Goal: Contribute content

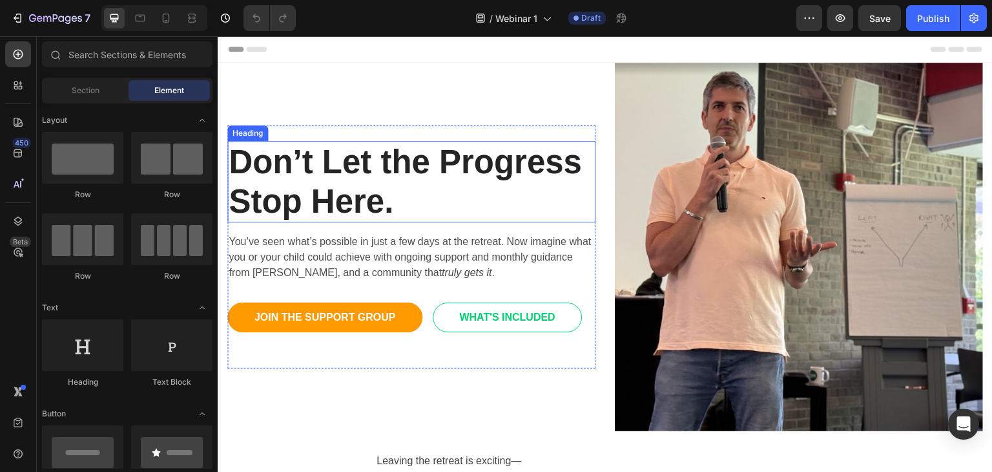
click at [355, 148] on strong "Don’t Let the Progress Stop Here." at bounding box center [405, 181] width 353 height 76
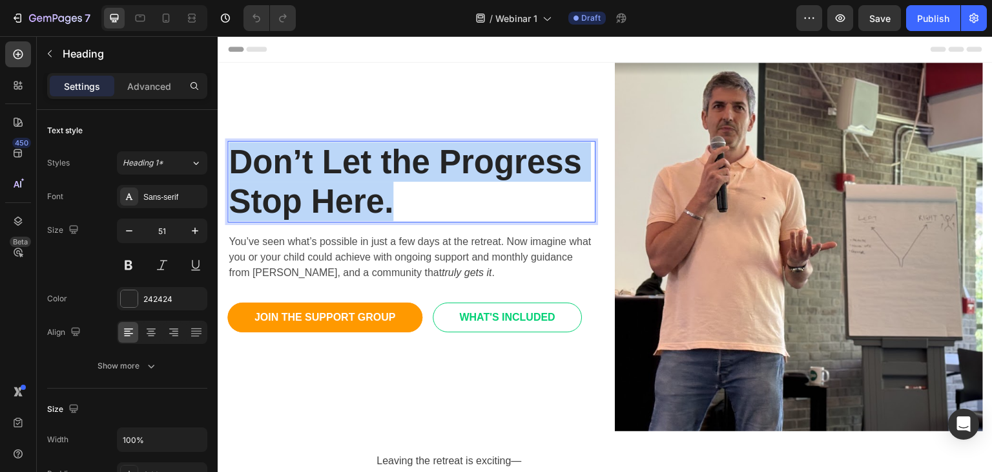
click at [355, 148] on strong "Don’t Let the Progress Stop Here." at bounding box center [405, 181] width 353 height 76
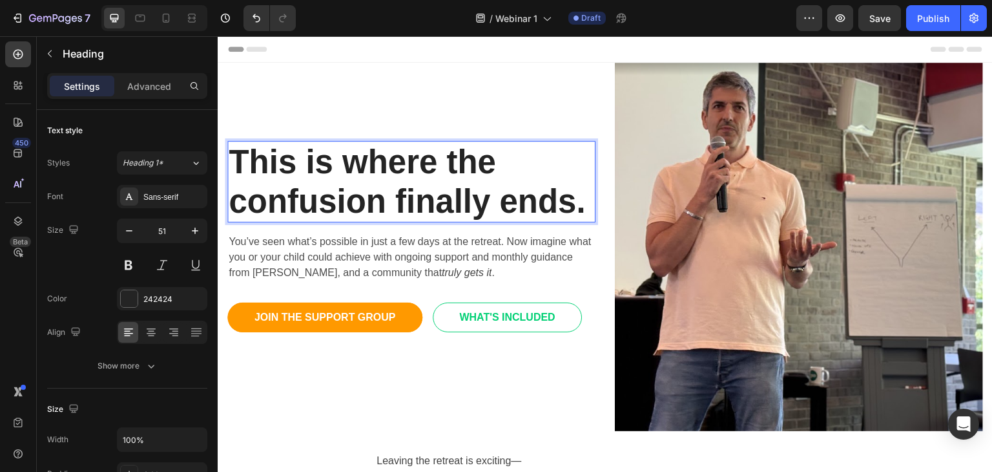
click at [360, 192] on strong "This is where the confusion finally ends." at bounding box center [407, 181] width 357 height 76
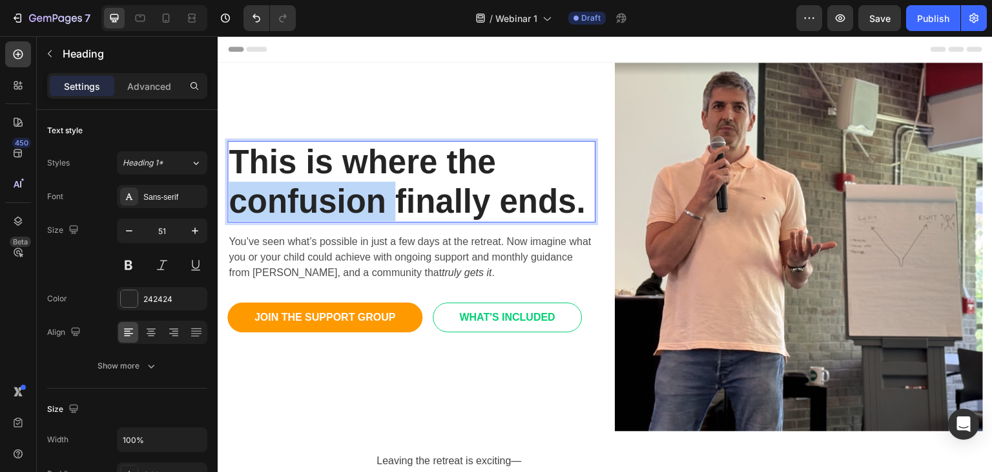
click at [360, 192] on strong "This is where the confusion finally ends." at bounding box center [407, 181] width 357 height 76
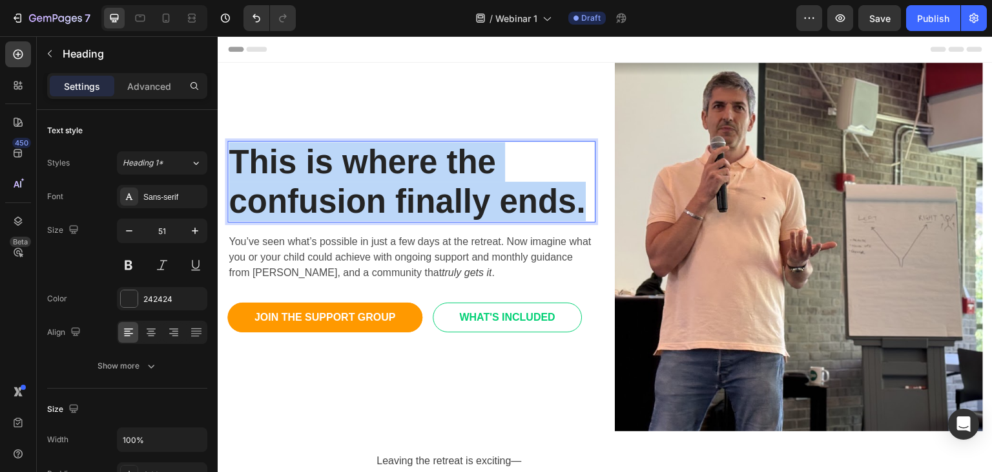
click at [360, 192] on strong "This is where the confusion finally ends." at bounding box center [407, 181] width 357 height 76
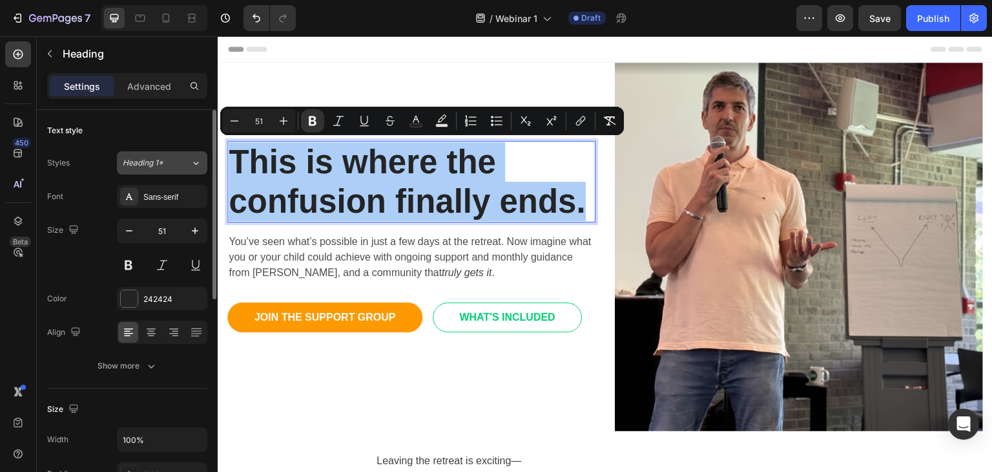
click at [191, 163] on icon at bounding box center [196, 162] width 11 height 13
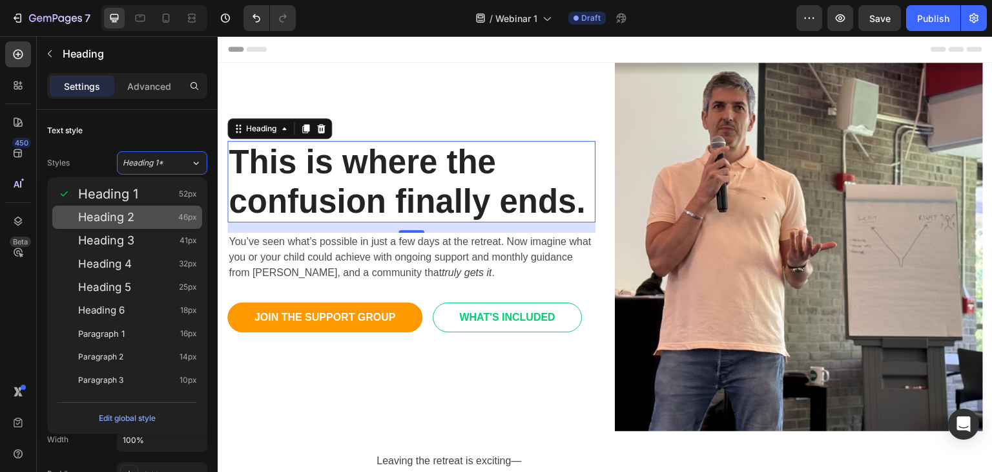
click at [98, 220] on span "Heading 2" at bounding box center [106, 217] width 56 height 13
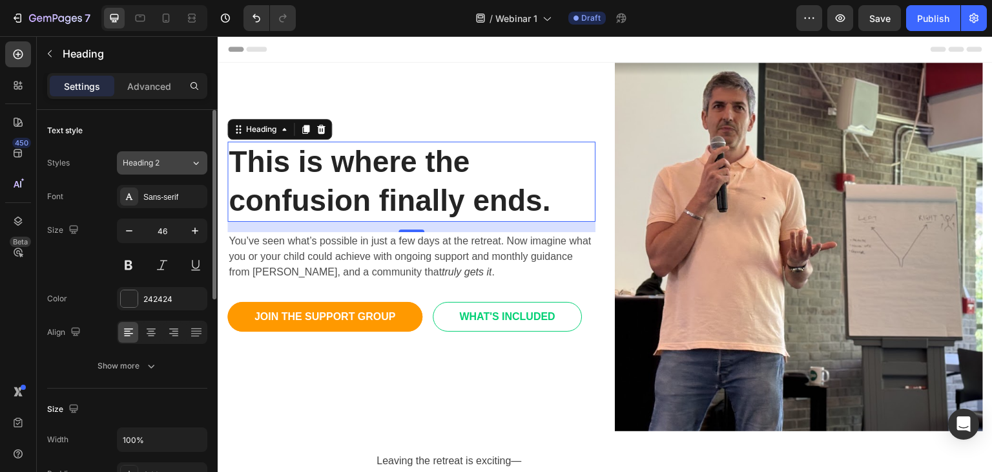
click at [161, 163] on div "Heading 2" at bounding box center [149, 163] width 52 height 12
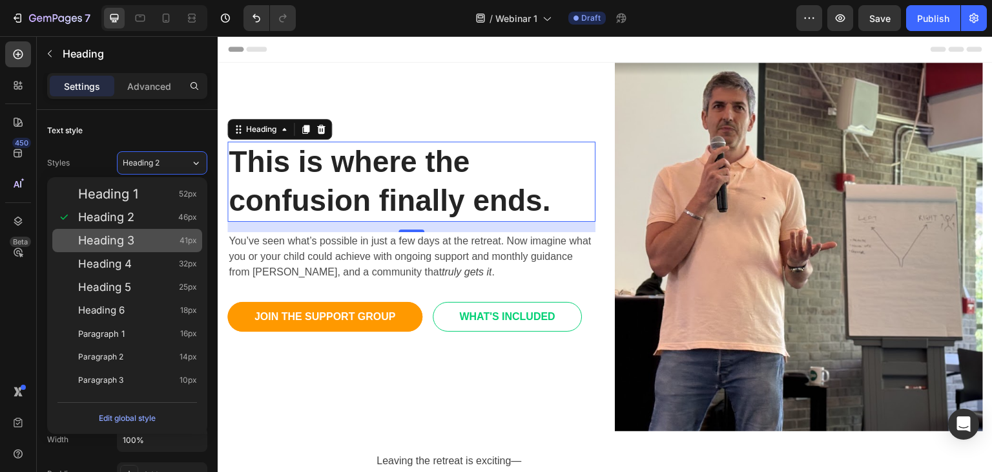
click at [124, 243] on span "Heading 3" at bounding box center [106, 240] width 56 height 13
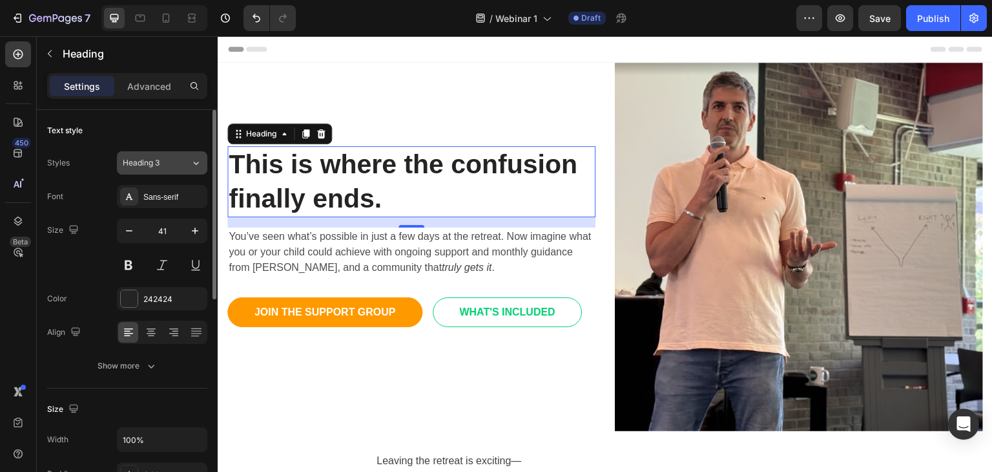
click at [163, 167] on div "Heading 3" at bounding box center [149, 163] width 52 height 12
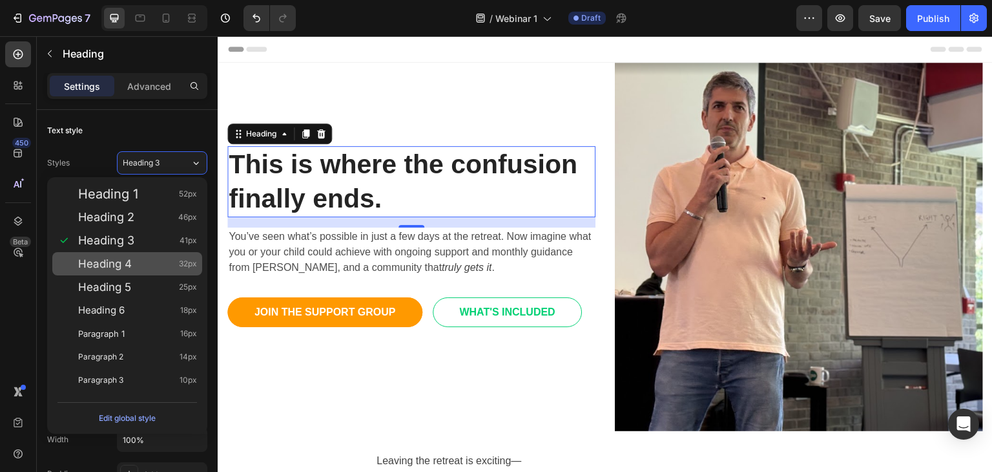
click at [110, 260] on span "Heading 4" at bounding box center [105, 263] width 54 height 13
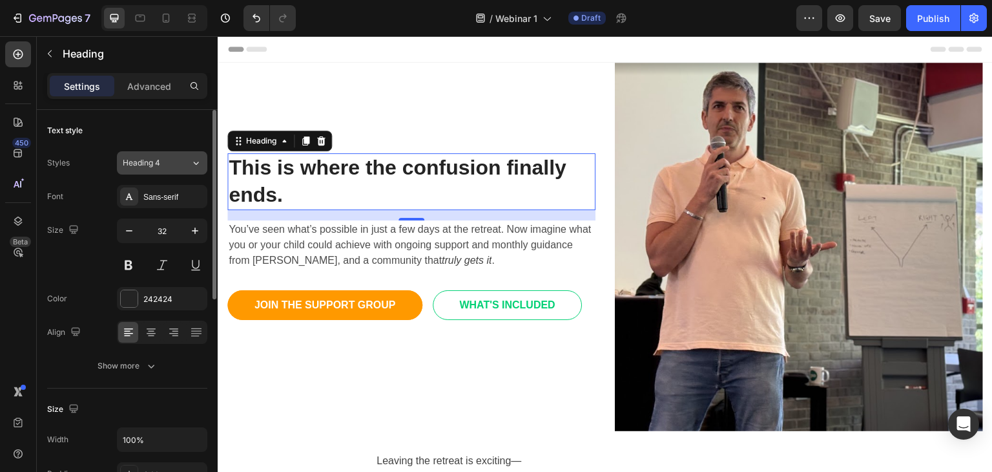
click at [165, 167] on div "Heading 4" at bounding box center [149, 163] width 52 height 12
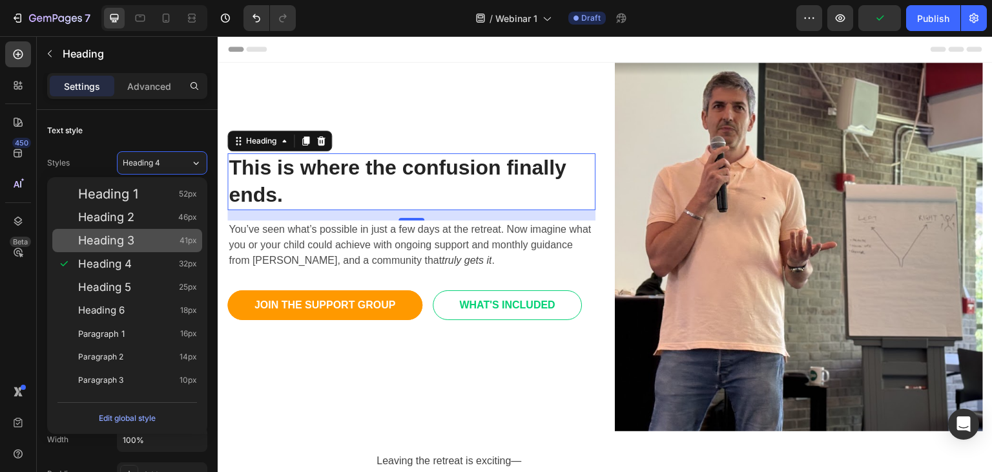
click at [128, 244] on span "Heading 3" at bounding box center [106, 240] width 56 height 13
type input "41"
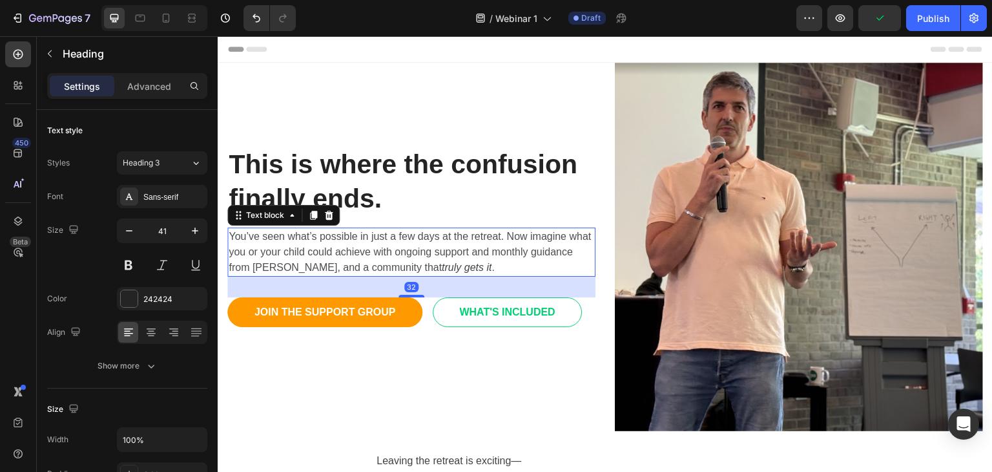
click at [347, 255] on span "You’ve seen what’s possible in just a few days at the retreat. Now imagine what…" at bounding box center [410, 252] width 362 height 42
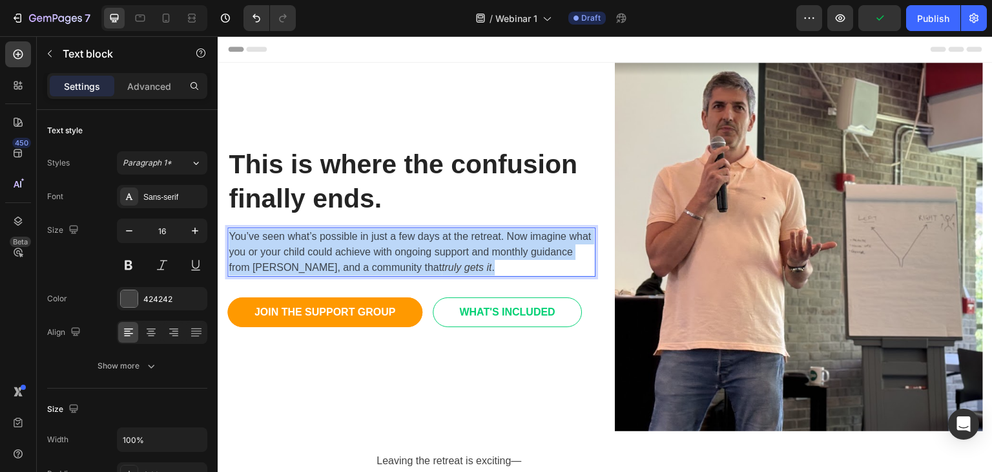
click at [347, 255] on span "You’ve seen what’s possible in just a few days at the retreat. Now imagine what…" at bounding box center [410, 252] width 362 height 42
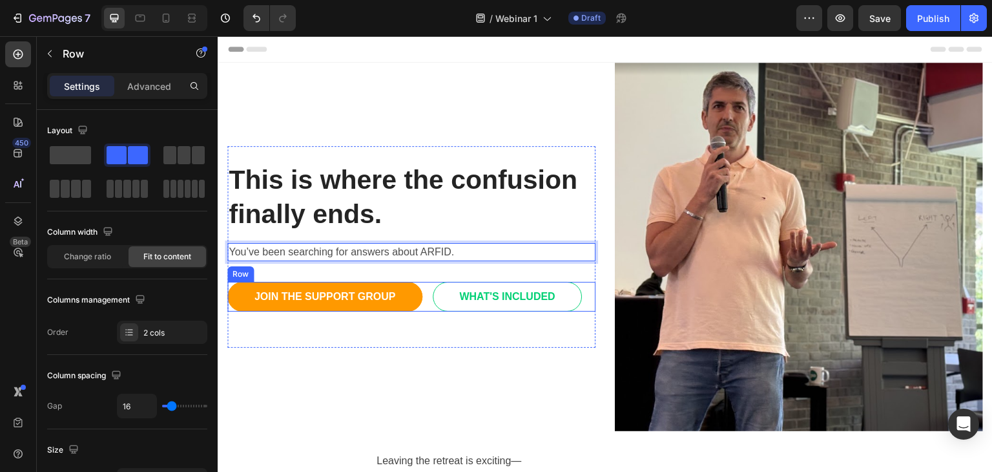
click at [424, 282] on div "JOIN THE SUPPORT GROUP Button WHAT'S INCLUDED Button Row" at bounding box center [411, 297] width 368 height 30
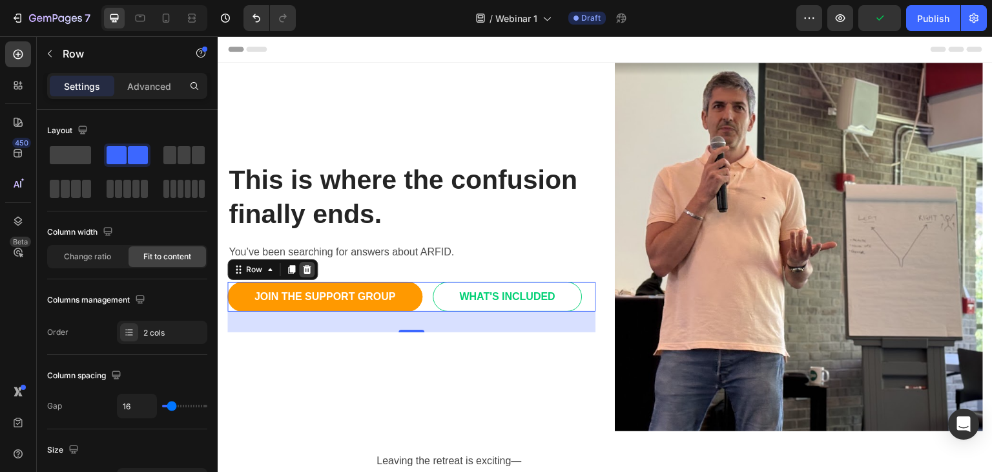
click at [307, 267] on icon at bounding box center [307, 269] width 8 height 9
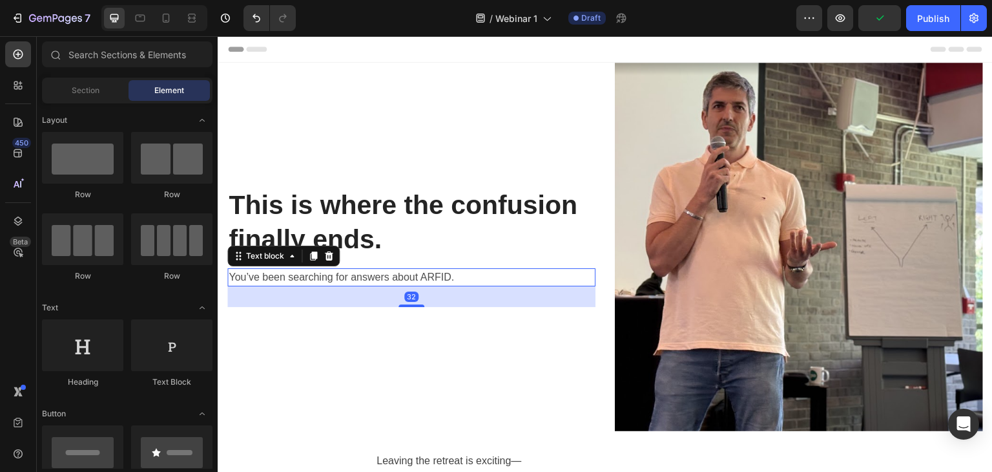
click at [480, 278] on p "You’ve been searching for answers about ARFID." at bounding box center [412, 277] width 366 height 16
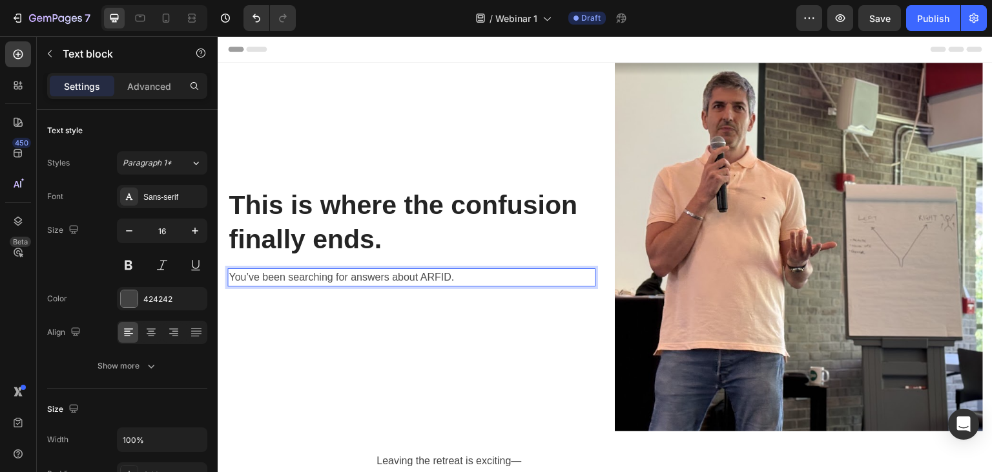
click at [475, 276] on p "You’ve been searching for answers about ARFID." at bounding box center [412, 277] width 366 height 16
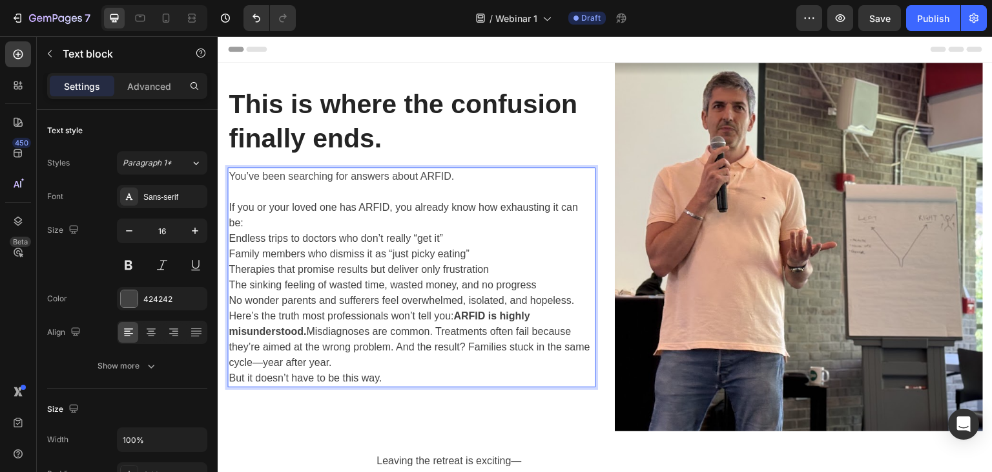
click at [287, 218] on p "If you or your loved one has ARFID, you already know how exhausting it can be:" at bounding box center [412, 215] width 366 height 31
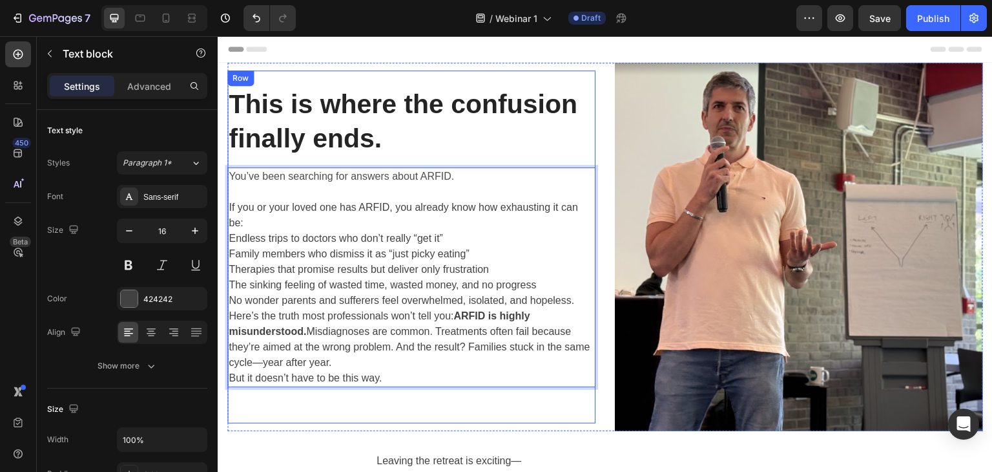
click at [494, 163] on div "⁠⁠⁠⁠⁠⁠⁠ This is where the confusion finally ends. Heading You’ve been searching…" at bounding box center [411, 247] width 368 height 322
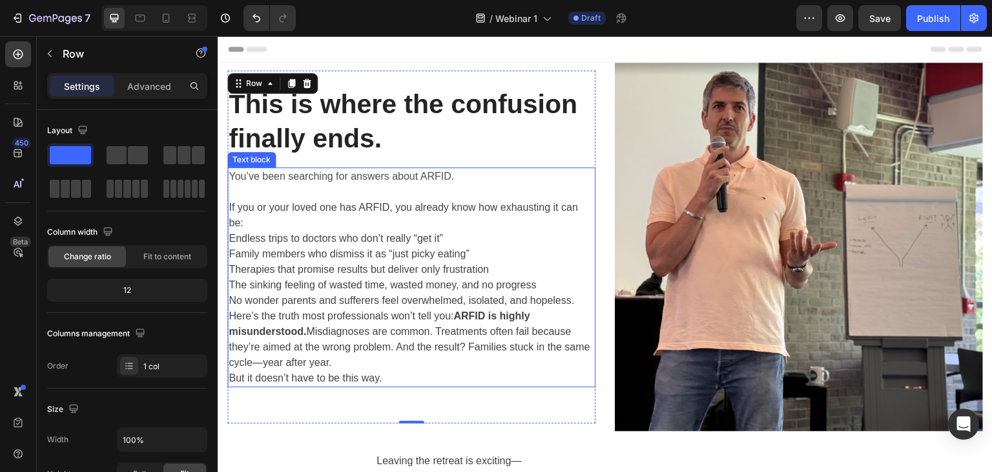
click at [480, 175] on p "You’ve been searching for answers about ARFID." at bounding box center [412, 177] width 366 height 16
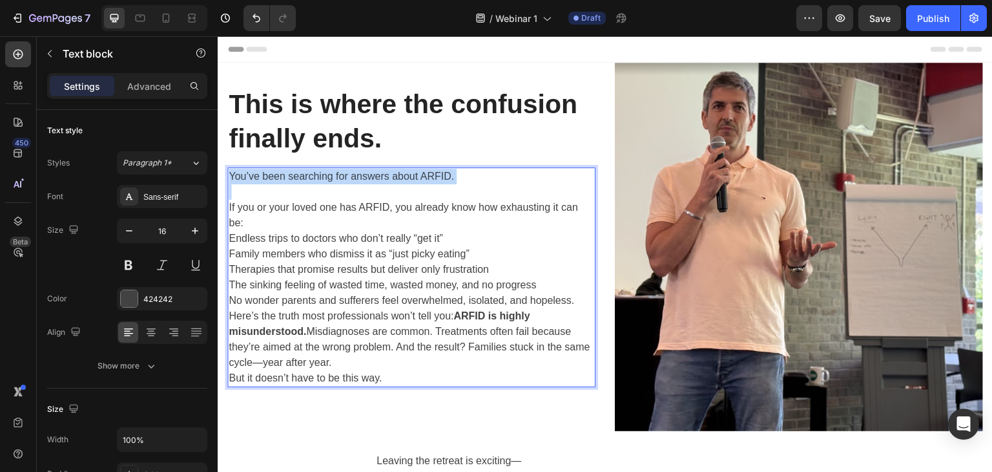
click at [480, 175] on p "You’ve been searching for answers about ARFID." at bounding box center [412, 177] width 366 height 16
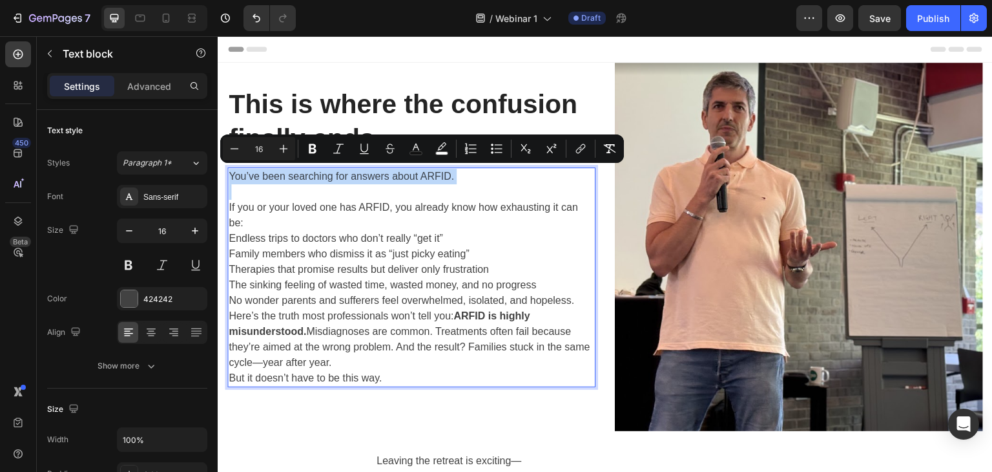
click at [480, 175] on p "You’ve been searching for answers about ARFID." at bounding box center [412, 177] width 366 height 16
click at [472, 173] on p "You’ve been searching for answers about ARFID." at bounding box center [412, 177] width 366 height 16
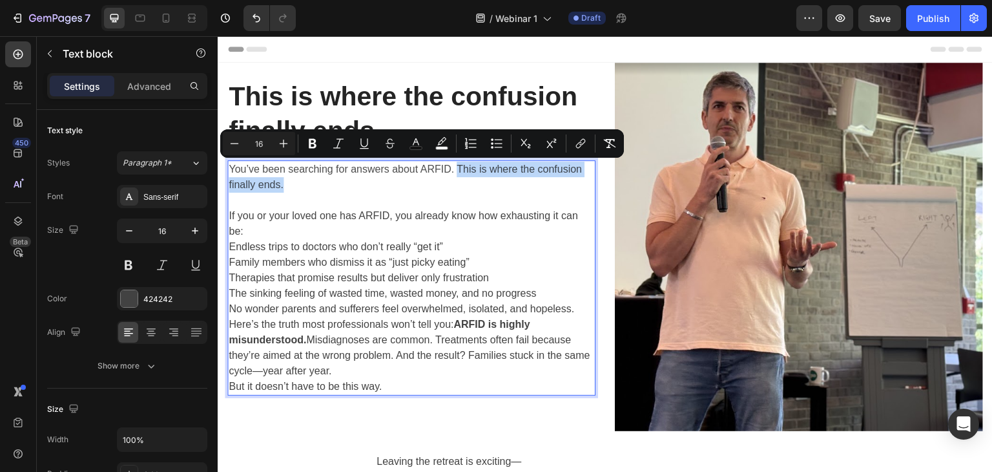
drag, startPoint x: 344, startPoint y: 186, endPoint x: 457, endPoint y: 171, distance: 114.0
click at [457, 171] on p "You’ve been searching for answers about ARFID. This is where the confusion fina…" at bounding box center [412, 176] width 366 height 31
click at [459, 189] on p "You’ve been searching for answers about ARFID. This is where the confusion fina…" at bounding box center [412, 176] width 366 height 31
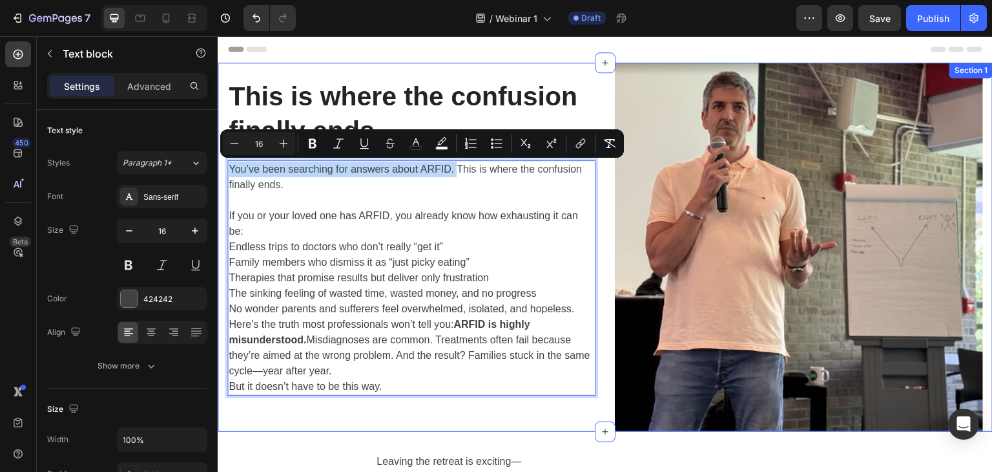
drag, startPoint x: 459, startPoint y: 171, endPoint x: 225, endPoint y: 173, distance: 233.8
click at [225, 173] on div "⁠⁠⁠⁠⁠⁠⁠ This is where the confusion finally ends. Heading You’ve been searching…" at bounding box center [605, 247] width 775 height 369
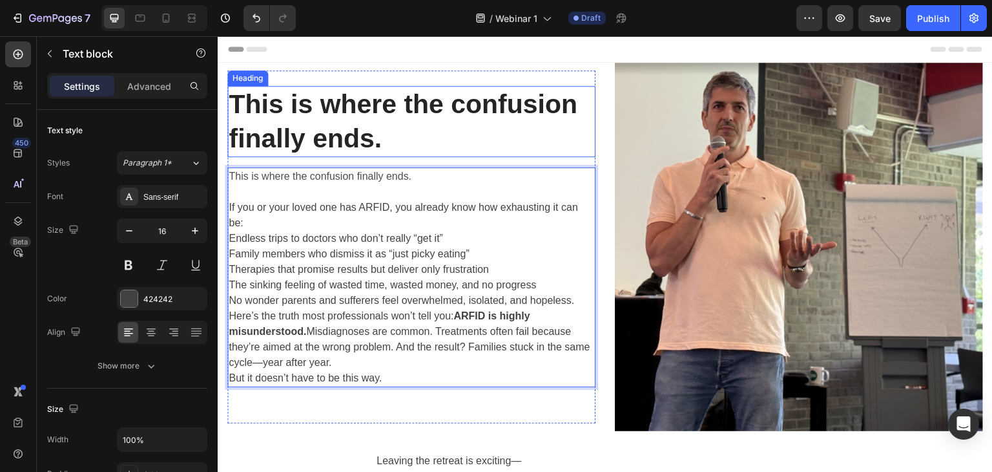
click at [300, 120] on p "⁠⁠⁠⁠⁠⁠⁠ This is where the confusion finally ends." at bounding box center [412, 121] width 366 height 69
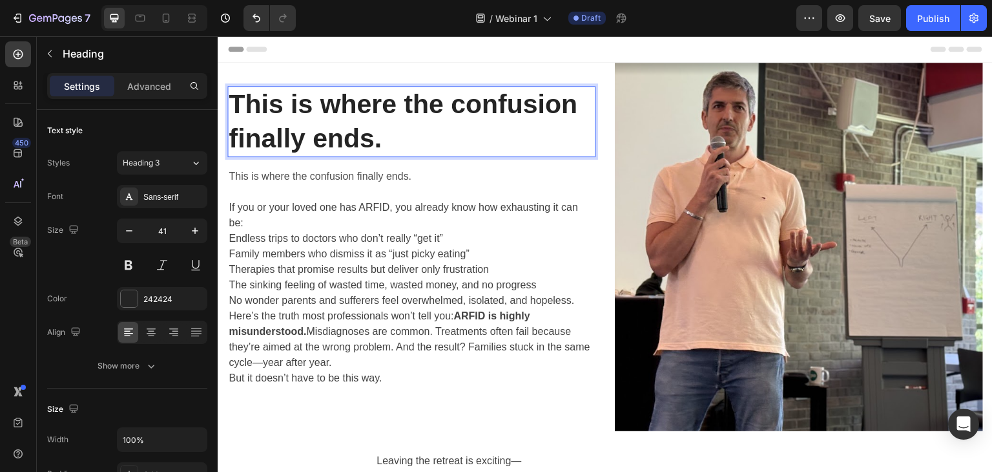
click at [300, 120] on p "This is where the confusion finally ends." at bounding box center [412, 121] width 366 height 69
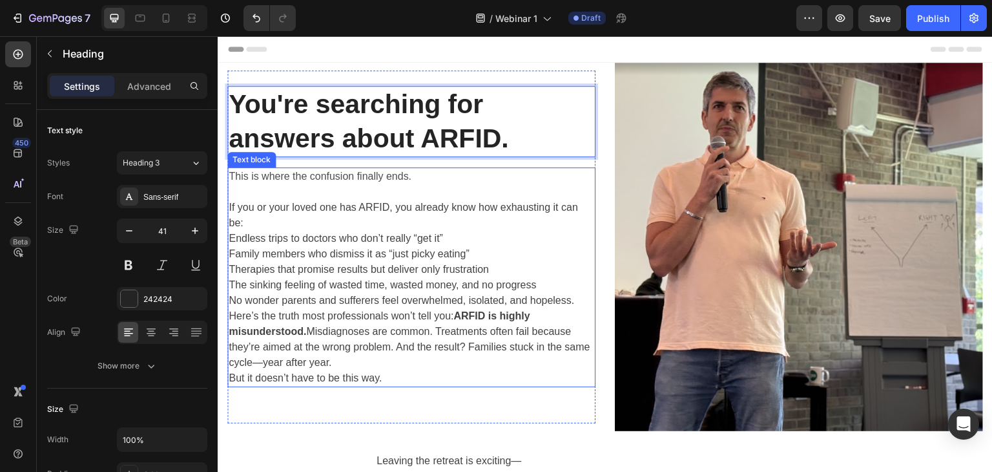
click at [302, 226] on p "If you or your loved one has ARFID, you already know how exhausting it can be:" at bounding box center [412, 215] width 366 height 31
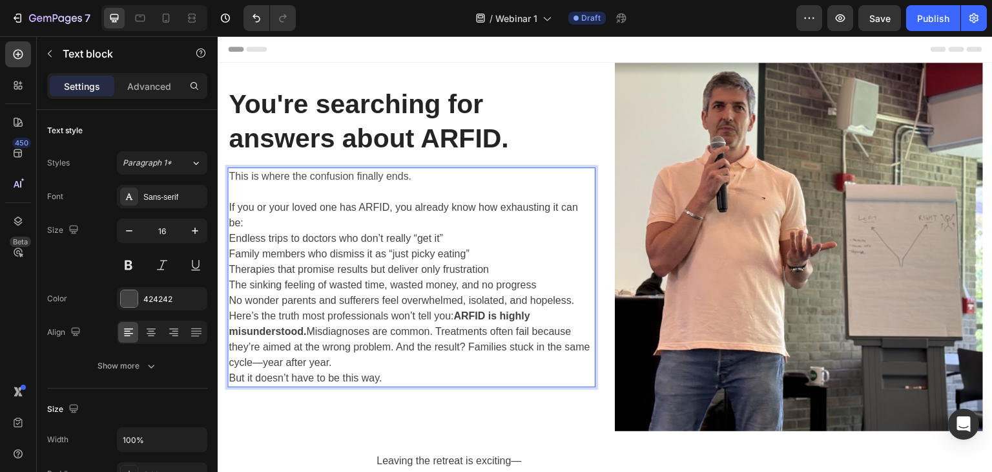
click at [302, 226] on p "If you or your loved one has ARFID, you already know how exhausting it can be:" at bounding box center [412, 215] width 366 height 31
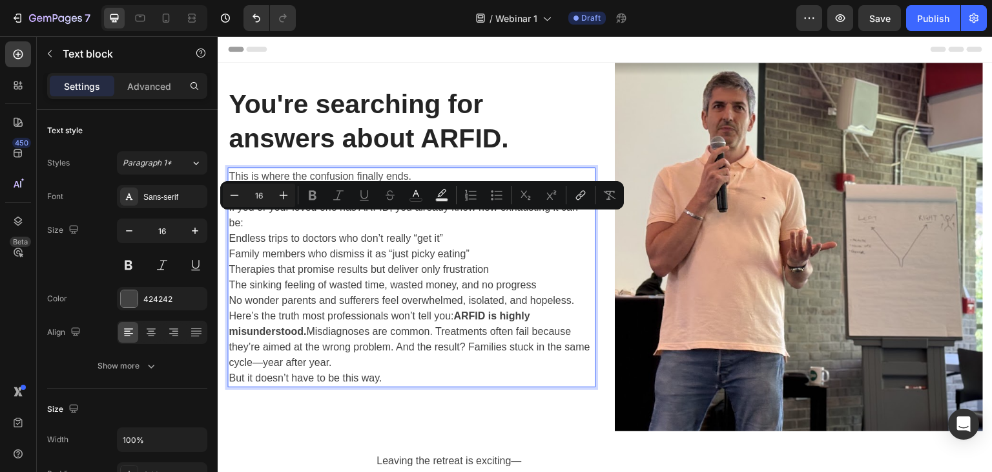
click at [302, 226] on p "If you or your loved one has ARFID, you already know how exhausting it can be:" at bounding box center [412, 215] width 366 height 31
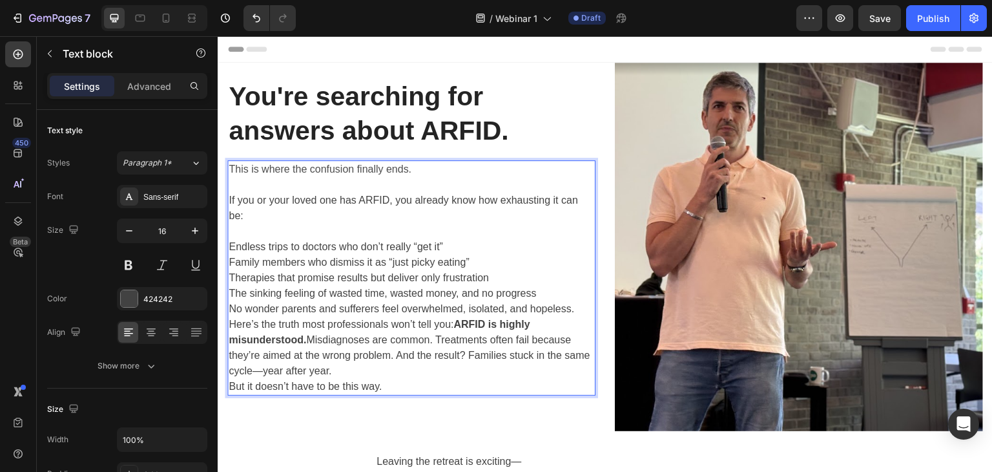
click at [251, 267] on p "Family members who dismiss it as “just picky eating”" at bounding box center [412, 263] width 366 height 16
click at [489, 267] on p "Family members who dismiss it as “just picky eating”" at bounding box center [412, 263] width 366 height 16
click at [518, 287] on p "The sinking feeling of wasted time, wasted money, and no progress" at bounding box center [412, 294] width 366 height 16
click at [492, 278] on p "Therapies that promise results but deliver only frustration" at bounding box center [412, 278] width 366 height 16
click at [579, 313] on p "No wonder parents and sufferers feel overwhelmed, isolated, and hopeless." at bounding box center [412, 309] width 366 height 16
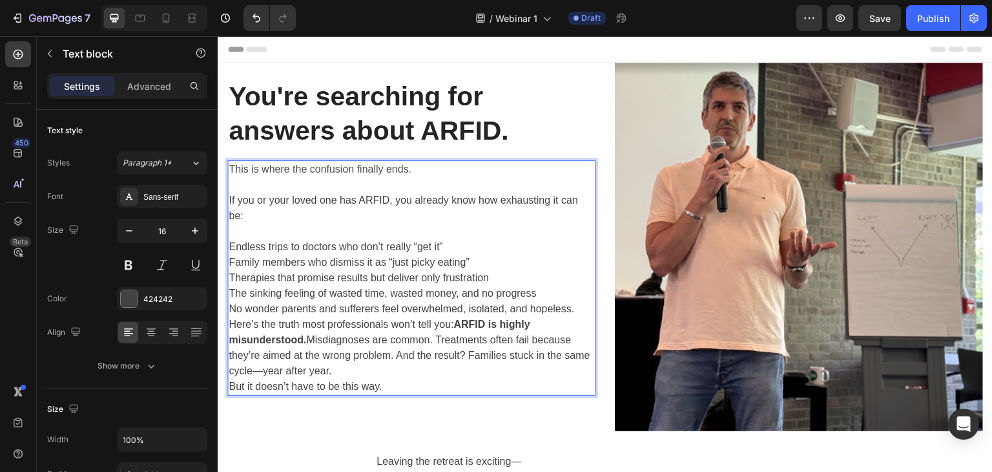
click at [551, 301] on p "No wonder parents and sufferers feel overwhelmed, isolated, and hopeless." at bounding box center [412, 309] width 366 height 16
click at [549, 293] on p "The sinking feeling of wasted time, wasted money, and no progress" at bounding box center [412, 294] width 366 height 16
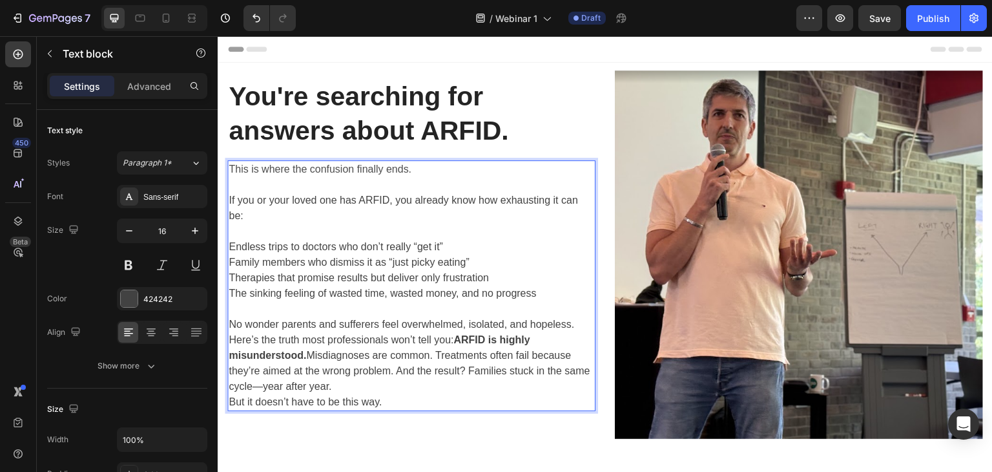
click at [577, 328] on p "No wonder parents and sufferers feel overwhelmed, isolated, and hopeless." at bounding box center [412, 325] width 366 height 16
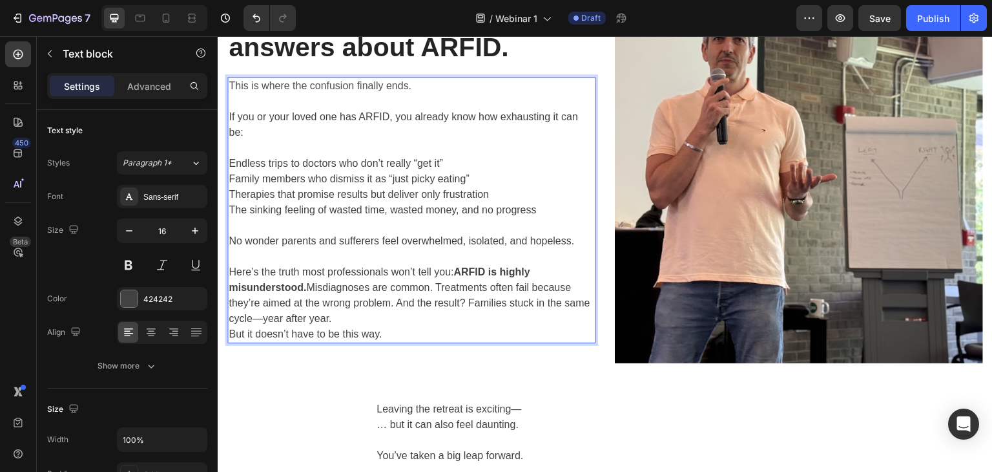
scroll to position [129, 0]
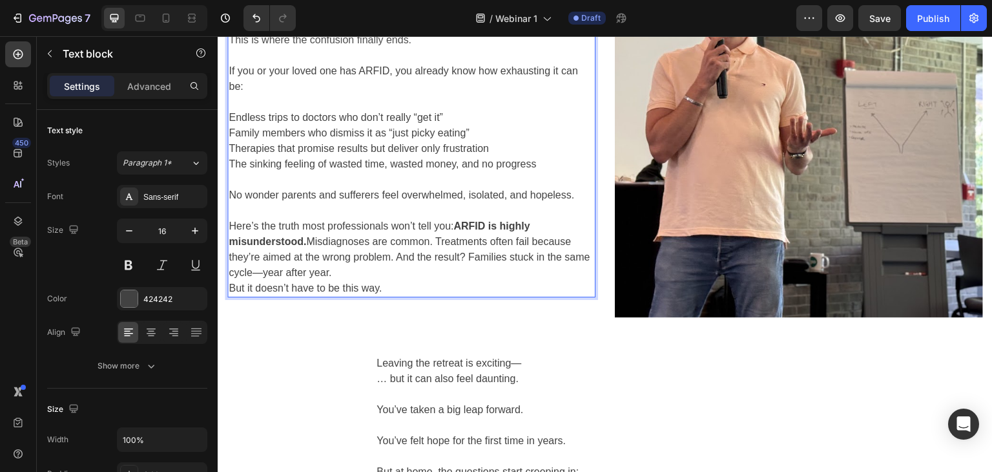
click at [430, 271] on p "Here’s the truth most professionals won’t tell you: ARFID is highly misundersto…" at bounding box center [412, 249] width 366 height 62
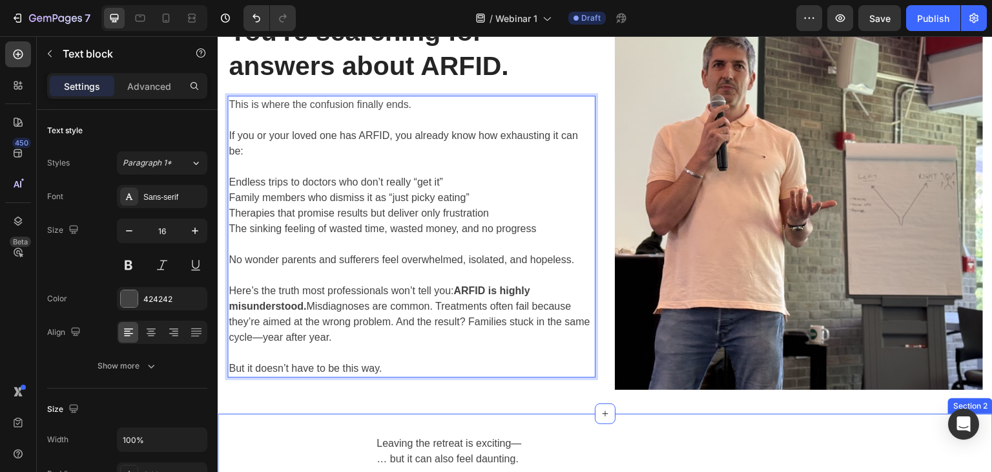
scroll to position [0, 0]
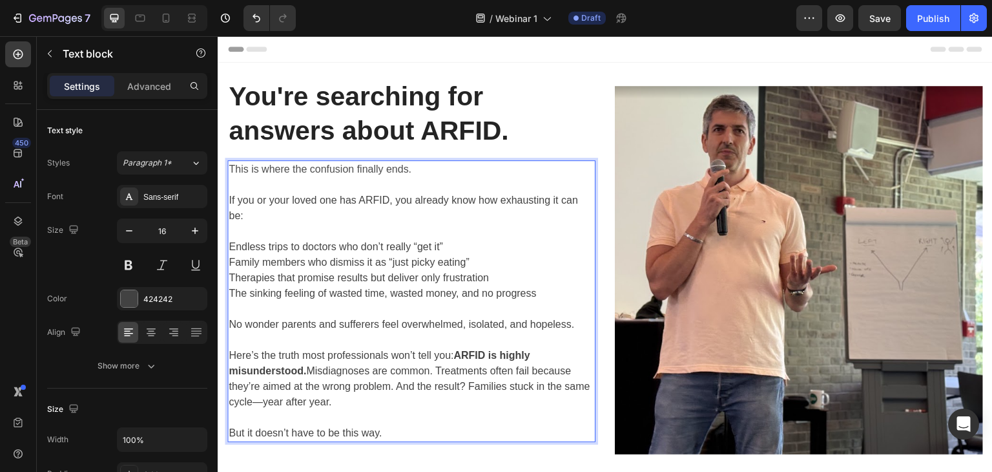
click at [311, 172] on span "This is where the confusion finally ends." at bounding box center [320, 168] width 183 height 11
click at [310, 172] on span "This is where the confusion finally ends." at bounding box center [320, 168] width 183 height 11
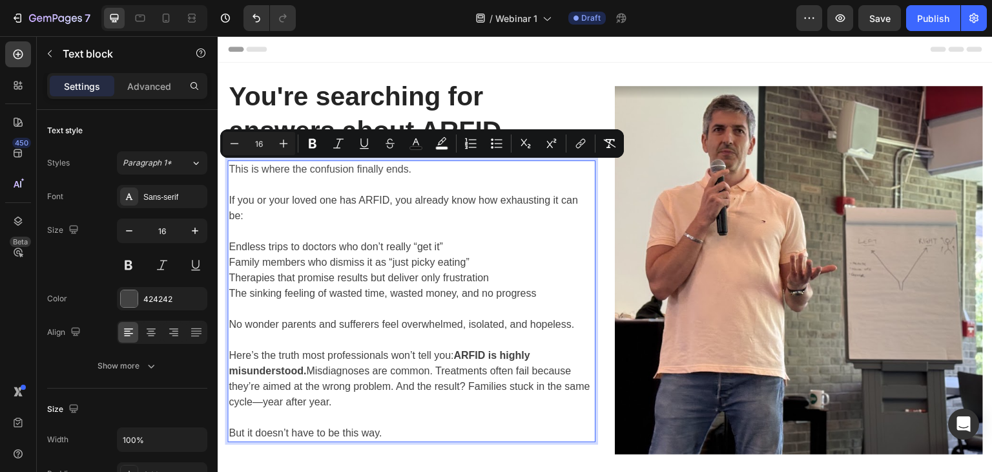
click at [376, 243] on p "Endless trips to doctors who don’t really “get it”" at bounding box center [412, 247] width 366 height 16
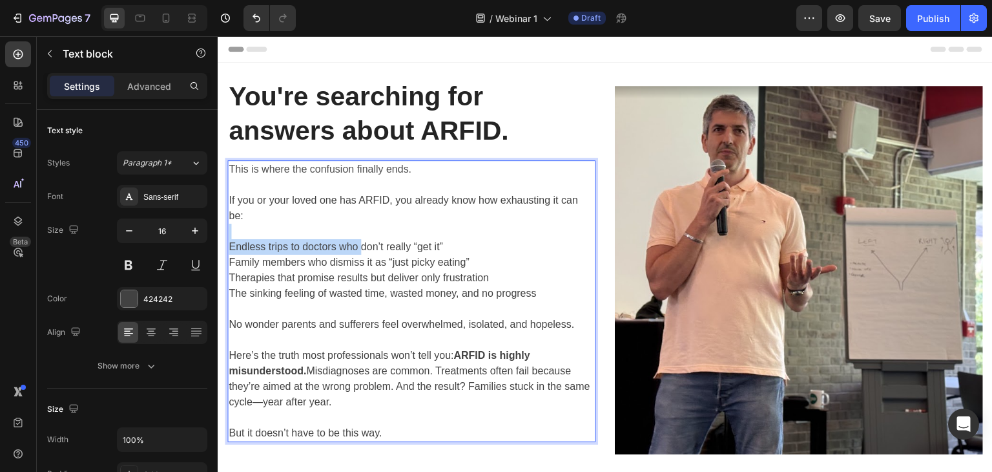
click at [362, 238] on div "This is where the confusion finally ends. If you or your loved one has ARFID, y…" at bounding box center [411, 301] width 368 height 282
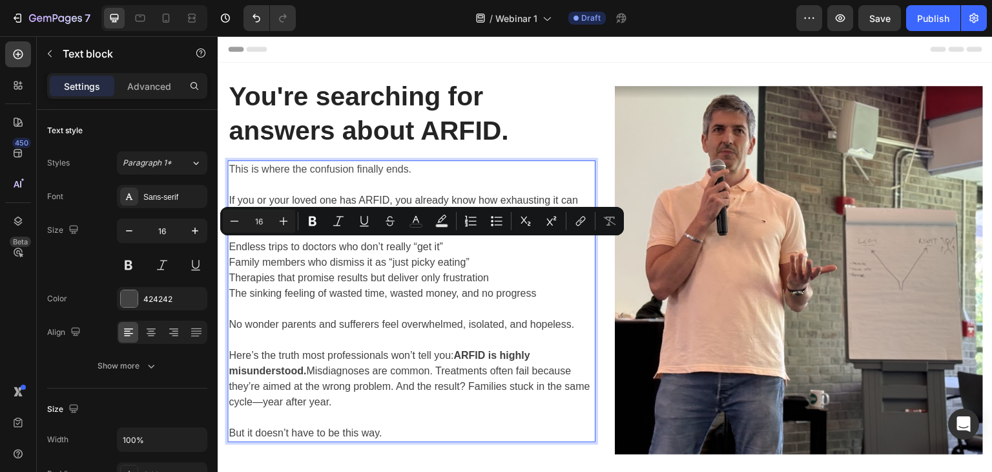
click at [354, 287] on p "The sinking feeling of wasted time, wasted money, and no progress" at bounding box center [412, 294] width 366 height 16
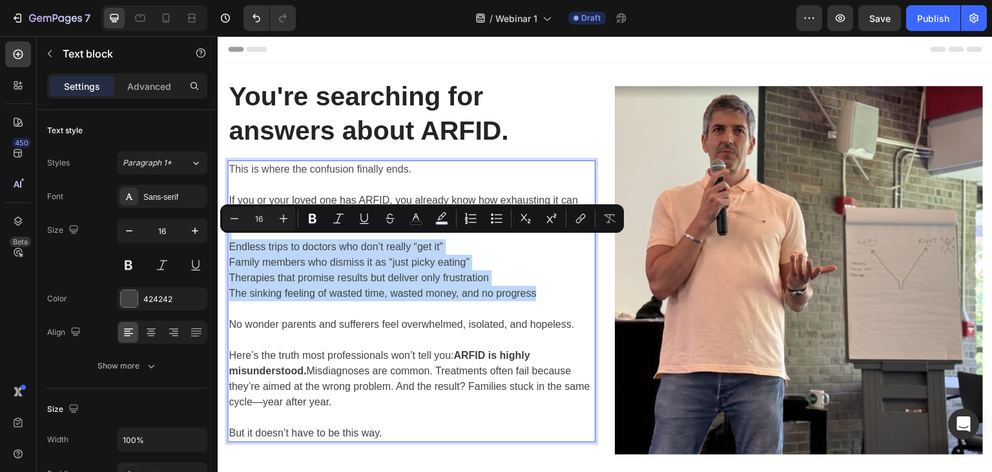
drag, startPoint x: 352, startPoint y: 231, endPoint x: 559, endPoint y: 295, distance: 217.0
click at [559, 295] on div "This is where the confusion finally ends. If you or your loved one has ARFID, y…" at bounding box center [411, 301] width 368 height 282
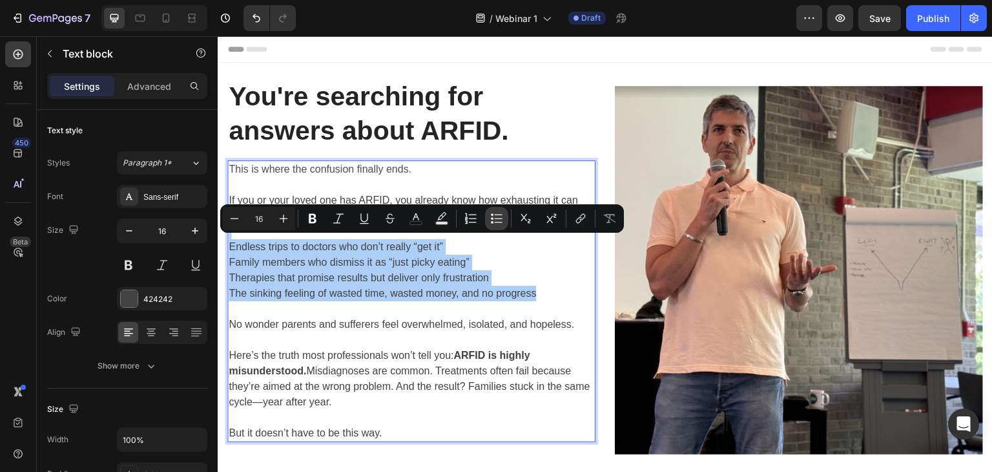
click at [497, 214] on icon "Editor contextual toolbar" at bounding box center [499, 214] width 8 height 1
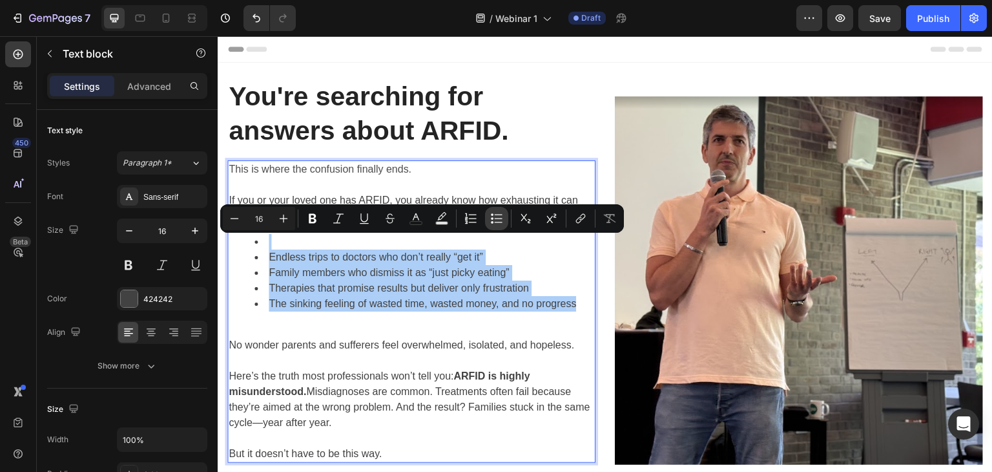
click at [497, 215] on icon "Editor contextual toolbar" at bounding box center [496, 218] width 13 height 13
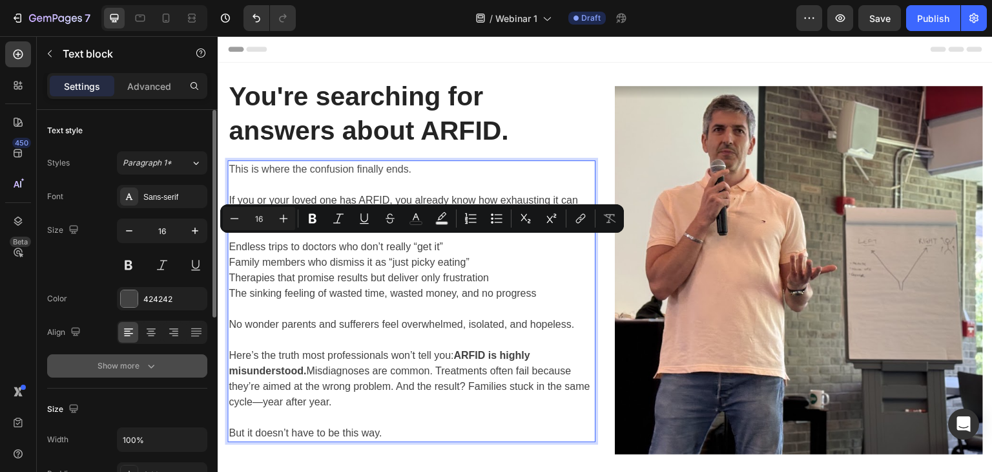
click at [140, 362] on div "Show more" at bounding box center [128, 365] width 60 height 13
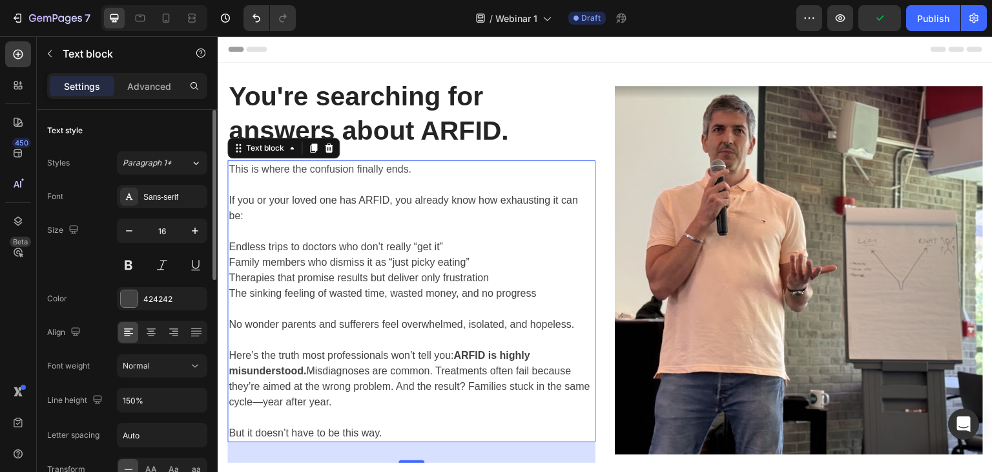
scroll to position [129, 0]
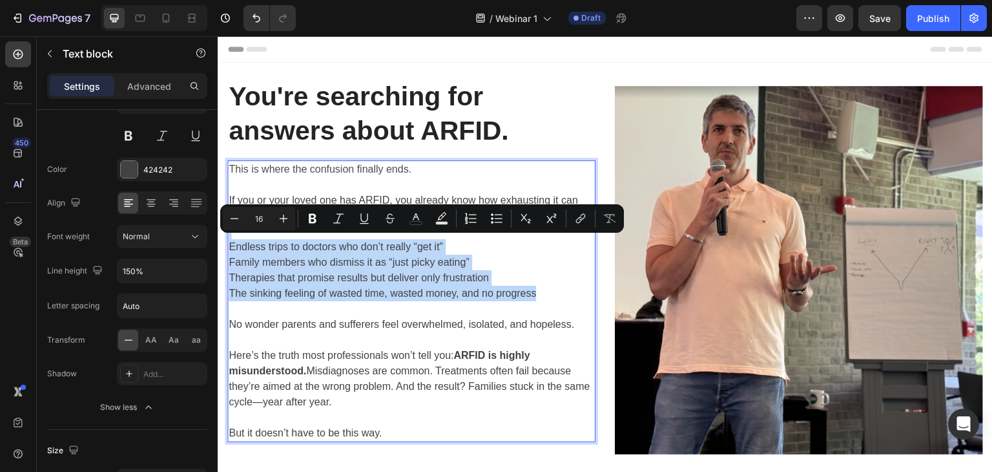
drag, startPoint x: 287, startPoint y: 234, endPoint x: 559, endPoint y: 293, distance: 278.9
click at [559, 293] on div "This is where the confusion finally ends. If you or your loved one has ARFID, y…" at bounding box center [411, 301] width 368 height 282
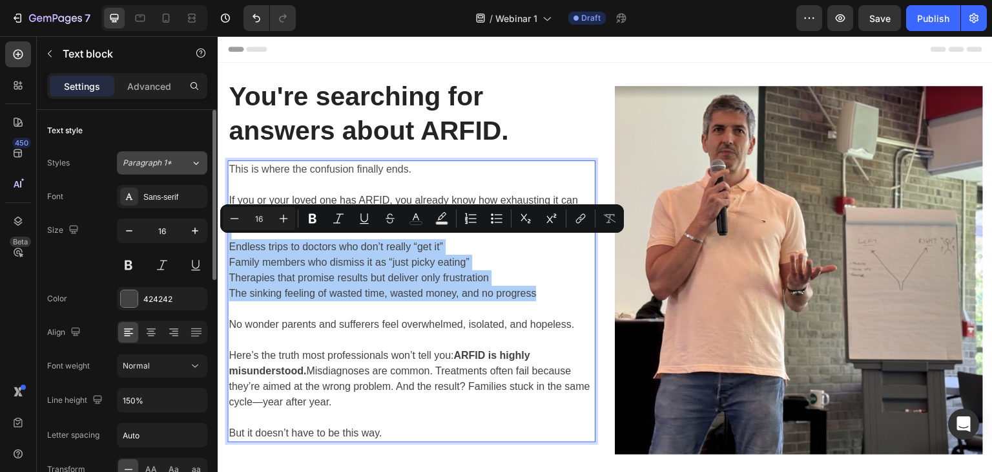
click at [142, 169] on button "Paragraph 1*" at bounding box center [162, 162] width 90 height 23
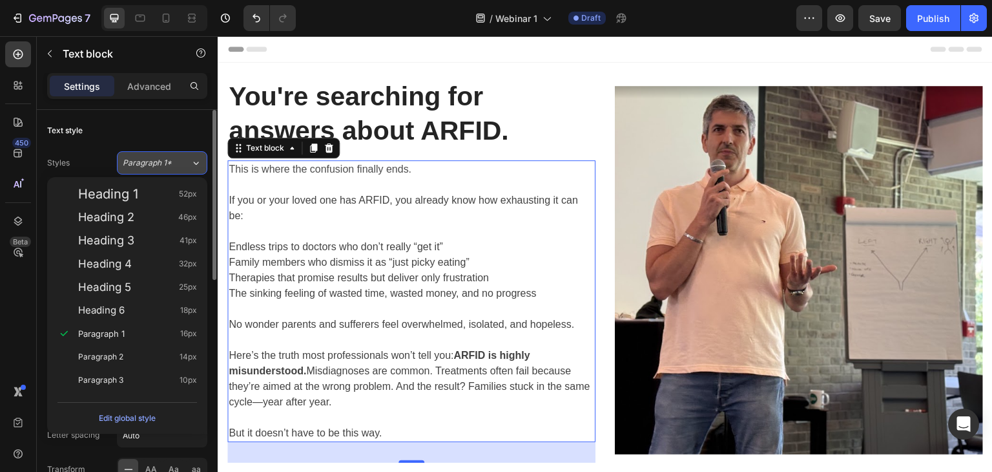
click at [141, 169] on button "Paragraph 1*" at bounding box center [162, 162] width 90 height 23
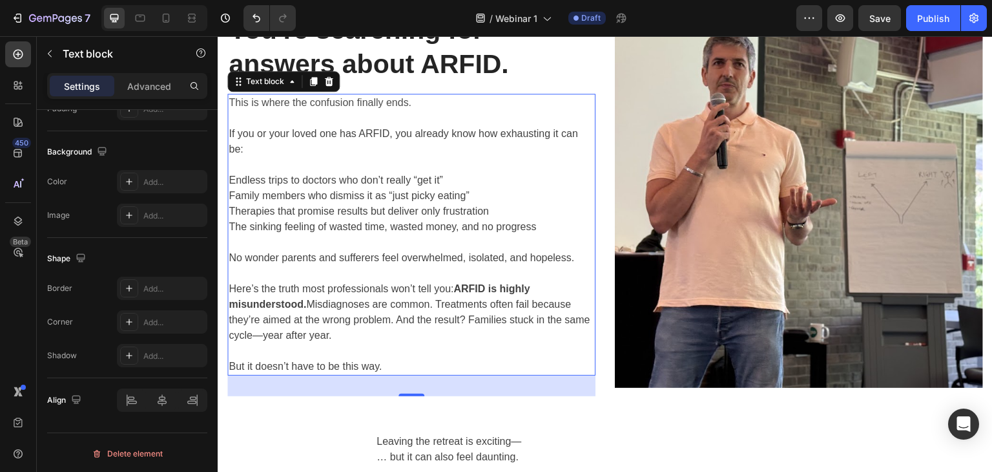
scroll to position [194, 0]
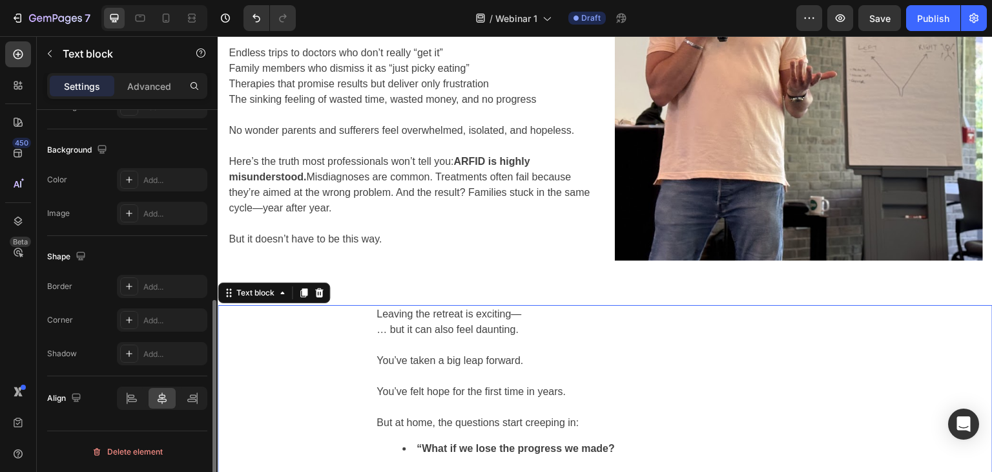
click at [426, 345] on p at bounding box center [605, 345] width 457 height 16
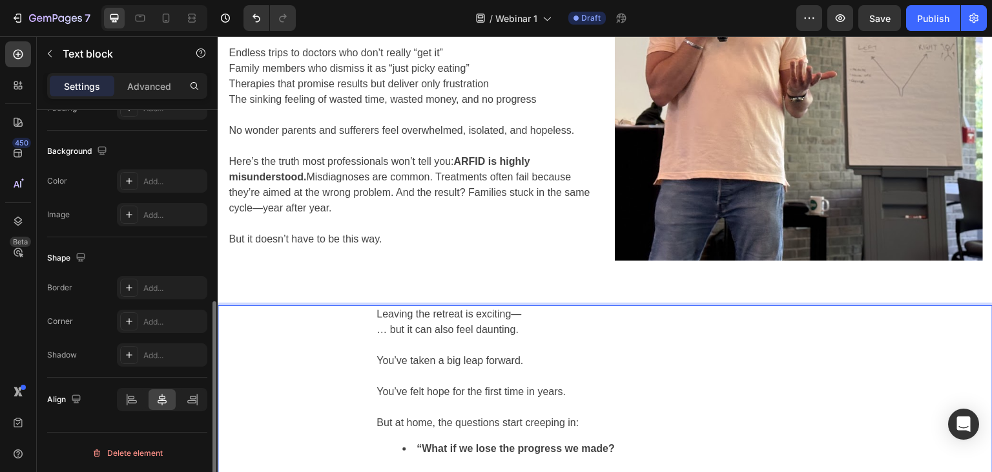
click at [426, 340] on p "Rich Text Editor. Editing area: main" at bounding box center [605, 345] width 457 height 16
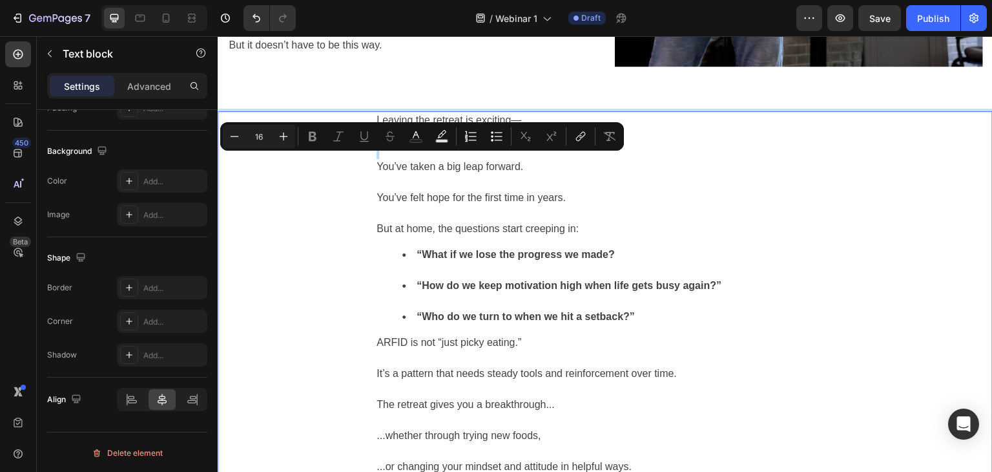
scroll to position [194, 0]
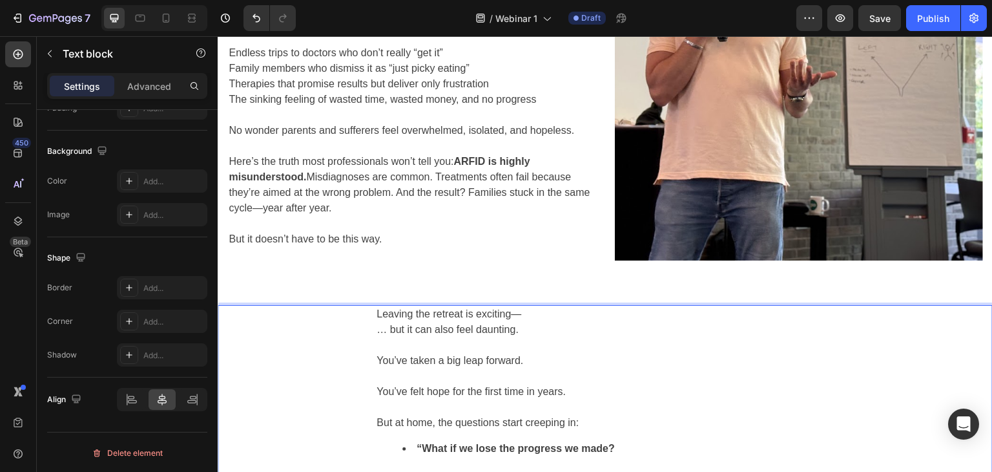
click at [436, 385] on p "You’ve felt hope for the first time in years." at bounding box center [605, 383] width 457 height 31
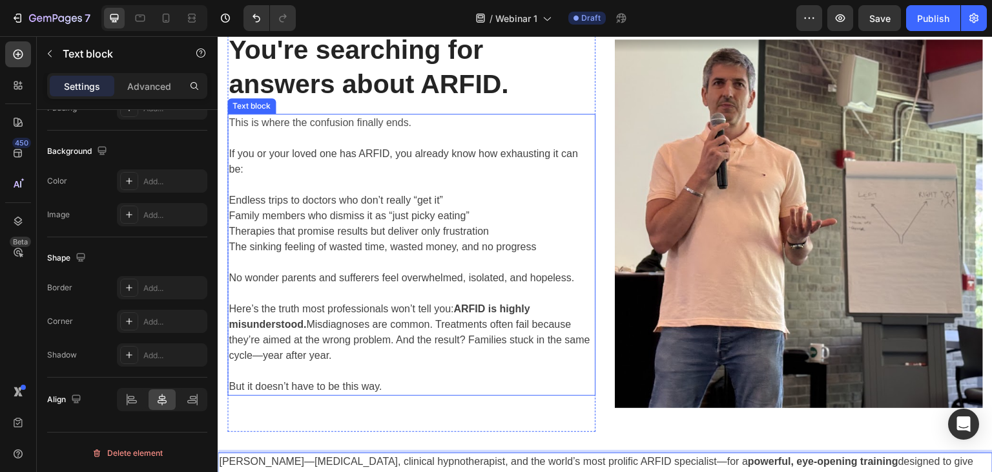
scroll to position [240, 0]
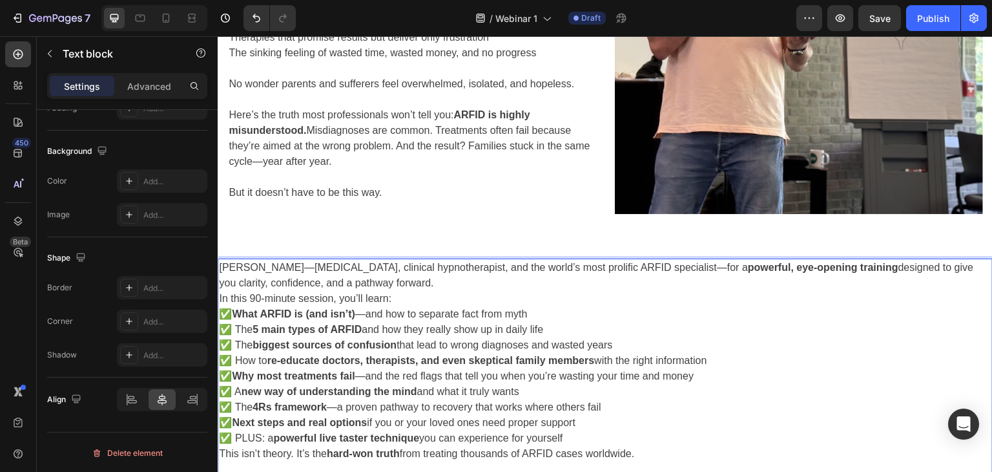
click at [285, 265] on p "[PERSON_NAME]—[MEDICAL_DATA], clinical hypnotherapist, and the world’s most pro…" at bounding box center [605, 275] width 773 height 31
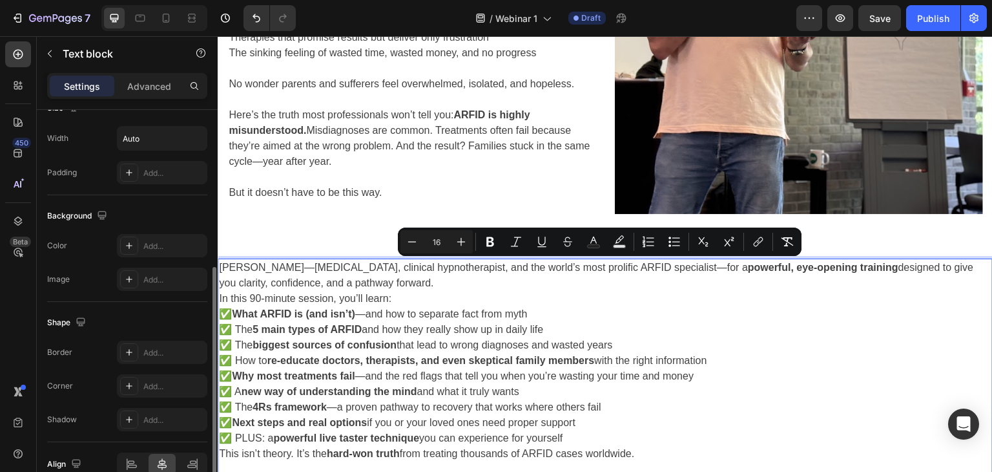
scroll to position [172, 0]
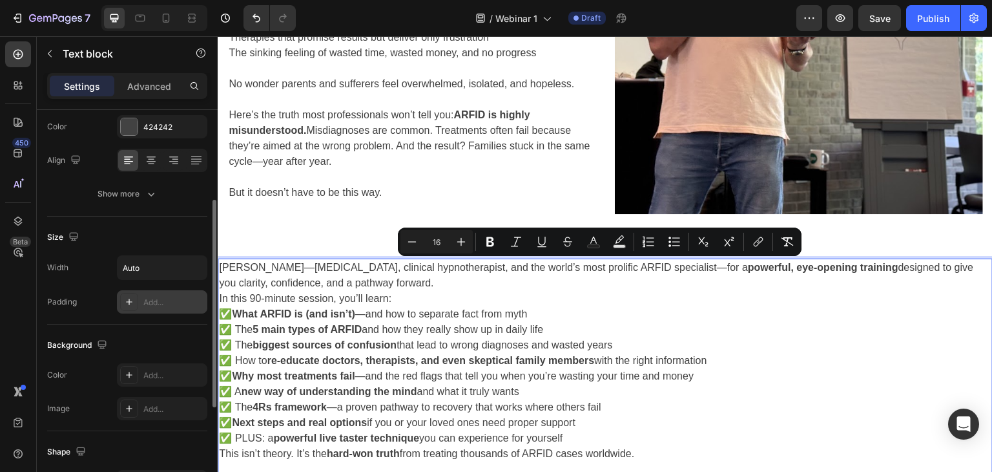
click at [154, 298] on div "Add..." at bounding box center [173, 302] width 61 height 12
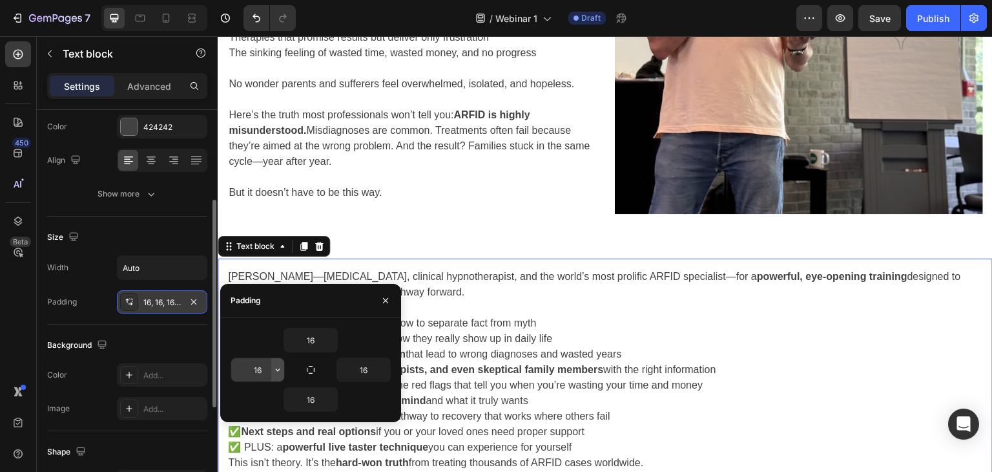
click at [275, 370] on icon "button" at bounding box center [278, 369] width 10 height 10
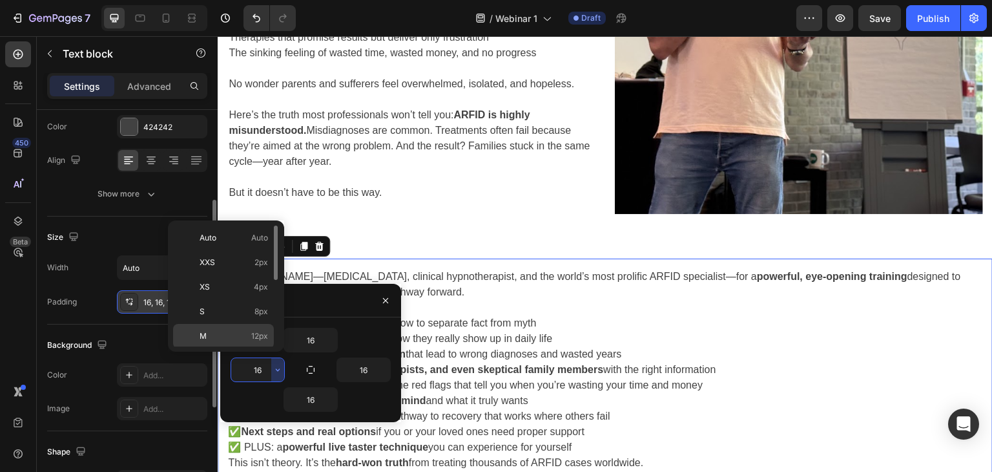
click at [205, 335] on span "M" at bounding box center [203, 336] width 7 height 12
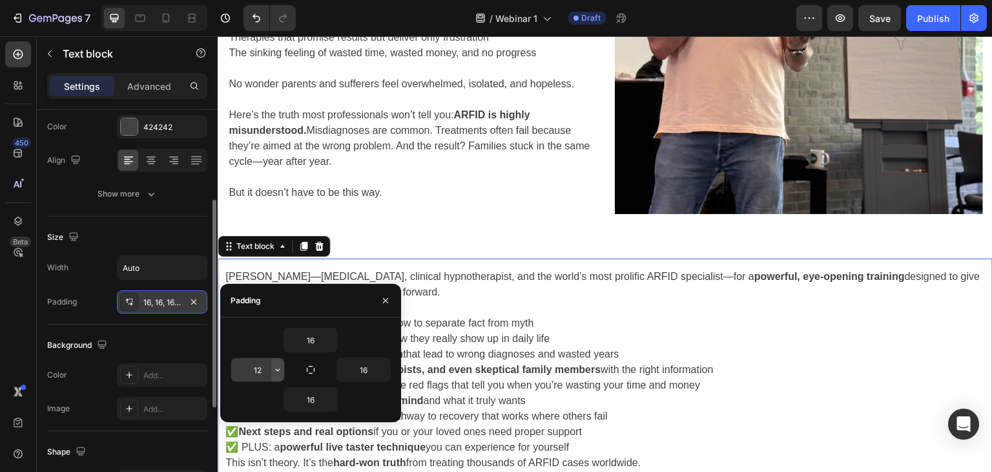
click at [277, 370] on icon "button" at bounding box center [278, 369] width 10 height 10
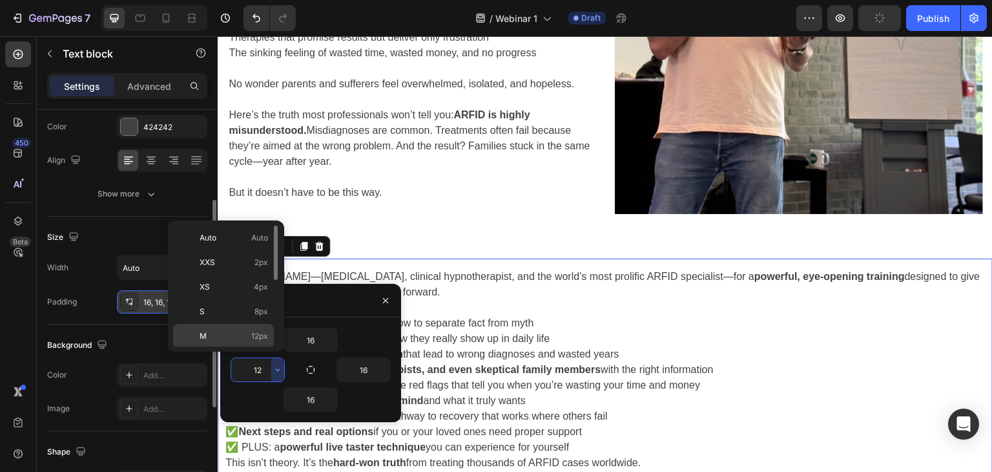
click at [204, 331] on span "M" at bounding box center [203, 336] width 7 height 12
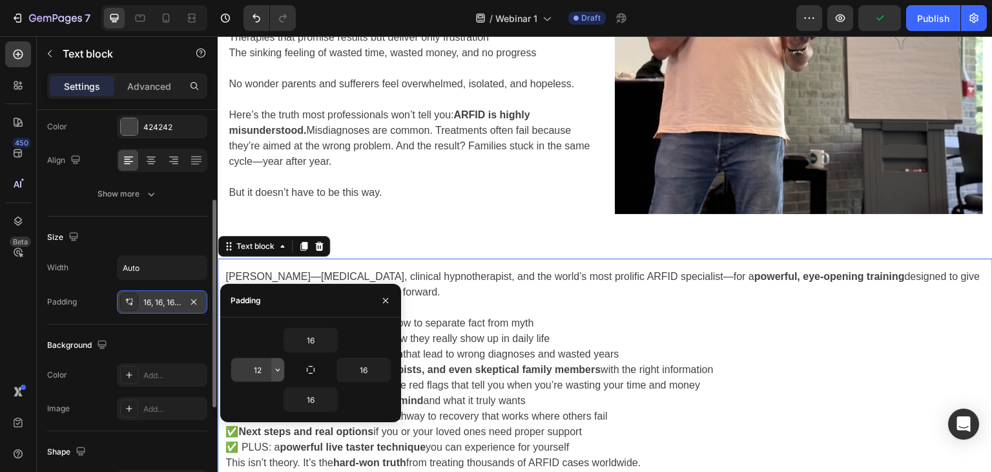
click at [279, 373] on icon "button" at bounding box center [278, 369] width 10 height 10
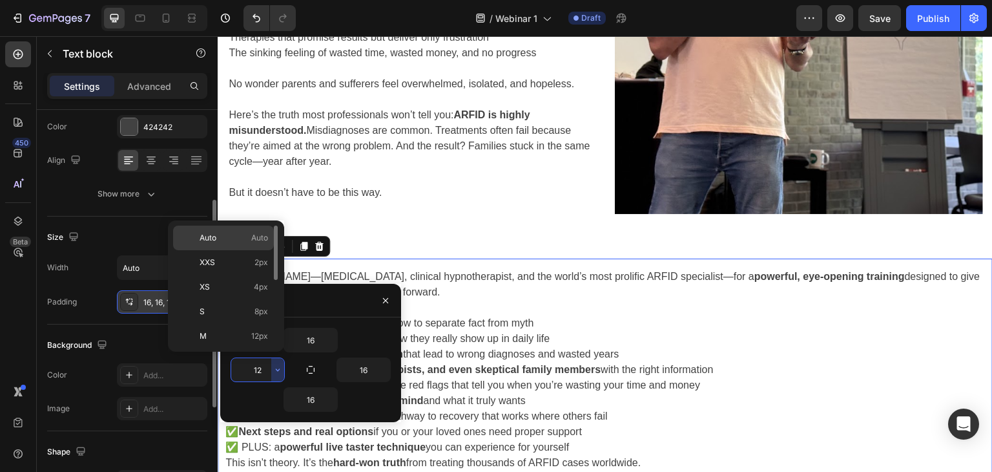
click at [247, 238] on p "Auto Auto" at bounding box center [234, 238] width 68 height 12
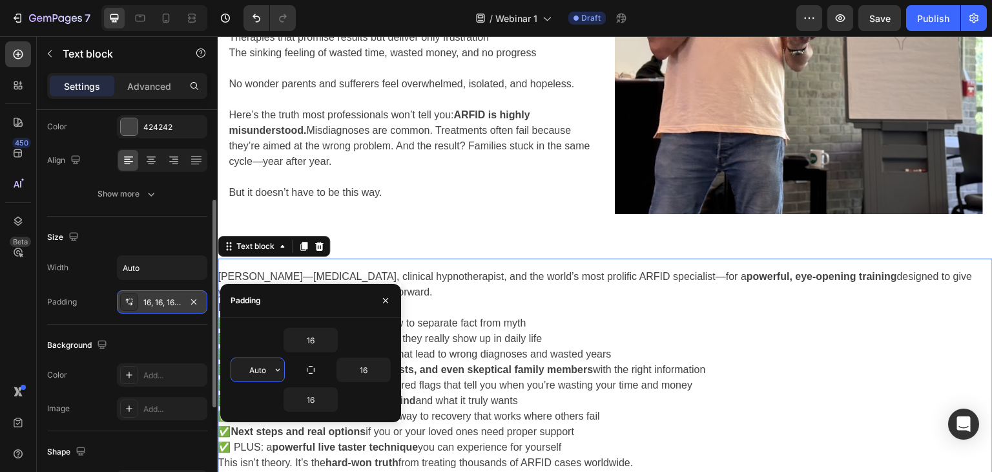
click at [249, 373] on input "Auto" at bounding box center [257, 369] width 53 height 23
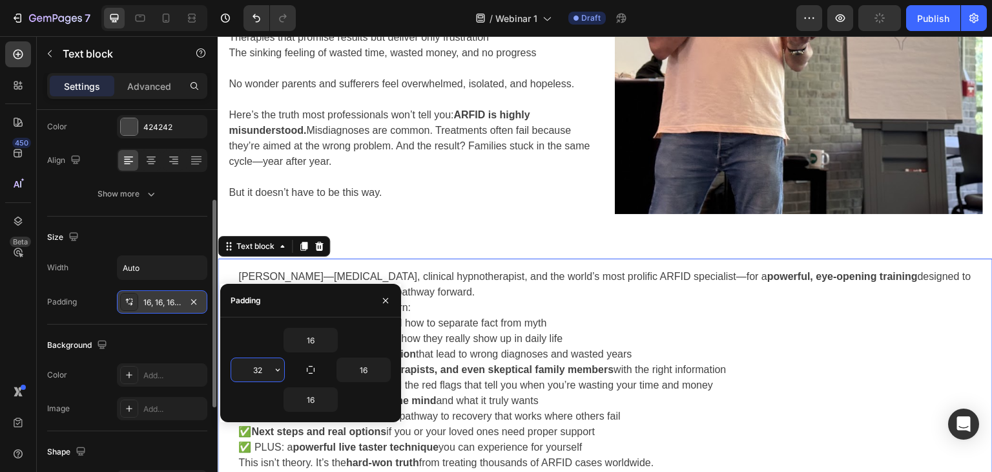
type input "3"
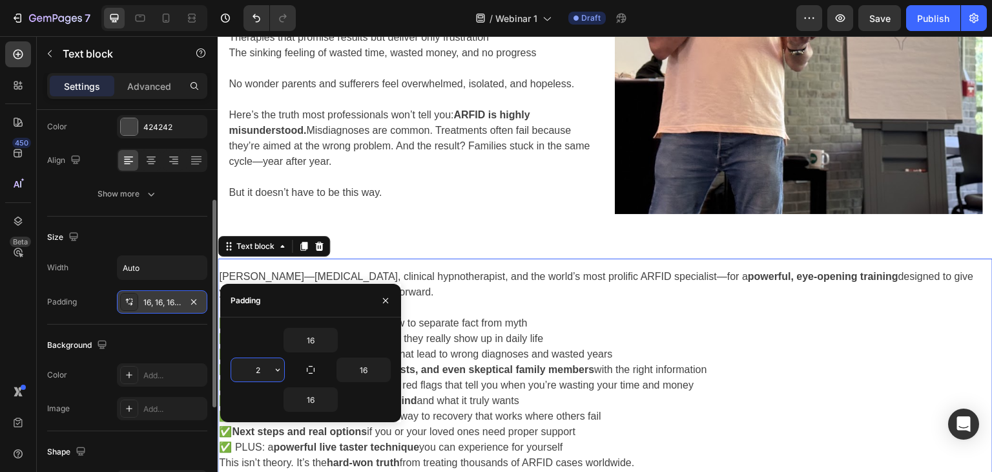
type input "24"
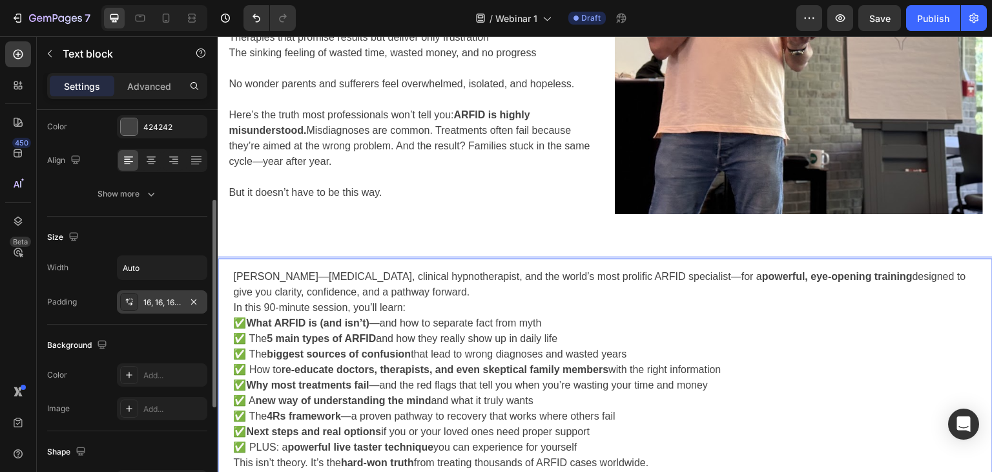
click at [461, 307] on p "In this 90-minute session, you’ll learn:" at bounding box center [607, 308] width 749 height 16
click at [494, 289] on p "[PERSON_NAME]—[MEDICAL_DATA], clinical hypnotherapist, and the world’s most pro…" at bounding box center [607, 284] width 749 height 31
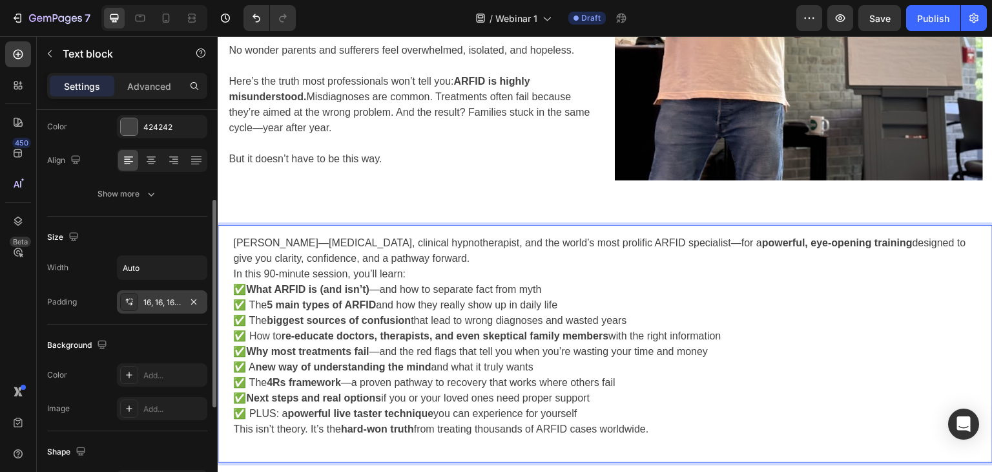
scroll to position [305, 0]
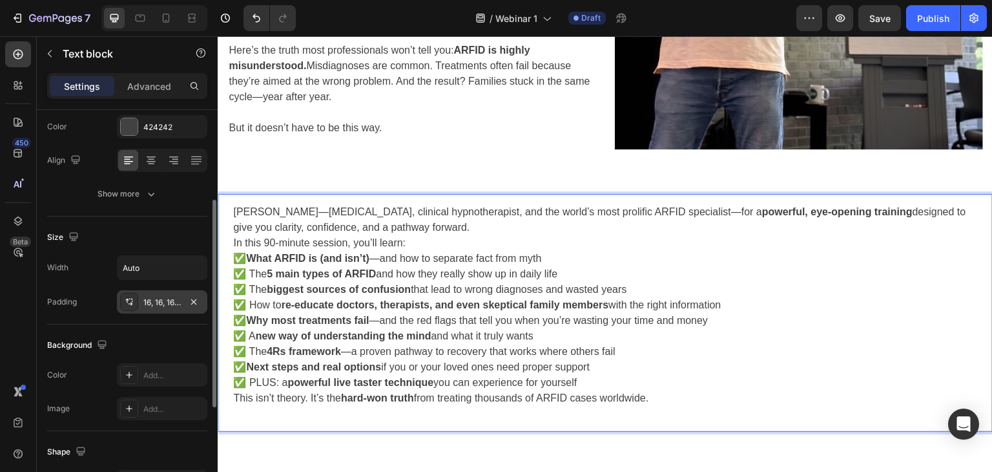
click at [318, 249] on p "In this 90-minute session, you’ll learn:" at bounding box center [607, 243] width 749 height 16
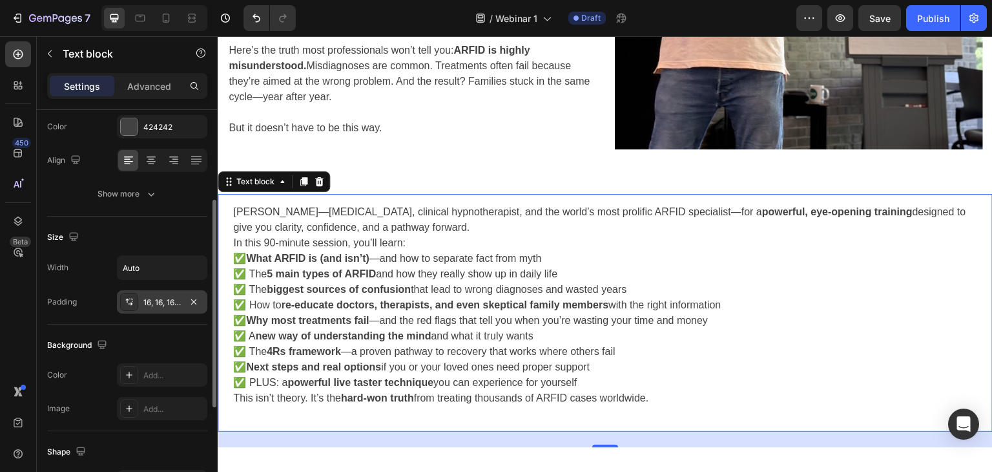
click at [175, 293] on div "16, 16, 16, 24" at bounding box center [162, 301] width 90 height 23
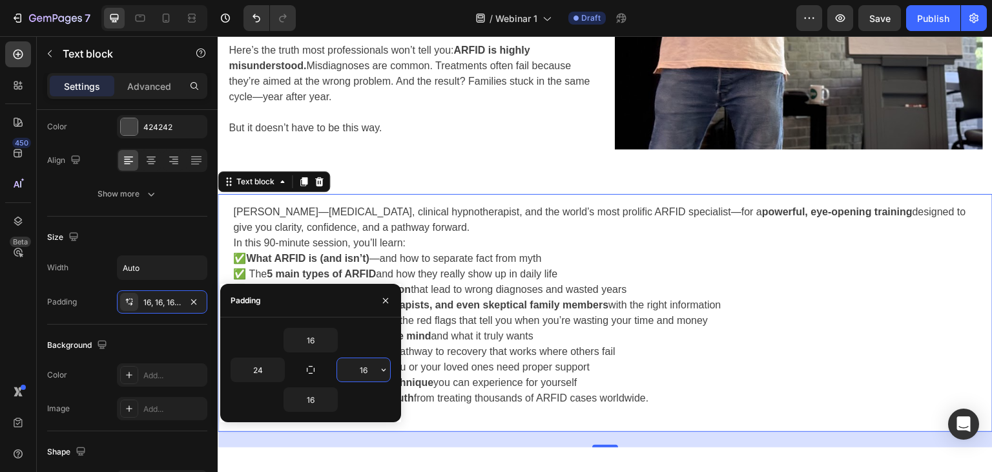
click at [365, 369] on input "16" at bounding box center [363, 369] width 53 height 23
type input "4"
click at [367, 367] on input "72" at bounding box center [363, 369] width 53 height 23
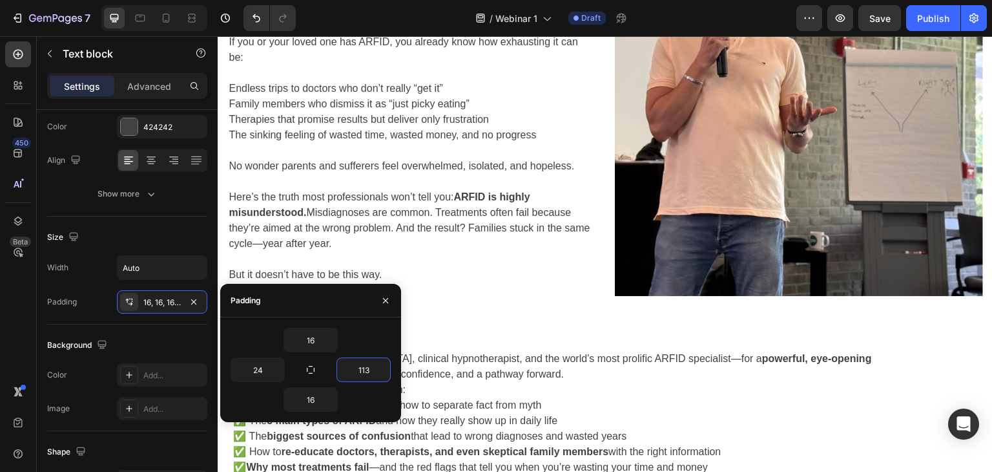
scroll to position [258, 0]
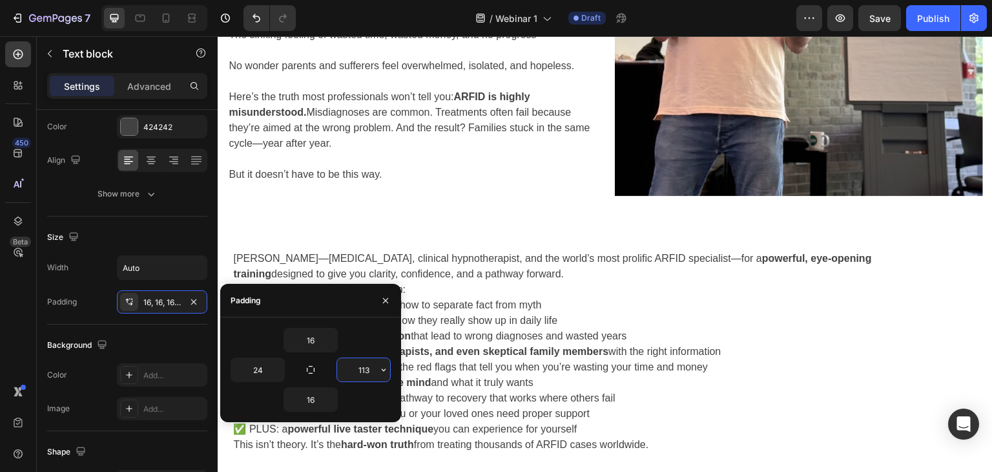
click at [371, 373] on input "113" at bounding box center [363, 369] width 53 height 23
type input "168"
click at [481, 326] on p "✅ What ARFID is (and isn’t) —and how to separate fact from myth ✅ The 5 main ty…" at bounding box center [558, 367] width 651 height 140
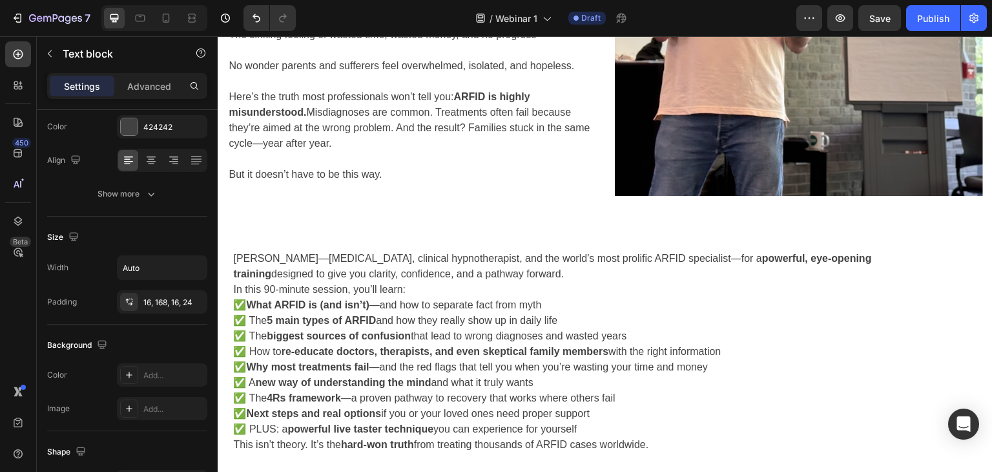
click at [596, 275] on p "[PERSON_NAME]—[MEDICAL_DATA], clinical hypnotherapist, and the world’s most pro…" at bounding box center [558, 266] width 651 height 31
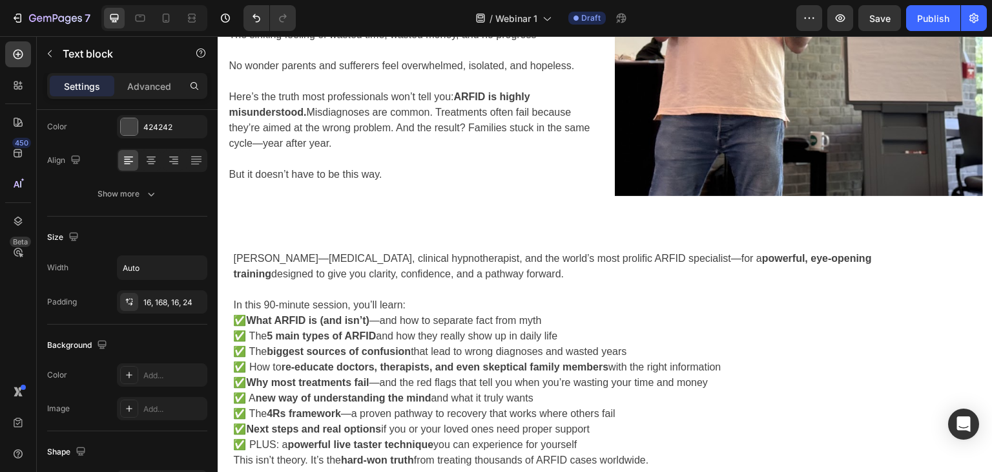
click at [235, 255] on p "[PERSON_NAME]—[MEDICAL_DATA], clinical hypnotherapist, and the world’s most pro…" at bounding box center [558, 266] width 651 height 31
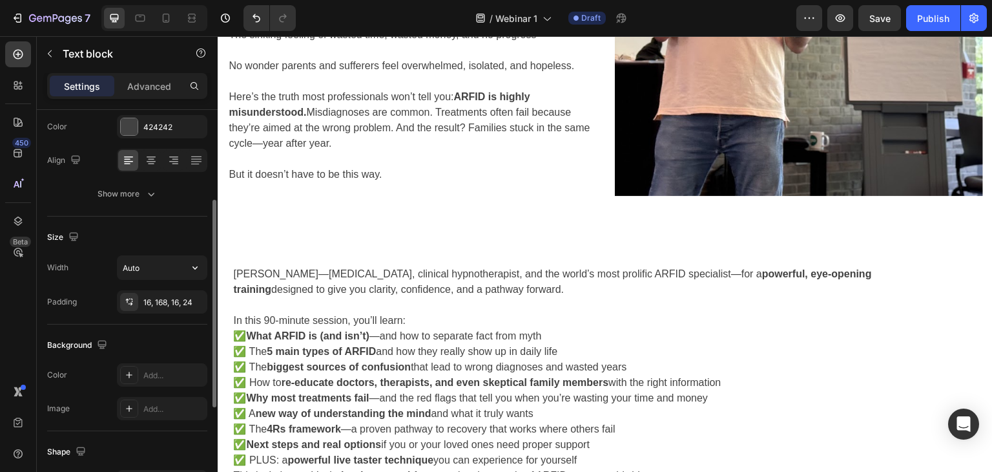
scroll to position [0, 0]
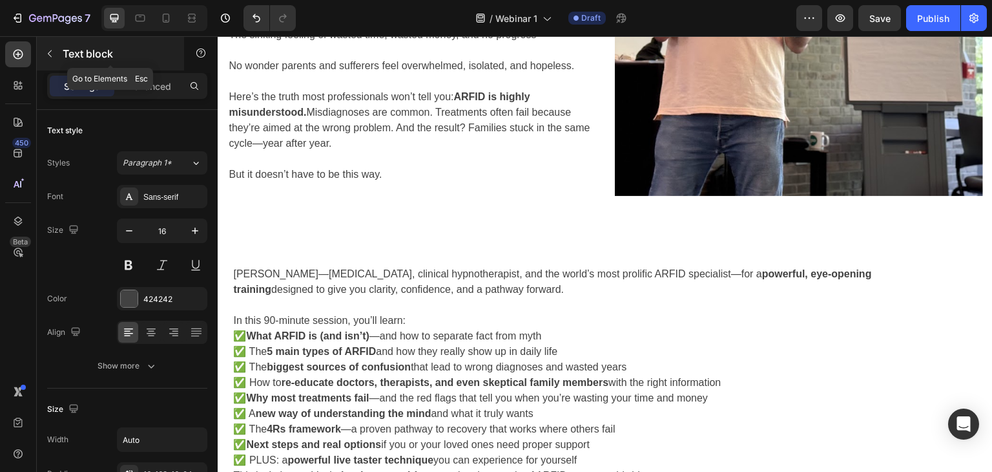
click at [54, 58] on icon "button" at bounding box center [50, 53] width 10 height 10
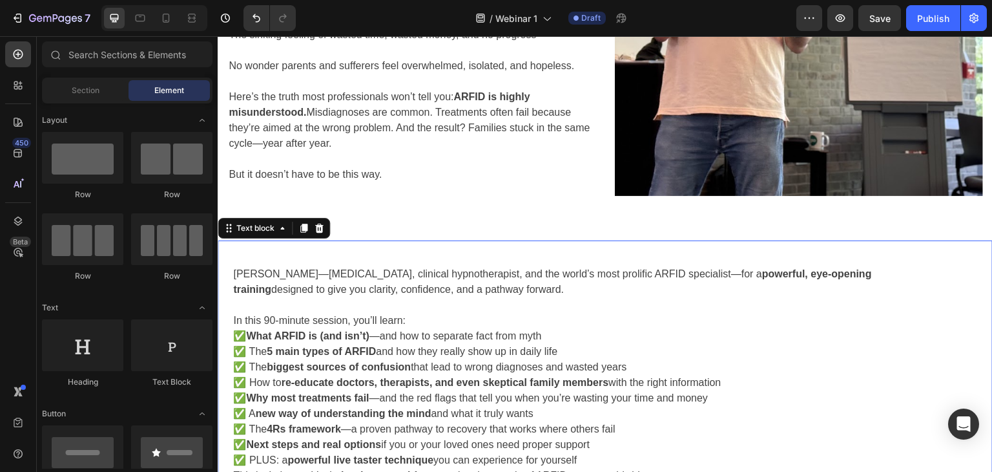
click at [255, 252] on p "Rich Text Editor. Editing area: main" at bounding box center [558, 259] width 651 height 16
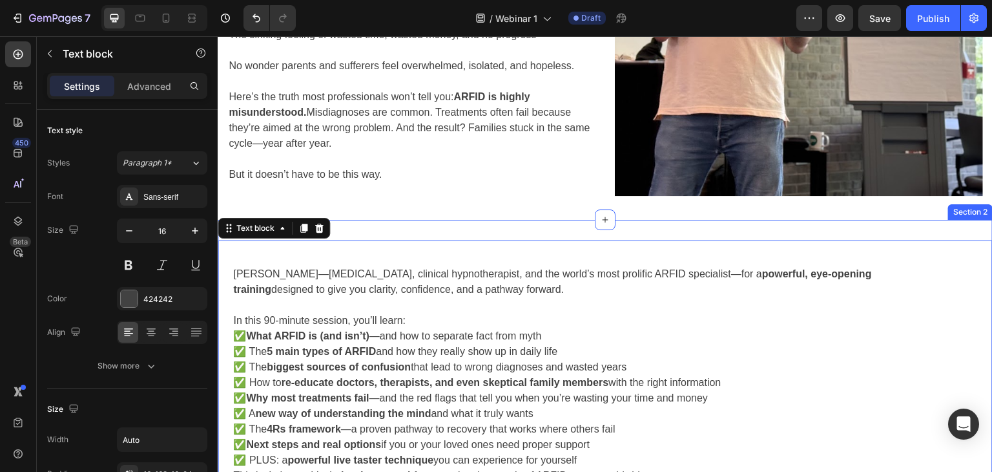
click at [410, 237] on div "[PERSON_NAME]—[MEDICAL_DATA], clinical hypnotherapist, and the world’s most pro…" at bounding box center [605, 375] width 775 height 310
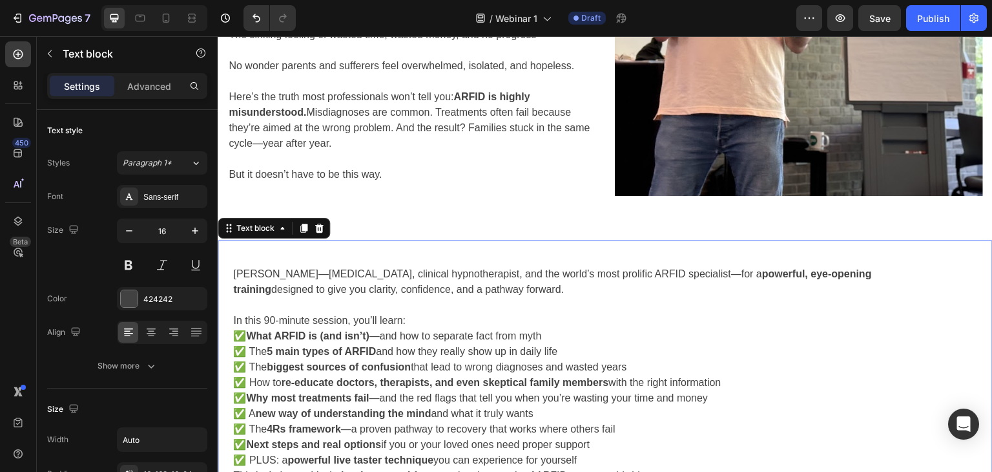
click at [571, 241] on div "[PERSON_NAME]—[MEDICAL_DATA], clinical hypnotherapist, and the world’s most pro…" at bounding box center [605, 366] width 775 height 253
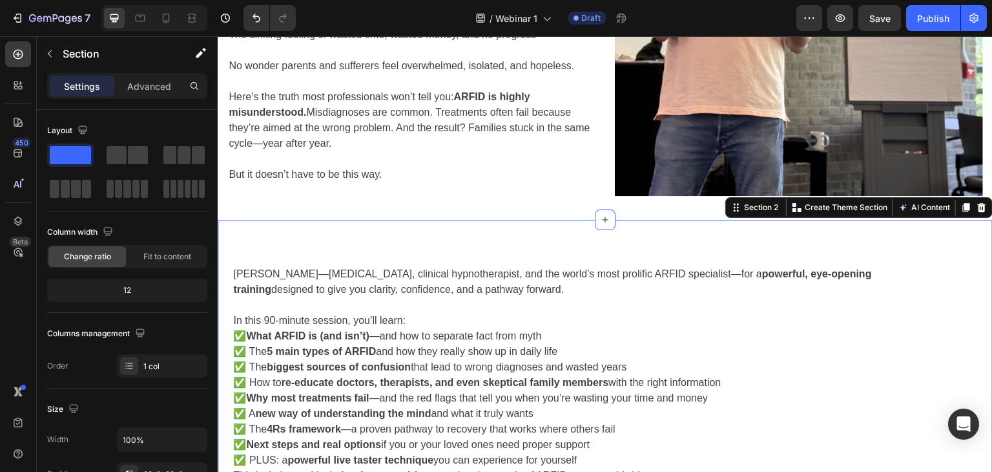
click at [571, 228] on div "[PERSON_NAME]—[MEDICAL_DATA], clinical hypnotherapist, and the world’s most pro…" at bounding box center [605, 375] width 775 height 310
click at [603, 219] on icon at bounding box center [606, 219] width 6 height 6
click at [287, 225] on div "[PERSON_NAME]—[MEDICAL_DATA], clinical hypnotherapist, and the world’s most pro…" at bounding box center [605, 375] width 775 height 310
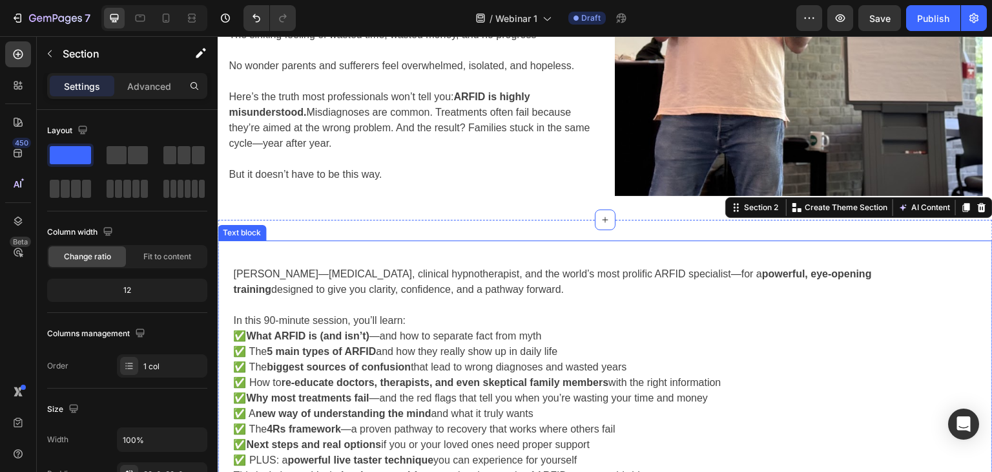
click at [313, 242] on div "[PERSON_NAME]—[MEDICAL_DATA], clinical hypnotherapist, and the world’s most pro…" at bounding box center [605, 366] width 775 height 253
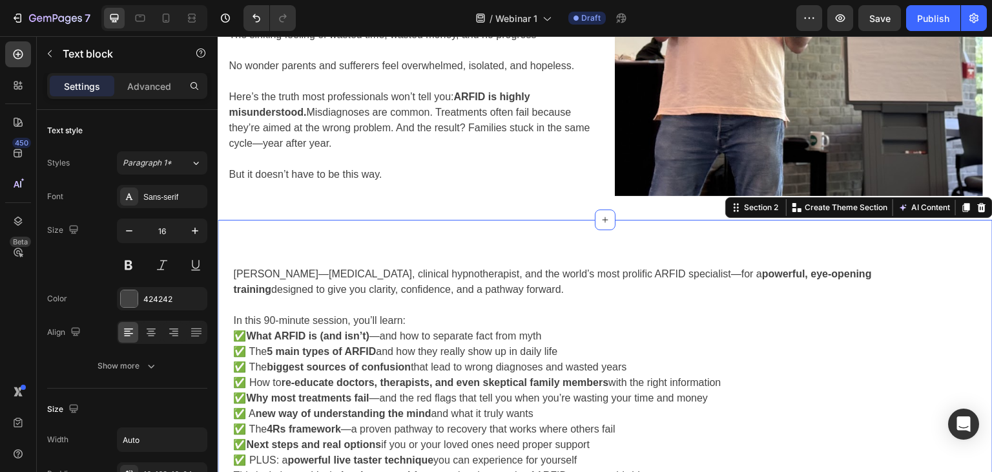
click at [446, 230] on div "[PERSON_NAME]—[MEDICAL_DATA], clinical hypnotherapist, and the world’s most pro…" at bounding box center [605, 375] width 775 height 310
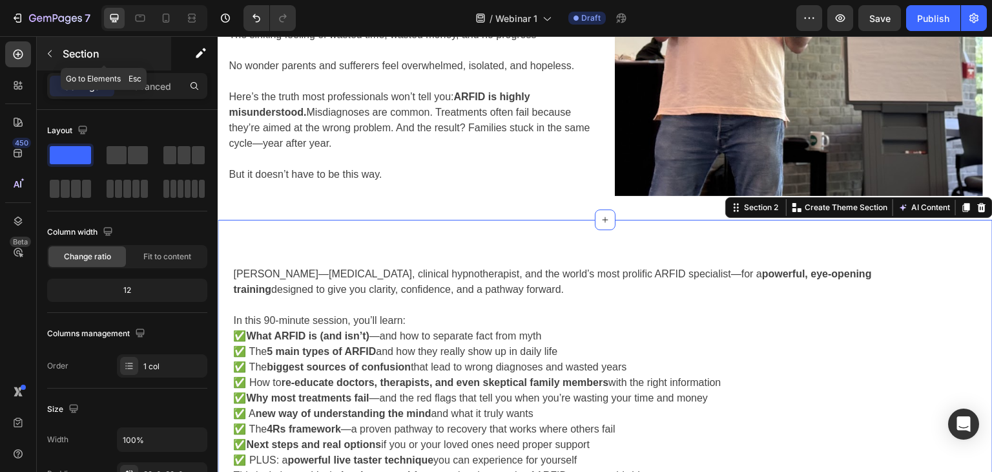
click at [50, 56] on icon "button" at bounding box center [50, 53] width 4 height 7
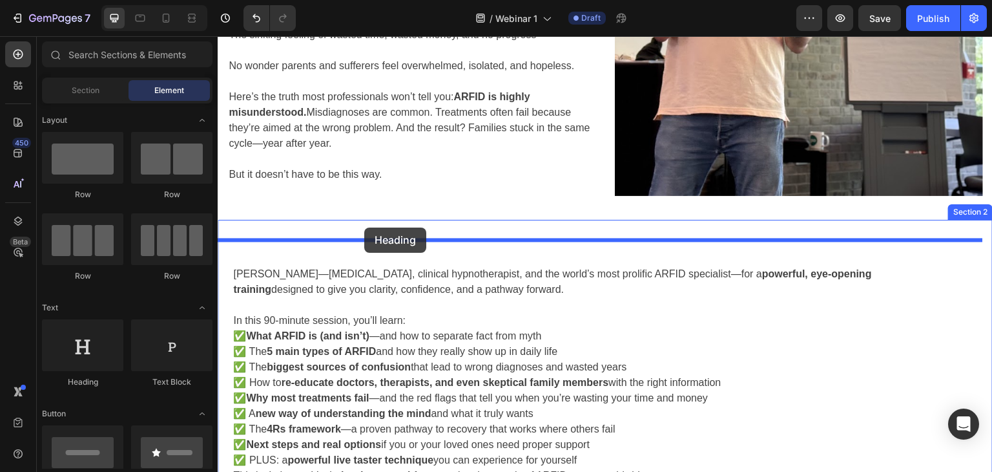
drag, startPoint x: 302, startPoint y: 392, endPoint x: 364, endPoint y: 227, distance: 176.0
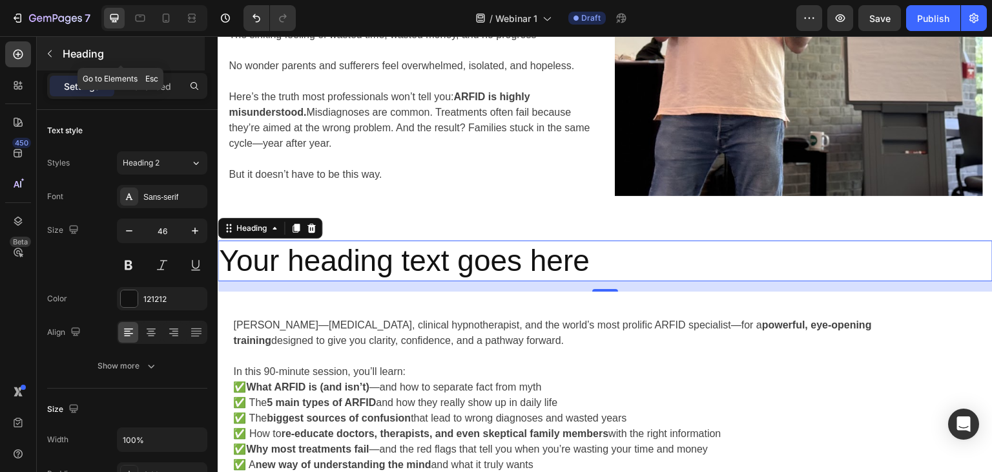
click at [48, 57] on icon "button" at bounding box center [50, 53] width 10 height 10
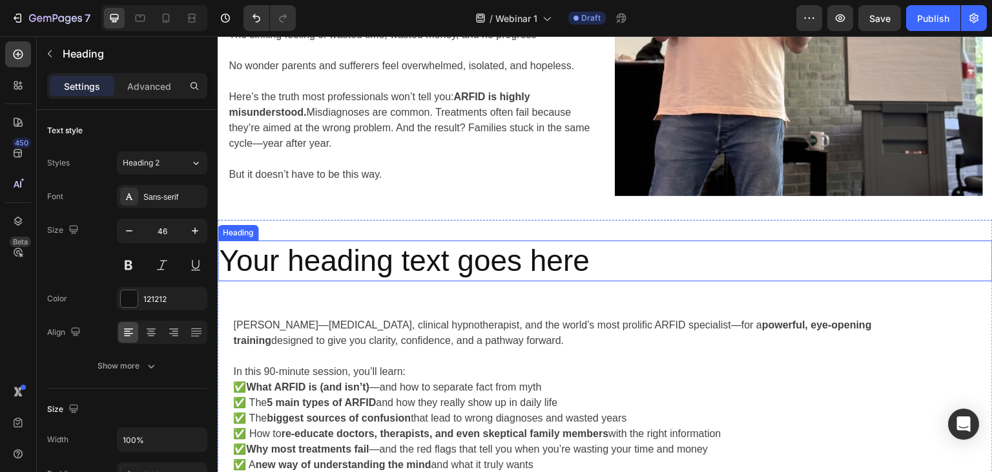
click at [424, 255] on h2 "Your heading text goes here" at bounding box center [605, 260] width 775 height 41
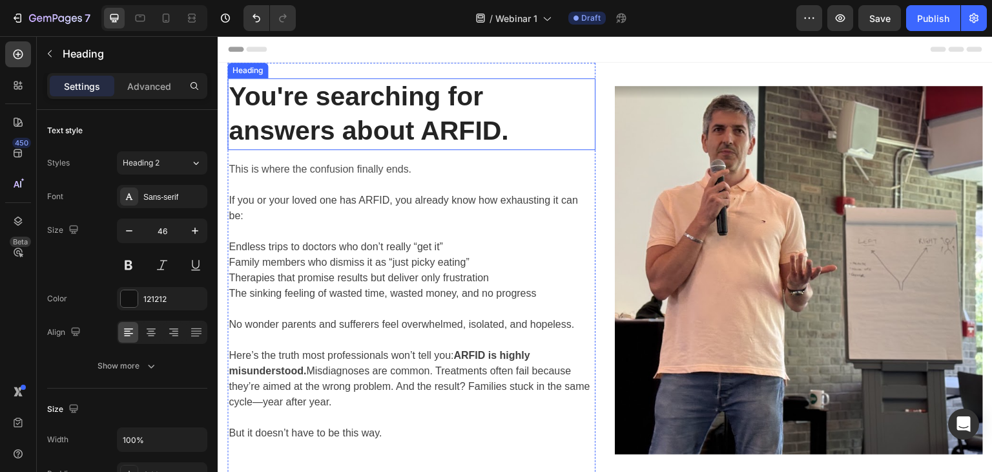
click at [386, 108] on strong "You're searching for answers about ARFID." at bounding box center [369, 113] width 280 height 64
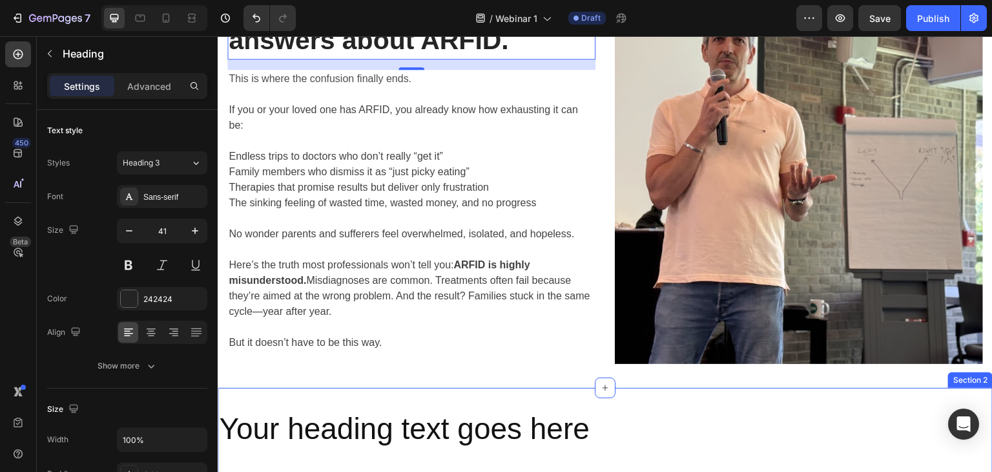
scroll to position [258, 0]
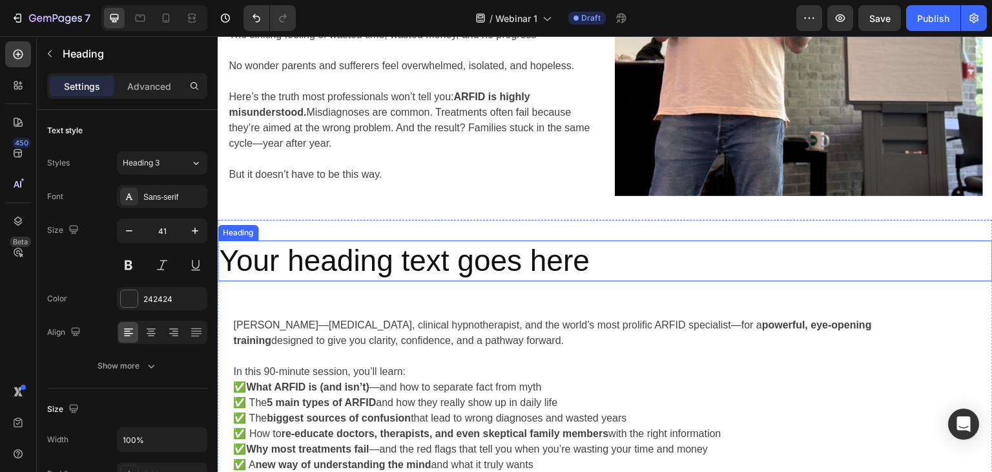
click at [301, 265] on h2 "Your heading text goes here" at bounding box center [605, 260] width 775 height 41
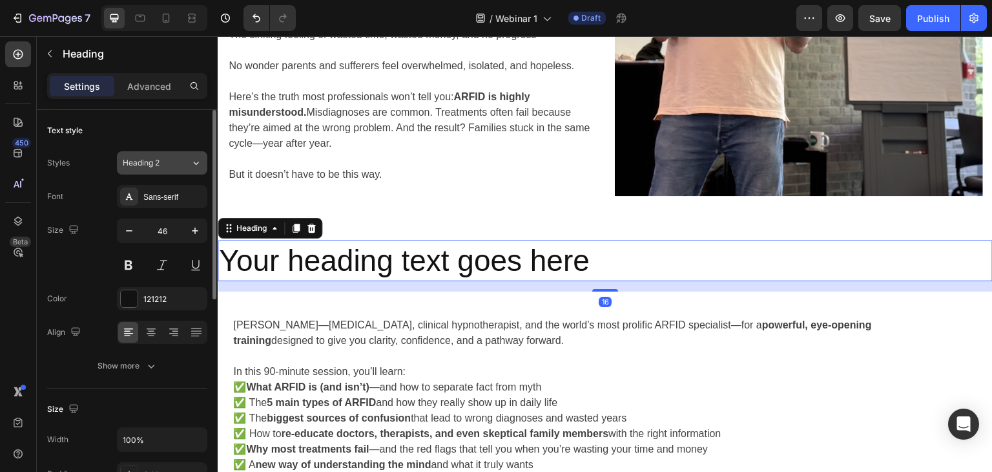
click at [164, 151] on button "Heading 2" at bounding box center [162, 162] width 90 height 23
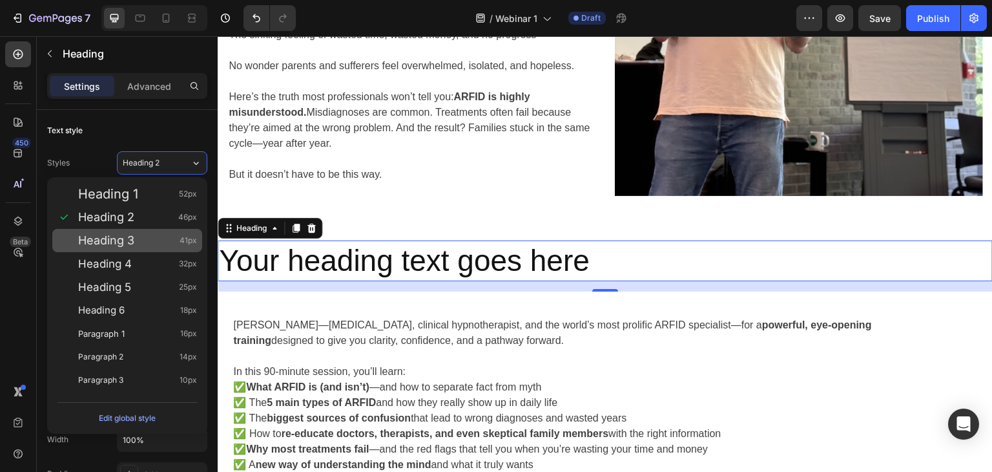
click at [114, 244] on span "Heading 3" at bounding box center [106, 240] width 56 height 13
type input "41"
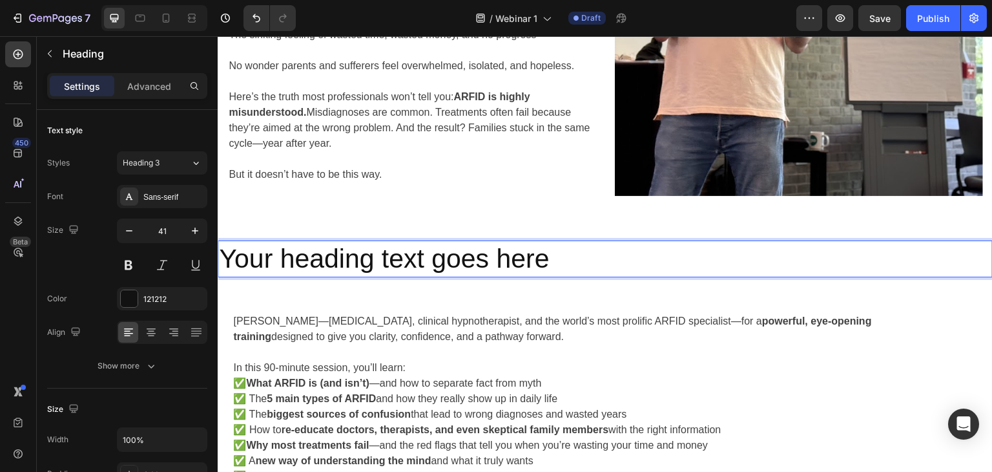
click at [371, 256] on h2 "Your heading text goes here" at bounding box center [605, 258] width 775 height 37
click at [371, 256] on p "Your heading text goes here" at bounding box center [605, 259] width 773 height 34
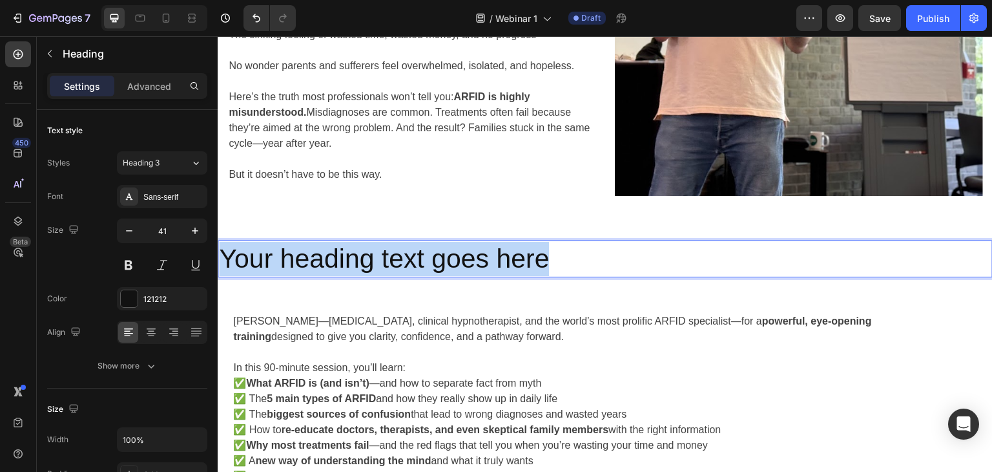
click at [371, 256] on p "Your heading text goes here" at bounding box center [605, 259] width 773 height 34
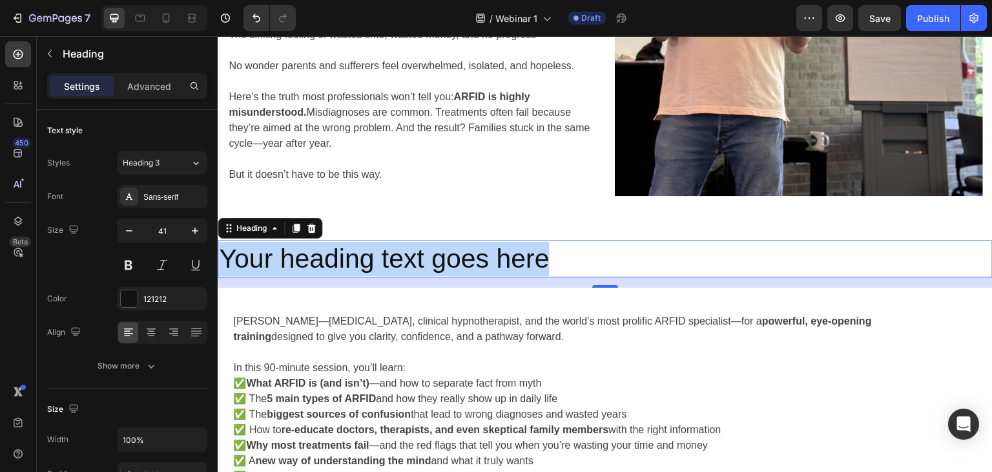
click at [833, 270] on p "Your heading text goes here" at bounding box center [605, 259] width 773 height 34
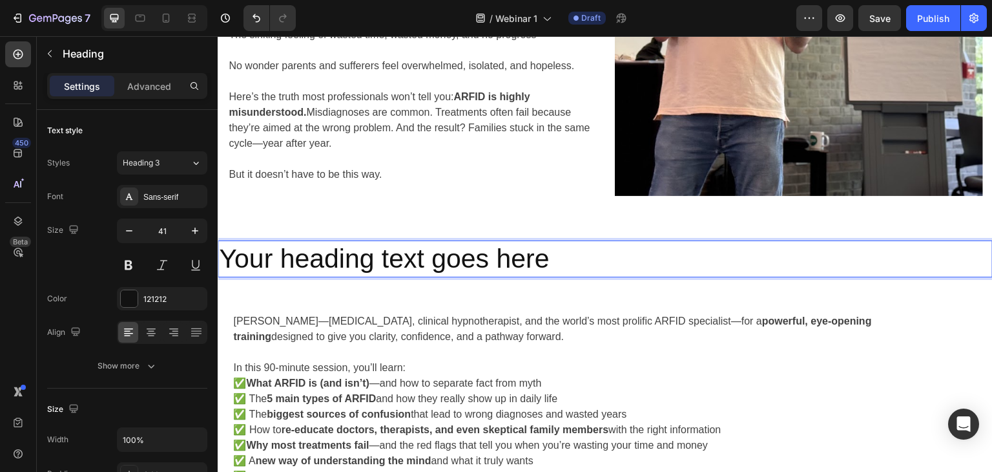
click at [756, 259] on p "Your heading text goes here" at bounding box center [605, 259] width 773 height 34
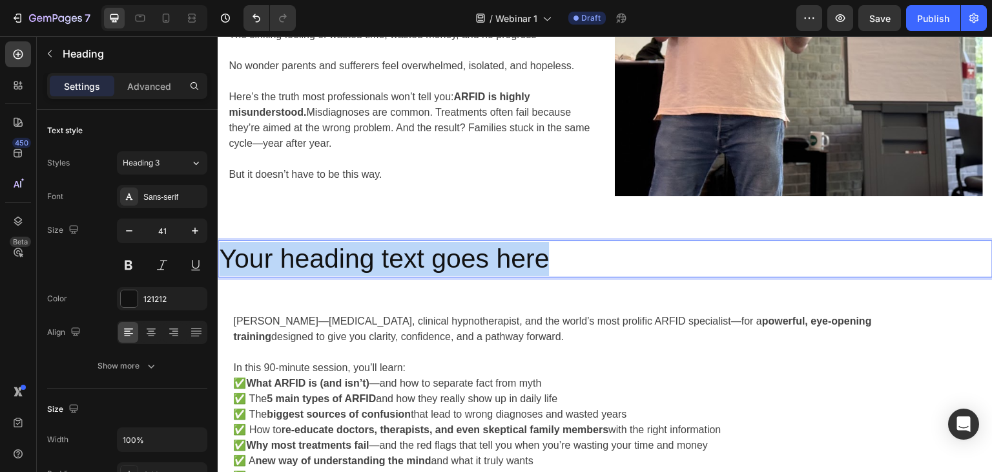
click at [756, 259] on p "Your heading text goes here" at bounding box center [605, 259] width 773 height 34
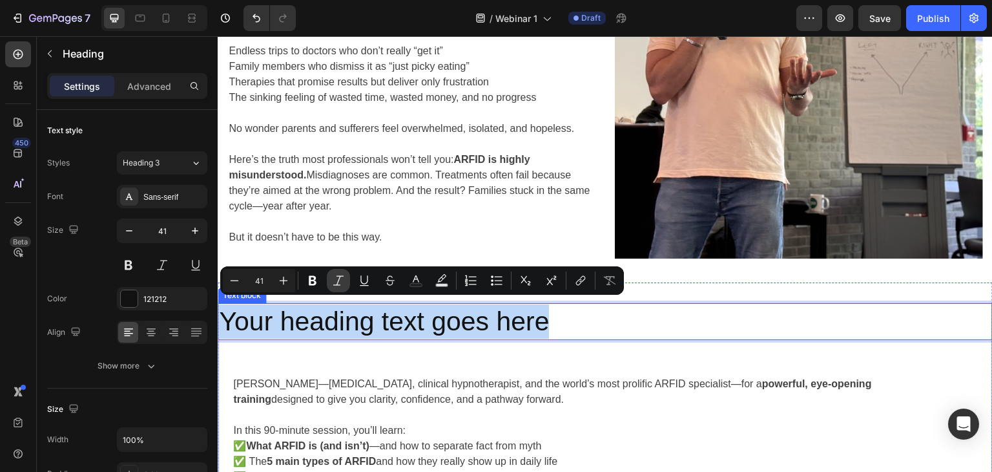
scroll to position [194, 0]
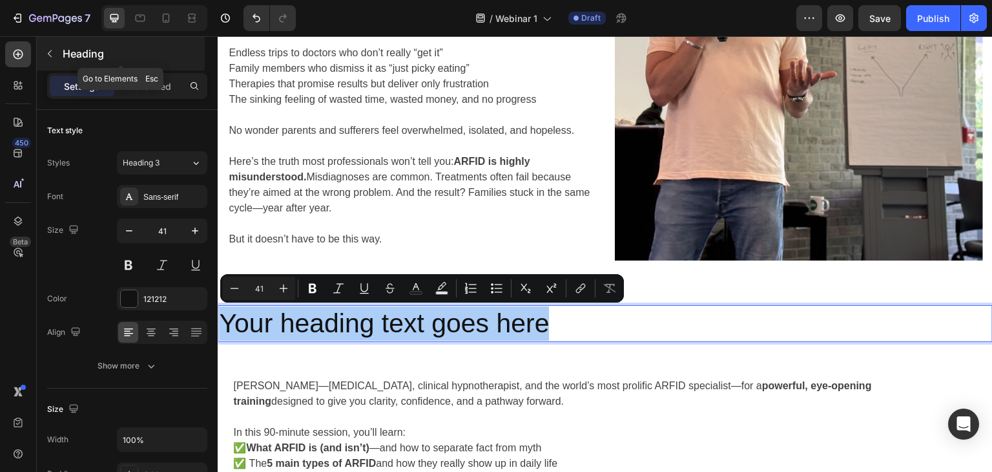
click at [56, 49] on button "button" at bounding box center [49, 53] width 21 height 21
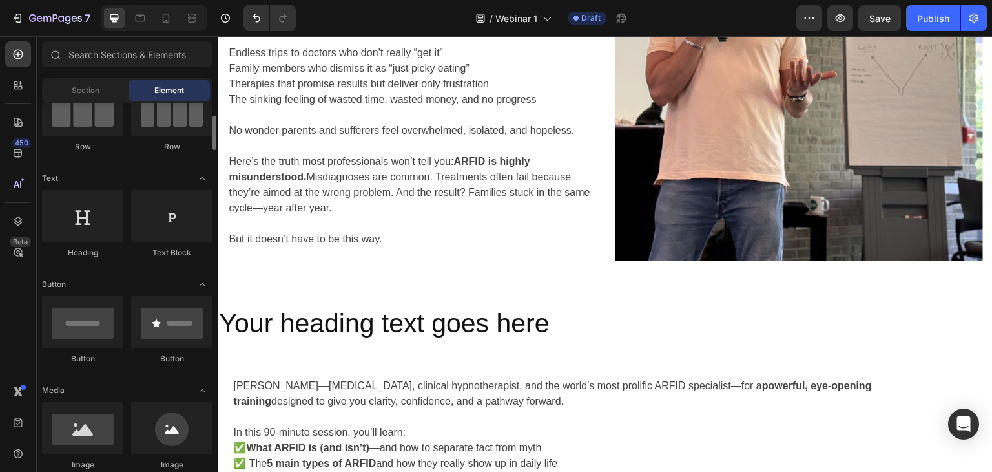
scroll to position [258, 0]
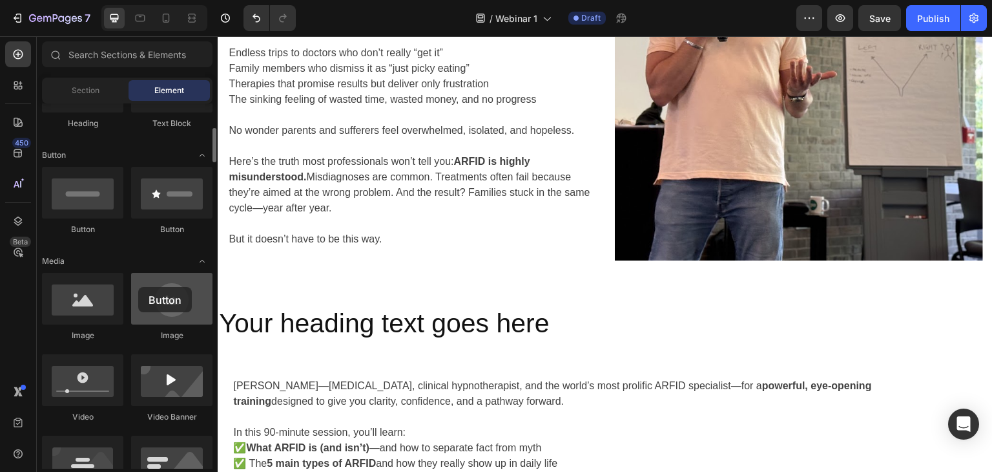
drag, startPoint x: 173, startPoint y: 200, endPoint x: 138, endPoint y: 287, distance: 93.3
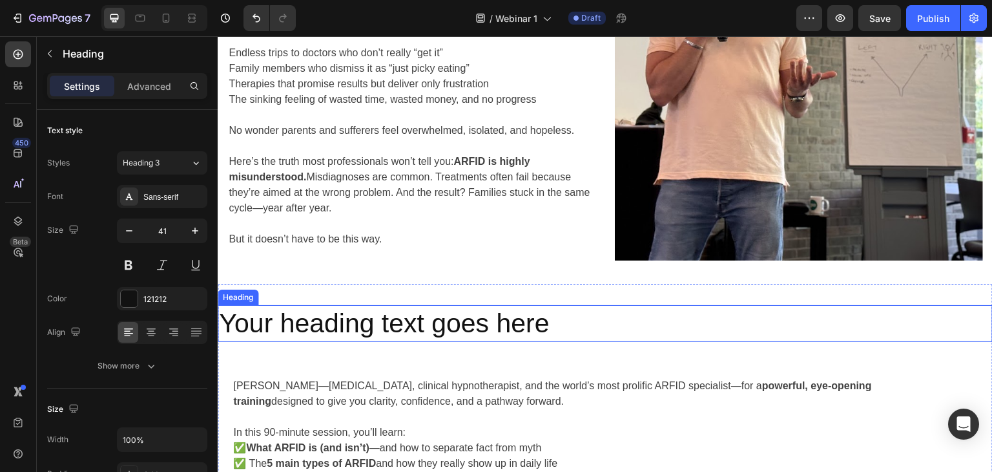
click at [796, 322] on p "Your heading text goes here" at bounding box center [605, 323] width 773 height 34
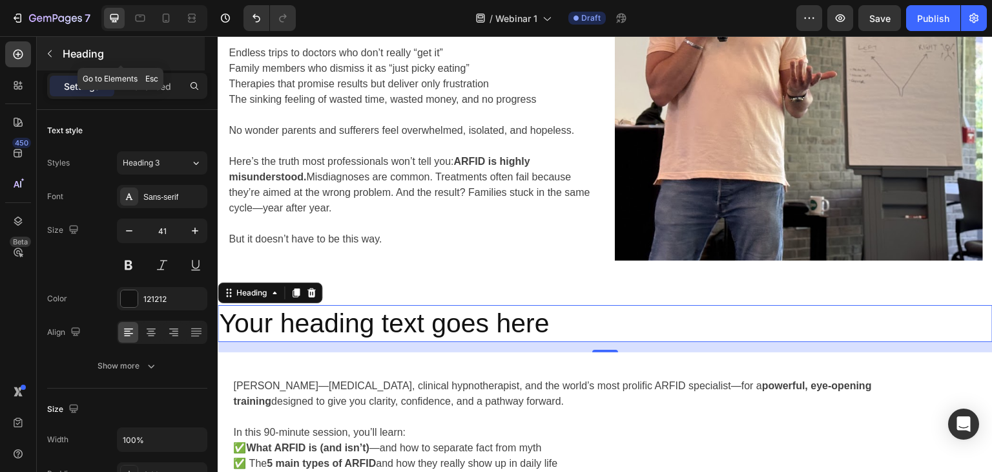
click at [50, 57] on icon "button" at bounding box center [50, 53] width 10 height 10
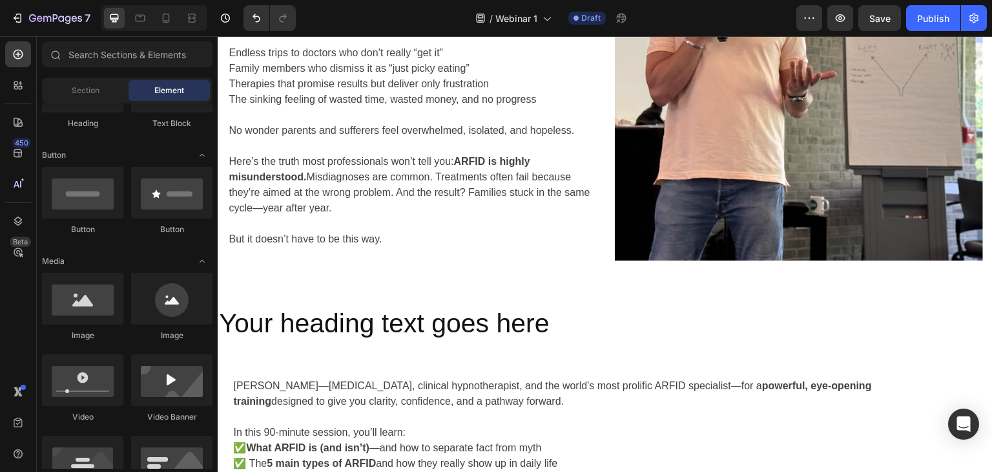
scroll to position [0, 0]
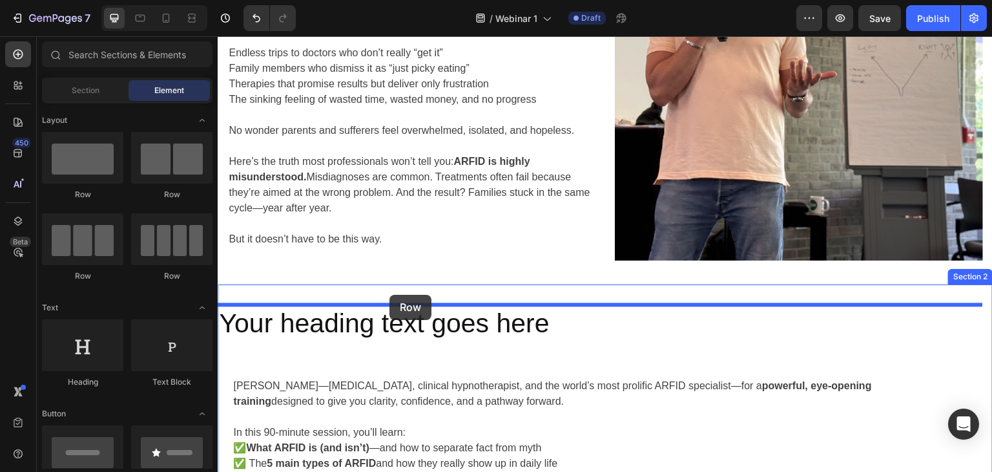
drag, startPoint x: 393, startPoint y: 216, endPoint x: 390, endPoint y: 295, distance: 78.3
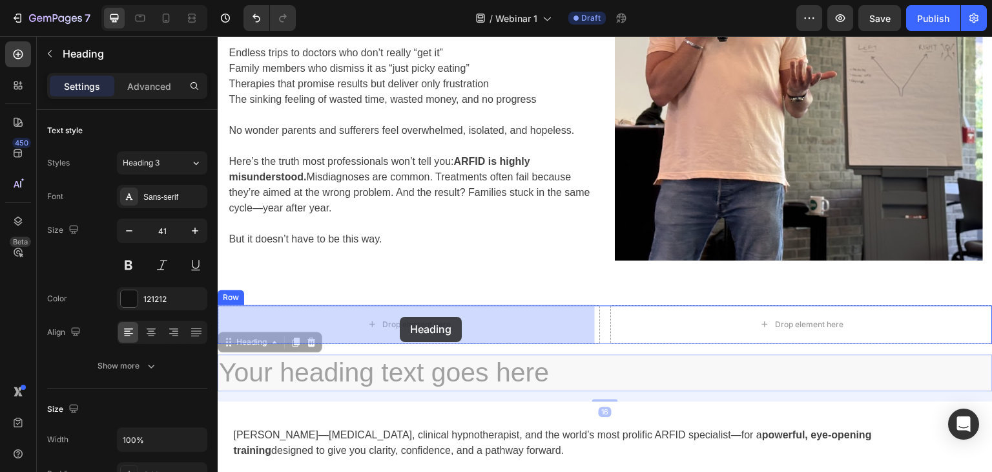
drag, startPoint x: 391, startPoint y: 377, endPoint x: 400, endPoint y: 317, distance: 60.8
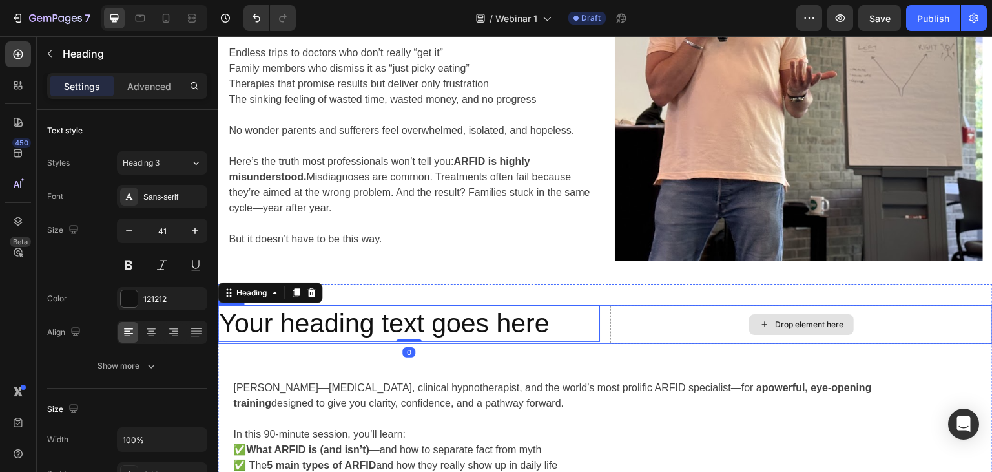
click at [662, 322] on div "Drop element here" at bounding box center [801, 324] width 382 height 39
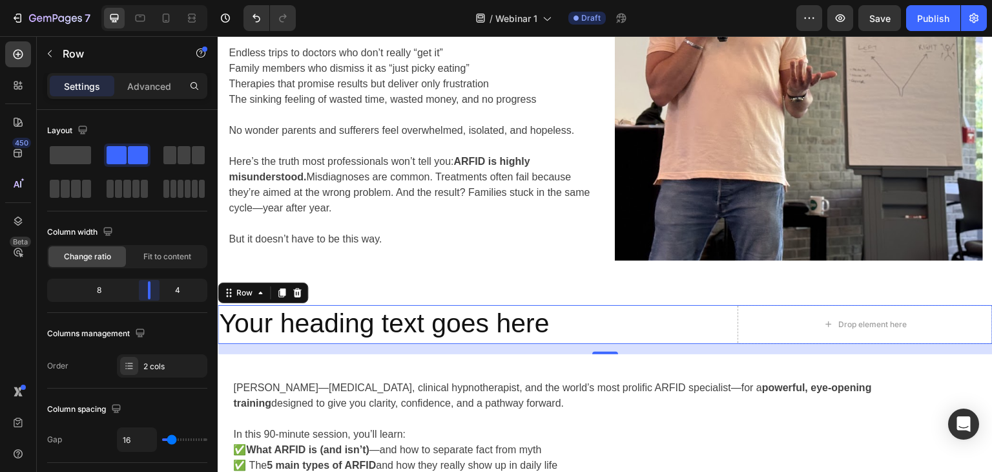
drag, startPoint x: 125, startPoint y: 293, endPoint x: 155, endPoint y: 293, distance: 30.4
click at [155, 0] on body "7 Version history / Webinar 1 Draft Preview Save Publish 450 Beta Sections(18) …" at bounding box center [496, 0] width 992 height 0
click at [779, 322] on div "Drop element here" at bounding box center [865, 324] width 255 height 39
click at [846, 330] on div "Drop element here" at bounding box center [865, 324] width 105 height 21
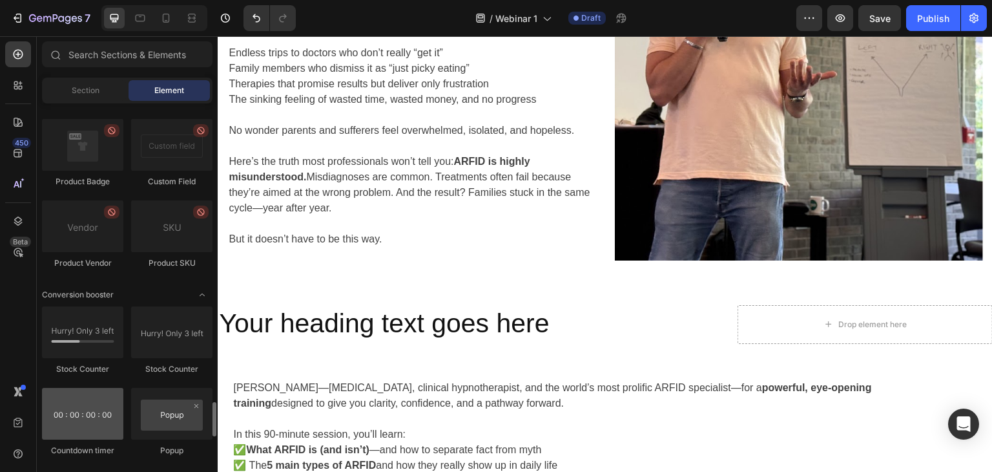
scroll to position [2584, 0]
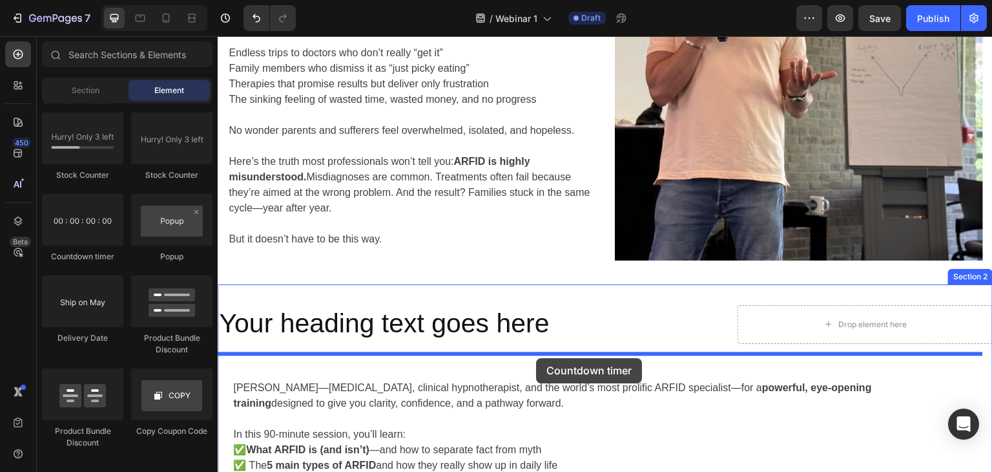
drag, startPoint x: 312, startPoint y: 271, endPoint x: 536, endPoint y: 358, distance: 240.3
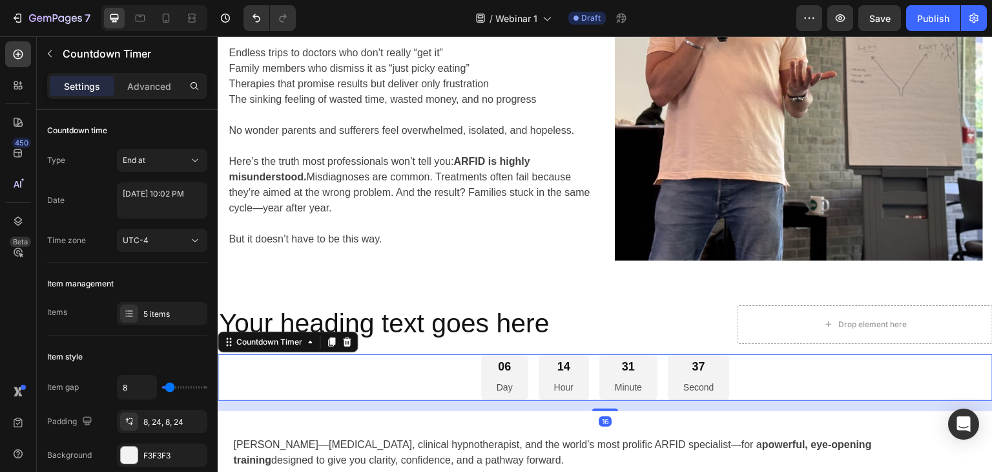
click at [585, 381] on div "06 Day 14 Hour 31 Minute 37 Second" at bounding box center [605, 377] width 249 height 47
click at [394, 375] on div "06 Day 14 Hour 31 Minute 35 Second" at bounding box center [605, 377] width 775 height 47
click at [313, 344] on icon at bounding box center [310, 342] width 10 height 10
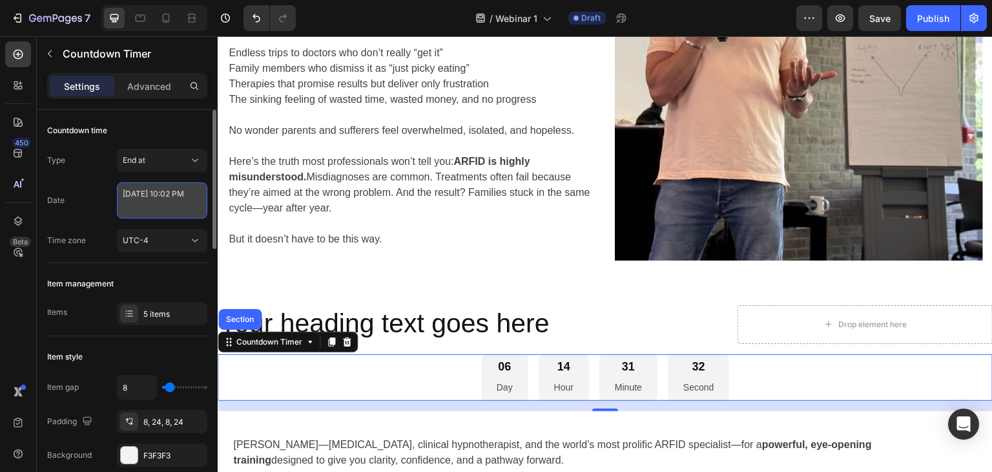
click at [149, 196] on textarea "[DATE] 10:02 PM" at bounding box center [162, 200] width 90 height 36
select select "22"
select select "2"
select select "false"
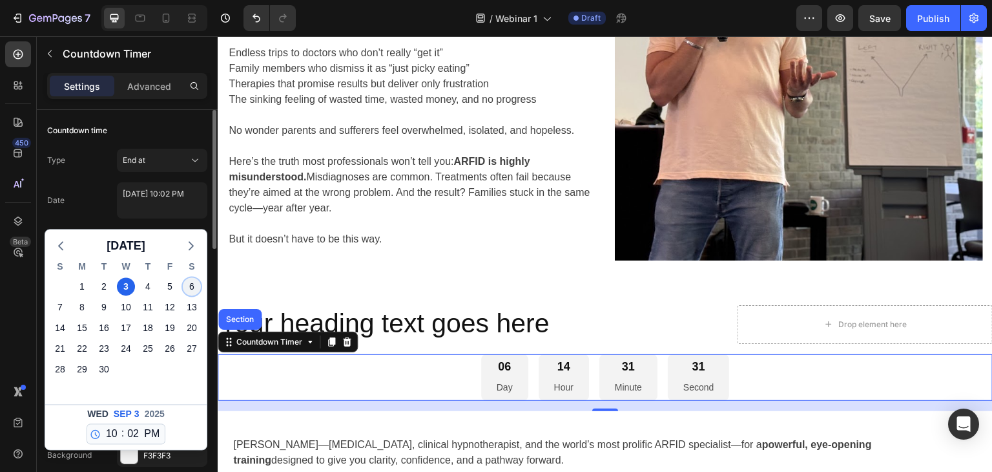
click at [191, 289] on div "6" at bounding box center [192, 286] width 18 height 18
type textarea "[DATE] 10:02 PM"
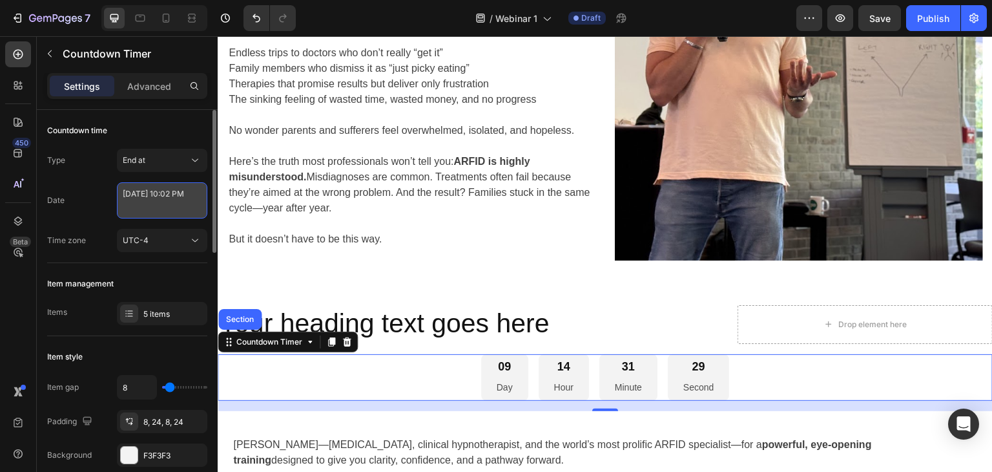
select select "22"
select select "2"
select select "false"
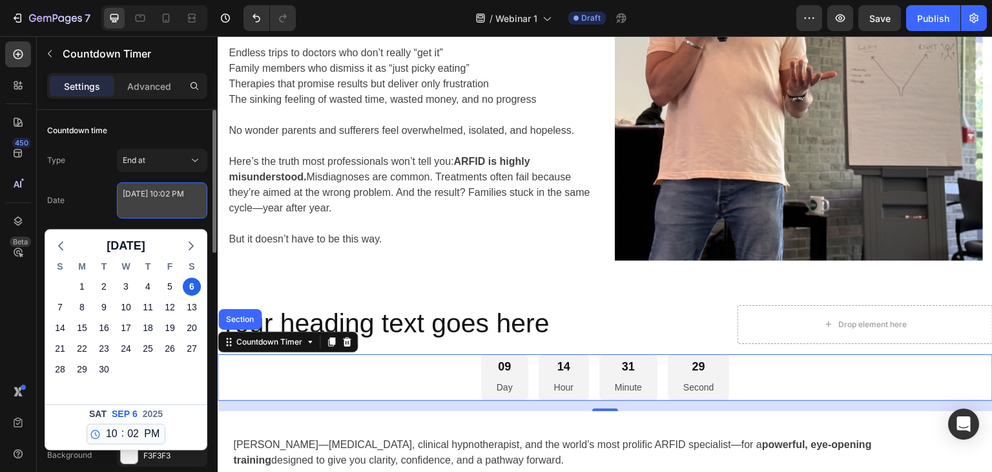
click at [164, 187] on textarea "[DATE] 10:02 PM" at bounding box center [162, 200] width 90 height 36
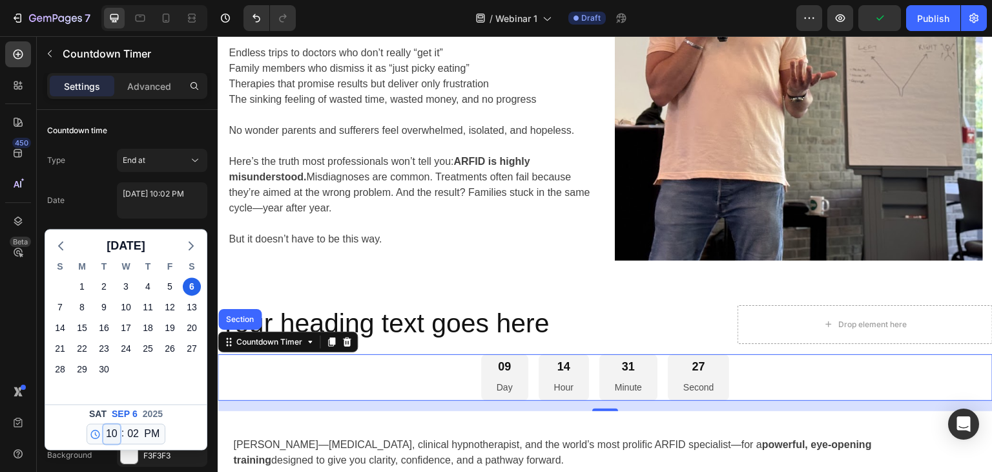
click at [112, 435] on select "12 1 2 3 4 5 6 7 8 9 10 11" at bounding box center [111, 433] width 17 height 19
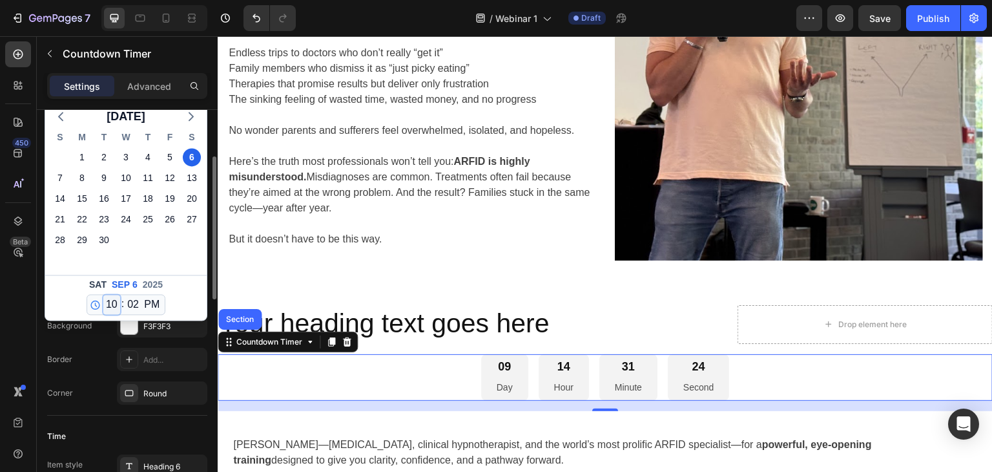
click at [112, 308] on select "12 1 2 3 4 5 6 7 8 9 10 11" at bounding box center [111, 304] width 17 height 19
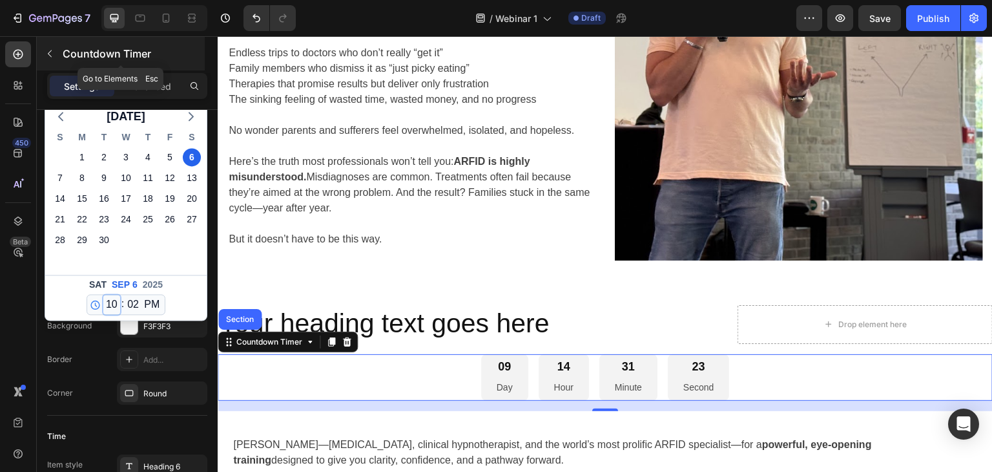
select select "12"
click at [103, 295] on select "12 1 2 3 4 5 6 7 8 9 10 11" at bounding box center [111, 304] width 17 height 19
type textarea "[DATE] 12:02 PM"
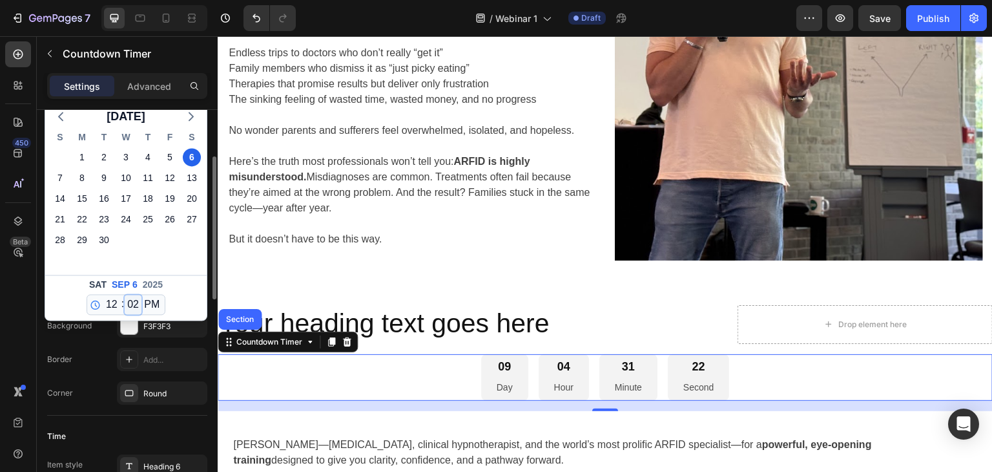
click at [130, 308] on select "00 01 02 03 04 05 06 07 08 09 10 11 12 13 14 15 16 17 18 19 20 21 22 23 24 25 2…" at bounding box center [133, 304] width 17 height 19
select select "0"
click at [125, 295] on select "00 01 02 03 04 05 06 07 08 09 10 11 12 13 14 15 16 17 18 19 20 21 22 23 24 25 2…" at bounding box center [133, 304] width 17 height 19
type textarea "[DATE] 12:00 PM"
click at [183, 285] on div "[DATE] 12 1 2 3 4 5 6 7 8 9 10 11 : 00 01 02 03 04 05 06 07 08 09 10 11 12 13 1…" at bounding box center [125, 297] width 161 height 45
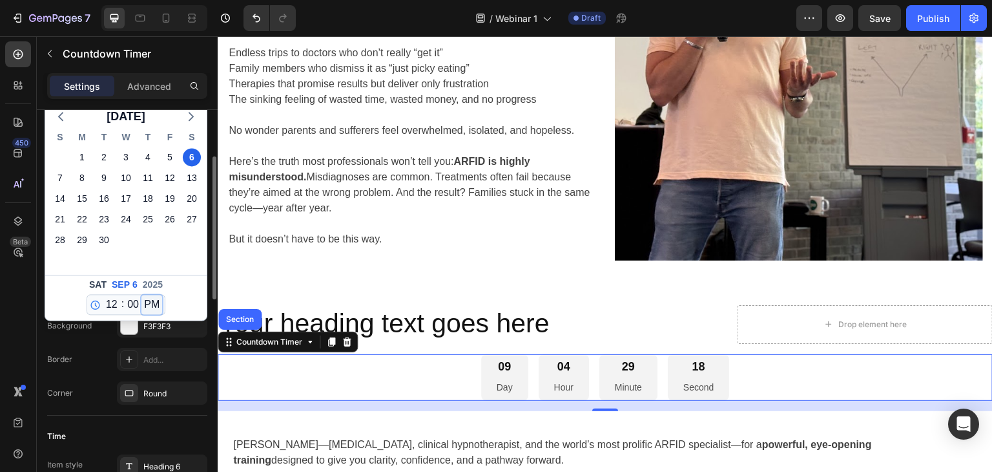
click at [160, 306] on select "AM PM" at bounding box center [151, 304] width 21 height 19
click at [183, 294] on div "[DATE] 12 1 2 3 4 5 6 7 8 9 10 11 : 00 01 02 03 04 05 06 07 08 09 10 11 12 13 1…" at bounding box center [125, 297] width 161 height 45
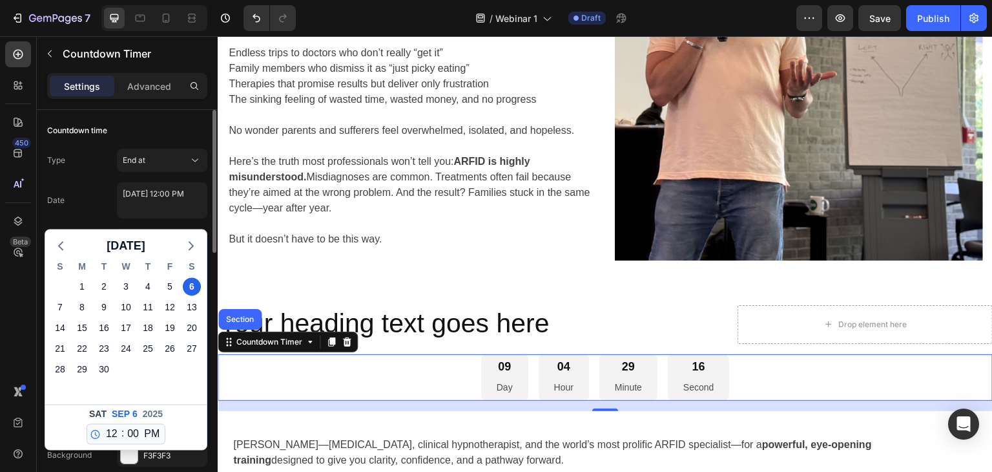
scroll to position [65, 0]
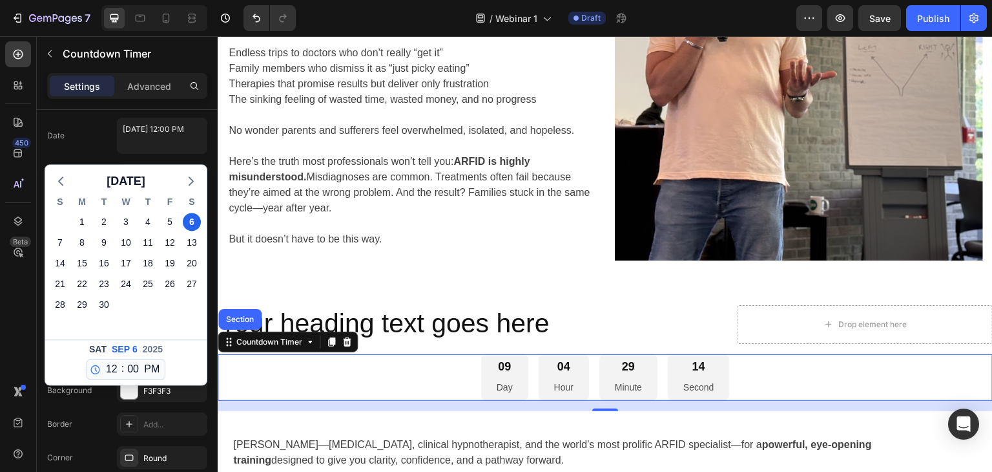
click at [702, 388] on p "Second" at bounding box center [698, 387] width 30 height 16
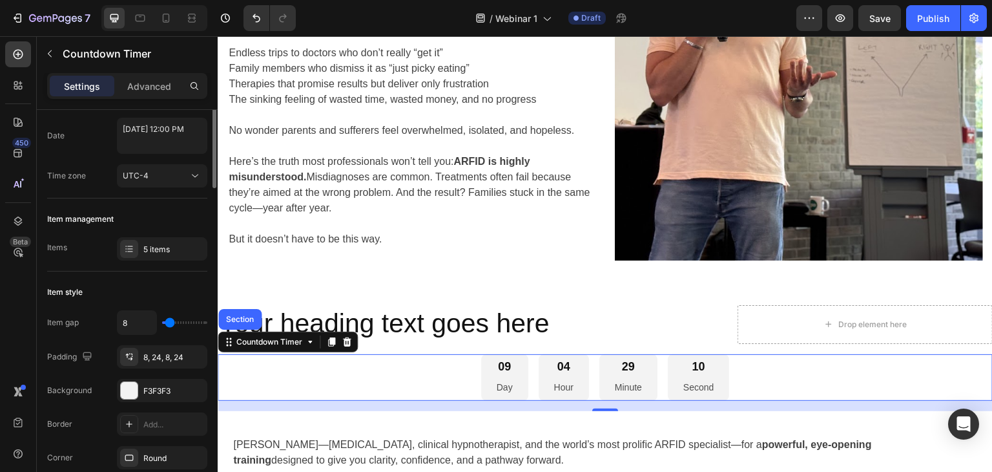
scroll to position [0, 0]
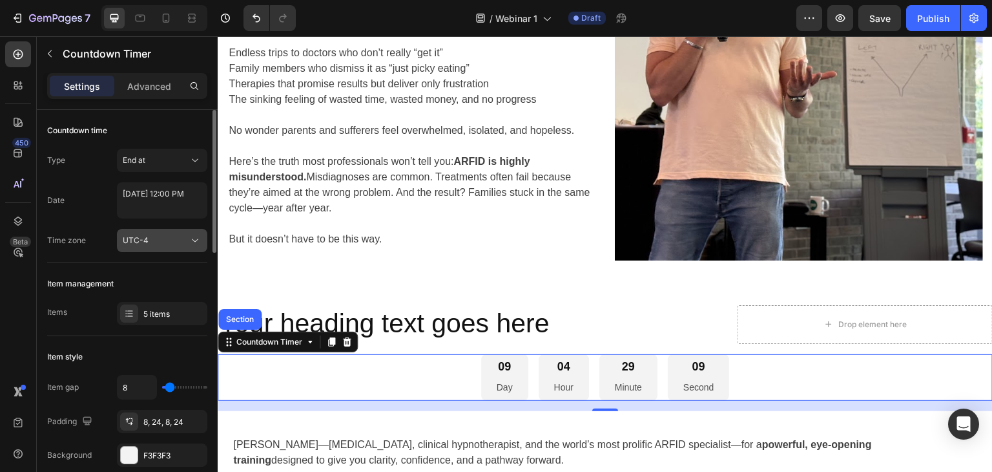
click at [163, 240] on div "UTC-4" at bounding box center [156, 240] width 66 height 12
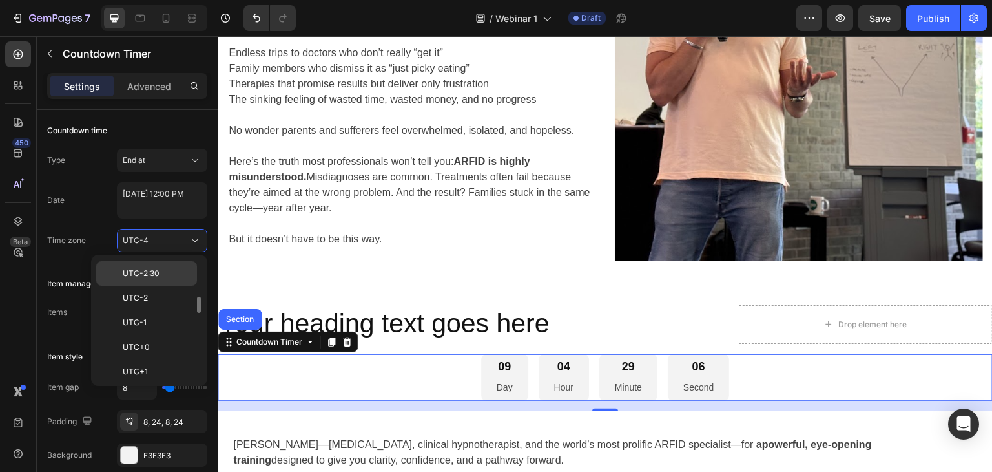
scroll to position [75, 0]
click at [88, 214] on div "Date [DATE] 12:00 PM" at bounding box center [127, 200] width 160 height 36
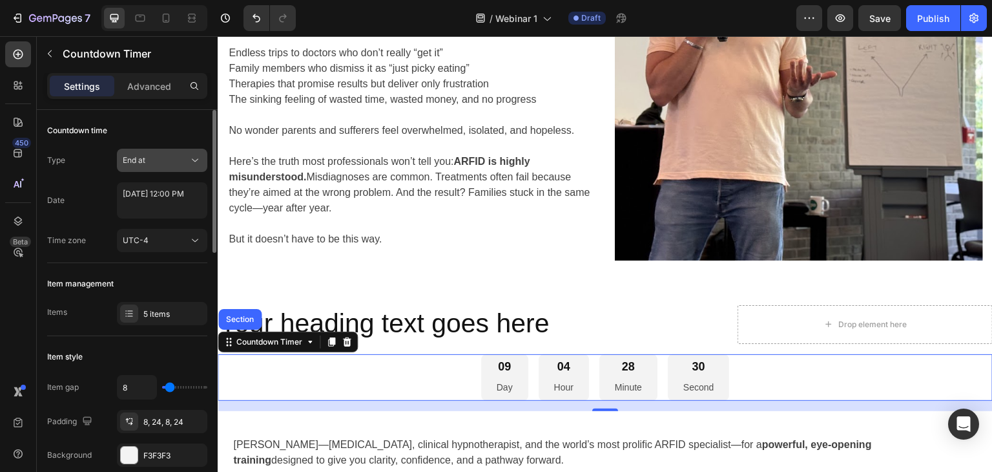
click at [147, 162] on div "End at" at bounding box center [156, 160] width 66 height 12
click at [78, 169] on div "Type End at" at bounding box center [127, 160] width 160 height 23
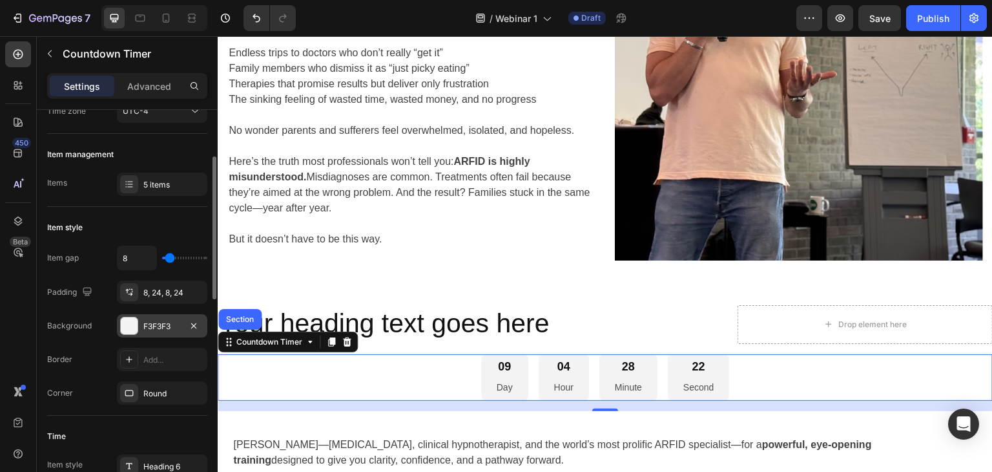
click at [130, 331] on div at bounding box center [129, 325] width 17 height 17
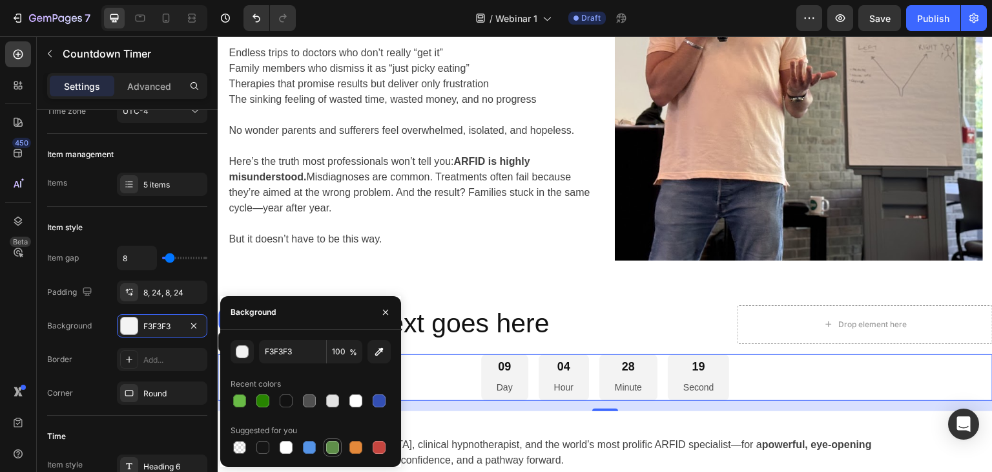
click at [331, 448] on div at bounding box center [332, 447] width 13 height 13
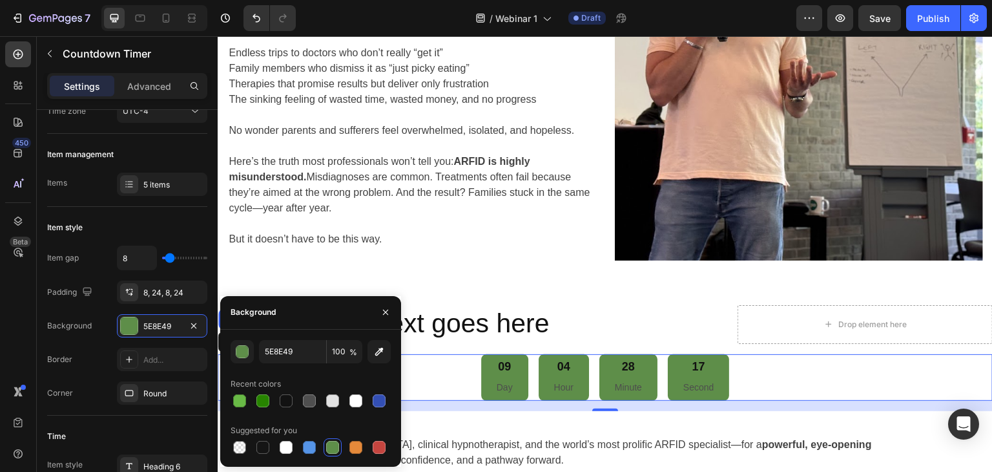
click at [331, 448] on div at bounding box center [332, 447] width 13 height 13
click at [338, 400] on div at bounding box center [332, 400] width 13 height 13
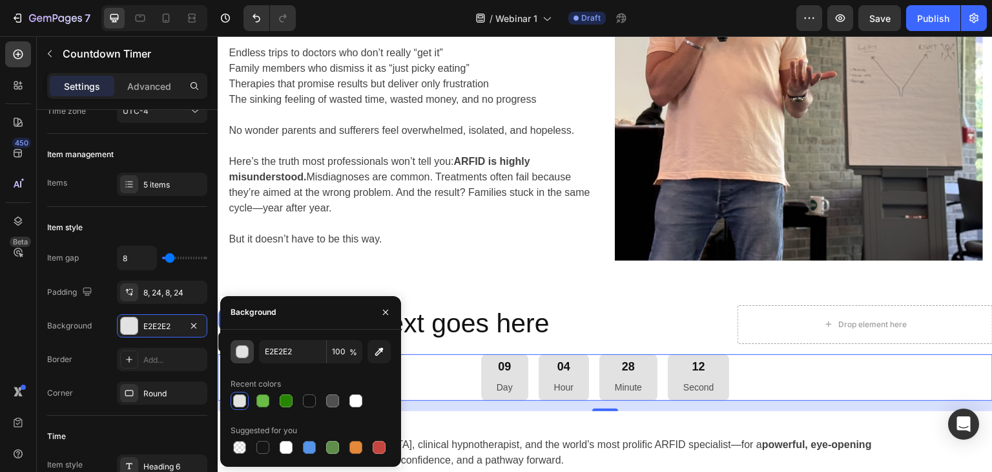
click at [247, 356] on div "button" at bounding box center [242, 351] width 13 height 13
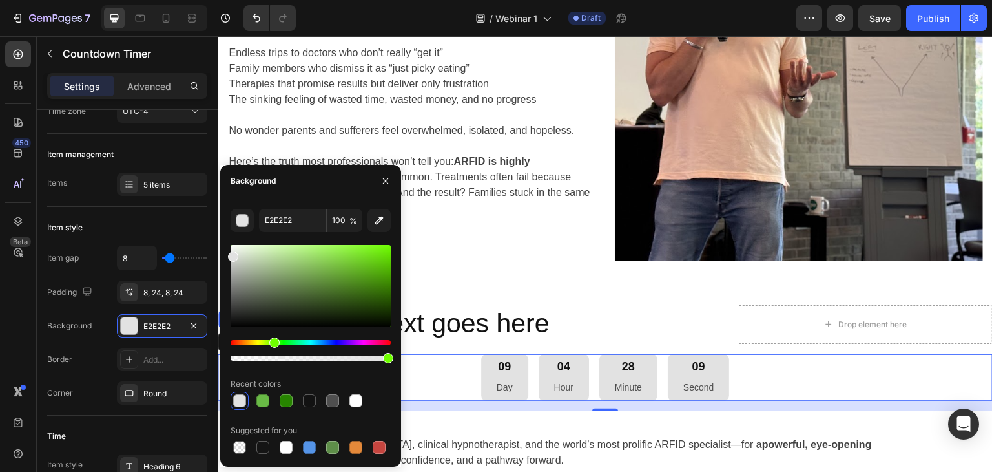
click at [273, 340] on div "Hue" at bounding box center [311, 342] width 160 height 5
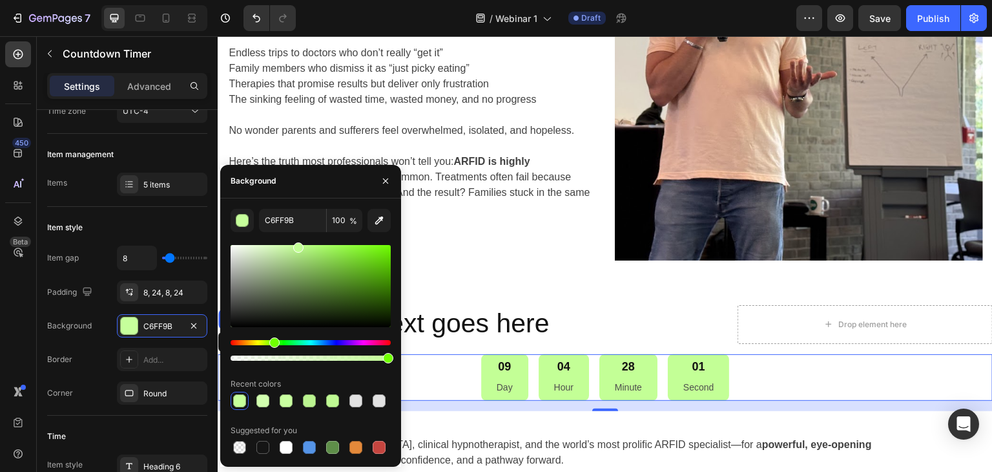
type input "C3FF96"
drag, startPoint x: 235, startPoint y: 256, endPoint x: 296, endPoint y: 241, distance: 63.1
click at [296, 241] on div "C3FF96 100 % Recent colors Suggested for you" at bounding box center [311, 332] width 160 height 247
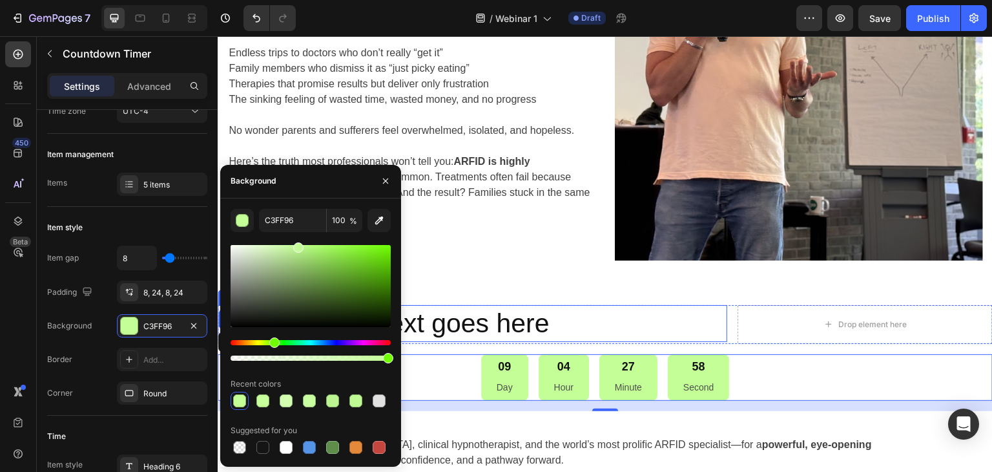
click at [622, 338] on h2 "Your heading text goes here" at bounding box center [473, 323] width 510 height 37
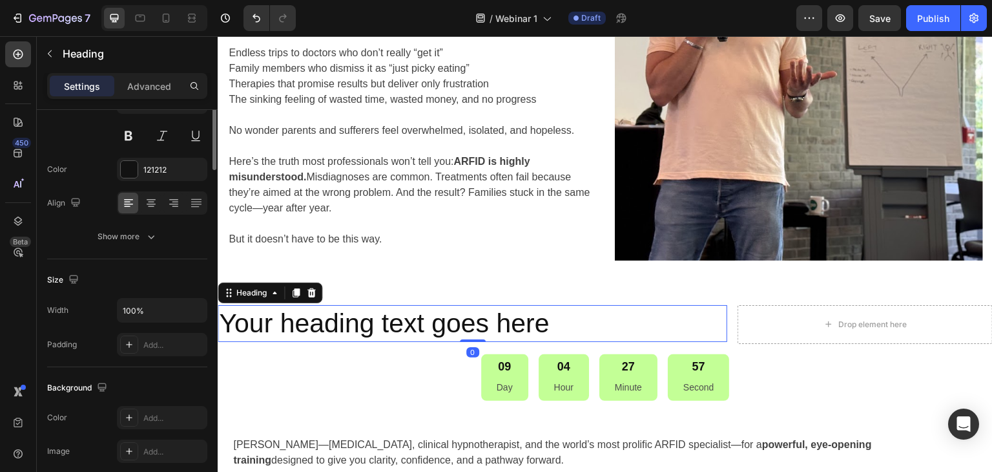
scroll to position [0, 0]
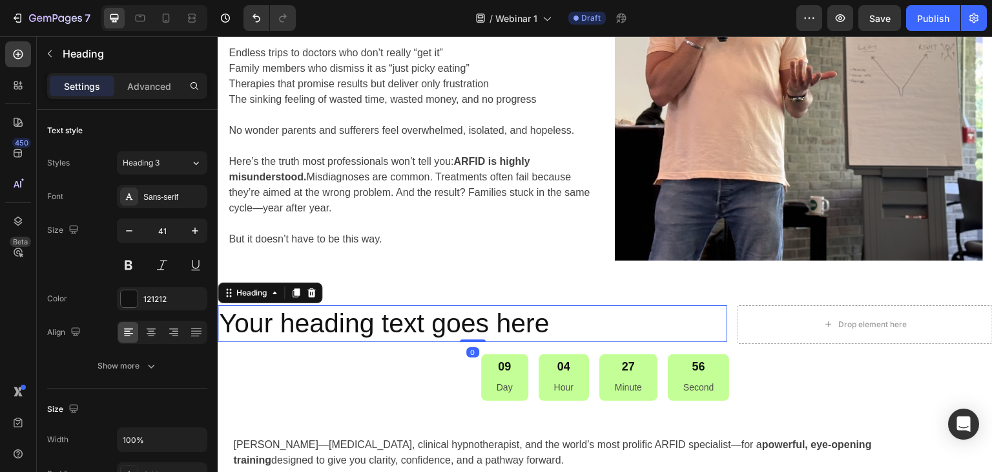
click at [505, 331] on h2 "Your heading text goes here" at bounding box center [473, 323] width 510 height 37
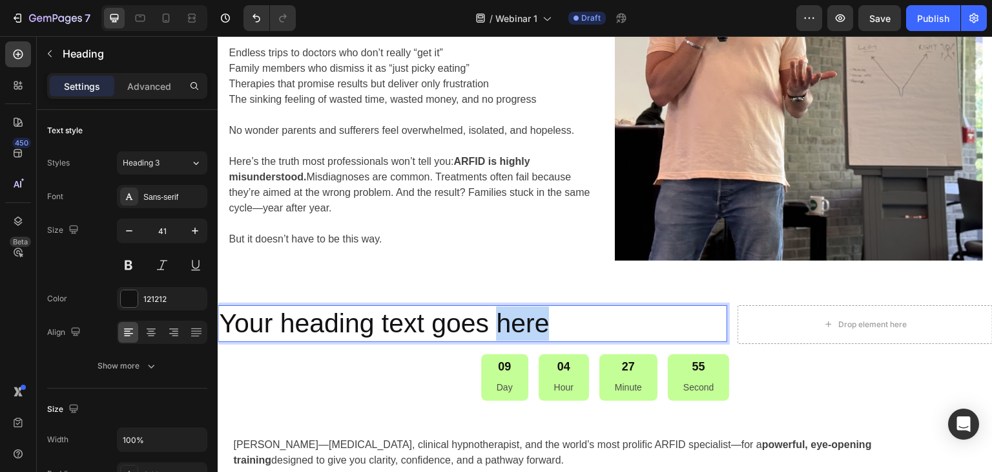
click at [505, 331] on p "Your heading text goes here" at bounding box center [472, 323] width 507 height 34
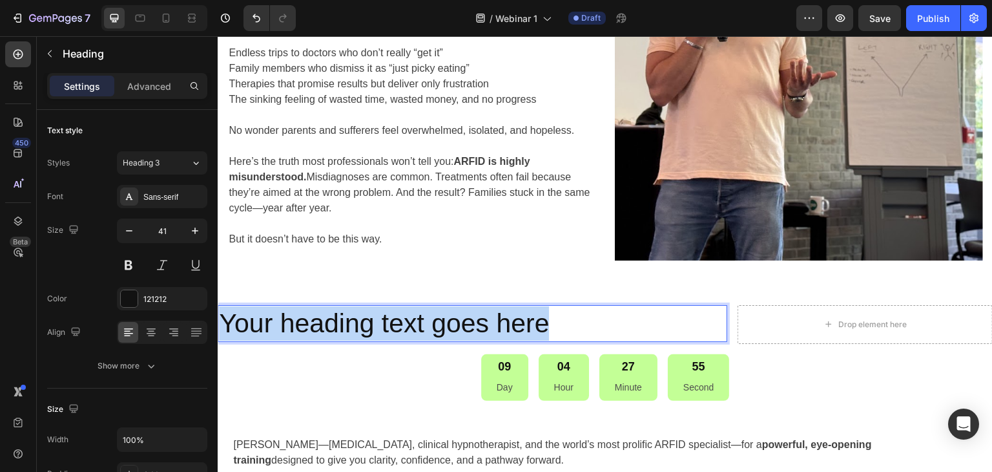
click at [505, 331] on p "Your heading text goes here" at bounding box center [472, 323] width 507 height 34
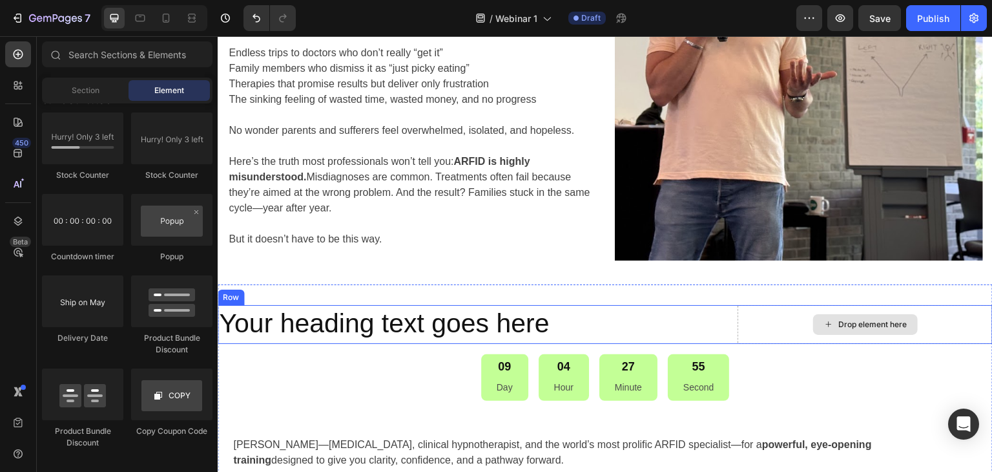
click at [827, 332] on div "Drop element here" at bounding box center [865, 324] width 105 height 21
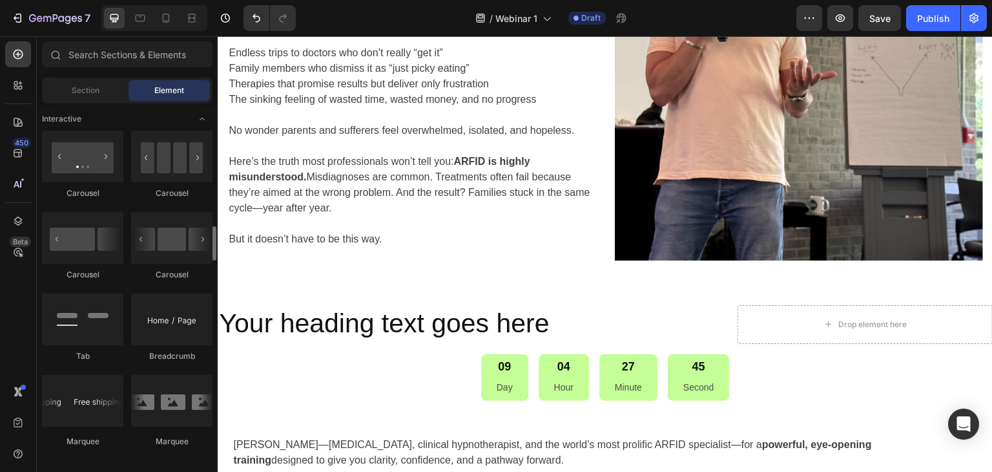
scroll to position [1357, 0]
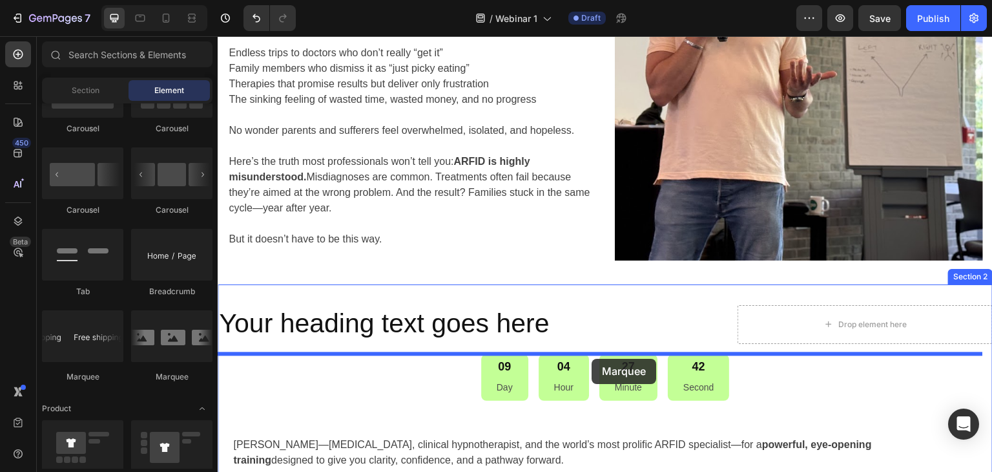
drag, startPoint x: 303, startPoint y: 390, endPoint x: 592, endPoint y: 359, distance: 290.4
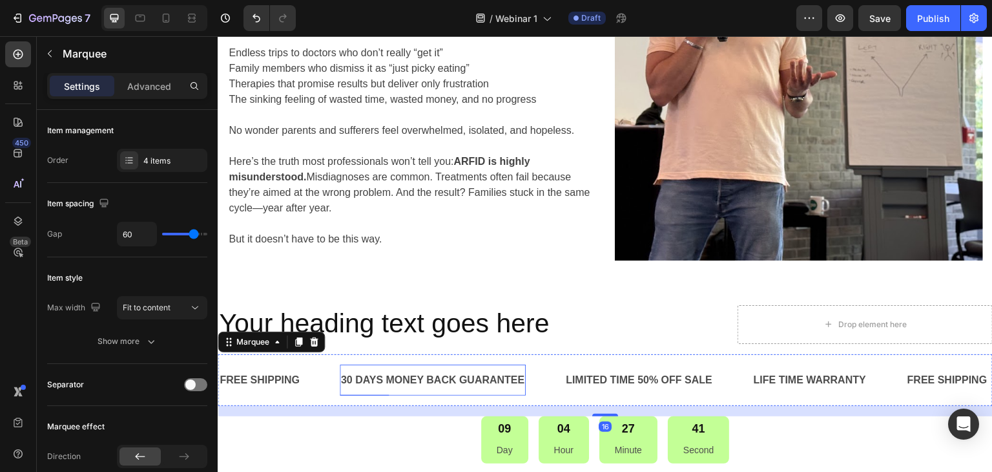
click at [486, 379] on div "30 DAYS MONEY BACK GUARANTEE" at bounding box center [433, 379] width 187 height 21
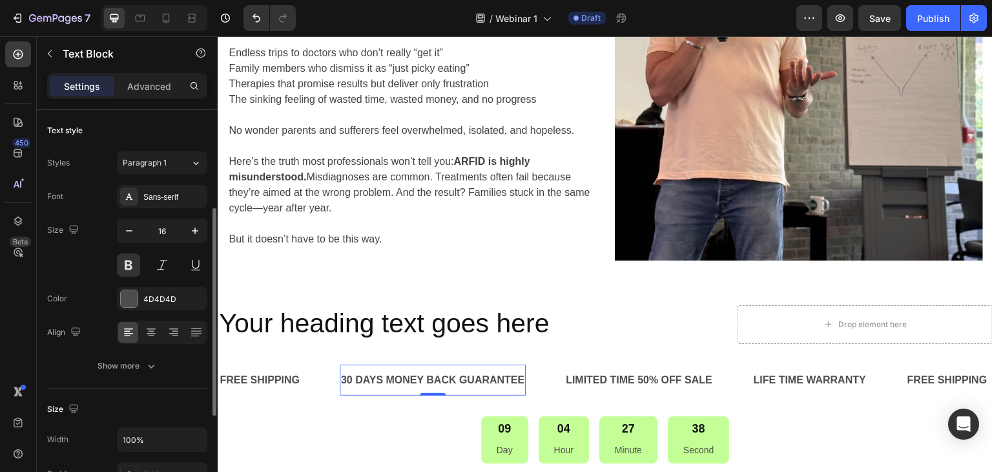
scroll to position [194, 0]
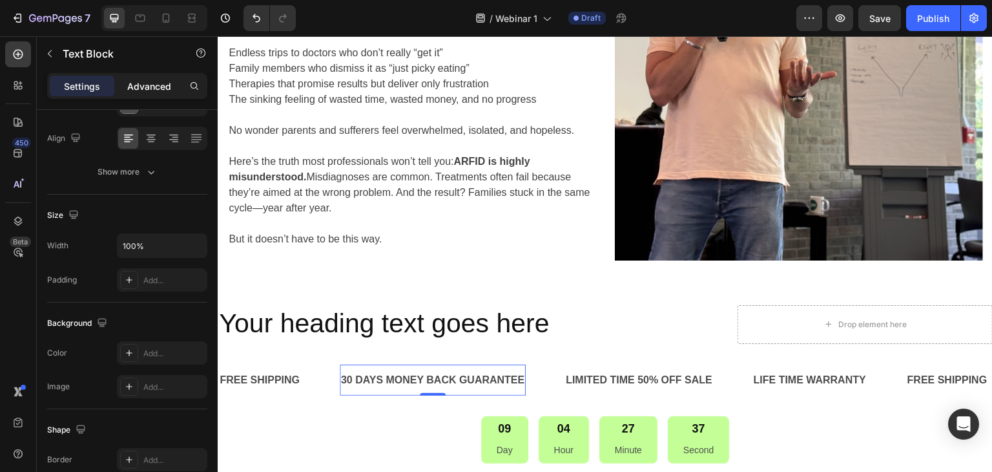
click at [147, 90] on p "Advanced" at bounding box center [149, 86] width 44 height 14
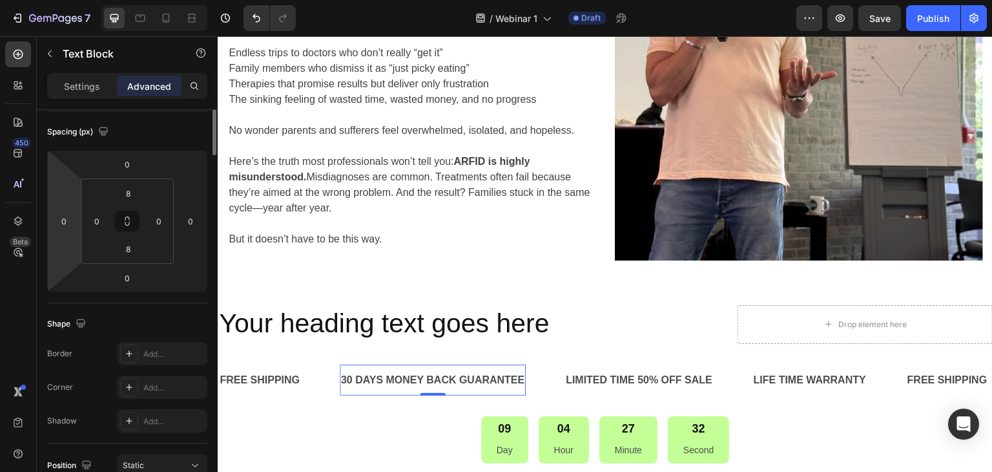
scroll to position [0, 0]
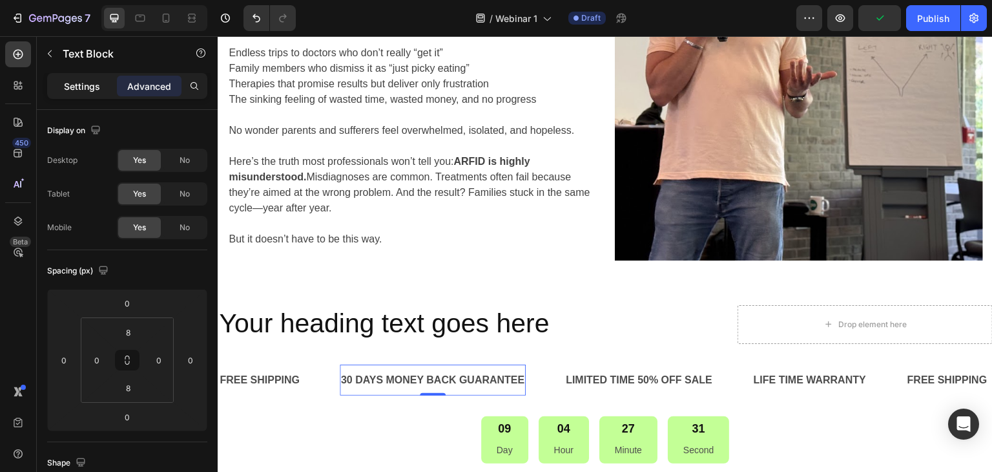
click at [91, 82] on p "Settings" at bounding box center [82, 86] width 36 height 14
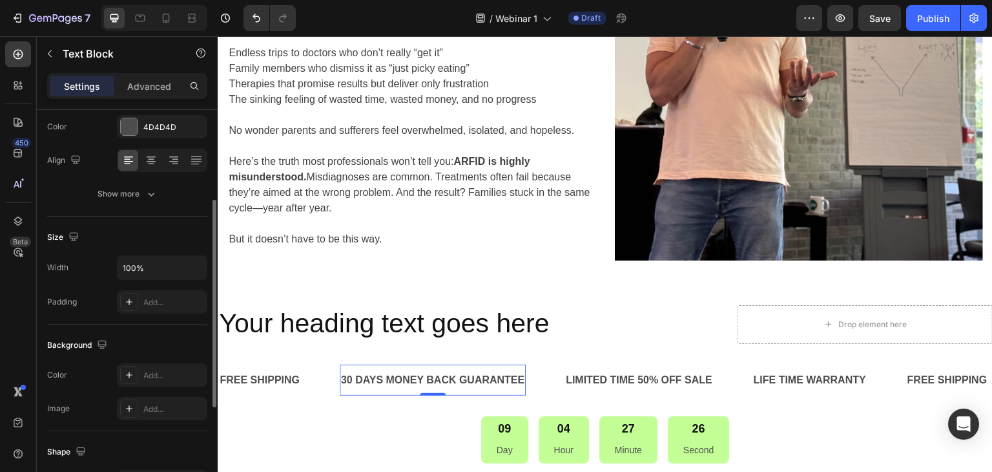
scroll to position [43, 0]
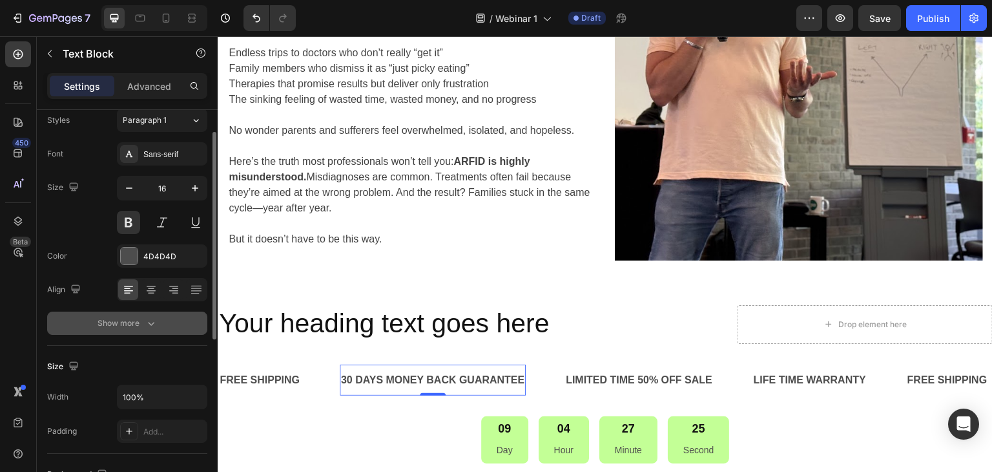
click at [133, 319] on div "Show more" at bounding box center [128, 323] width 60 height 13
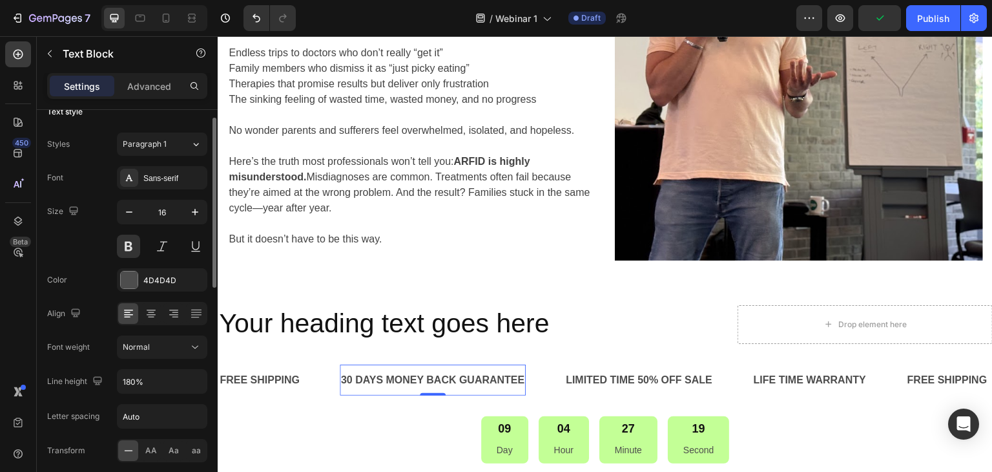
scroll to position [0, 0]
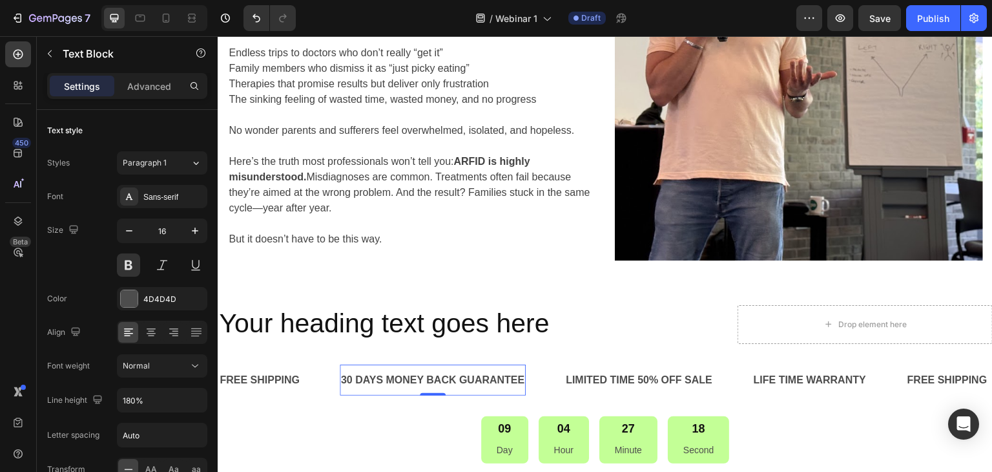
click at [435, 386] on div "30 DAYS MONEY BACK GUARANTEE" at bounding box center [433, 379] width 187 height 21
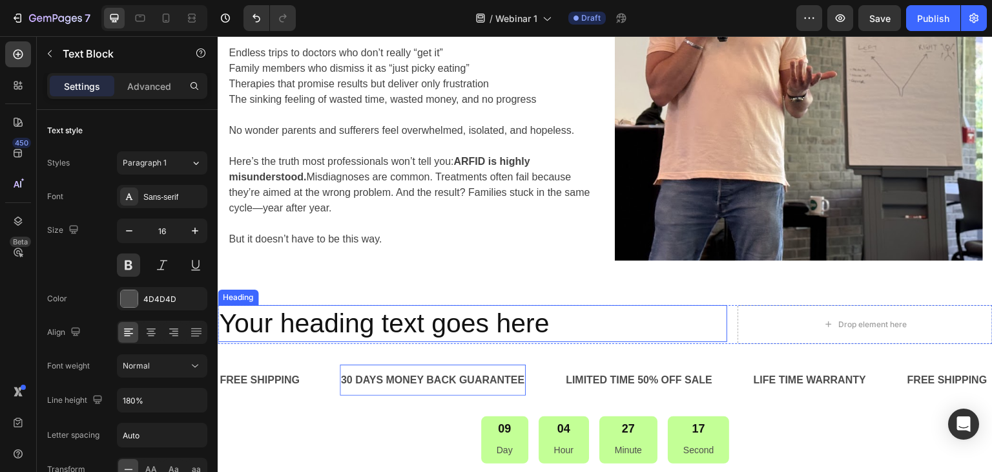
click at [450, 327] on p "Your heading text goes here" at bounding box center [472, 323] width 507 height 34
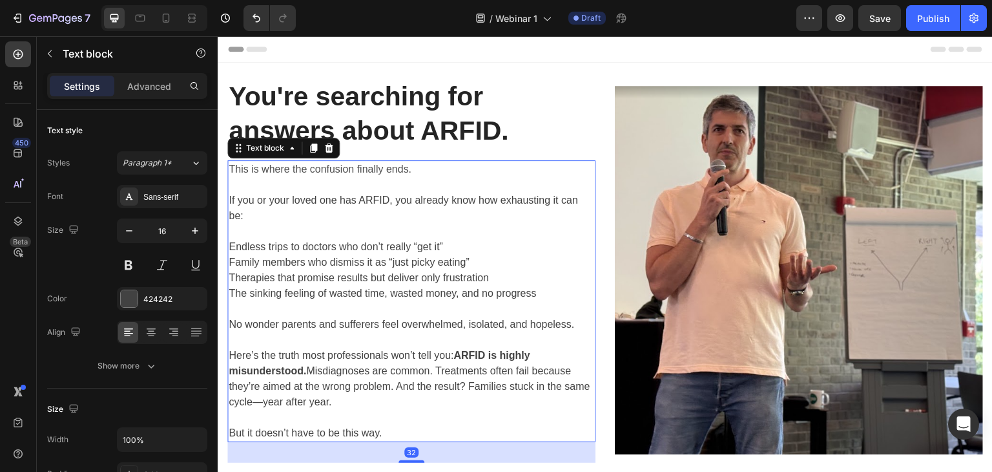
click at [269, 176] on p "This is where the confusion finally ends." at bounding box center [412, 169] width 366 height 16
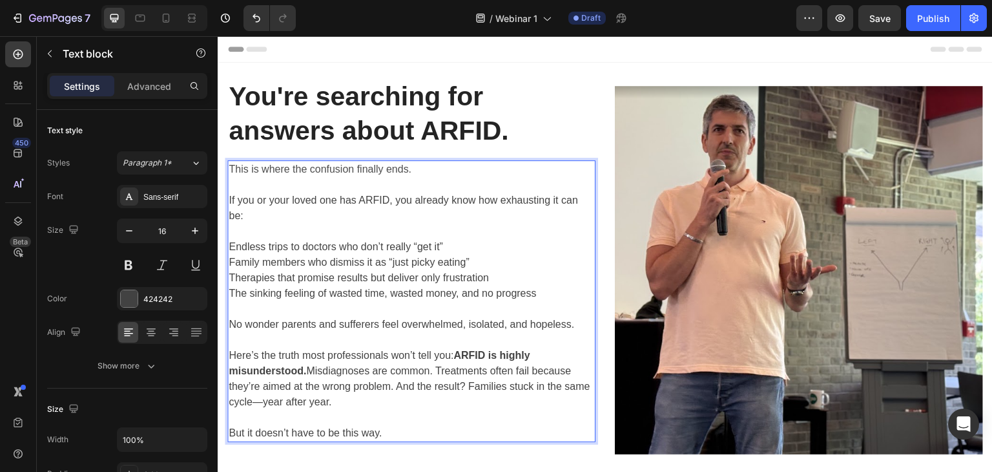
click at [292, 172] on span "This is where the confusion finally ends." at bounding box center [320, 168] width 183 height 11
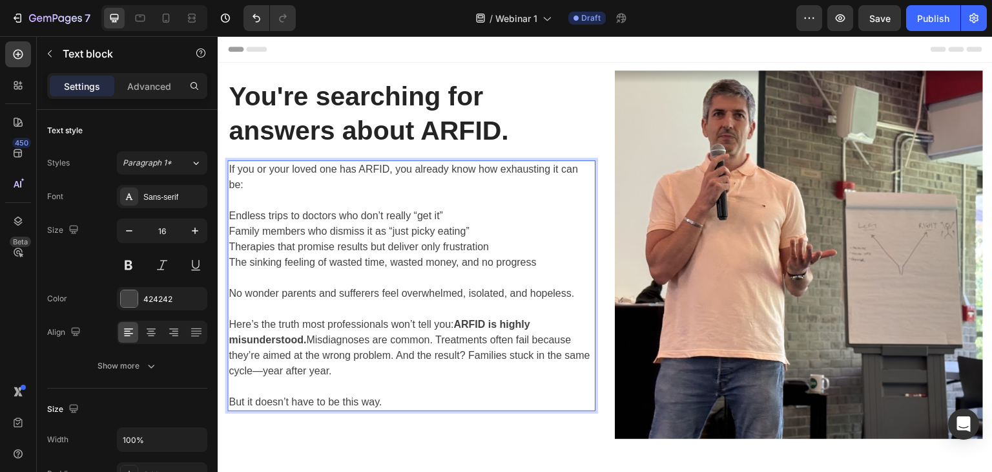
click at [354, 288] on p "No wonder parents and sufferers feel overwhelmed, isolated, and hopeless." at bounding box center [412, 294] width 366 height 16
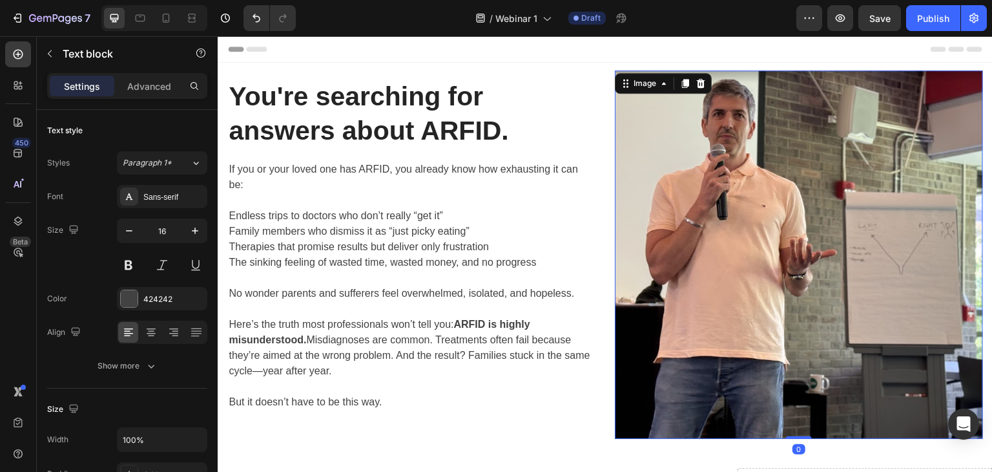
click at [782, 279] on img at bounding box center [799, 254] width 368 height 368
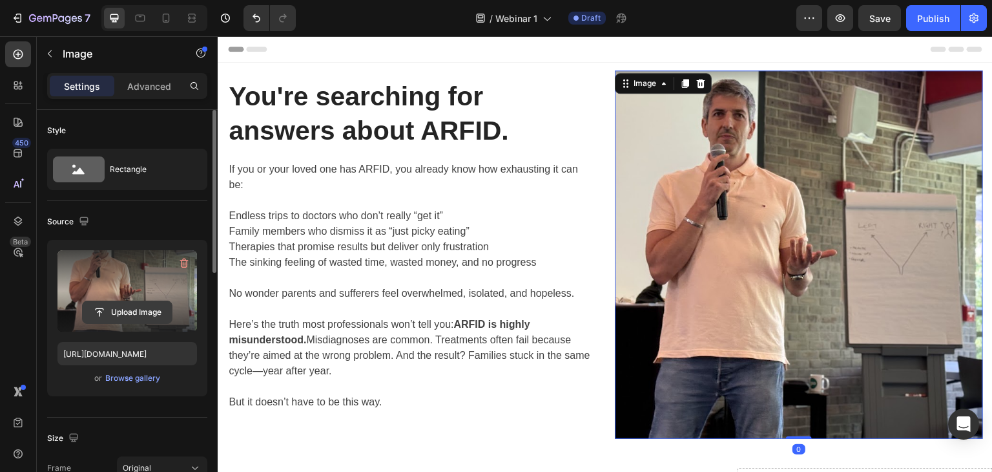
click at [117, 309] on input "file" at bounding box center [127, 312] width 89 height 22
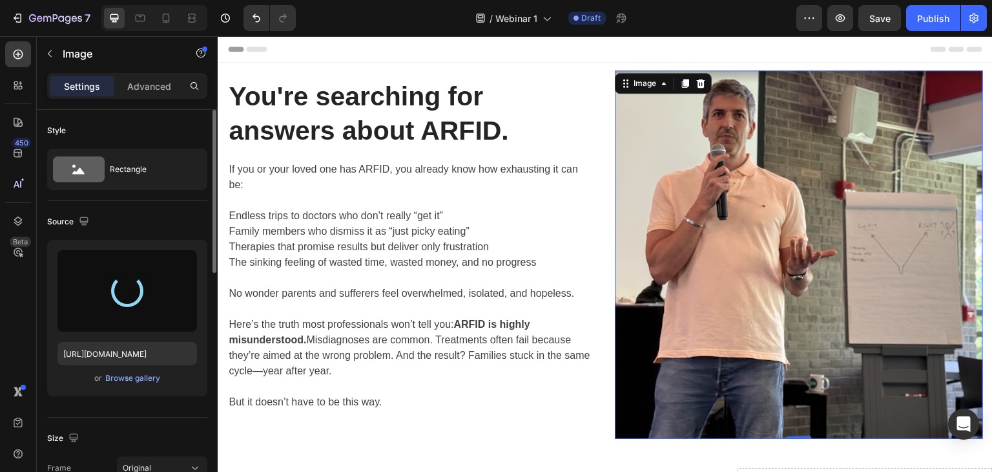
type input "[URL][DOMAIN_NAME]"
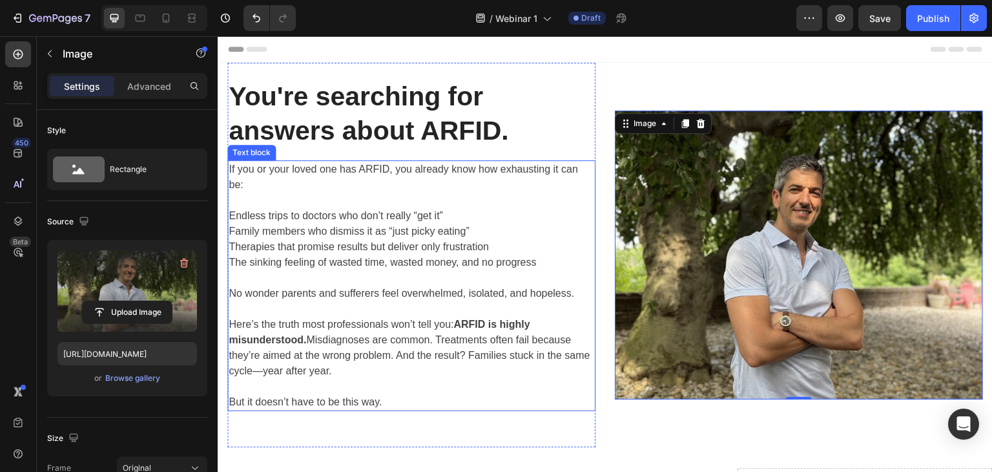
click at [429, 390] on p "Rich Text Editor. Editing area: main" at bounding box center [412, 387] width 366 height 16
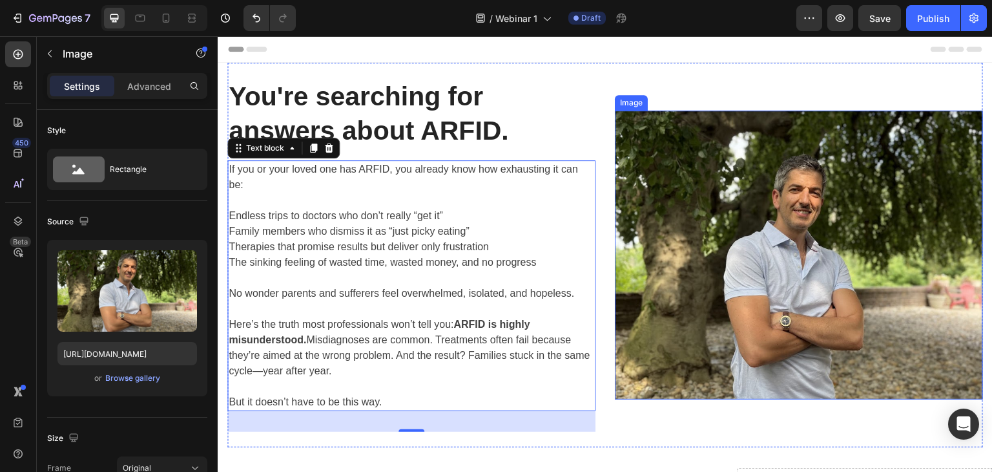
click at [769, 281] on img at bounding box center [799, 254] width 368 height 289
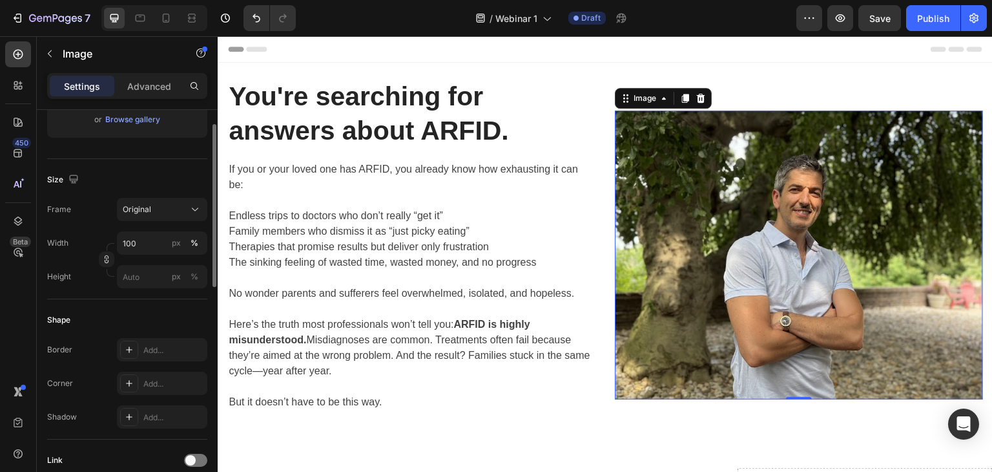
scroll to position [194, 0]
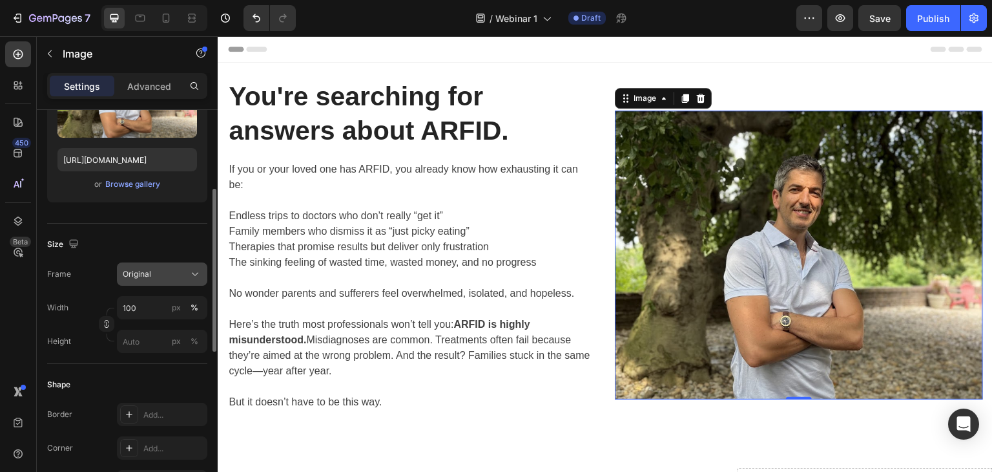
click at [121, 282] on button "Original" at bounding box center [162, 273] width 90 height 23
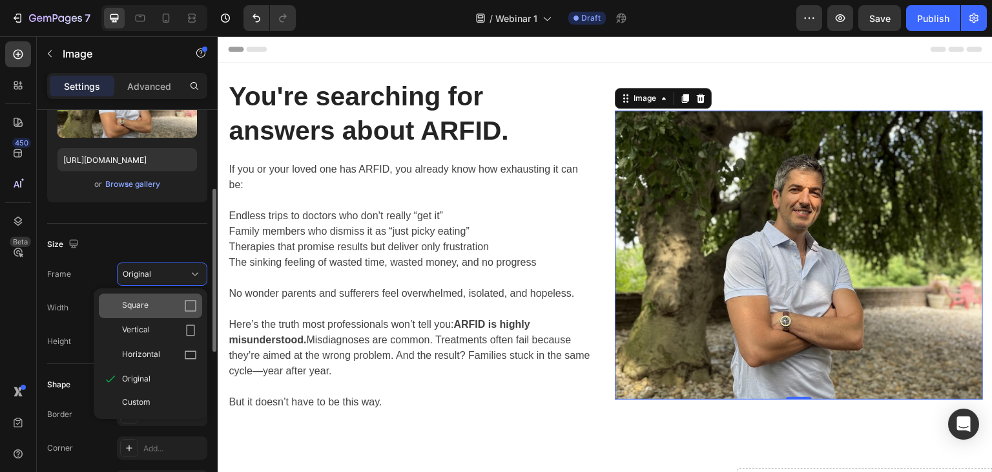
click at [125, 313] on div "Square" at bounding box center [150, 305] width 103 height 25
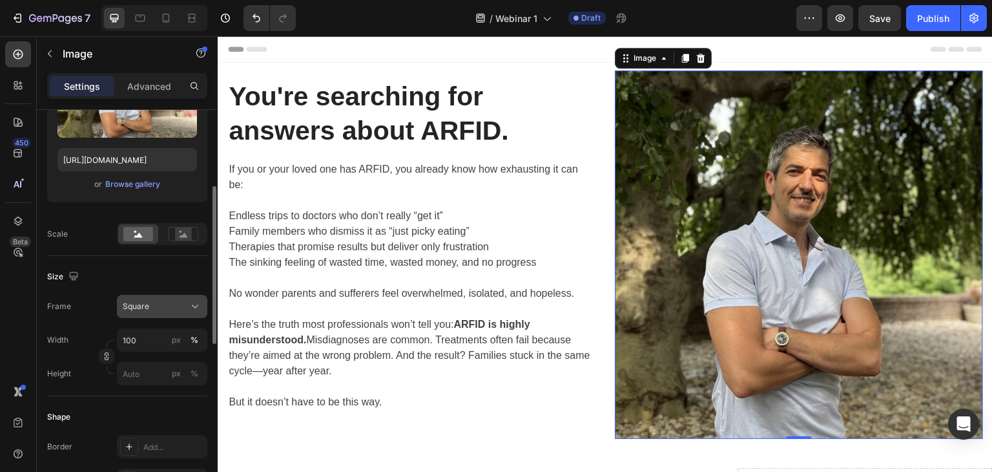
click at [145, 305] on span "Square" at bounding box center [136, 306] width 26 height 12
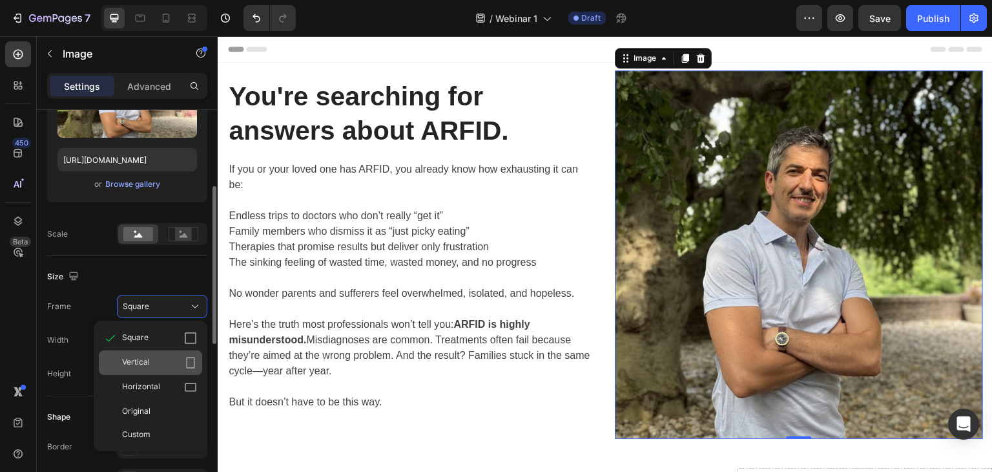
click at [138, 364] on span "Vertical" at bounding box center [136, 362] width 28 height 13
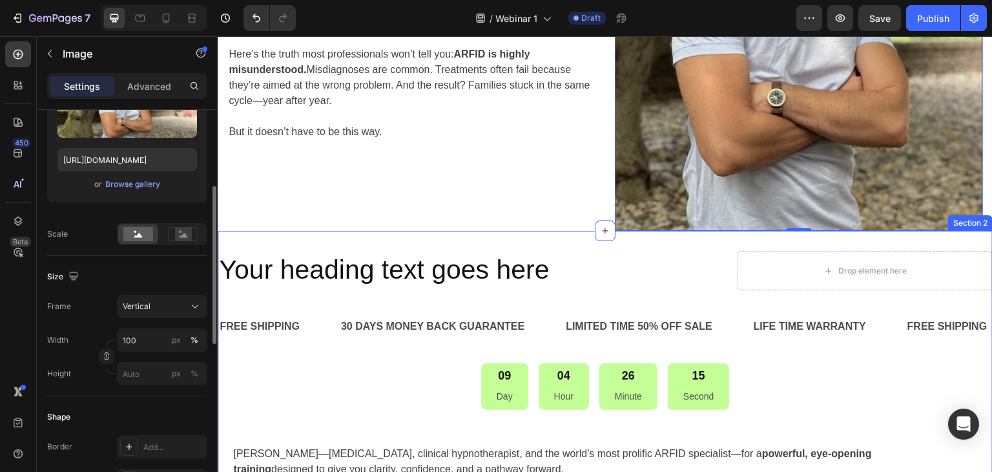
scroll to position [129, 0]
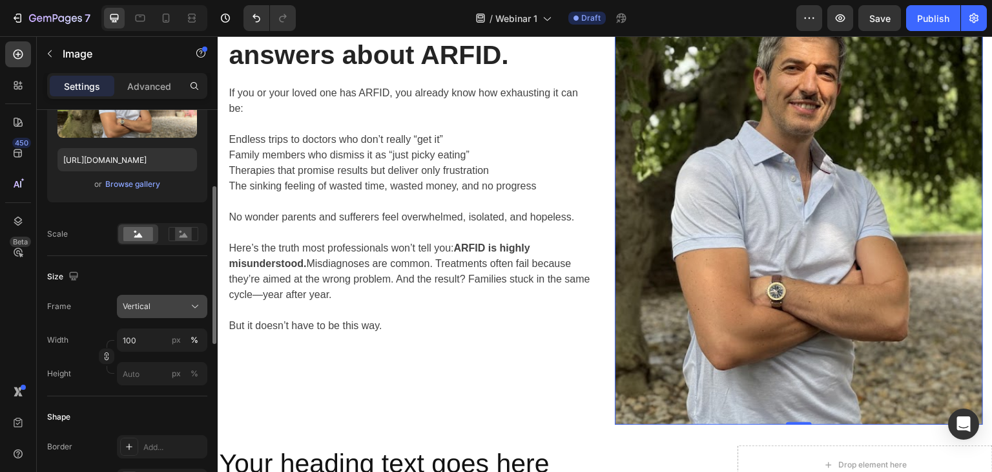
click at [165, 307] on div "Vertical" at bounding box center [154, 306] width 63 height 12
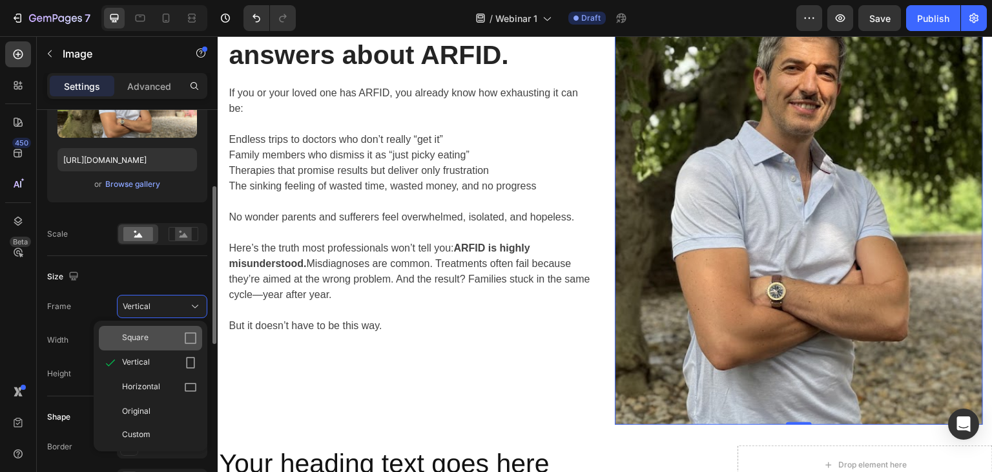
click at [152, 335] on div "Square" at bounding box center [159, 337] width 75 height 13
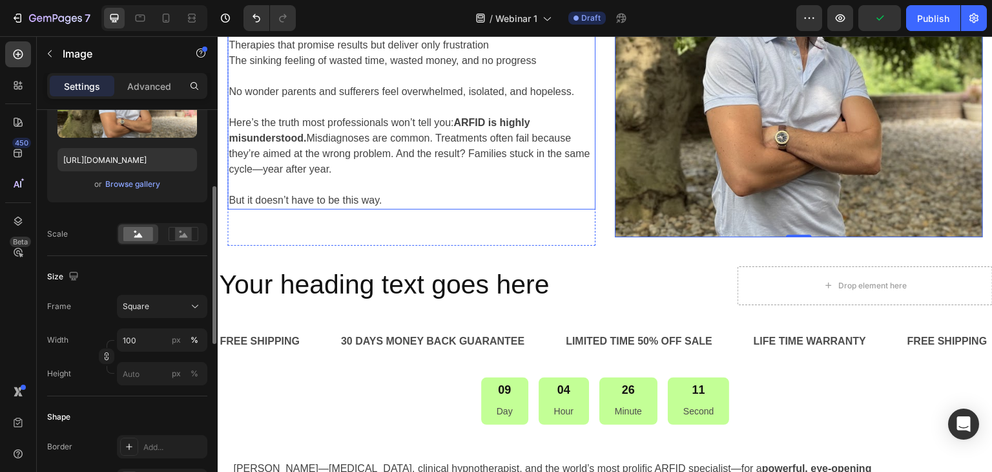
scroll to position [208, 0]
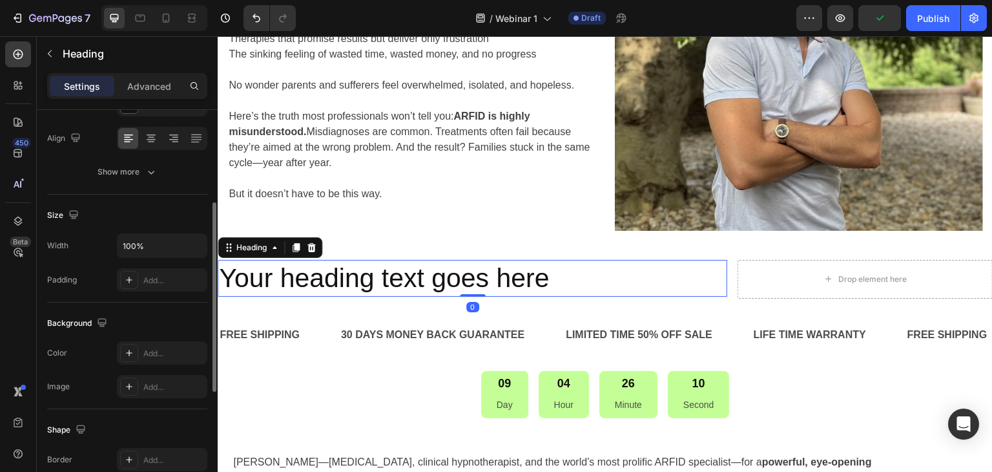
click at [437, 284] on h2 "Your heading text goes here" at bounding box center [473, 278] width 510 height 37
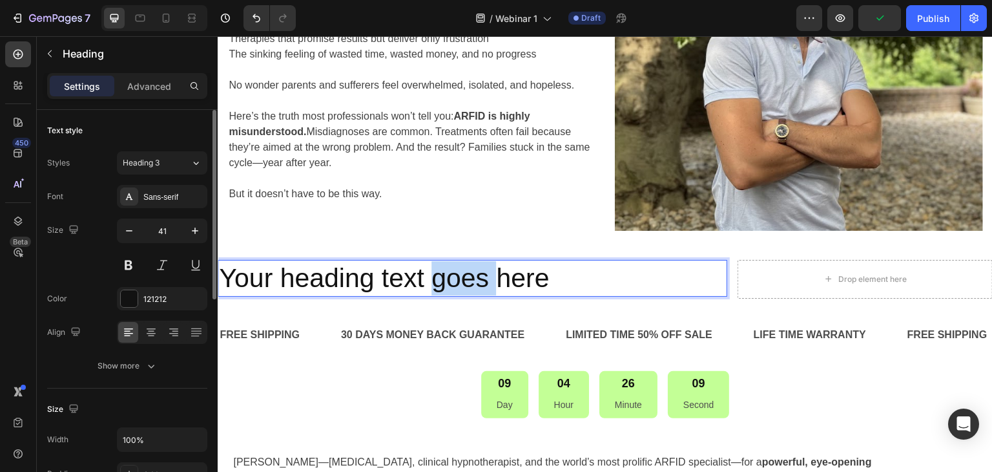
click at [437, 284] on h2 "Your heading text goes here" at bounding box center [473, 278] width 510 height 37
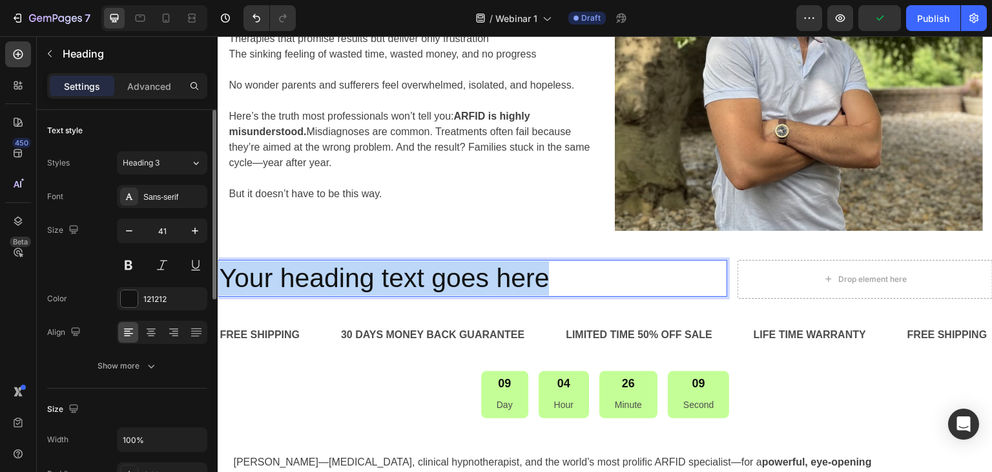
click at [437, 284] on p "Your heading text goes here" at bounding box center [472, 278] width 507 height 34
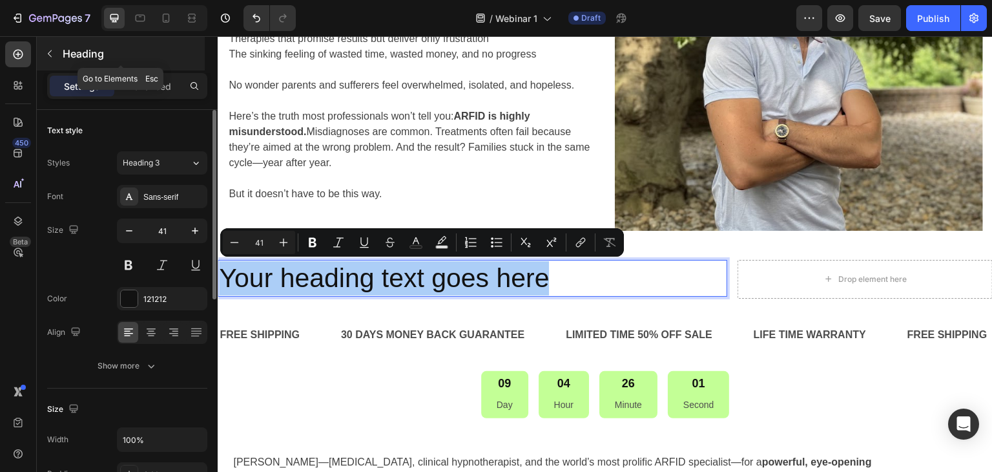
click at [55, 58] on button "button" at bounding box center [49, 53] width 21 height 21
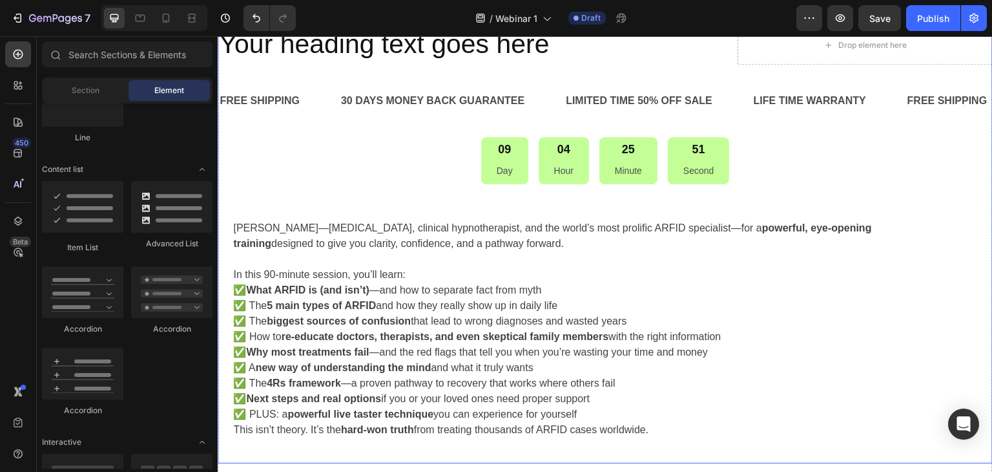
scroll to position [402, 0]
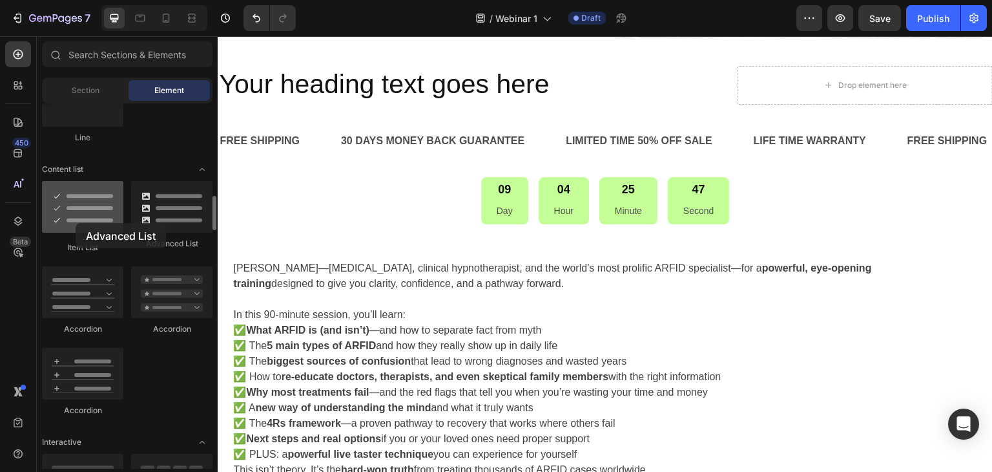
drag, startPoint x: 182, startPoint y: 222, endPoint x: 76, endPoint y: 223, distance: 105.9
click at [209, 224] on div at bounding box center [212, 213] width 7 height 34
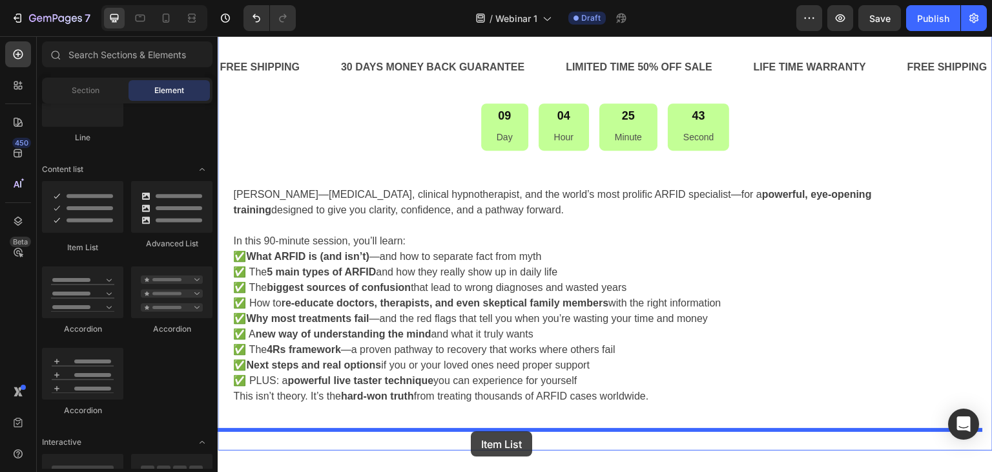
scroll to position [494, 0]
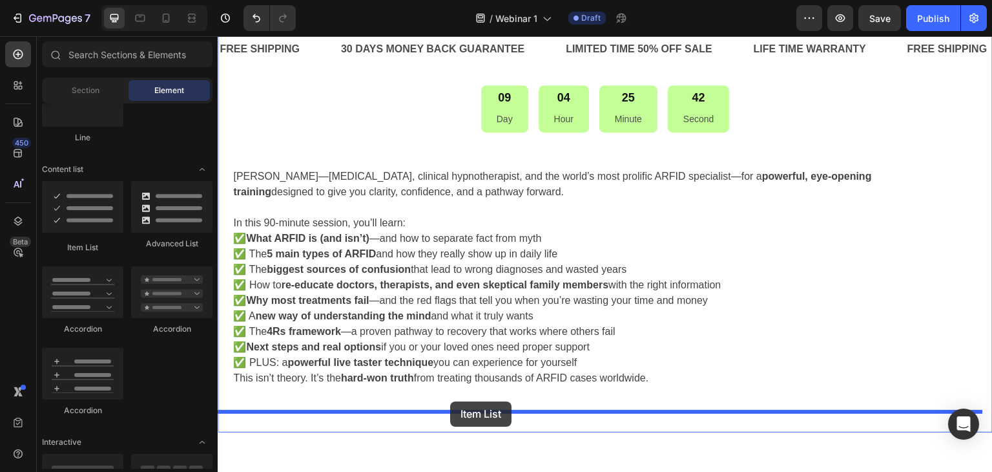
drag, startPoint x: 293, startPoint y: 249, endPoint x: 450, endPoint y: 401, distance: 218.4
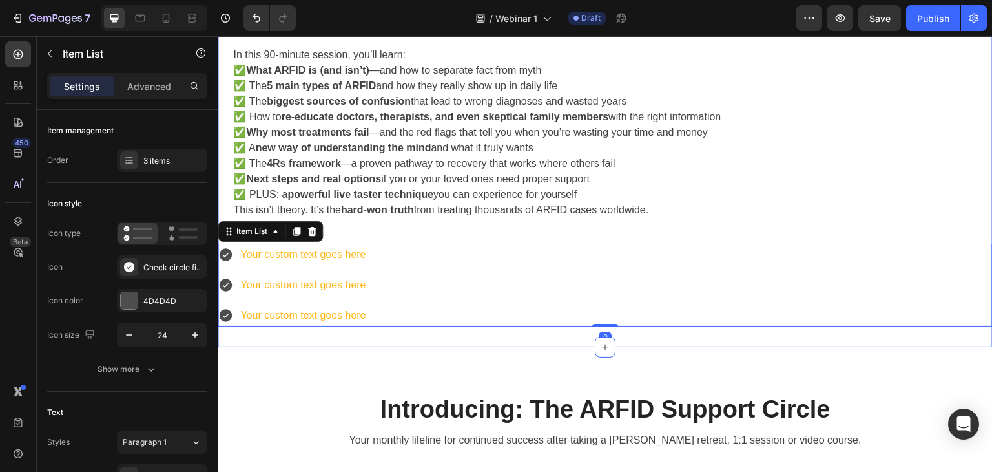
scroll to position [687, 0]
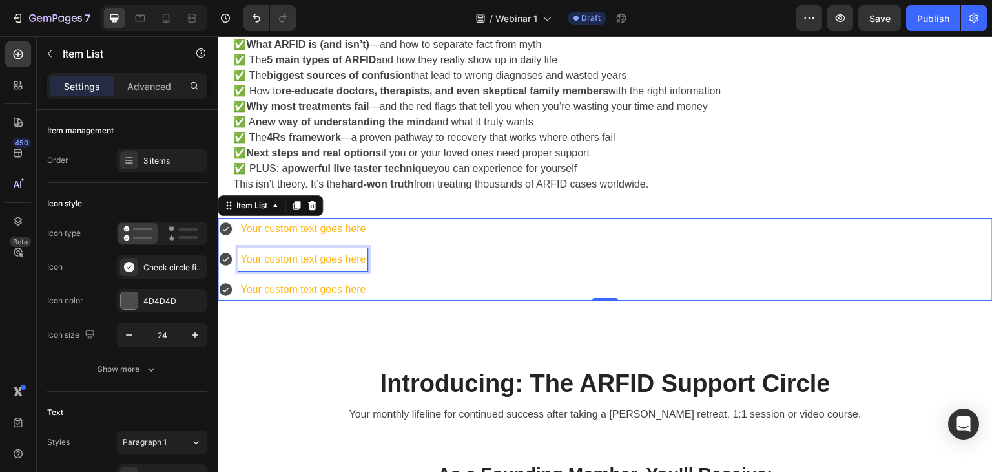
click at [273, 261] on div "Your custom text goes here" at bounding box center [302, 259] width 129 height 23
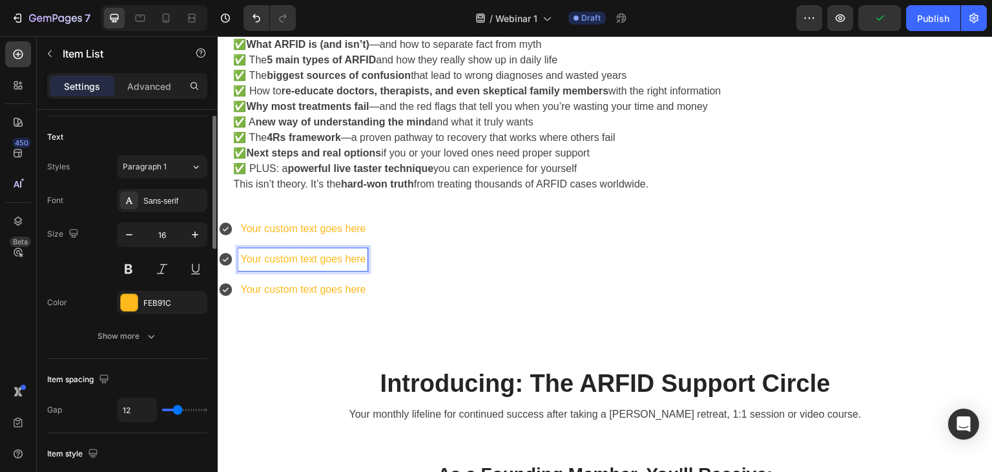
scroll to position [17, 0]
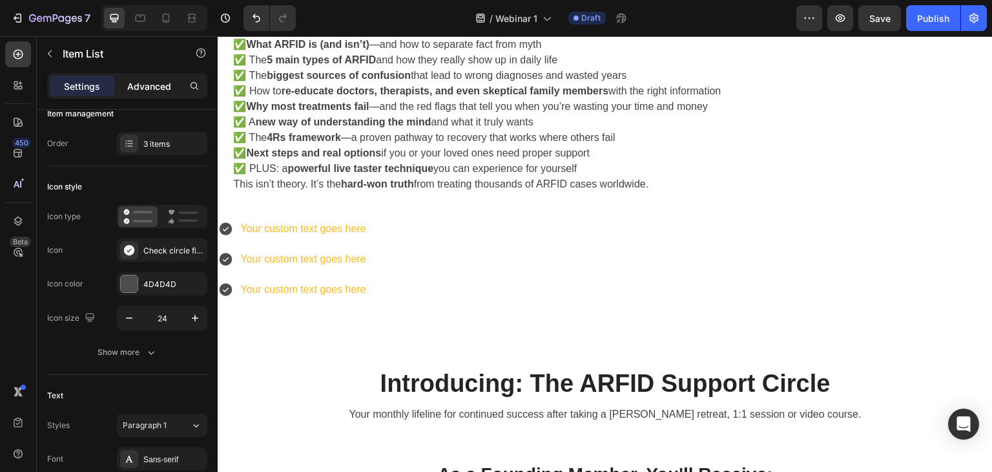
click at [146, 83] on p "Advanced" at bounding box center [149, 86] width 44 height 14
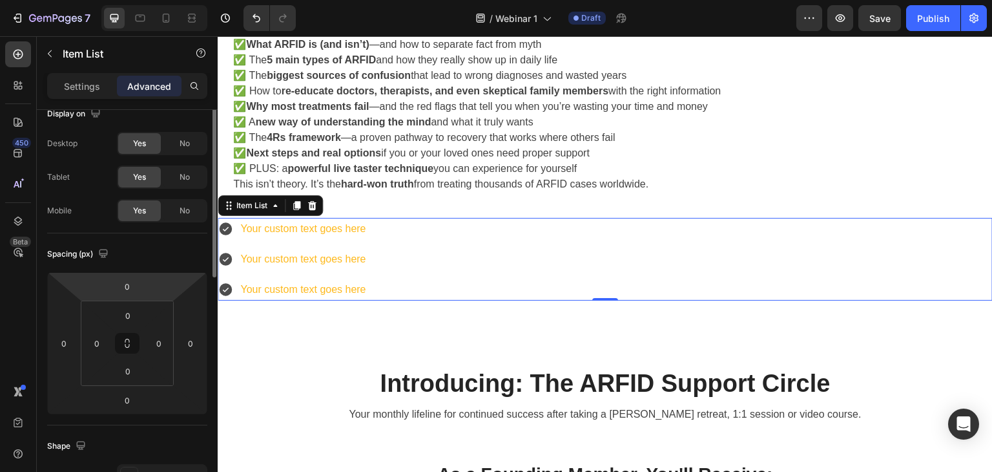
scroll to position [0, 0]
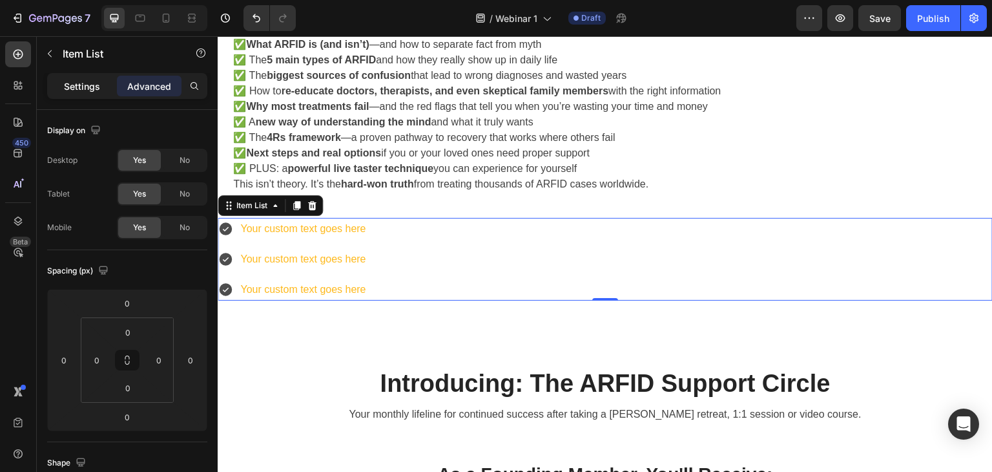
click at [64, 86] on p "Settings" at bounding box center [82, 86] width 36 height 14
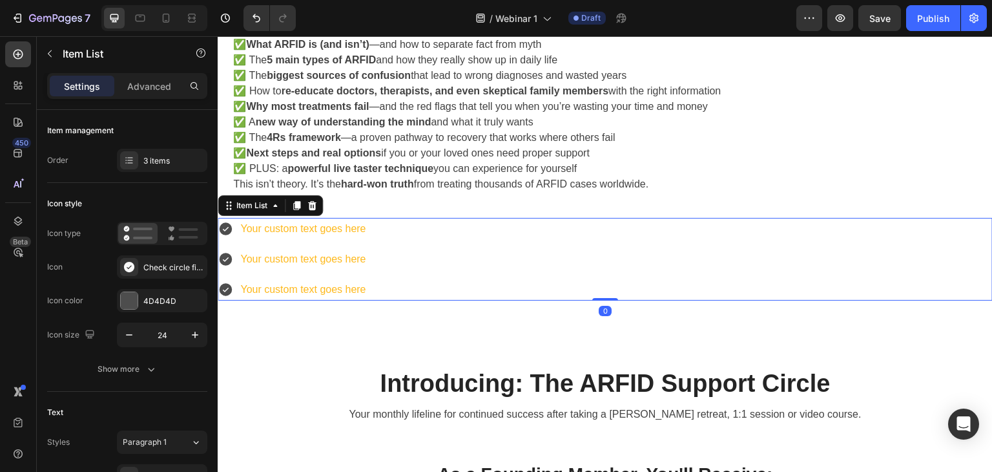
type input "8"
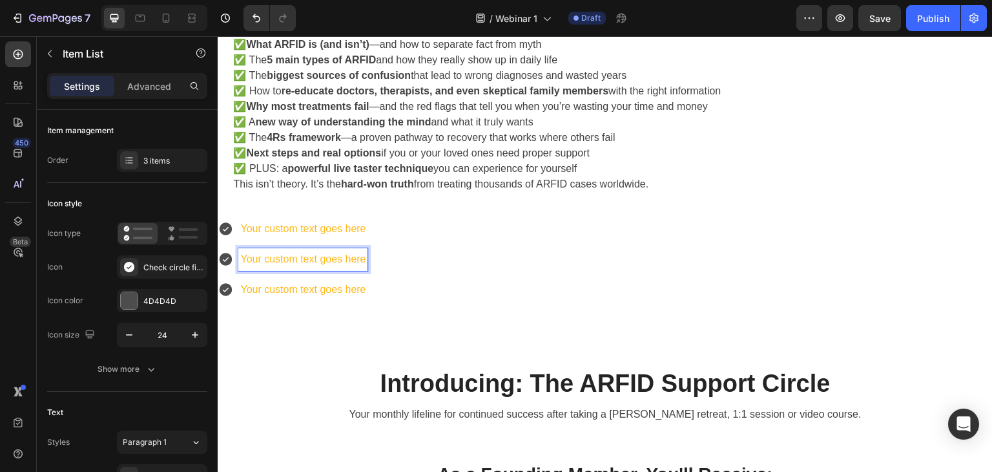
click at [442, 249] on div "Your custom text goes here Your custom text goes here Your custom text goes here" at bounding box center [605, 259] width 775 height 83
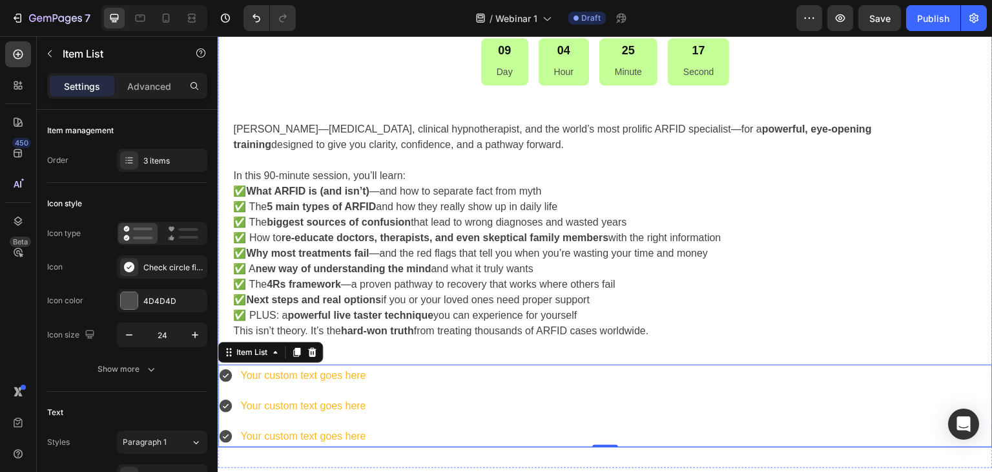
scroll to position [623, 0]
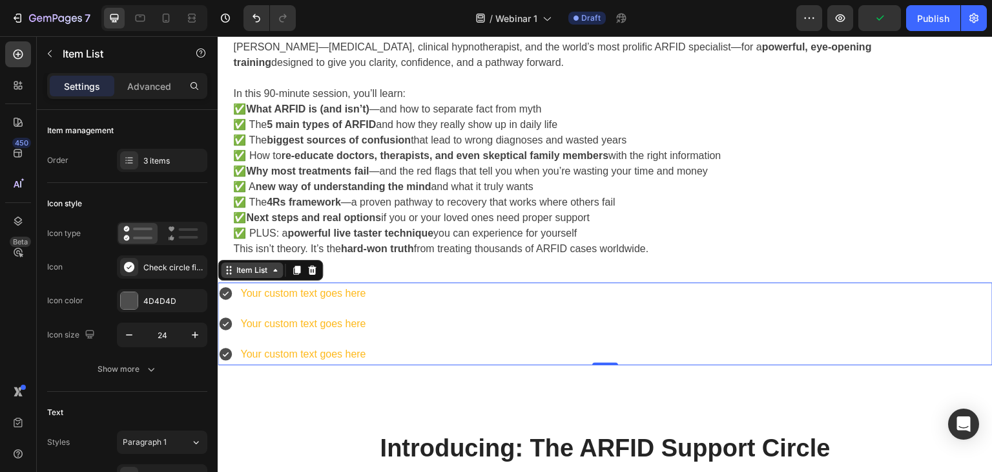
click at [269, 271] on div "Item List" at bounding box center [252, 270] width 36 height 12
click at [273, 275] on div "Item List" at bounding box center [252, 270] width 62 height 16
click at [183, 231] on icon at bounding box center [183, 233] width 30 height 16
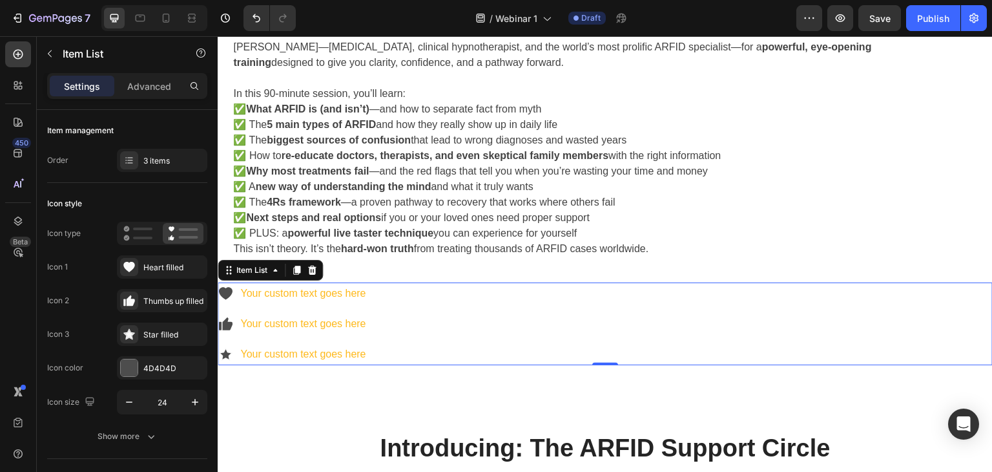
click at [222, 291] on icon at bounding box center [225, 293] width 14 height 12
click at [223, 293] on icon at bounding box center [225, 293] width 14 height 12
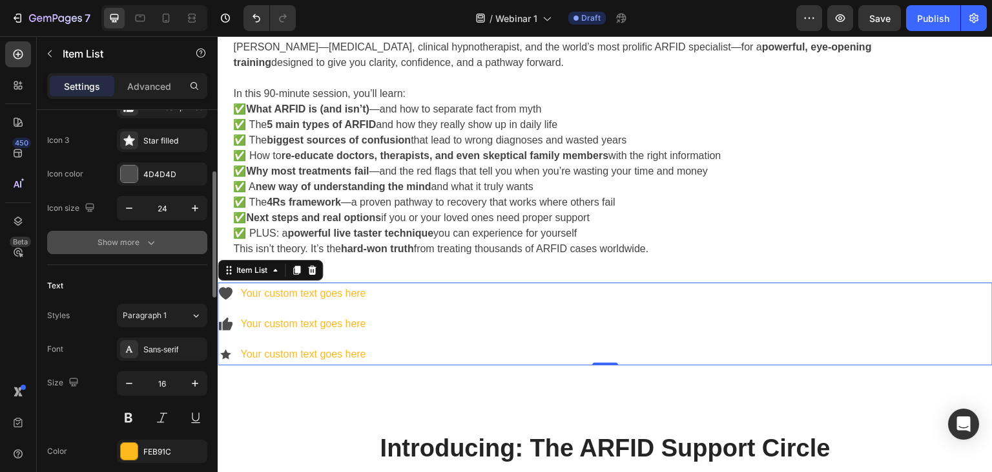
click at [99, 249] on button "Show more" at bounding box center [127, 242] width 160 height 23
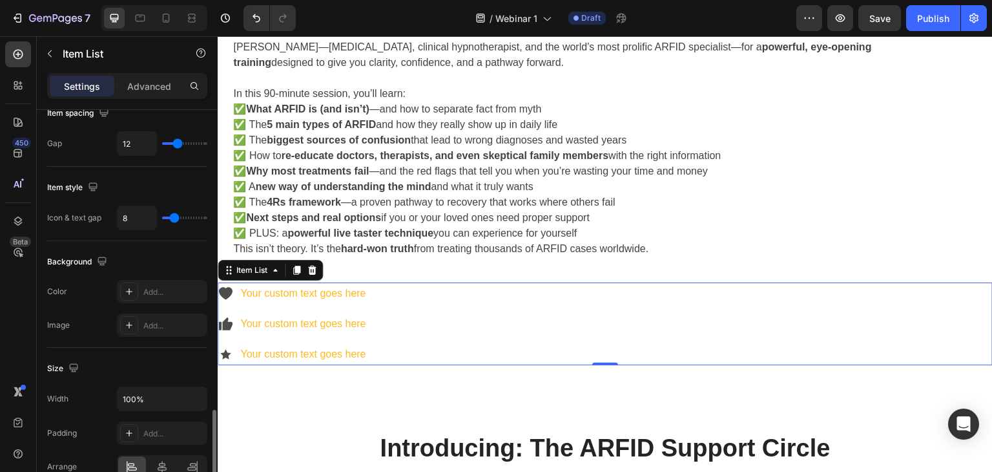
scroll to position [904, 0]
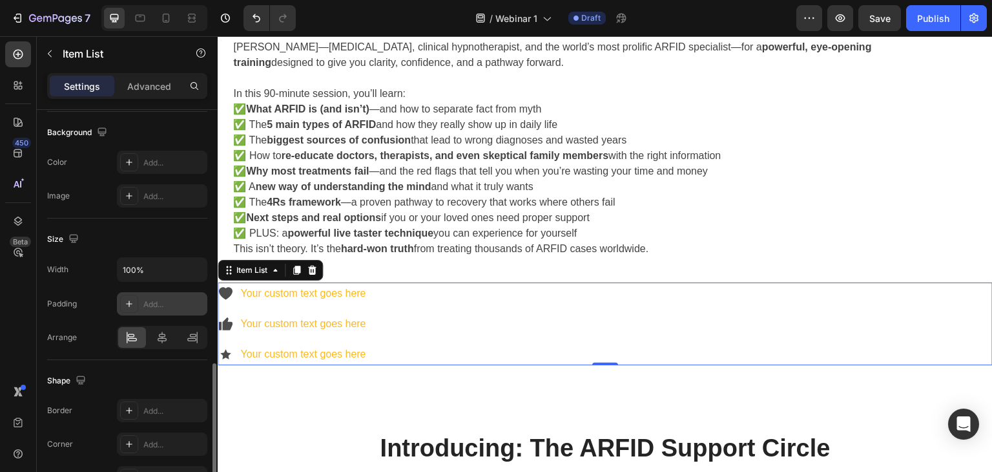
click at [142, 305] on div "Add..." at bounding box center [162, 303] width 90 height 23
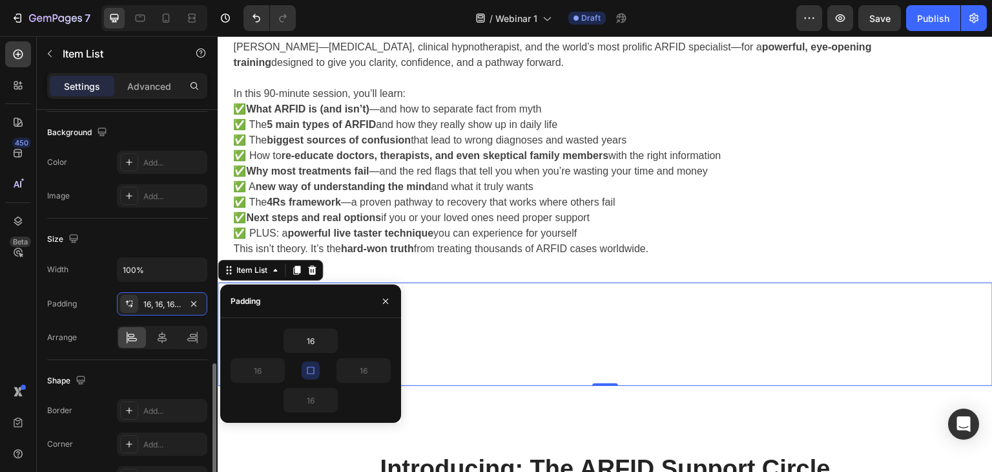
click at [94, 313] on div "Width 100% Padding 16, 16, 16, 16 Arrange" at bounding box center [127, 303] width 160 height 92
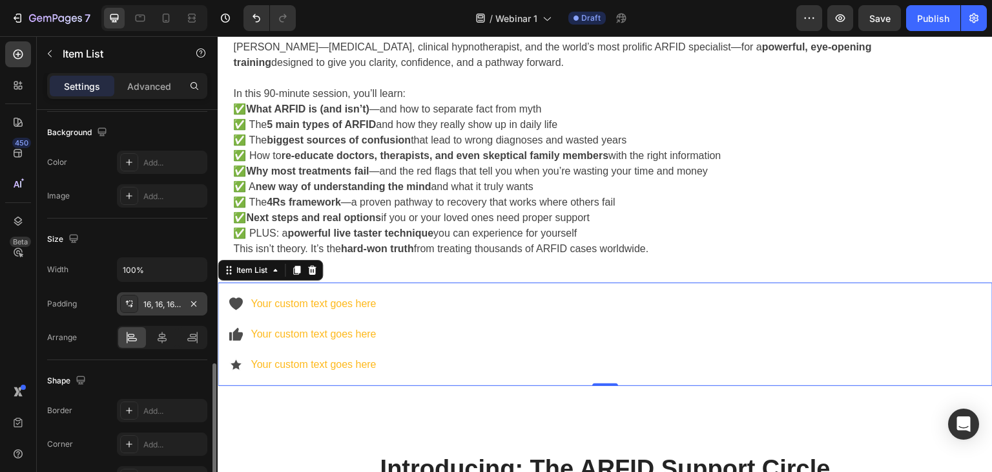
click at [175, 304] on div "16, 16, 16, 16" at bounding box center [161, 304] width 37 height 12
click at [86, 308] on div "Padding 16, 16, 16, 16" at bounding box center [127, 303] width 160 height 23
click at [135, 264] on input "100%" at bounding box center [162, 269] width 89 height 23
click at [196, 270] on icon "button" at bounding box center [195, 269] width 13 height 13
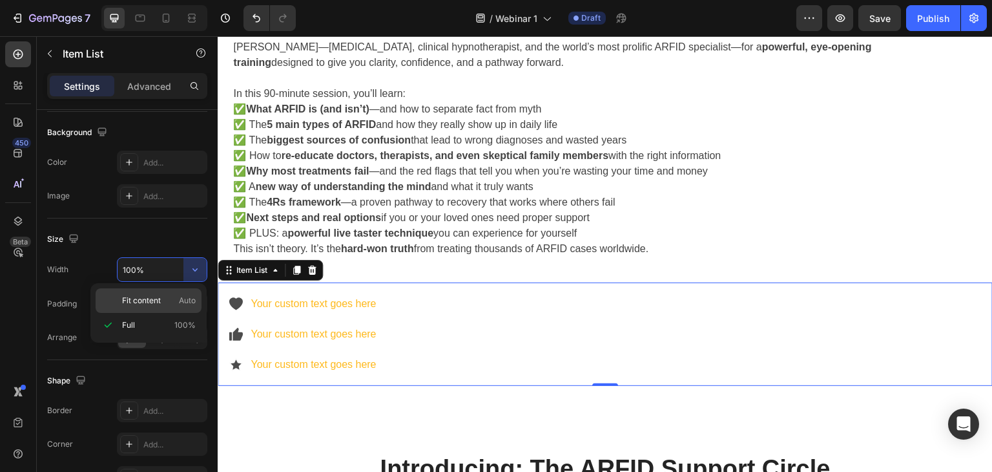
click at [125, 298] on span "Fit content" at bounding box center [141, 301] width 39 height 12
type input "Auto"
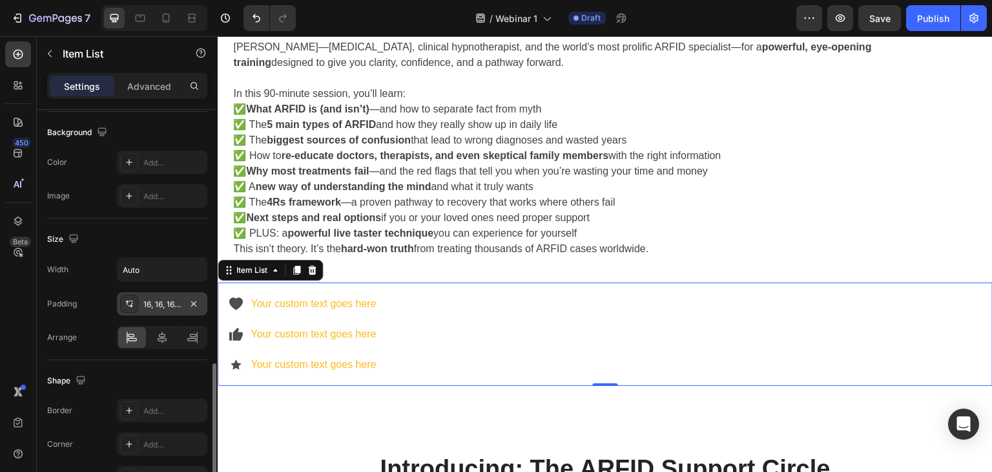
click at [152, 304] on div "16, 16, 16, 16" at bounding box center [161, 304] width 37 height 12
click at [76, 331] on div "Arrange" at bounding box center [62, 337] width 30 height 12
click at [188, 267] on button "button" at bounding box center [194, 269] width 23 height 23
click at [68, 266] on div "Width" at bounding box center [57, 270] width 21 height 12
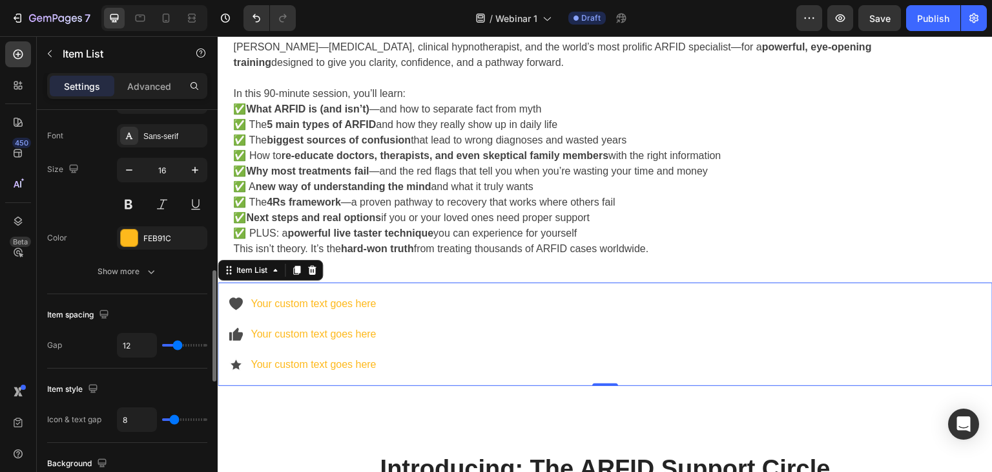
scroll to position [444, 0]
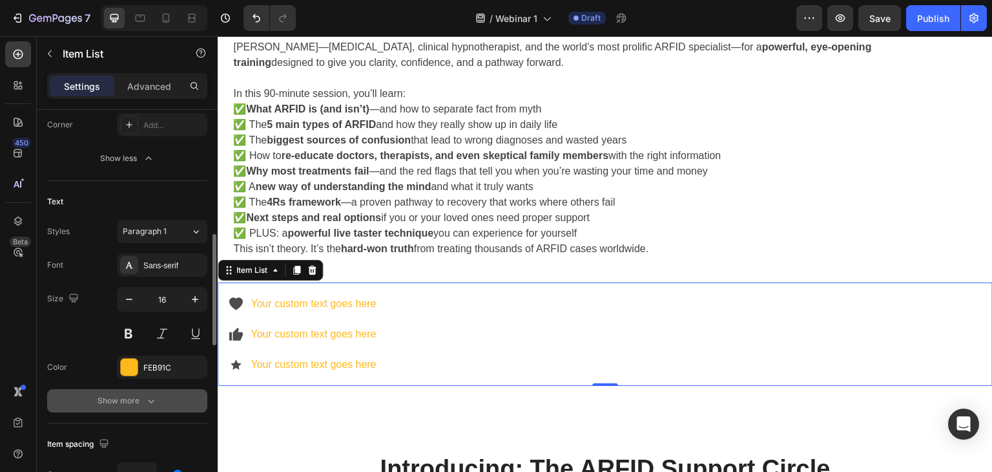
click at [115, 400] on div "Show more" at bounding box center [128, 400] width 60 height 13
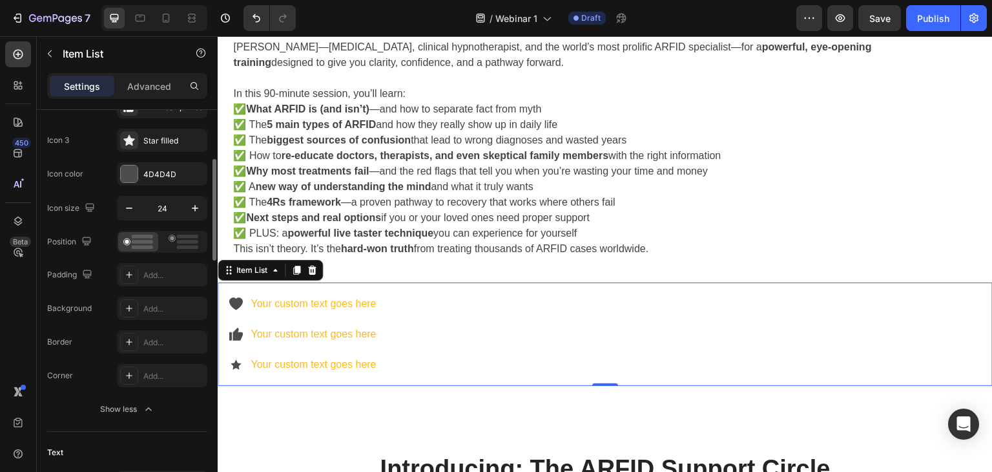
scroll to position [0, 0]
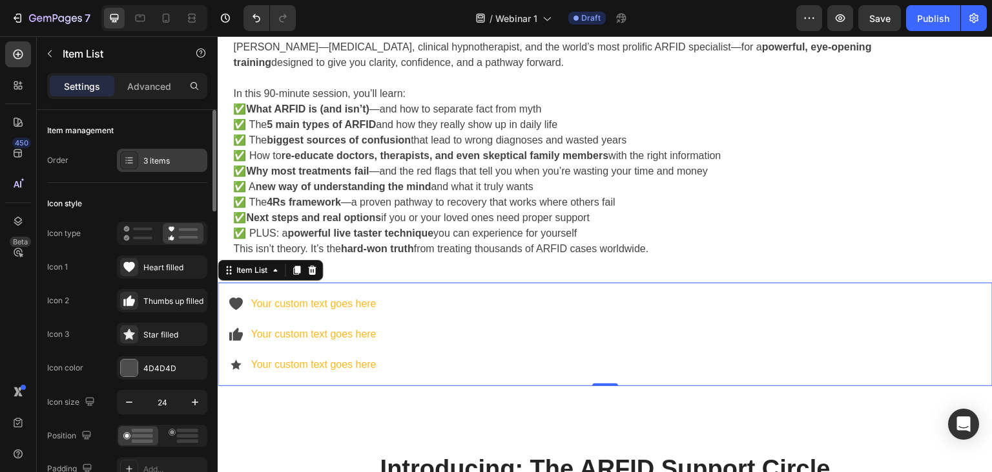
click at [129, 161] on icon at bounding box center [129, 160] width 10 height 10
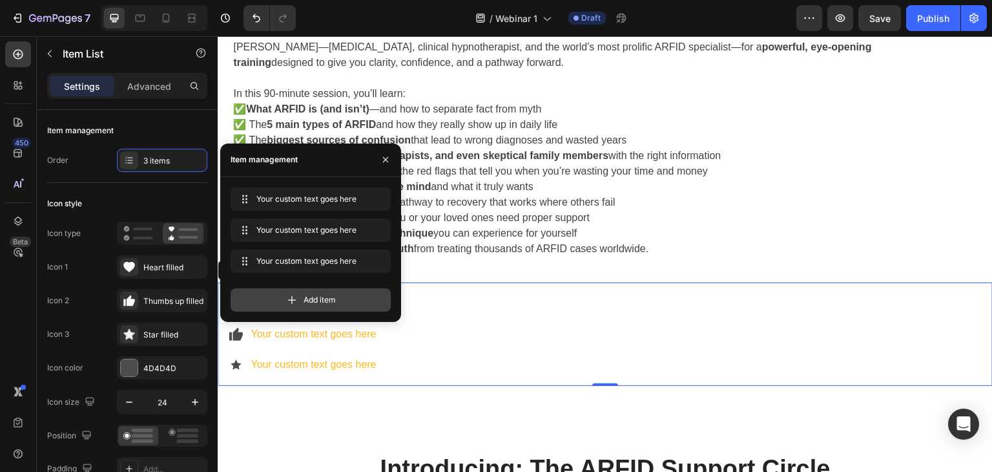
click at [314, 304] on span "Add item" at bounding box center [320, 300] width 32 height 12
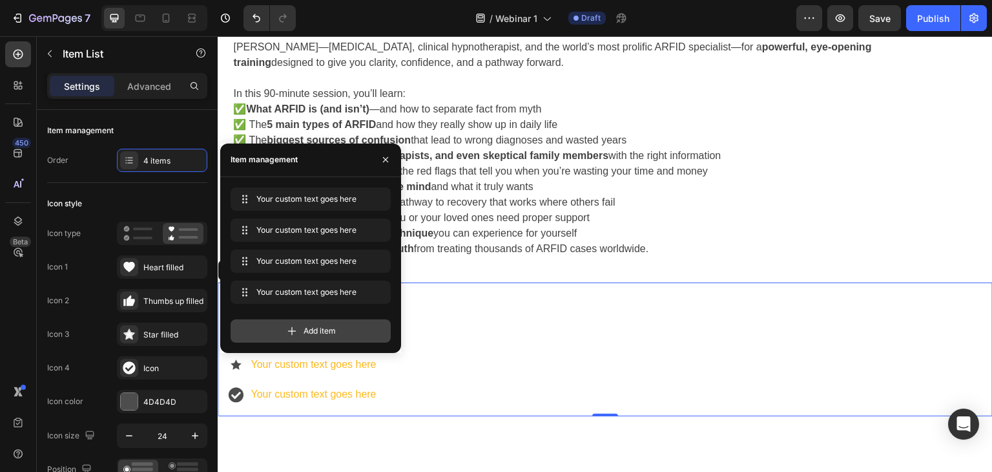
click at [294, 329] on icon at bounding box center [292, 330] width 13 height 13
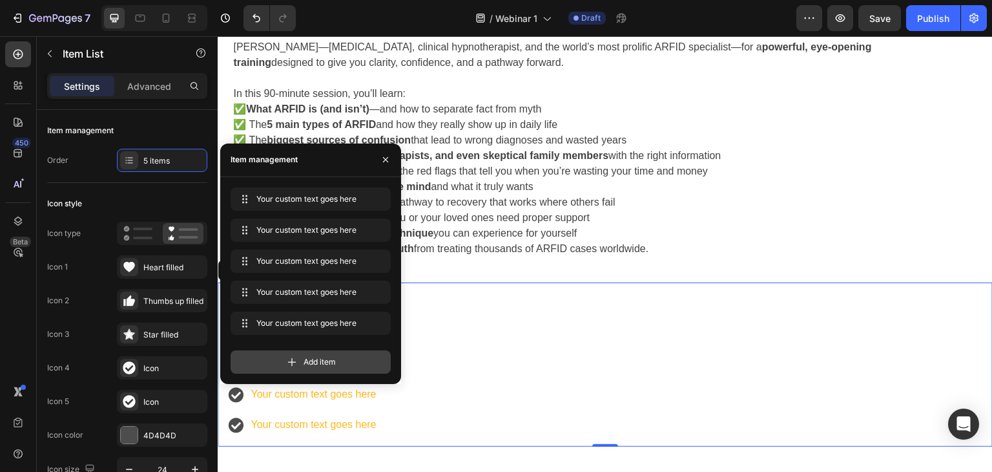
click at [280, 362] on div "Add item" at bounding box center [311, 361] width 160 height 23
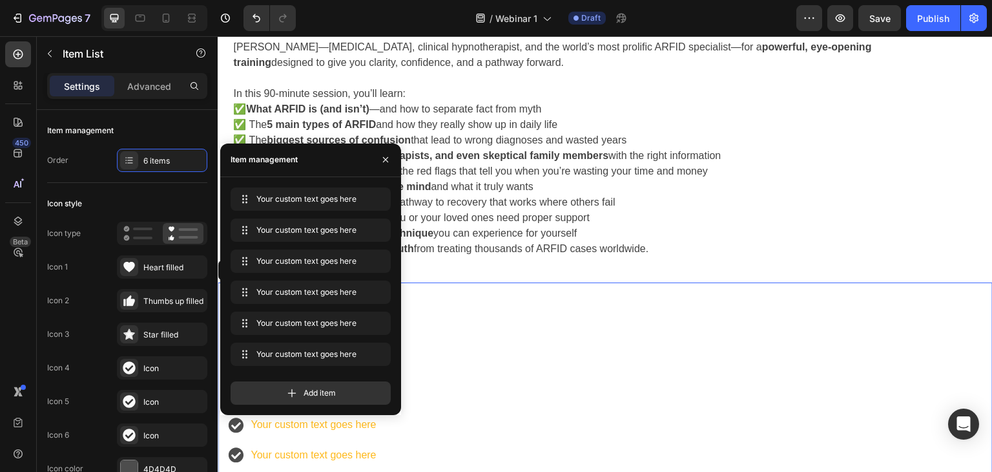
click at [421, 364] on div "Your custom text goes here Your custom text goes here Your custom text goes her…" at bounding box center [605, 379] width 775 height 194
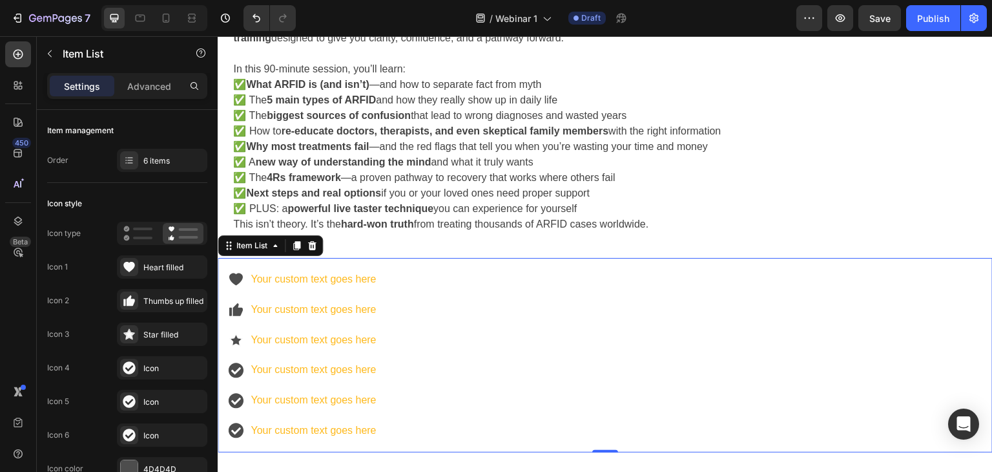
scroll to position [623, 0]
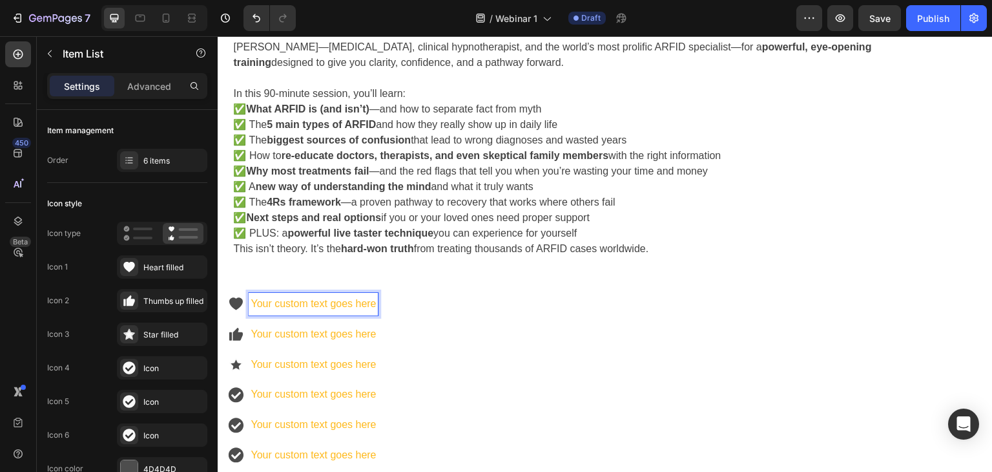
click at [303, 298] on p "Your custom text goes here" at bounding box center [313, 304] width 125 height 19
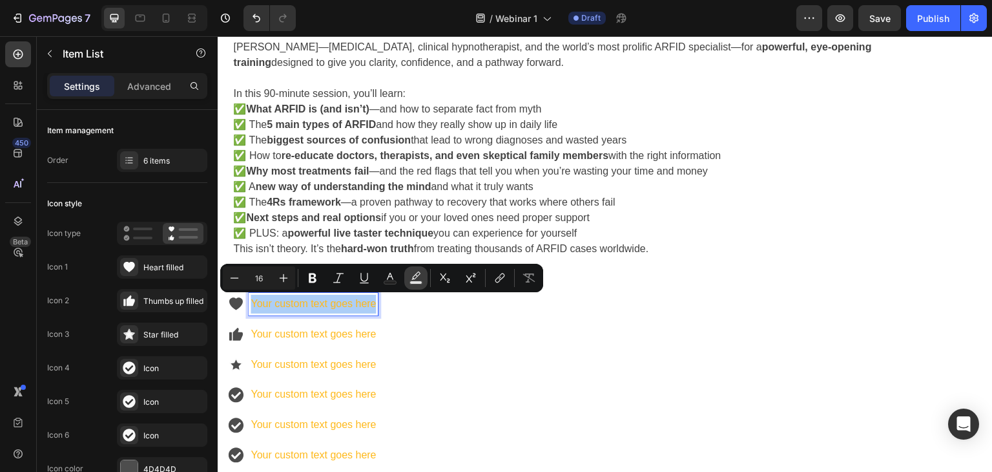
click at [415, 282] on rect "Editor contextual toolbar" at bounding box center [416, 282] width 12 height 3
type input "000000"
type input "77"
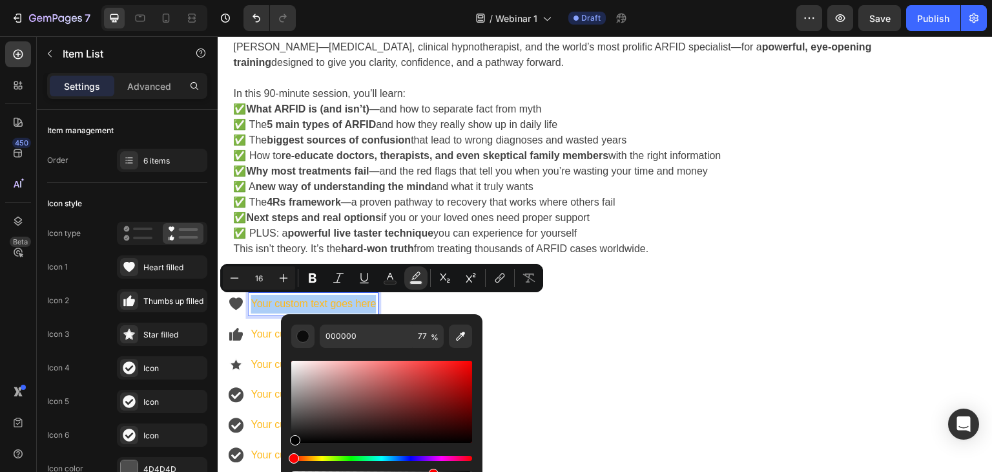
drag, startPoint x: 294, startPoint y: 441, endPoint x: 284, endPoint y: 450, distance: 13.7
click at [284, 450] on div "000000 77 %" at bounding box center [382, 396] width 202 height 165
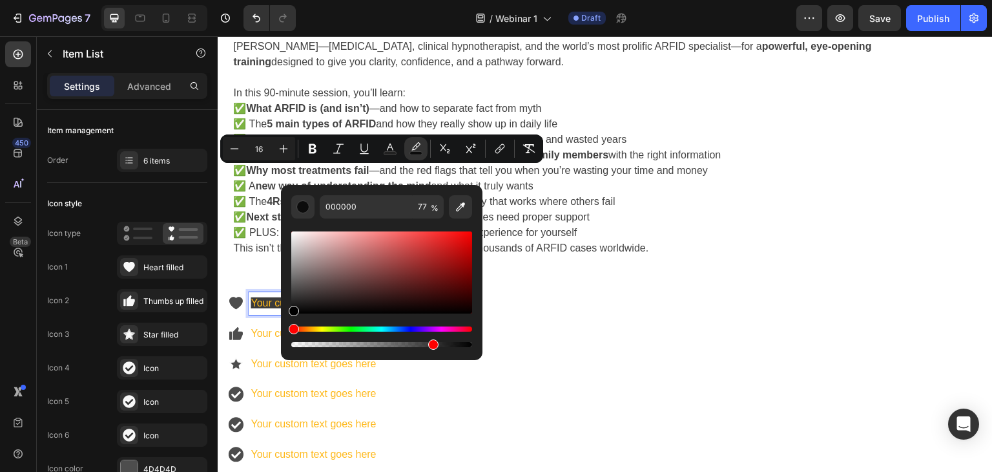
scroll to position [752, 0]
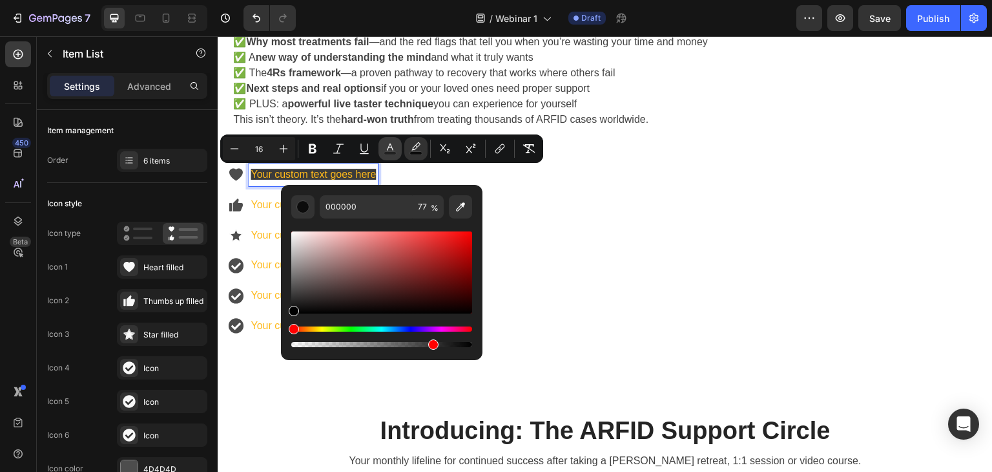
click at [393, 152] on rect "Editor contextual toolbar" at bounding box center [390, 153] width 12 height 3
type input "FEB91C"
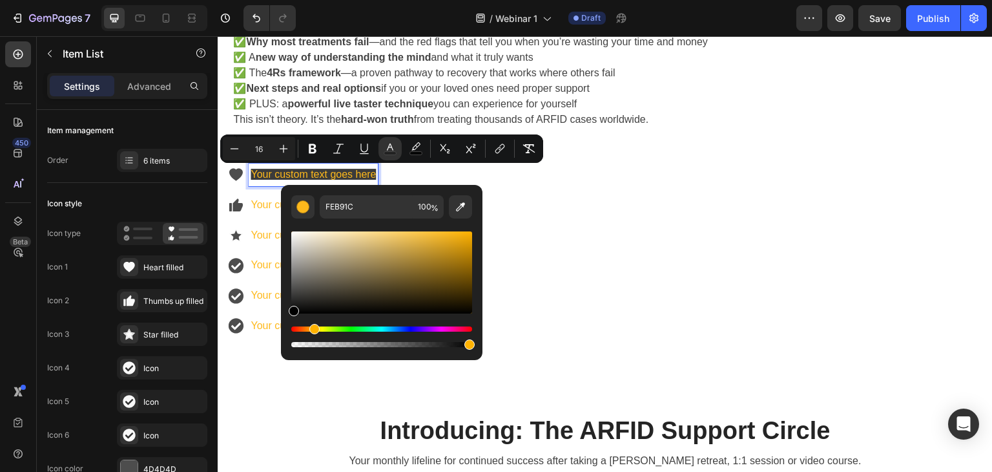
type input "000000"
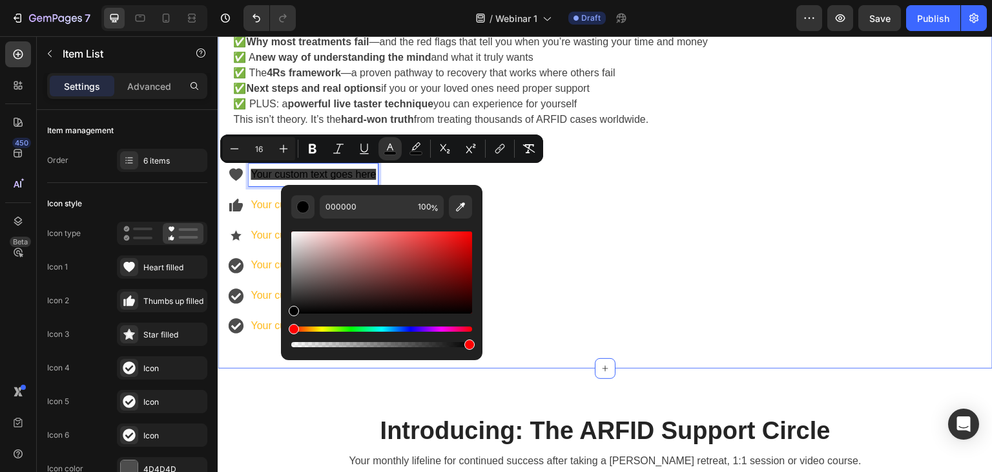
drag, startPoint x: 666, startPoint y: 275, endPoint x: 249, endPoint y: 353, distance: 424.0
click at [554, 227] on div "Your custom text goes here Your custom text goes here Your custom text goes her…" at bounding box center [605, 250] width 775 height 194
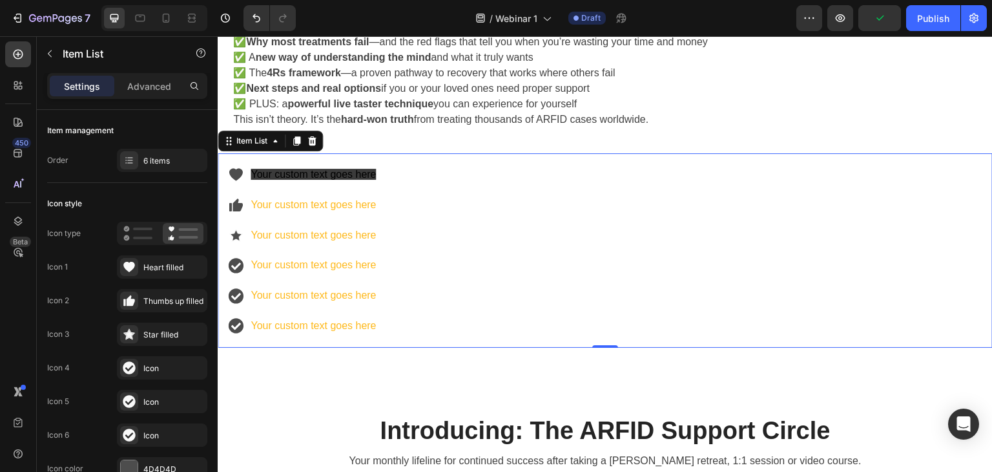
click at [308, 218] on div "Your custom text goes here Your custom text goes here Your custom text goes her…" at bounding box center [303, 250] width 150 height 174
click at [321, 203] on p "Your custom text goes here" at bounding box center [313, 205] width 125 height 19
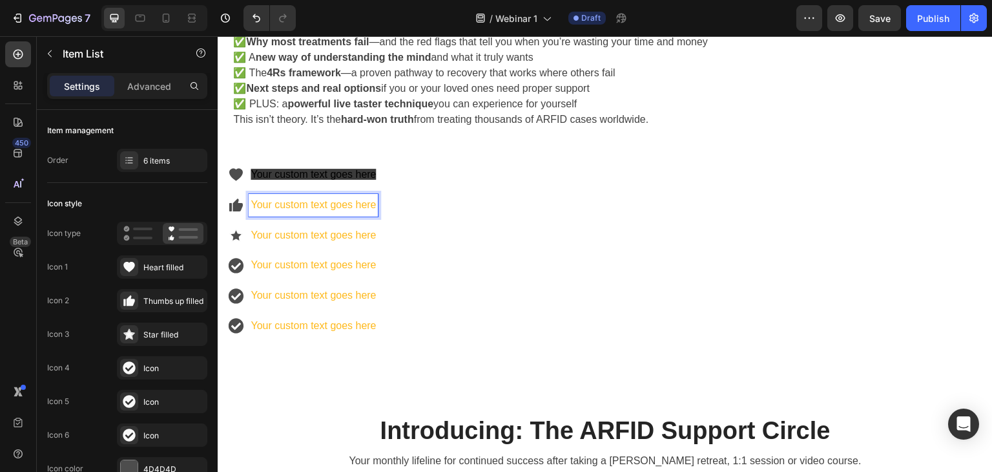
click at [324, 188] on div "Your custom text goes here Your custom text goes here Your custom text goes her…" at bounding box center [303, 250] width 150 height 174
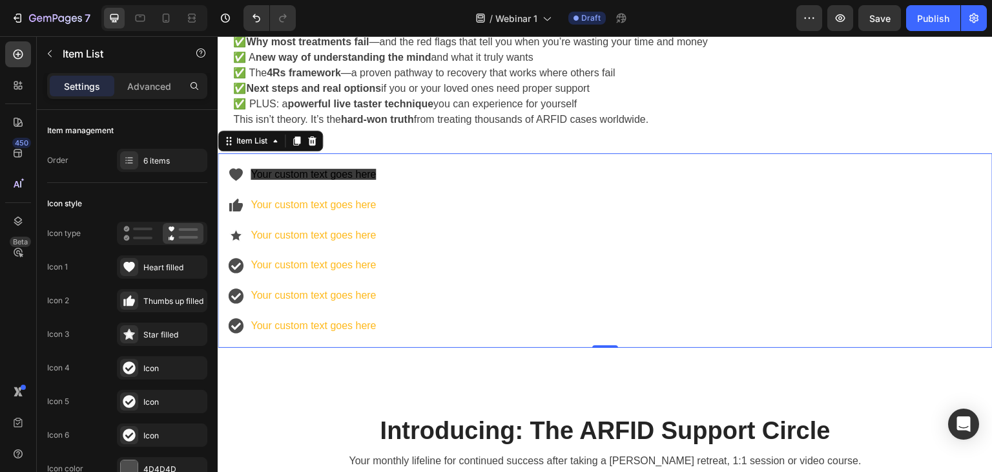
click at [342, 174] on span "Your custom text goes here" at bounding box center [313, 174] width 125 height 11
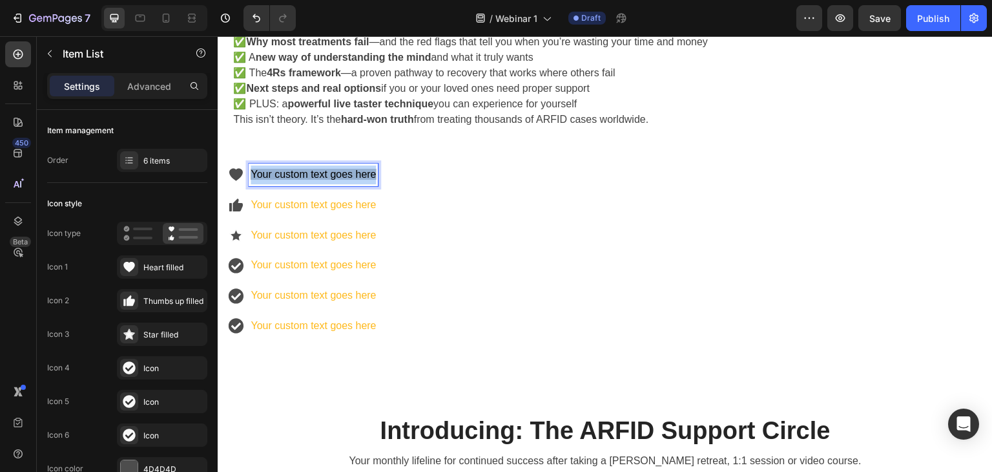
click at [342, 174] on span "Your custom text goes here" at bounding box center [313, 174] width 125 height 11
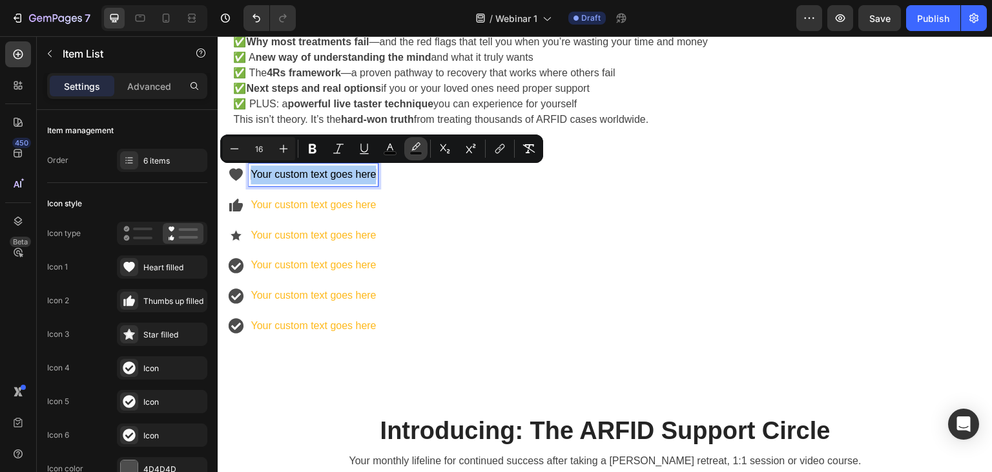
click at [419, 154] on rect "Editor contextual toolbar" at bounding box center [416, 153] width 12 height 3
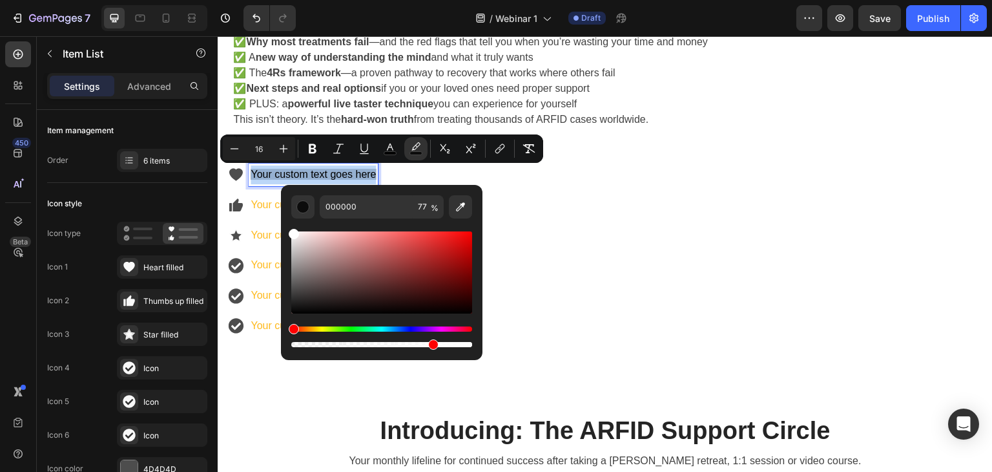
type input "FFFFFF"
drag, startPoint x: 510, startPoint y: 349, endPoint x: 275, endPoint y: 194, distance: 280.7
click at [529, 192] on div "Your custom text goes here Your custom text goes here Your custom text goes her…" at bounding box center [605, 250] width 775 height 194
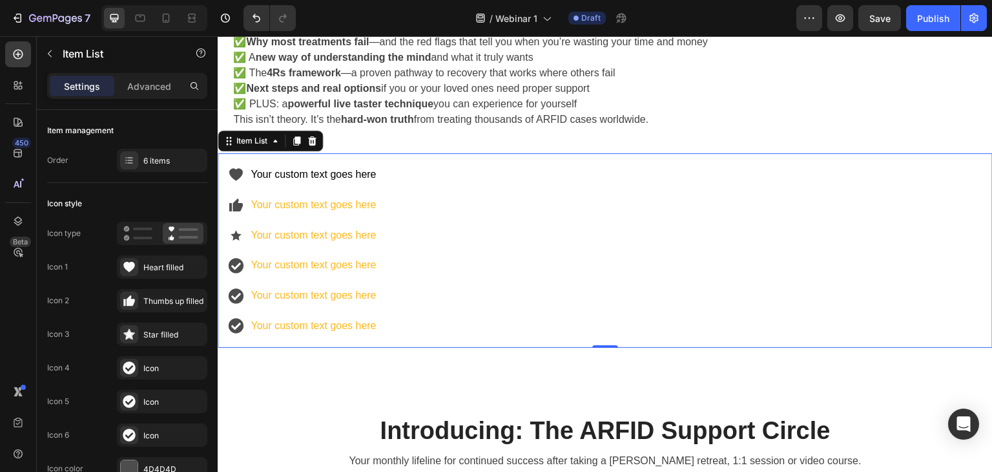
click at [394, 179] on div "Your custom text goes here Your custom text goes here Your custom text goes her…" at bounding box center [605, 250] width 775 height 194
click at [355, 182] on p "Your custom text goes here" at bounding box center [313, 174] width 125 height 19
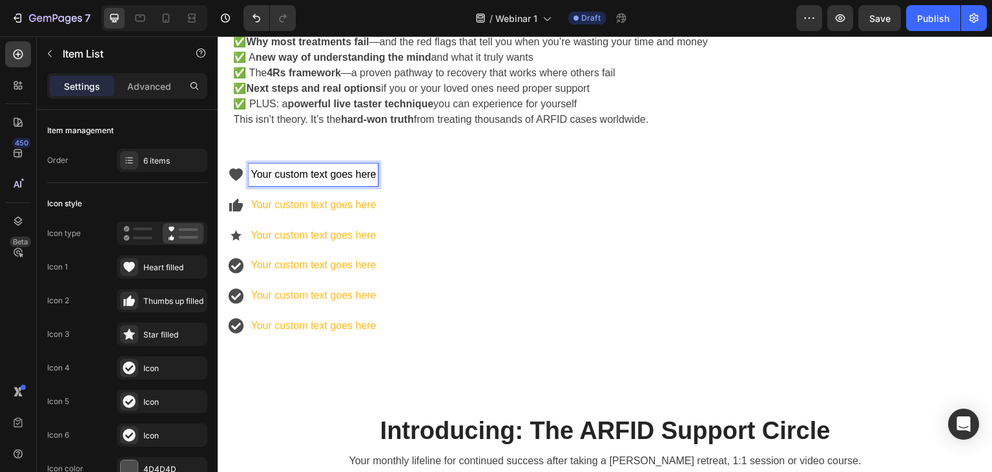
click at [323, 173] on span "Your custom text goes here" at bounding box center [313, 174] width 125 height 11
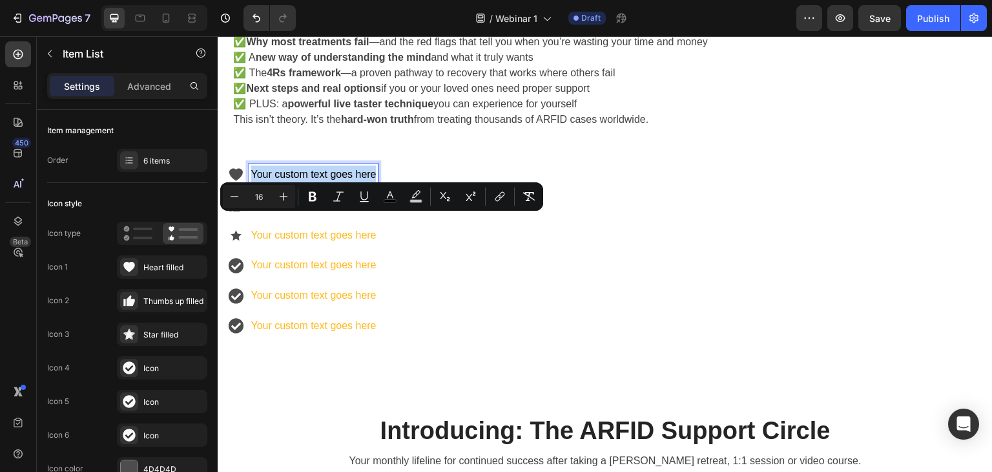
scroll to position [623, 0]
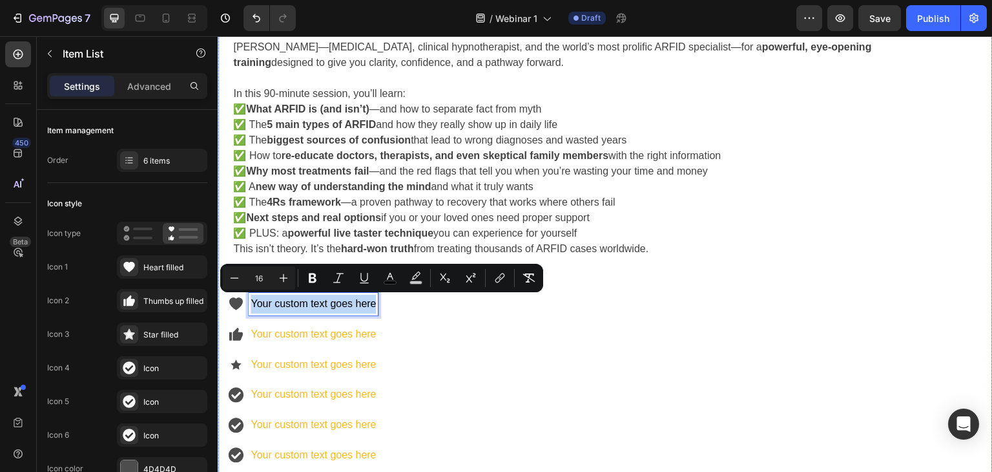
click at [304, 110] on strong "What ARFID is (and isn’t)" at bounding box center [307, 108] width 123 height 11
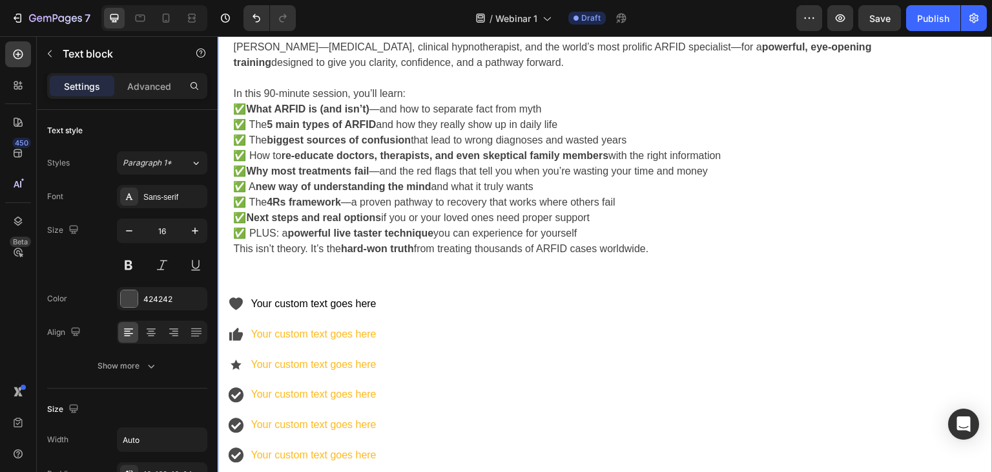
click at [304, 110] on strong "What ARFID is (and isn’t)" at bounding box center [307, 108] width 123 height 11
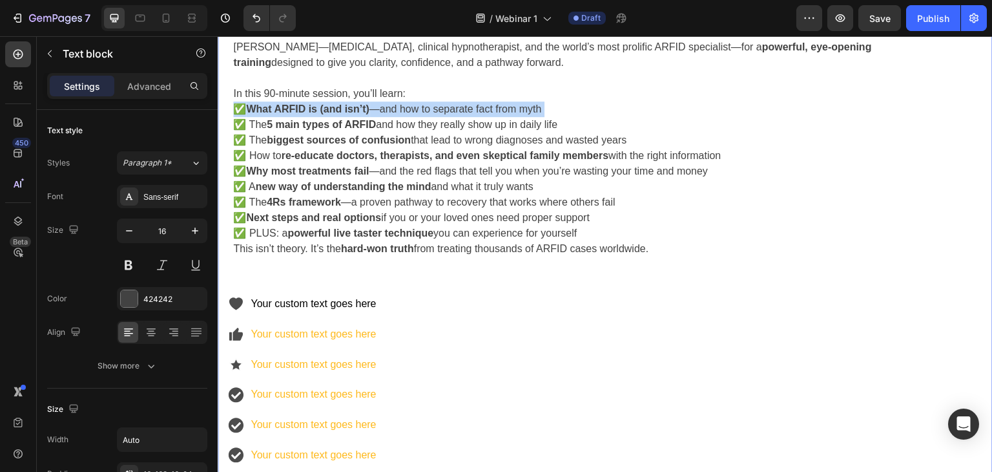
click at [304, 110] on strong "What ARFID is (and isn’t)" at bounding box center [307, 108] width 123 height 11
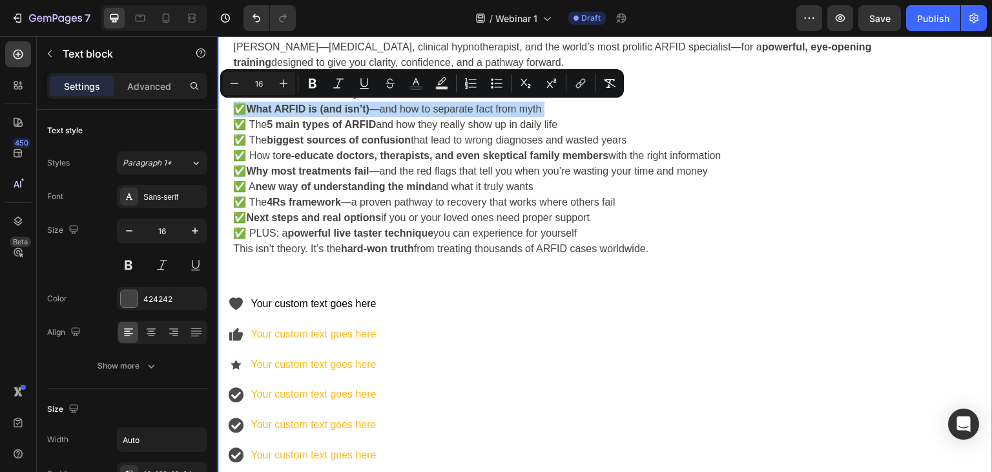
click at [304, 112] on strong "What ARFID is (and isn’t)" at bounding box center [307, 108] width 123 height 11
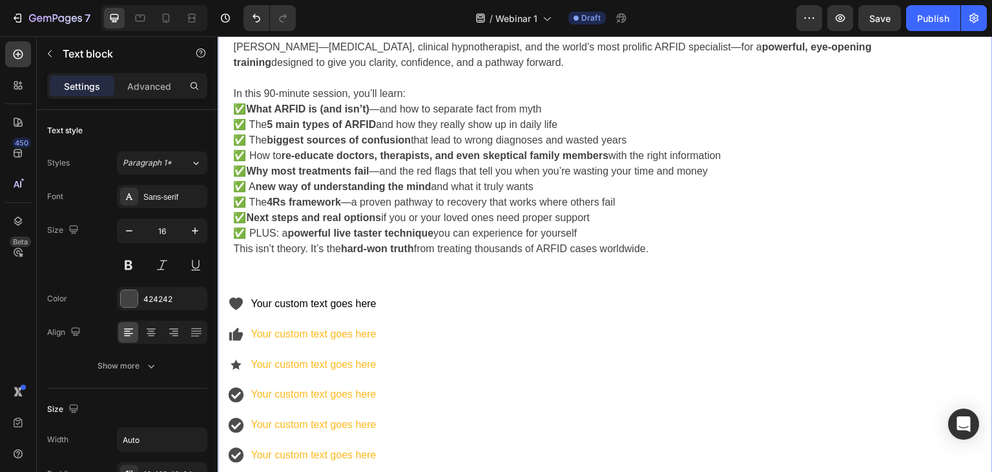
click at [251, 107] on strong "What ARFID is (and isn’t)" at bounding box center [307, 108] width 123 height 11
click at [386, 112] on p "✅ What ARFID is (and isn’t) —and how to separate fact from myth ✅ The 5 main ty…" at bounding box center [558, 171] width 651 height 140
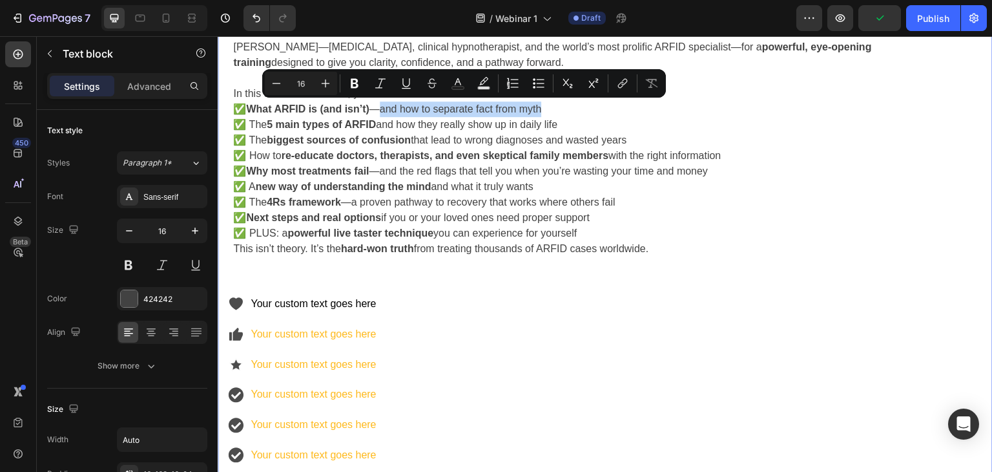
drag, startPoint x: 386, startPoint y: 107, endPoint x: 550, endPoint y: 110, distance: 164.1
click at [550, 110] on p "✅ What ARFID is (and isn’t) —and how to separate fact from myth ✅ The 5 main ty…" at bounding box center [558, 171] width 651 height 140
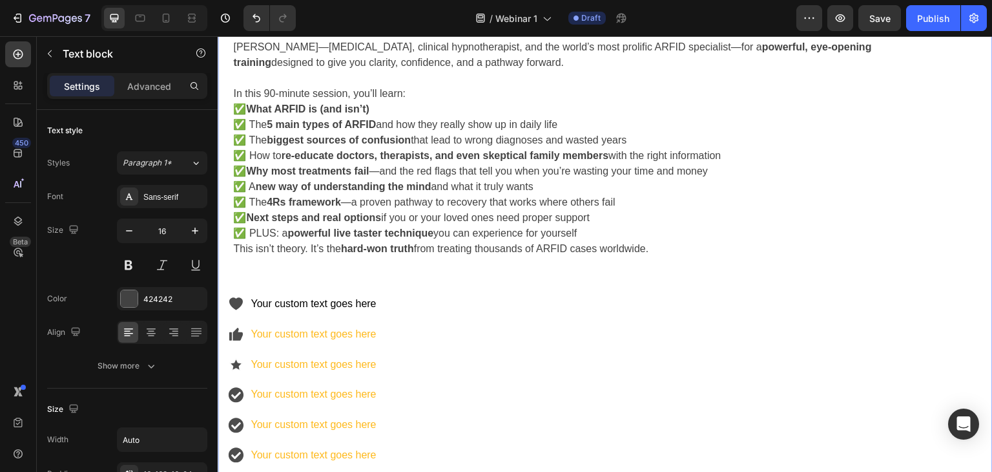
click at [310, 108] on strong "What ARFID is (and isn’t)" at bounding box center [307, 108] width 123 height 11
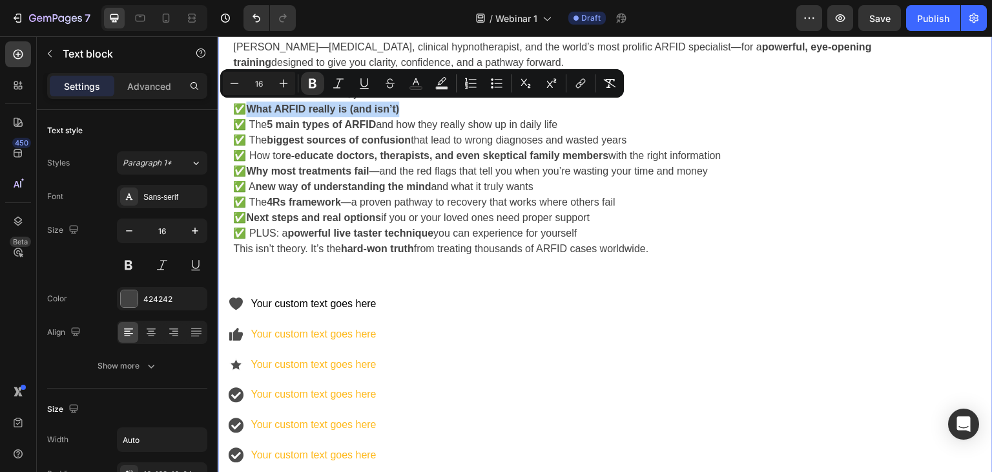
drag, startPoint x: 417, startPoint y: 106, endPoint x: 253, endPoint y: 110, distance: 164.1
click at [253, 110] on p "✅ What ARFID really is (and isn’t) ✅ The 5 main types of ARFID and how they rea…" at bounding box center [558, 171] width 651 height 140
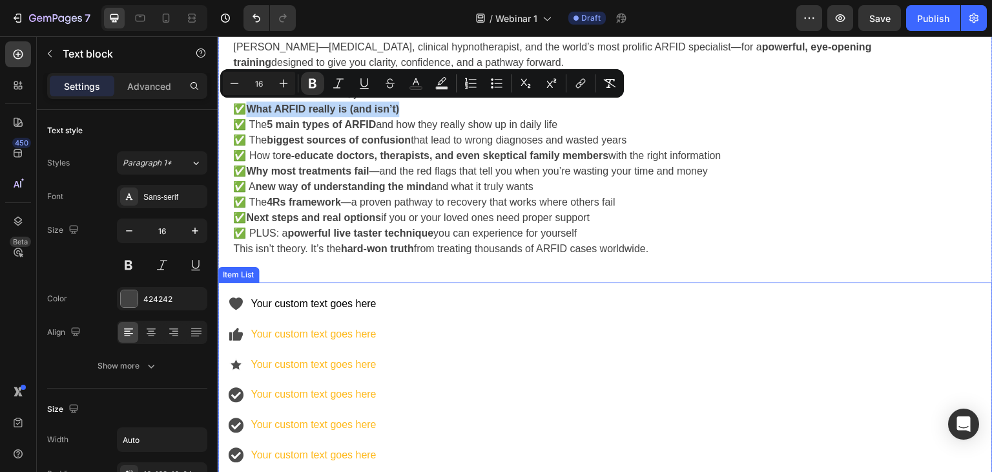
copy strong "What ARFID really is (and isn’t)"
click at [280, 309] on span "Your custom text goes here" at bounding box center [313, 303] width 125 height 11
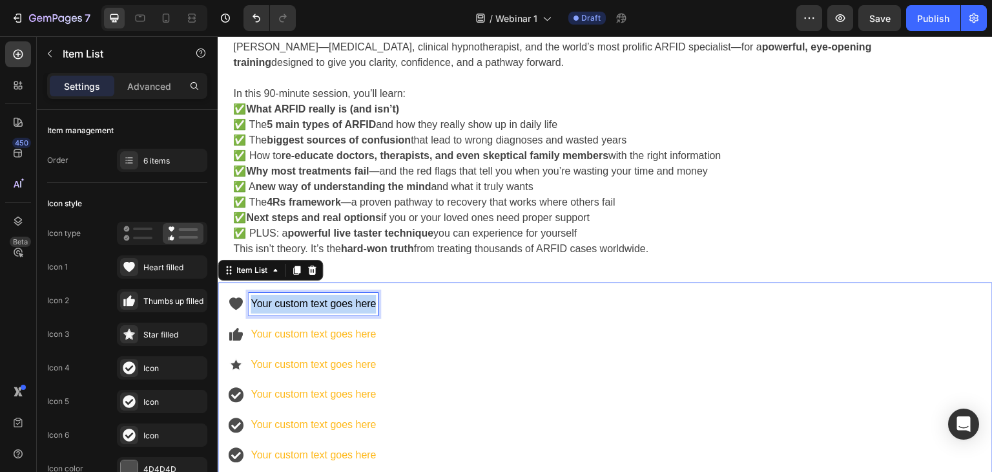
click at [280, 309] on span "Your custom text goes here" at bounding box center [313, 303] width 125 height 11
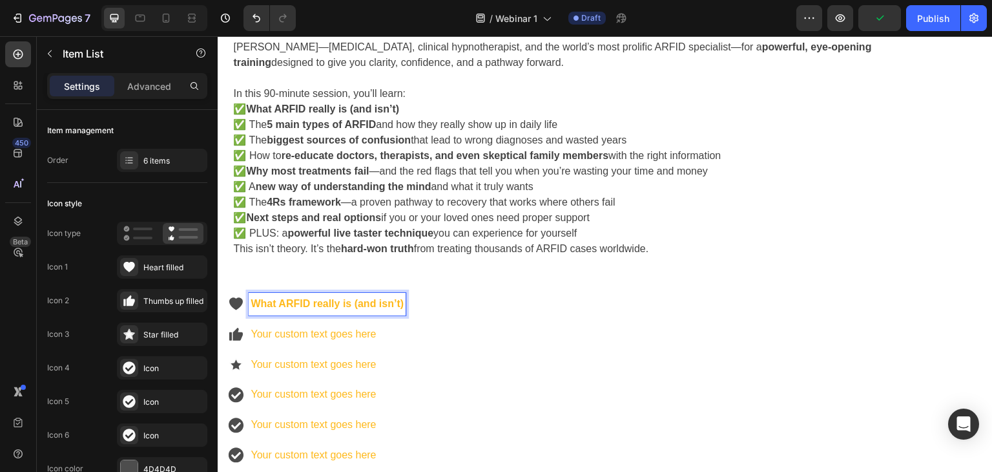
click at [312, 307] on strong "What ARFID really is (and isn’t)" at bounding box center [327, 303] width 153 height 11
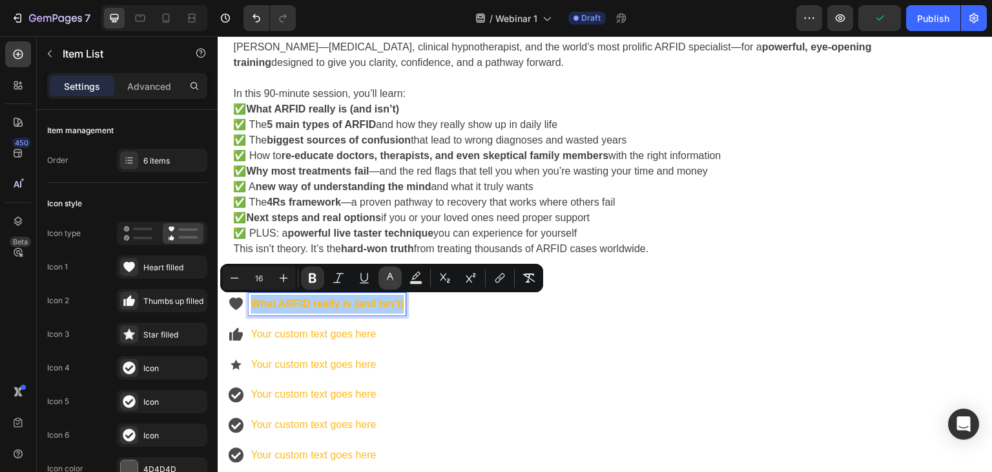
click at [391, 277] on icon "Editor contextual toolbar" at bounding box center [390, 277] width 13 height 13
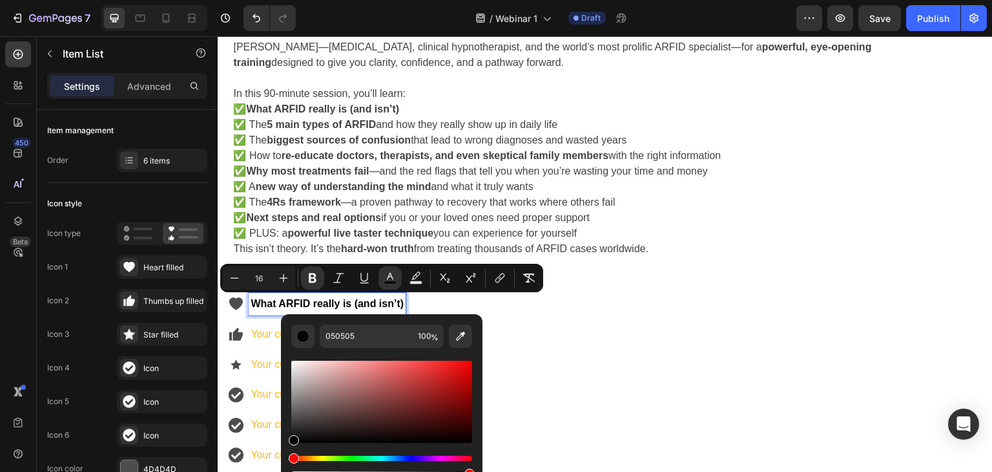
type input "000000"
drag, startPoint x: 508, startPoint y: 476, endPoint x: 271, endPoint y: 455, distance: 238.0
click at [523, 301] on div "What ARFID really is (and isn’t) Your custom text goes here Your custom text go…" at bounding box center [605, 379] width 775 height 194
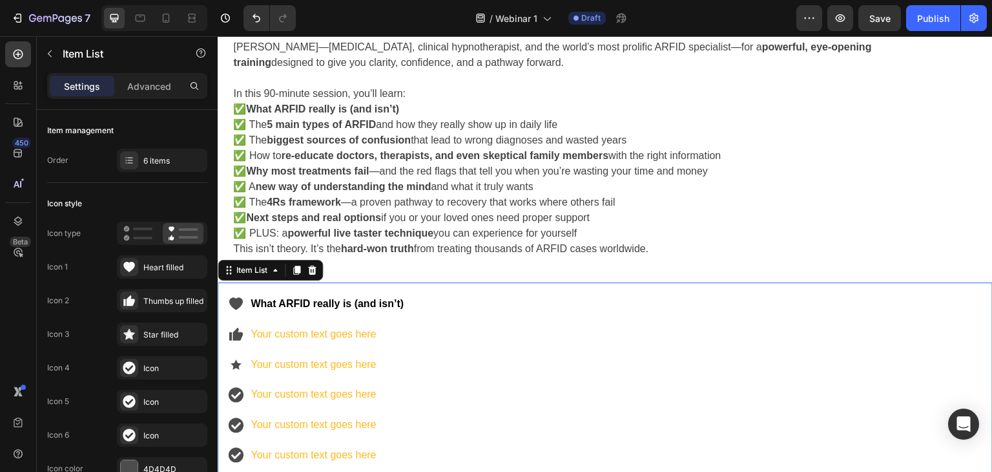
click at [473, 313] on div "What ARFID really is (and isn’t) Your custom text goes here Your custom text go…" at bounding box center [605, 379] width 775 height 194
click at [346, 345] on div "What ARFID really is (and isn’t) Your custom text goes here Your custom text go…" at bounding box center [317, 380] width 178 height 174
click at [357, 333] on p "Your custom text goes here" at bounding box center [327, 334] width 153 height 19
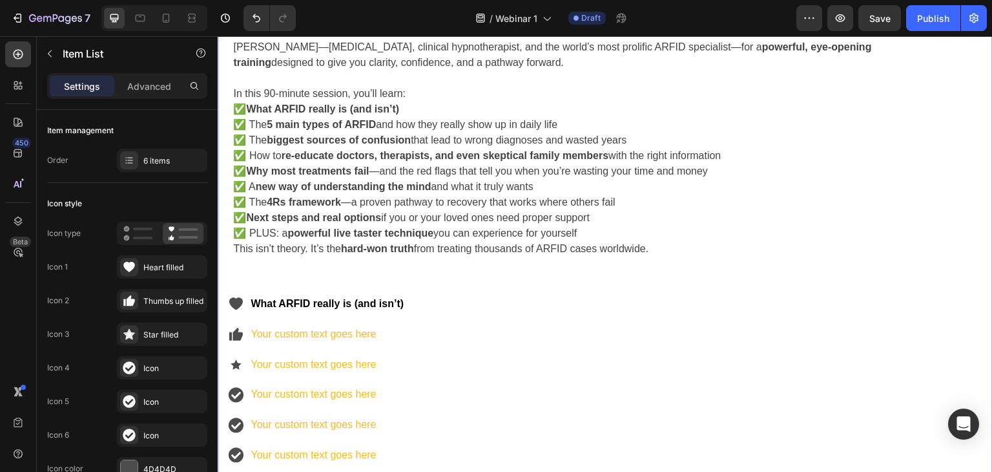
click at [300, 117] on p "✅ What ARFID really is (and isn’t) ✅ The 5 main types of ARFID and how they rea…" at bounding box center [558, 171] width 651 height 140
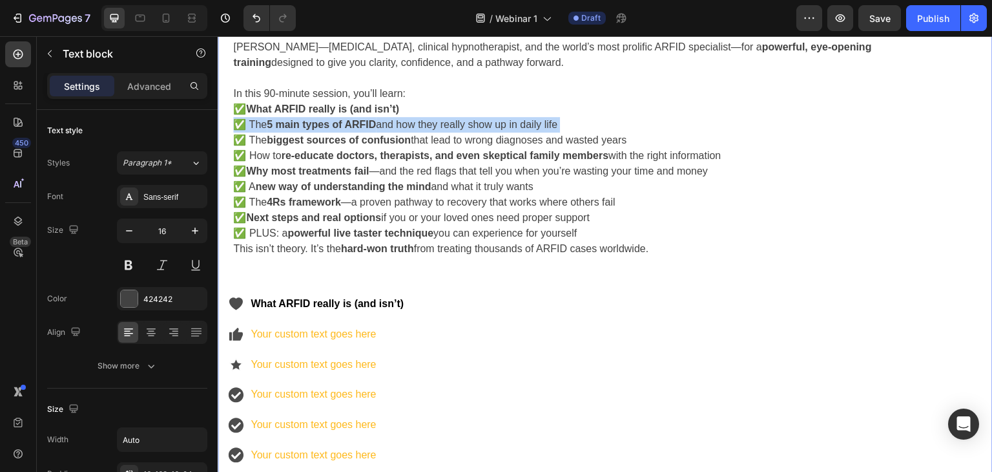
click at [300, 117] on p "✅ What ARFID really is (and isn’t) ✅ The 5 main types of ARFID and how they rea…" at bounding box center [558, 171] width 651 height 140
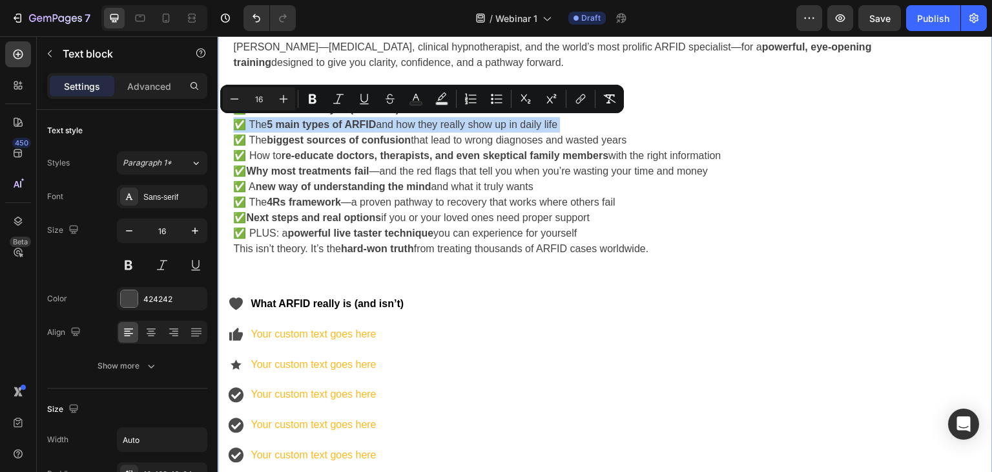
click at [483, 125] on p "✅ What ARFID really is (and isn’t) ✅ The 5 main types of ARFID and how they rea…" at bounding box center [558, 171] width 651 height 140
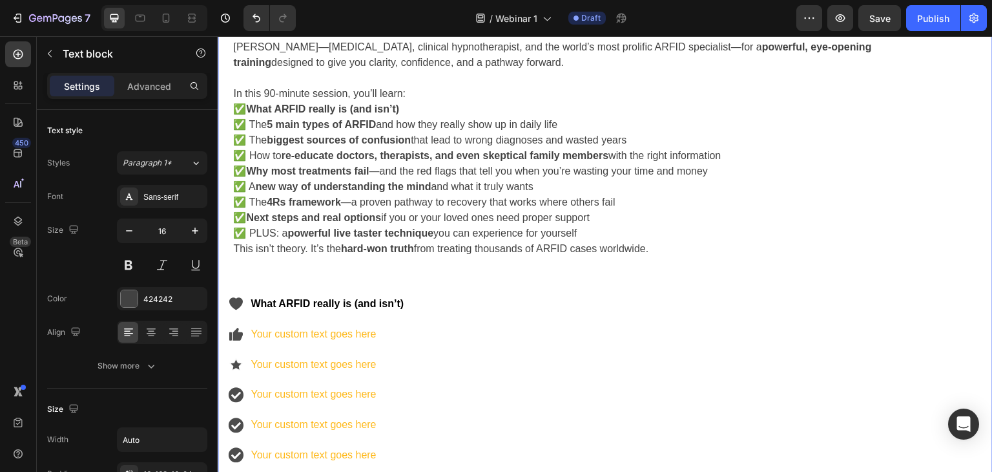
click at [458, 124] on p "✅ What ARFID really is (and isn’t) ✅ The 5 main types of ARFID and how they rea…" at bounding box center [558, 171] width 651 height 140
click at [451, 122] on p "✅ What ARFID really is (and isn’t) ✅ The 5 main types of ARFID and how they sho…" at bounding box center [558, 171] width 651 height 140
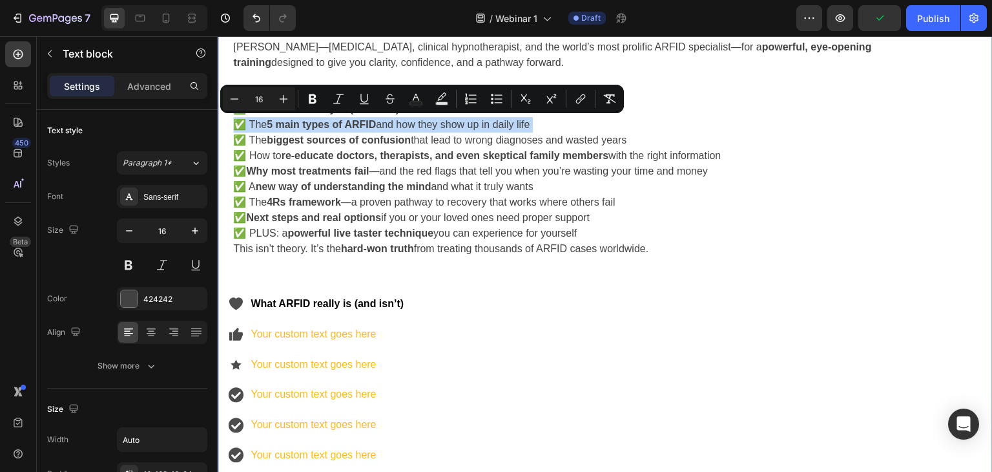
copy p "✅ The 5 main types of ARFID and how they show up in daily life"
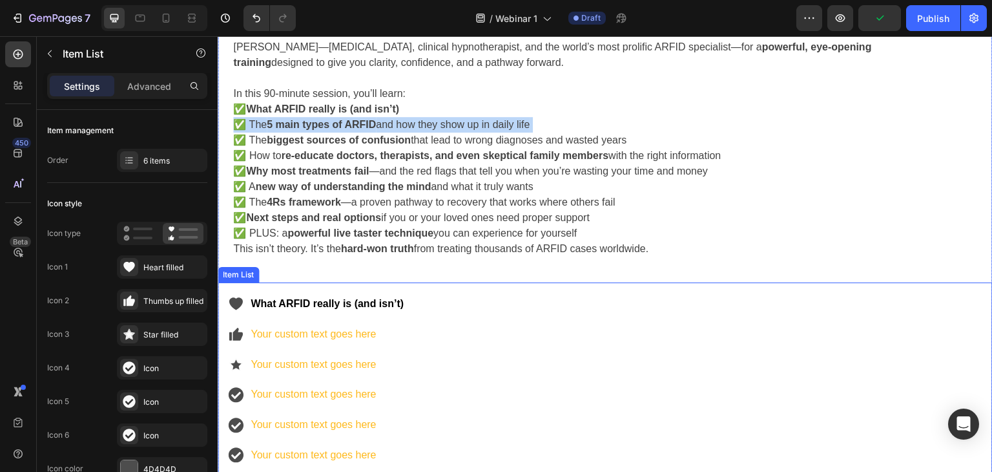
click at [307, 331] on p "Your custom text goes here" at bounding box center [327, 334] width 153 height 19
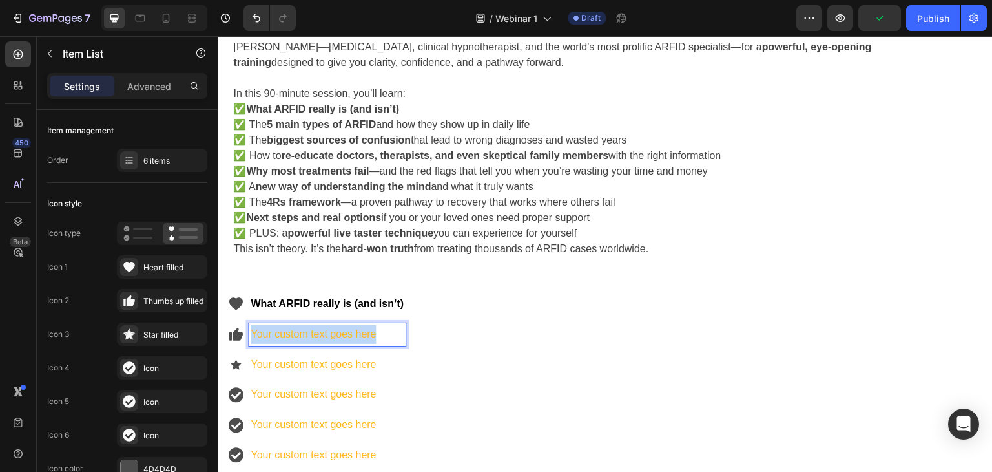
click at [307, 331] on p "Your custom text goes here" at bounding box center [327, 334] width 153 height 19
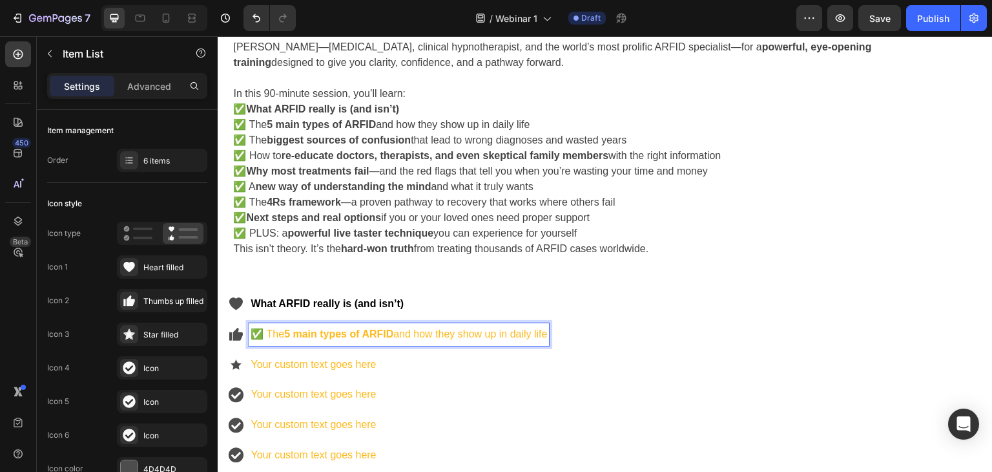
click at [266, 332] on p "✅ The 5 main types of ARFID and how they show up in daily life" at bounding box center [399, 334] width 296 height 19
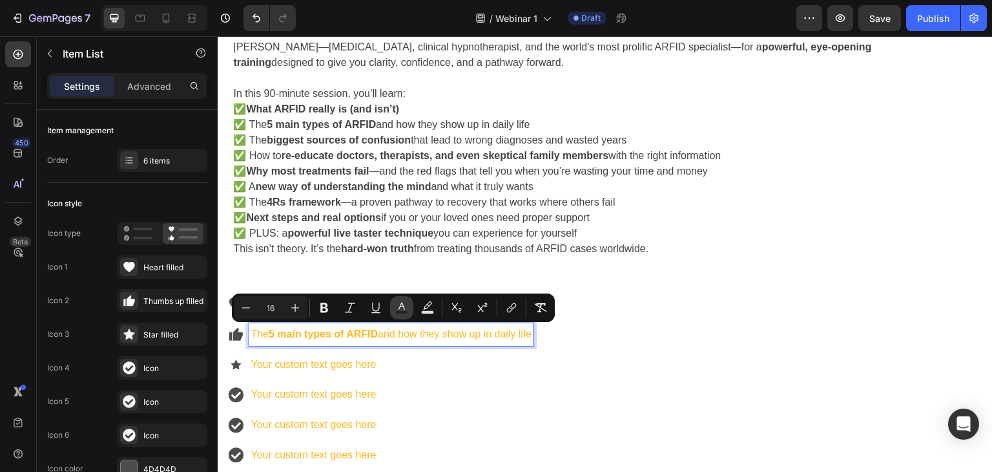
click at [395, 302] on button "Text Color" at bounding box center [401, 307] width 23 height 23
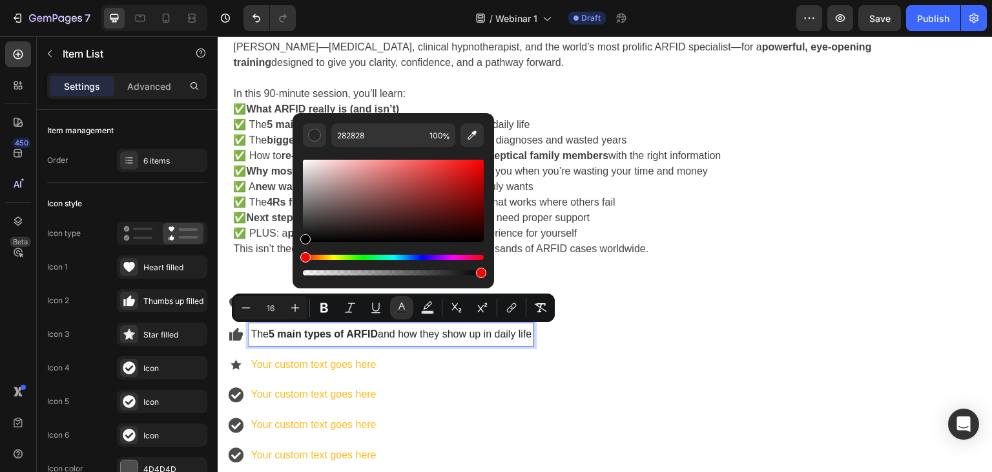
type input "000000"
drag, startPoint x: 685, startPoint y: 198, endPoint x: 279, endPoint y: 327, distance: 426.2
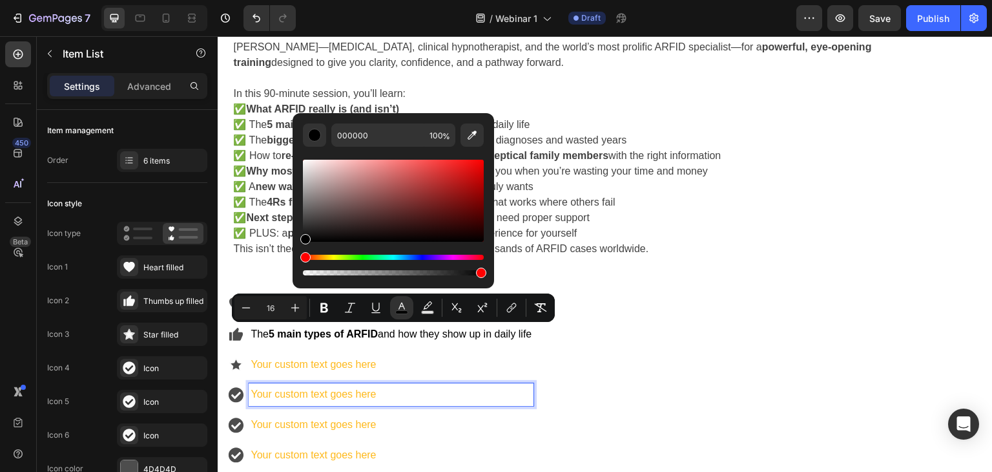
click at [448, 385] on p "Your custom text goes here" at bounding box center [391, 394] width 281 height 19
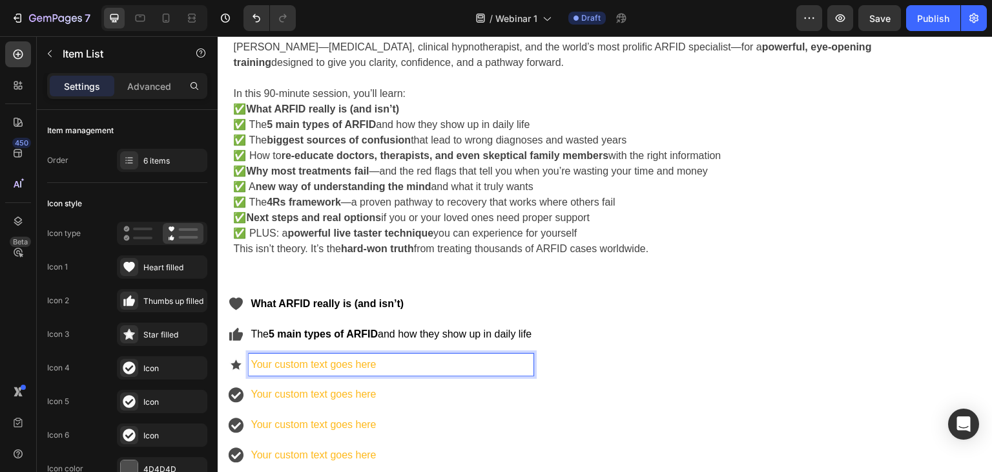
click at [435, 367] on p "Your custom text goes here" at bounding box center [391, 364] width 281 height 19
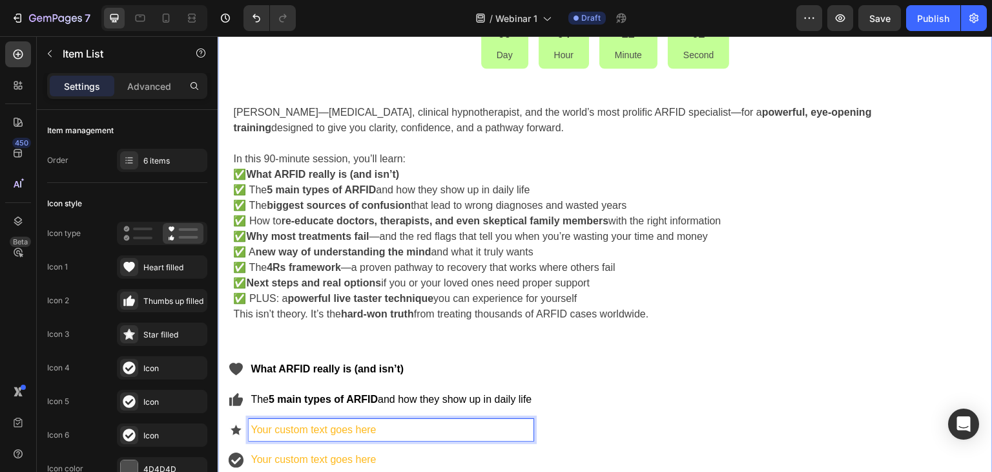
scroll to position [558, 0]
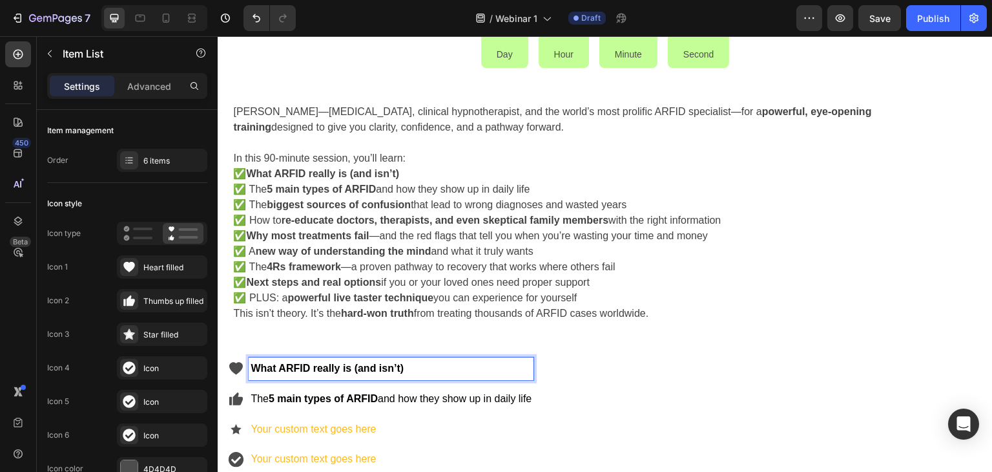
click at [313, 368] on strong "What ARFID really is (and isn’t)" at bounding box center [327, 367] width 153 height 11
click at [289, 371] on strong "What ARFID really is (and isn’t)" at bounding box center [327, 367] width 153 height 11
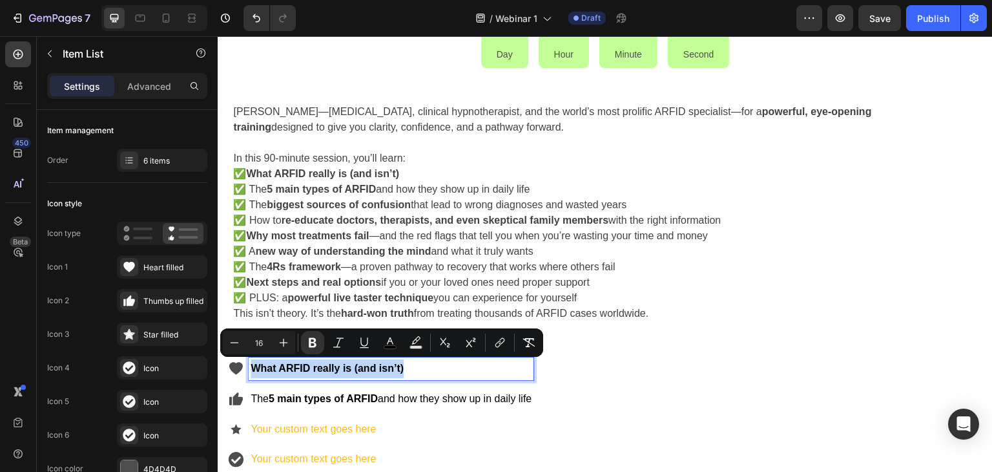
click at [417, 369] on p "What ARFID really is (and isn’t)" at bounding box center [391, 368] width 281 height 19
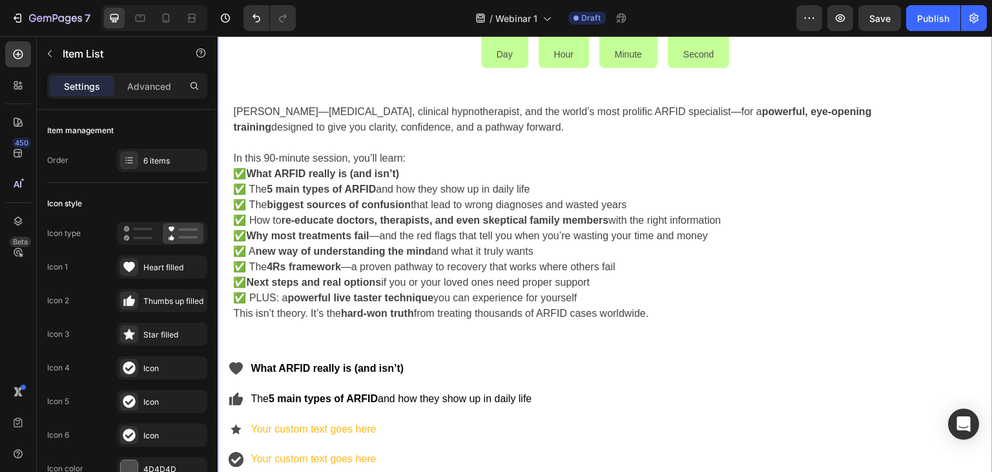
click at [302, 194] on strong "5 main types of ARFID" at bounding box center [321, 188] width 109 height 11
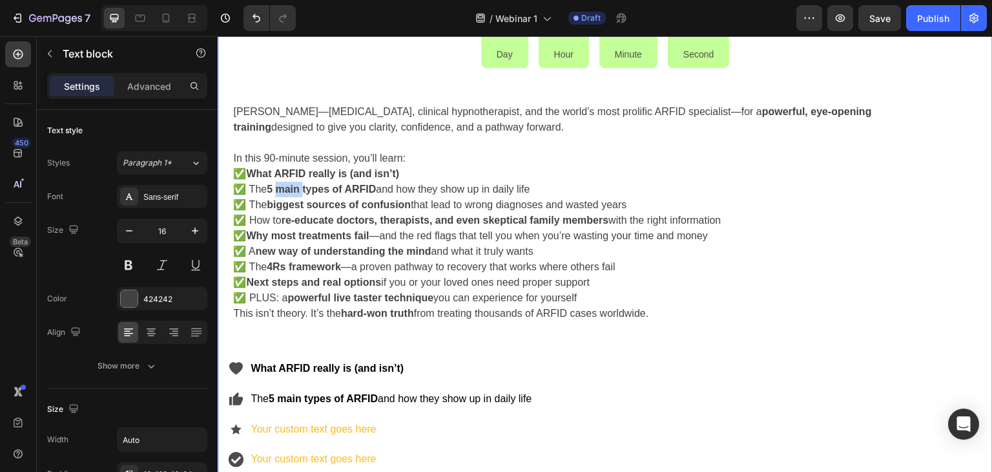
click at [300, 194] on strong "5 main types of ARFID" at bounding box center [321, 188] width 109 height 11
click at [300, 208] on strong "biggest sources of confusion" at bounding box center [339, 204] width 144 height 11
click at [623, 223] on p "✅ What ARFID really is (and isn’t) ✅ The 5 main types of ARFID and how they sho…" at bounding box center [558, 236] width 651 height 140
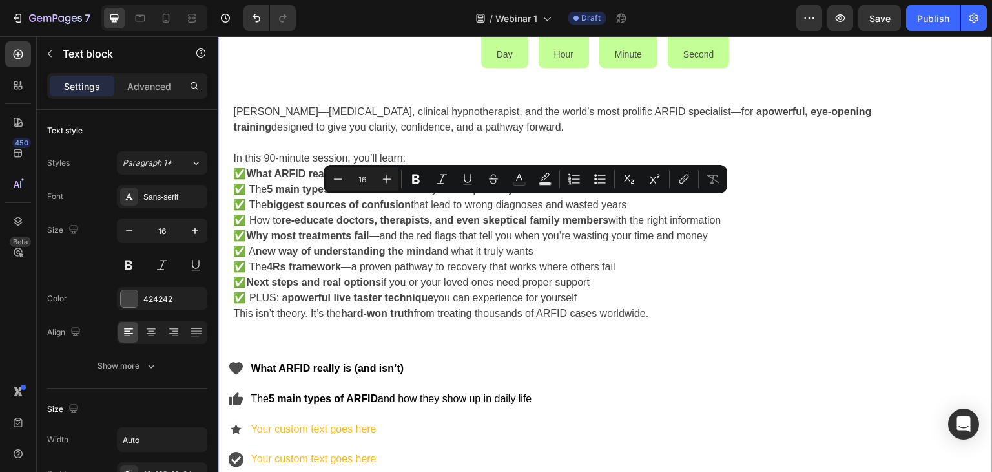
drag, startPoint x: 639, startPoint y: 205, endPoint x: 419, endPoint y: 209, distance: 221.0
click at [419, 209] on p "✅ What ARFID really is (and isn’t) ✅ The 5 main types of ARFID and how they sho…" at bounding box center [558, 236] width 651 height 140
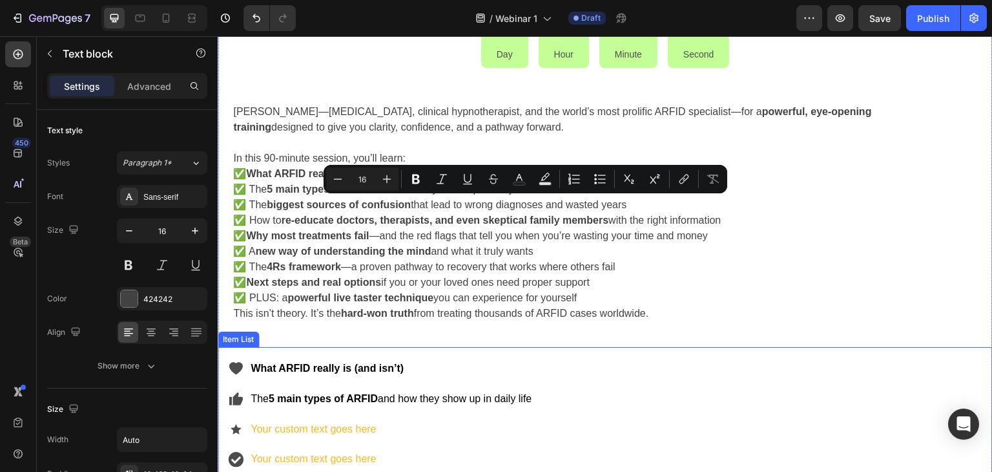
copy p "that lead to wrong diagnoses and wasted years"
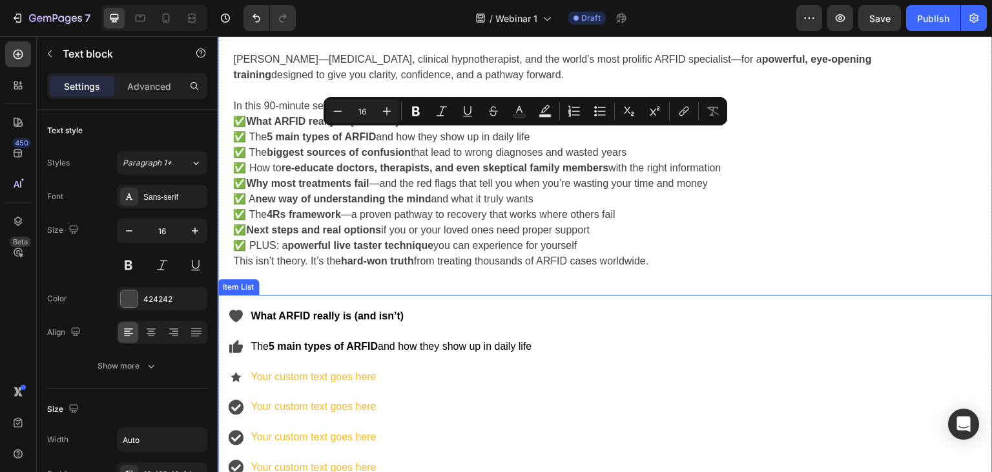
scroll to position [687, 0]
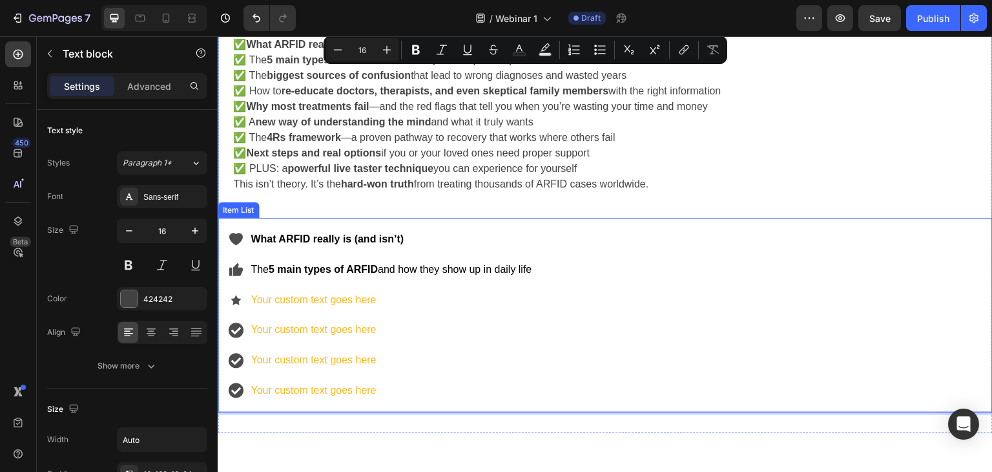
click at [301, 300] on p "Your custom text goes here" at bounding box center [391, 300] width 281 height 19
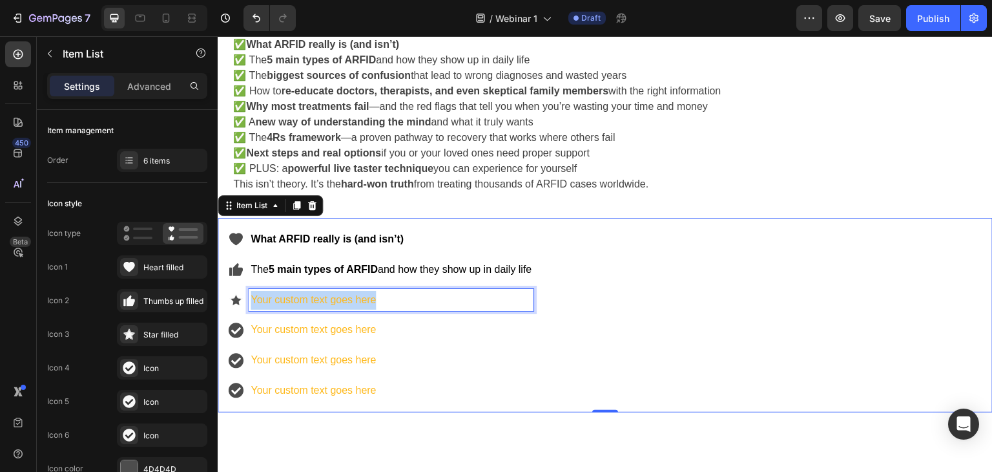
click at [301, 300] on p "Your custom text goes here" at bounding box center [391, 300] width 281 height 19
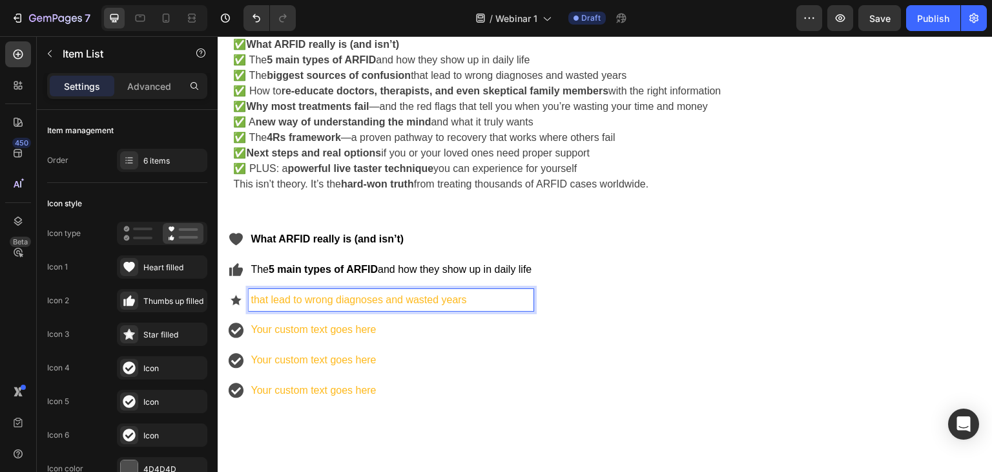
click at [266, 298] on p "that lead to wrong diagnoses and wasted years" at bounding box center [391, 300] width 281 height 19
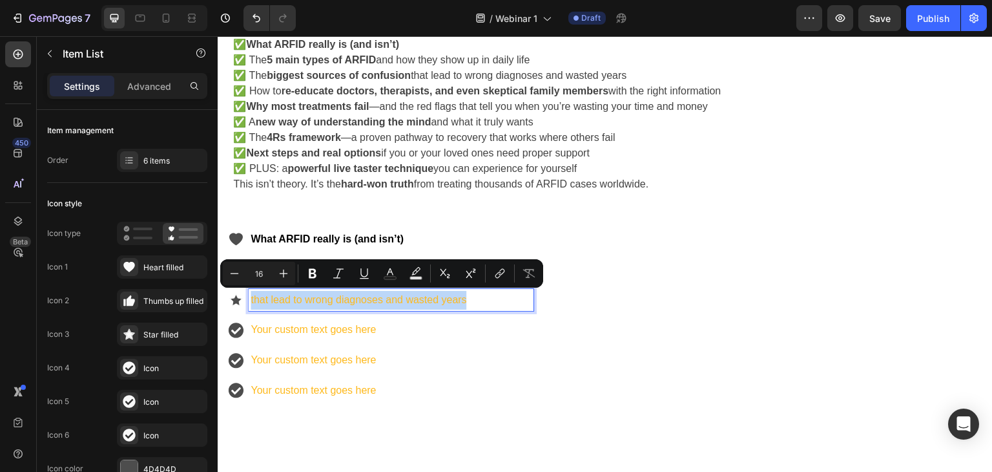
click at [253, 296] on p "that lead to wrong diagnoses and wasted years" at bounding box center [391, 300] width 281 height 19
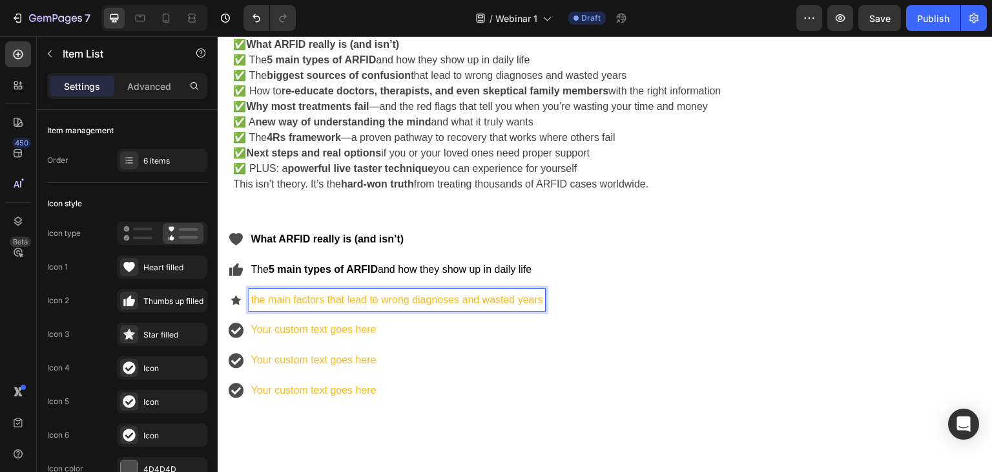
click at [374, 301] on p "the main factors that lead to wrong diagnoses and wasted years" at bounding box center [397, 300] width 293 height 19
drag, startPoint x: 383, startPoint y: 299, endPoint x: 574, endPoint y: 314, distance: 191.1
click at [574, 314] on div "What ARFID really is (and isn’t) The 5 main types of ARFID and how they show up…" at bounding box center [605, 315] width 775 height 194
click at [305, 302] on p "the main factors that lead to wrong diagnoses and wasted years" at bounding box center [402, 300] width 302 height 19
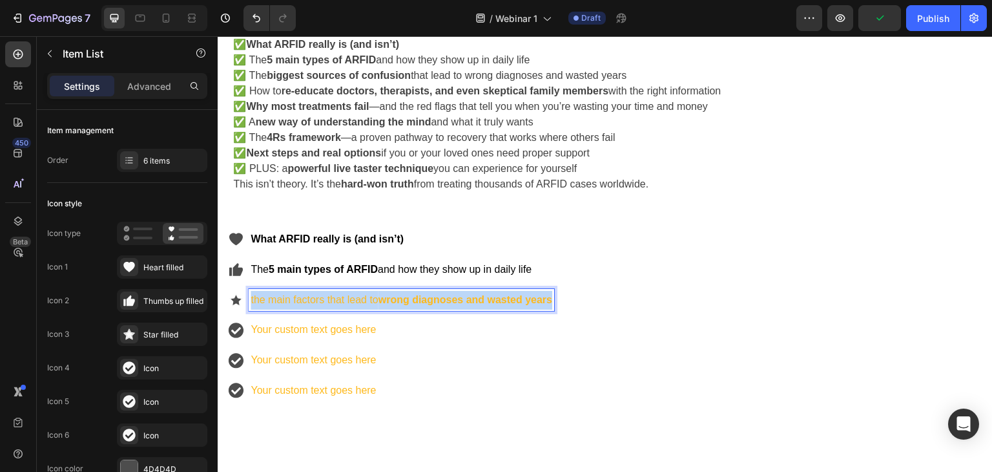
click at [305, 302] on p "the main factors that lead to wrong diagnoses and wasted years" at bounding box center [402, 300] width 302 height 19
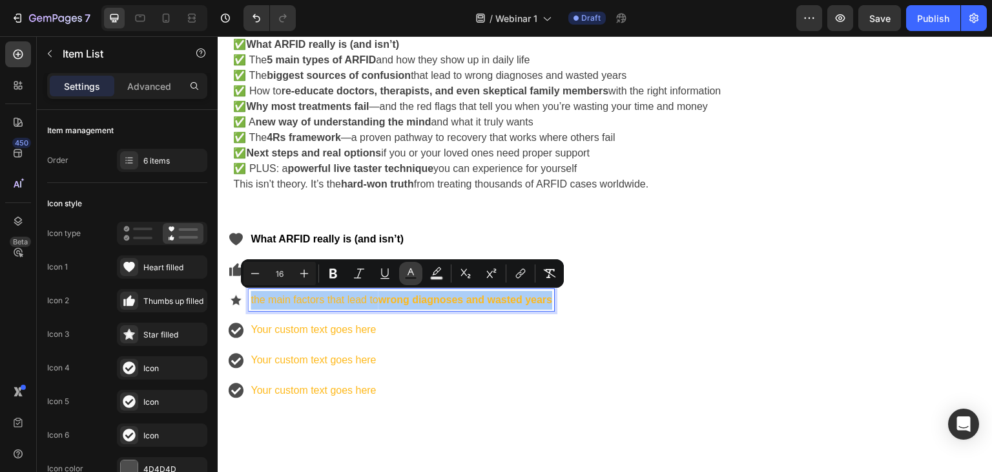
click at [415, 282] on button "Text Color" at bounding box center [410, 273] width 23 height 23
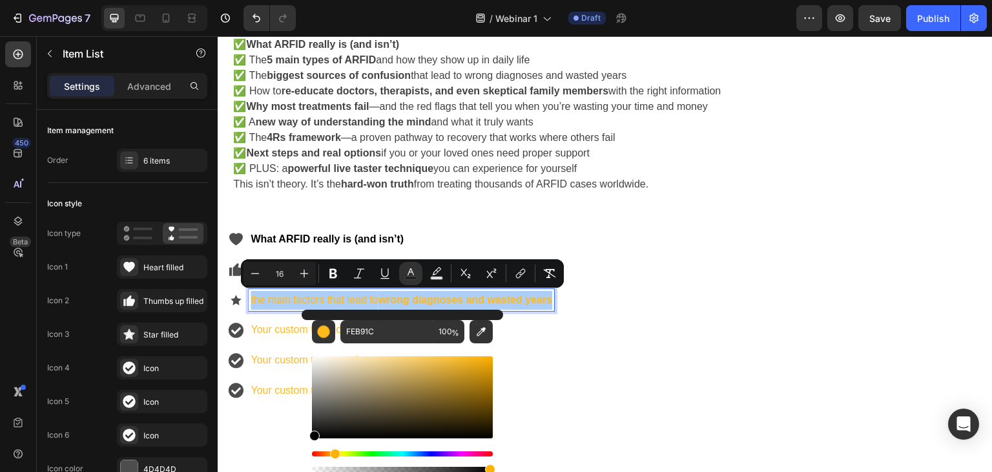
drag, startPoint x: 315, startPoint y: 431, endPoint x: 303, endPoint y: 442, distance: 16.0
click at [303, 442] on div "FEB91C 100 %" at bounding box center [403, 391] width 202 height 165
type input "000000"
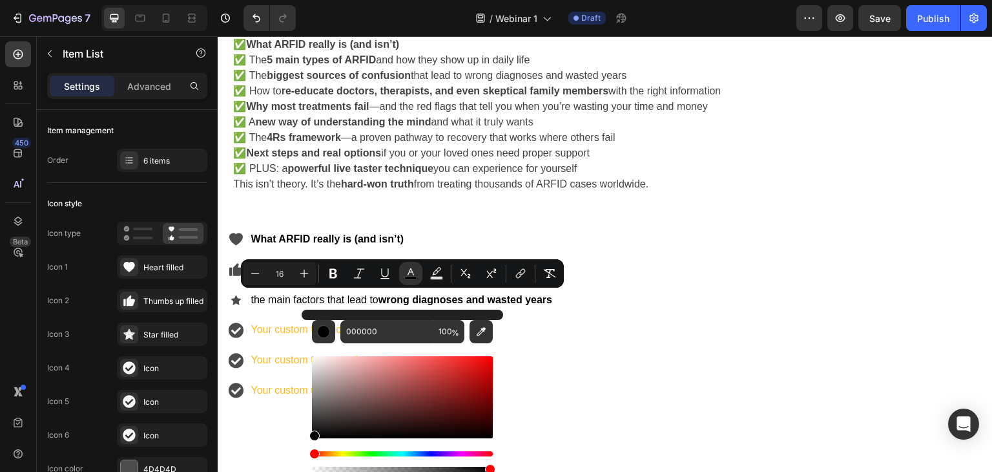
click at [601, 309] on div "What ARFID really is (and isn’t) The 5 main types of ARFID and how they show up…" at bounding box center [605, 315] width 775 height 194
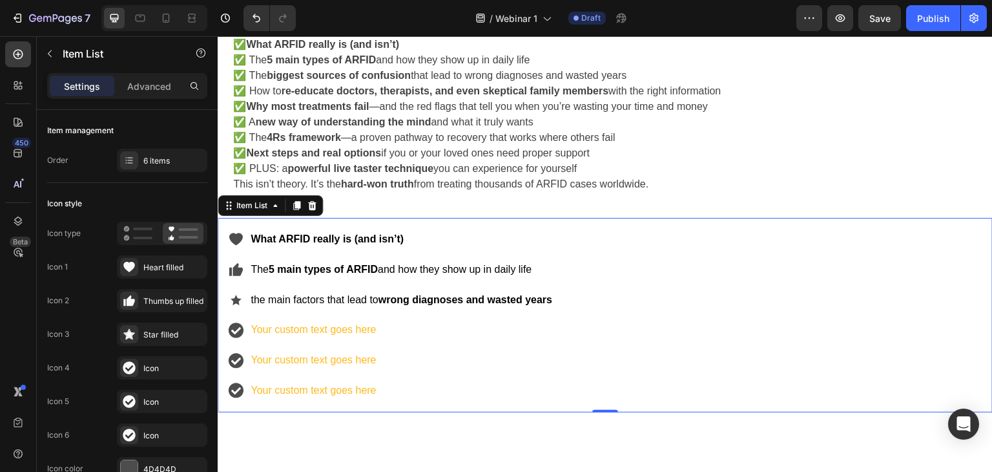
click at [338, 325] on p "Your custom text goes here" at bounding box center [402, 329] width 302 height 19
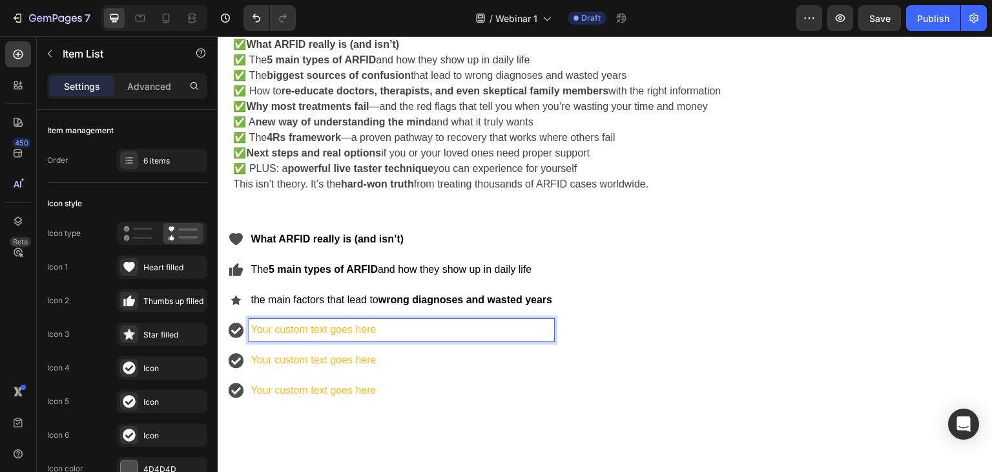
click at [253, 298] on span "the main factors that lead to wrong diagnoses and wasted years" at bounding box center [402, 299] width 302 height 11
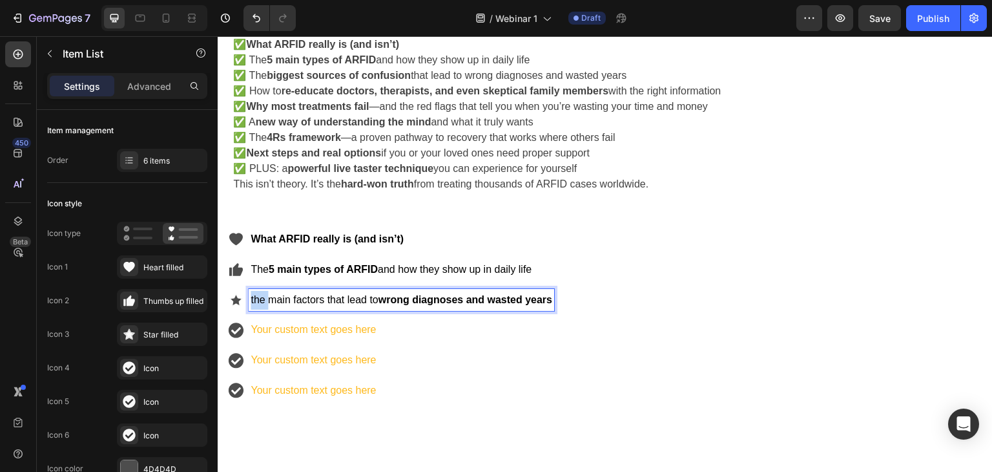
click at [253, 298] on span "the main factors that lead to wrong diagnoses and wasted years" at bounding box center [402, 299] width 302 height 11
click at [421, 332] on p "Your custom text goes here" at bounding box center [403, 329] width 305 height 19
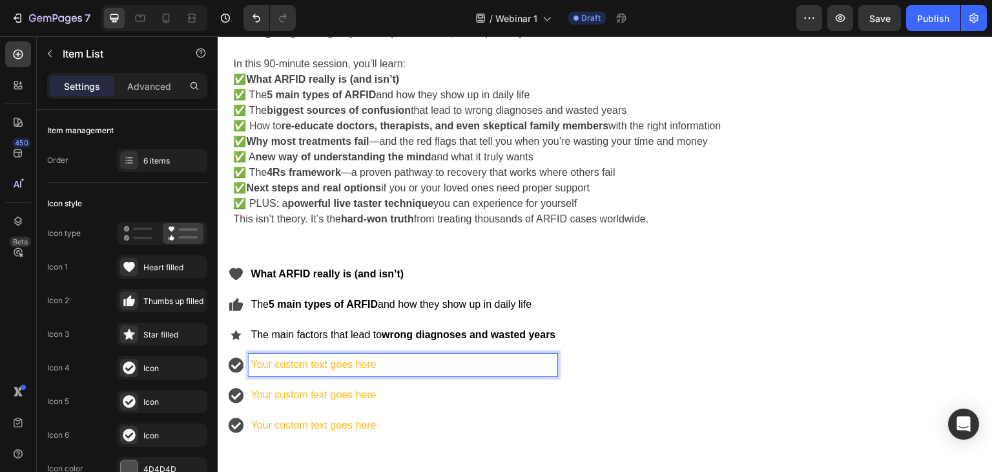
scroll to position [623, 0]
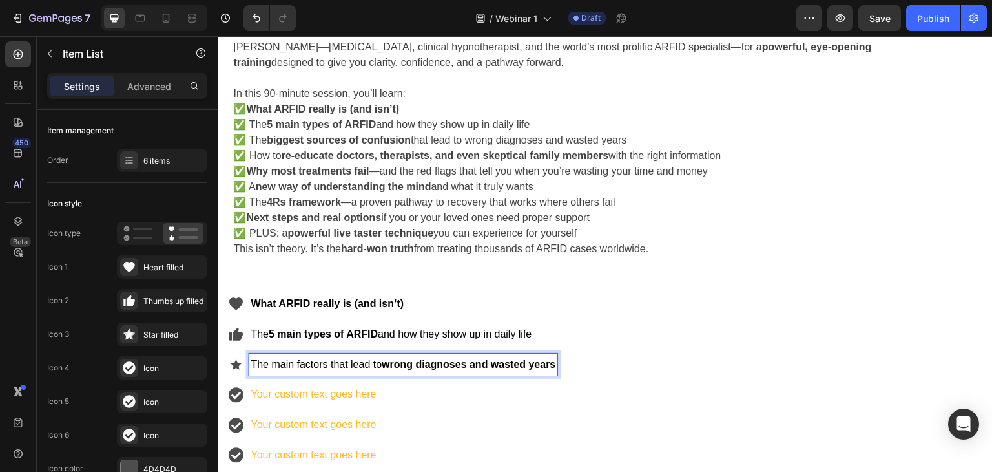
click at [474, 362] on strong "wrong diagnoses and wasted years" at bounding box center [469, 364] width 174 height 11
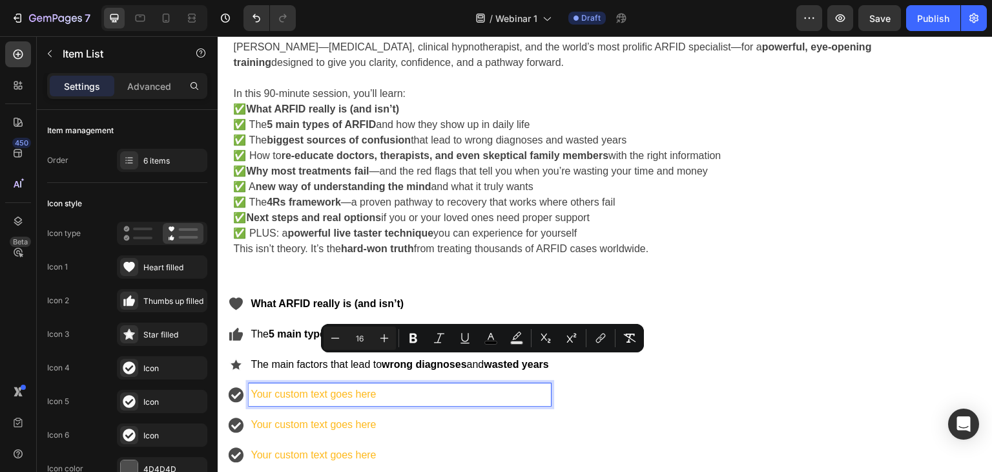
click at [349, 385] on p "Your custom text goes here" at bounding box center [400, 394] width 298 height 19
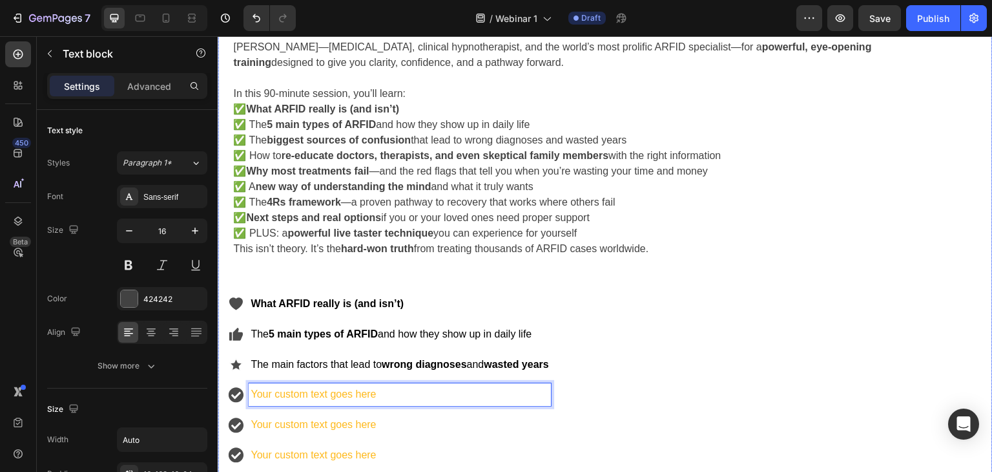
click at [303, 189] on strong "new way of understanding the mind" at bounding box center [343, 186] width 176 height 11
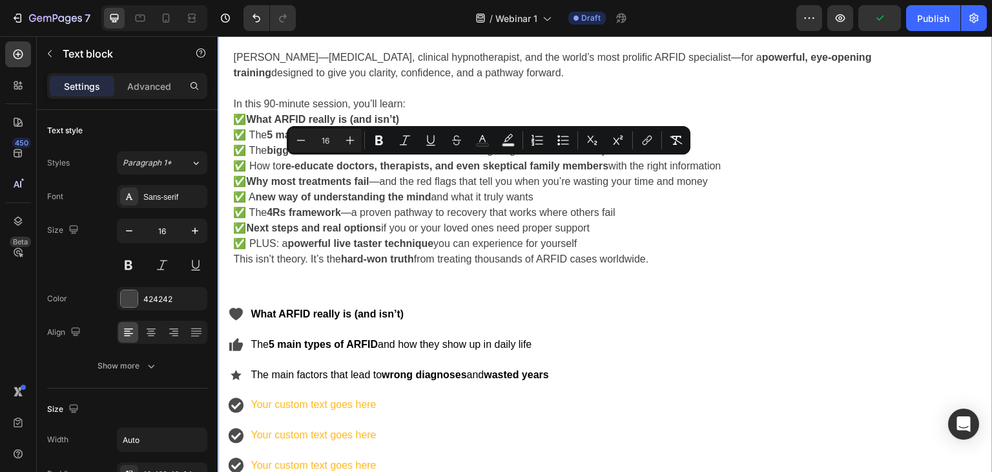
drag, startPoint x: 250, startPoint y: 156, endPoint x: 764, endPoint y: 169, distance: 514.3
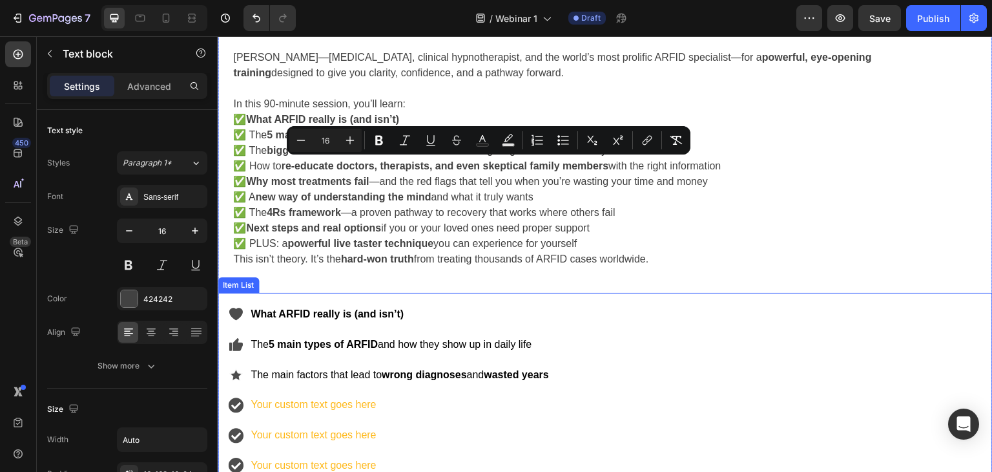
click at [295, 413] on p "Your custom text goes here" at bounding box center [400, 404] width 298 height 19
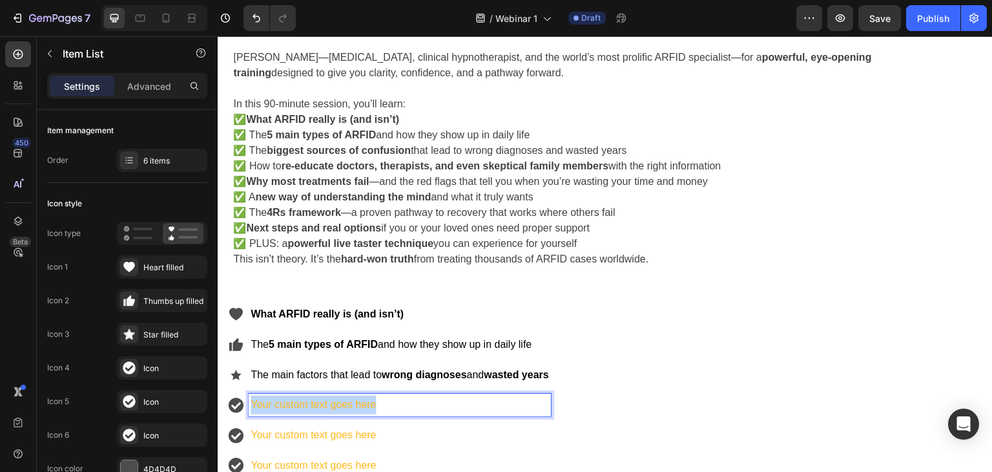
click at [295, 413] on p "Your custom text goes here" at bounding box center [400, 404] width 298 height 19
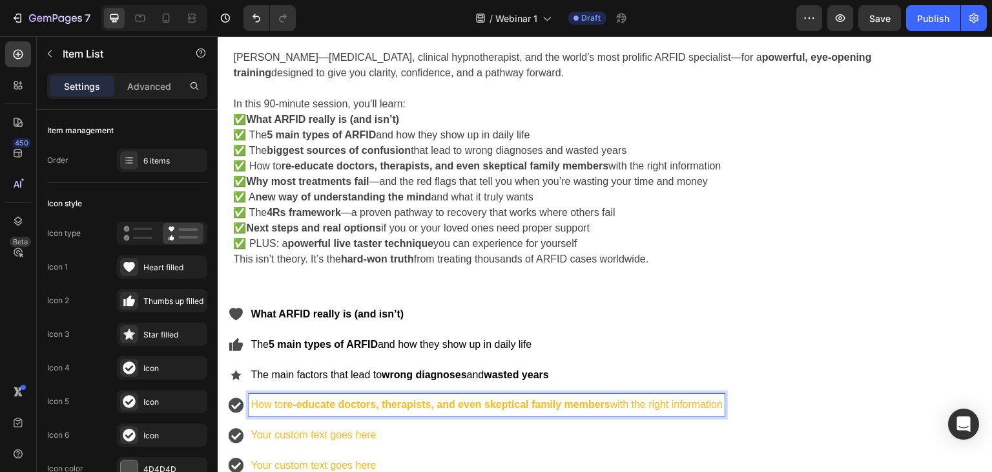
click at [286, 407] on strong "re-educate doctors, therapists, and even skeptical family members" at bounding box center [447, 404] width 328 height 11
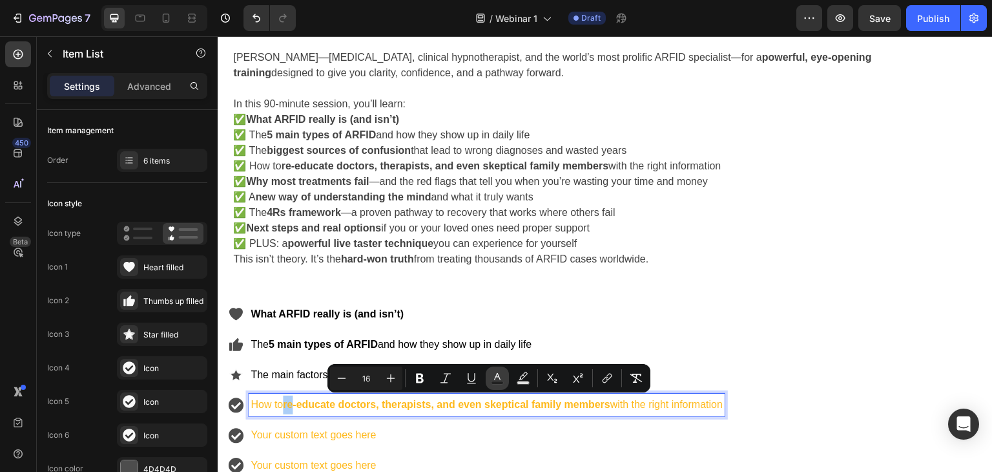
click at [500, 383] on rect "Editor contextual toolbar" at bounding box center [498, 382] width 12 height 3
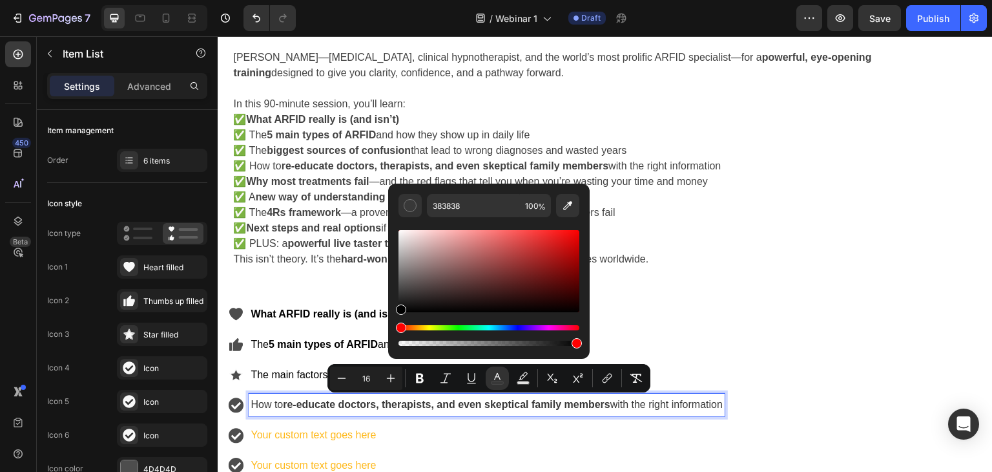
drag, startPoint x: 763, startPoint y: 275, endPoint x: 384, endPoint y: 329, distance: 382.5
type input "000000"
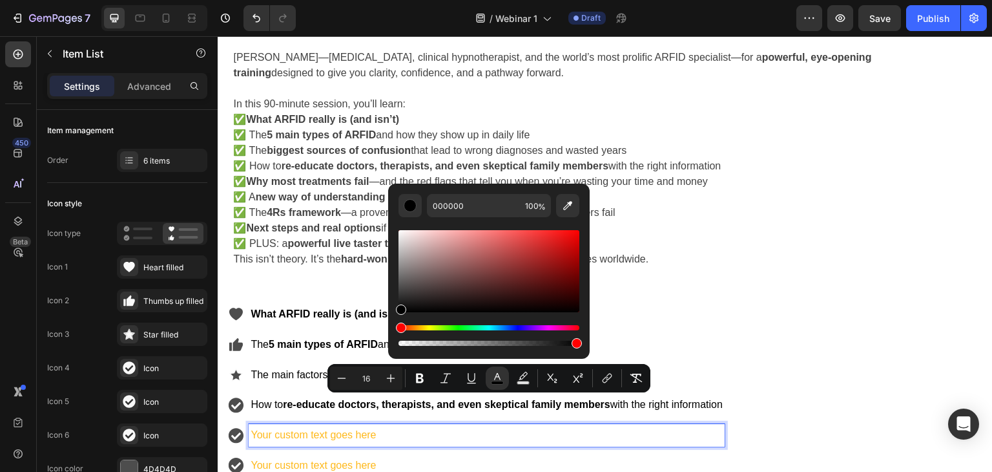
click at [417, 441] on p "Your custom text goes here" at bounding box center [487, 435] width 472 height 19
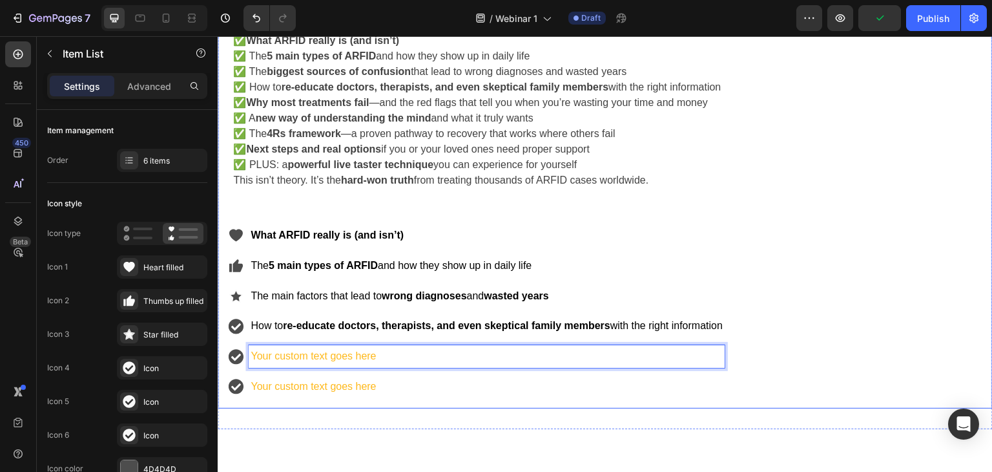
scroll to position [677, 0]
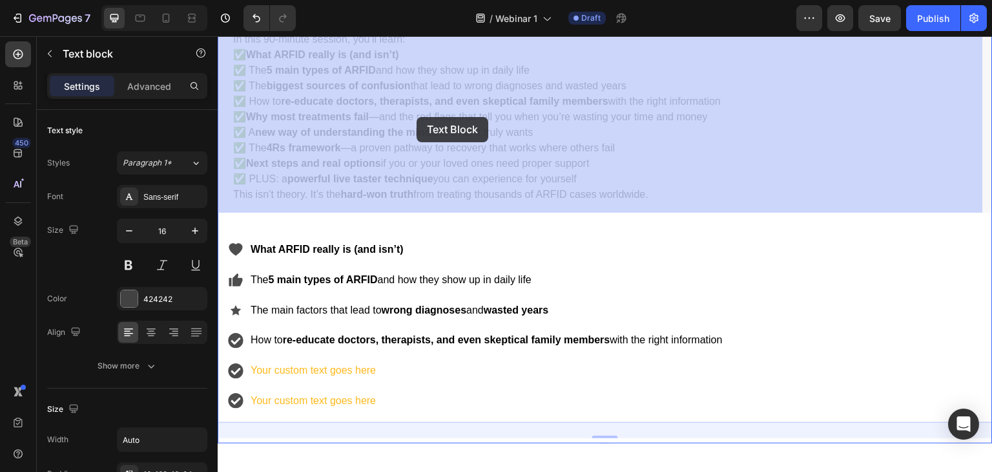
drag, startPoint x: 255, startPoint y: 81, endPoint x: 340, endPoint y: 99, distance: 87.8
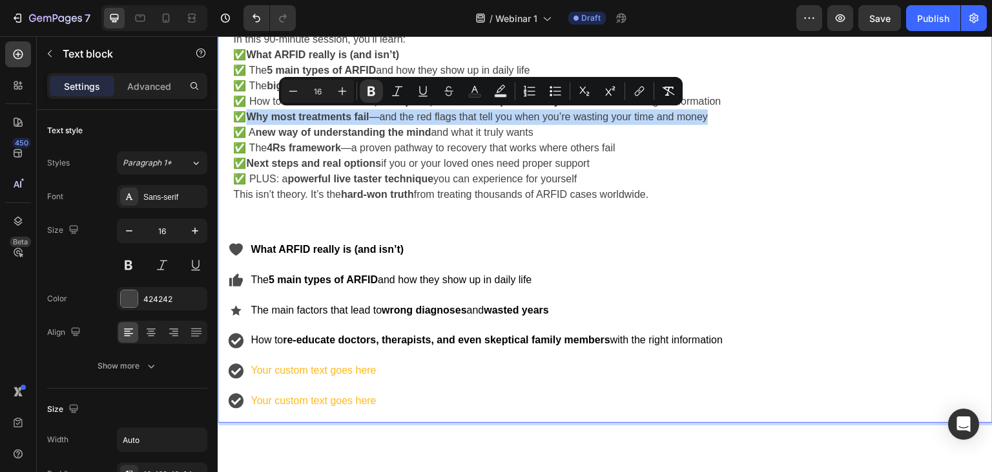
drag, startPoint x: 253, startPoint y: 117, endPoint x: 724, endPoint y: 118, distance: 471.5
click at [724, 118] on p "✅ What ARFID really is (and isn’t) ✅ The 5 main types of ARFID and how they sho…" at bounding box center [558, 117] width 651 height 140
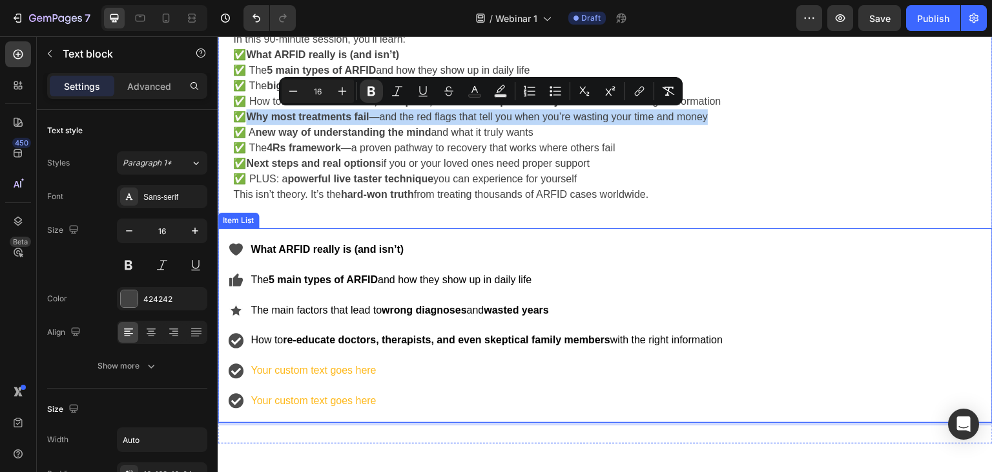
copy p "Why most treatments fail —and the red flags that tell you when you’re wasting y…"
click at [268, 364] on p "Your custom text goes here" at bounding box center [487, 370] width 472 height 19
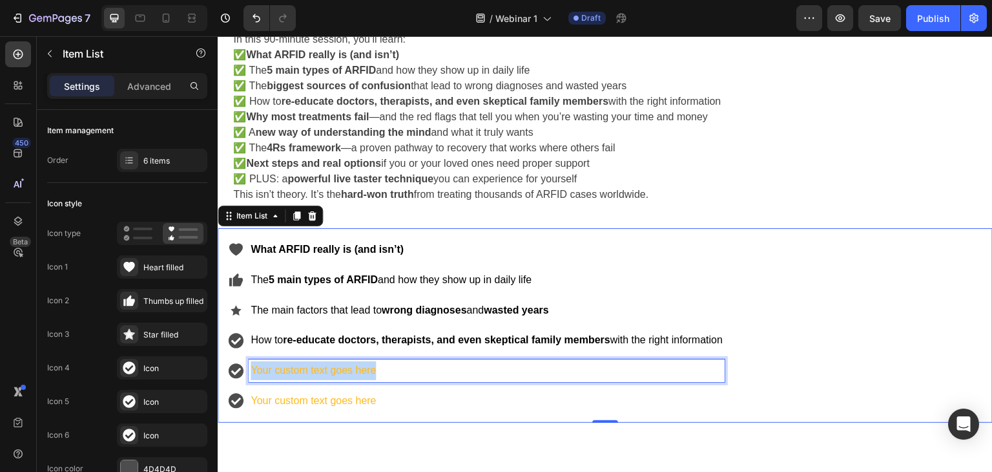
click at [268, 366] on p "Your custom text goes here" at bounding box center [487, 370] width 472 height 19
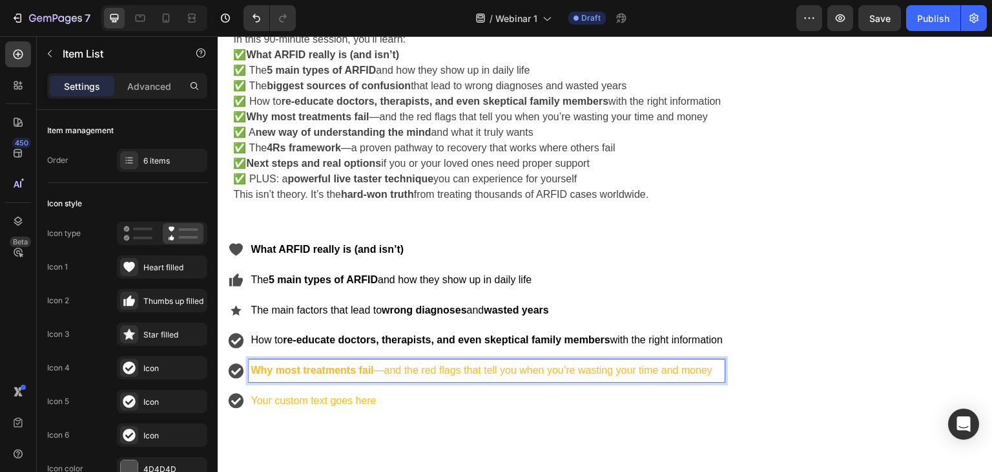
click at [386, 369] on p "Why most treatments fail —and the red flags that tell you when you’re wasting y…" at bounding box center [487, 370] width 472 height 19
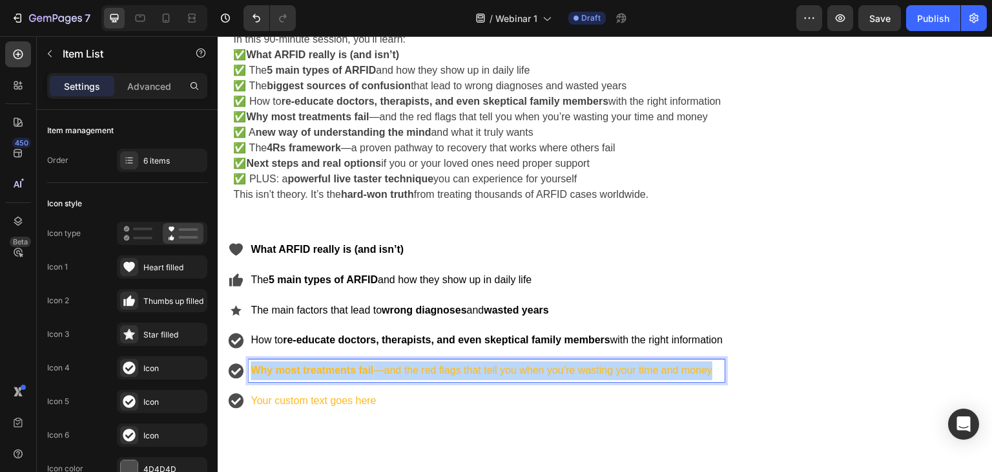
click at [386, 369] on p "Why most treatments fail —and the red flags that tell you when you’re wasting y…" at bounding box center [487, 370] width 472 height 19
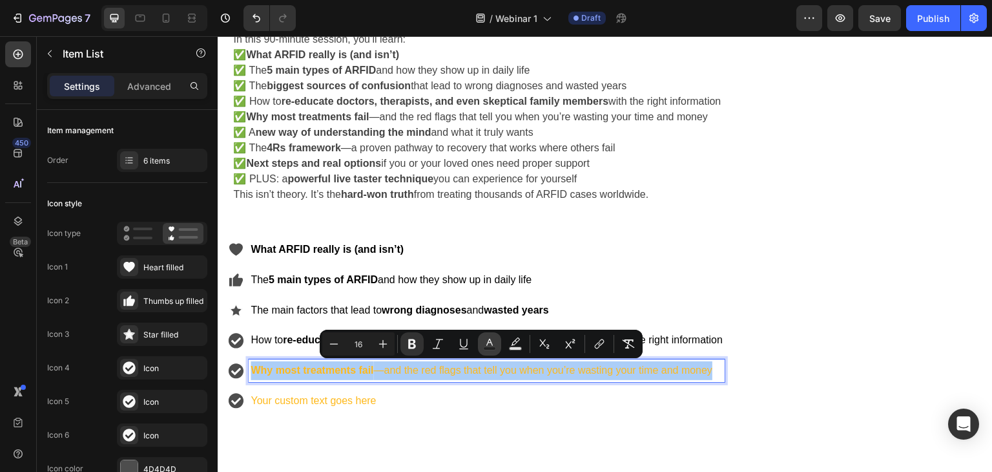
click at [491, 347] on rect "Editor contextual toolbar" at bounding box center [490, 348] width 12 height 3
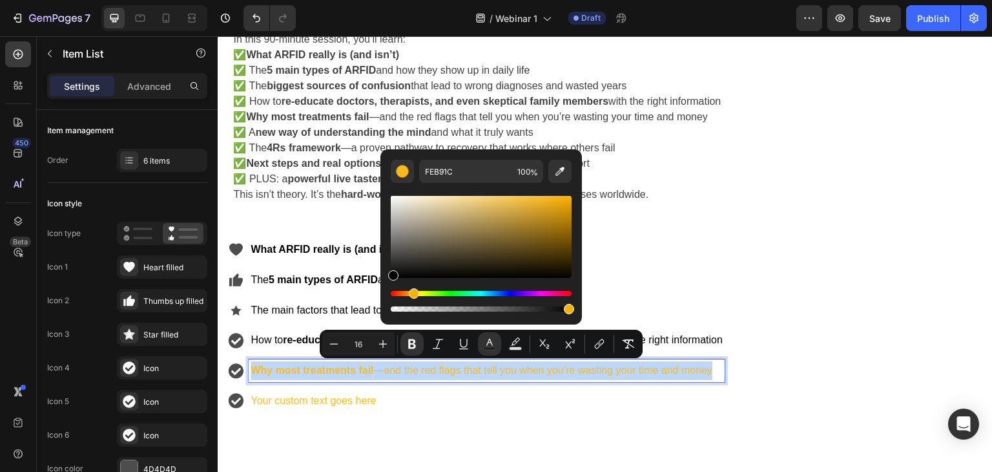
type input "000000"
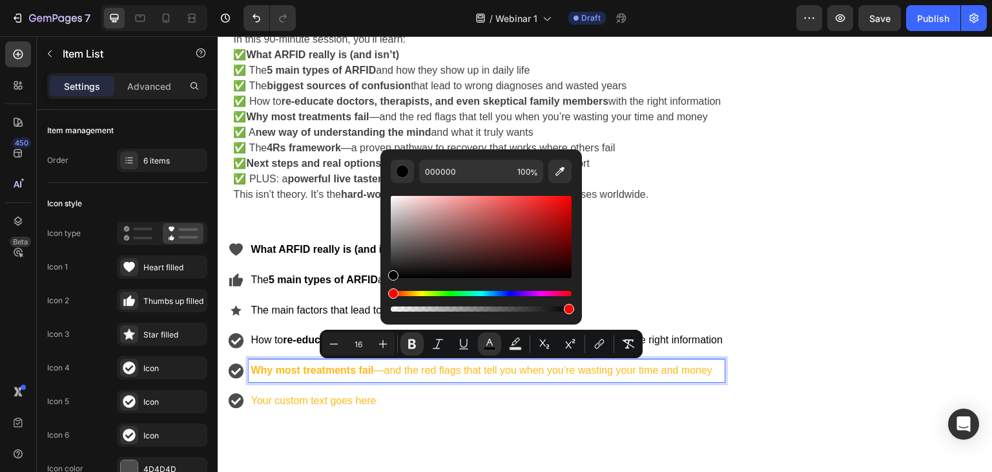
drag, startPoint x: 610, startPoint y: 310, endPoint x: 369, endPoint y: 286, distance: 241.5
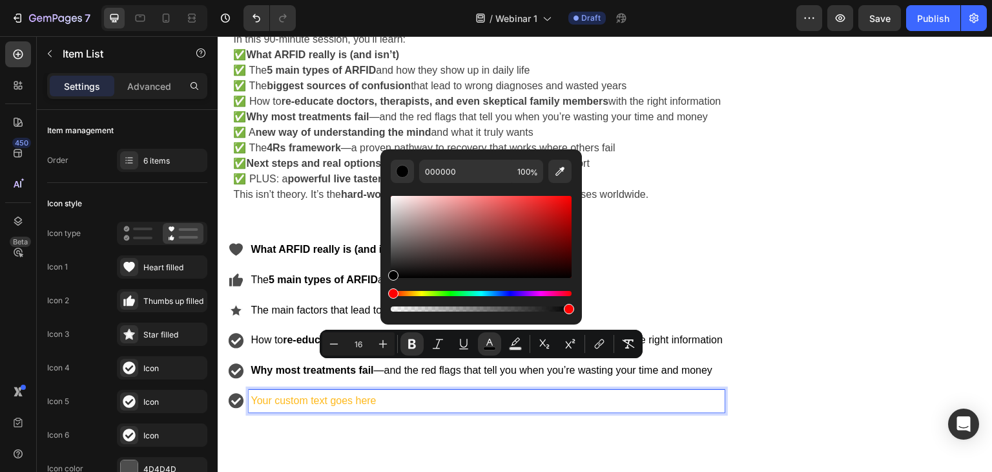
click at [292, 402] on p "Your custom text goes here" at bounding box center [487, 400] width 472 height 19
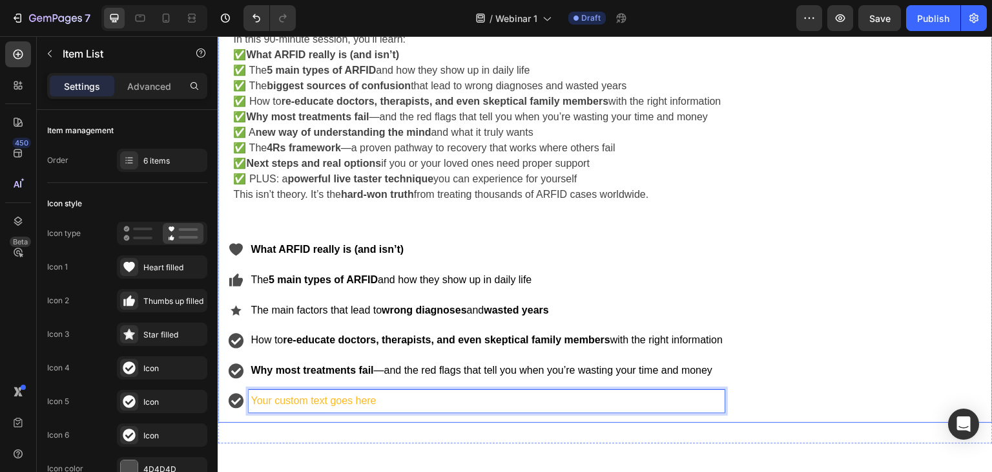
click at [302, 125] on p "✅ What ARFID really is (and isn’t) ✅ The 5 main types of ARFID and how they sho…" at bounding box center [558, 117] width 651 height 140
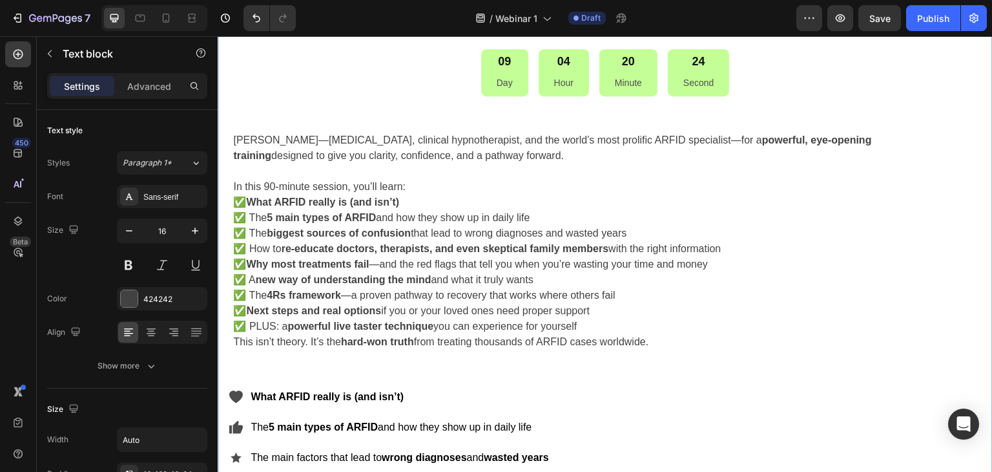
click at [289, 132] on div "[PERSON_NAME]—[MEDICAL_DATA], clinical hypnotherapist, and the world’s most pro…" at bounding box center [605, 233] width 775 height 253
click at [289, 132] on div "Your heading text goes here Heading Drop element here Row FREE SHIPPING Text Bl…" at bounding box center [605, 254] width 775 height 632
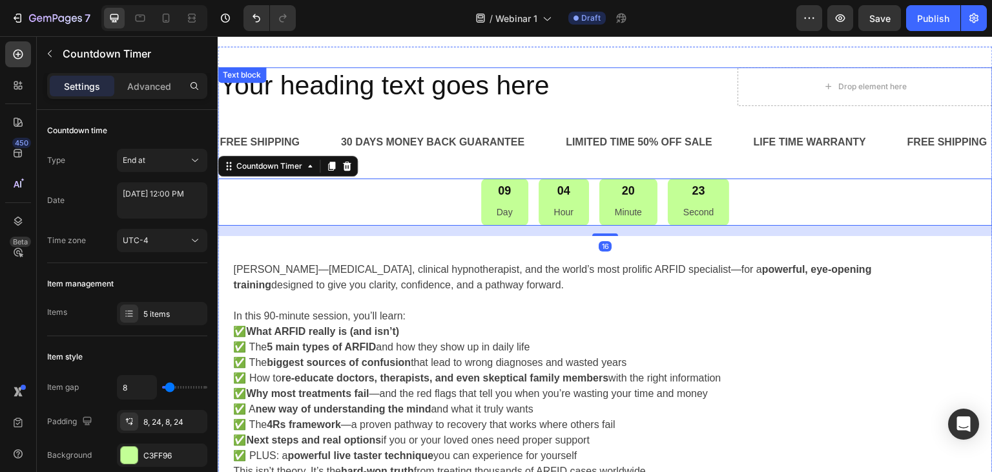
scroll to position [530, 0]
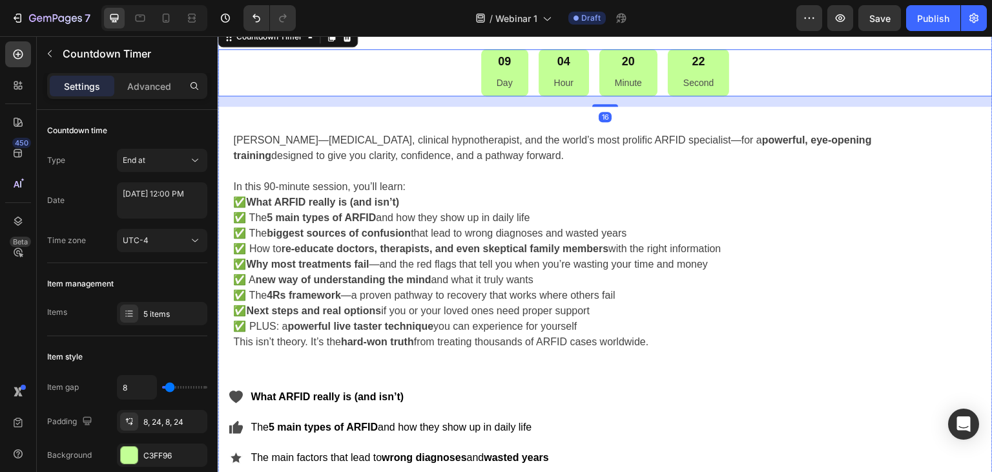
click at [295, 278] on strong "new way of understanding the mind" at bounding box center [343, 279] width 176 height 11
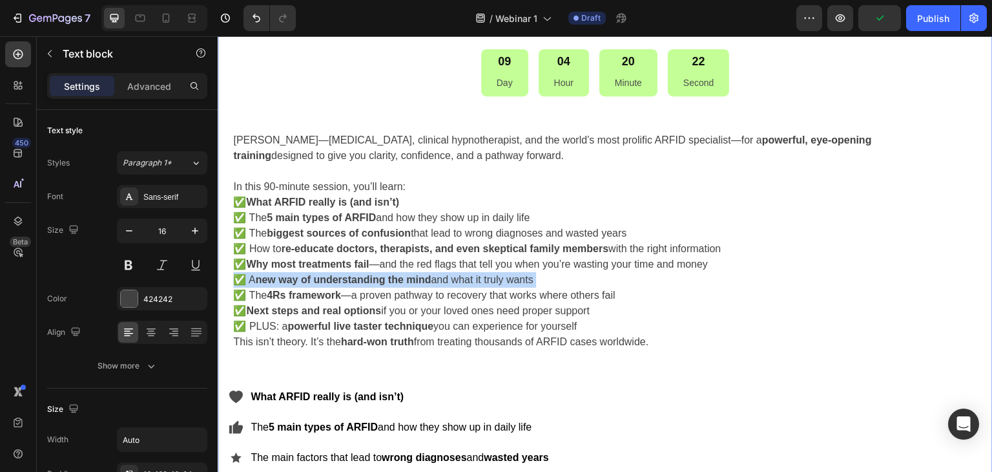
click at [295, 278] on strong "new way of understanding the mind" at bounding box center [343, 279] width 176 height 11
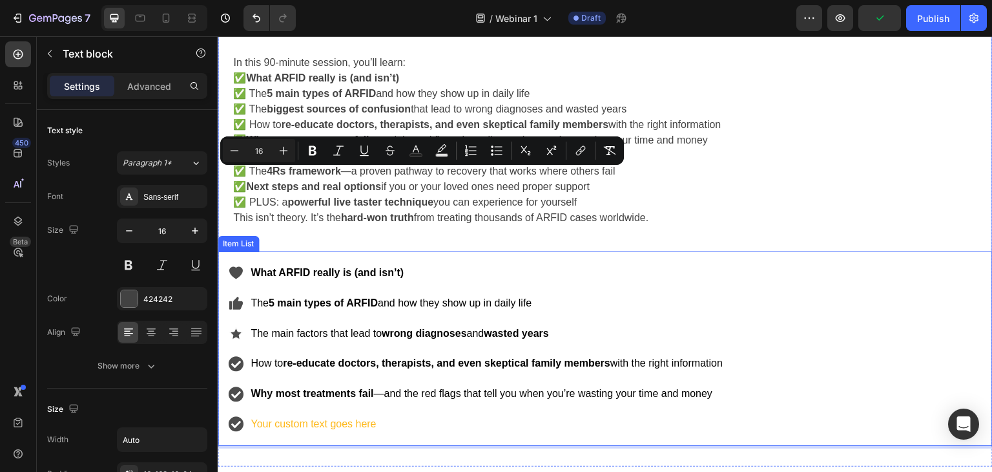
scroll to position [723, 0]
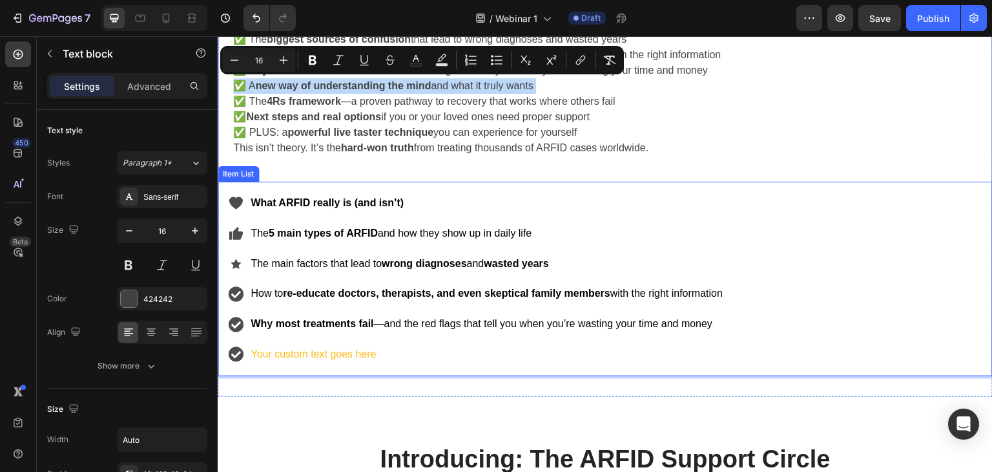
click at [271, 357] on p "Your custom text goes here" at bounding box center [487, 354] width 472 height 19
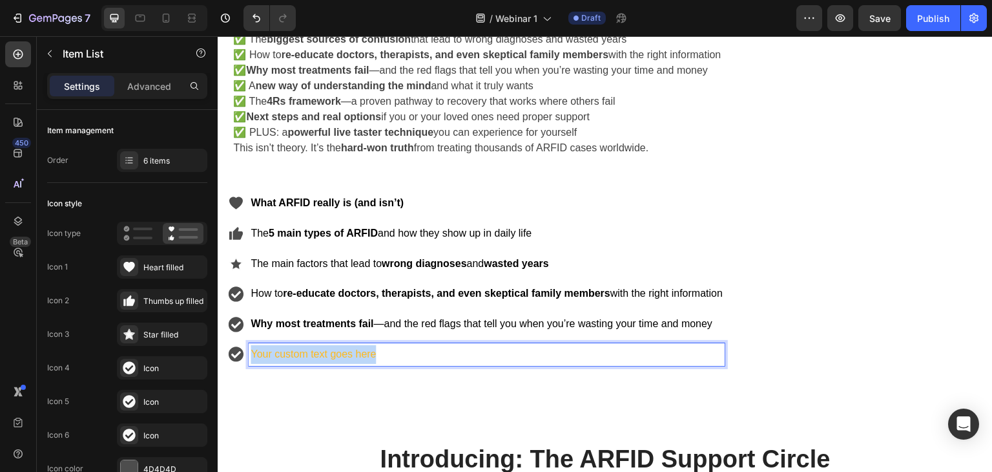
click at [271, 357] on p "Your custom text goes here" at bounding box center [487, 354] width 472 height 19
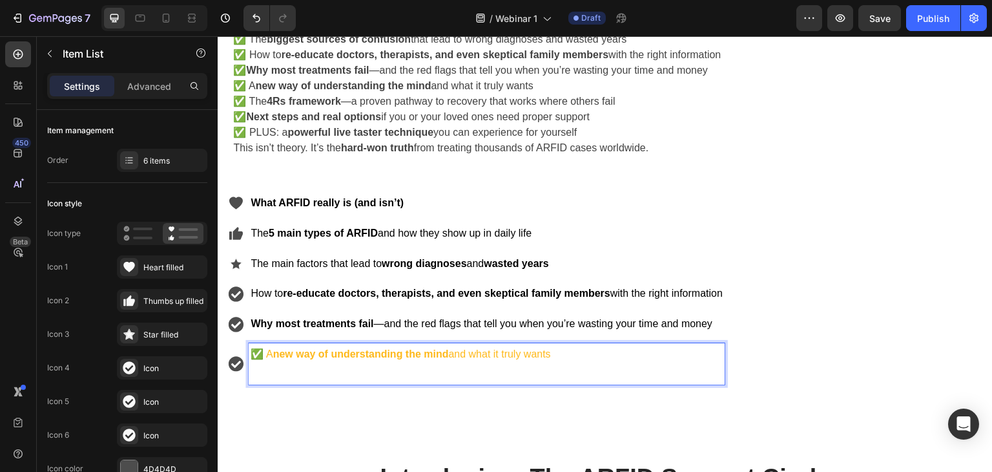
click at [583, 353] on p "✅ A new way of understanding the mind and what it truly wants" at bounding box center [487, 363] width 472 height 37
click at [426, 351] on strong "new way of understanding the mind" at bounding box center [361, 353] width 176 height 11
click at [488, 350] on p "✅ A new way of understanding the ARFID mind and what it truly wants" at bounding box center [487, 363] width 472 height 37
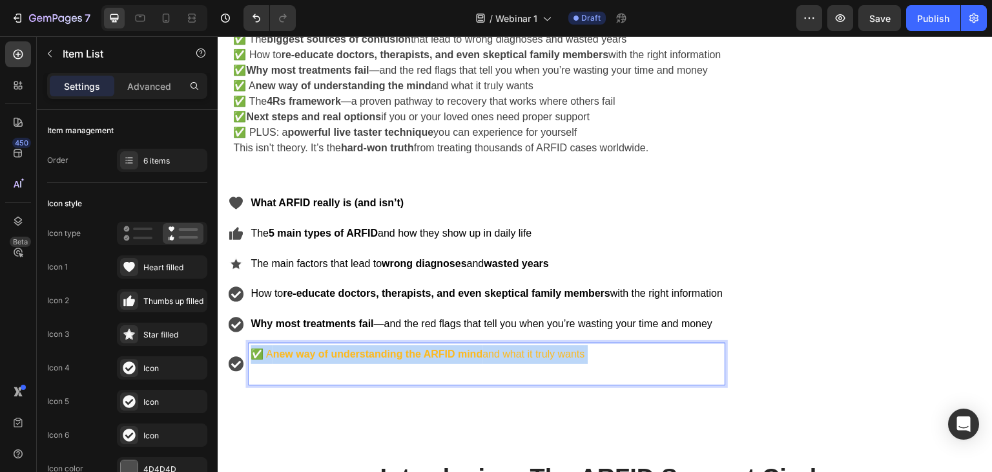
click at [488, 350] on p "✅ A new way of understanding the ARFID mind and what it truly wants" at bounding box center [487, 363] width 472 height 37
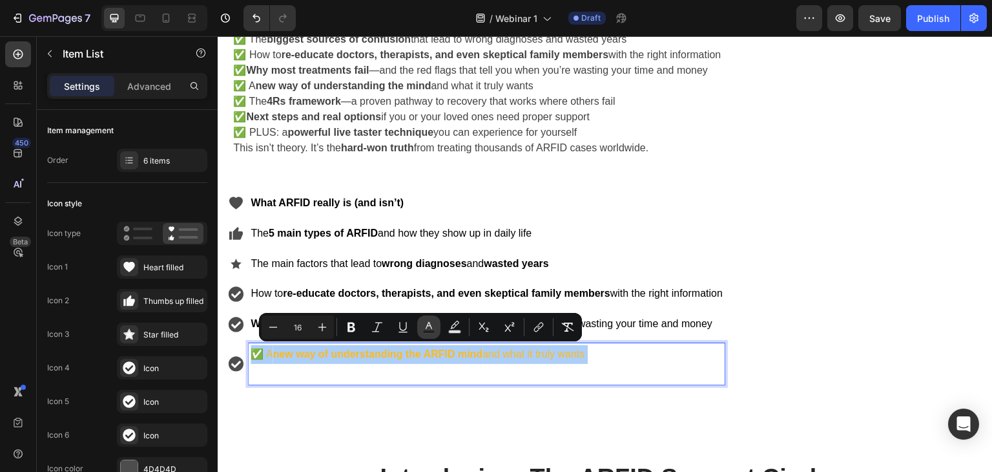
click at [428, 326] on icon "Editor contextual toolbar" at bounding box center [429, 325] width 6 height 7
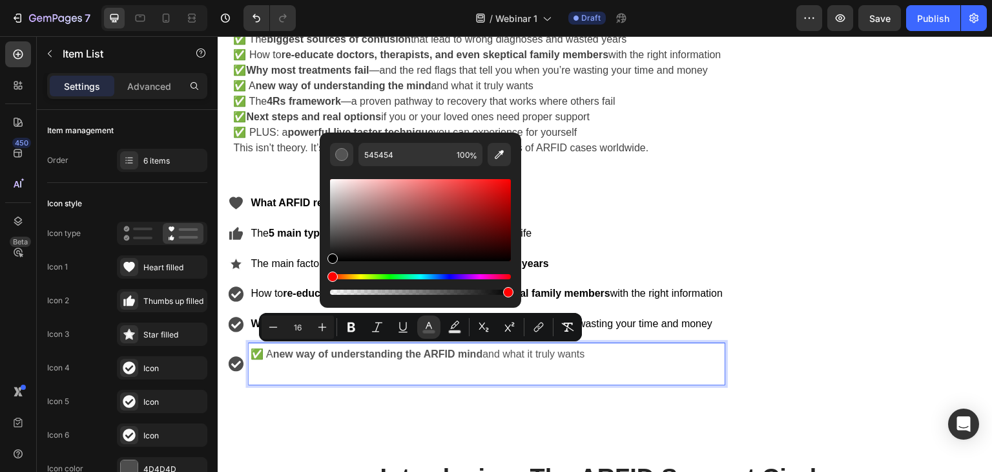
drag, startPoint x: 494, startPoint y: 178, endPoint x: 319, endPoint y: 267, distance: 196.2
click at [320, 265] on div "545454 100 %" at bounding box center [421, 214] width 202 height 165
type input "000000"
click at [612, 353] on p "✅ A new way of understanding the ARFID mind and what it truly wants" at bounding box center [487, 363] width 472 height 37
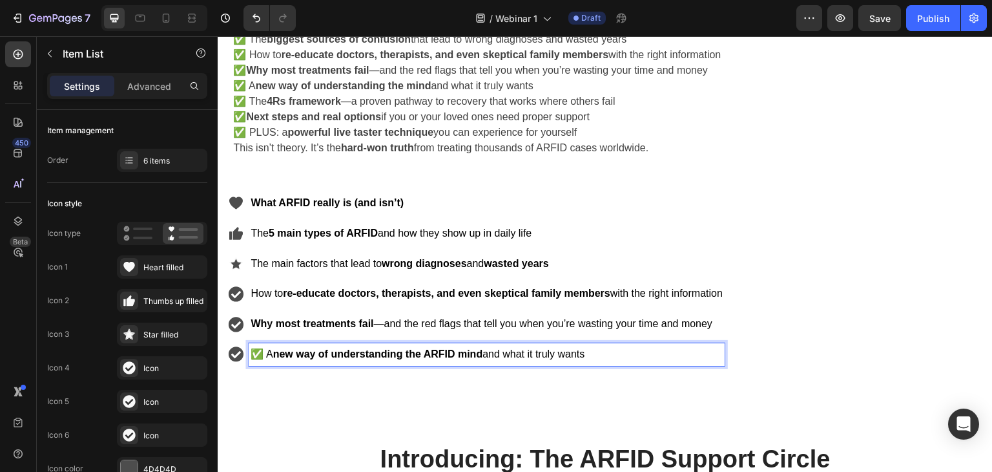
click at [269, 351] on span "✅ A new way of understanding the ARFID mind and what it truly wants" at bounding box center [418, 353] width 334 height 11
click at [854, 239] on div "What ARFID really is (and isn’t) The 5 main types of ARFID and how they show up…" at bounding box center [605, 279] width 775 height 194
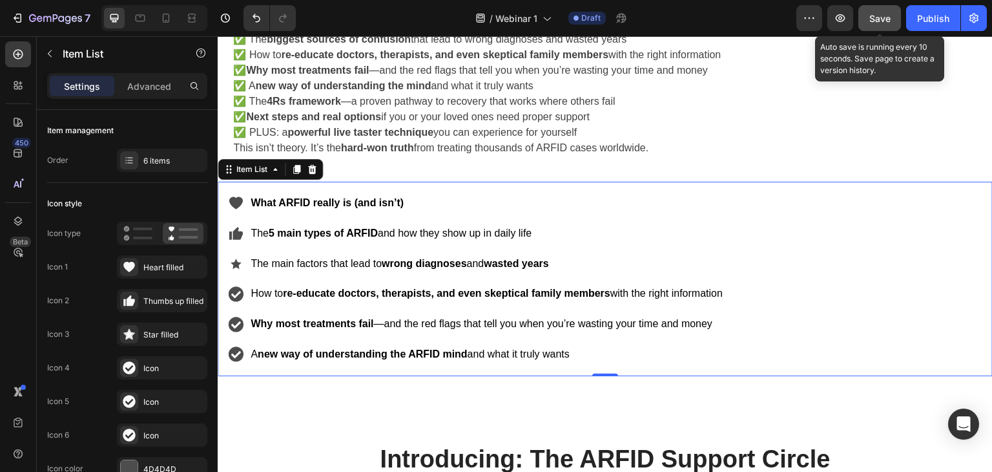
click at [873, 20] on span "Save" at bounding box center [879, 18] width 21 height 11
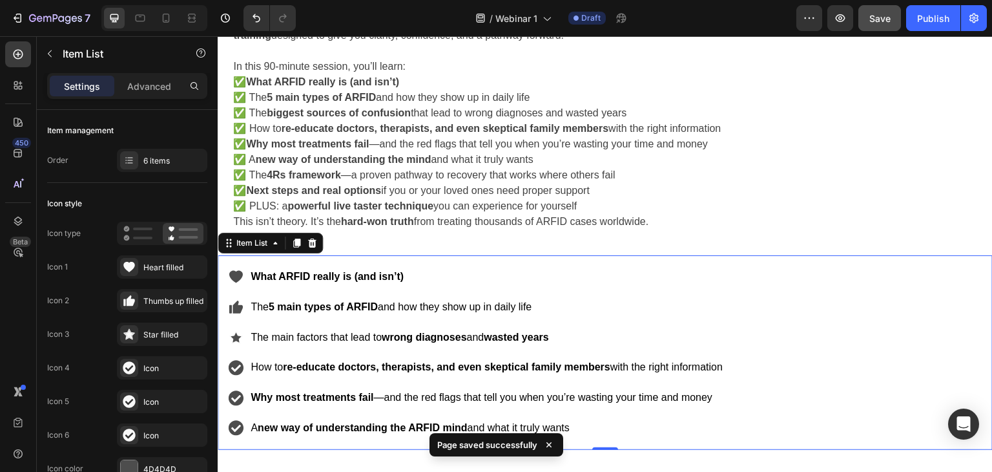
scroll to position [659, 0]
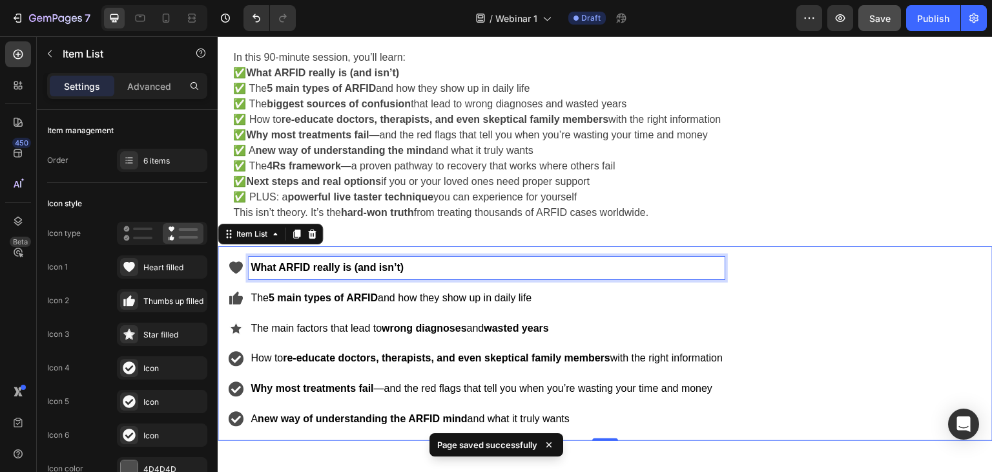
click at [287, 271] on strong "What ARFID really is (and isn’t)" at bounding box center [327, 267] width 153 height 11
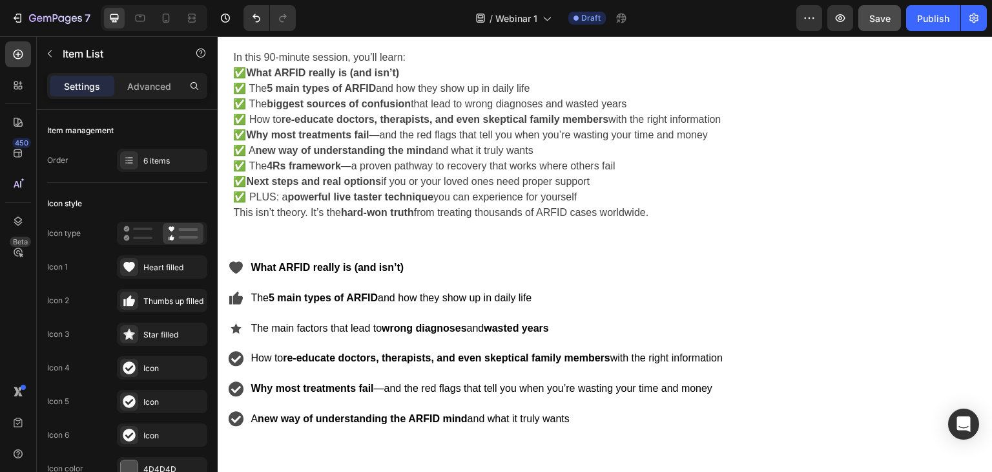
click at [234, 275] on div "What ARFID really is (and isn’t)" at bounding box center [476, 267] width 497 height 23
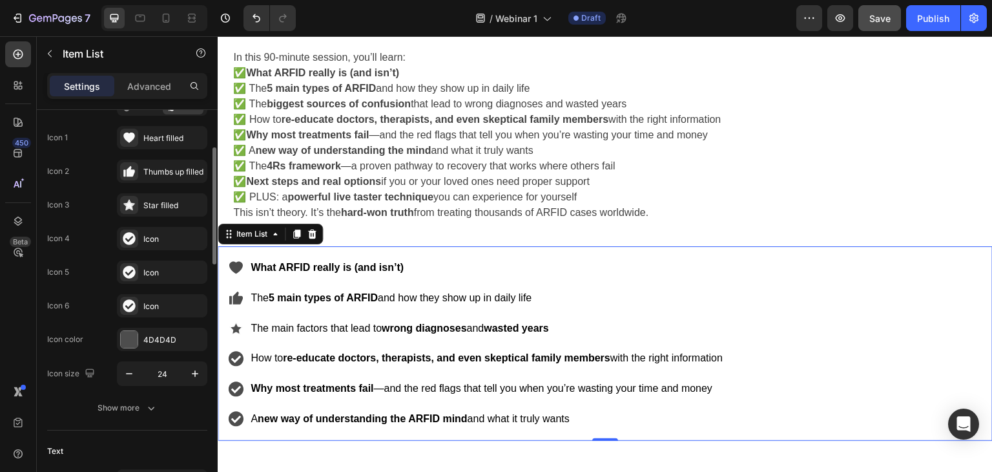
scroll to position [0, 0]
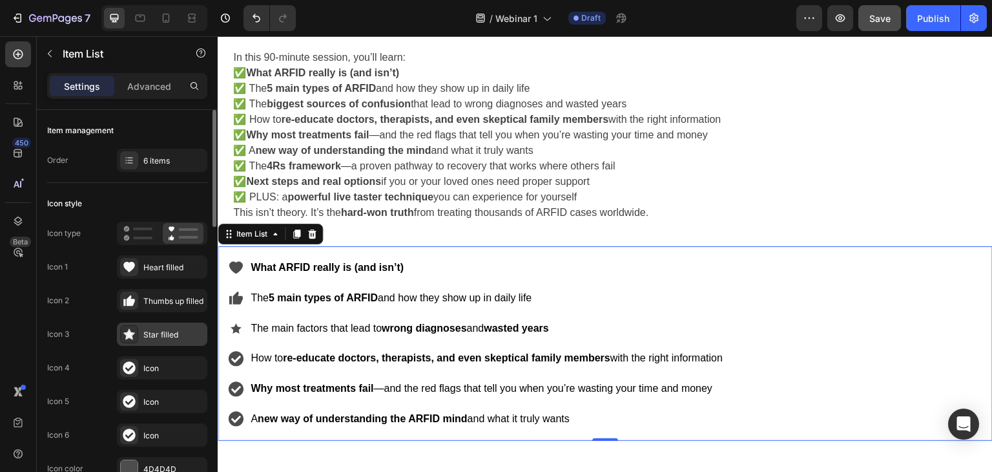
click at [159, 334] on div "Star filled" at bounding box center [173, 335] width 61 height 12
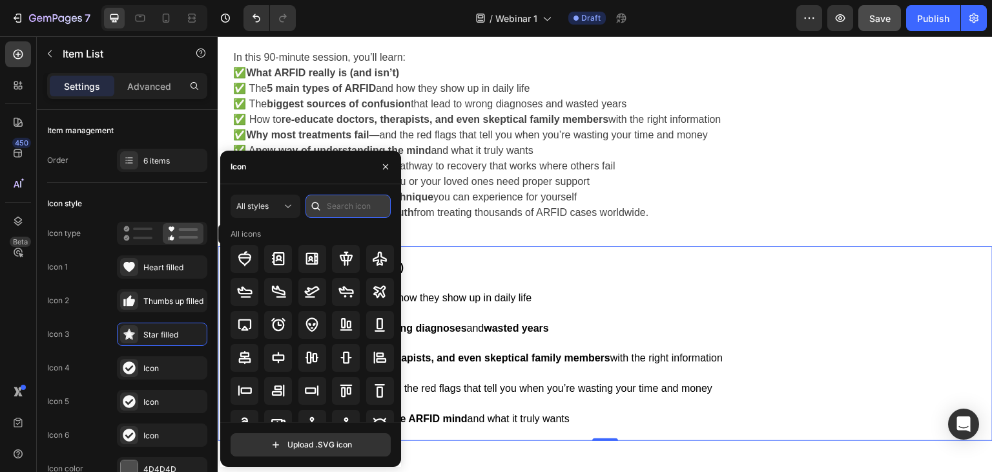
click at [350, 200] on input "text" at bounding box center [348, 205] width 85 height 23
type input "doctor"
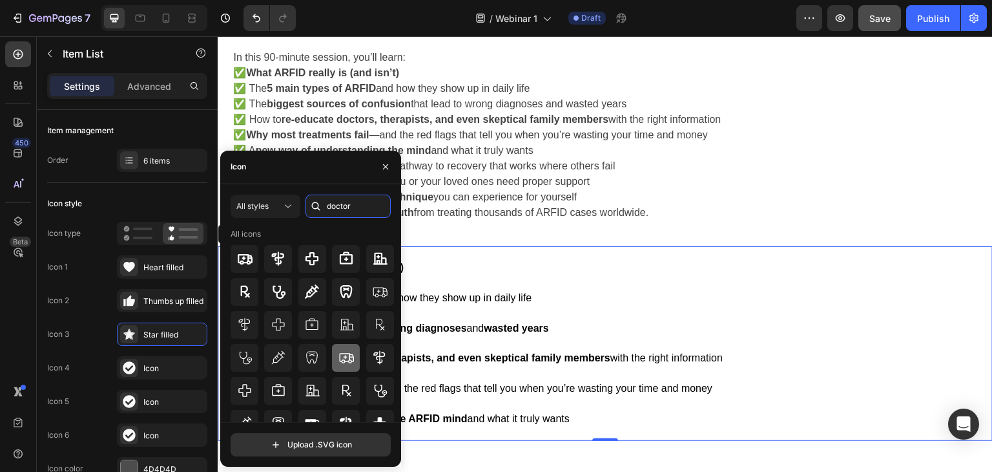
scroll to position [81, 0]
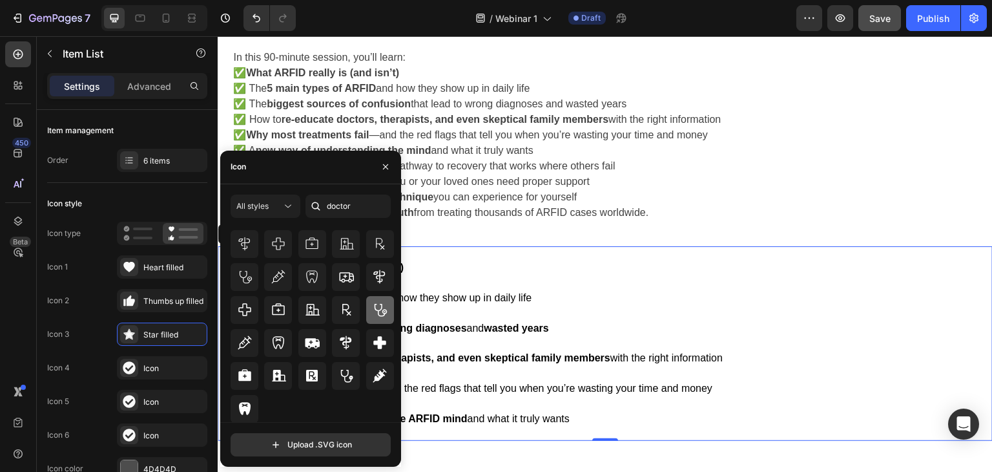
click at [375, 312] on icon at bounding box center [381, 310] width 12 height 13
click at [380, 310] on icon at bounding box center [380, 310] width 16 height 16
click at [380, 310] on icon at bounding box center [381, 310] width 12 height 13
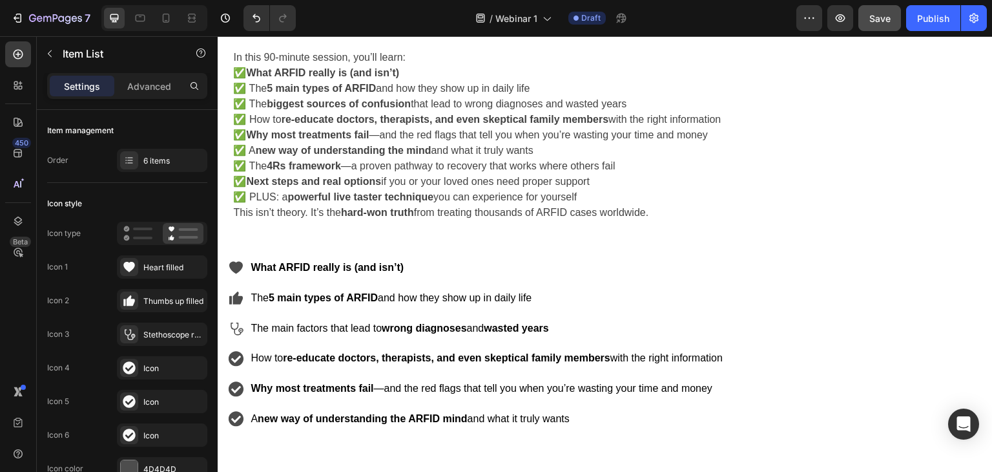
click at [237, 331] on icon at bounding box center [236, 328] width 16 height 16
click at [240, 295] on icon at bounding box center [238, 297] width 10 height 13
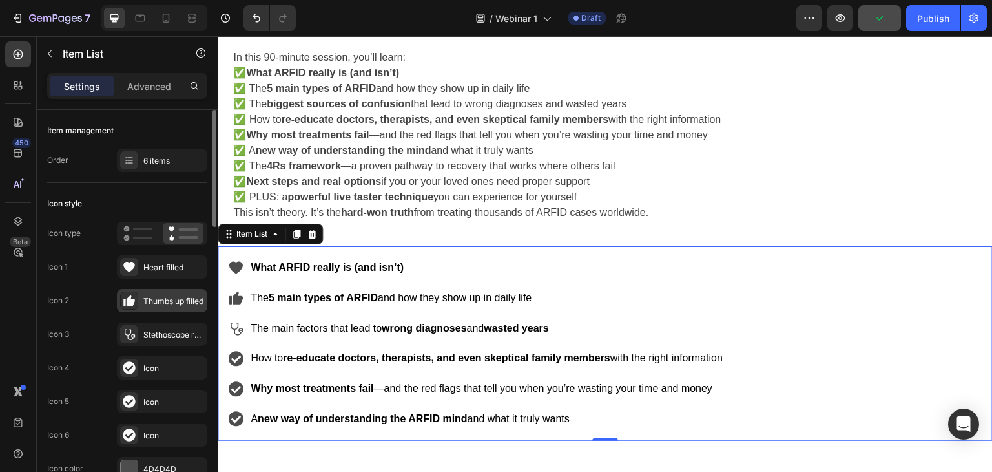
click at [125, 295] on icon at bounding box center [129, 300] width 13 height 13
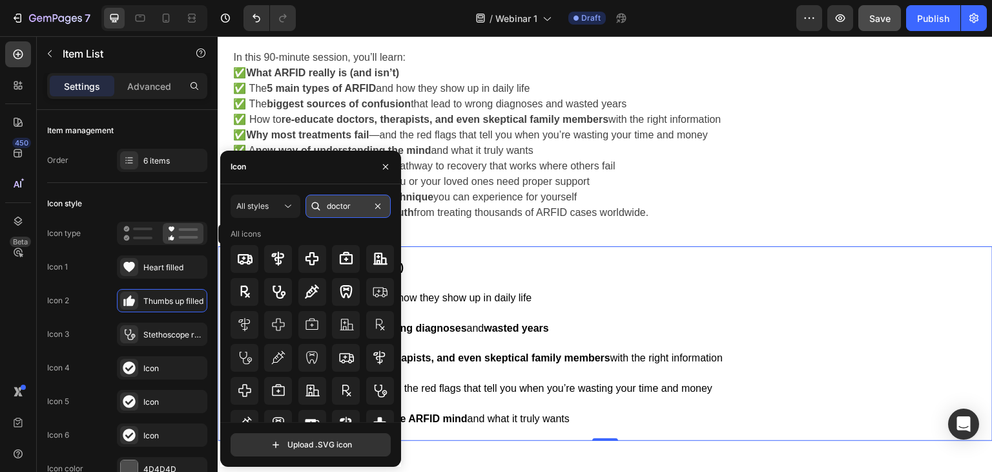
click at [347, 206] on input "doctor" at bounding box center [348, 205] width 85 height 23
click at [347, 205] on input "doctor" at bounding box center [348, 205] width 85 height 23
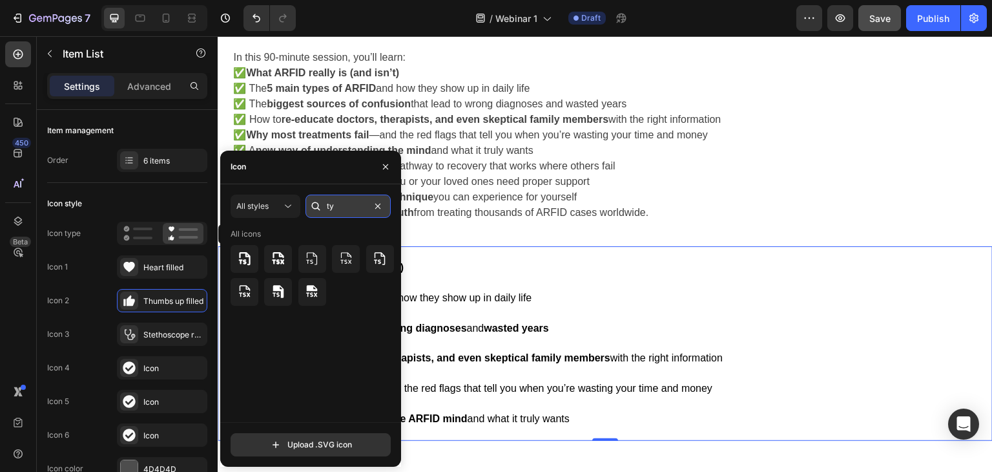
type input "t"
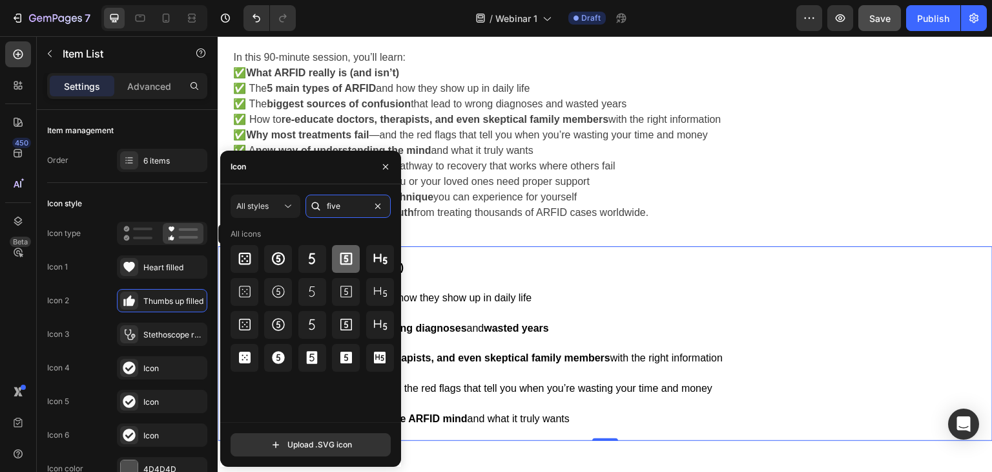
type input "five"
click at [341, 262] on icon at bounding box center [346, 259] width 16 height 16
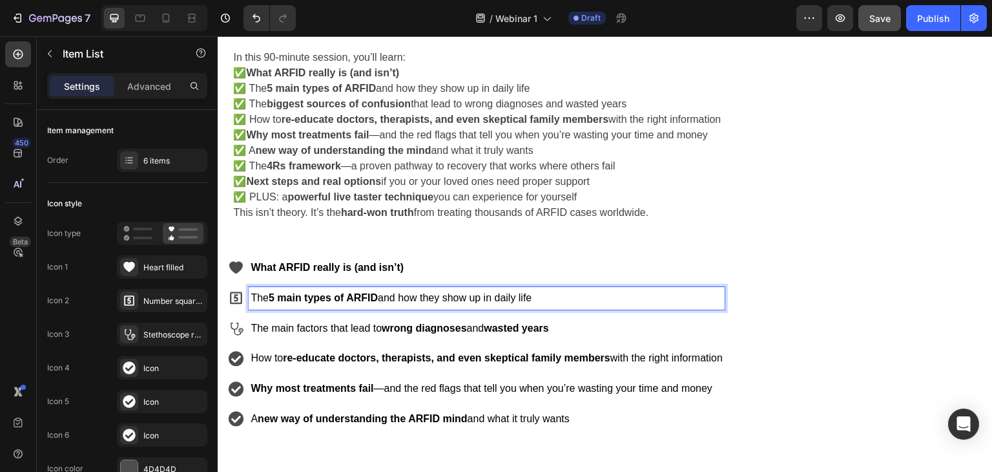
click at [276, 265] on strong "What ARFID really is (and isn’t)" at bounding box center [327, 267] width 153 height 11
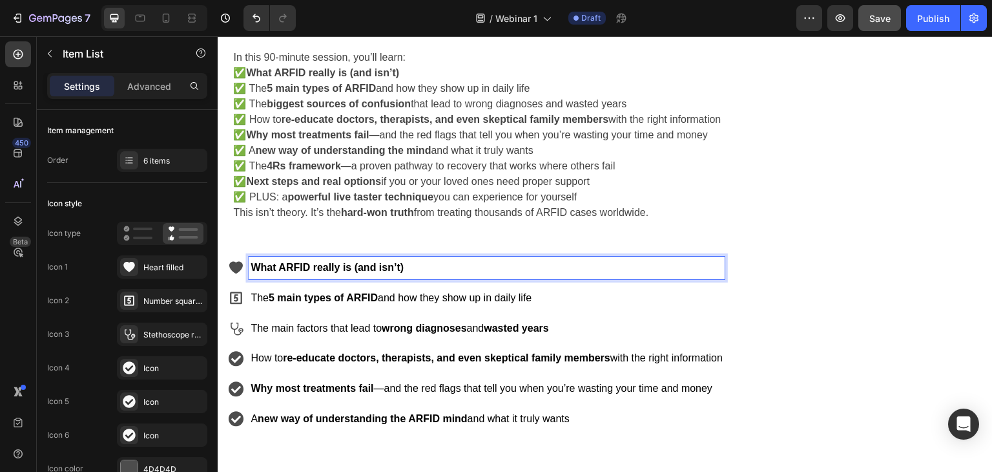
scroll to position [723, 0]
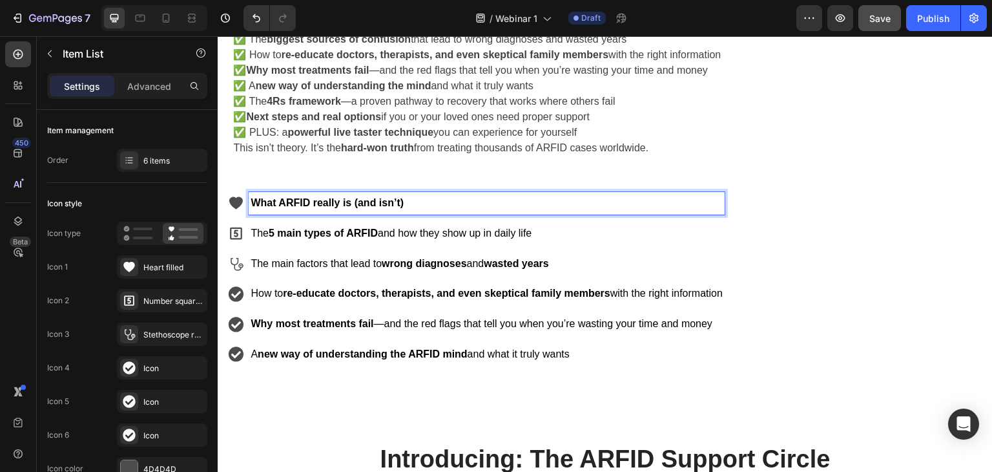
click at [282, 290] on span "How to re-educate doctors, therapists, and even skeptical family members with t…" at bounding box center [487, 292] width 472 height 11
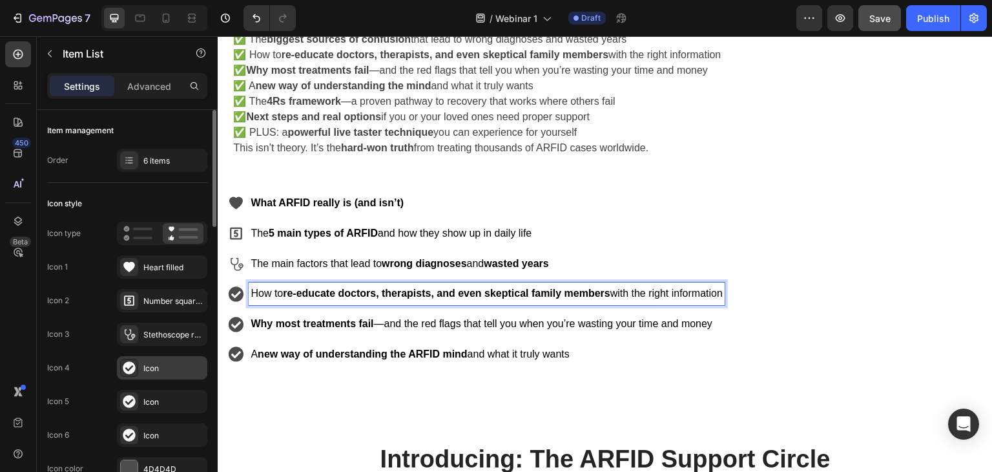
click at [149, 368] on div "Icon" at bounding box center [173, 368] width 61 height 12
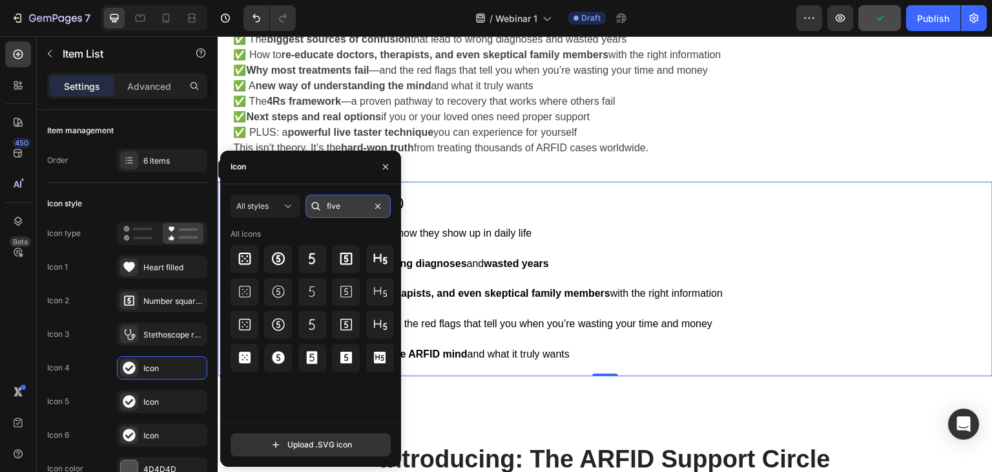
click at [331, 211] on input "five" at bounding box center [348, 205] width 85 height 23
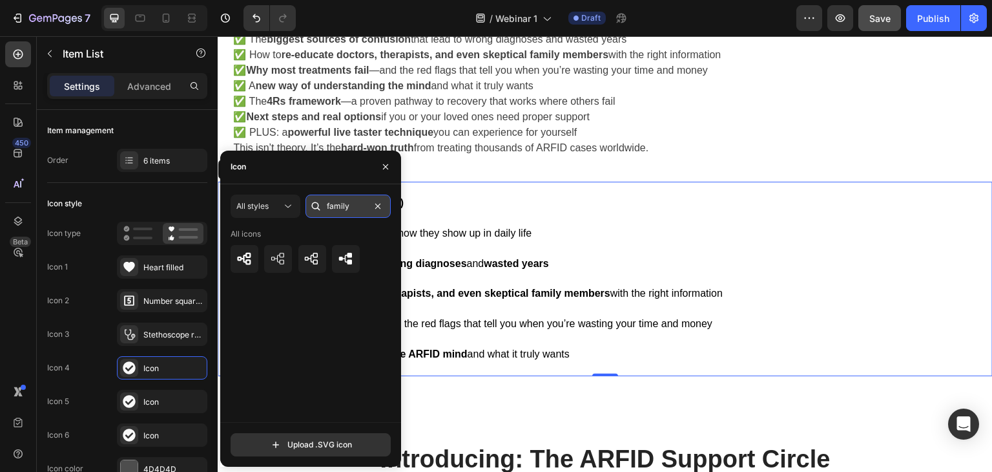
click at [338, 205] on input "family" at bounding box center [348, 205] width 85 height 23
click at [337, 205] on input "family" at bounding box center [348, 205] width 85 height 23
type input "t"
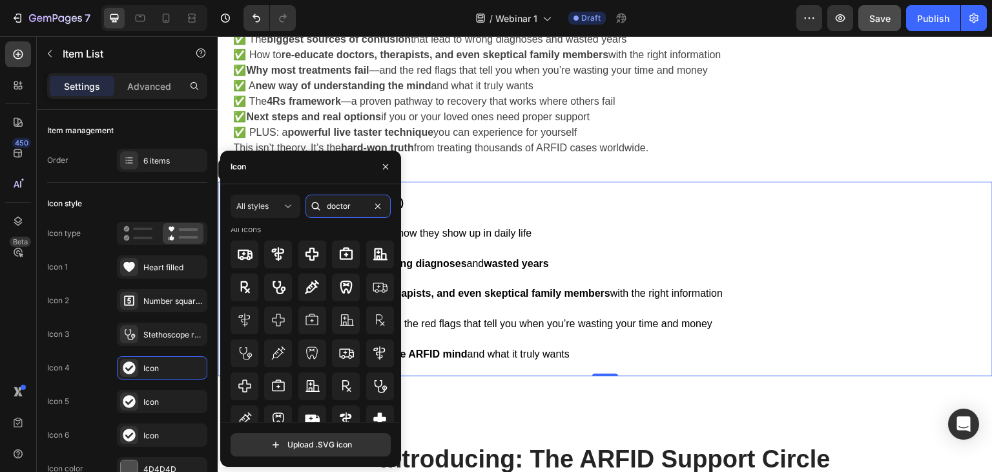
scroll to position [0, 0]
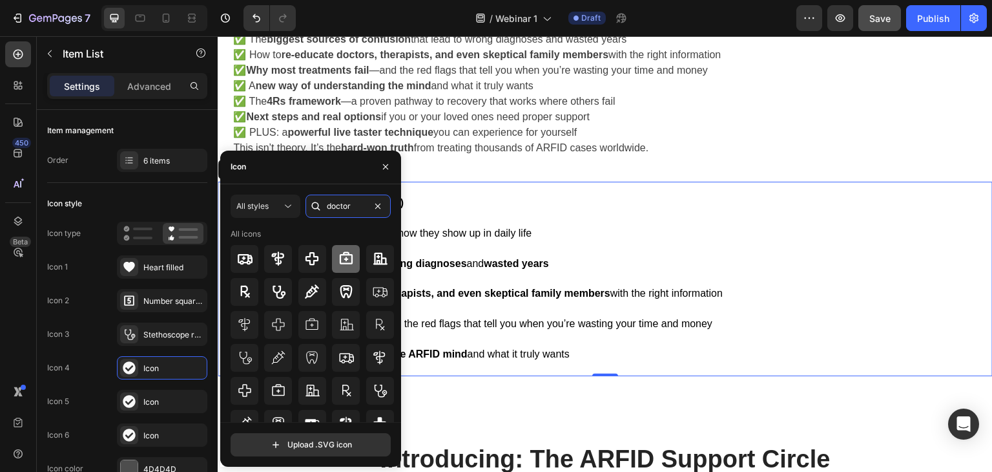
type input "doctor"
click at [340, 259] on icon at bounding box center [346, 258] width 13 height 12
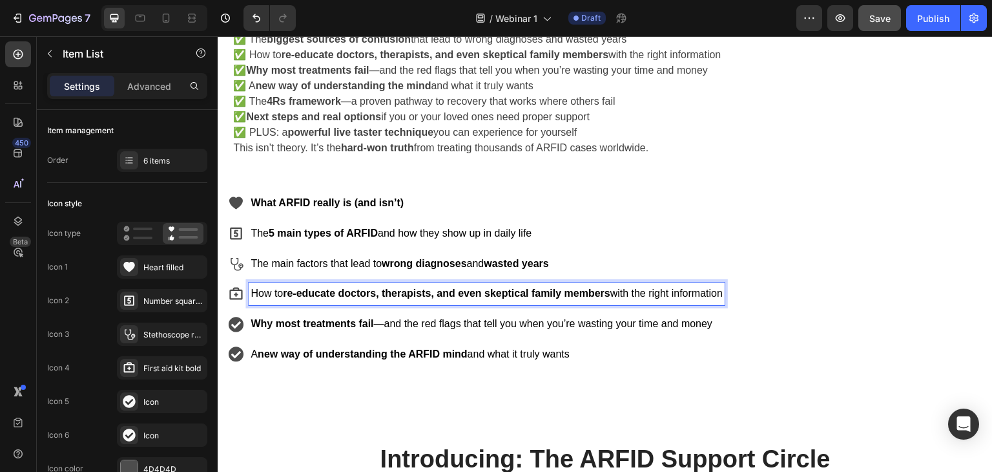
click at [243, 322] on icon at bounding box center [236, 325] width 16 height 16
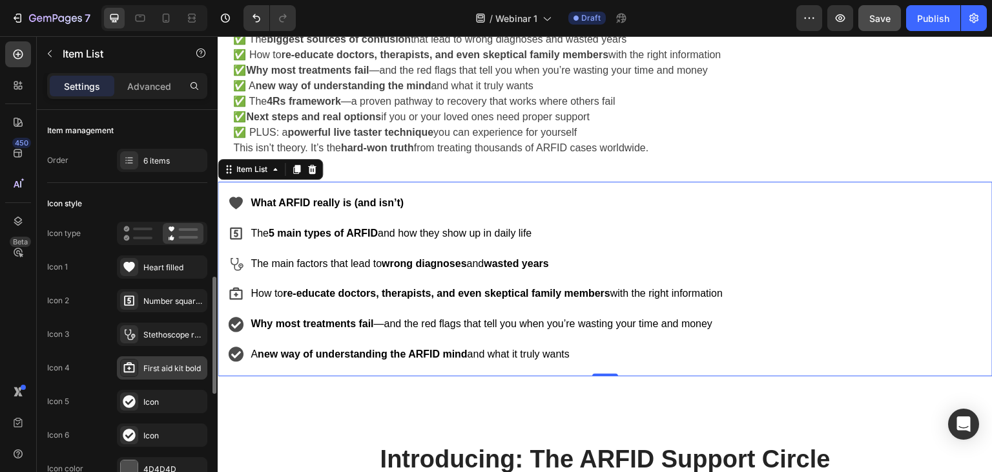
scroll to position [129, 0]
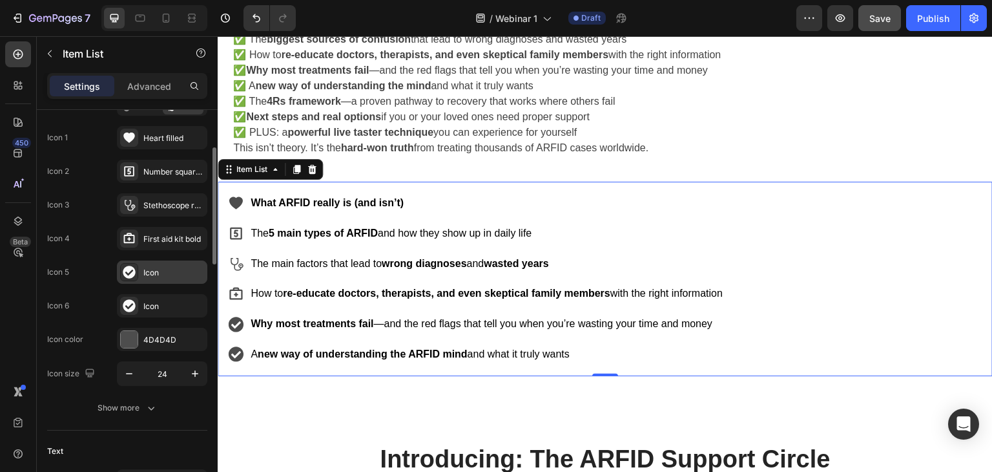
click at [152, 272] on div "Icon" at bounding box center [173, 273] width 61 height 12
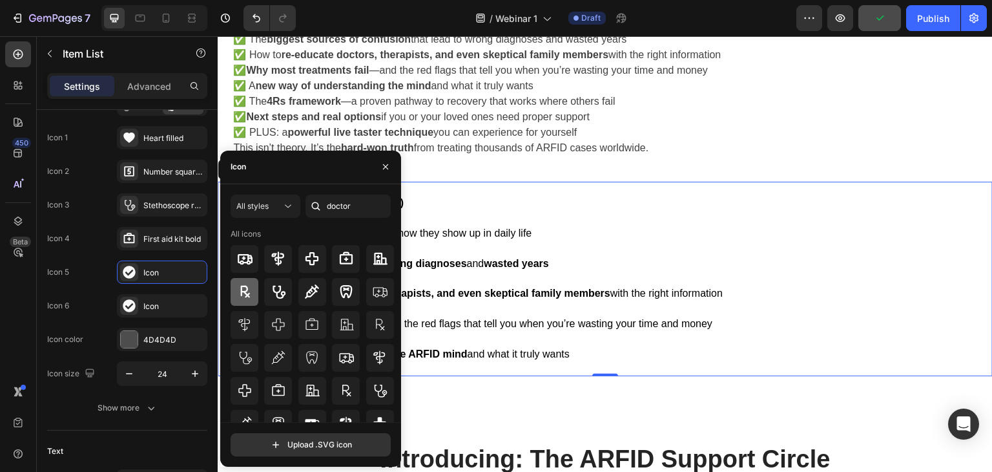
click at [251, 287] on icon at bounding box center [245, 292] width 16 height 16
click at [497, 303] on div "How to re-educate doctors, therapists, and even skeptical family members with t…" at bounding box center [487, 293] width 476 height 23
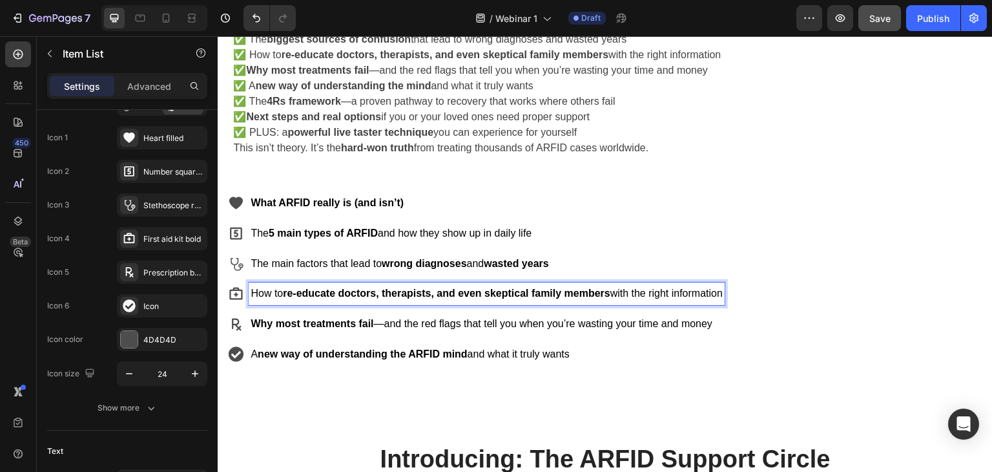
click at [258, 351] on span "A new way of understanding the ARFID mind and what it truly wants" at bounding box center [410, 353] width 319 height 11
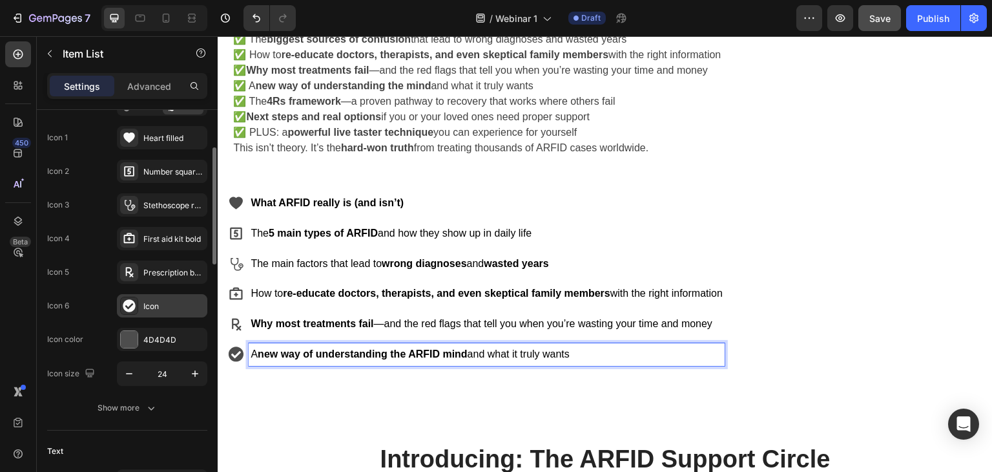
click at [160, 306] on div "Icon" at bounding box center [173, 306] width 61 height 12
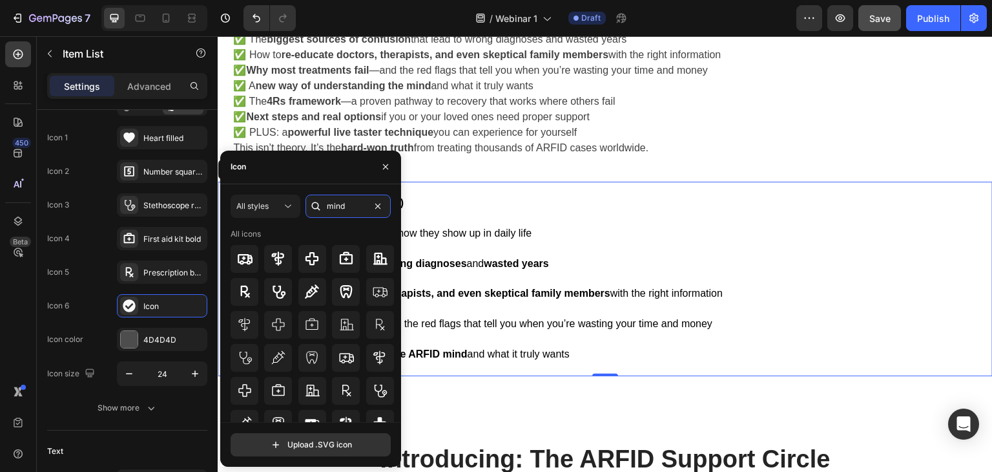
type input "mind"
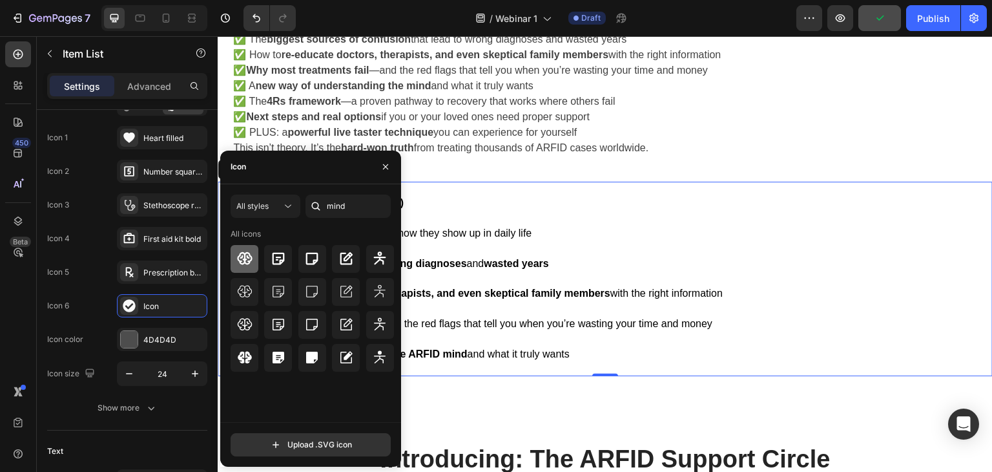
click at [247, 264] on icon at bounding box center [244, 258] width 15 height 12
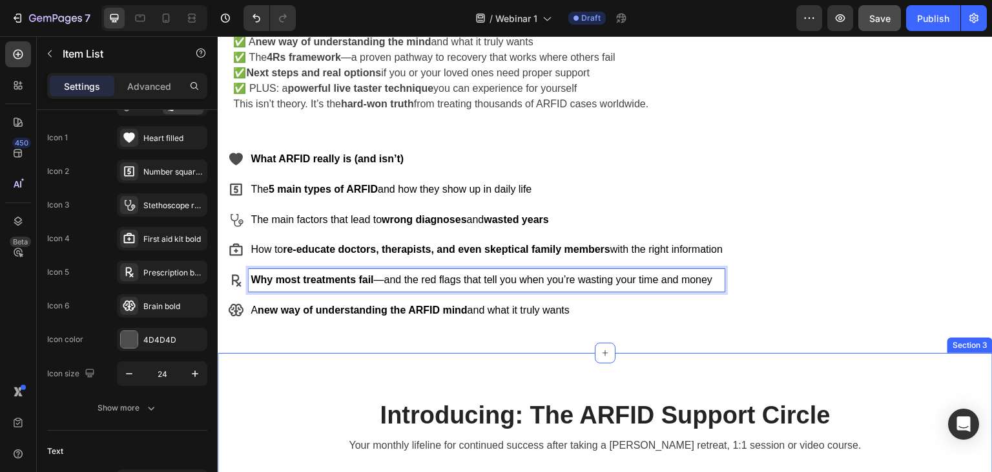
scroll to position [788, 0]
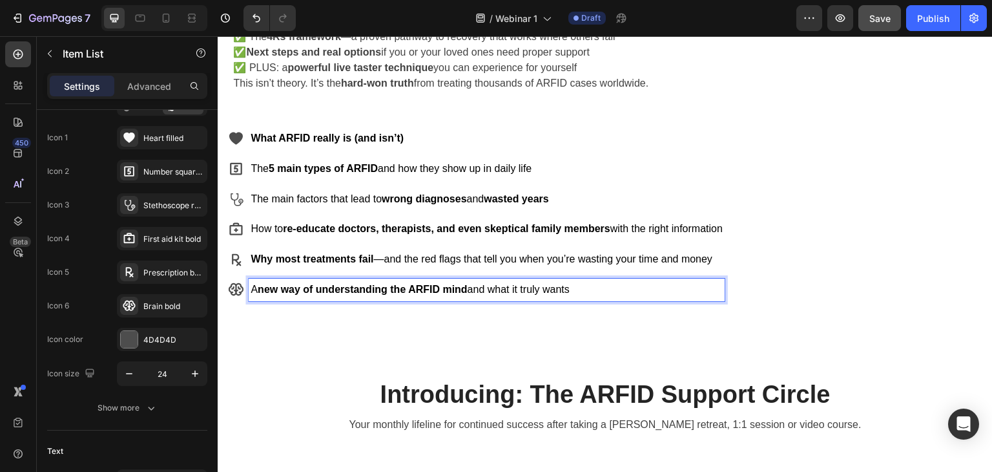
click at [258, 298] on div "A new way of understanding the ARFID mind and what it truly wants" at bounding box center [487, 289] width 476 height 23
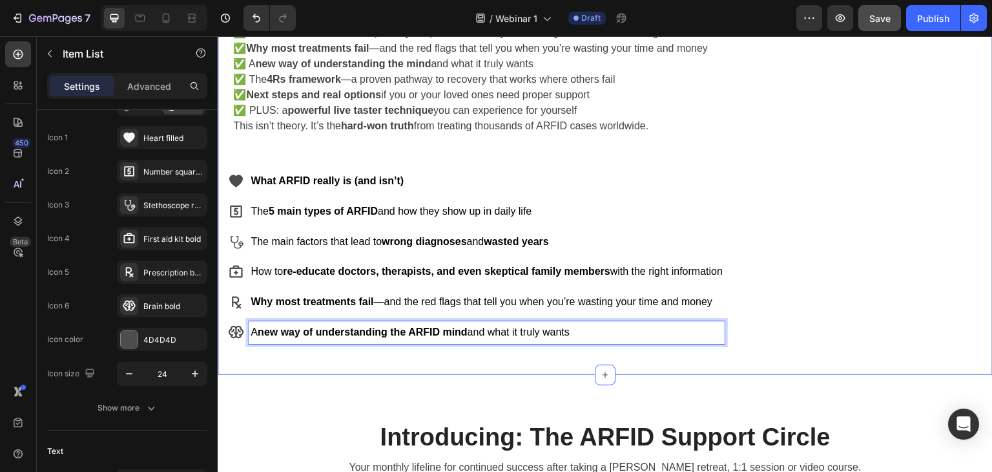
scroll to position [723, 0]
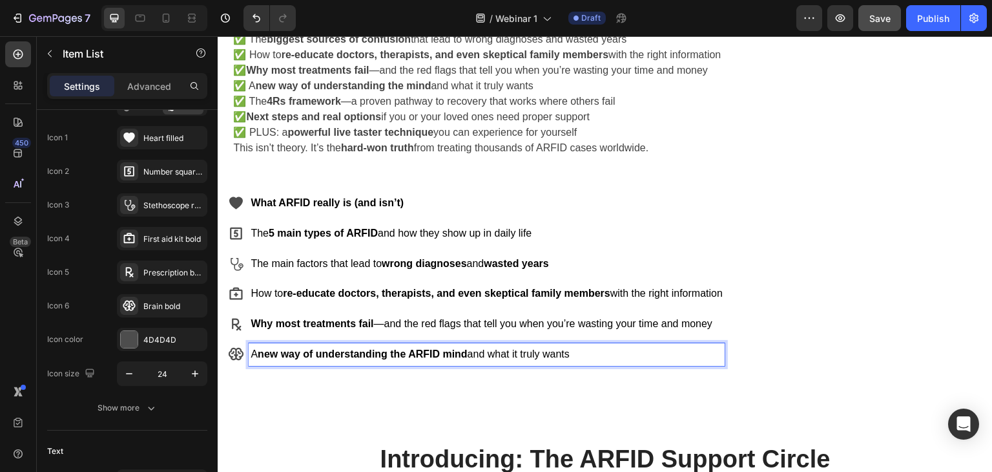
click at [349, 351] on strong "new way of understanding the ARFID mind" at bounding box center [363, 353] width 210 height 11
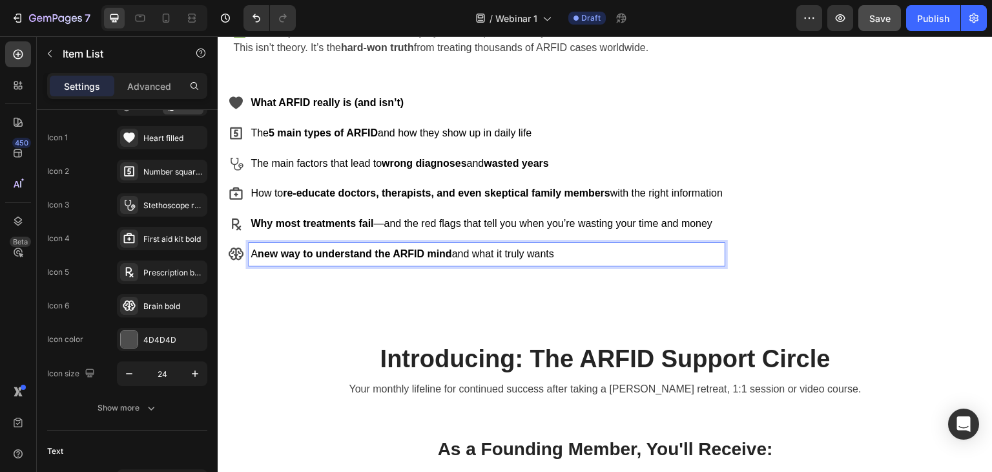
scroll to position [853, 0]
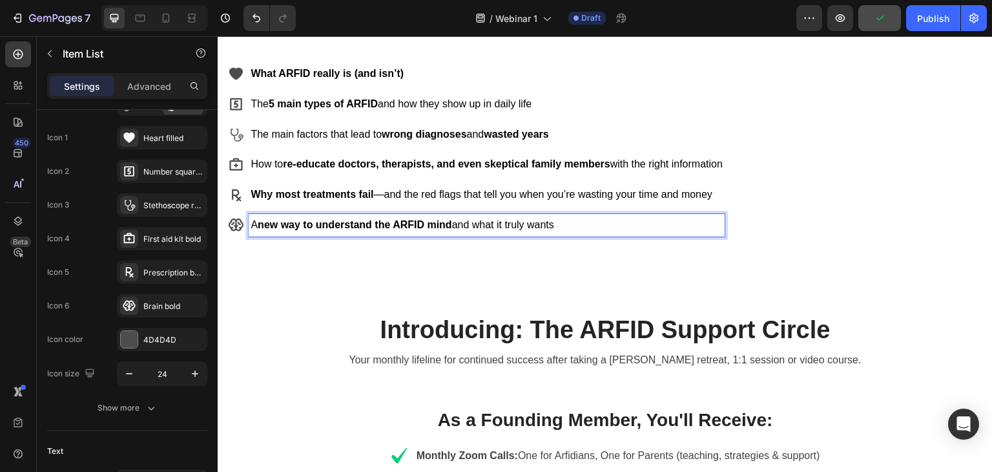
click at [536, 227] on span "A new way to understand the ARFID mind and what it truly wants" at bounding box center [403, 224] width 304 height 11
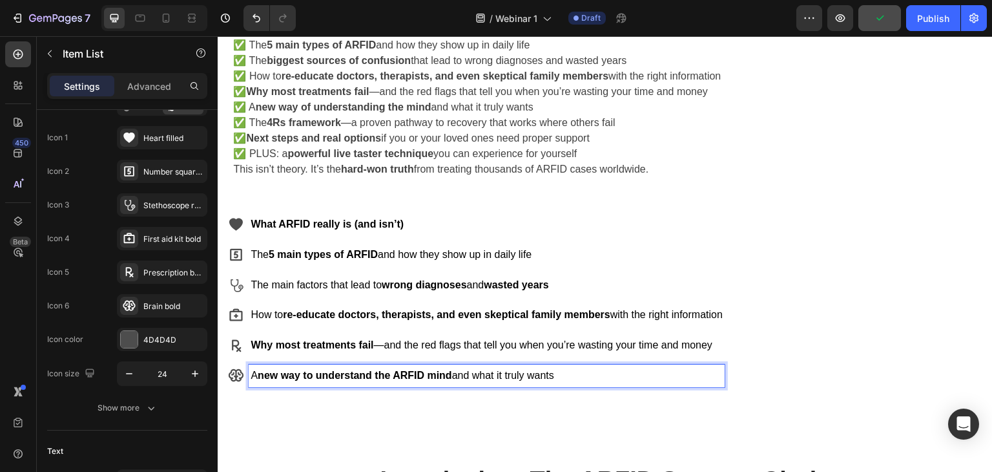
scroll to position [659, 0]
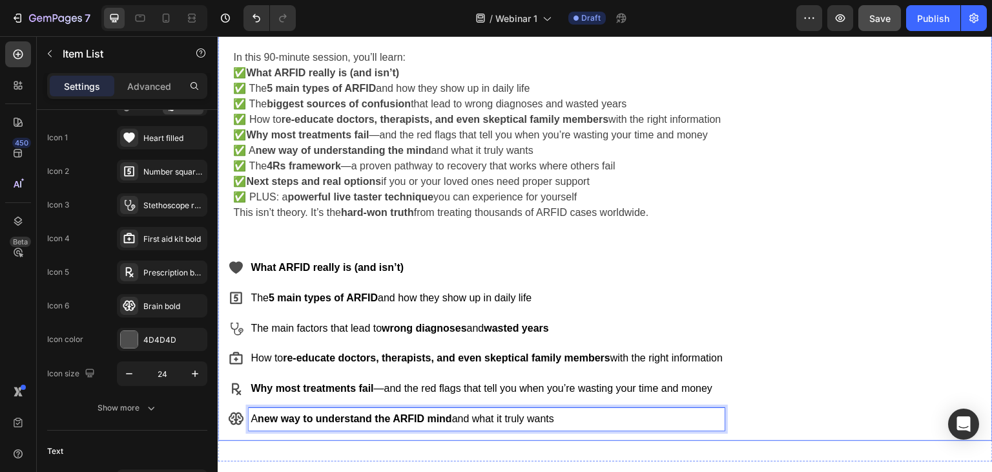
click at [292, 137] on strong "Why most treatments fail" at bounding box center [307, 134] width 123 height 11
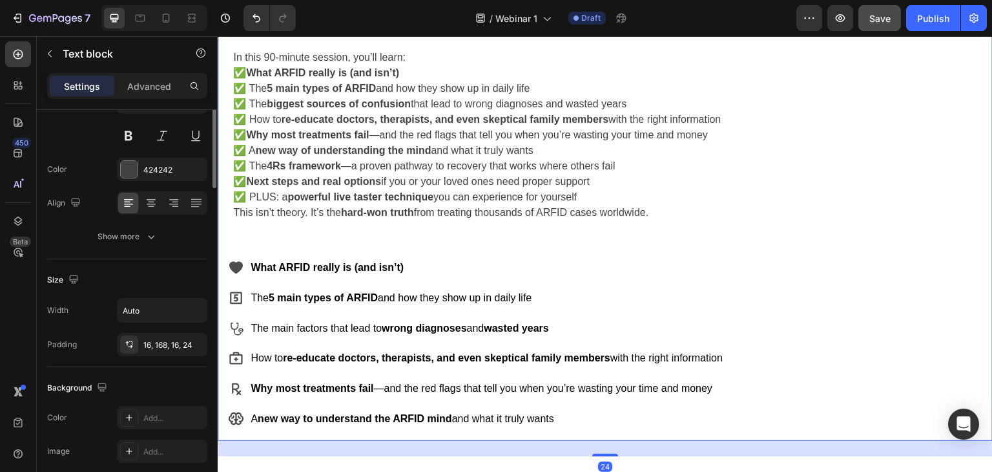
scroll to position [0, 0]
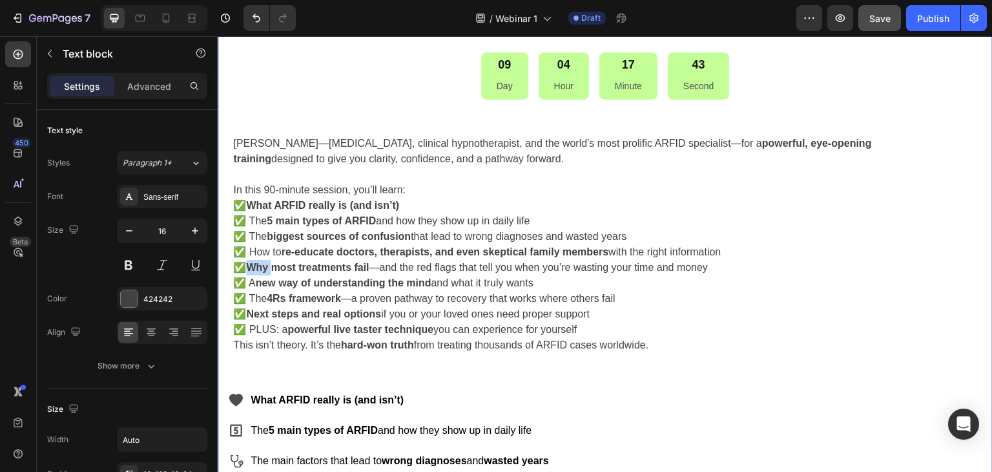
click at [260, 167] on div "[PERSON_NAME]—[MEDICAL_DATA], clinical hypnotherapist, and the world’s most pro…" at bounding box center [605, 236] width 775 height 253
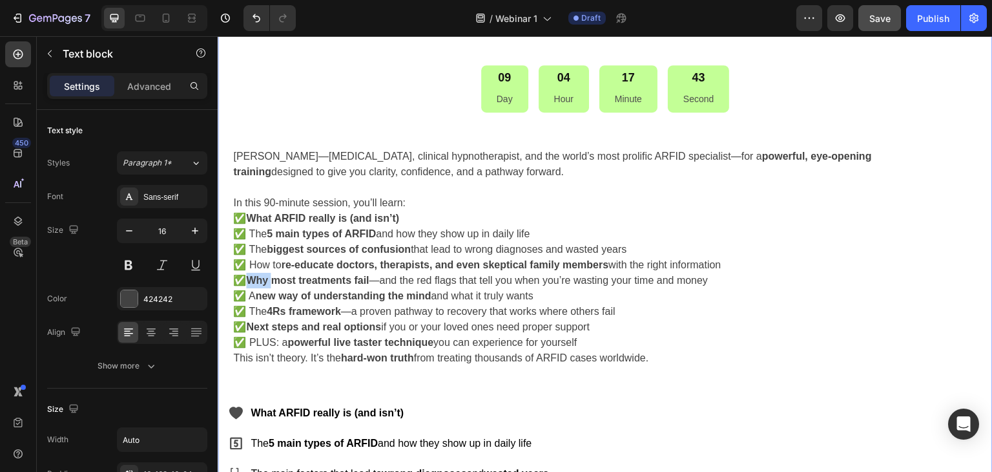
click at [260, 112] on div "09 Day 04 Hour 17 Minute 43 Second Countdown Timer" at bounding box center [605, 88] width 775 height 47
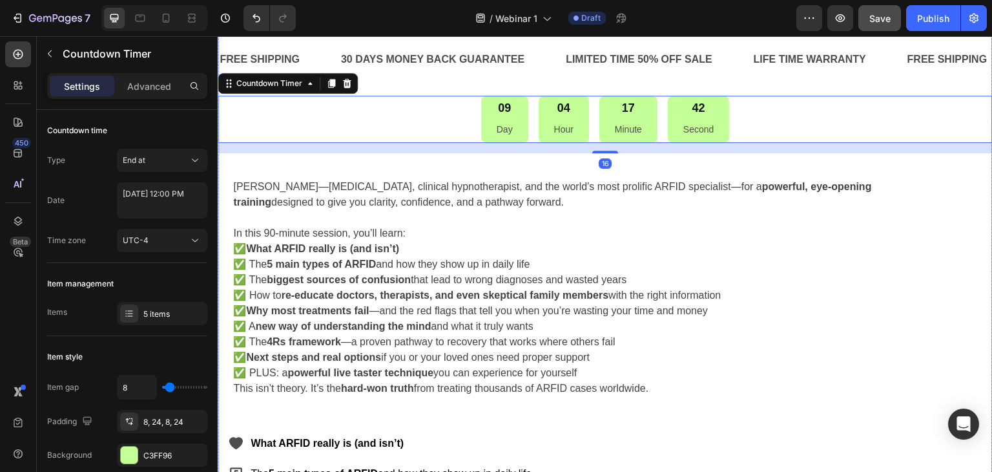
scroll to position [594, 0]
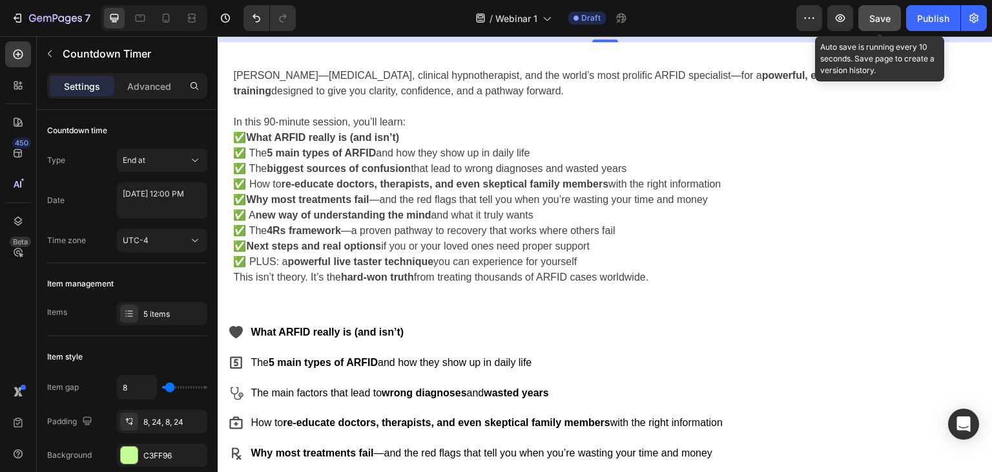
drag, startPoint x: 881, startPoint y: 24, endPoint x: 637, endPoint y: 14, distance: 244.4
click at [881, 24] on div "Save" at bounding box center [879, 19] width 21 height 14
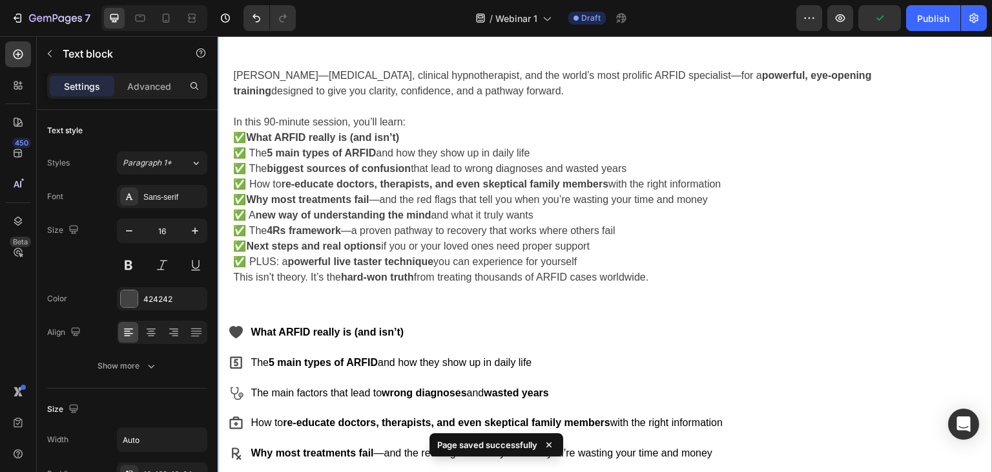
click at [282, 231] on strong "4Rs framework" at bounding box center [304, 230] width 74 height 11
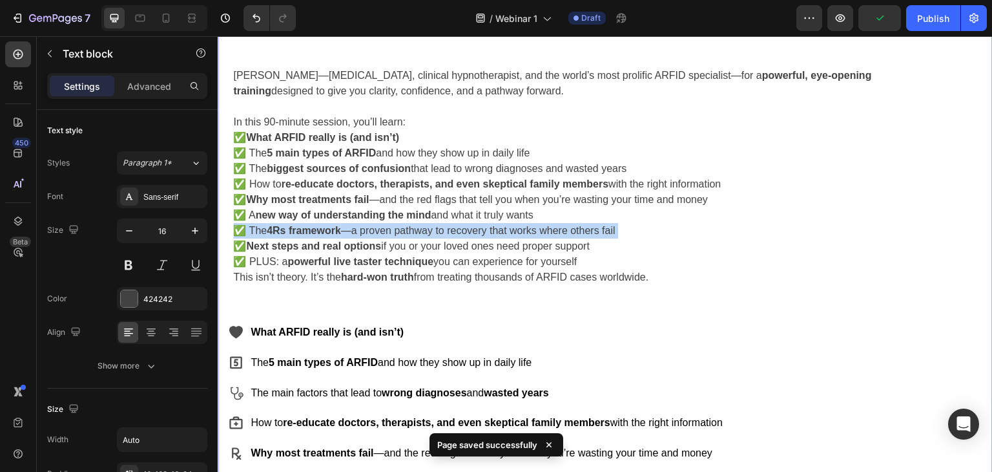
click at [282, 231] on strong "4Rs framework" at bounding box center [304, 230] width 74 height 11
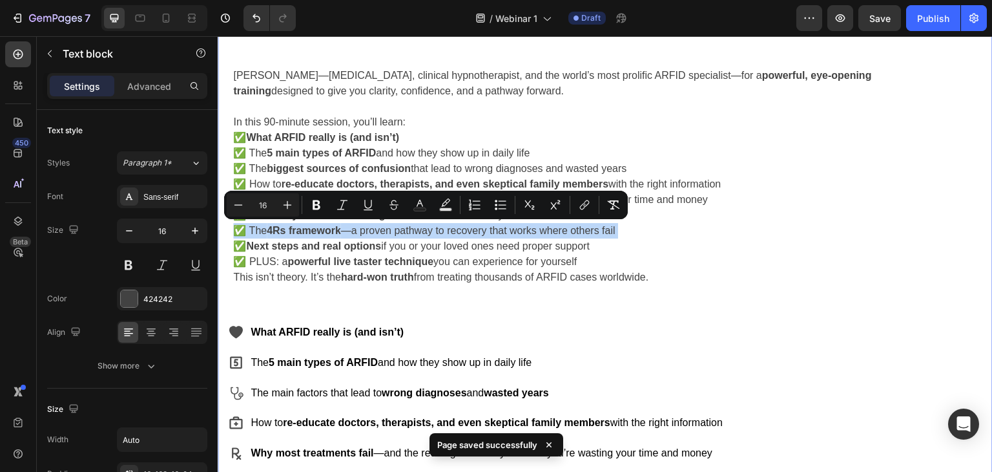
click at [345, 234] on p "✅ What ARFID really is (and isn’t) ✅ The 5 main types of ARFID and how they sho…" at bounding box center [558, 200] width 651 height 140
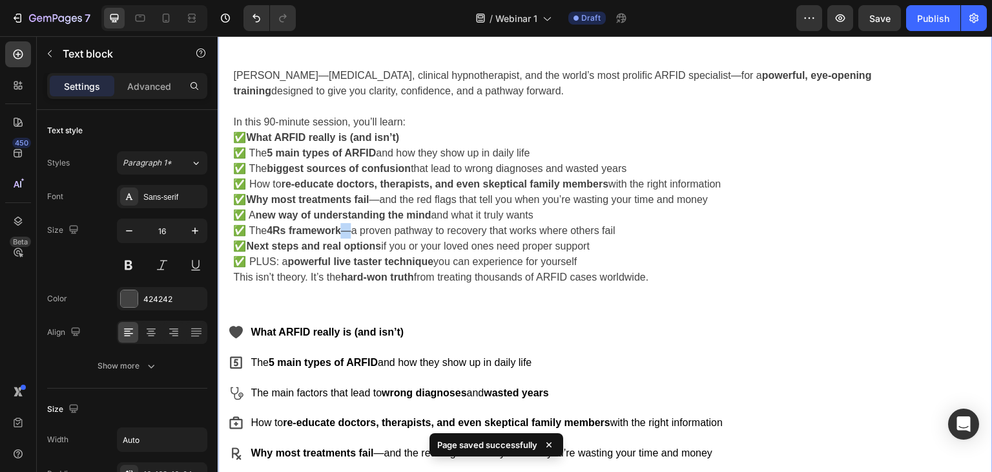
click at [345, 234] on p "✅ What ARFID really is (and isn’t) ✅ The 5 main types of ARFID and how they sho…" at bounding box center [558, 200] width 651 height 140
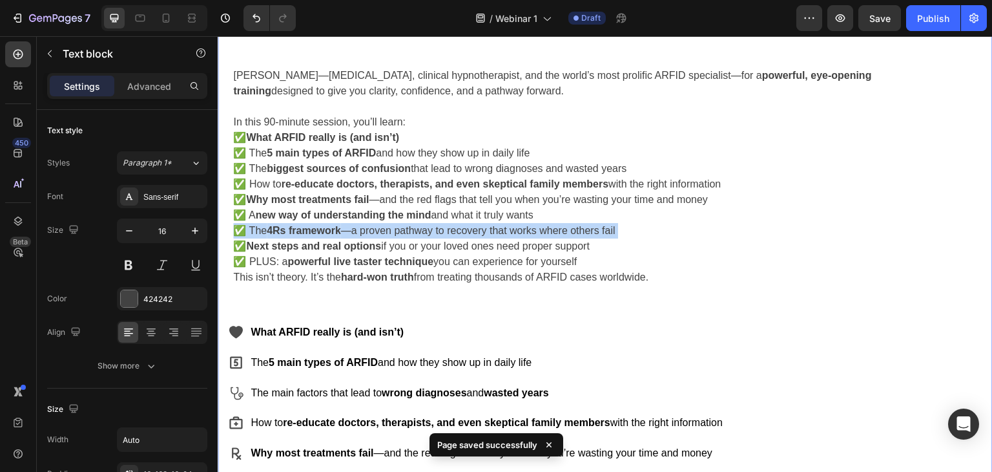
click at [345, 234] on p "✅ What ARFID really is (and isn’t) ✅ The 5 main types of ARFID and how they sho…" at bounding box center [558, 200] width 651 height 140
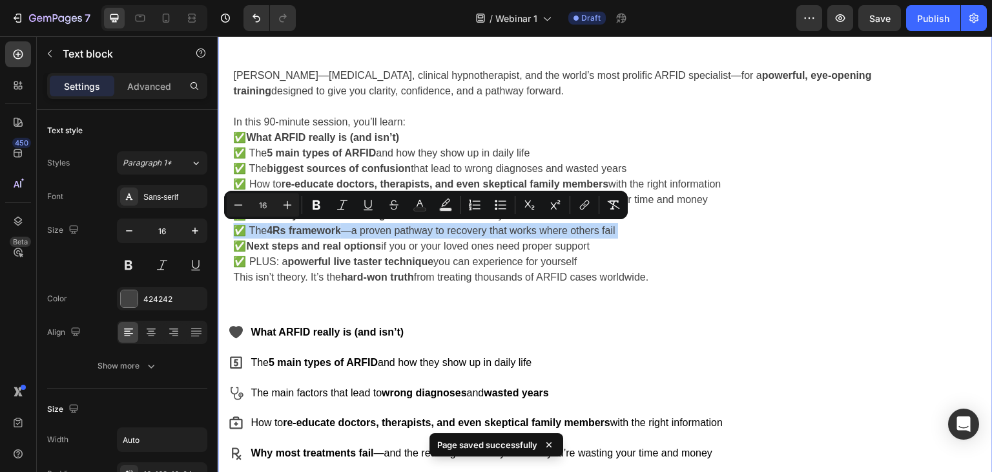
copy p "✅ The 4Rs framework —a proven pathway to recovery that works where others fail"
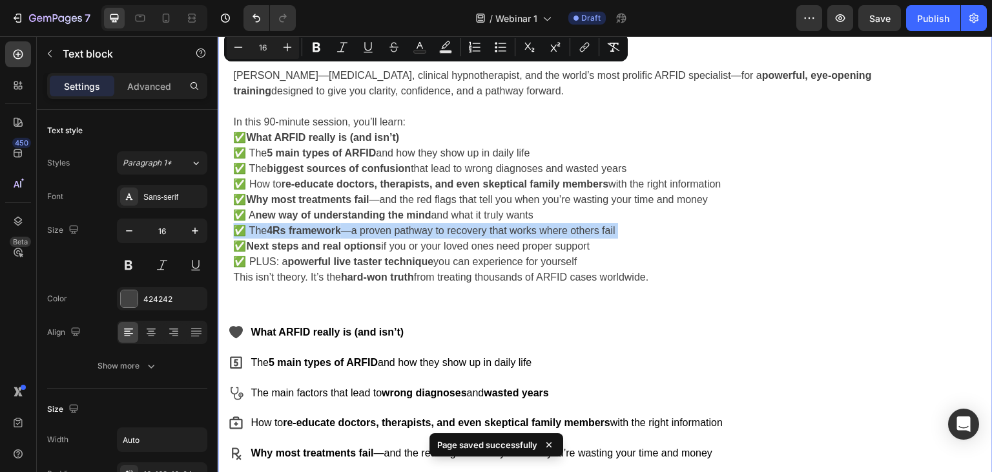
scroll to position [788, 0]
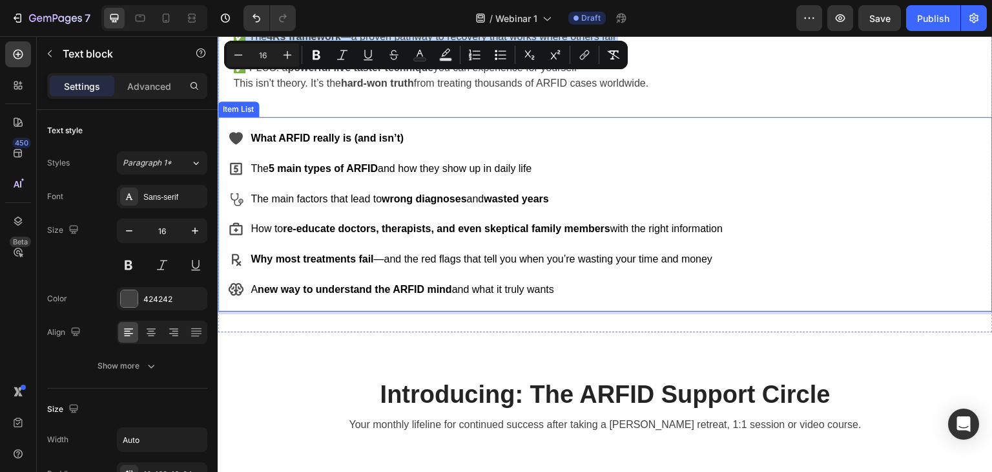
click at [379, 278] on div "A new way to understand the ARFID mind and what it truly wants" at bounding box center [487, 289] width 476 height 23
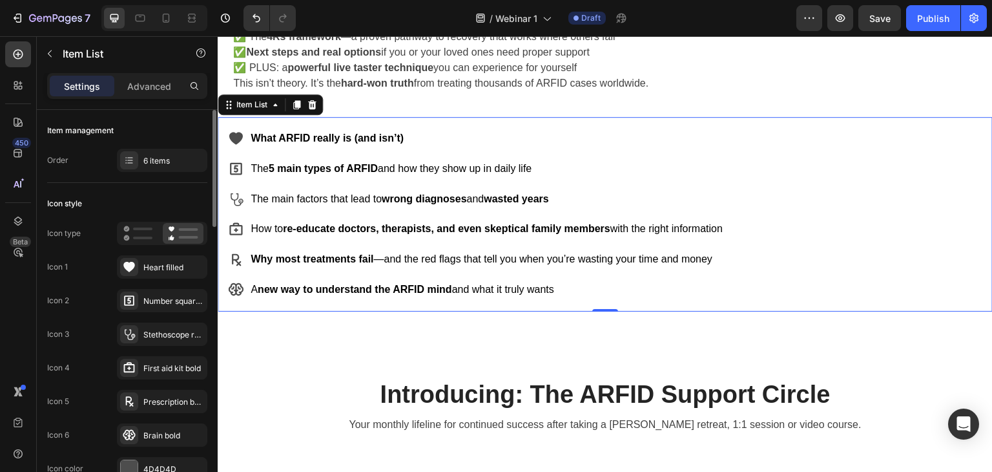
scroll to position [129, 0]
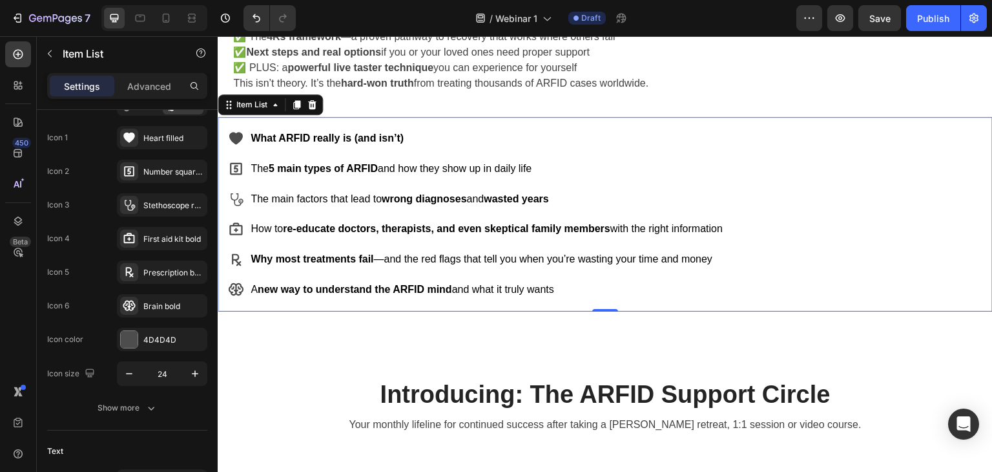
click at [756, 288] on div "What ARFID really is (and isn’t) The 5 main types of ARFID and how they show up…" at bounding box center [605, 214] width 775 height 194
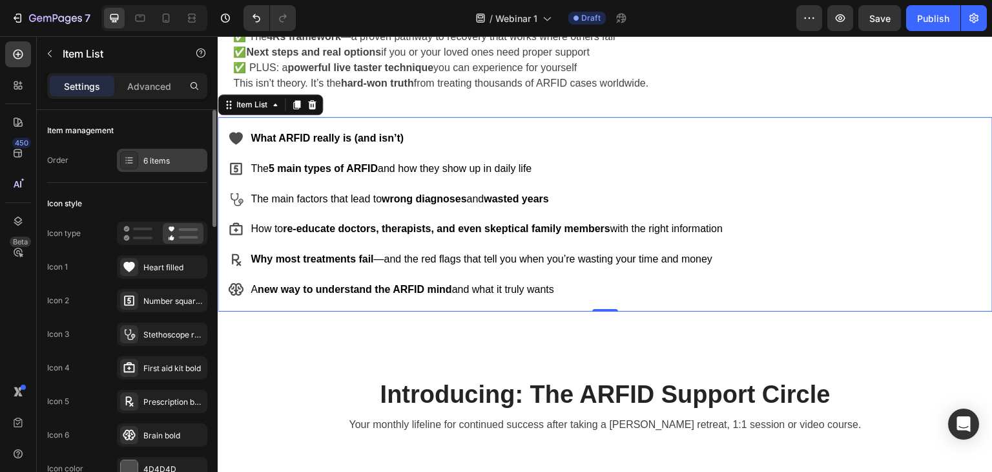
click at [127, 158] on icon at bounding box center [129, 160] width 10 height 10
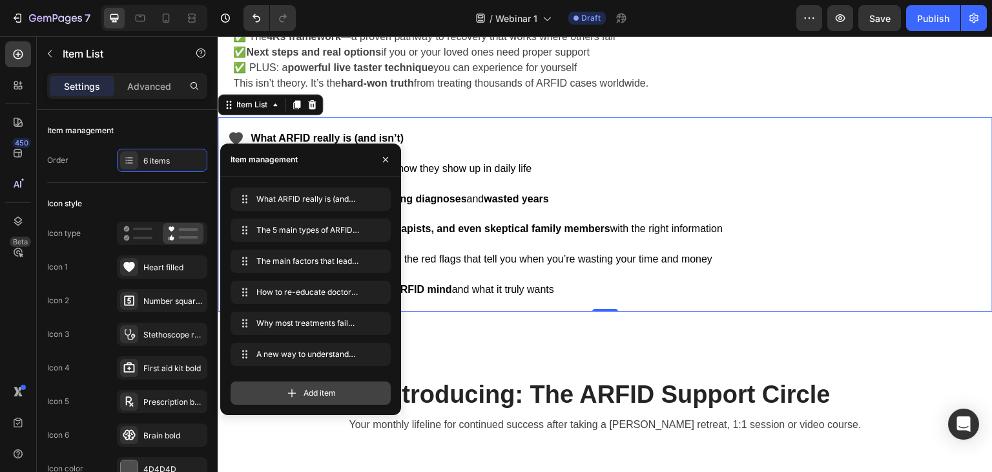
click at [244, 390] on div "Add item" at bounding box center [311, 392] width 160 height 23
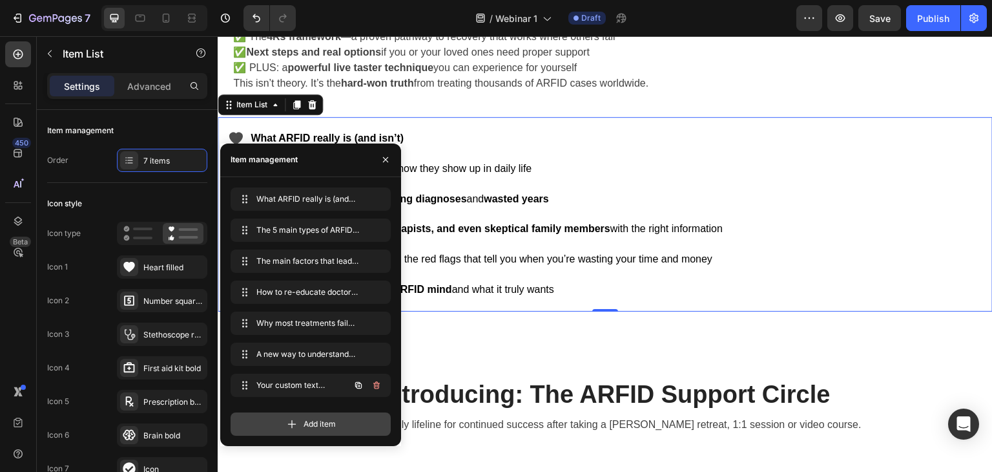
click at [244, 390] on span at bounding box center [245, 385] width 18 height 18
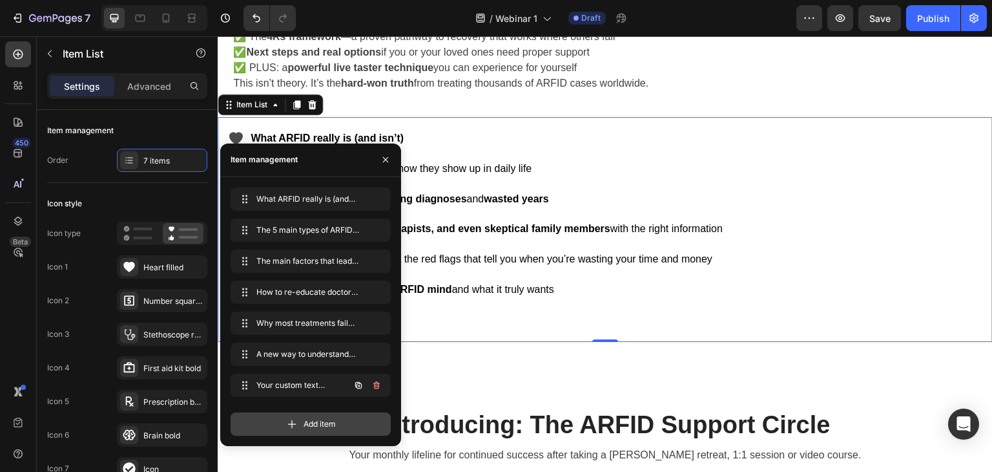
click at [244, 390] on span at bounding box center [245, 385] width 18 height 18
click at [256, 424] on div "Add item" at bounding box center [311, 423] width 160 height 23
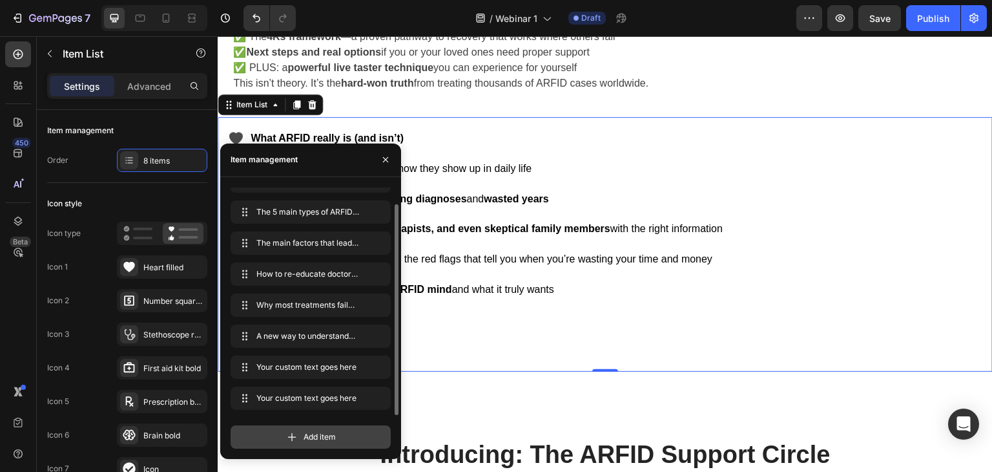
click at [255, 444] on div "Add item" at bounding box center [311, 436] width 160 height 23
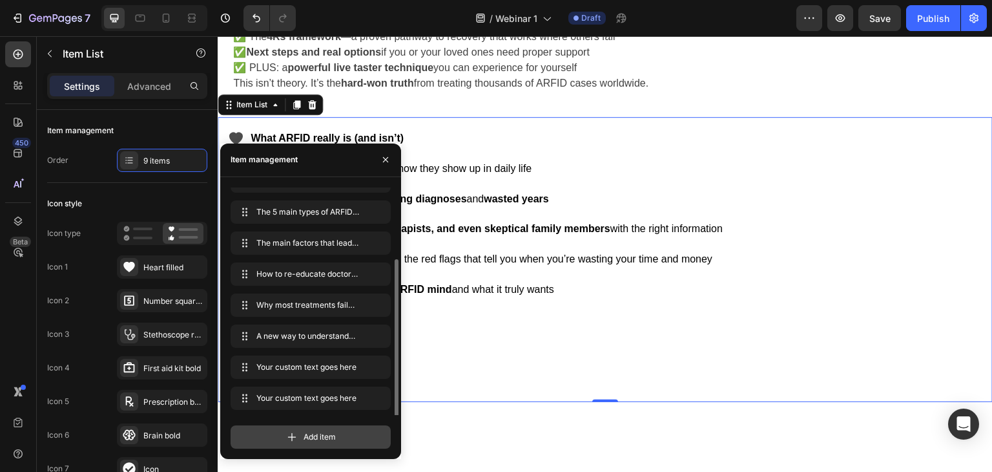
scroll to position [49, 0]
click at [490, 244] on div "What ARFID really is (and isn’t) The 5 main types of ARFID and how they show up…" at bounding box center [476, 259] width 497 height 264
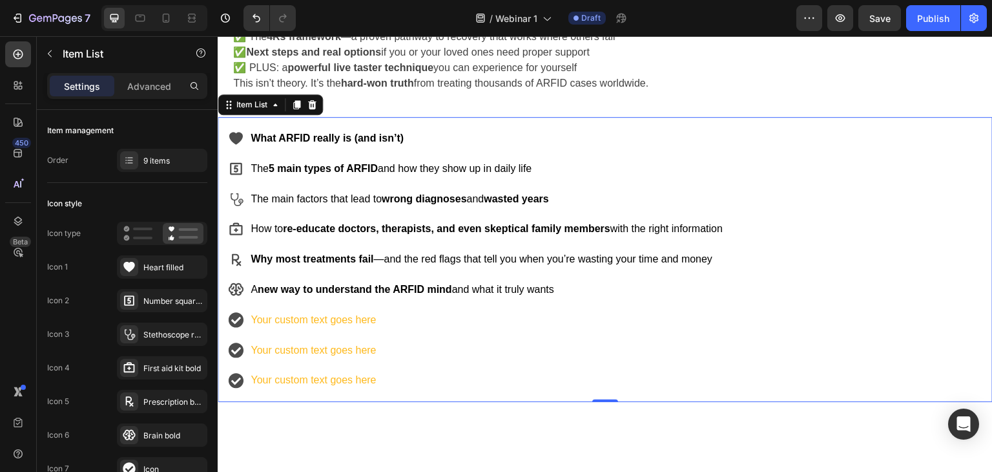
click at [295, 319] on div "Your custom text goes here" at bounding box center [487, 320] width 476 height 23
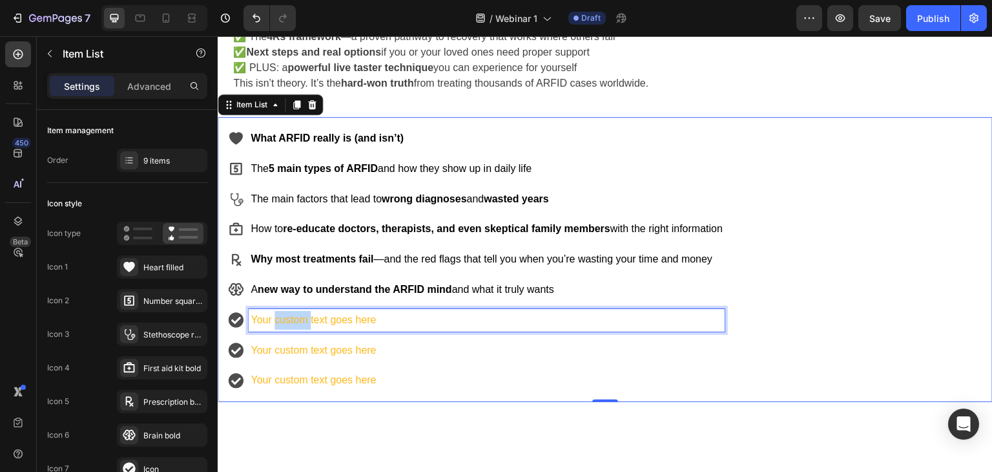
click at [295, 319] on p "Your custom text goes here" at bounding box center [487, 320] width 472 height 19
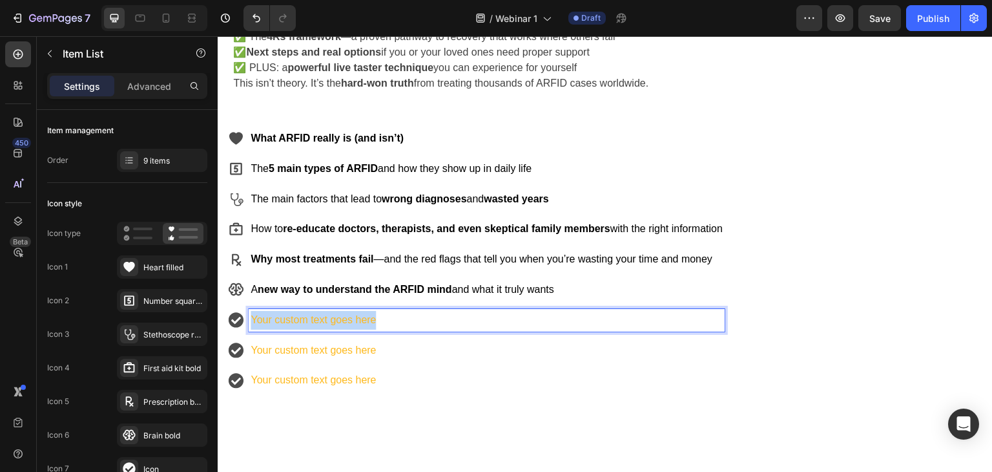
click at [295, 319] on p "Your custom text goes here" at bounding box center [487, 320] width 472 height 19
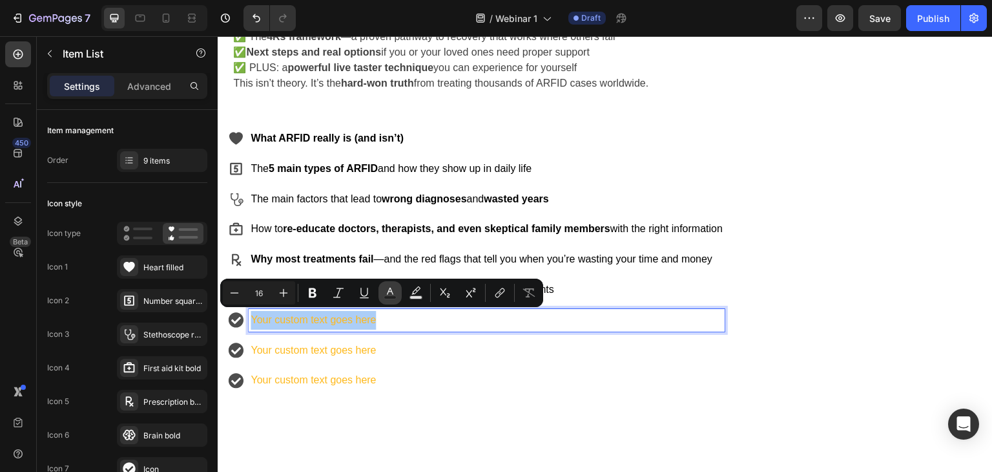
click at [398, 293] on button "Text Color" at bounding box center [390, 292] width 23 height 23
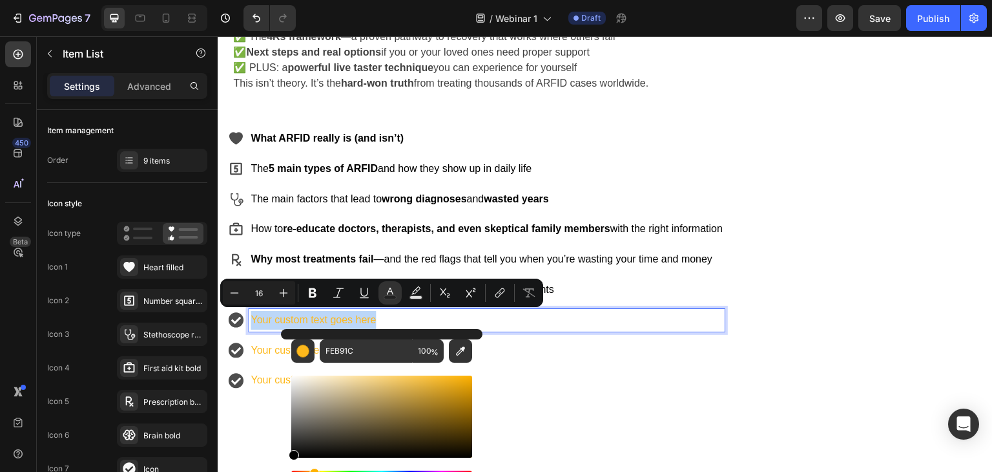
drag, startPoint x: 515, startPoint y: 483, endPoint x: 280, endPoint y: 464, distance: 235.9
type input "000000"
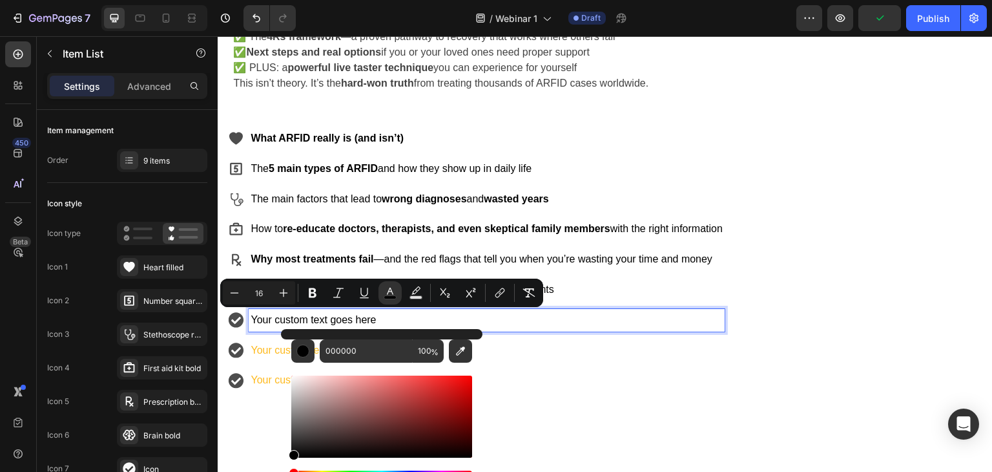
click at [404, 317] on p "Your custom text goes here" at bounding box center [487, 320] width 472 height 19
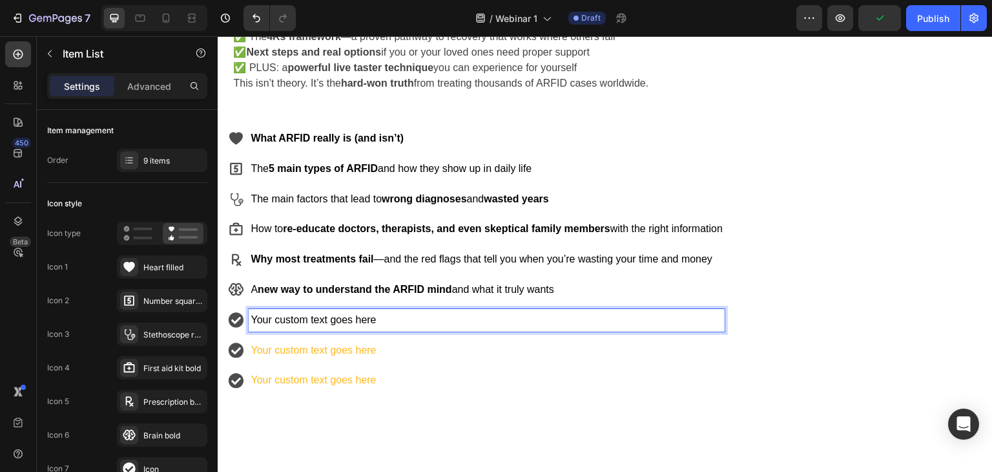
click at [404, 317] on p "Your custom text goes here" at bounding box center [487, 320] width 472 height 19
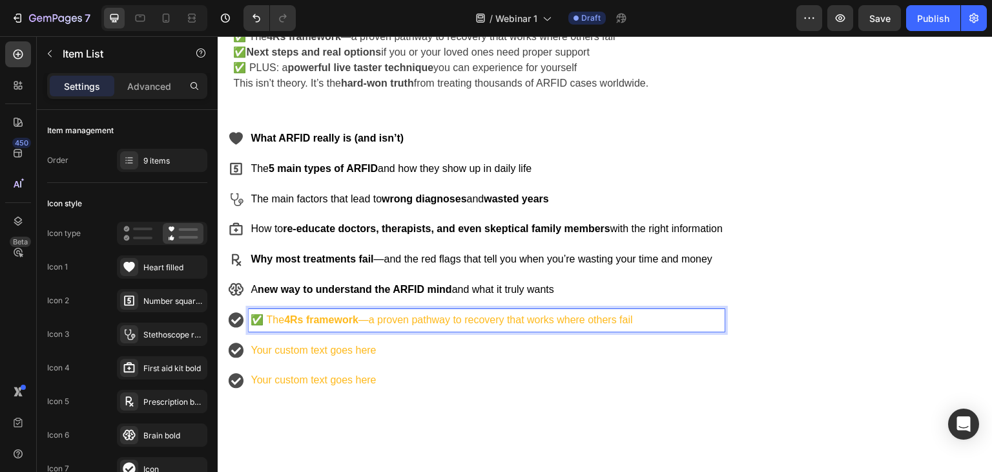
click at [269, 321] on p "✅ The 4Rs framework —a proven pathway to recovery that works where others fail" at bounding box center [487, 320] width 472 height 19
click at [342, 323] on strong "4Rs framework" at bounding box center [306, 319] width 74 height 11
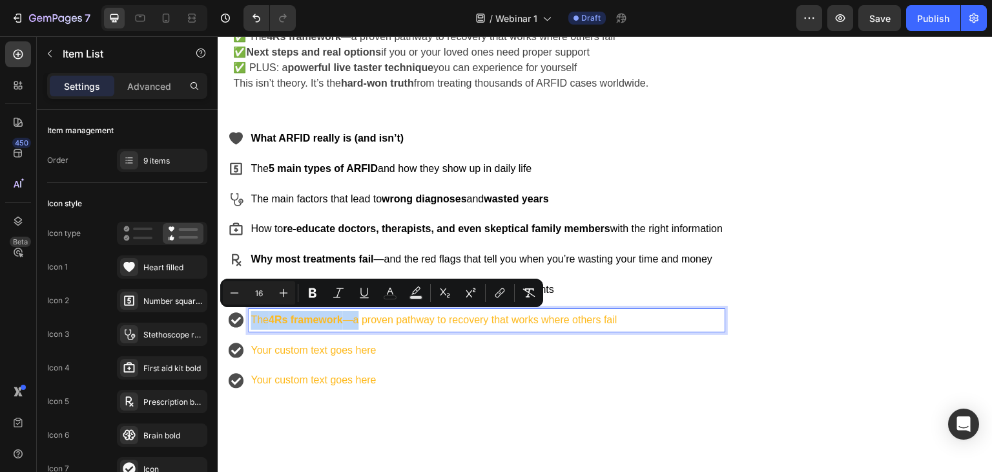
drag, startPoint x: 362, startPoint y: 319, endPoint x: 245, endPoint y: 321, distance: 116.9
click at [245, 321] on div "The 4Rs framework —a proven pathway to recovery that works where others fail" at bounding box center [476, 320] width 497 height 23
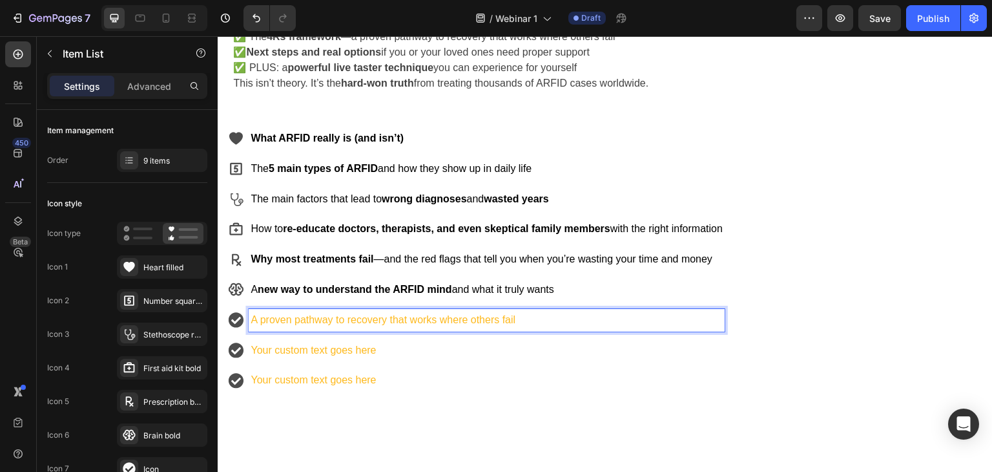
click at [557, 319] on p "A proven pathway to recovery that works where others fail" at bounding box center [487, 320] width 472 height 19
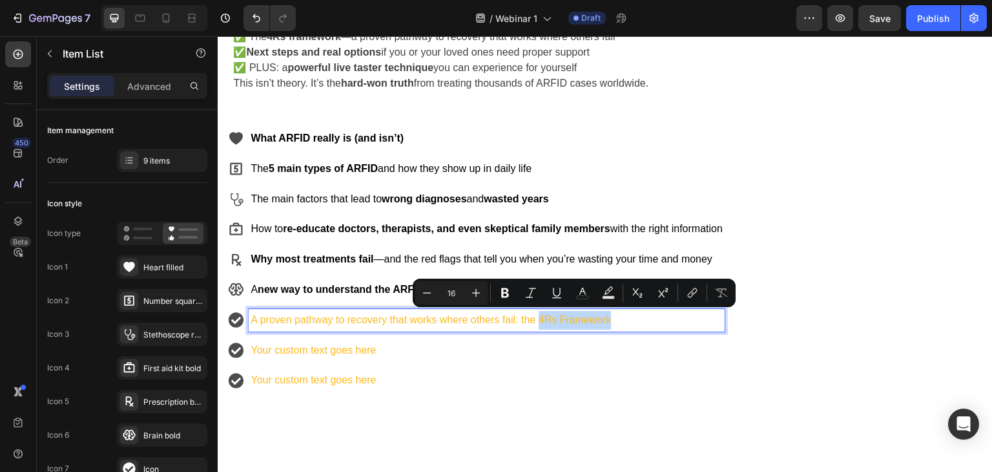
drag, startPoint x: 645, startPoint y: 324, endPoint x: 538, endPoint y: 323, distance: 107.2
click at [538, 323] on p "A proven pathway to recovery that works where others fail: the 4Rs Framework" at bounding box center [487, 320] width 472 height 19
click at [380, 322] on p "A proven pathway to recovery that works where others fail: the 4Rs Framework" at bounding box center [487, 320] width 472 height 19
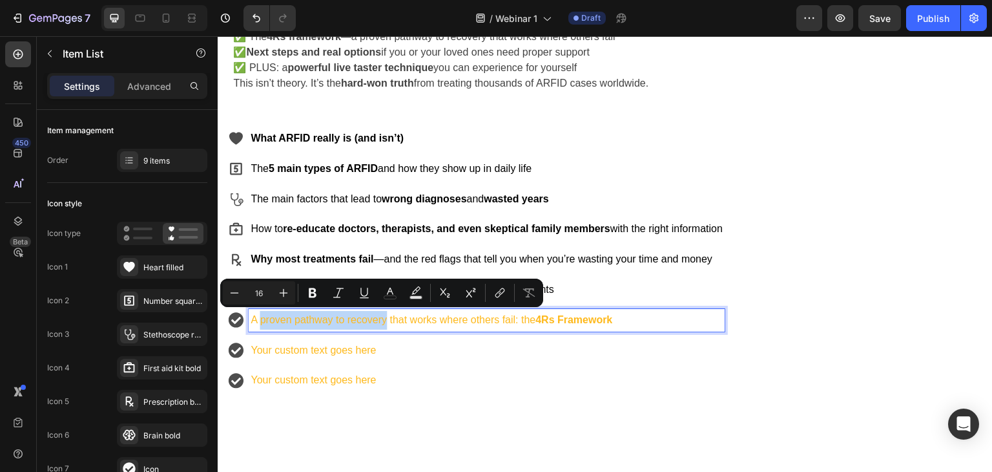
drag, startPoint x: 259, startPoint y: 320, endPoint x: 386, endPoint y: 314, distance: 126.7
click at [386, 314] on p "A proven pathway to recovery that works where others fail: the 4Rs Framework" at bounding box center [487, 320] width 472 height 19
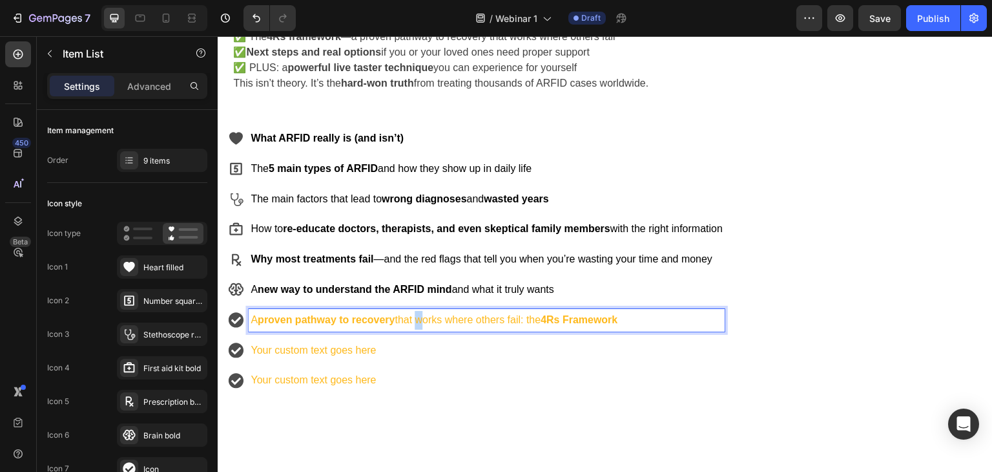
click at [416, 318] on p "A proven pathway to recovery that works where others fail: the 4Rs Framework" at bounding box center [487, 320] width 472 height 19
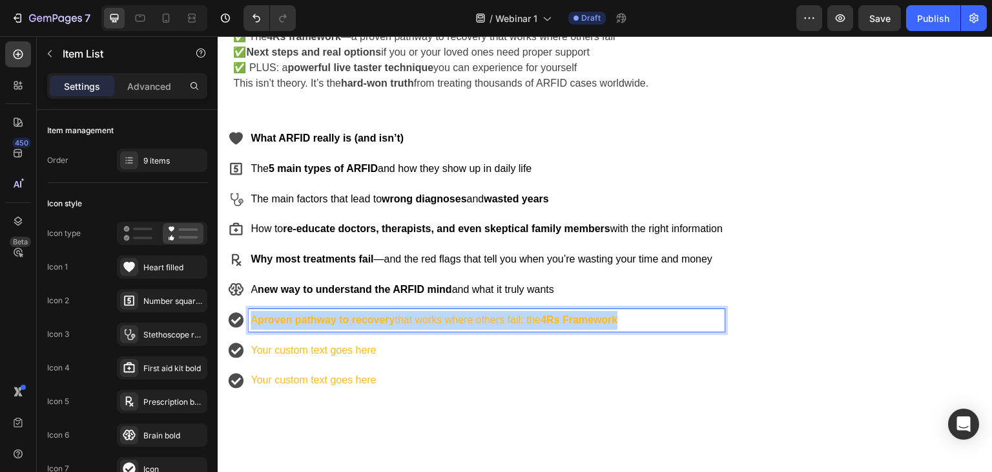
click at [416, 318] on p "A proven pathway to recovery that works where others fail: the 4Rs Framework" at bounding box center [487, 320] width 472 height 19
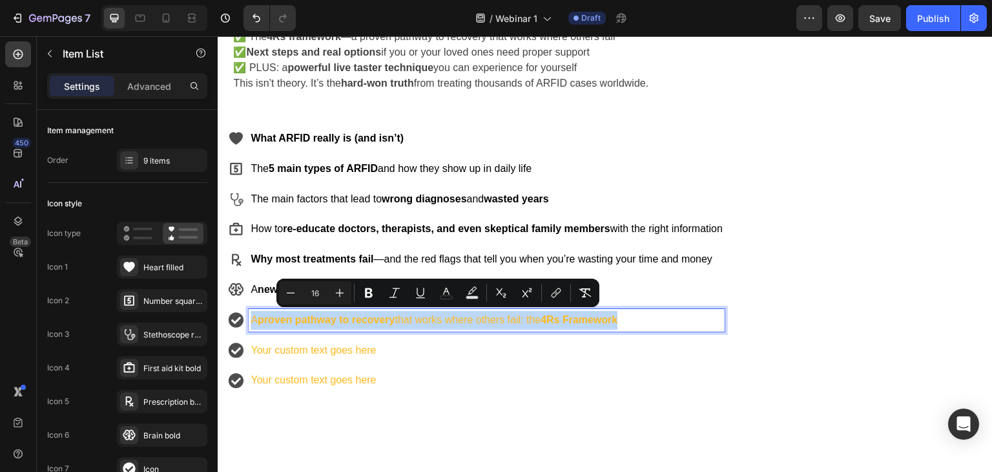
click at [416, 318] on p "A proven pathway to recovery that works where others fail: the 4Rs Framework" at bounding box center [487, 320] width 472 height 19
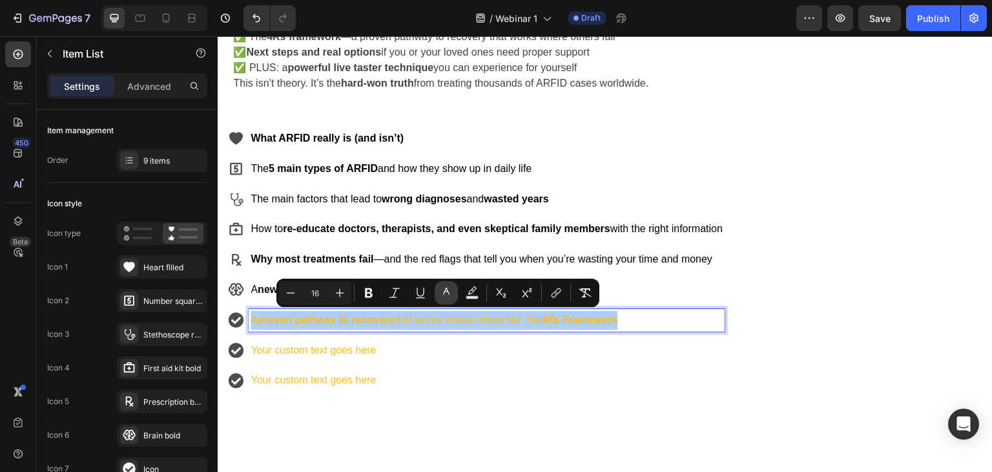
click at [449, 295] on icon "Editor contextual toolbar" at bounding box center [446, 292] width 13 height 13
type input "FEB91C"
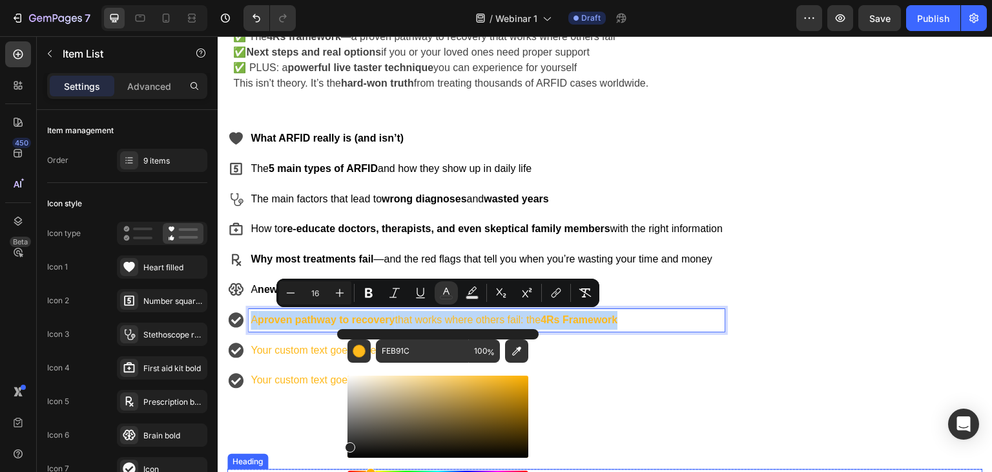
type input "141414"
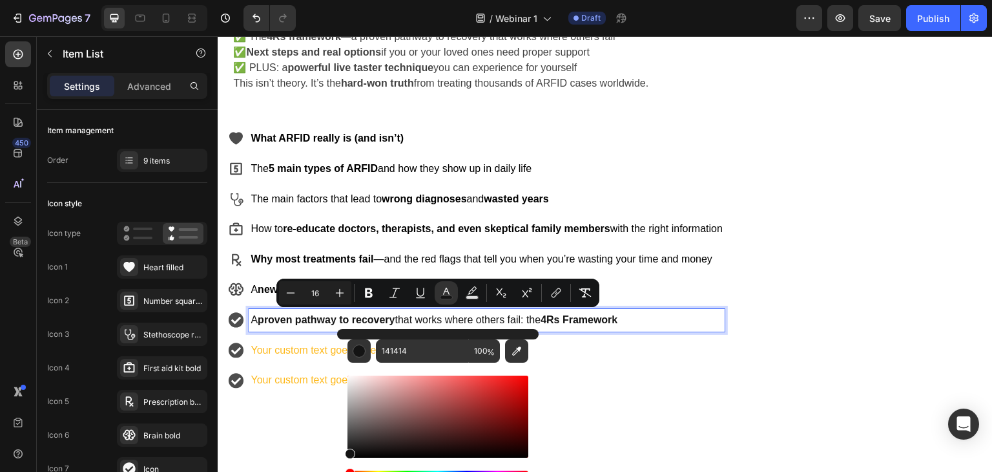
drag, startPoint x: 512, startPoint y: 375, endPoint x: 117, endPoint y: 434, distance: 399.0
click at [335, 0] on html "7 Version history / Webinar 1 Draft Preview Save Publish 450 Beta Sections(18) …" at bounding box center [496, 0] width 992 height 0
click at [608, 363] on div "What ARFID really is (and isn’t) The 5 main types of ARFID and how they show up…" at bounding box center [476, 259] width 497 height 264
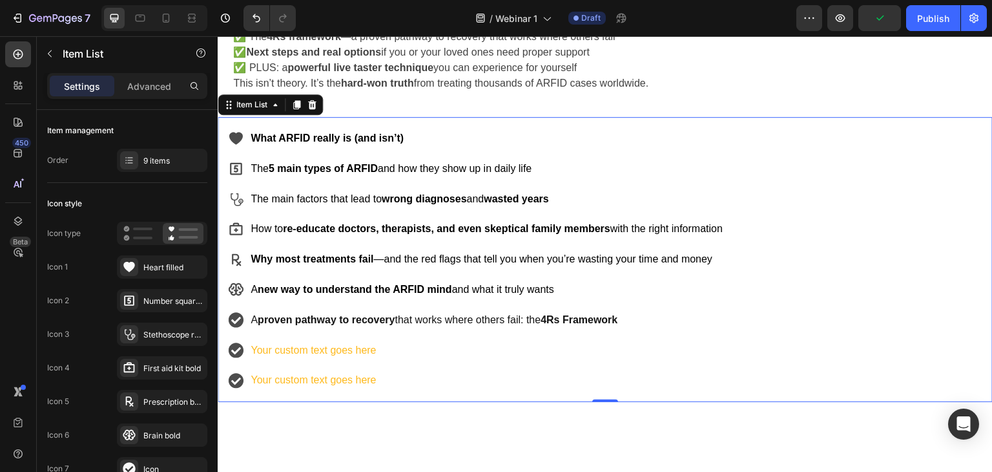
click at [331, 359] on div "What ARFID really is (and isn’t) The 5 main types of ARFID and how they show up…" at bounding box center [476, 259] width 497 height 264
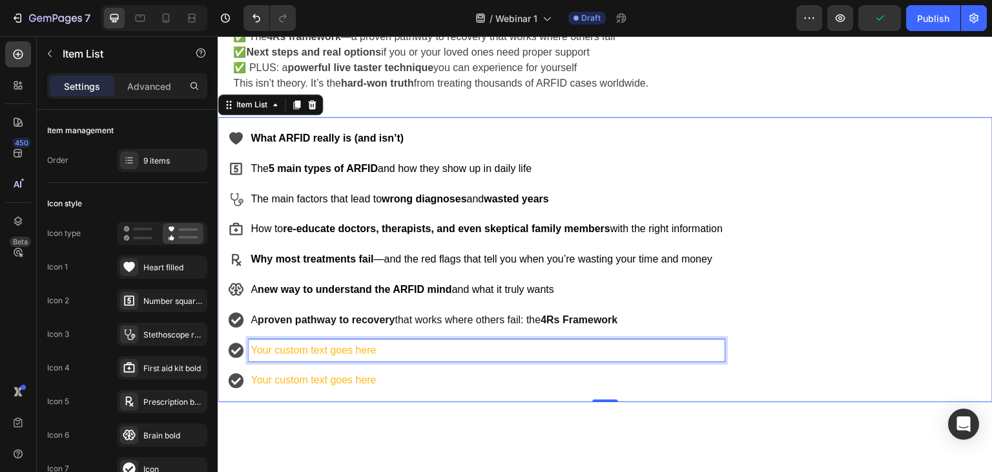
click at [347, 352] on p "Your custom text goes here" at bounding box center [487, 350] width 472 height 19
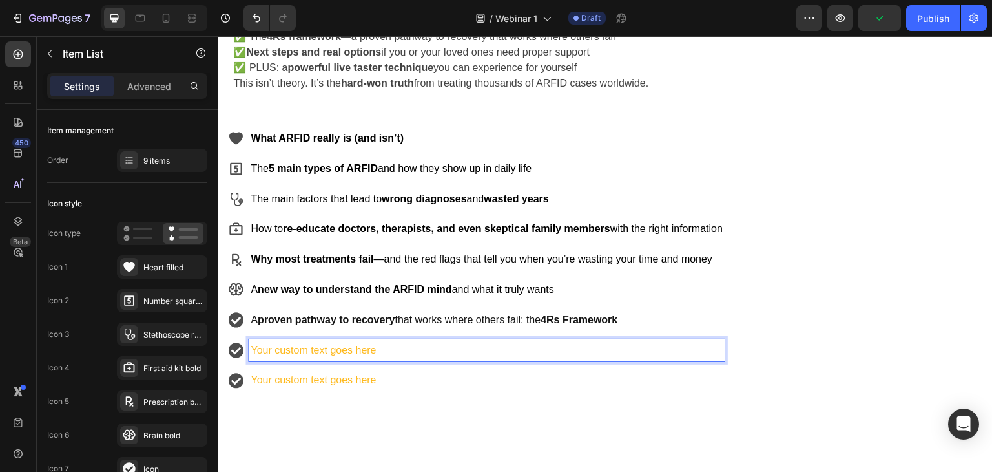
click at [347, 352] on p "Your custom text goes here" at bounding box center [487, 350] width 472 height 19
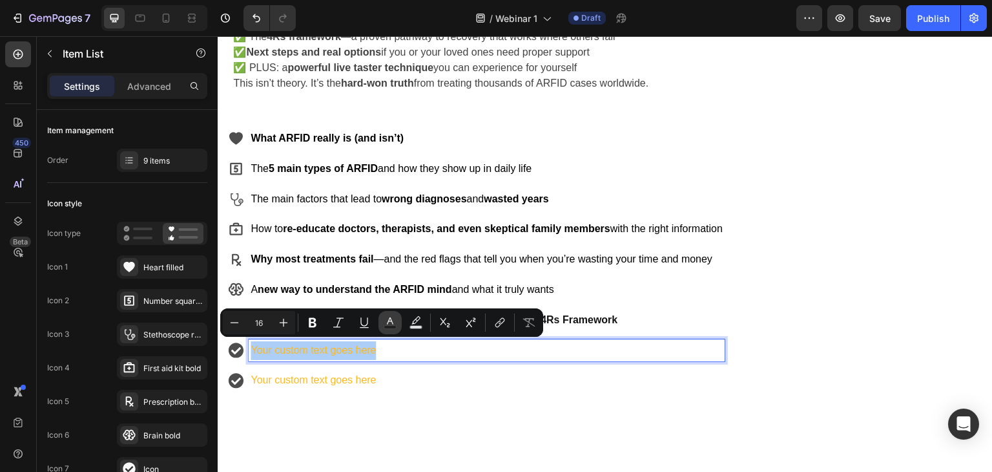
click at [394, 322] on icon "Editor contextual toolbar" at bounding box center [390, 322] width 13 height 13
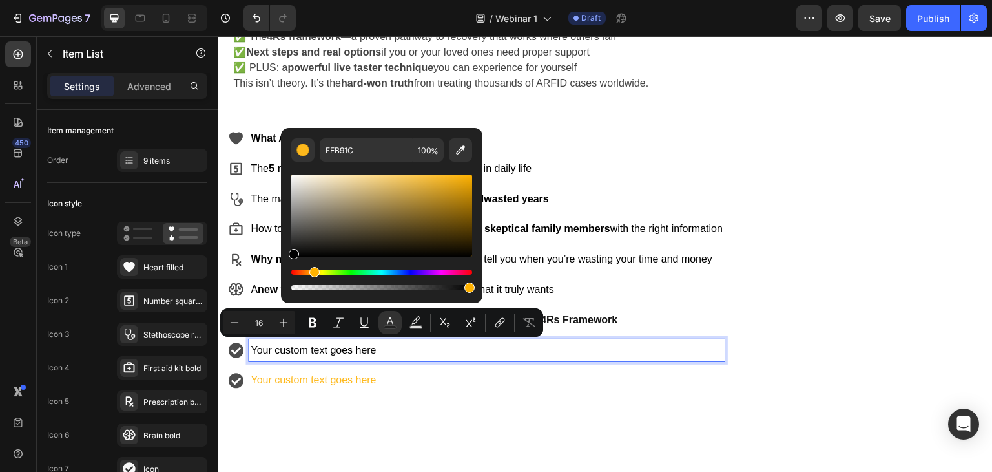
type input "000000"
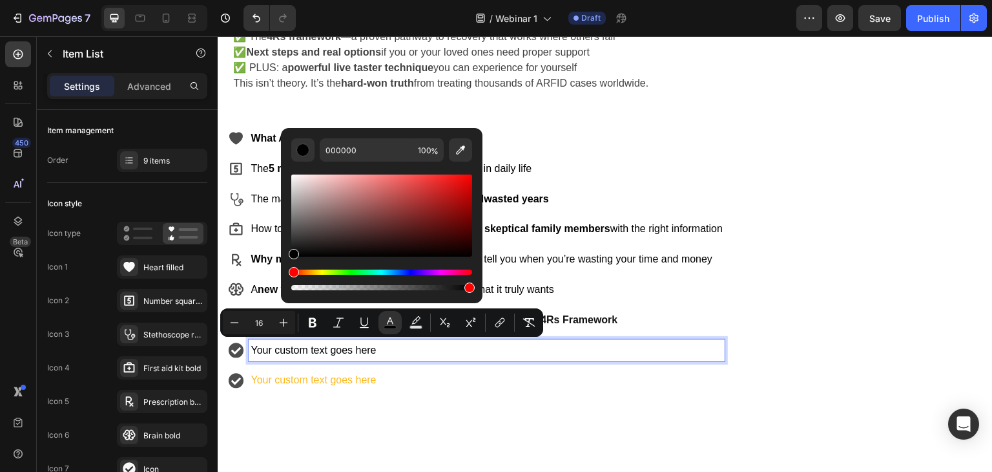
drag, startPoint x: 672, startPoint y: 213, endPoint x: 256, endPoint y: 275, distance: 421.2
click at [296, 387] on div "Your custom text goes here" at bounding box center [487, 380] width 476 height 23
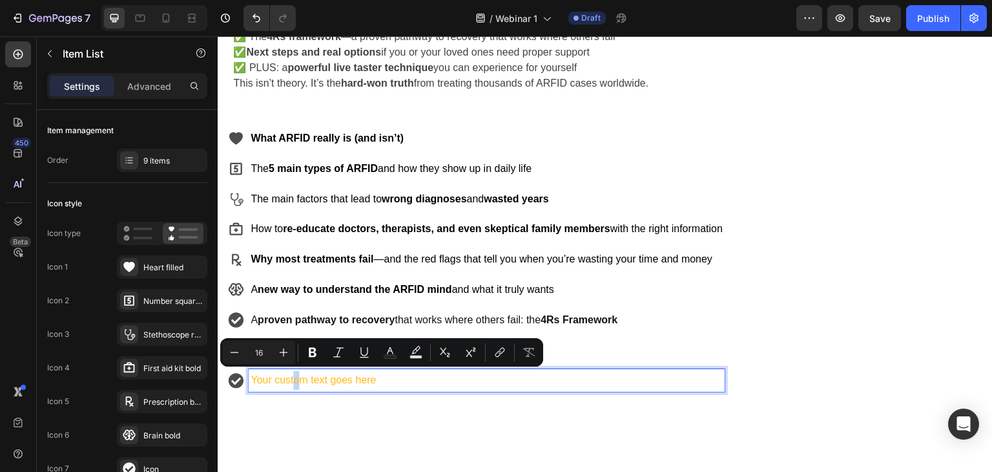
click at [302, 384] on p "Your custom text goes here" at bounding box center [487, 380] width 472 height 19
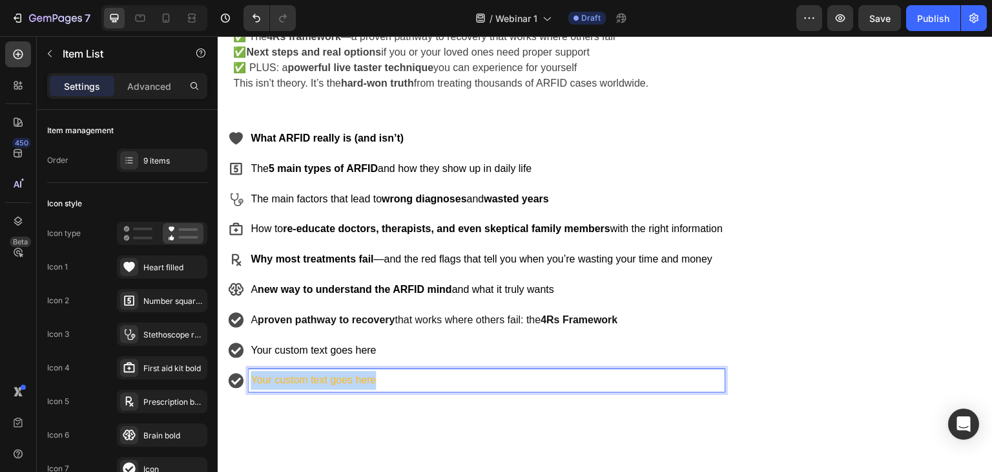
click at [302, 384] on p "Your custom text goes here" at bounding box center [487, 380] width 472 height 19
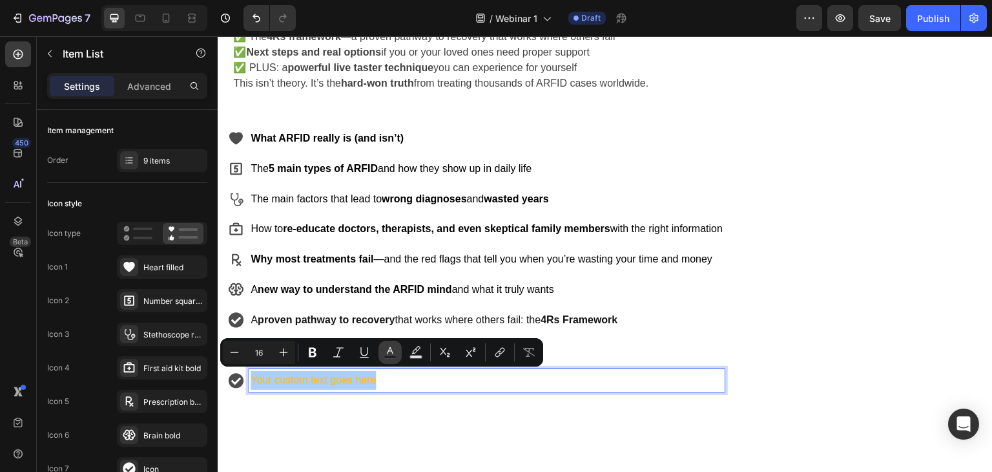
click at [393, 356] on rect "Editor contextual toolbar" at bounding box center [390, 356] width 12 height 3
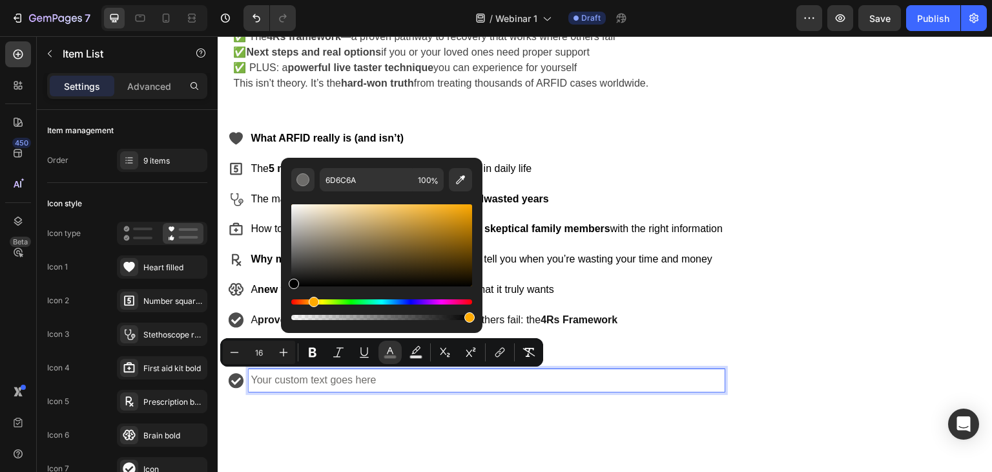
type input "000000"
drag, startPoint x: 639, startPoint y: 251, endPoint x: 278, endPoint y: 287, distance: 363.5
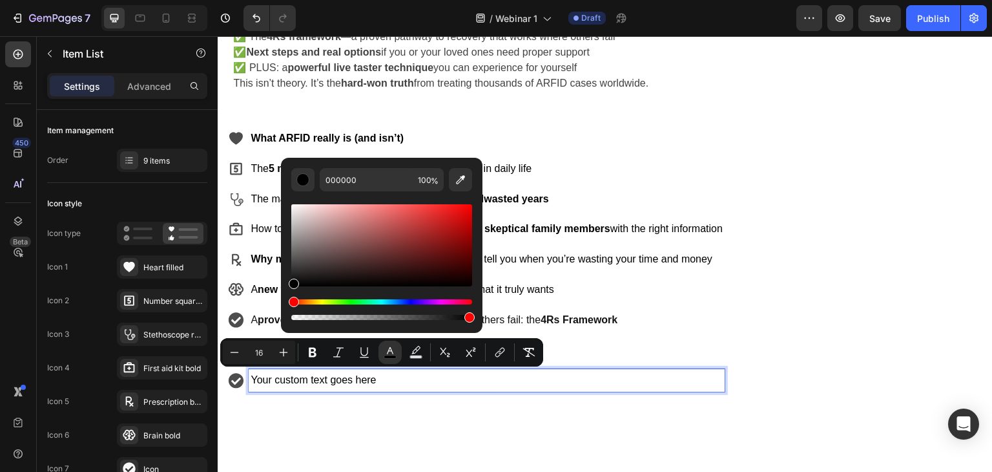
click at [395, 382] on p "Your custom text goes here" at bounding box center [487, 380] width 472 height 19
click at [650, 350] on p "Your custom text goes here" at bounding box center [487, 350] width 472 height 19
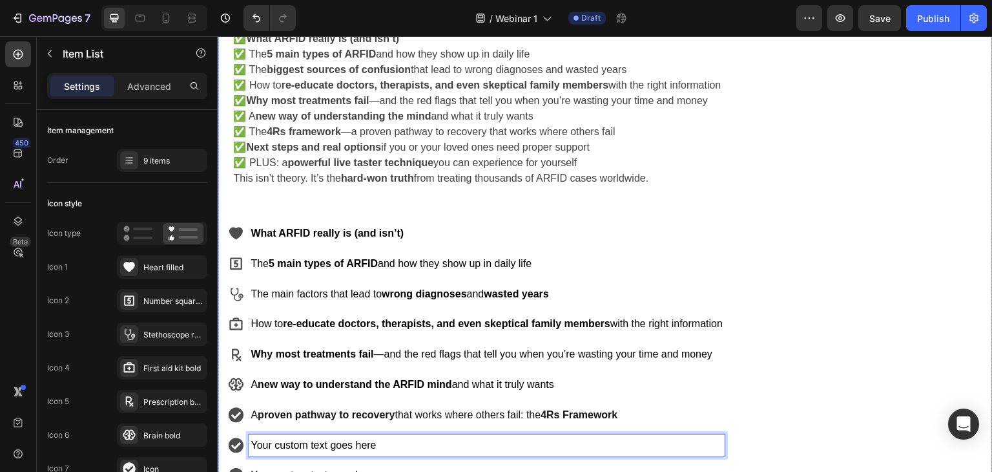
scroll to position [594, 0]
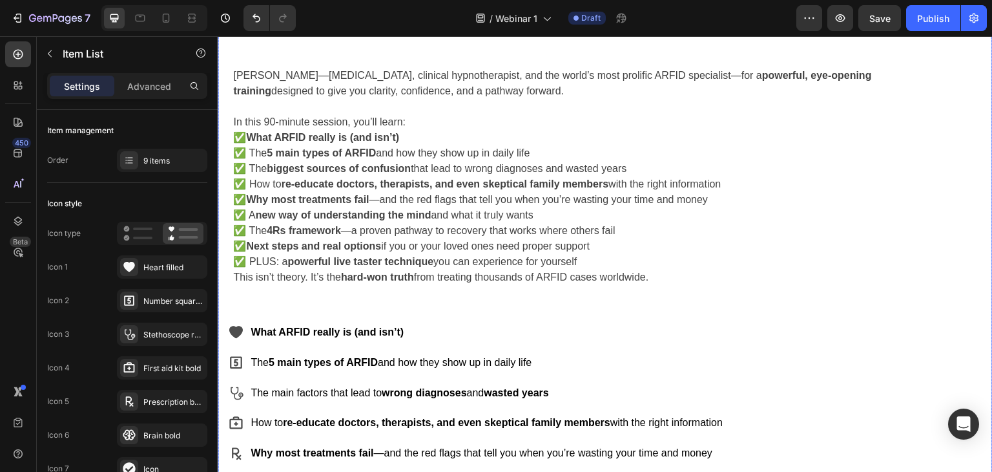
click at [264, 245] on strong "Next steps and real options" at bounding box center [313, 245] width 135 height 11
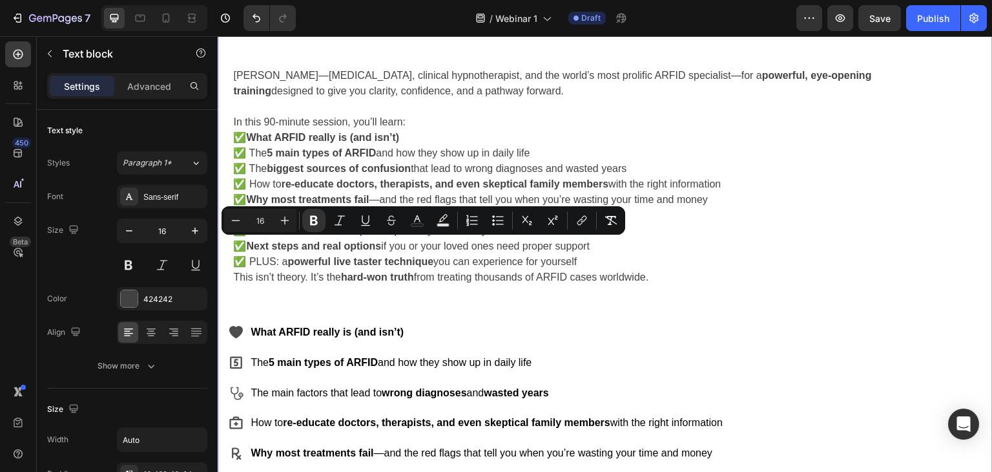
drag, startPoint x: 249, startPoint y: 246, endPoint x: 598, endPoint y: 244, distance: 348.2
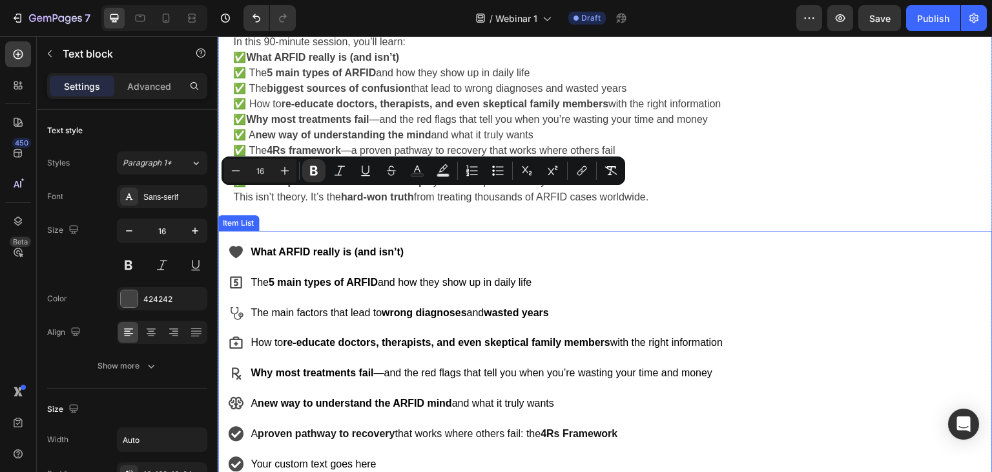
scroll to position [788, 0]
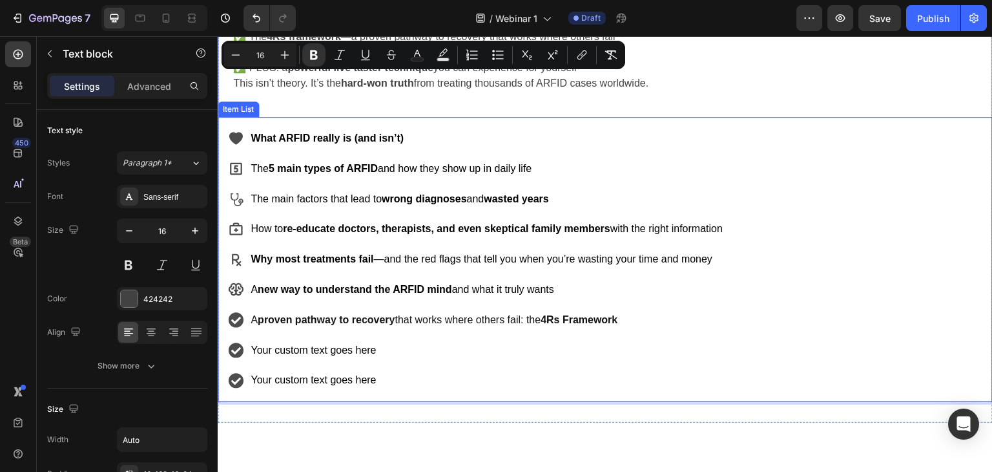
click at [276, 348] on span "Your custom text goes here" at bounding box center [313, 349] width 125 height 11
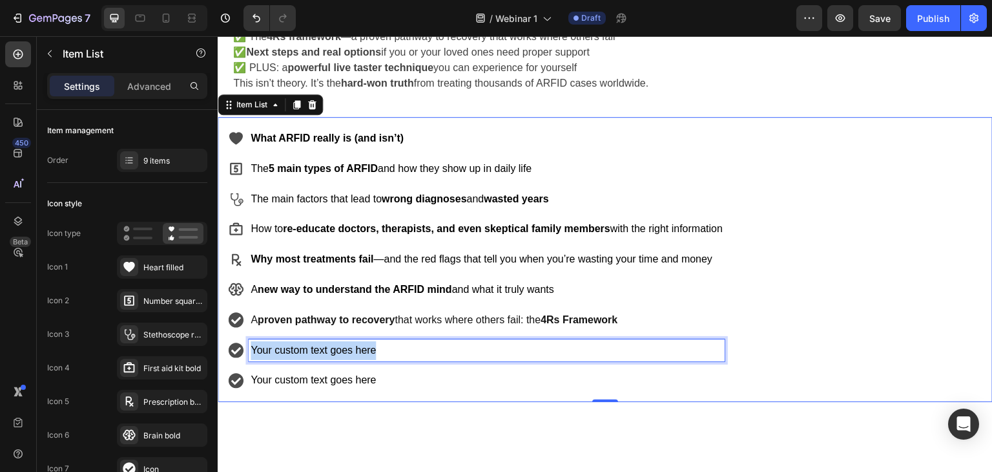
click at [276, 348] on span "Your custom text goes here" at bounding box center [313, 349] width 125 height 11
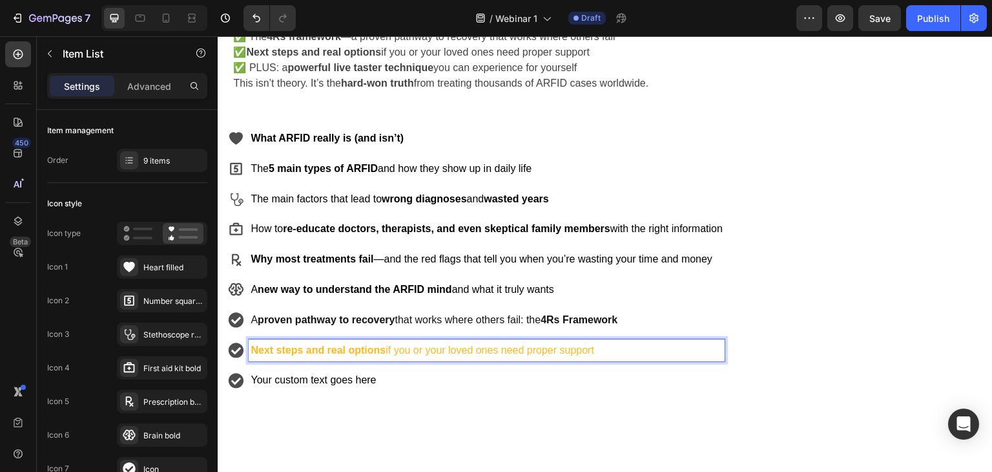
click at [322, 350] on strong "Next steps and real options" at bounding box center [318, 349] width 135 height 11
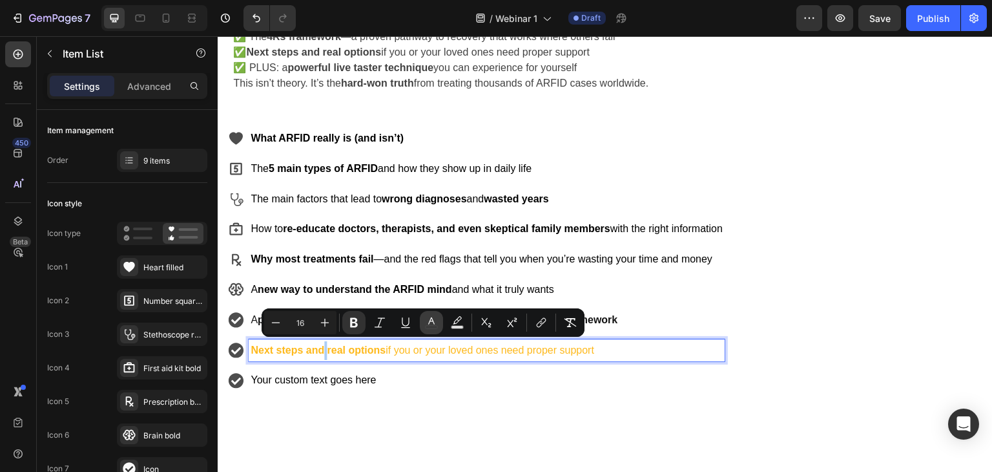
drag, startPoint x: 435, startPoint y: 323, endPoint x: 207, endPoint y: 302, distance: 229.6
click at [435, 323] on icon "Editor contextual toolbar" at bounding box center [431, 322] width 13 height 13
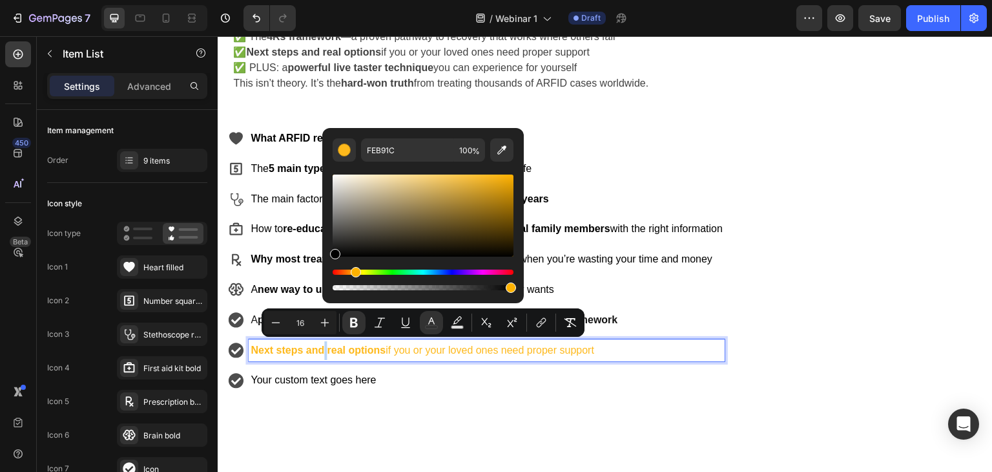
type input "000000"
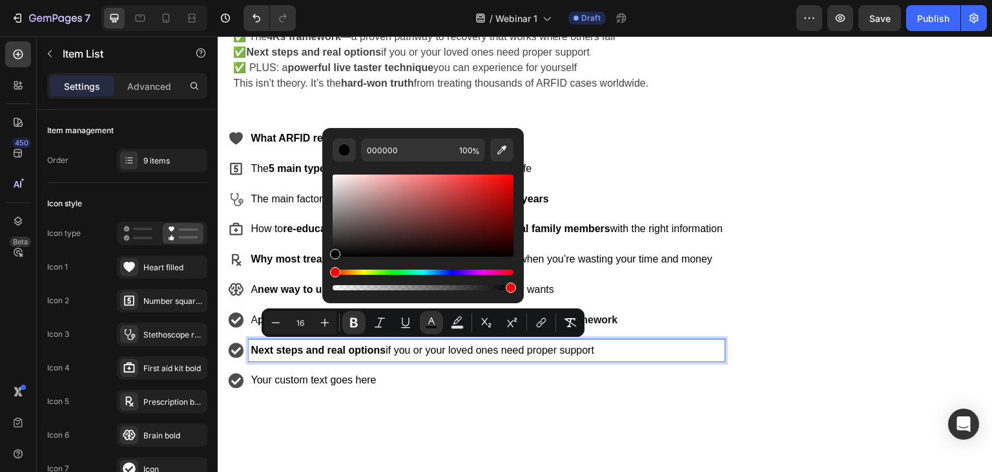
drag, startPoint x: 554, startPoint y: 285, endPoint x: 311, endPoint y: 273, distance: 243.2
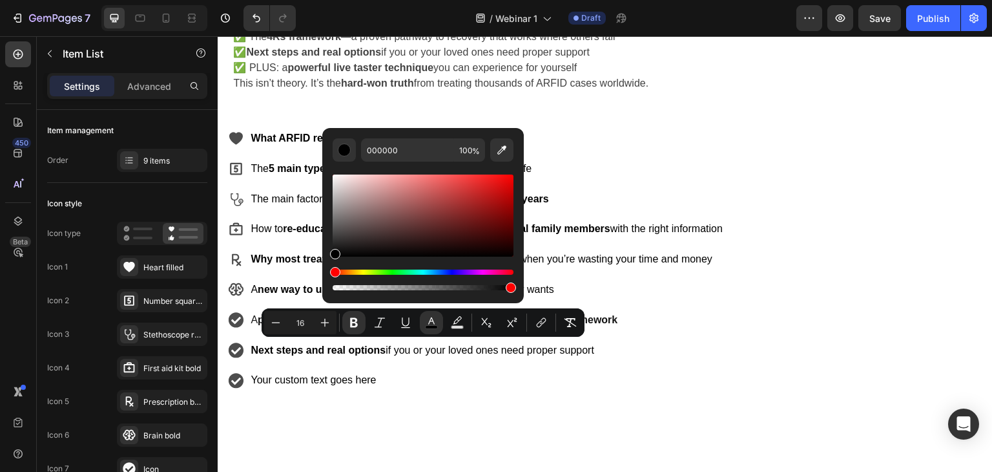
click at [478, 390] on div "What ARFID really is (and isn’t) The 5 main types of ARFID and how they show up…" at bounding box center [476, 259] width 517 height 285
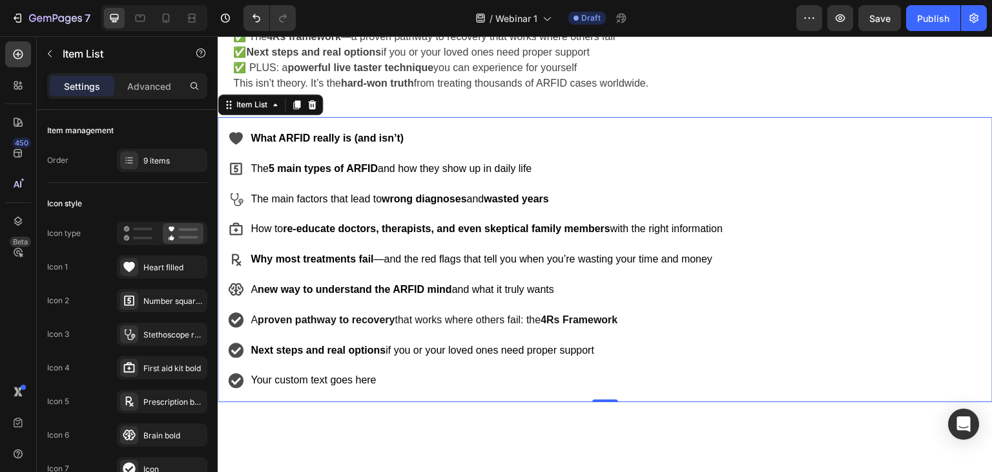
click at [374, 390] on div "What ARFID really is (and isn’t) The 5 main types of ARFID and how they show up…" at bounding box center [476, 259] width 517 height 285
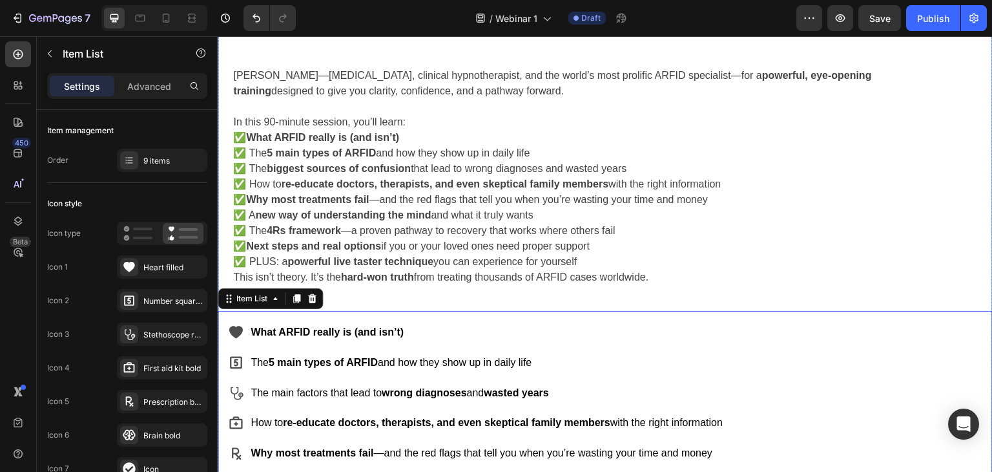
click at [295, 258] on strong "powerful live taster technique" at bounding box center [360, 261] width 146 height 11
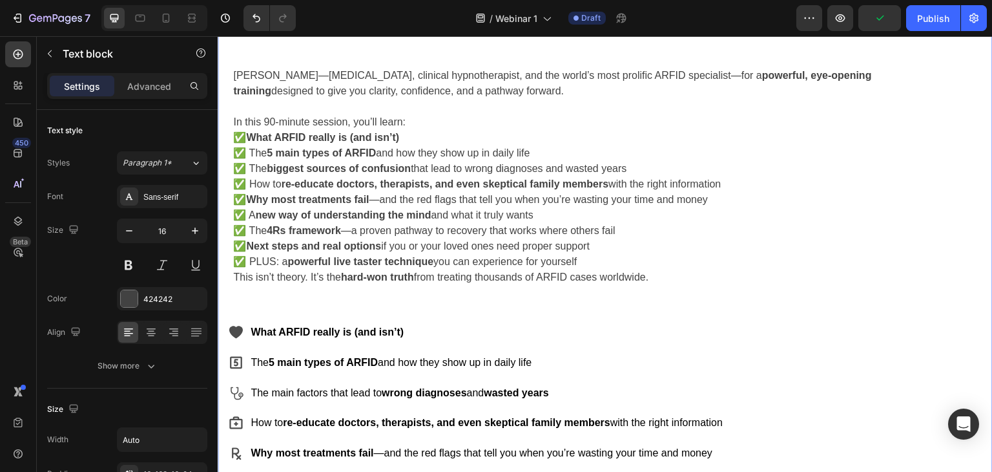
click at [289, 262] on p "✅ What ARFID really is (and isn’t) ✅ The 5 main types of ARFID and how they sho…" at bounding box center [558, 200] width 651 height 140
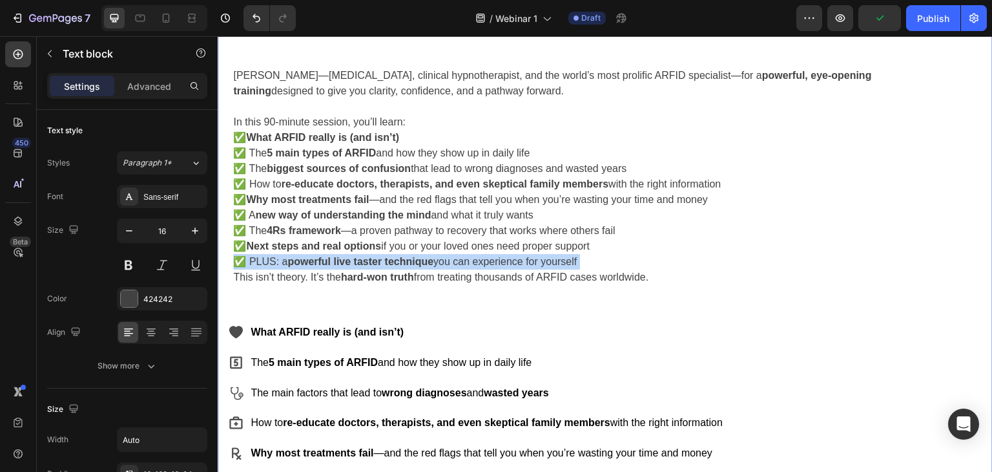
click at [289, 262] on p "✅ What ARFID really is (and isn’t) ✅ The 5 main types of ARFID and how they sho…" at bounding box center [558, 200] width 651 height 140
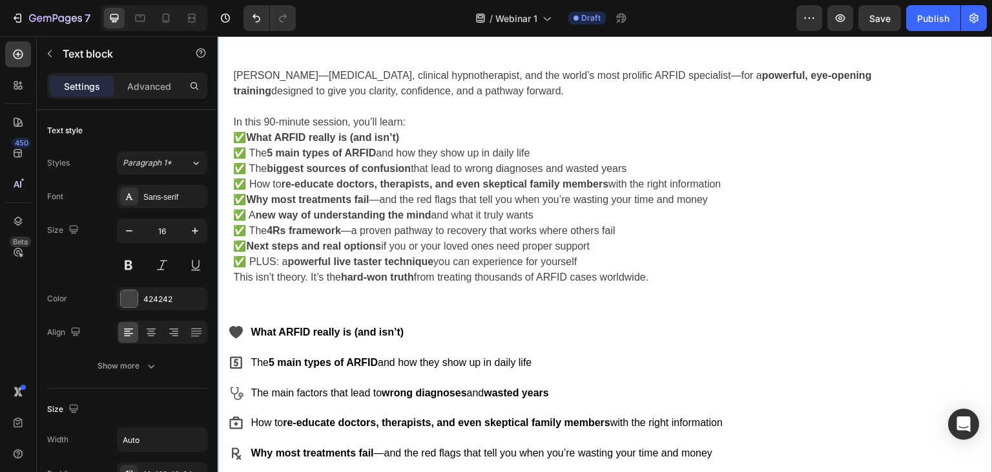
click at [493, 282] on p "This isn’t theory. It’s the hard-won truth from treating thousands of ARFID cas…" at bounding box center [558, 277] width 651 height 16
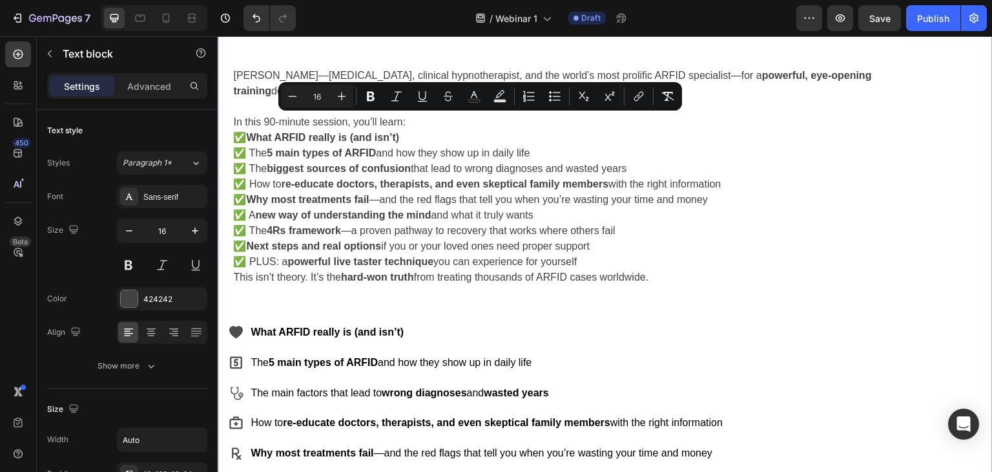
drag, startPoint x: 601, startPoint y: 262, endPoint x: 219, endPoint y: 120, distance: 408.2
click at [219, 120] on div "[PERSON_NAME]—[MEDICAL_DATA], clinical hypnotherapist, and the world’s most pro…" at bounding box center [605, 168] width 775 height 253
click at [286, 148] on strong "5 main types of ARFID" at bounding box center [321, 152] width 109 height 11
click at [417, 152] on p "✅ What ARFID really is (and isn’t) ✅ The 5 main types of ARFID and how they sho…" at bounding box center [558, 200] width 651 height 140
drag, startPoint x: 421, startPoint y: 122, endPoint x: 660, endPoint y: 263, distance: 278.0
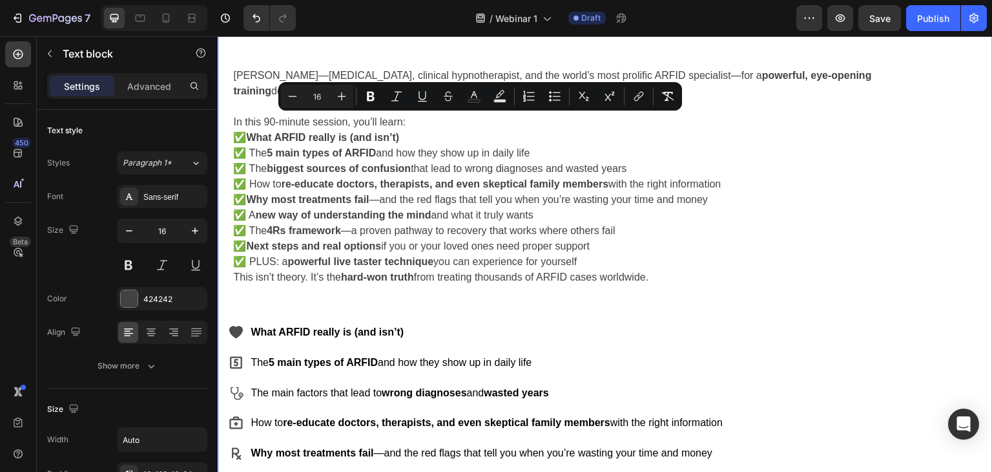
click at [660, 263] on div "[PERSON_NAME]—[MEDICAL_DATA], clinical hypnotherapist, and the world’s most pro…" at bounding box center [605, 168] width 775 height 253
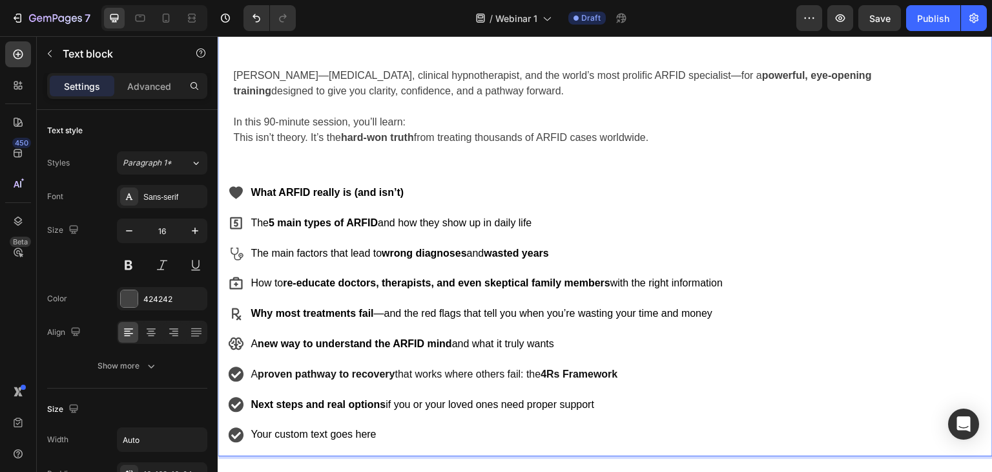
click at [458, 139] on p "This isn’t theory. It’s the hard-won truth from treating thousands of ARFID cas…" at bounding box center [558, 138] width 651 height 16
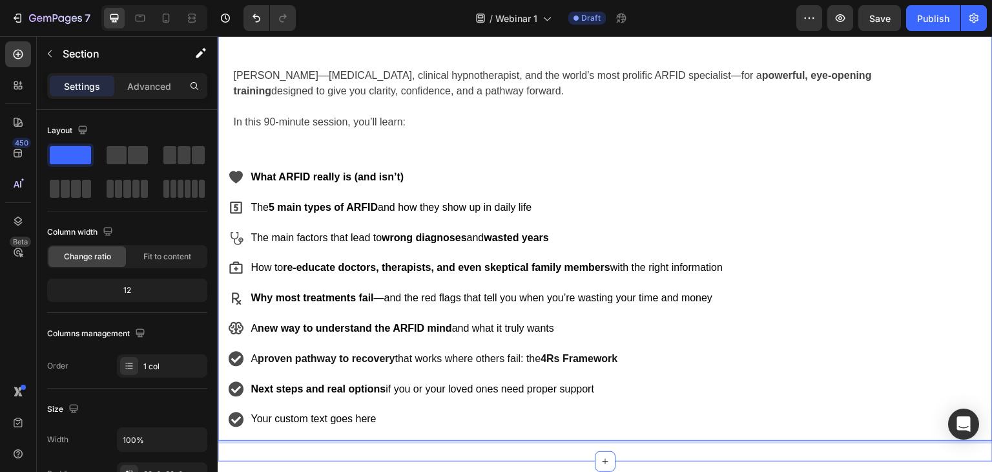
click at [269, 140] on div "Your heading text goes here Heading Drop element here Row FREE SHIPPING Text Bl…" at bounding box center [605, 157] width 775 height 568
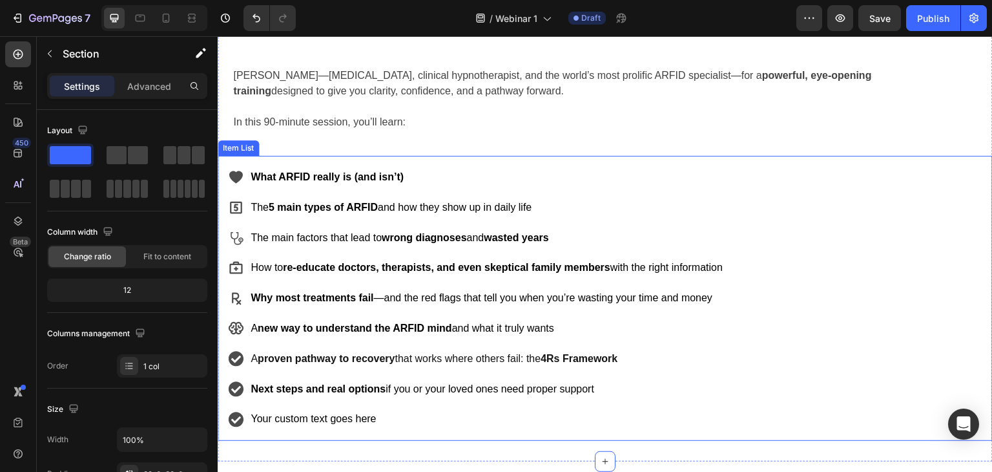
click at [251, 171] on p "What ARFID really is (and isn’t)" at bounding box center [487, 177] width 472 height 19
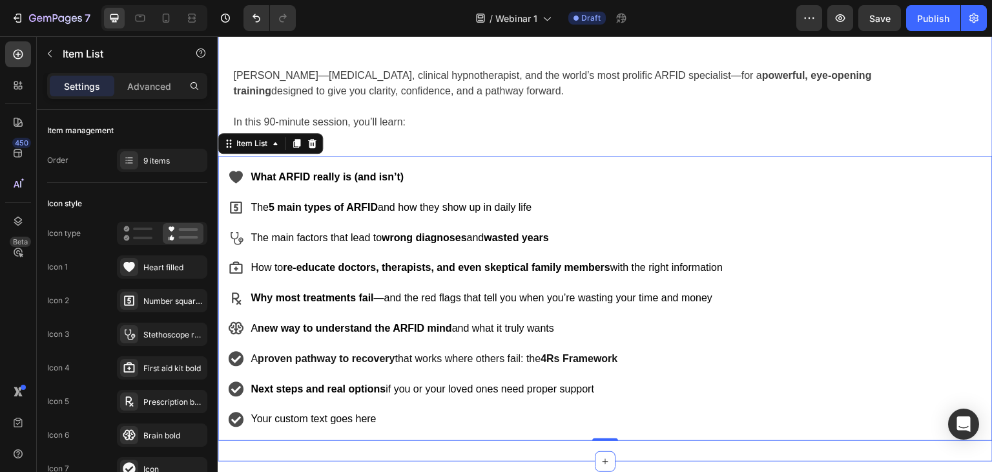
click at [367, 140] on div "Your heading text goes here Heading Drop element here Row FREE SHIPPING Text Bl…" at bounding box center [605, 157] width 775 height 568
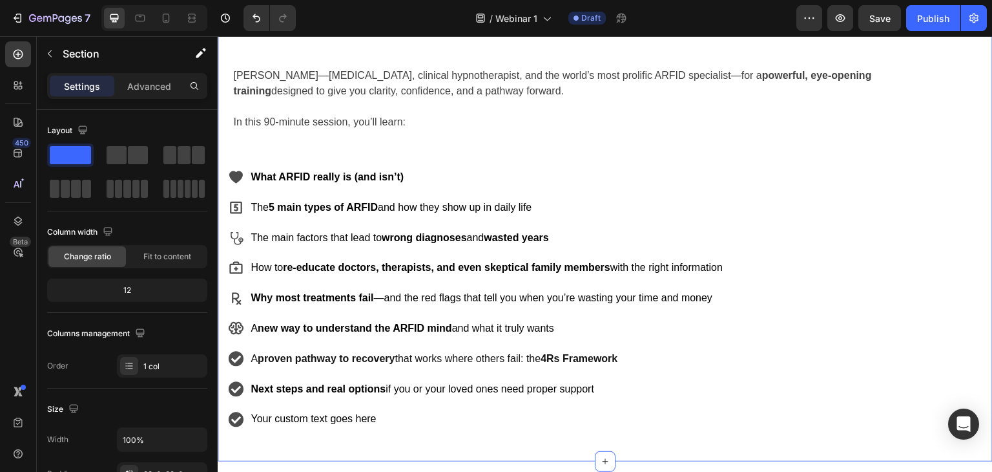
click at [361, 143] on div "Your heading text goes here Heading Drop element here Row FREE SHIPPING Text Bl…" at bounding box center [605, 157] width 775 height 568
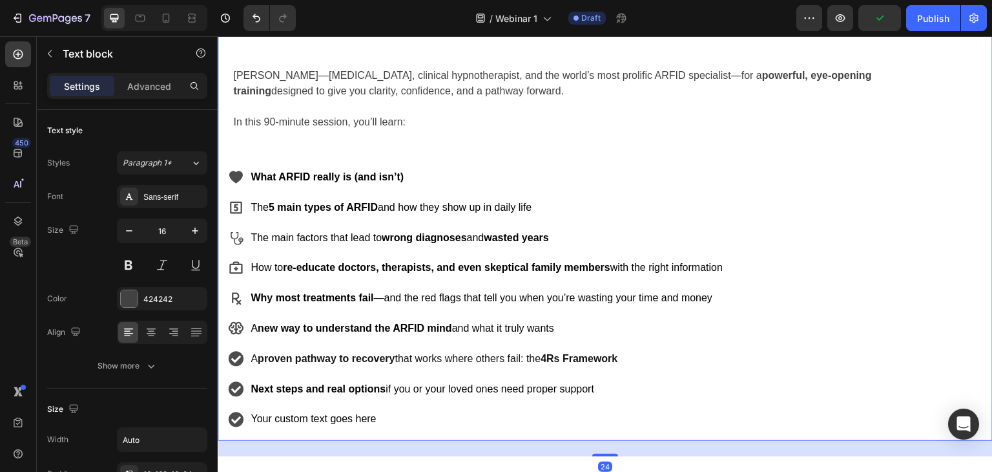
click at [415, 125] on p "In this 90-minute session, you’ll learn:" at bounding box center [558, 122] width 651 height 16
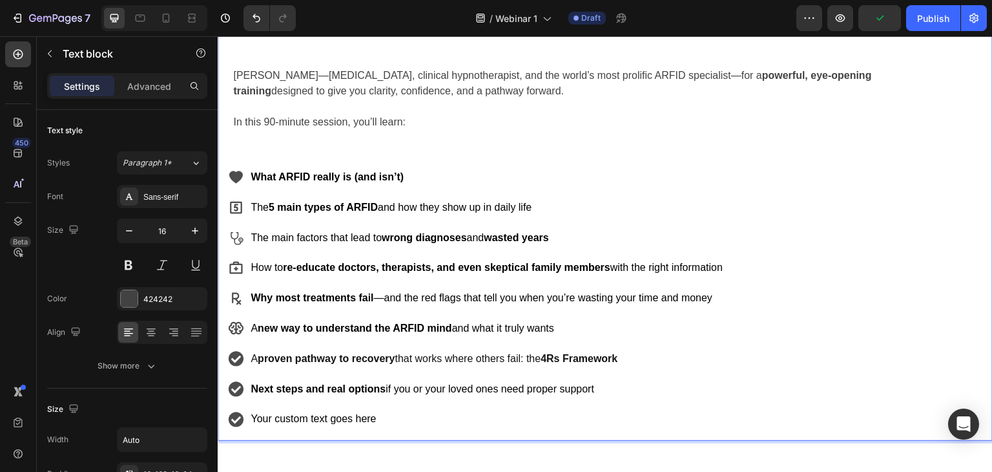
click at [394, 116] on p "In this 90-minute session, you’ll learn:" at bounding box center [558, 122] width 651 height 16
click at [406, 125] on p "In this 90-minute session, you’ll learn:" at bounding box center [558, 122] width 651 height 16
click at [417, 105] on p "Rich Text Editor. Editing area: main" at bounding box center [558, 107] width 651 height 16
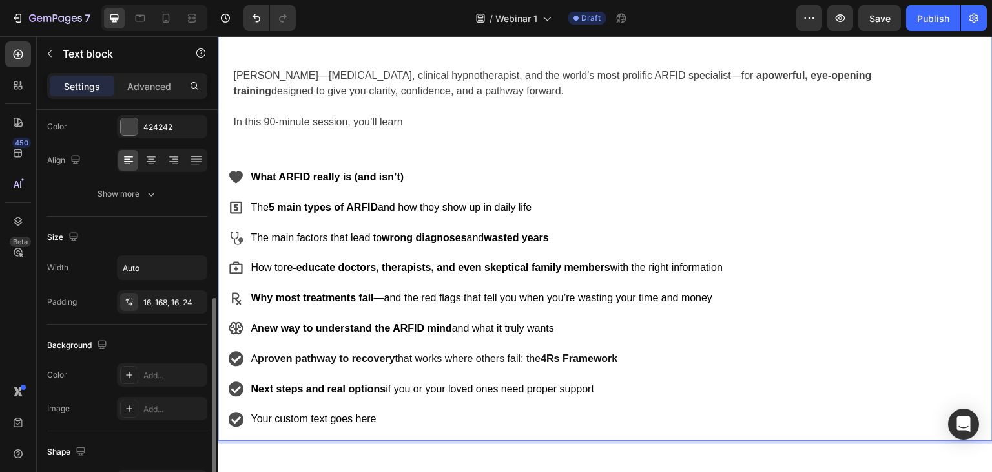
scroll to position [107, 0]
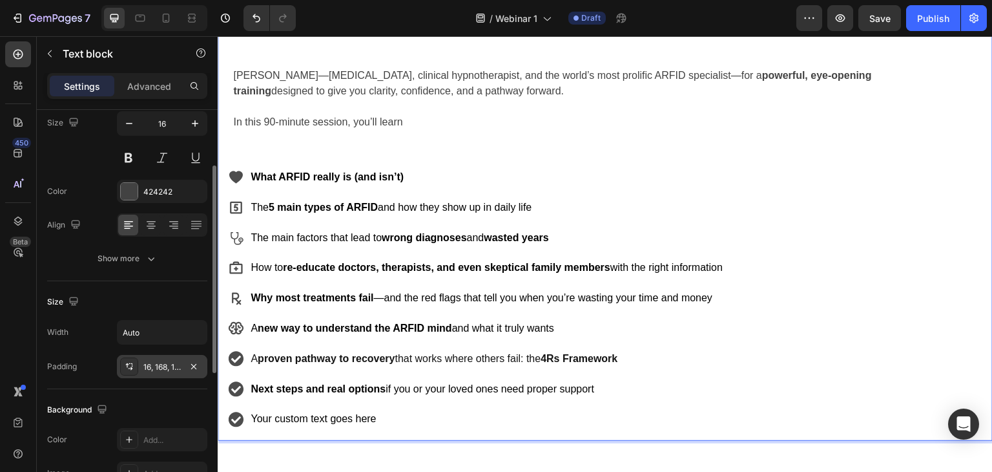
click at [158, 369] on div "16, 168, 16, 24" at bounding box center [161, 367] width 37 height 12
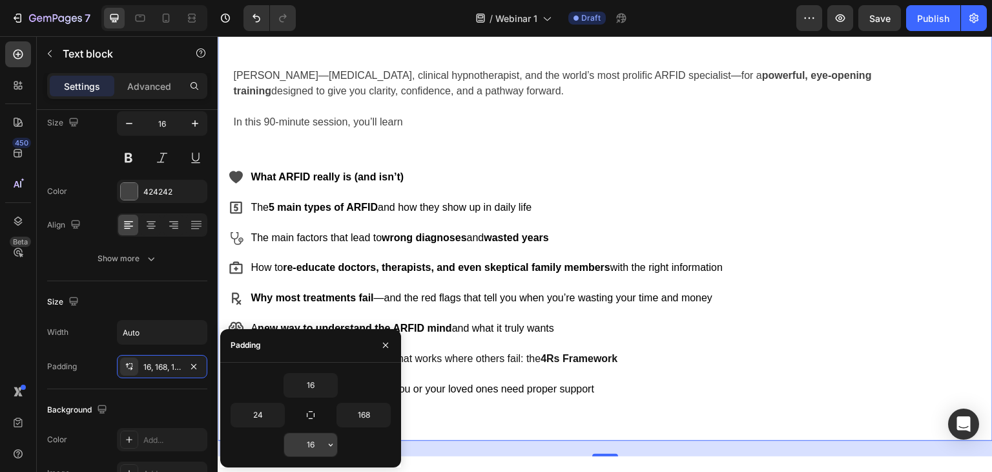
click at [310, 448] on input "16" at bounding box center [310, 444] width 53 height 23
type input "8"
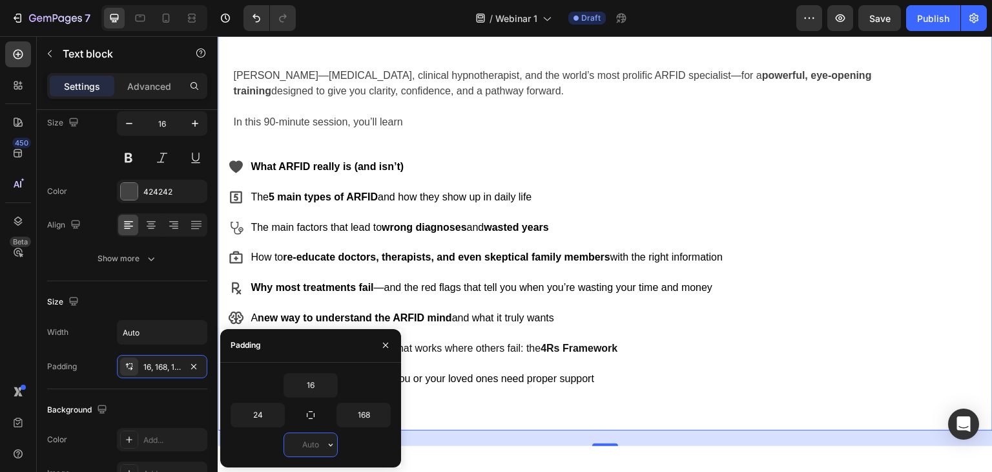
type input "2"
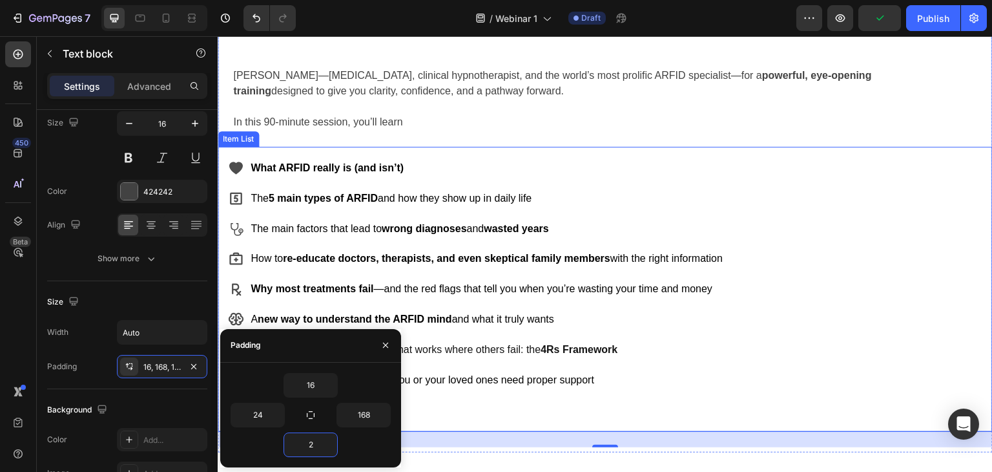
click at [446, 172] on p "What ARFID really is (and isn’t)" at bounding box center [487, 168] width 472 height 19
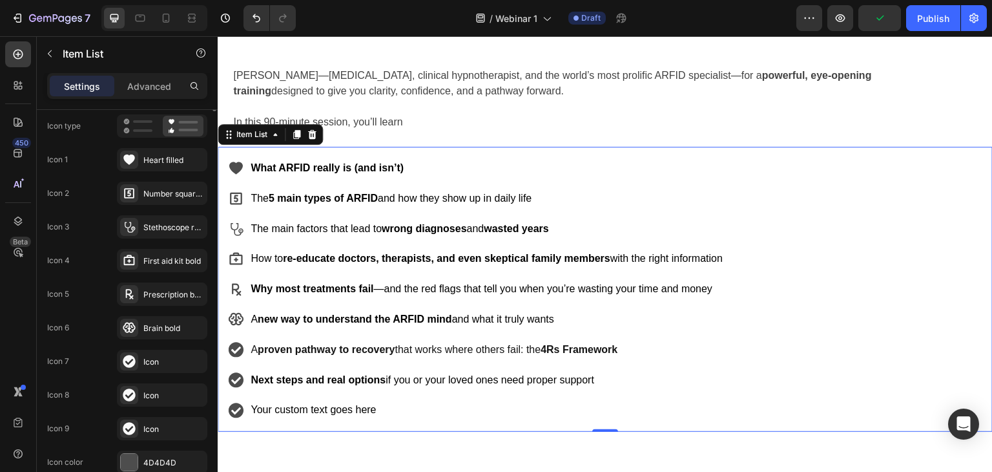
scroll to position [0, 0]
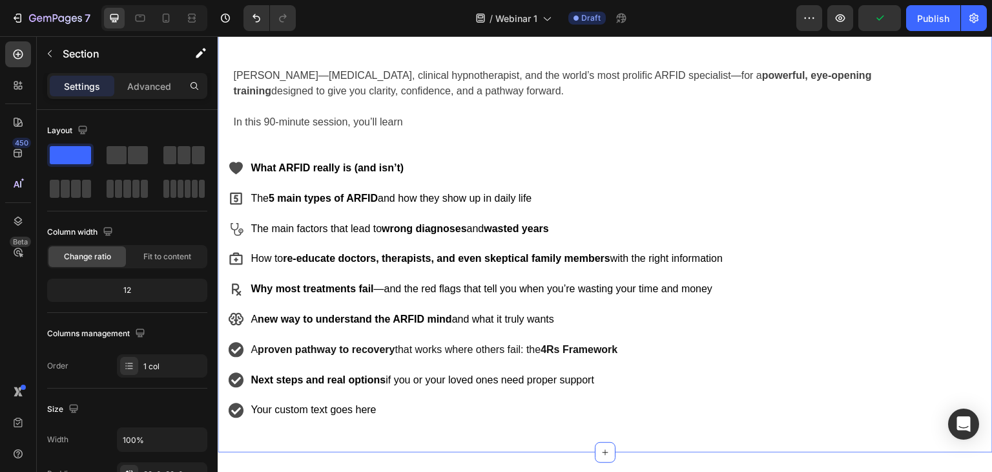
click at [400, 134] on div "Your heading text goes here Heading Drop element here Row FREE SHIPPING Text Bl…" at bounding box center [605, 152] width 775 height 559
click at [407, 118] on p "In this 90-minute session, you’ll learn" at bounding box center [558, 122] width 651 height 16
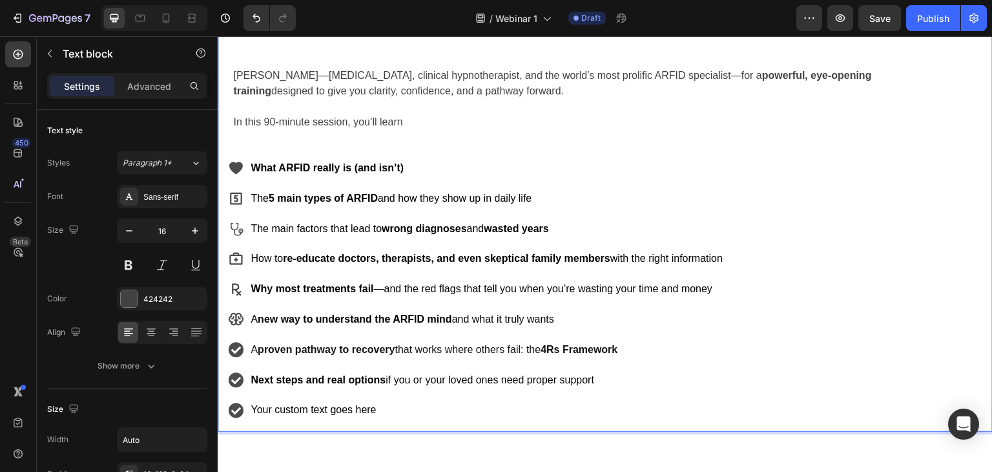
click at [407, 125] on p "In this 90-minute session, you’ll learn" at bounding box center [558, 122] width 651 height 16
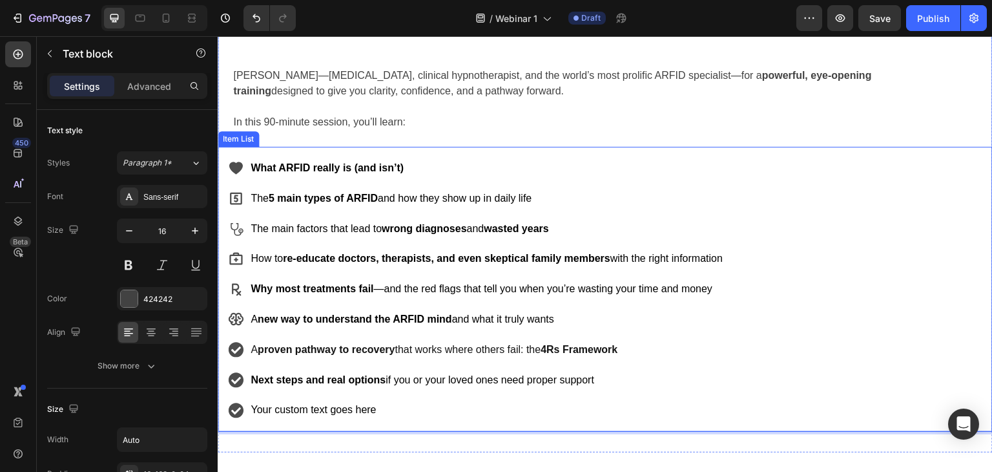
click at [325, 415] on p "Your custom text goes here" at bounding box center [487, 409] width 472 height 19
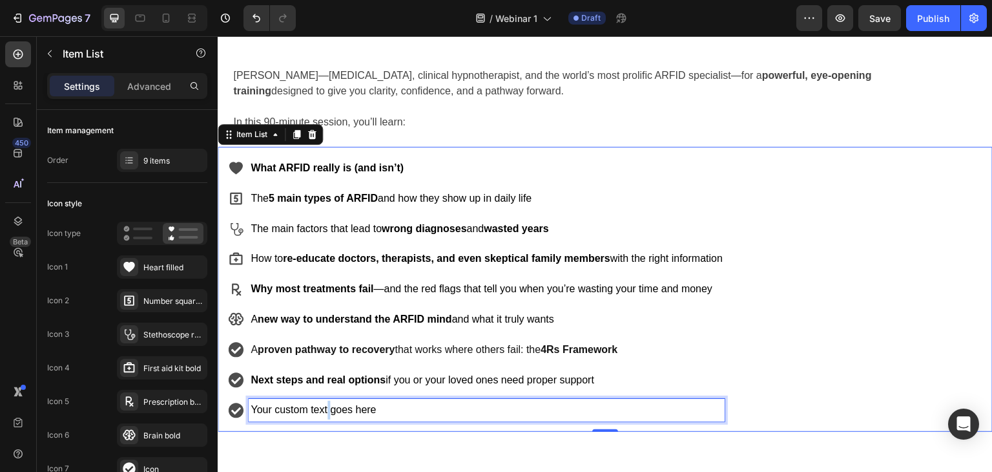
click at [326, 415] on p "Your custom text goes here" at bounding box center [487, 409] width 472 height 19
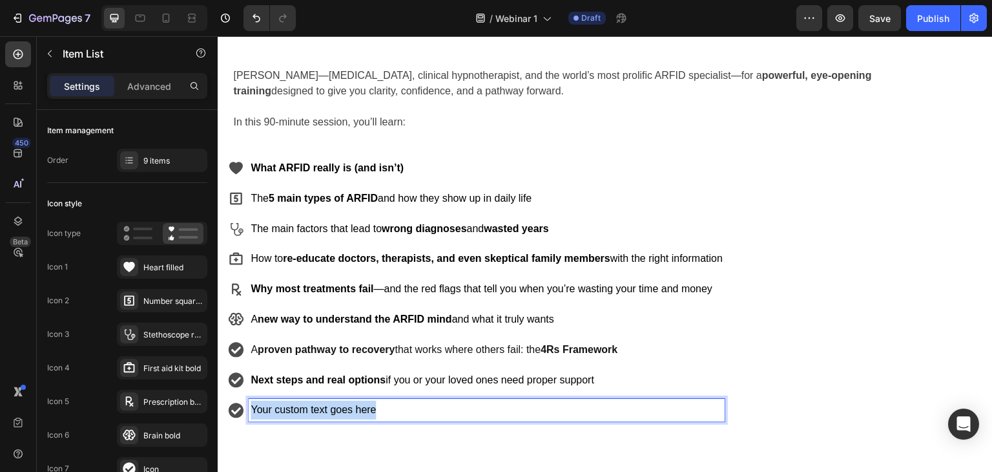
click at [326, 415] on p "Your custom text goes here" at bounding box center [487, 409] width 472 height 19
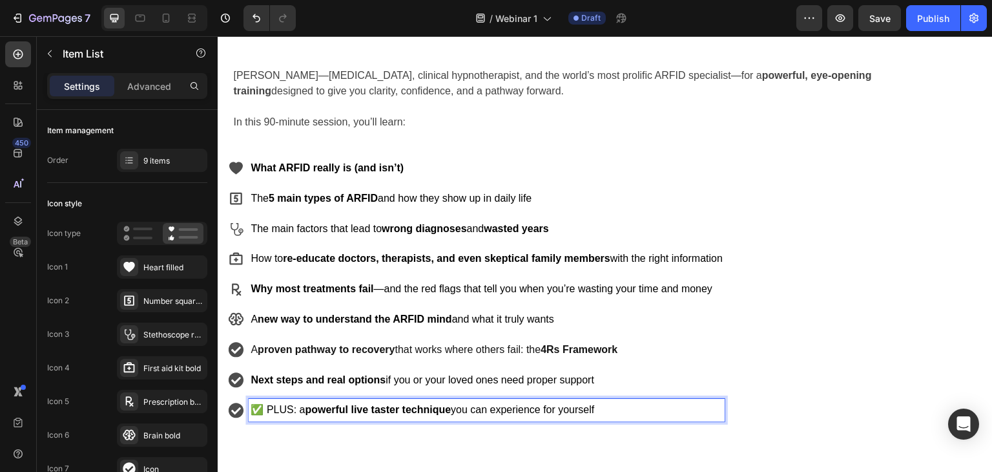
click at [264, 406] on span "✅ PLUS: a powerful live taster technique you can experience for yourself" at bounding box center [423, 409] width 344 height 11
drag, startPoint x: 267, startPoint y: 405, endPoint x: 247, endPoint y: 408, distance: 20.2
click at [247, 408] on div "✅ PLUS: a powerful live taster technique you can experience for yourself" at bounding box center [476, 410] width 497 height 23
click at [240, 404] on icon at bounding box center [235, 409] width 15 height 15
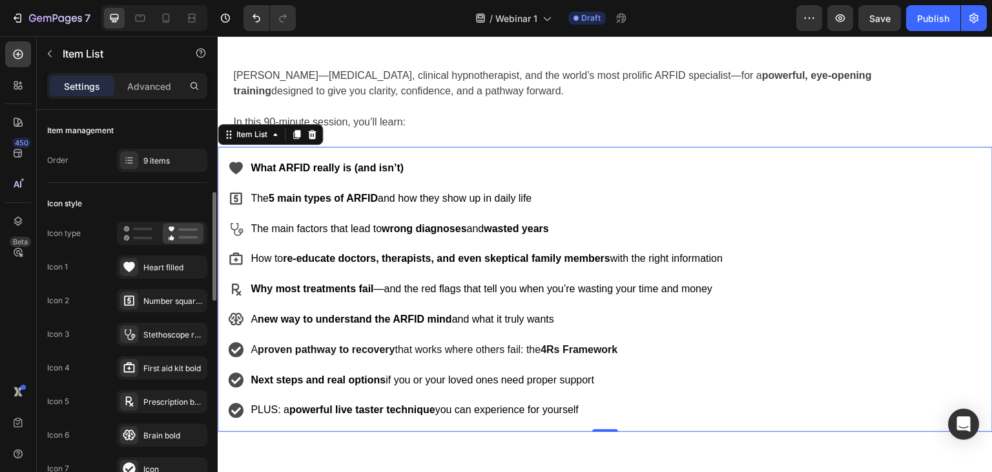
scroll to position [194, 0]
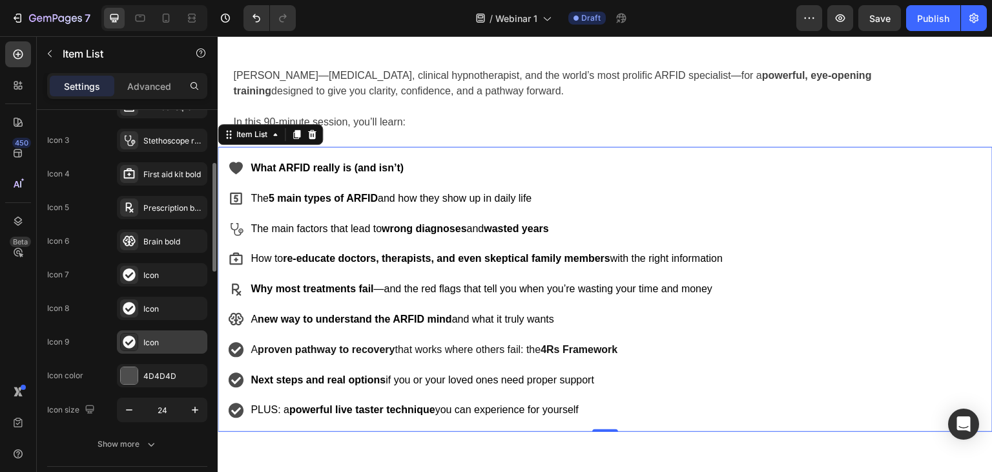
click at [132, 342] on icon at bounding box center [129, 341] width 12 height 12
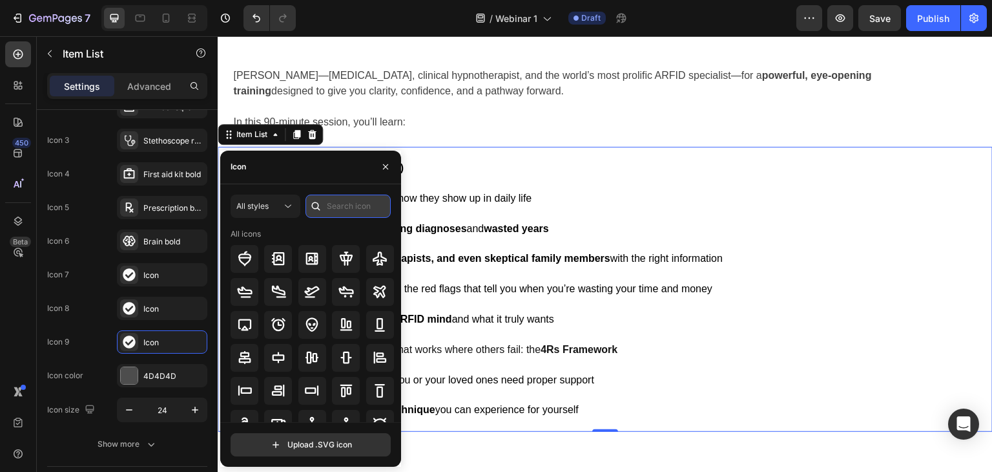
click at [354, 208] on input "text" at bounding box center [348, 205] width 85 height 23
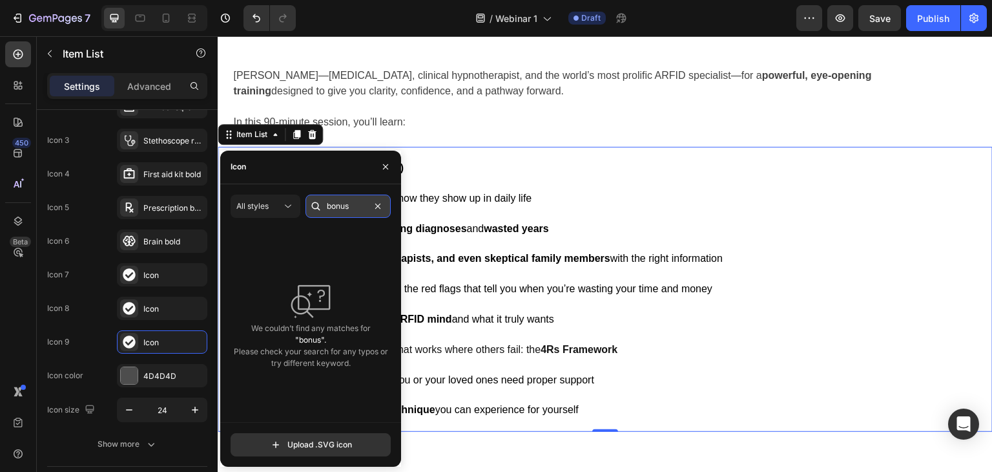
click at [348, 205] on input "bonus" at bounding box center [348, 205] width 85 height 23
click at [341, 207] on input "bonus" at bounding box center [348, 205] width 85 height 23
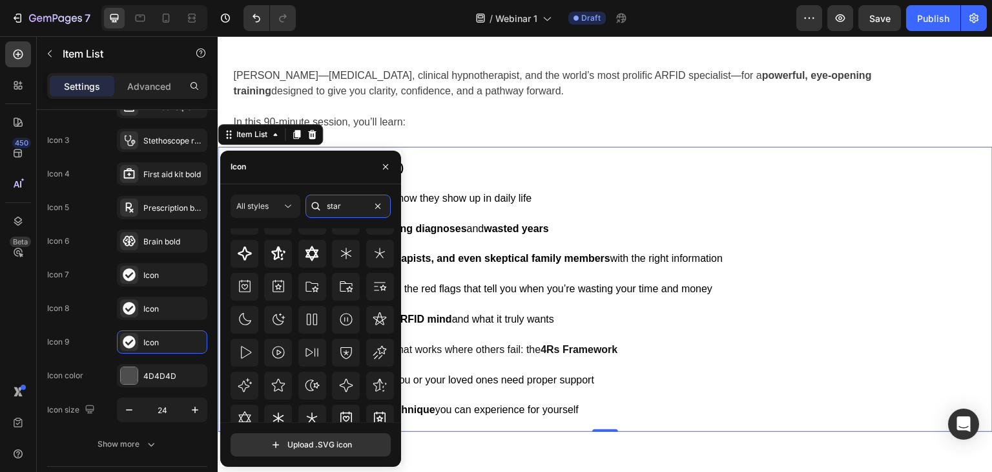
scroll to position [142, 0]
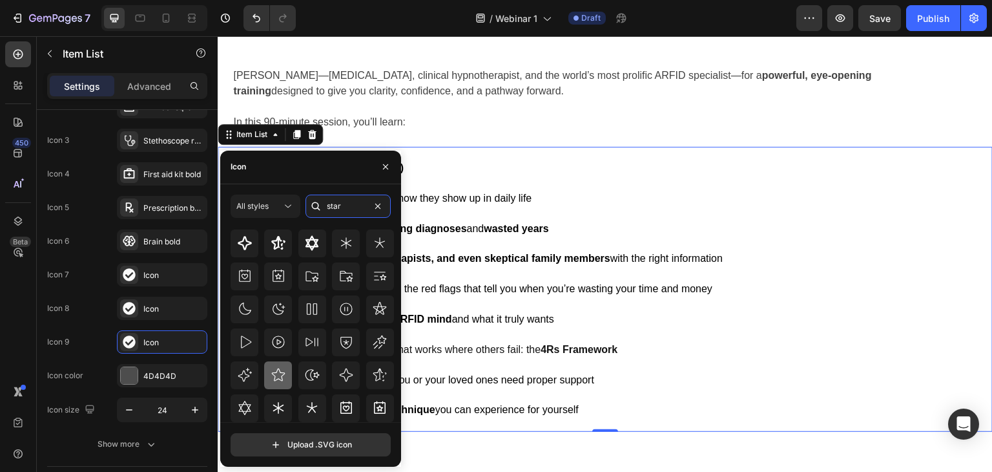
type input "star"
click at [272, 380] on icon at bounding box center [279, 375] width 16 height 16
click at [497, 359] on div "What ARFID really is (and isn’t) The 5 main types of ARFID and how they show up…" at bounding box center [476, 289] width 497 height 264
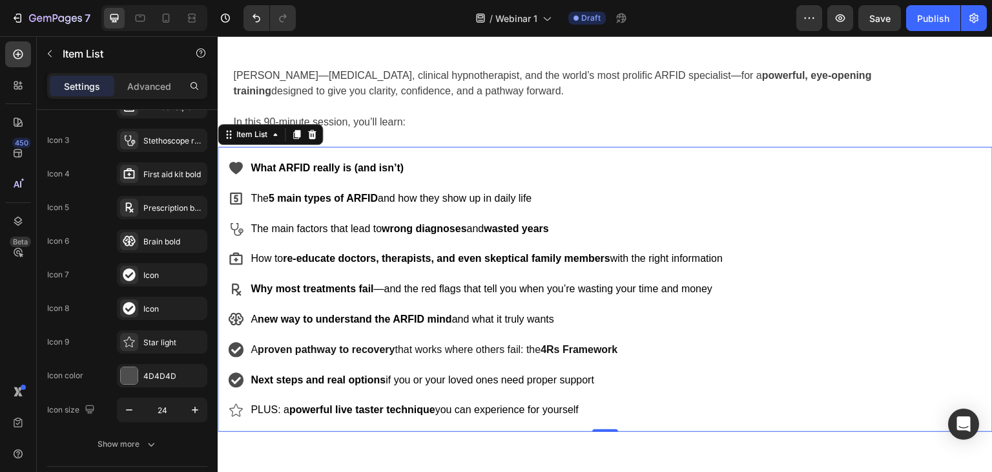
click at [236, 379] on icon at bounding box center [236, 380] width 16 height 16
click at [143, 306] on div "Icon" at bounding box center [173, 309] width 61 height 12
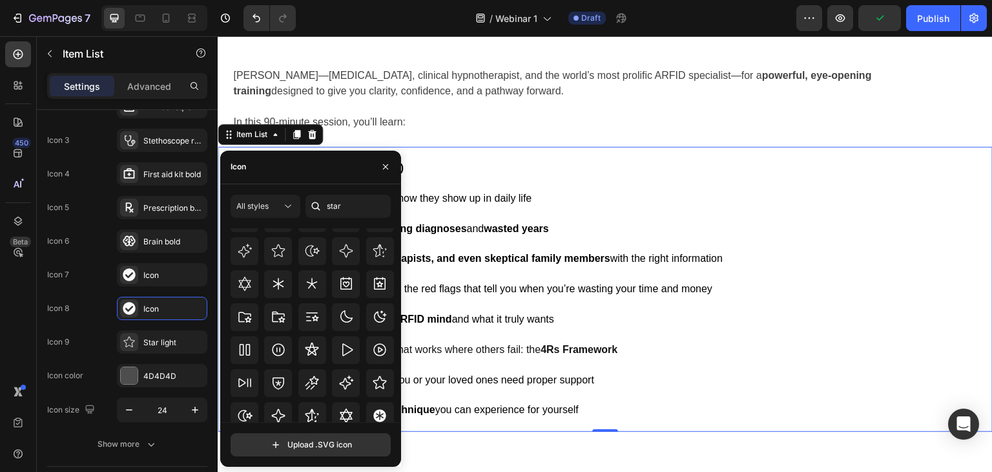
scroll to position [314, 0]
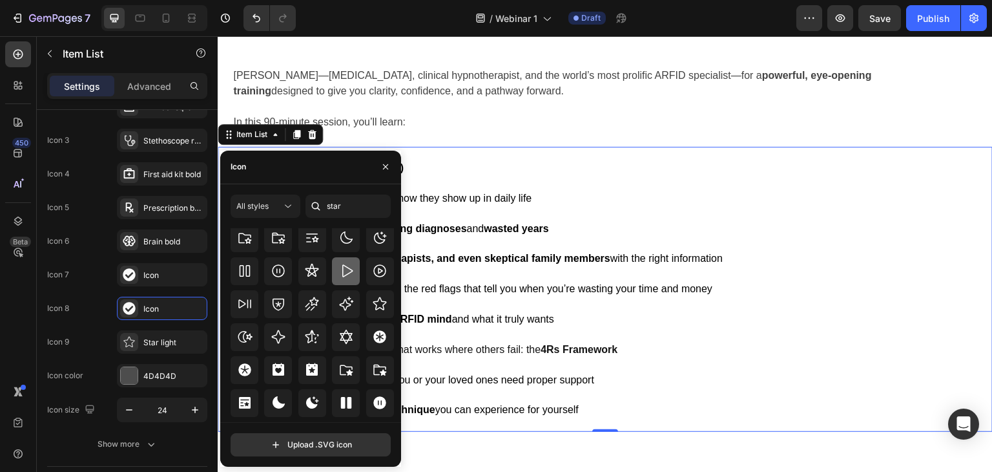
click at [354, 273] on div at bounding box center [346, 271] width 28 height 28
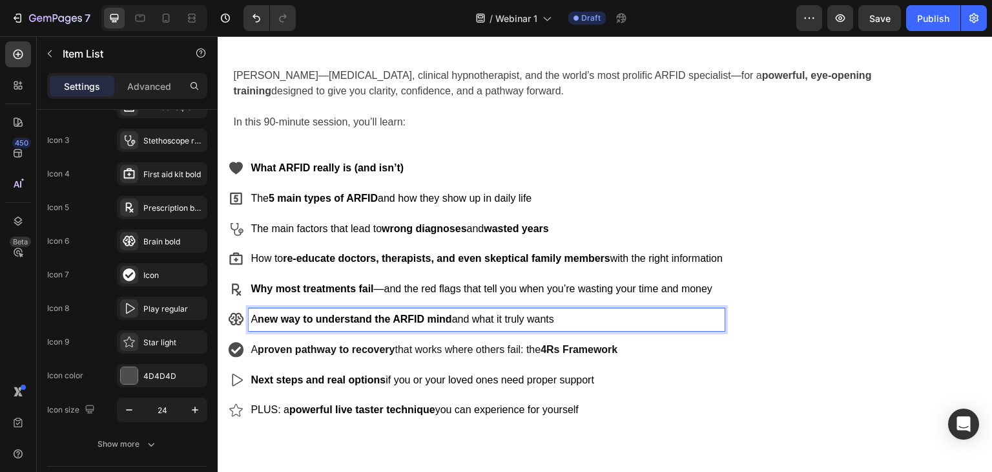
click at [238, 352] on icon at bounding box center [235, 349] width 15 height 15
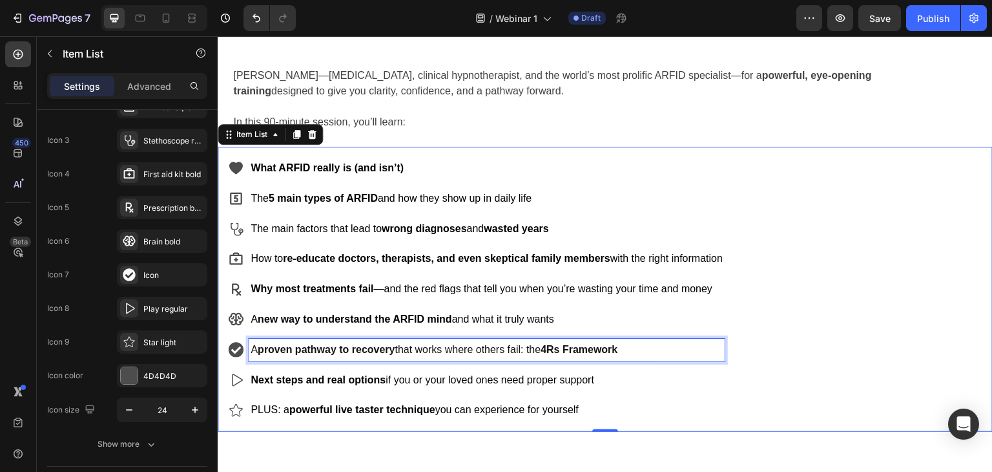
click at [261, 350] on strong "proven pathway to recovery" at bounding box center [327, 349] width 138 height 11
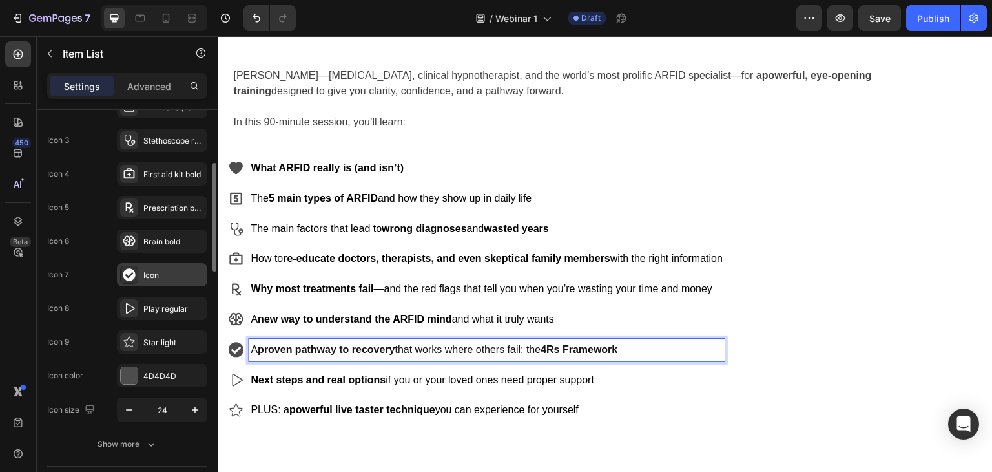
click at [161, 281] on div "Icon" at bounding box center [162, 274] width 90 height 23
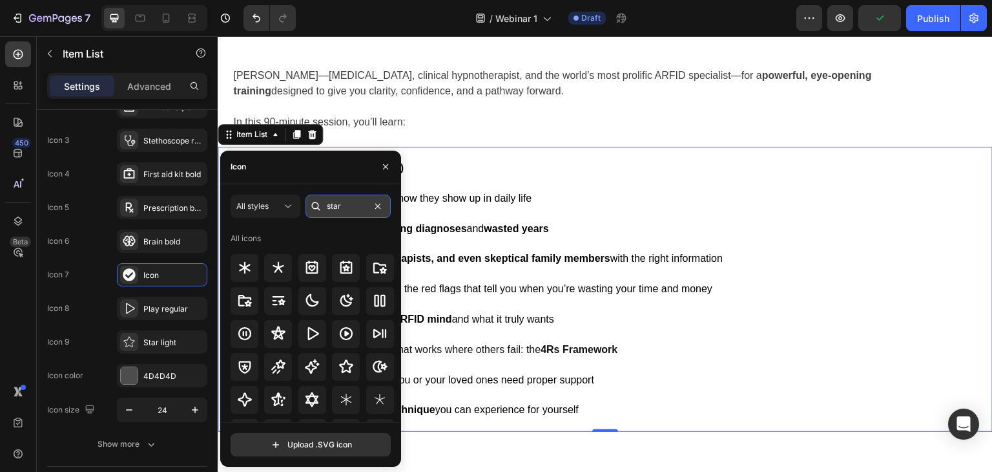
click at [338, 209] on input "star" at bounding box center [348, 205] width 85 height 23
click at [337, 209] on input "star" at bounding box center [348, 205] width 85 height 23
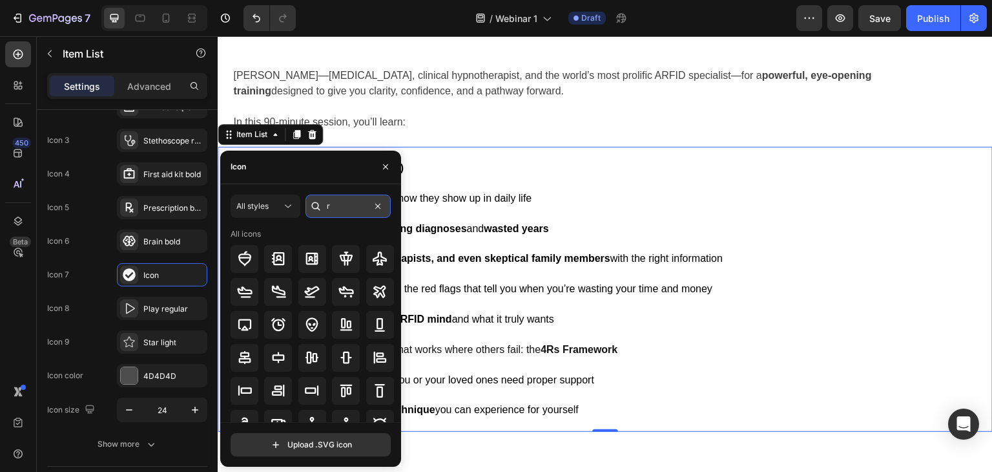
type input "r"
click at [337, 209] on input "r" at bounding box center [348, 205] width 85 height 23
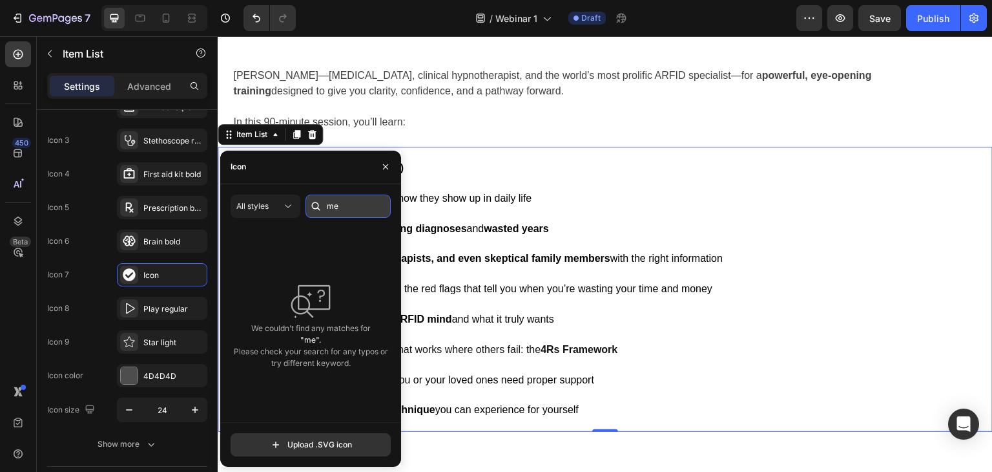
type input "m"
type input "p"
type input "work"
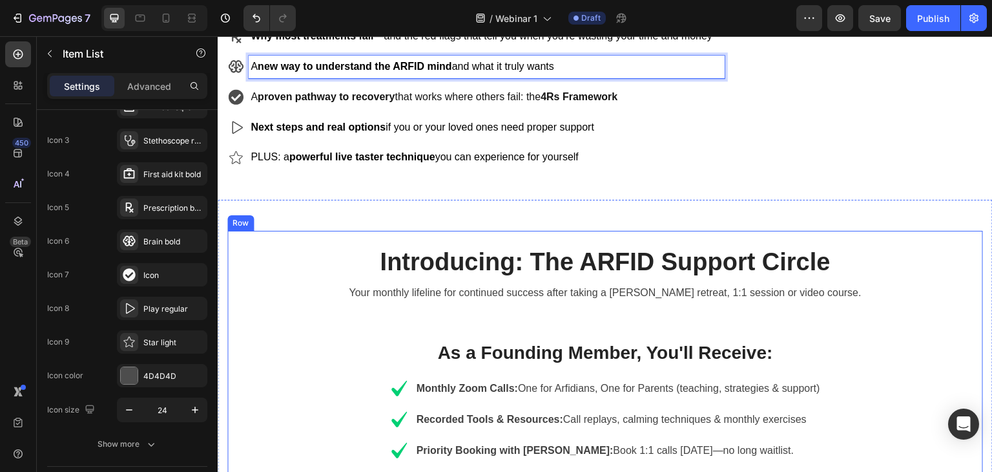
scroll to position [853, 0]
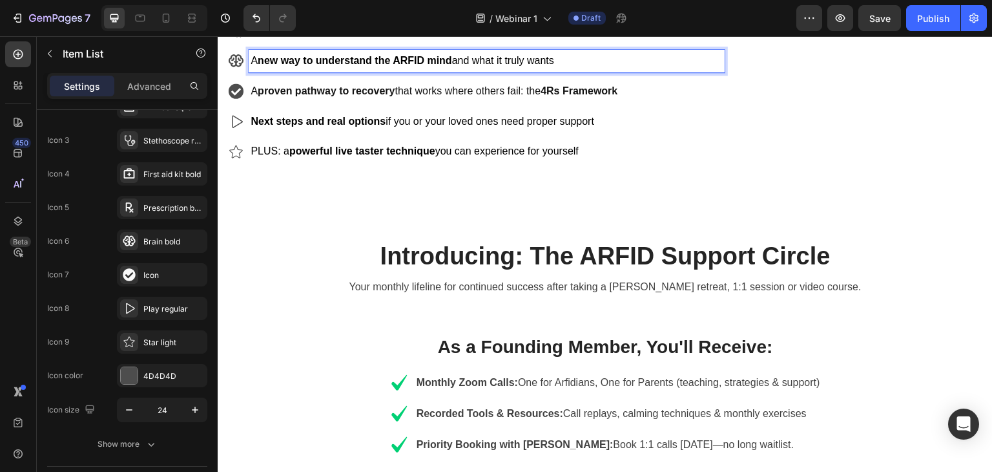
click at [252, 145] on span "PLUS: a powerful live taster technique you can experience for yourself" at bounding box center [415, 150] width 328 height 11
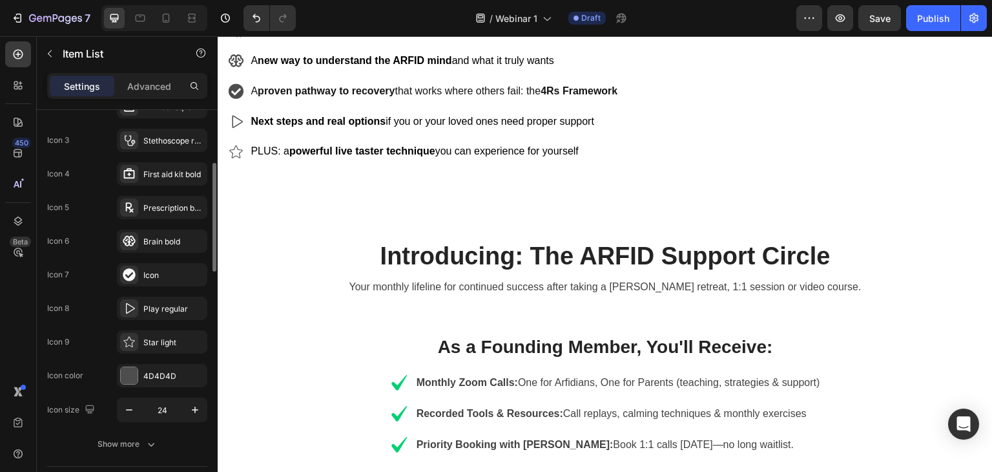
click at [149, 355] on div "Icon type Icon 1 Heart filled Icon 2 Number square five bold Icon 3 Stethoscope…" at bounding box center [127, 225] width 160 height 394
click at [159, 339] on div "Star light" at bounding box center [173, 343] width 61 height 12
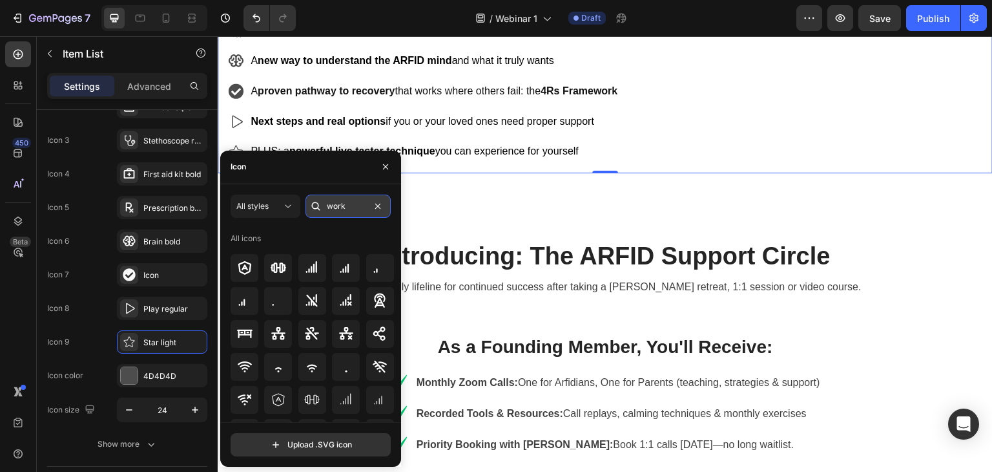
click at [337, 198] on input "work" at bounding box center [348, 205] width 85 height 23
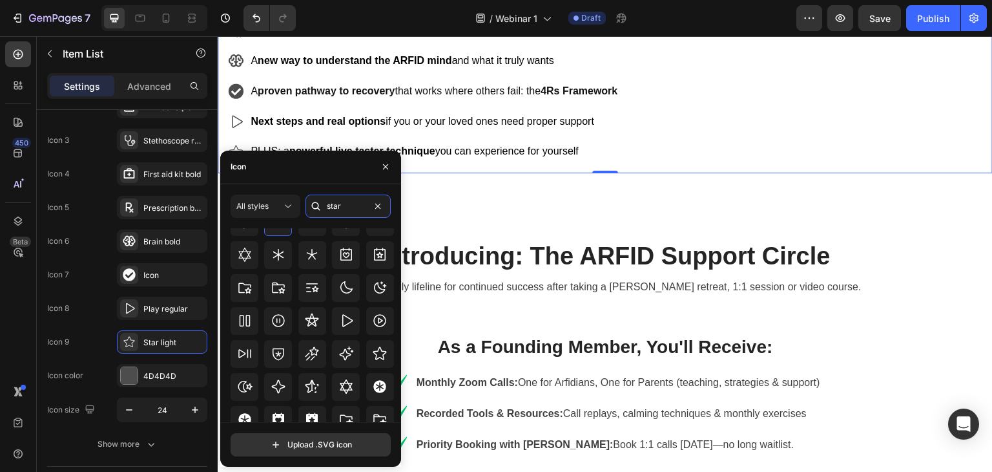
scroll to position [379, 0]
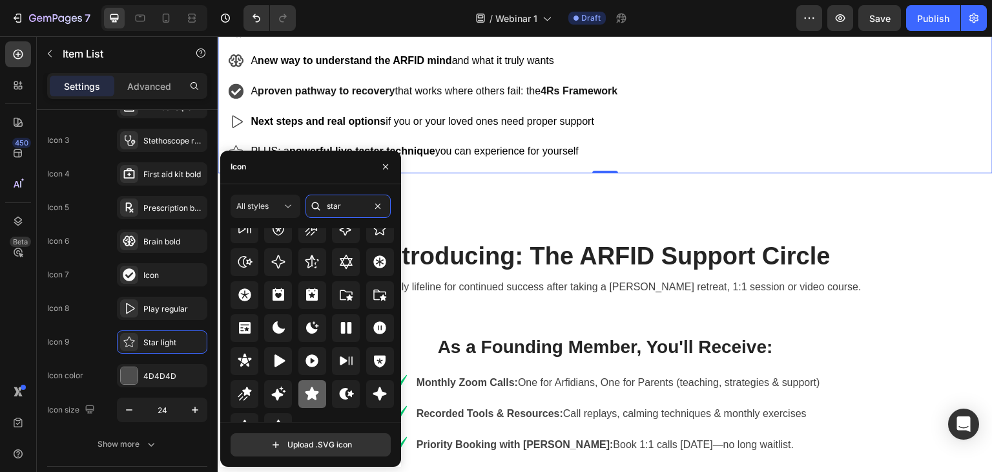
type input "star"
click at [304, 391] on icon at bounding box center [312, 394] width 16 height 16
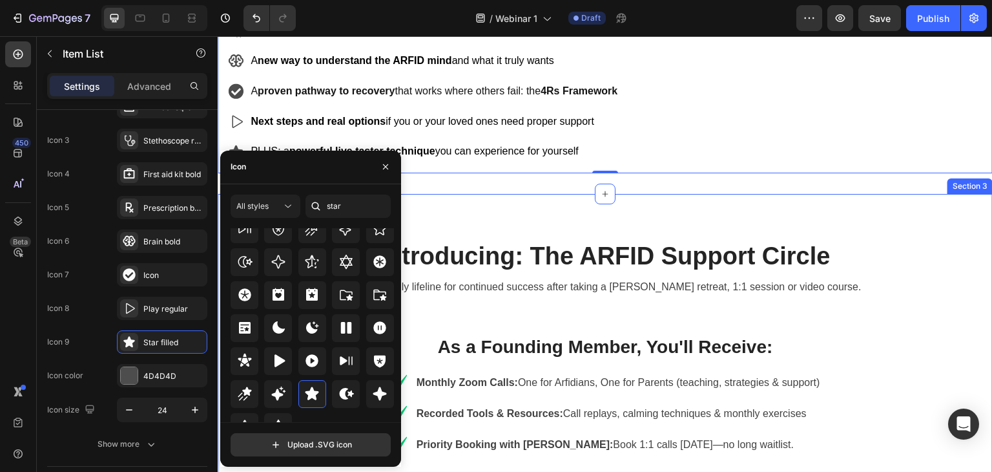
click at [495, 194] on div "Introducing: The ARFID Support Circle Heading Your monthly lifeline for continu…" at bounding box center [605, 422] width 775 height 457
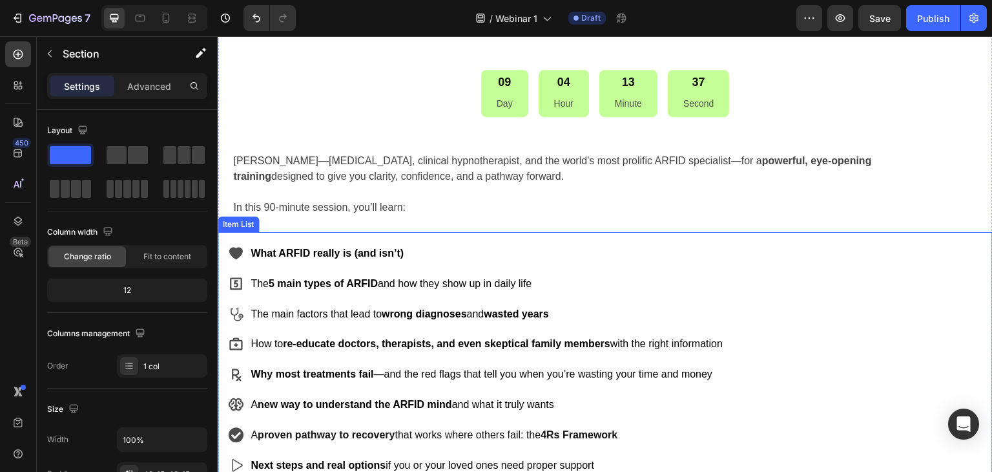
scroll to position [400, 0]
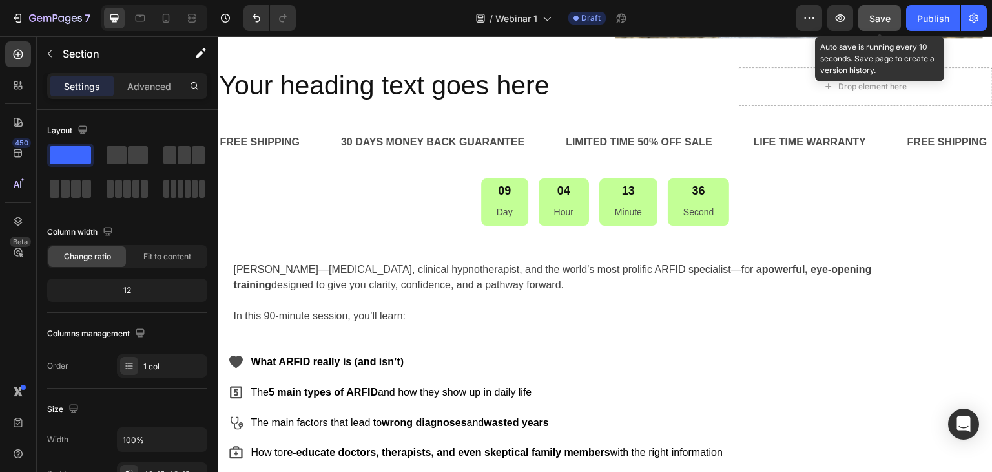
click at [882, 26] on button "Save" at bounding box center [879, 18] width 43 height 26
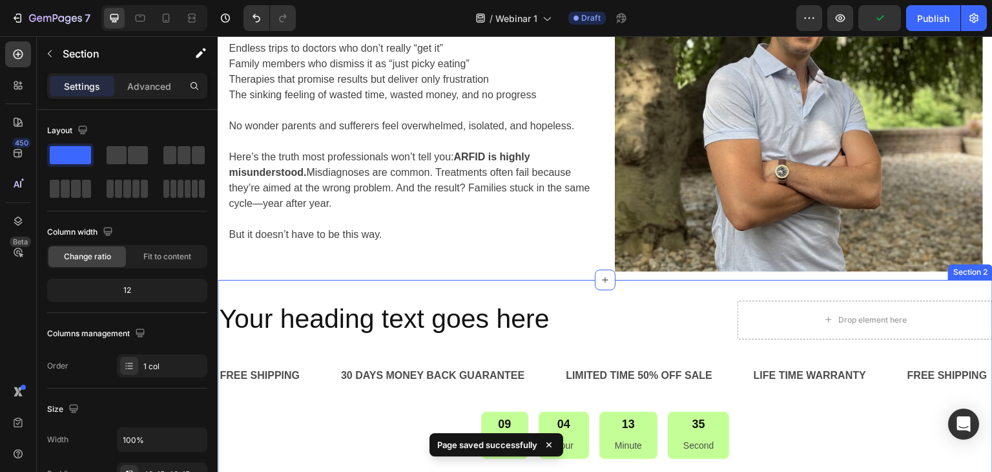
scroll to position [142, 0]
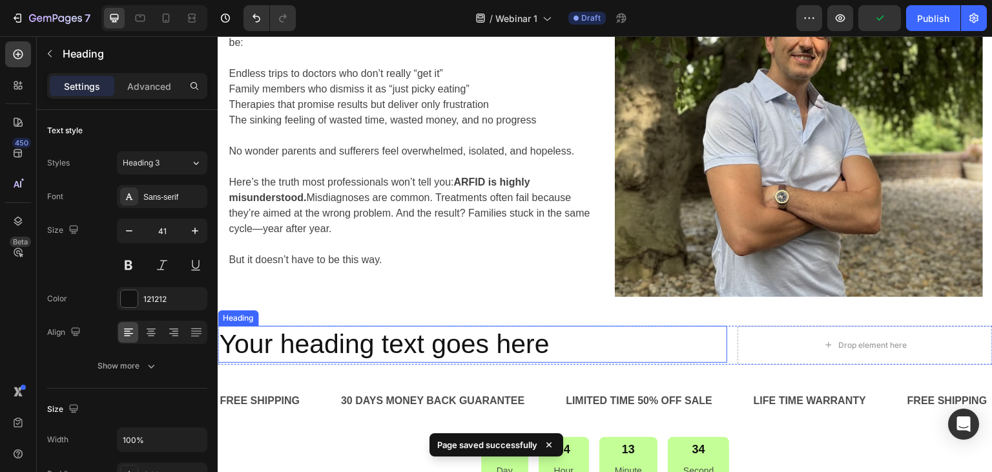
click at [457, 345] on h2 "Your heading text goes here" at bounding box center [473, 344] width 510 height 37
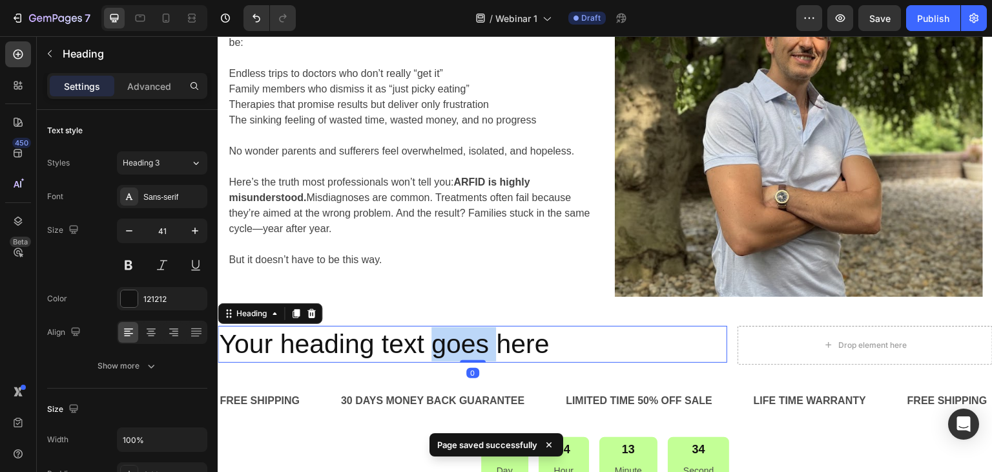
click at [457, 345] on h2 "Your heading text goes here" at bounding box center [473, 344] width 510 height 37
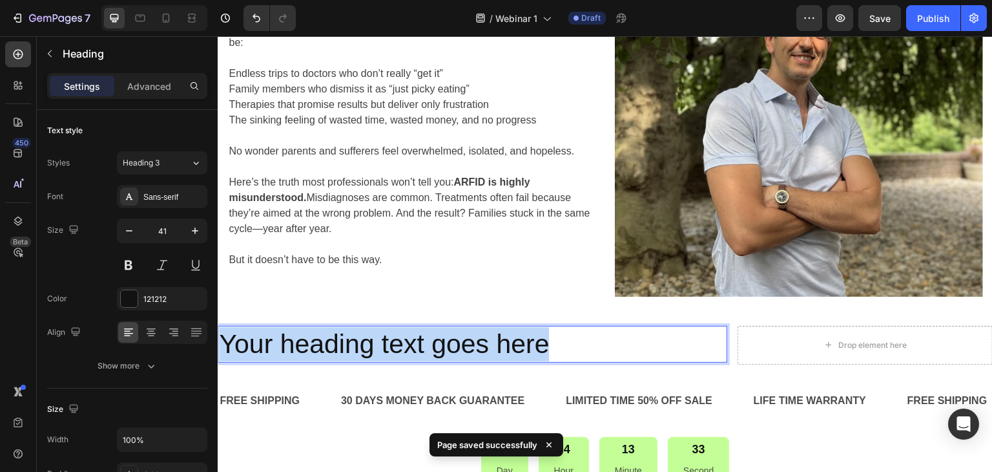
click at [457, 345] on p "Your heading text goes here" at bounding box center [472, 344] width 507 height 34
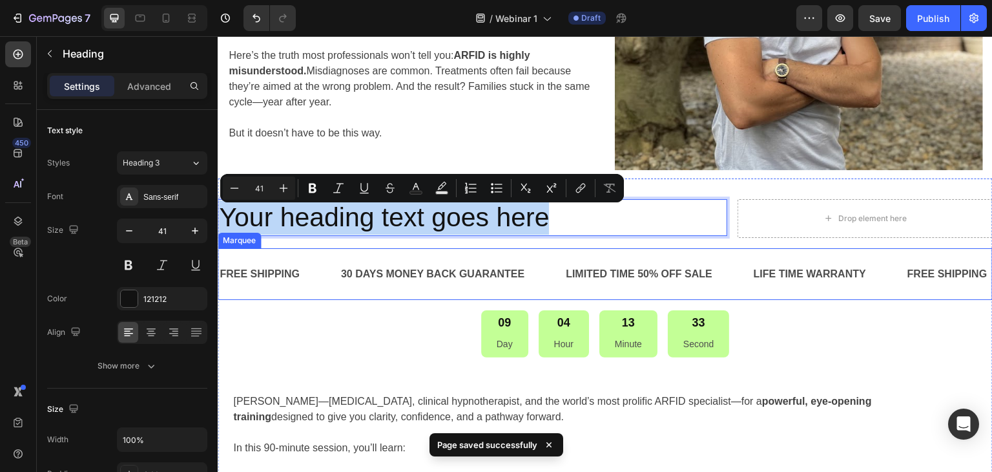
scroll to position [271, 0]
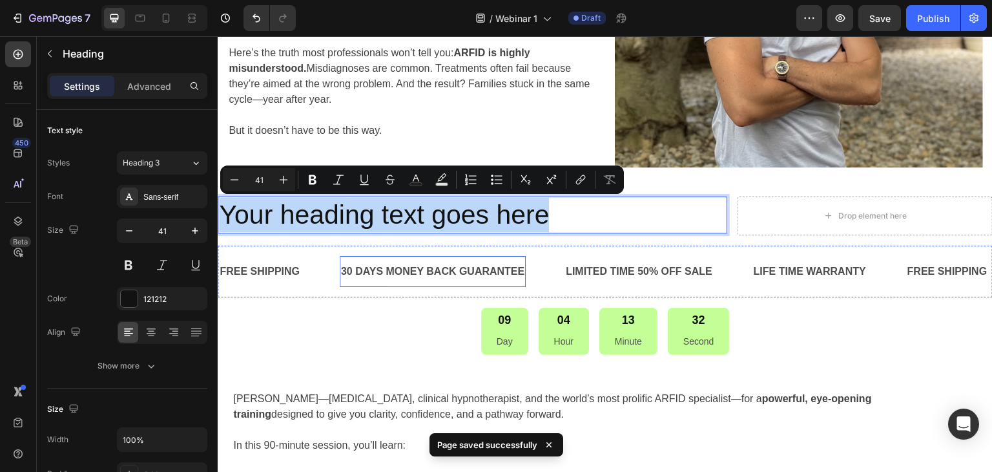
click at [456, 271] on div "30 DAYS MONEY BACK GUARANTEE" at bounding box center [433, 271] width 187 height 21
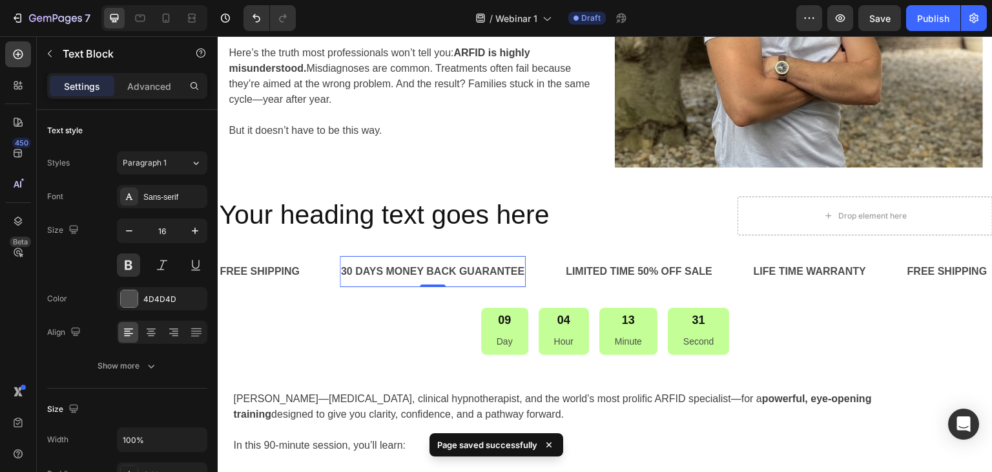
click at [380, 269] on div "30 DAYS MONEY BACK GUARANTEE" at bounding box center [433, 271] width 187 height 21
click at [380, 269] on p "30 DAYS MONEY BACK GUARANTEE" at bounding box center [433, 271] width 184 height 19
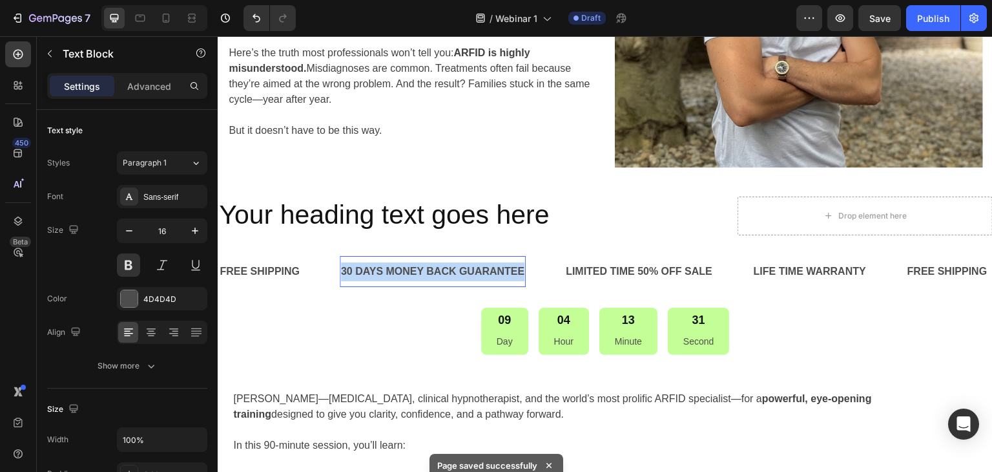
click at [380, 269] on p "30 DAYS MONEY BACK GUARANTEE" at bounding box center [433, 271] width 184 height 19
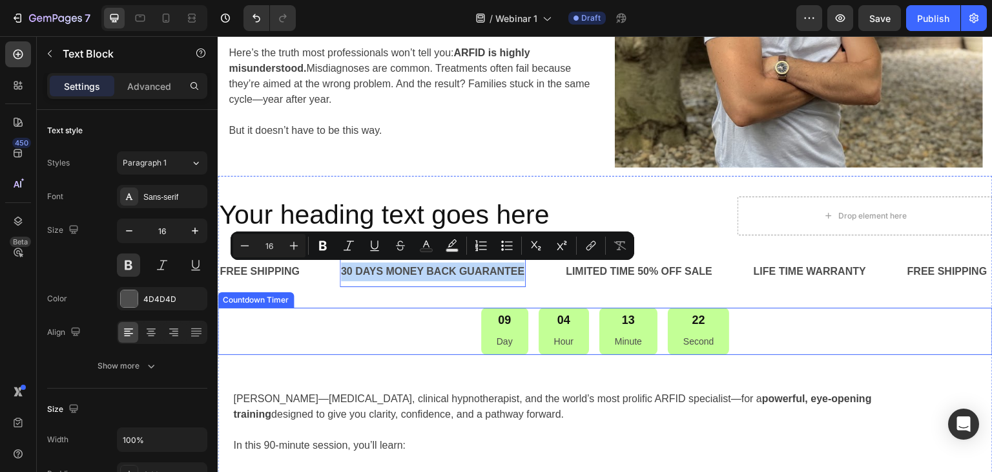
click at [355, 335] on div "09 Day 04 Hour 13 Minute 22 Second" at bounding box center [605, 330] width 775 height 47
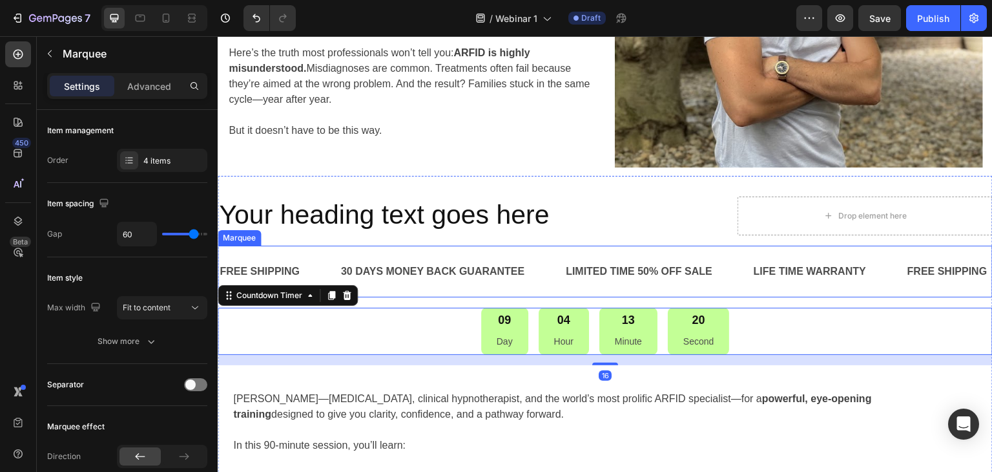
click at [331, 258] on div "FREE SHIPPING Text Block" at bounding box center [278, 272] width 121 height 32
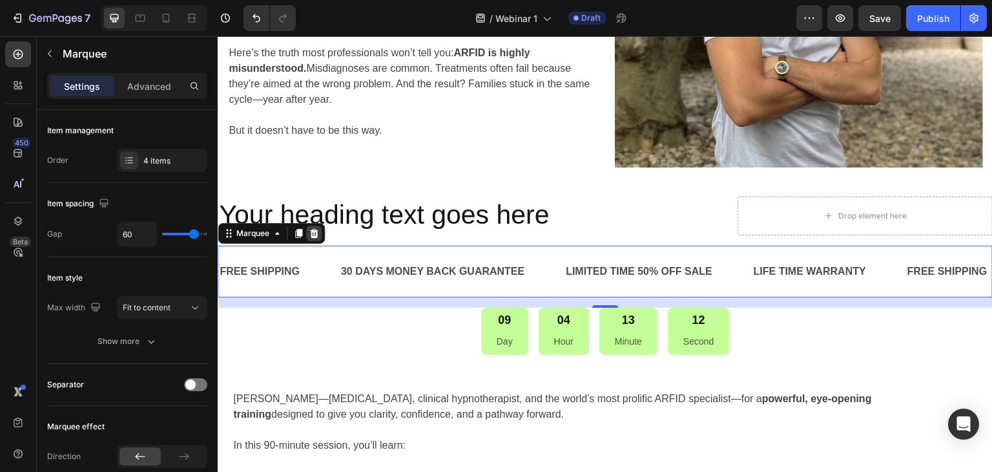
click at [316, 234] on icon at bounding box center [314, 232] width 8 height 9
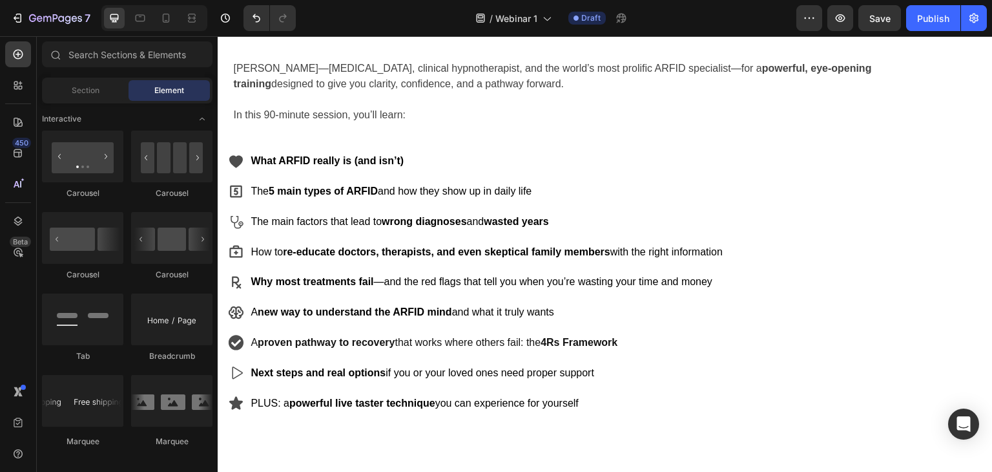
scroll to position [400, 0]
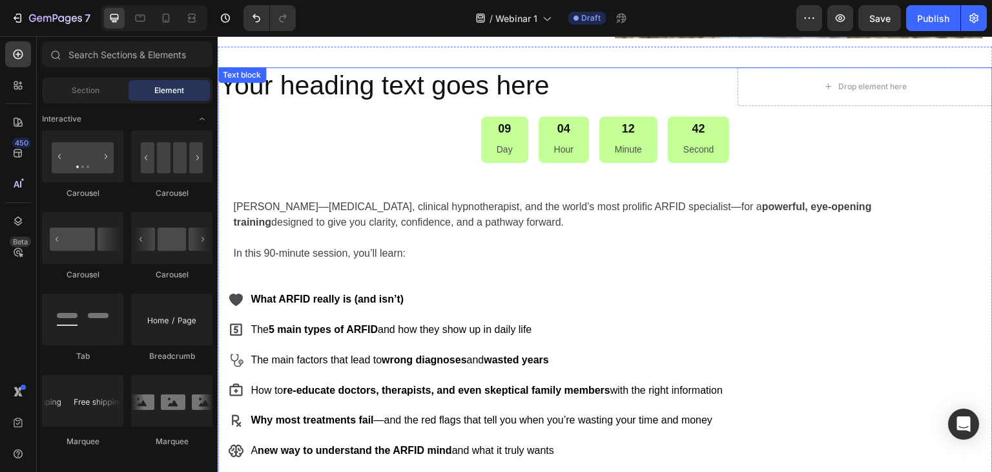
click at [287, 254] on p "In this 90-minute session, you’ll learn:" at bounding box center [558, 253] width 651 height 16
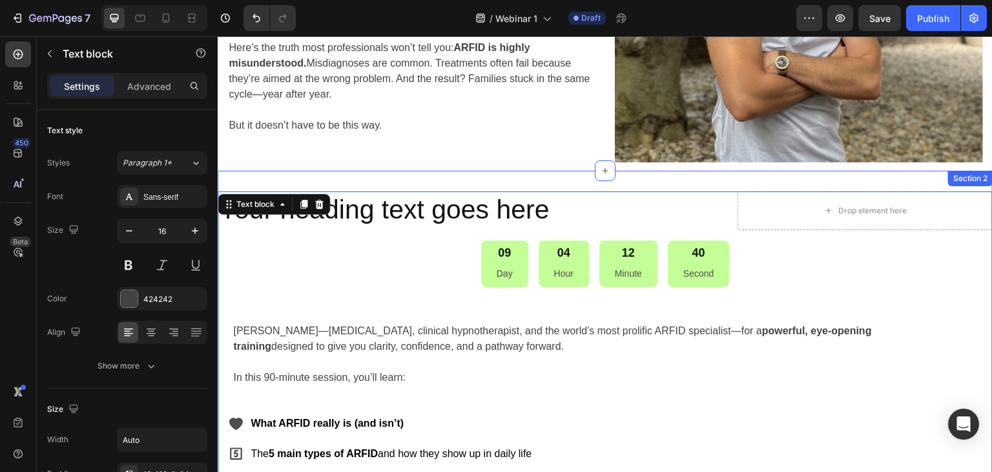
scroll to position [271, 0]
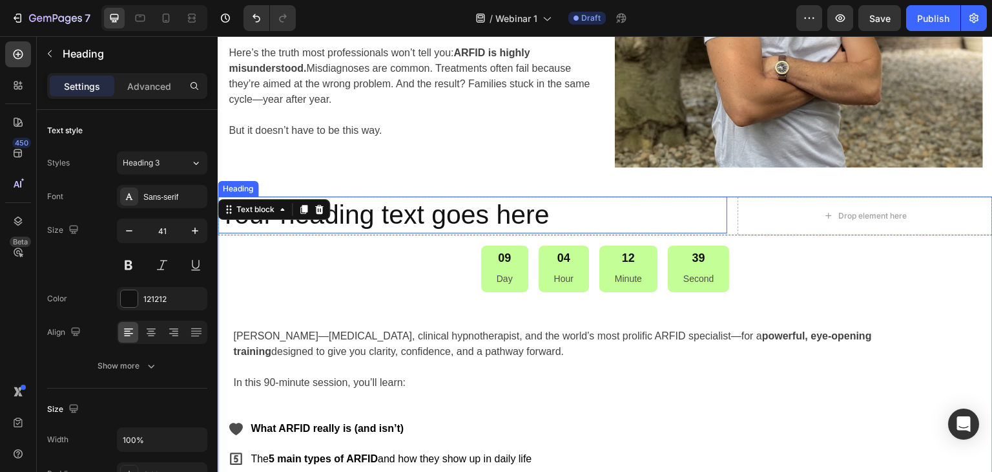
click at [459, 214] on p "Your heading text goes here" at bounding box center [472, 215] width 507 height 34
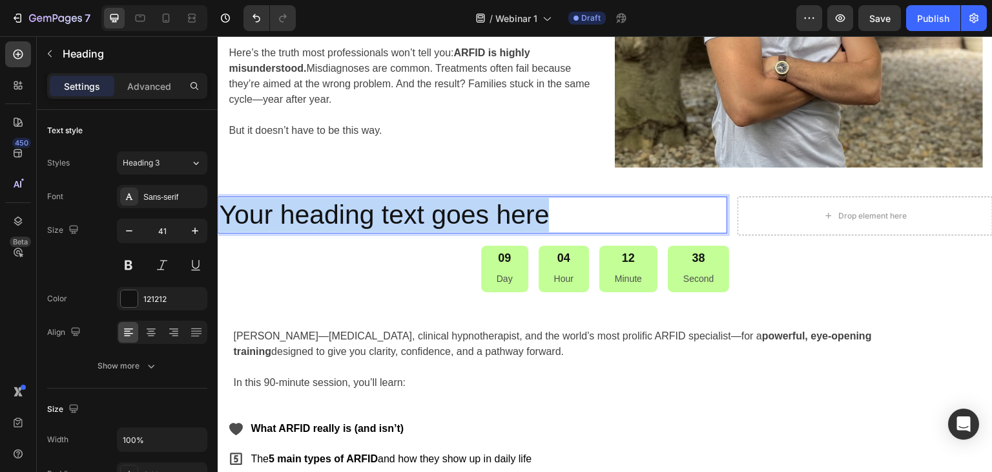
click at [459, 214] on p "Your heading text goes here" at bounding box center [472, 215] width 507 height 34
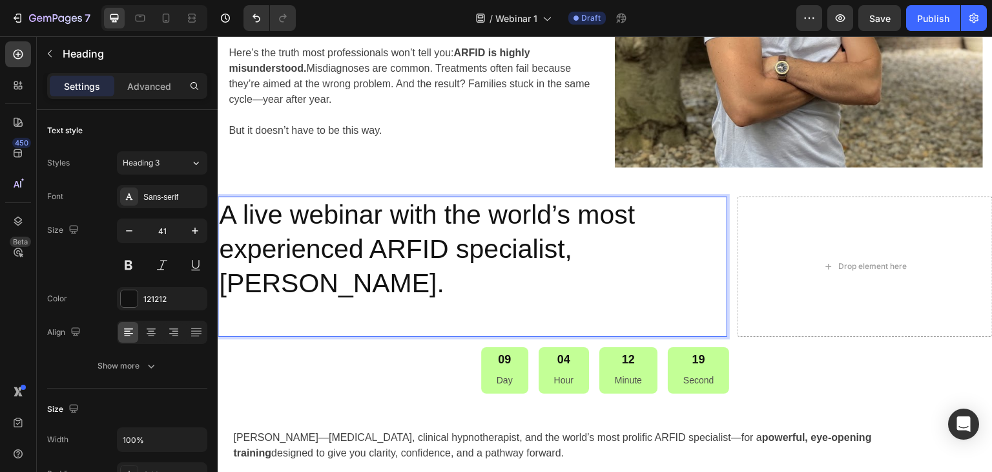
click at [404, 279] on p "A live webinar with the world’s most experienced ARFID specialist, [PERSON_NAME…" at bounding box center [472, 267] width 507 height 138
click at [251, 134] on p "But it doesn’t have to be this way." at bounding box center [412, 131] width 366 height 16
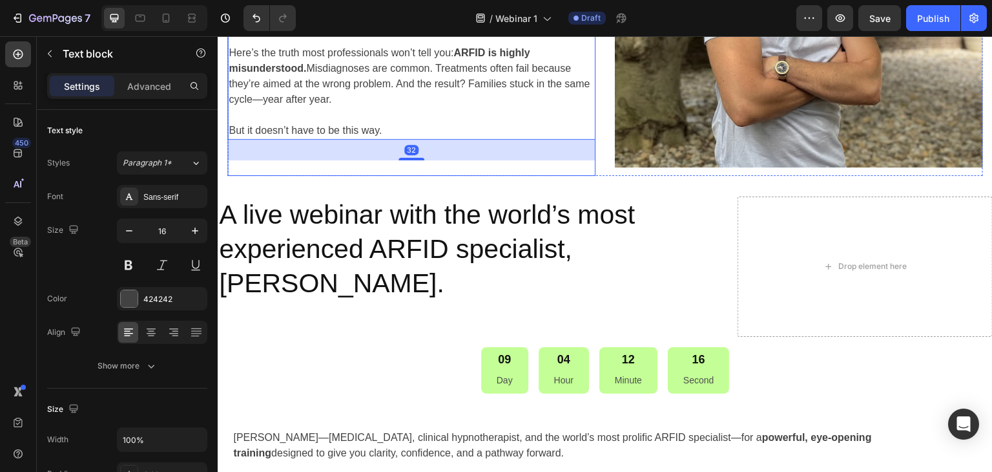
click at [304, 223] on p "A live webinar with the world’s most experienced ARFID specialist, [PERSON_NAME…" at bounding box center [472, 267] width 507 height 138
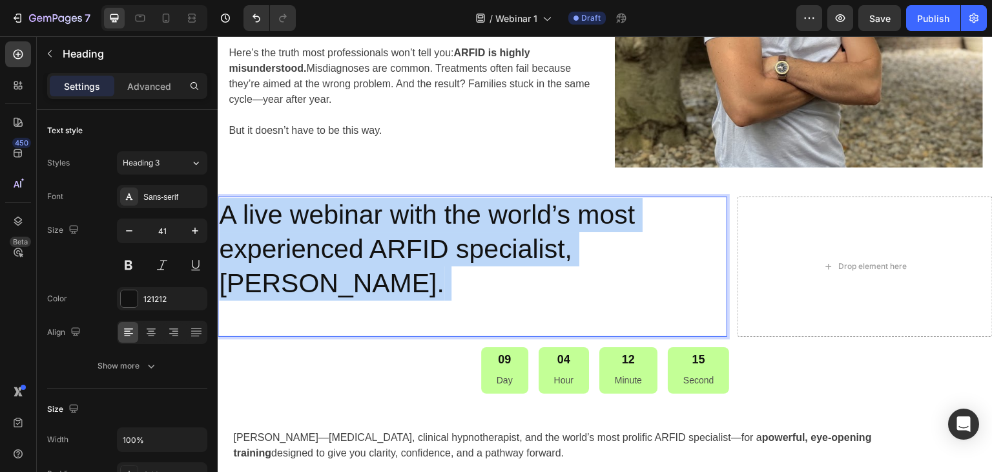
click at [304, 223] on p "A live webinar with the world’s most experienced ARFID specialist, [PERSON_NAME…" at bounding box center [472, 267] width 507 height 138
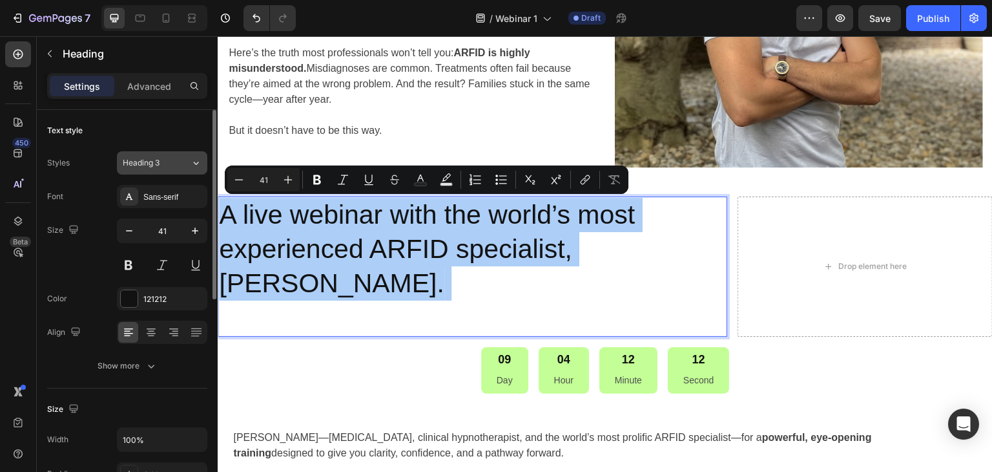
click at [158, 171] on button "Heading 3" at bounding box center [162, 162] width 90 height 23
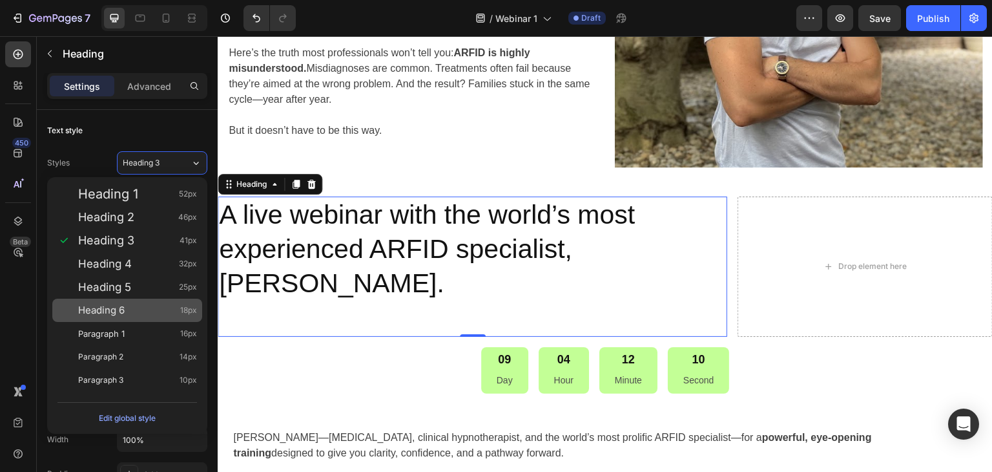
click at [118, 313] on span "Heading 6" at bounding box center [101, 310] width 47 height 13
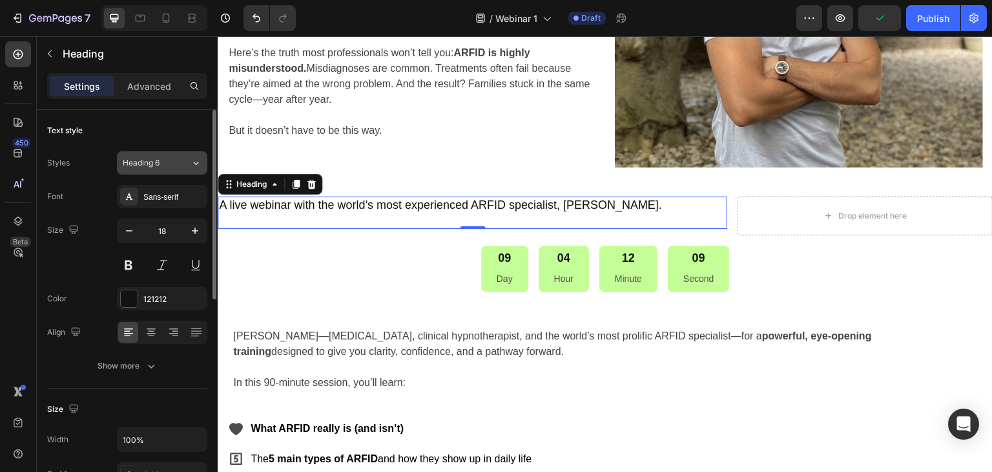
click at [155, 161] on span "Heading 6" at bounding box center [141, 163] width 37 height 12
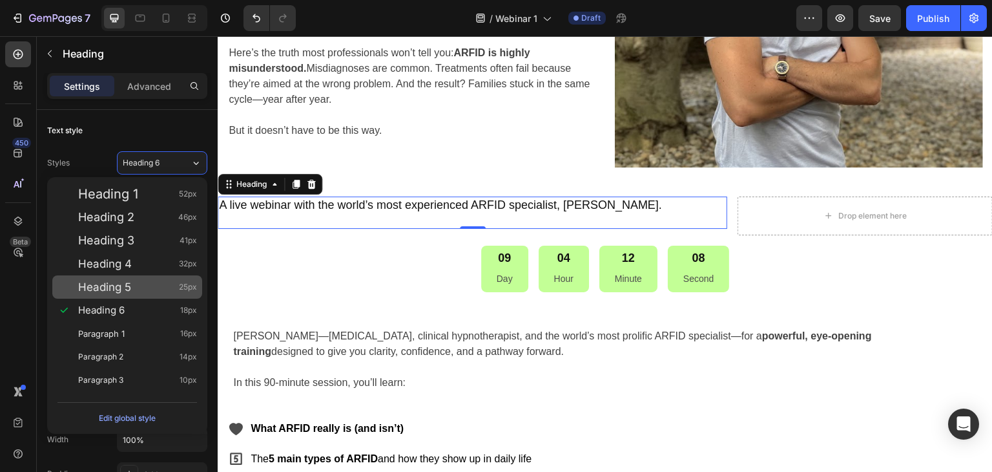
click at [109, 286] on span "Heading 5" at bounding box center [104, 286] width 53 height 13
type input "25"
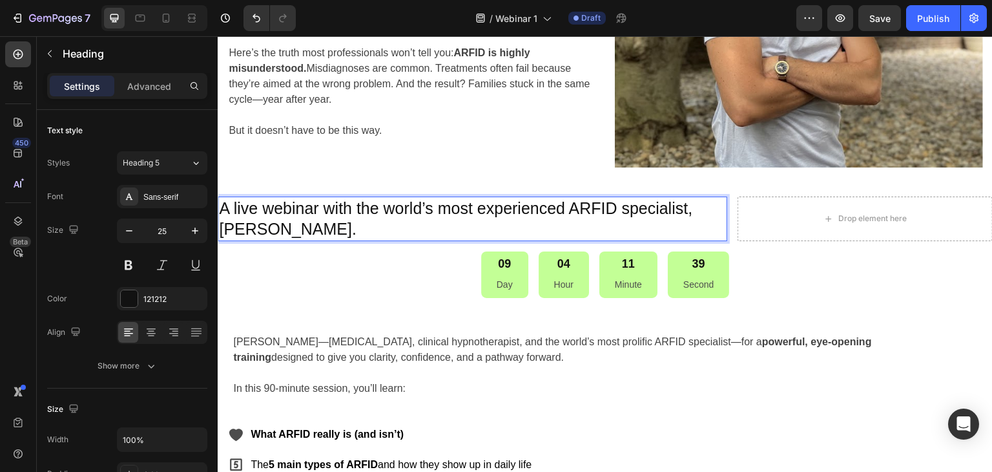
click at [227, 209] on p "A live webinar with the world’s most experienced ARFID specialist, [PERSON_NAME…" at bounding box center [472, 219] width 507 height 42
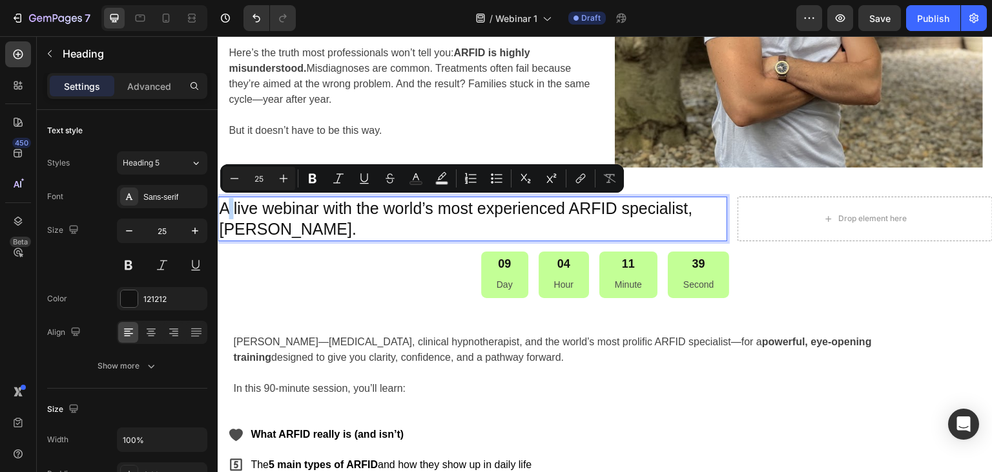
click at [227, 209] on p "A live webinar with the world’s most experienced ARFID specialist, [PERSON_NAME…" at bounding box center [472, 219] width 507 height 42
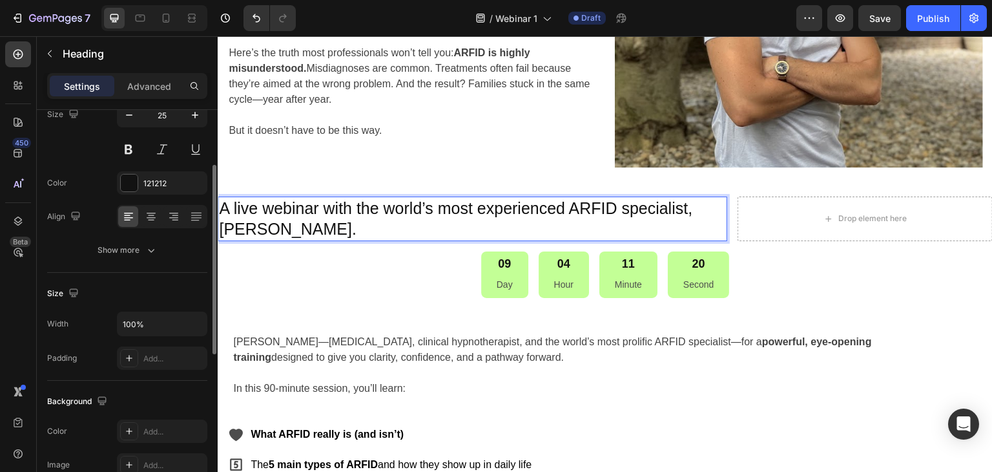
scroll to position [0, 0]
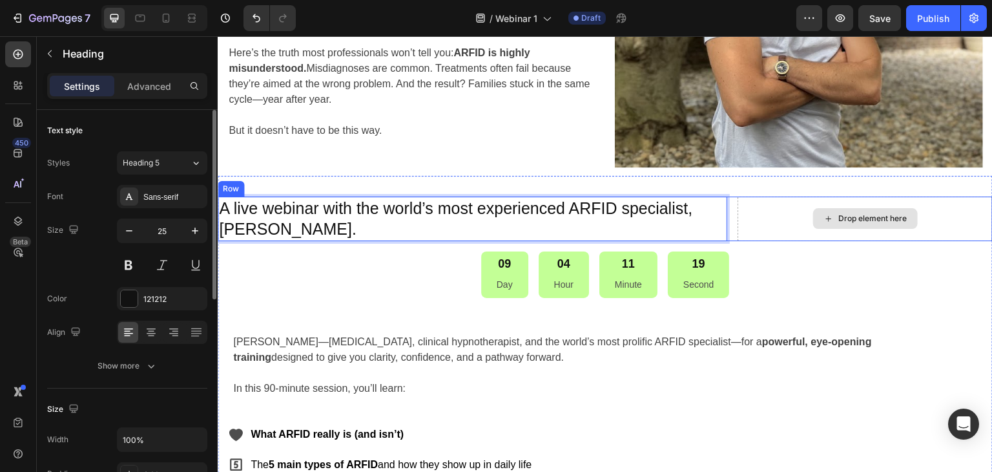
click at [820, 234] on div "Drop element here" at bounding box center [865, 218] width 255 height 45
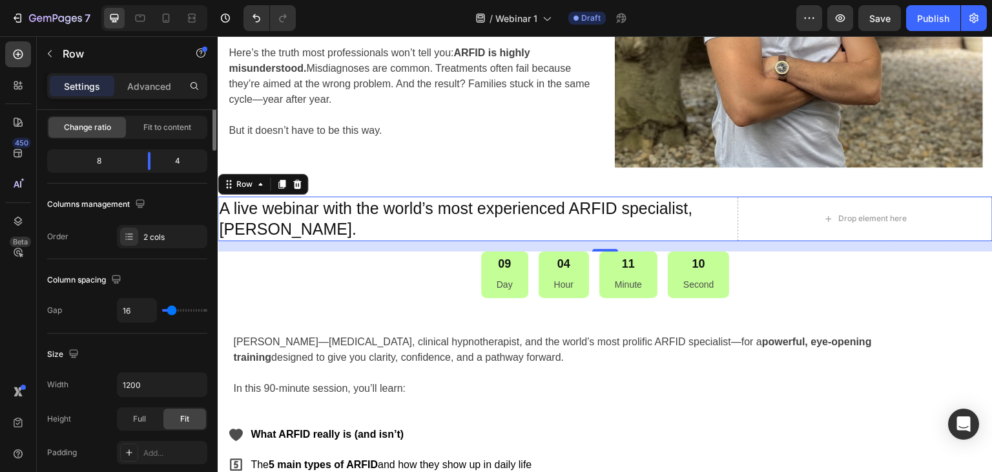
scroll to position [194, 0]
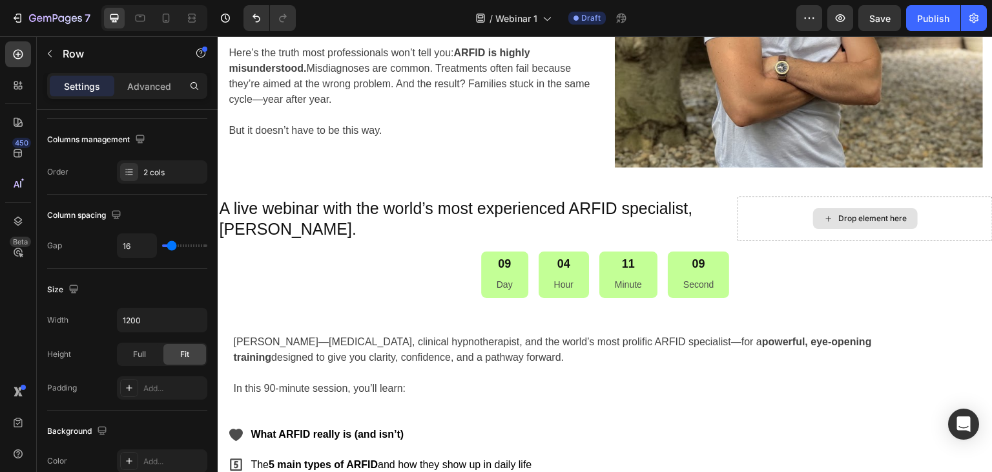
click at [844, 218] on div "Drop element here" at bounding box center [873, 218] width 68 height 10
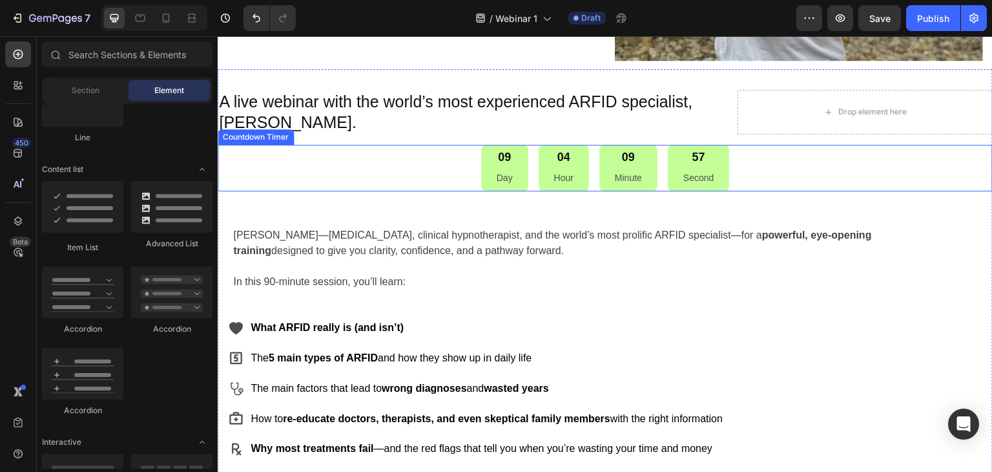
scroll to position [400, 0]
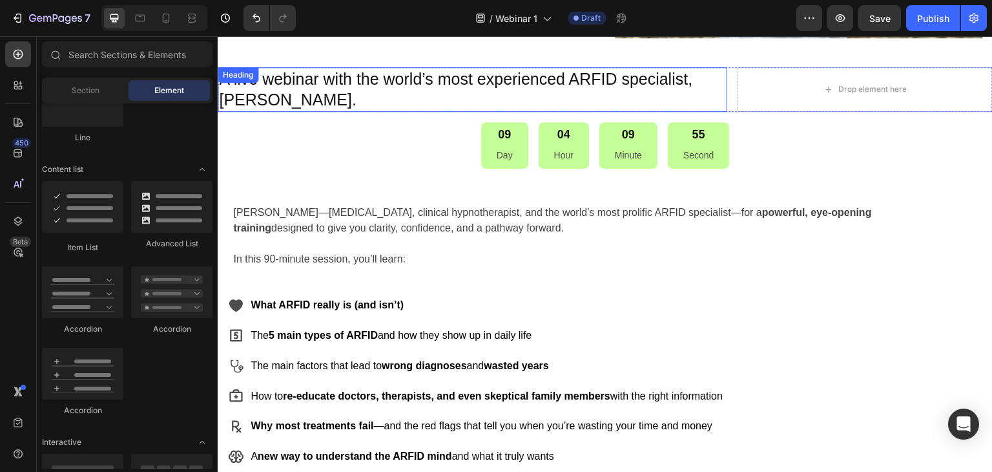
click at [248, 96] on h2 "A live webinar with the world’s most experienced ARFID specialist, [PERSON_NAME…" at bounding box center [473, 89] width 510 height 45
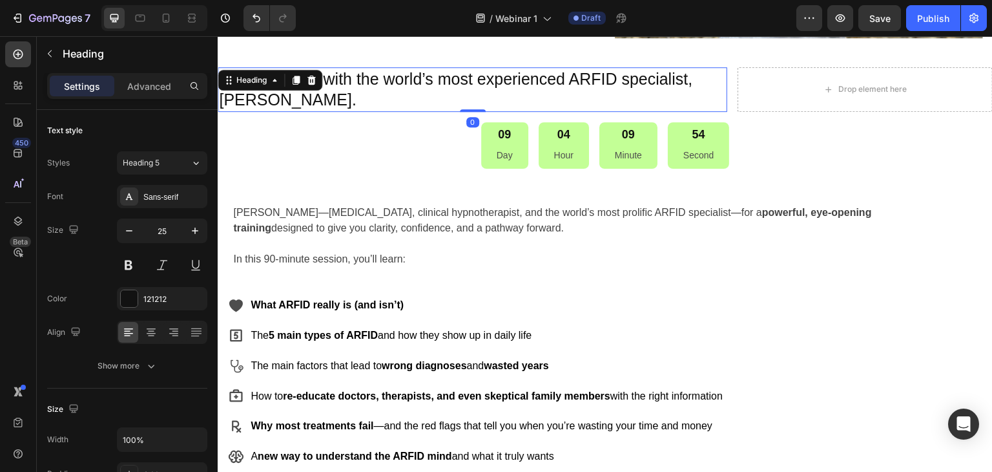
click at [248, 96] on h2 "A live webinar with the world’s most experienced ARFID specialist, [PERSON_NAME…" at bounding box center [473, 89] width 510 height 45
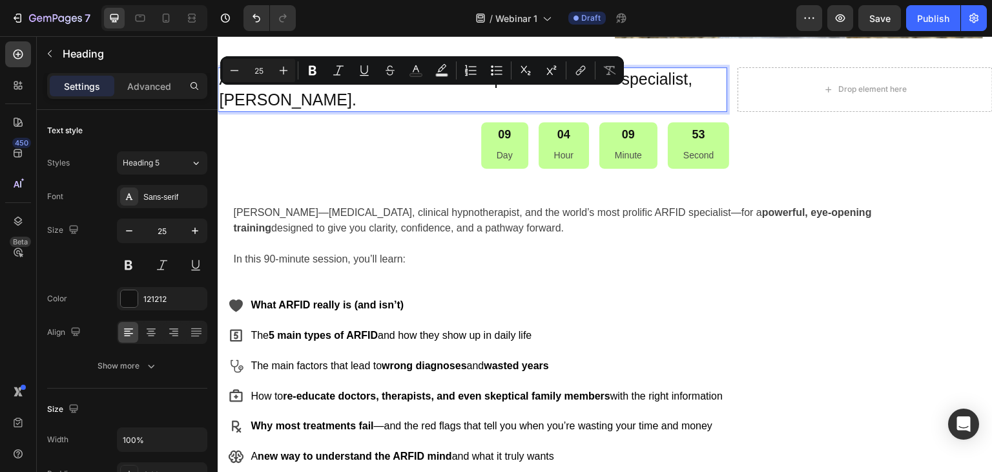
click at [226, 94] on p "A live webinar with the world’s most experienced ARFID specialist, [PERSON_NAME…" at bounding box center [472, 89] width 507 height 42
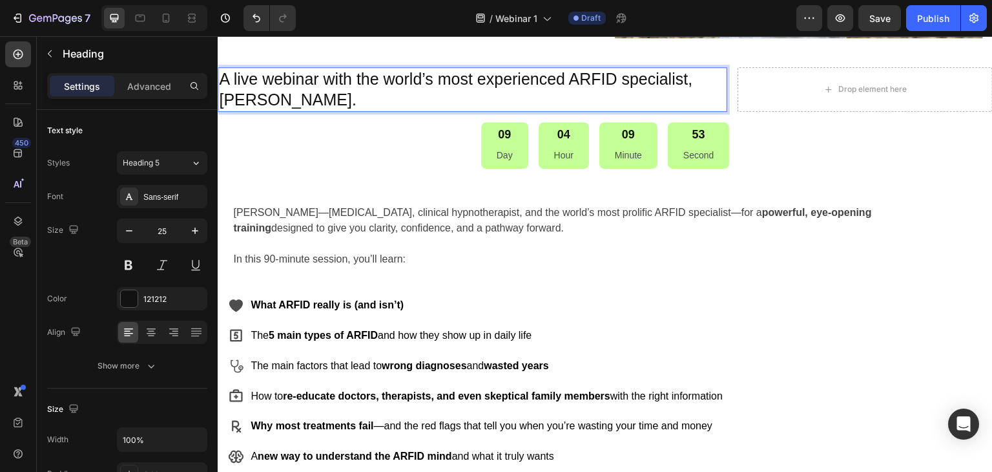
click at [221, 78] on p "A live webinar with the world’s most experienced ARFID specialist, [PERSON_NAME…" at bounding box center [472, 89] width 507 height 42
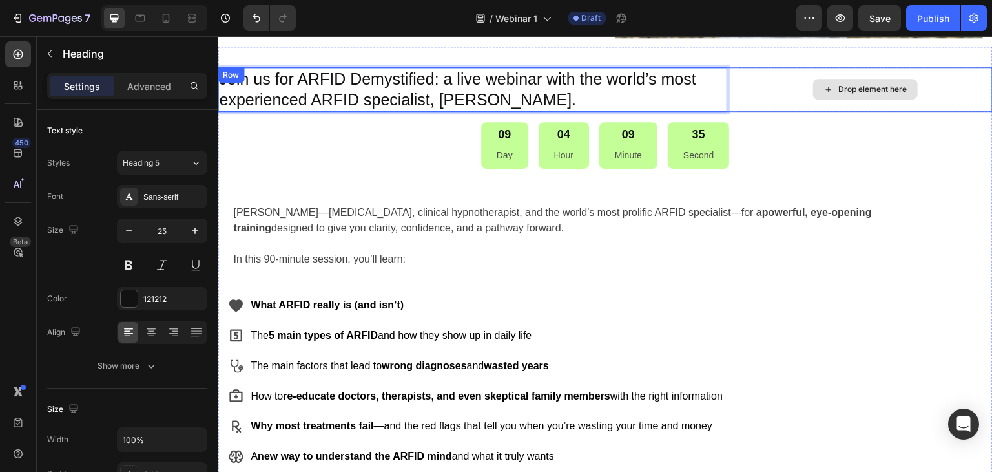
click at [800, 81] on div "Drop element here" at bounding box center [865, 89] width 255 height 45
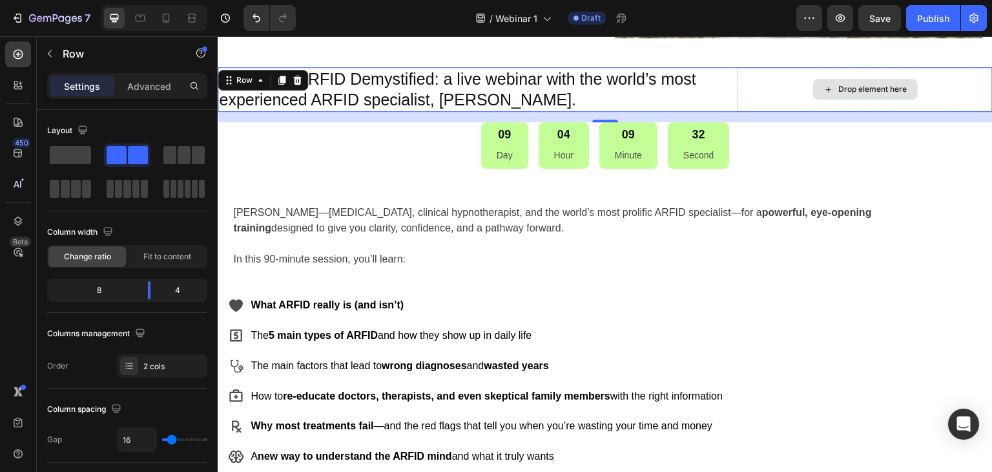
click at [862, 84] on div "Drop element here" at bounding box center [873, 89] width 68 height 10
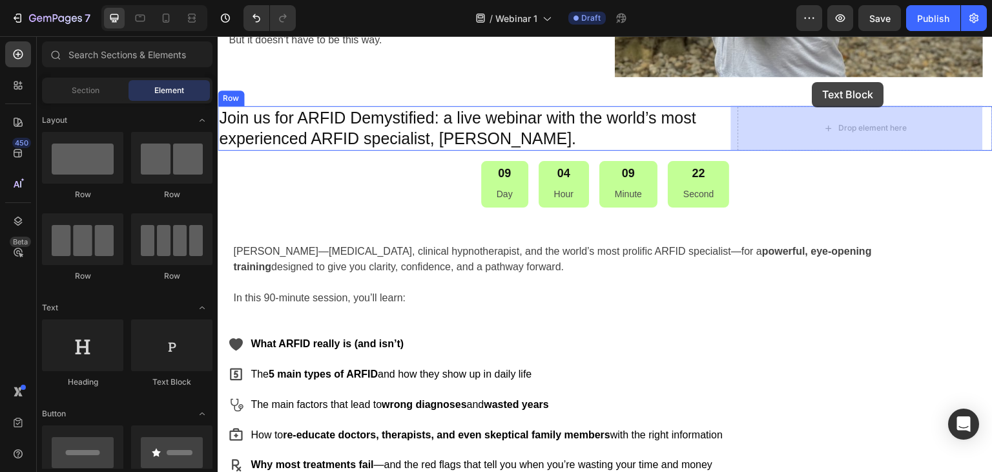
scroll to position [349, 0]
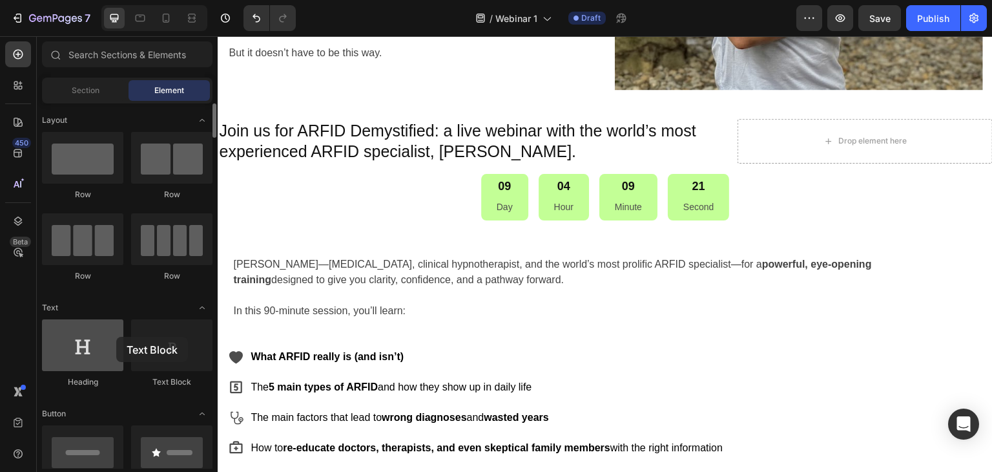
drag, startPoint x: 182, startPoint y: 357, endPoint x: 107, endPoint y: 362, distance: 74.5
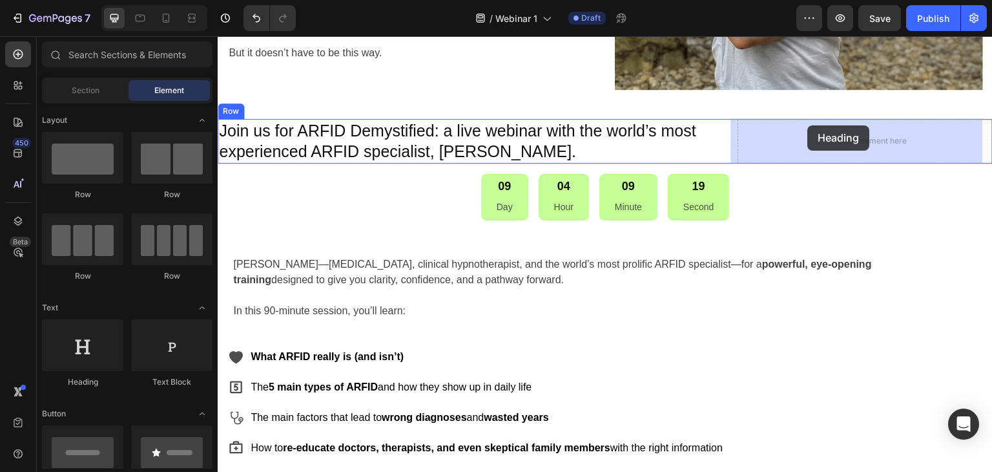
drag, startPoint x: 298, startPoint y: 393, endPoint x: 808, endPoint y: 125, distance: 575.9
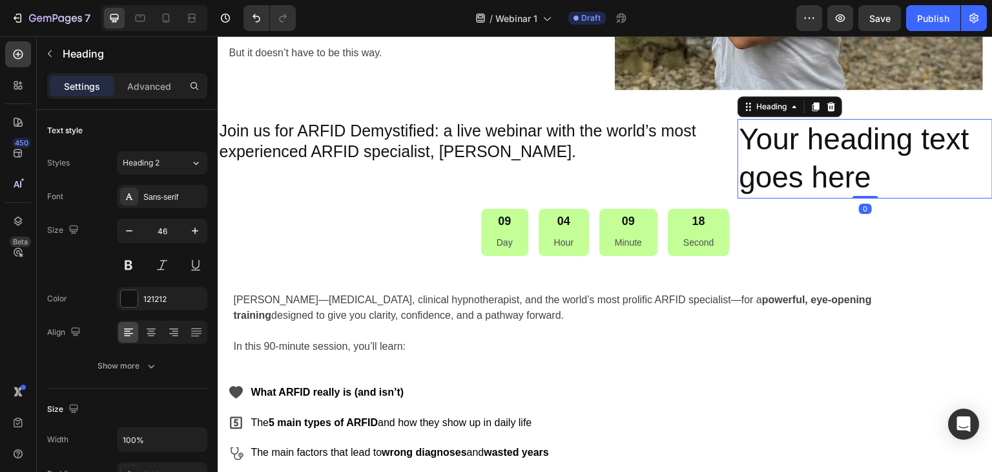
click at [779, 144] on h2 "Your heading text goes here" at bounding box center [865, 159] width 255 height 80
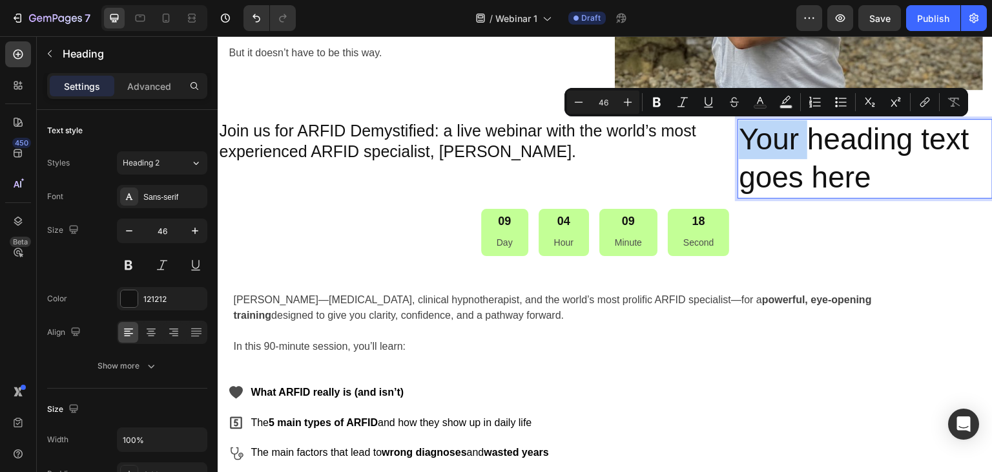
click at [779, 144] on p "Your heading text goes here" at bounding box center [865, 159] width 253 height 78
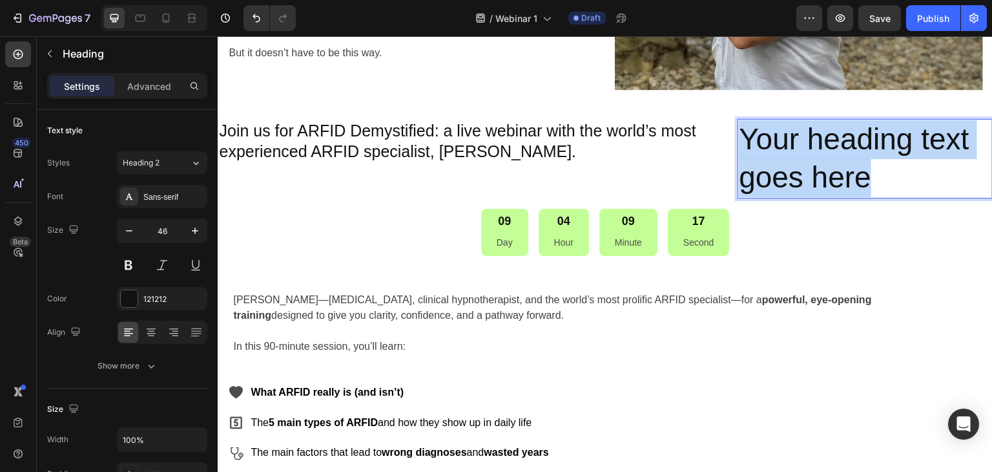
click at [779, 144] on p "Your heading text goes here" at bounding box center [865, 159] width 253 height 78
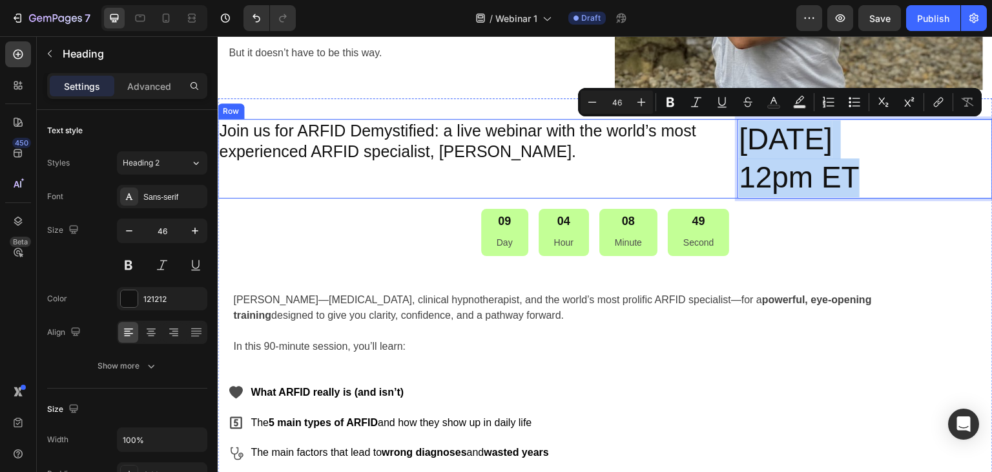
drag, startPoint x: 878, startPoint y: 260, endPoint x: 725, endPoint y: 127, distance: 202.4
click at [725, 127] on div "Join us for ARFID Demystified: a live webinar with the world’s most experienced…" at bounding box center [605, 159] width 775 height 80
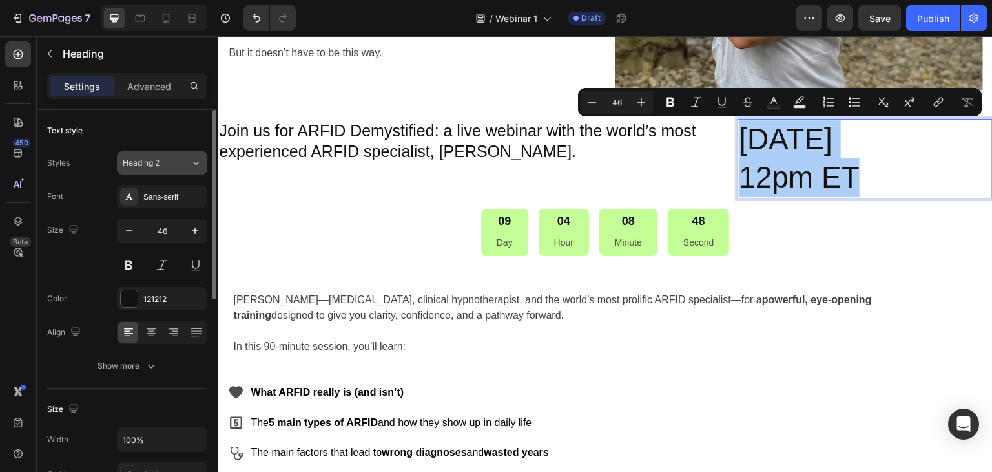
click at [173, 161] on div "Heading 2" at bounding box center [149, 163] width 52 height 12
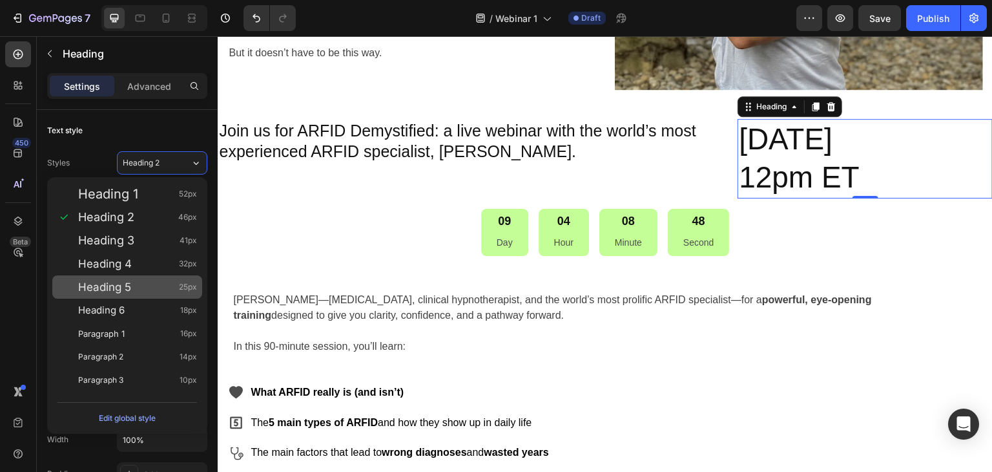
click at [96, 288] on span "Heading 5" at bounding box center [104, 286] width 53 height 13
type input "25"
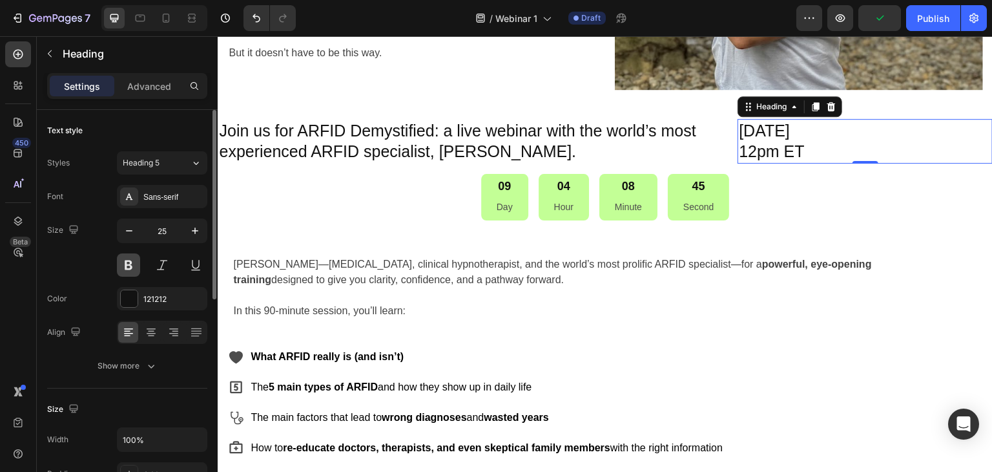
click at [129, 266] on button at bounding box center [128, 264] width 23 height 23
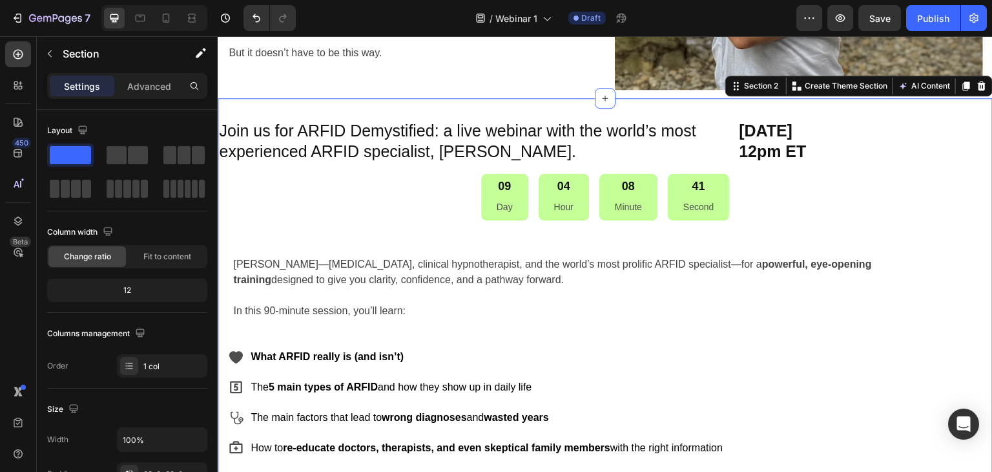
click at [320, 223] on div "Join us for ARFID Demystified: a live webinar with the world’s most experienced…" at bounding box center [605, 370] width 775 height 502
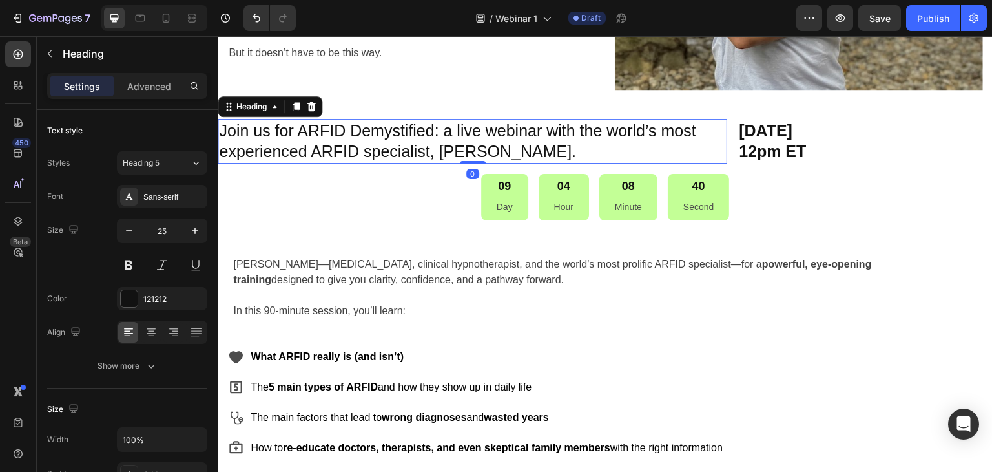
click at [410, 146] on p "Join us for ARFID Demystified: a live webinar with the world’s most experienced…" at bounding box center [472, 141] width 507 height 42
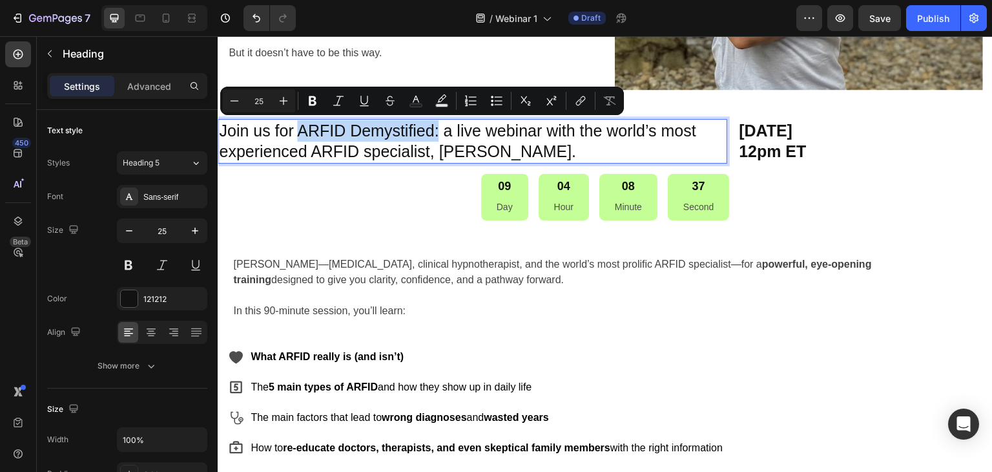
drag, startPoint x: 440, startPoint y: 128, endPoint x: 298, endPoint y: 130, distance: 142.1
click at [300, 130] on p "Join us for ARFID Demystified: a live webinar with the world’s most experienced…" at bounding box center [472, 141] width 507 height 42
click at [120, 266] on button at bounding box center [128, 264] width 23 height 23
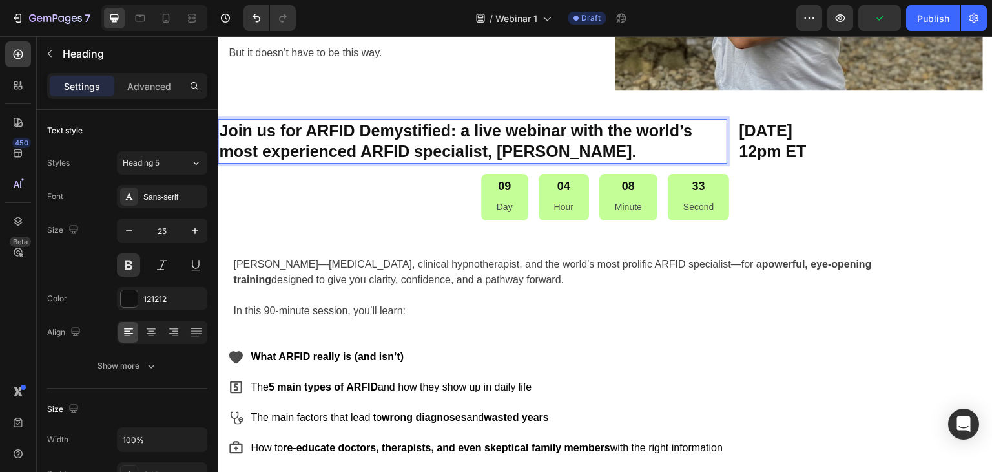
click at [377, 131] on p "Join us for ARFID Demystified: a live webinar with the world’s most experienced…" at bounding box center [472, 141] width 507 height 42
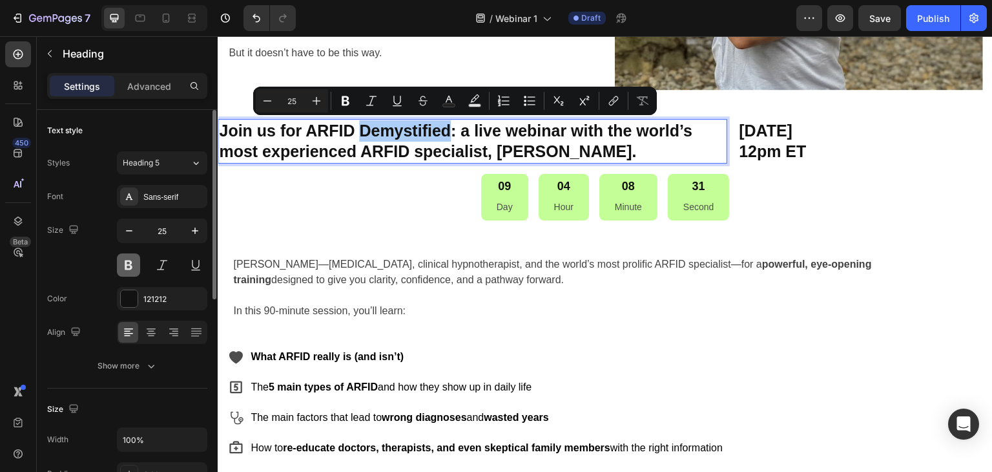
click at [123, 264] on button at bounding box center [128, 264] width 23 height 23
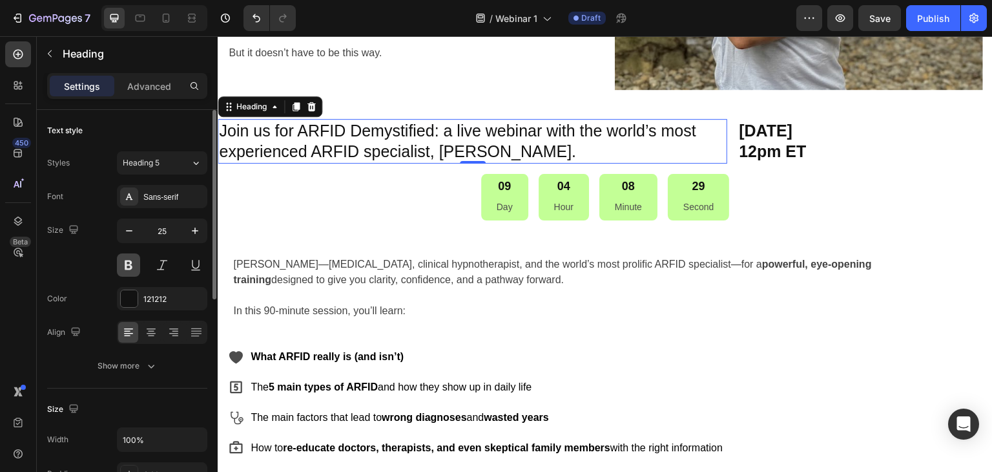
click at [123, 264] on button at bounding box center [128, 264] width 23 height 23
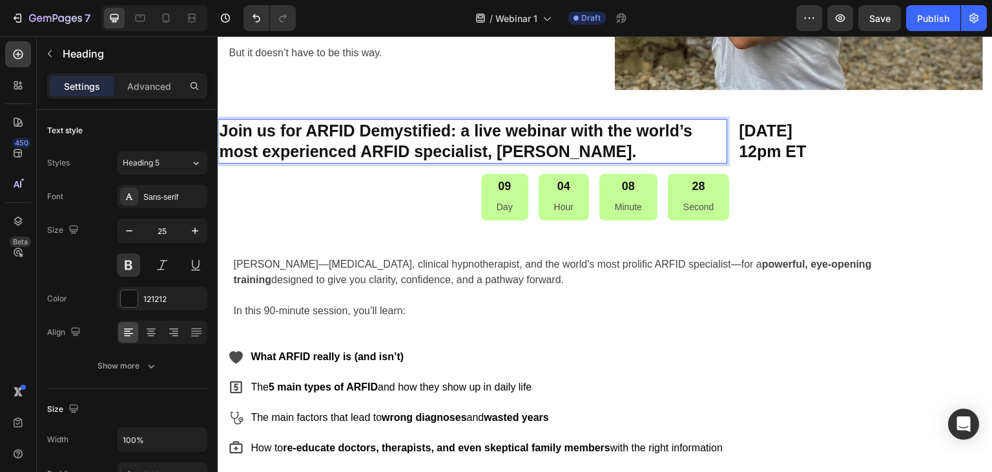
click at [435, 128] on p "Join us for ARFID Demystified: a live webinar with the world’s most experienced…" at bounding box center [472, 141] width 507 height 42
click at [463, 130] on p "Join us for ARFID Demystified: a live webinar with the world’s most experienced…" at bounding box center [472, 141] width 507 height 42
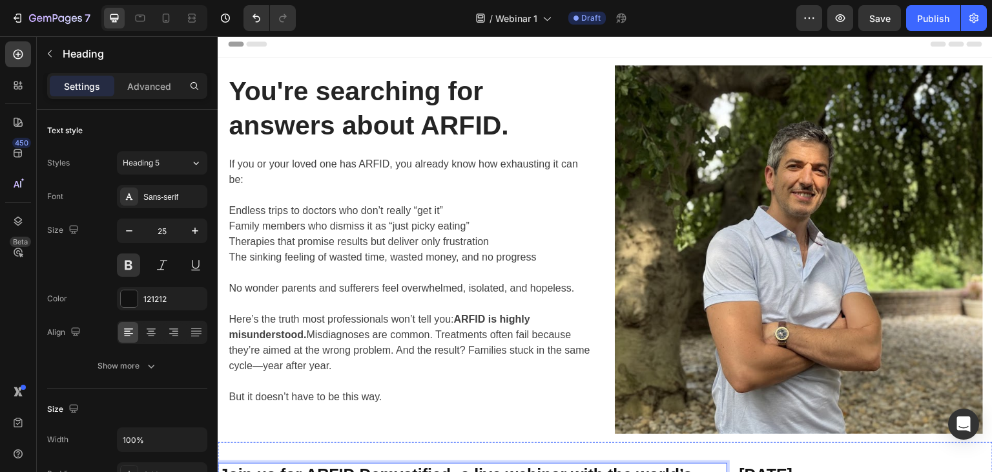
scroll to position [0, 0]
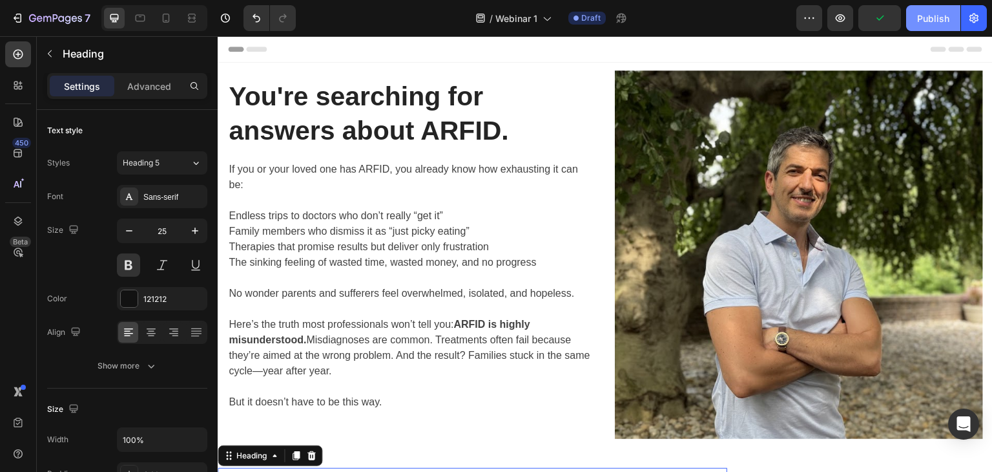
click at [929, 16] on div "Publish" at bounding box center [933, 19] width 32 height 14
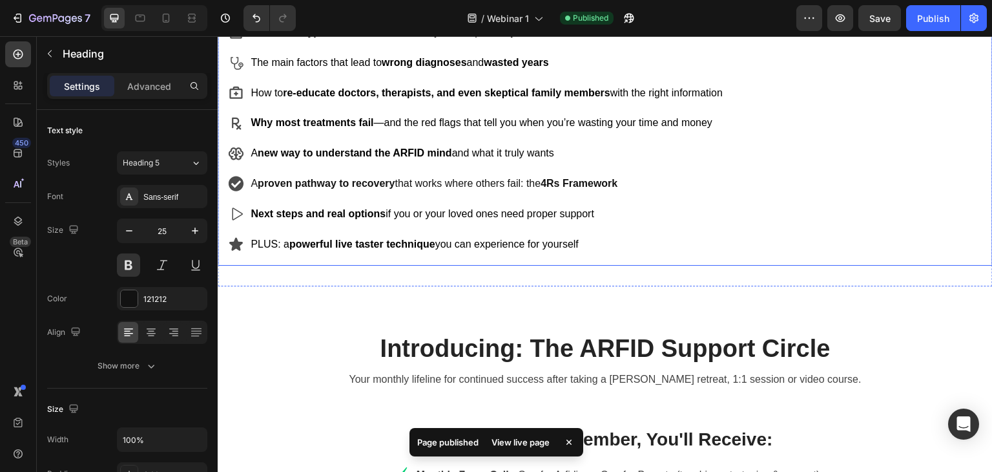
scroll to position [646, 0]
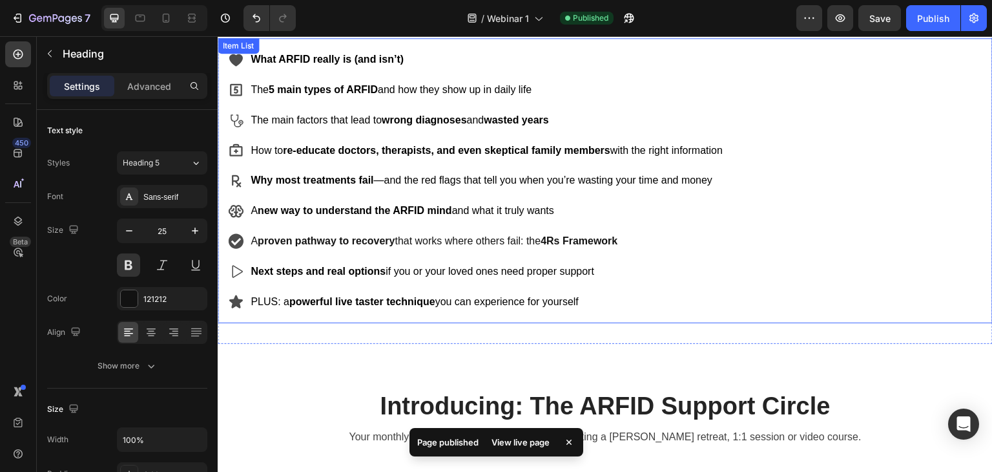
click at [400, 262] on p "Next steps and real options if you or your loved ones need proper support" at bounding box center [487, 271] width 472 height 19
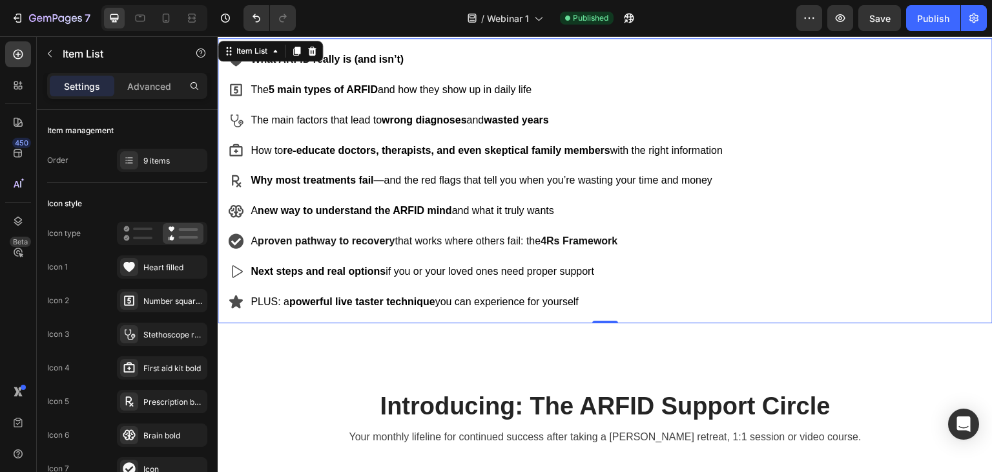
click at [629, 303] on p "PLUS: a powerful live taster technique you can experience for yourself" at bounding box center [487, 302] width 472 height 19
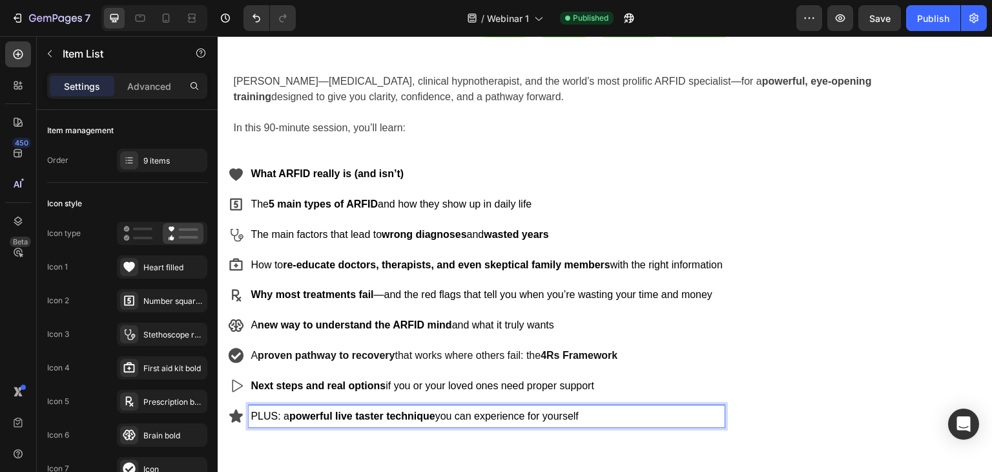
scroll to position [452, 0]
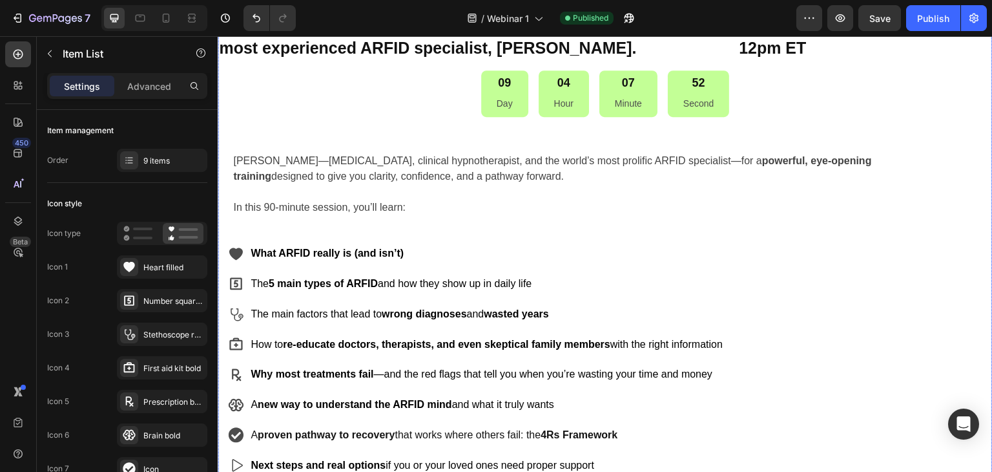
click at [363, 189] on p at bounding box center [558, 192] width 651 height 16
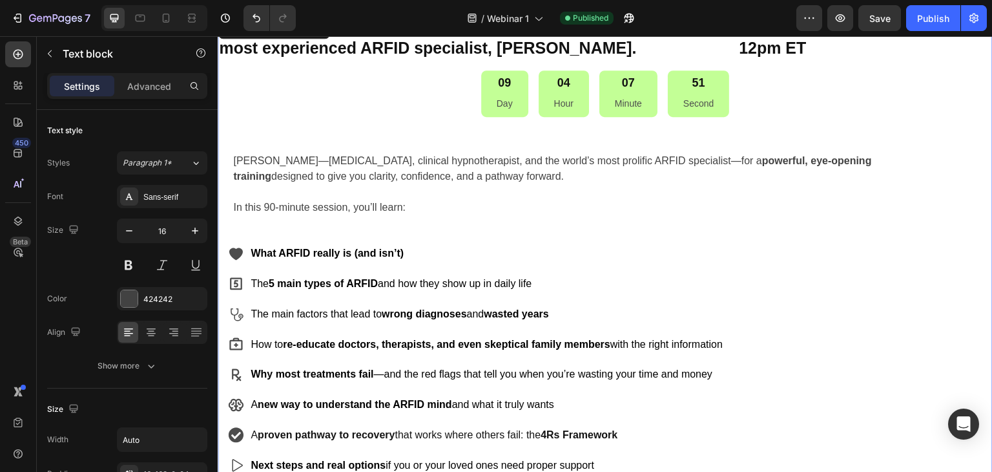
click at [363, 160] on p "[PERSON_NAME]—[MEDICAL_DATA], clinical hypnotherapist, and the world’s most pro…" at bounding box center [558, 168] width 651 height 31
click at [346, 178] on p "[PERSON_NAME]—[MEDICAL_DATA], clinical hypnotherapist, and the world’s most pro…" at bounding box center [558, 168] width 651 height 31
click at [317, 215] on div "[PERSON_NAME]—[MEDICAL_DATA], clinical hypnotherapist, and the world’s most pro…" at bounding box center [605, 171] width 775 height 89
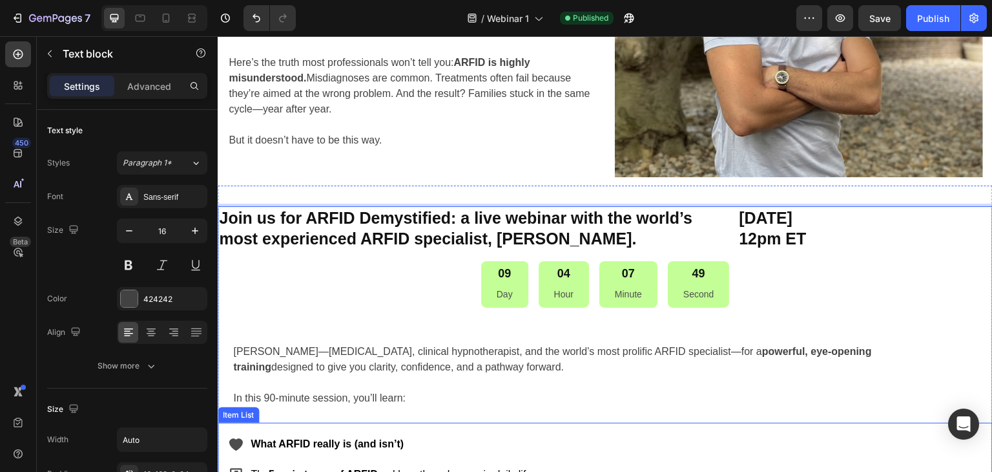
scroll to position [258, 0]
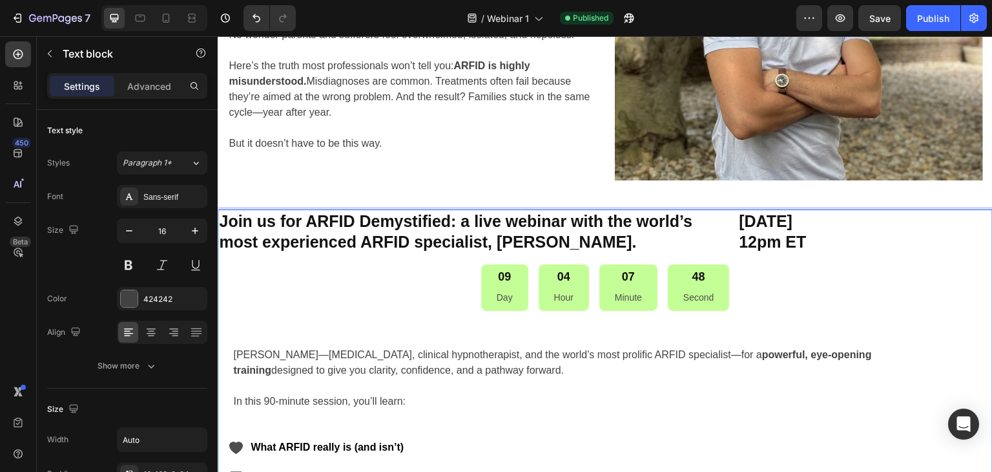
click at [409, 400] on p "In this 90-minute session, you’ll learn:" at bounding box center [558, 401] width 651 height 16
click at [242, 390] on p "Rich Text Editor. Editing area: main" at bounding box center [558, 386] width 651 height 16
click at [255, 404] on p "In this 90-minute session, you’ll learn:" at bounding box center [558, 401] width 651 height 16
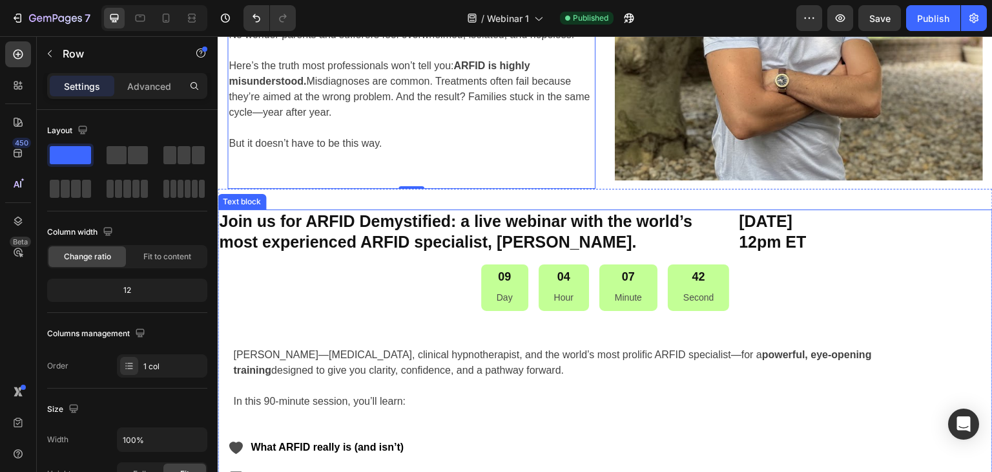
click at [307, 357] on p "[PERSON_NAME]—[MEDICAL_DATA], clinical hypnotherapist, and the world’s most pro…" at bounding box center [558, 362] width 651 height 31
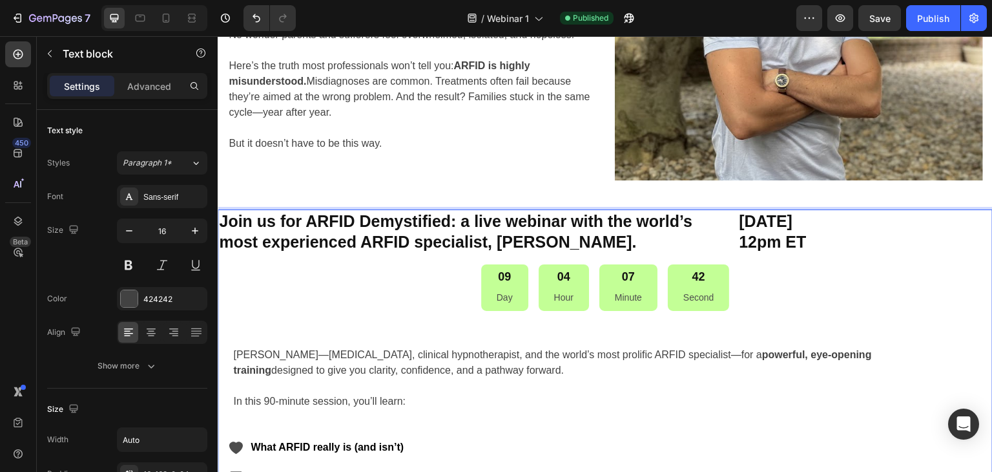
click at [307, 357] on p "[PERSON_NAME]—[MEDICAL_DATA], clinical hypnotherapist, and the world’s most pro…" at bounding box center [558, 362] width 651 height 31
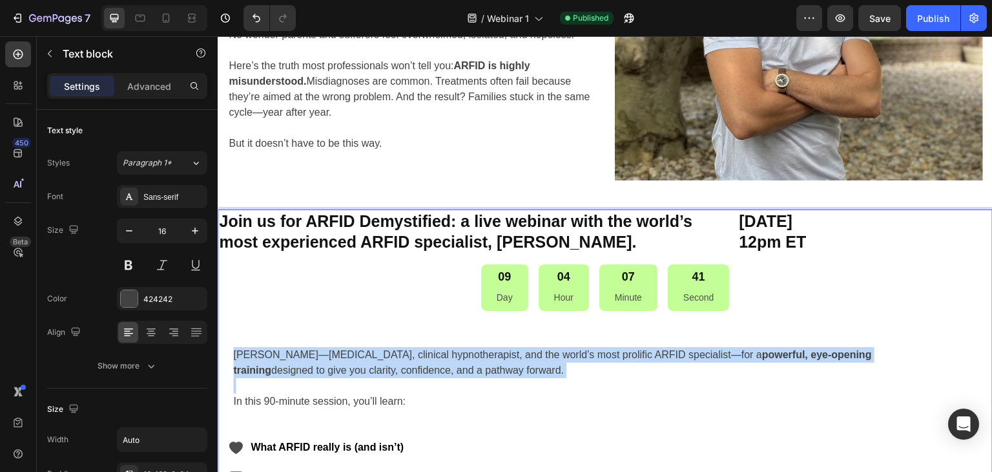
click at [307, 357] on p "[PERSON_NAME]—[MEDICAL_DATA], clinical hypnotherapist, and the world’s most pro…" at bounding box center [558, 362] width 651 height 31
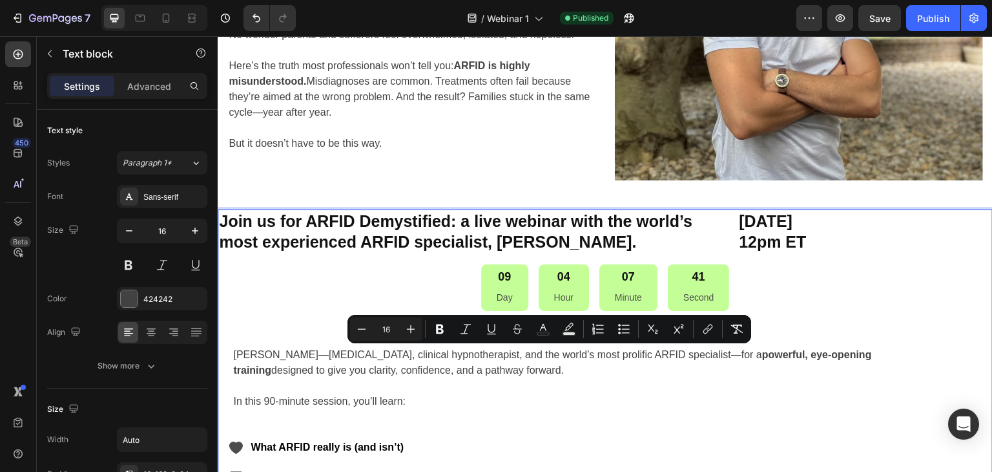
click at [371, 397] on p "In this 90-minute session, you’ll learn:" at bounding box center [558, 401] width 651 height 16
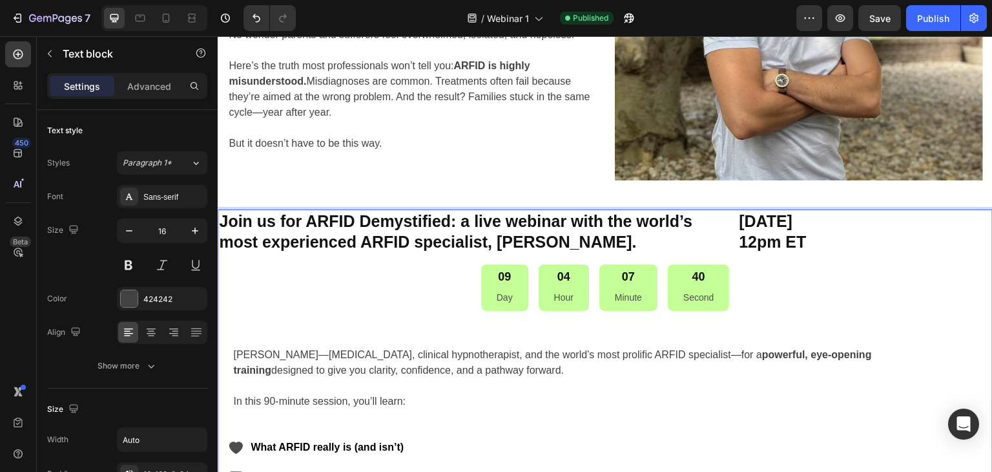
click at [432, 331] on p "Rich Text Editor. Editing area: main" at bounding box center [558, 339] width 651 height 16
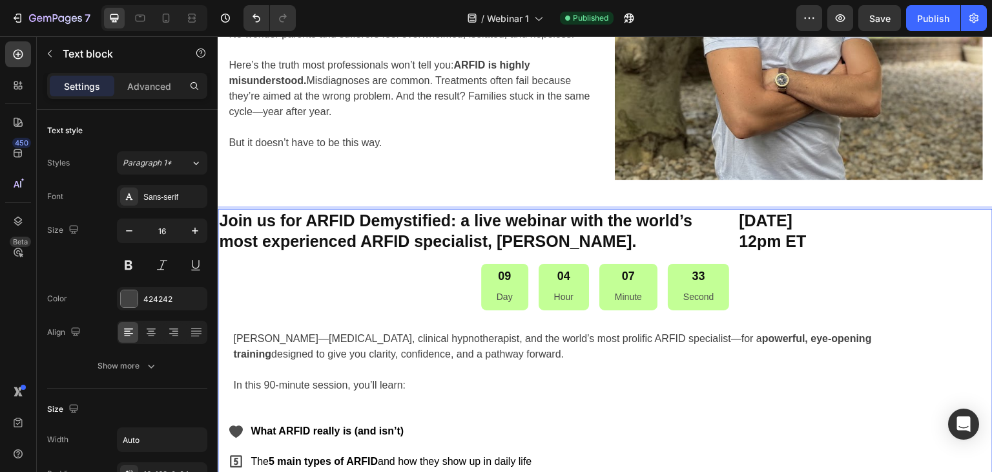
scroll to position [388, 0]
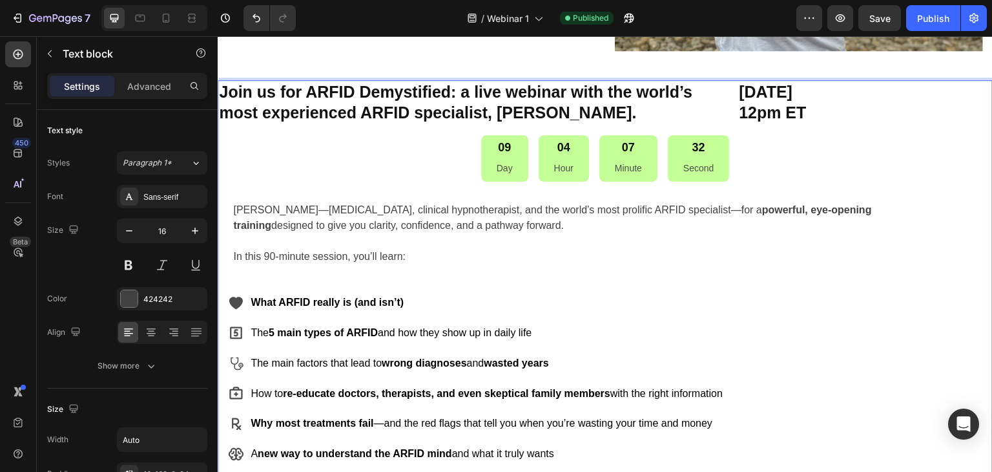
click at [361, 205] on p "[PERSON_NAME]—[MEDICAL_DATA], clinical hypnotherapist, and the world’s most pro…" at bounding box center [558, 217] width 651 height 31
click at [251, 101] on div "Join us for ARFID Demystified: a live webinar with the world’s most experienced…" at bounding box center [473, 102] width 510 height 45
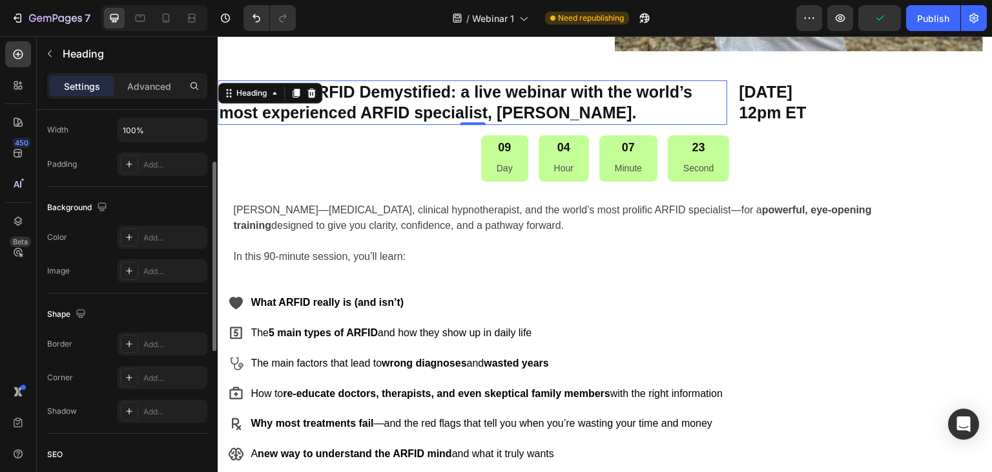
scroll to position [245, 0]
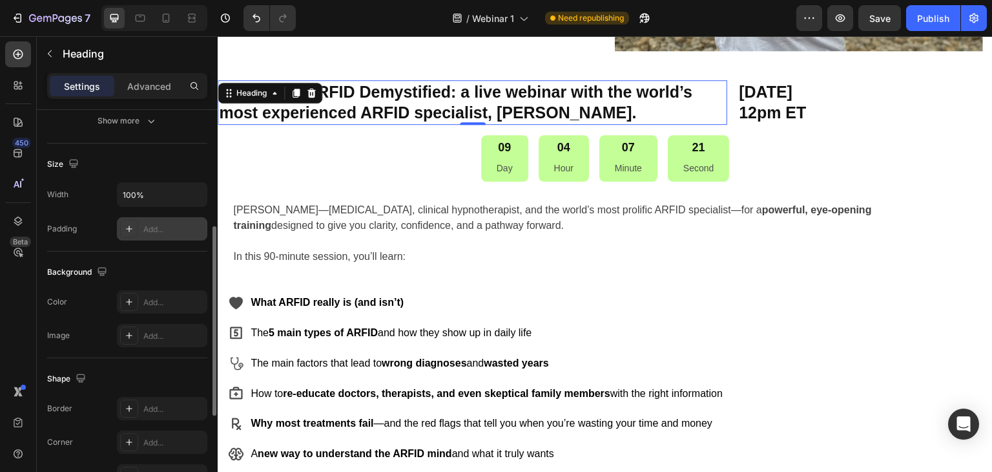
click at [144, 231] on div "Add..." at bounding box center [173, 230] width 61 height 12
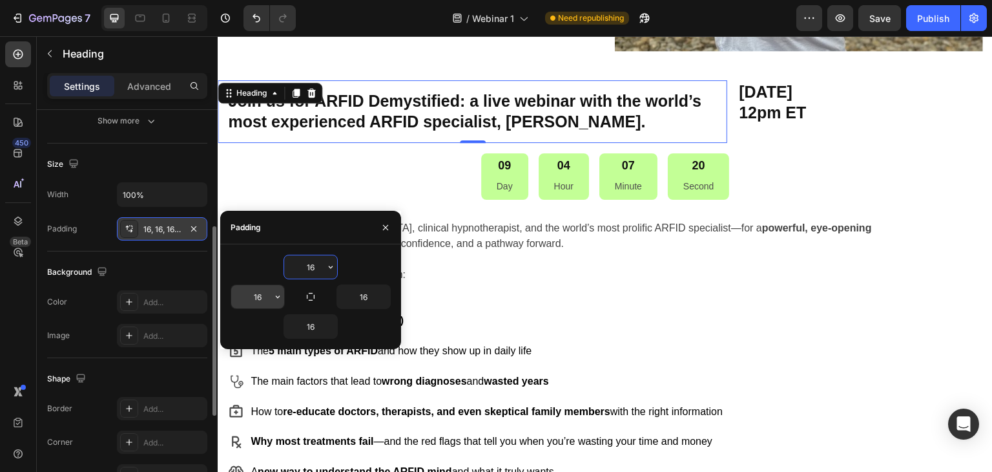
click at [256, 298] on input "16" at bounding box center [257, 296] width 53 height 23
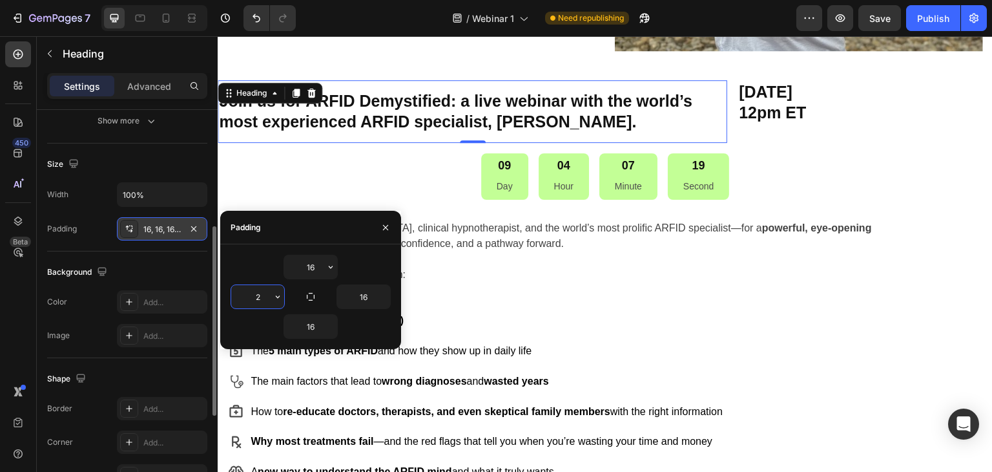
type input "24"
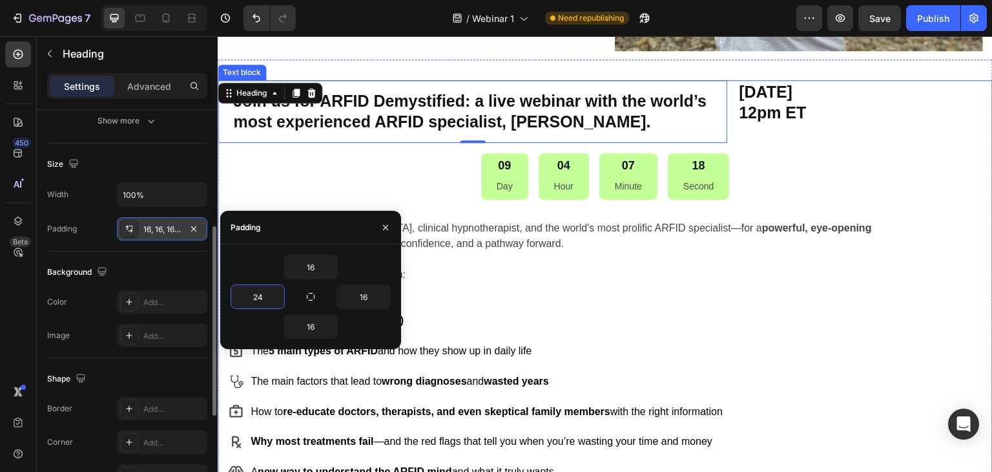
click at [484, 280] on p "In this 90-minute session, you’ll learn:" at bounding box center [558, 275] width 651 height 16
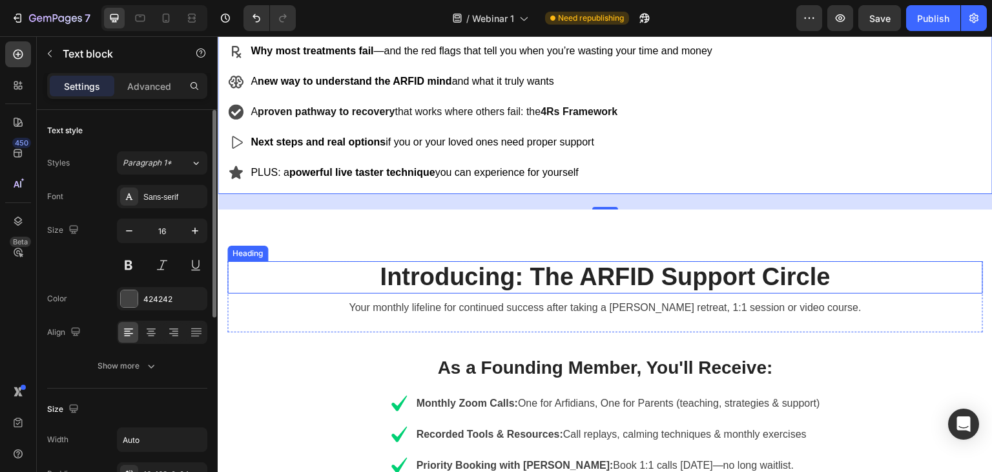
scroll to position [711, 0]
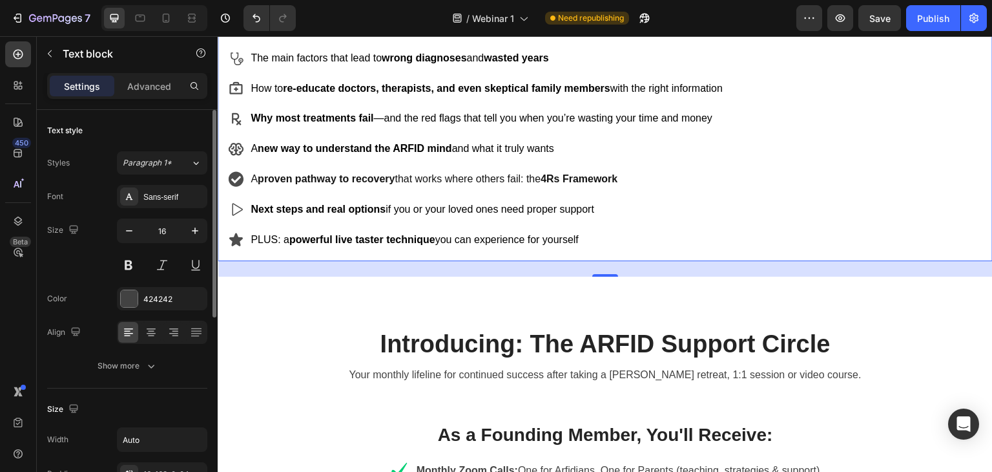
click at [621, 262] on div "24" at bounding box center [605, 269] width 775 height 16
click at [594, 273] on div at bounding box center [605, 275] width 26 height 4
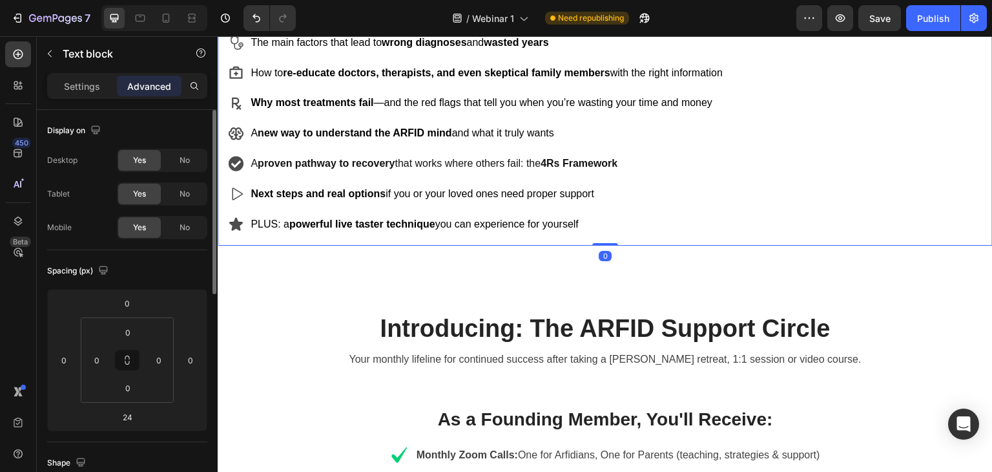
scroll to position [695, 0]
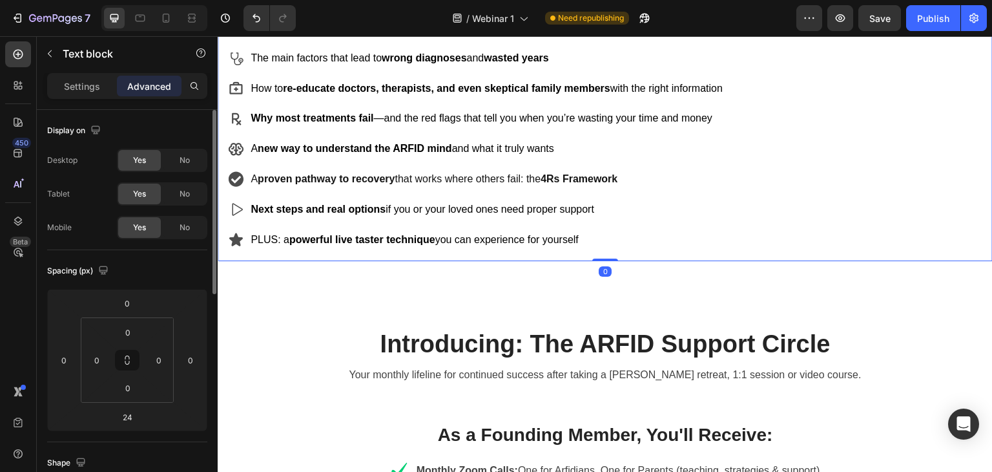
drag, startPoint x: 593, startPoint y: 273, endPoint x: 601, endPoint y: 250, distance: 24.5
click at [601, 250] on div "Join us for ARFID Demystified: a live webinar with the world’s most experienced…" at bounding box center [605, 17] width 775 height 489
type input "0"
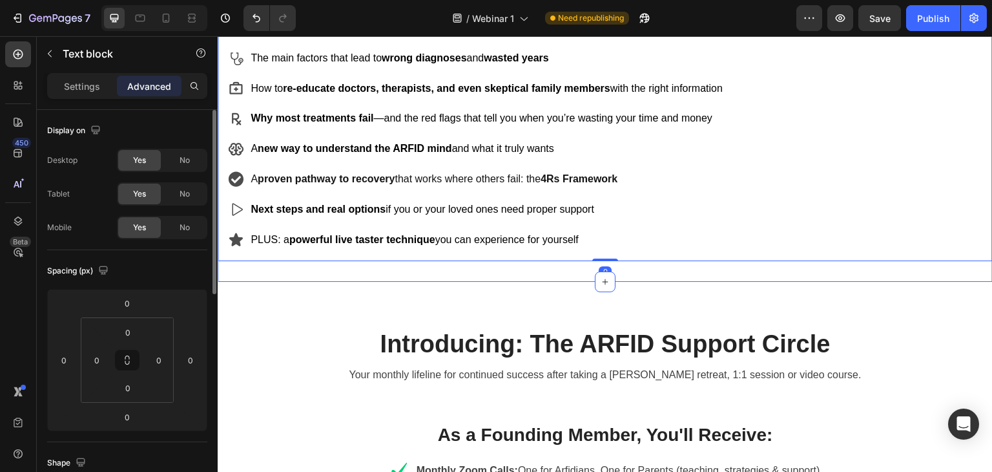
click at [578, 270] on div "Join us for ARFID Demystified: a live webinar with the world’s most experienced…" at bounding box center [605, 17] width 775 height 530
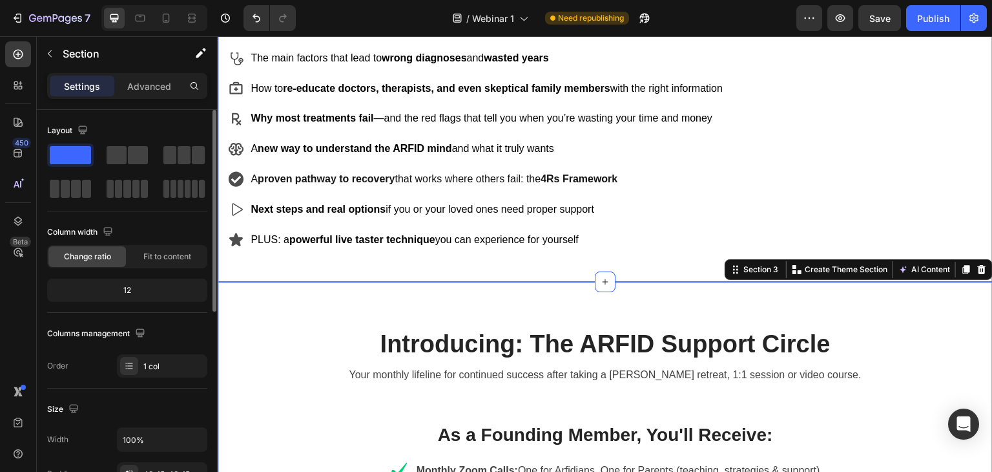
click at [461, 269] on div "Join us for ARFID Demystified: a live webinar with the world’s most experienced…" at bounding box center [605, 17] width 775 height 530
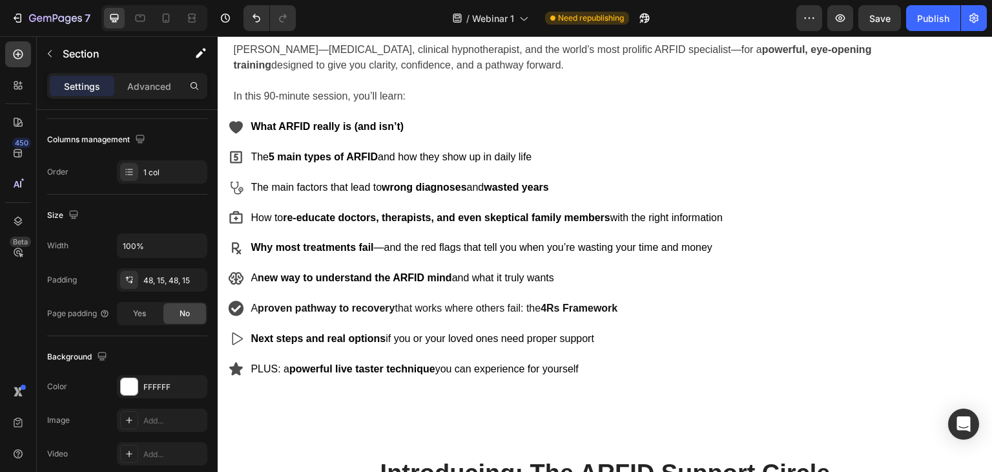
scroll to position [388, 0]
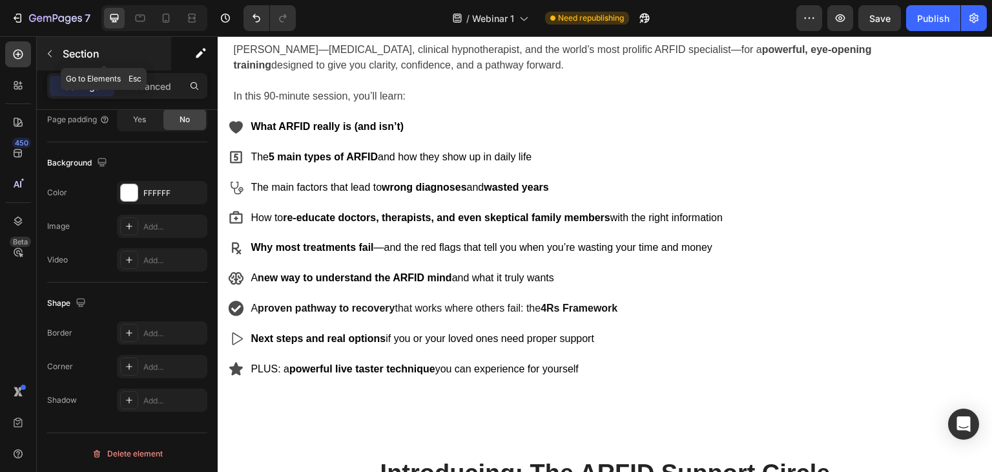
click at [50, 56] on icon "button" at bounding box center [50, 53] width 4 height 7
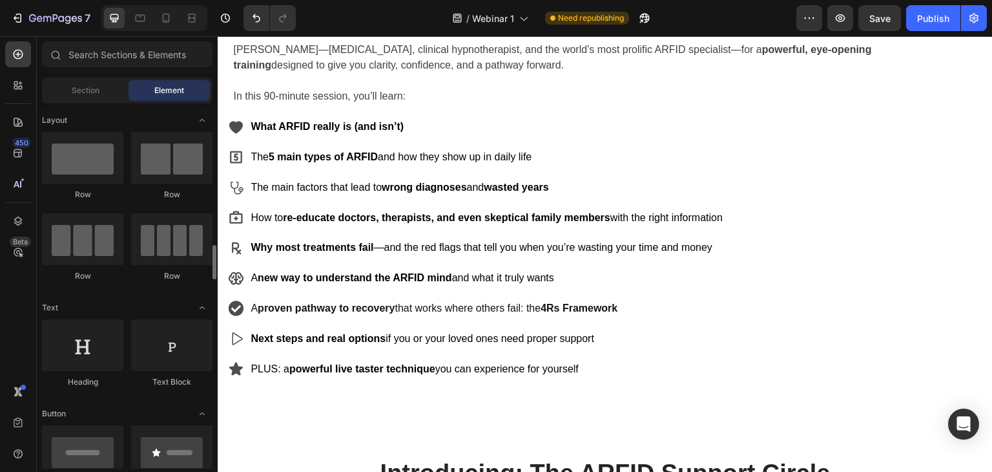
scroll to position [129, 0]
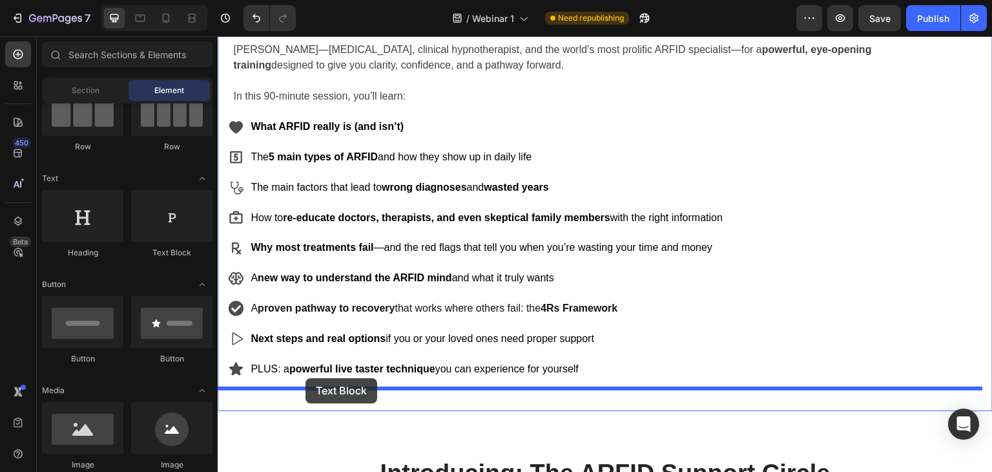
drag, startPoint x: 386, startPoint y: 263, endPoint x: 304, endPoint y: 380, distance: 142.8
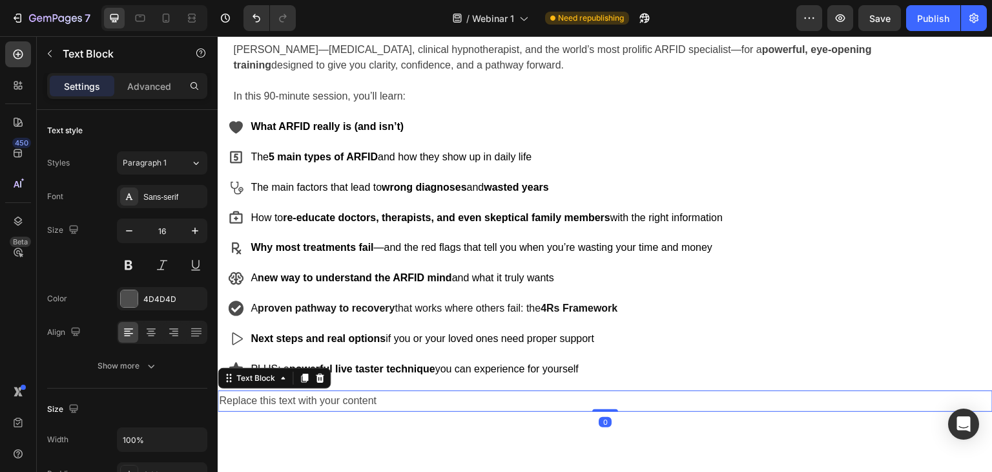
click at [292, 400] on div "Replace this text with your content" at bounding box center [605, 400] width 775 height 21
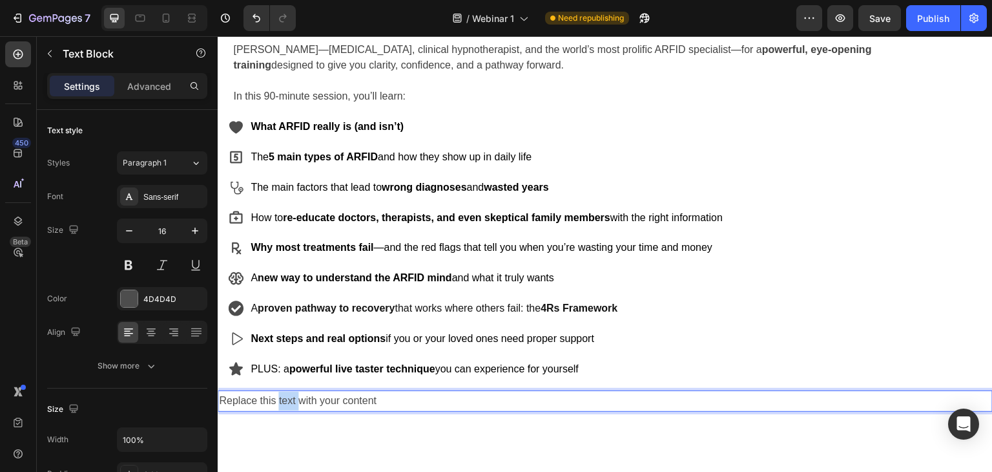
click at [292, 400] on p "Replace this text with your content" at bounding box center [605, 400] width 773 height 19
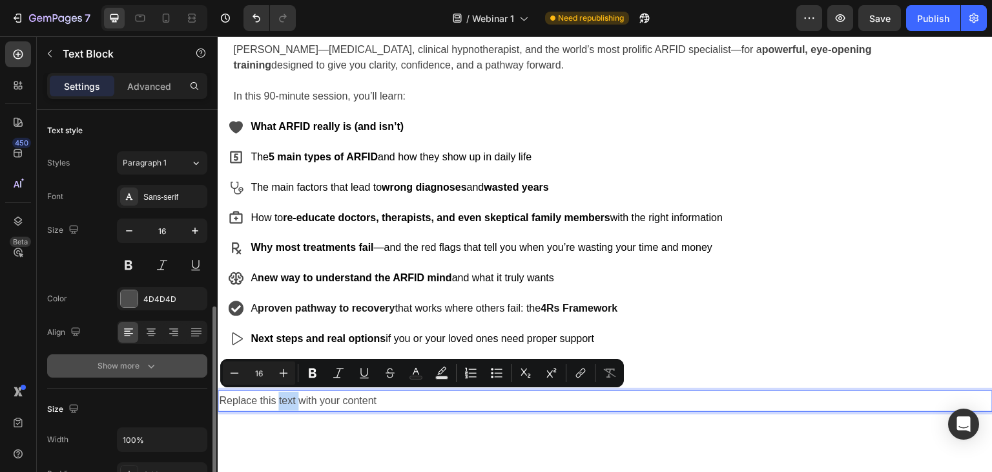
scroll to position [194, 0]
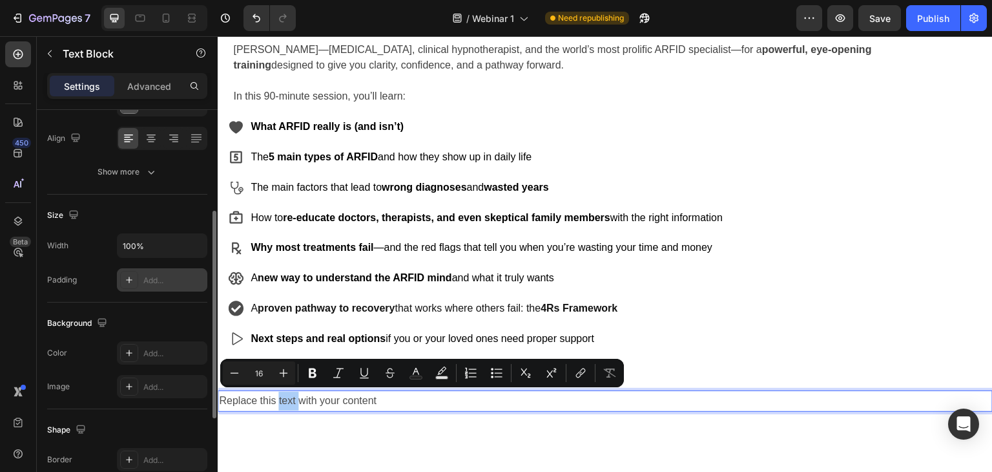
click at [158, 277] on div "Add..." at bounding box center [173, 281] width 61 height 12
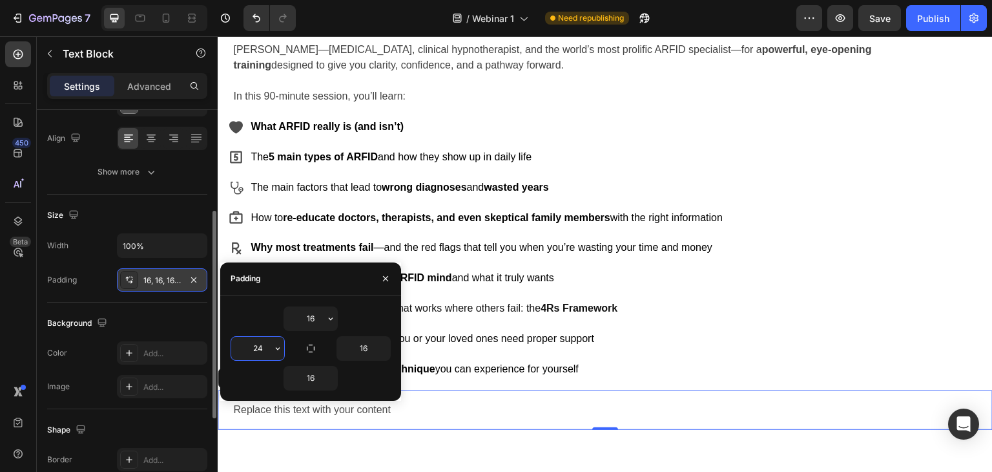
type input "24"
click at [430, 404] on p "Replace this text with your content" at bounding box center [607, 409] width 749 height 19
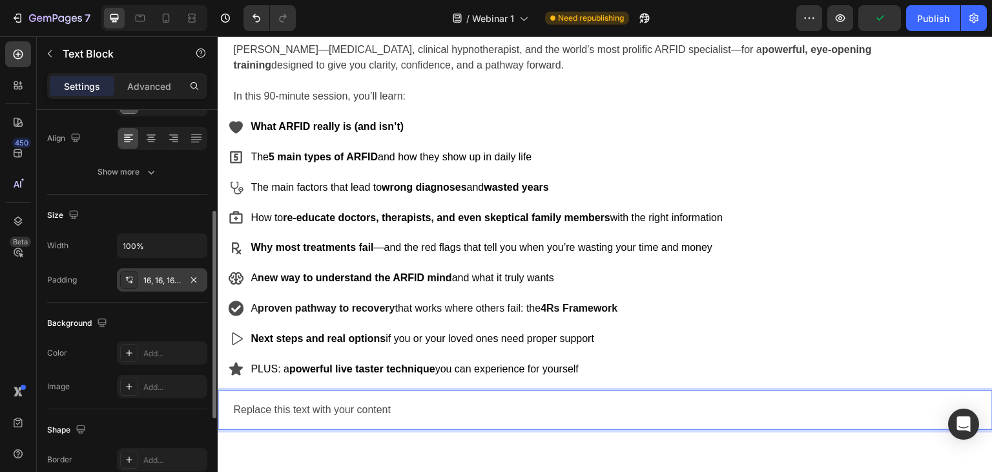
click at [287, 401] on p "Replace this text with your content" at bounding box center [607, 409] width 749 height 19
click at [284, 410] on p "Replace this text with your content" at bounding box center [607, 409] width 749 height 19
click at [318, 406] on p "This isn’t theory. It’s the hard-won truth from treating thousands of ARFID cas…" at bounding box center [607, 409] width 749 height 19
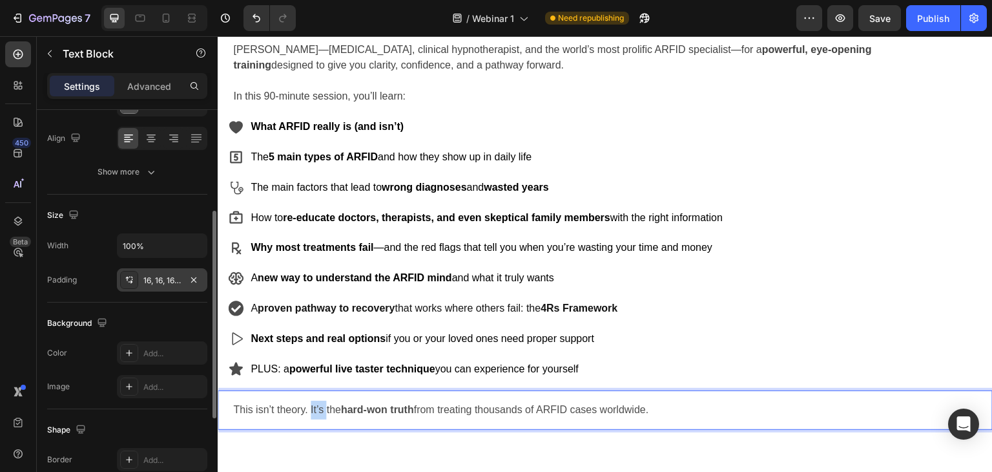
click at [318, 406] on p "This isn’t theory. It’s the hard-won truth from treating thousands of ARFID cas…" at bounding box center [607, 409] width 749 height 19
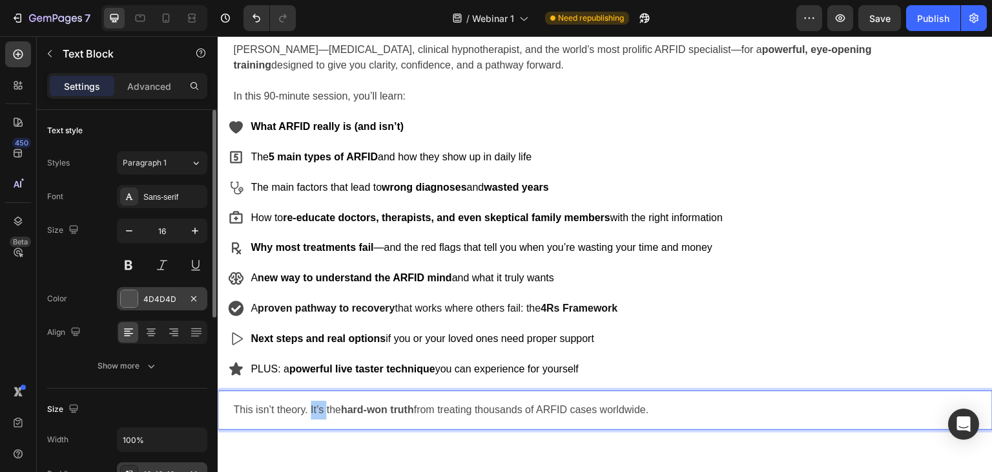
click at [130, 295] on div at bounding box center [129, 298] width 17 height 17
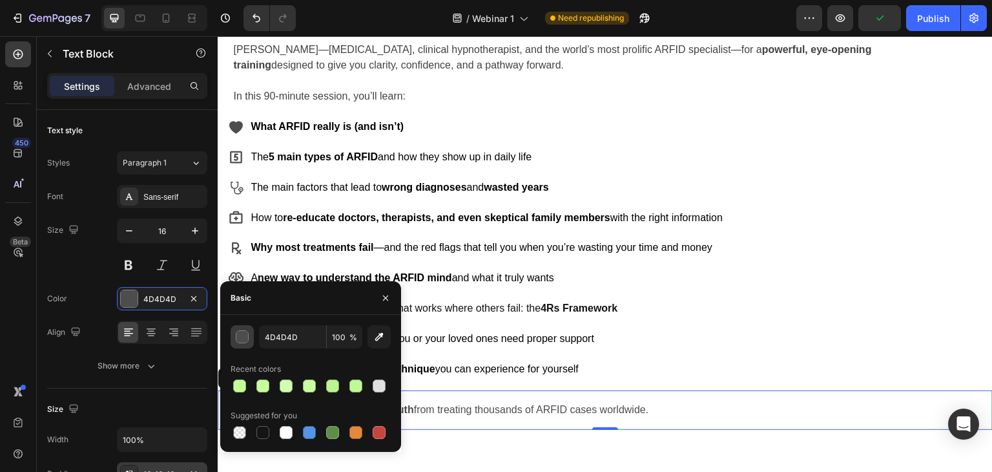
click at [239, 334] on div "button" at bounding box center [242, 337] width 13 height 13
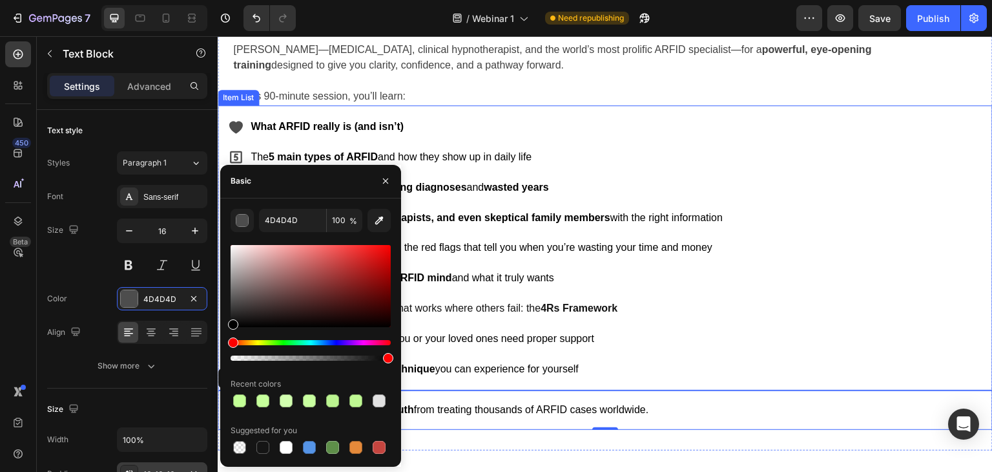
drag, startPoint x: 452, startPoint y: 360, endPoint x: 218, endPoint y: 350, distance: 234.7
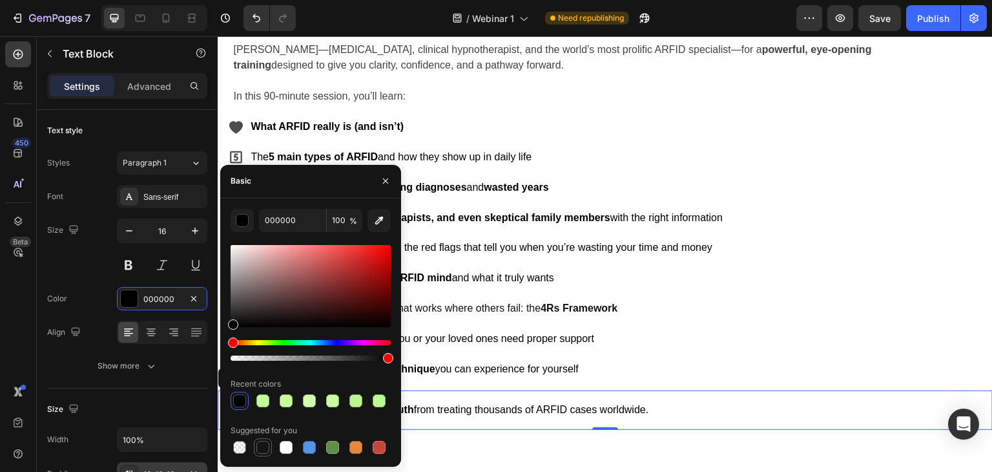
click at [261, 450] on div at bounding box center [262, 447] width 13 height 13
drag, startPoint x: 230, startPoint y: 324, endPoint x: 220, endPoint y: 368, distance: 44.4
click at [221, 352] on div "151515 100 % Recent colors Suggested for you" at bounding box center [310, 332] width 181 height 247
type input "000000"
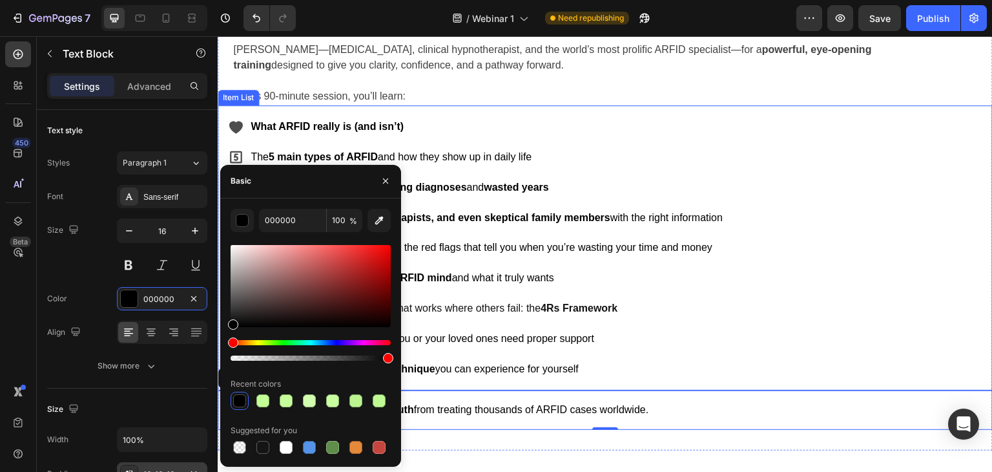
click at [448, 364] on span "PLUS: a powerful live taster technique you can experience for yourself" at bounding box center [415, 368] width 328 height 11
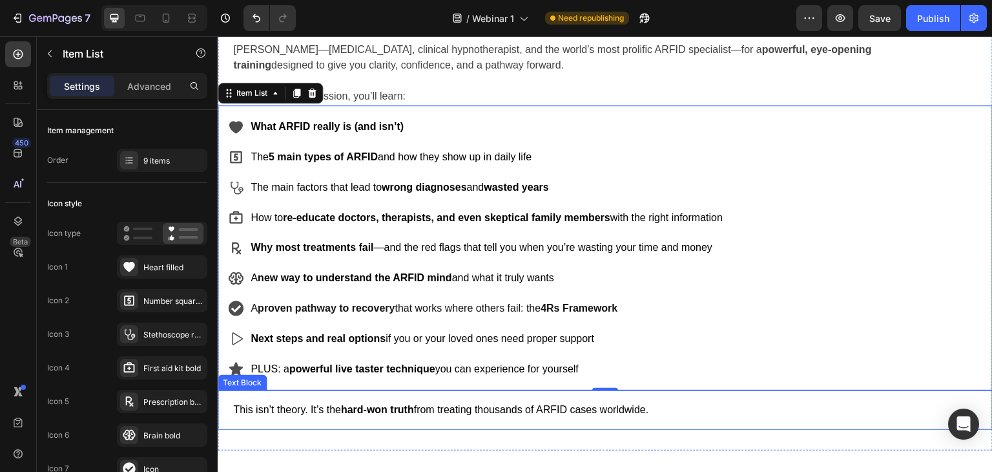
click at [331, 403] on p "This isn’t theory. It’s the hard-won truth from treating thousands of ARFID cas…" at bounding box center [607, 409] width 749 height 19
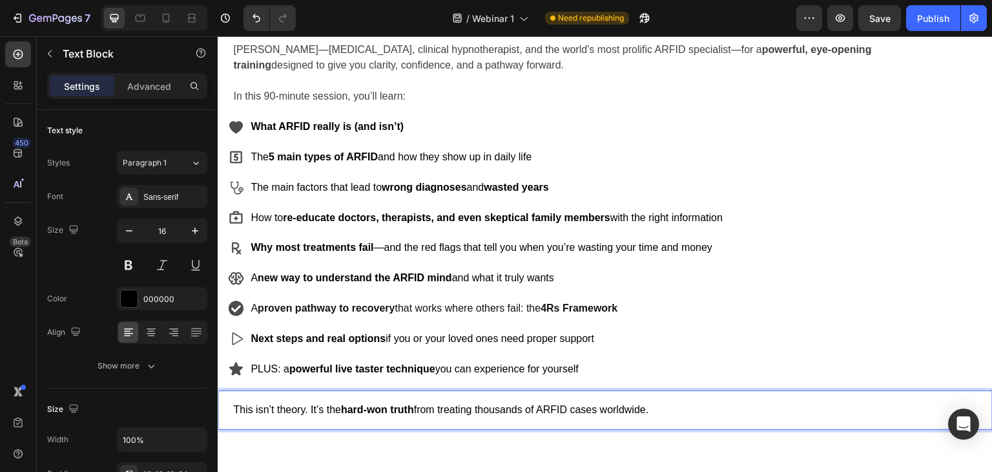
click at [331, 403] on p "This isn’t theory. It’s the hard-won truth from treating thousands of ARFID cas…" at bounding box center [607, 409] width 749 height 19
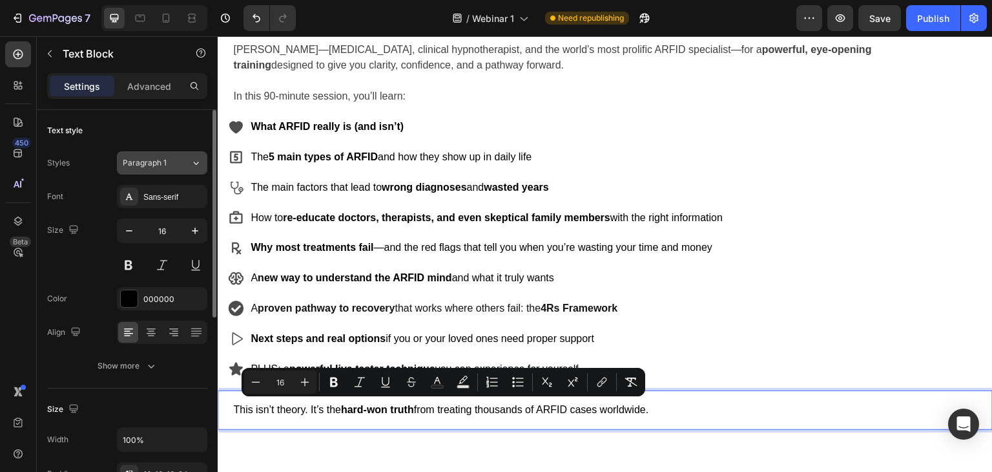
click at [181, 160] on div "Paragraph 1" at bounding box center [157, 163] width 68 height 12
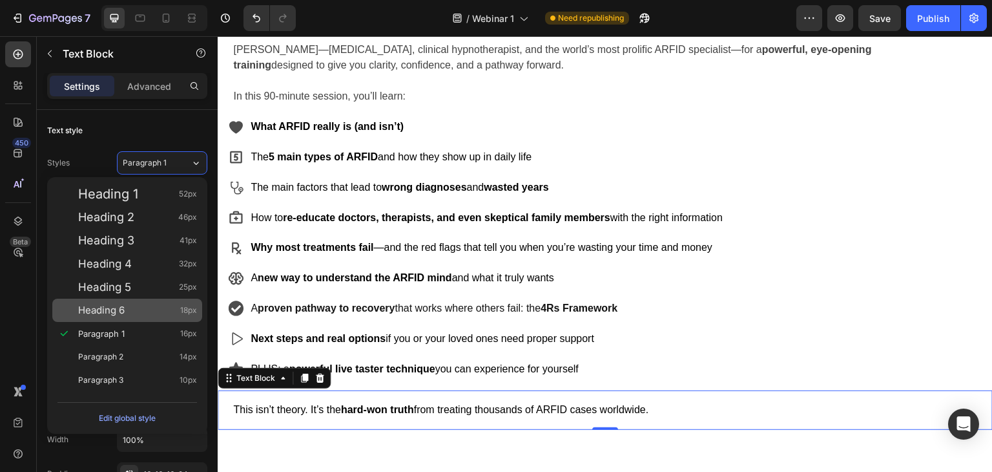
click at [131, 313] on div "Heading 6 18px" at bounding box center [137, 310] width 119 height 13
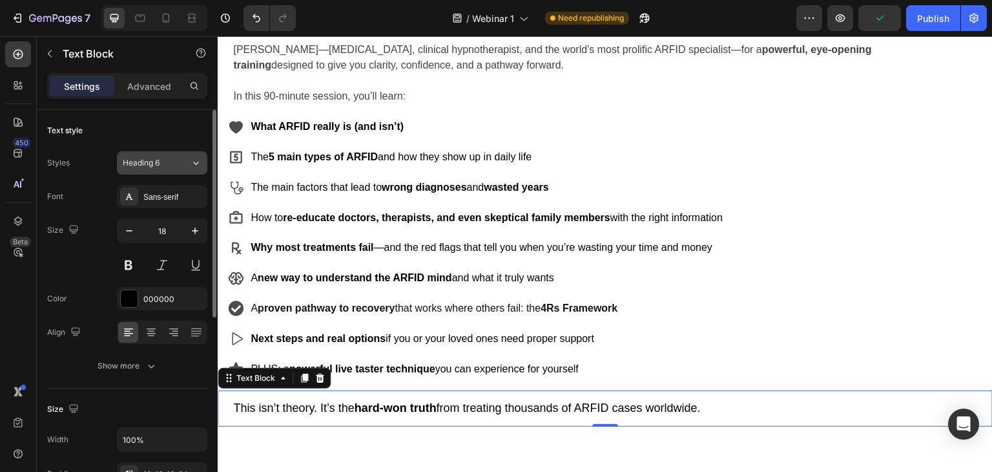
click at [149, 164] on span "Heading 6" at bounding box center [141, 163] width 37 height 12
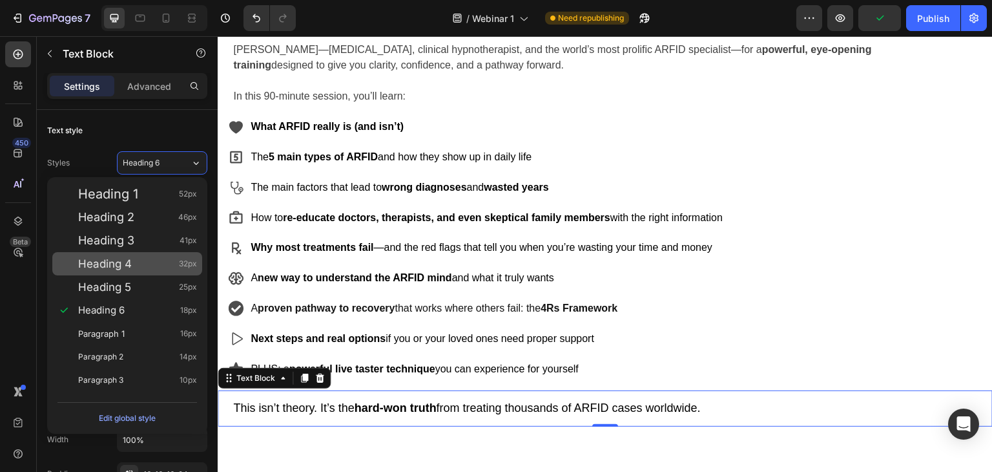
click at [131, 261] on span "Heading 4" at bounding box center [105, 263] width 54 height 13
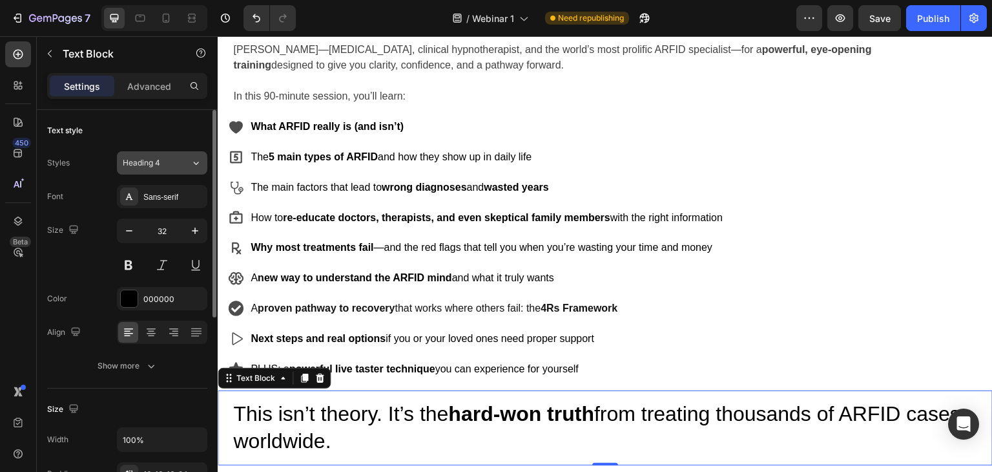
click at [141, 163] on span "Heading 4" at bounding box center [141, 163] width 37 height 12
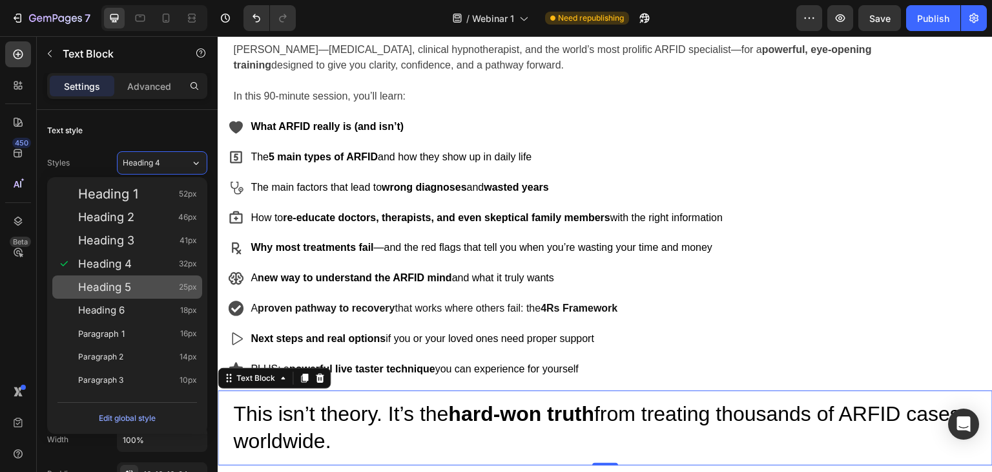
click at [112, 282] on span "Heading 5" at bounding box center [104, 286] width 53 height 13
type input "25"
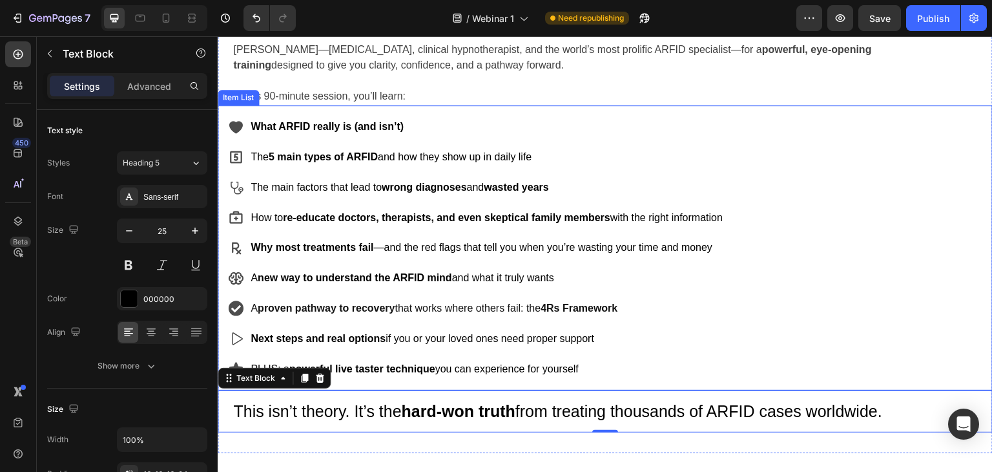
click at [813, 321] on div "What ARFID really is (and isn’t) The 5 main types of ARFID and how they show up…" at bounding box center [605, 247] width 775 height 285
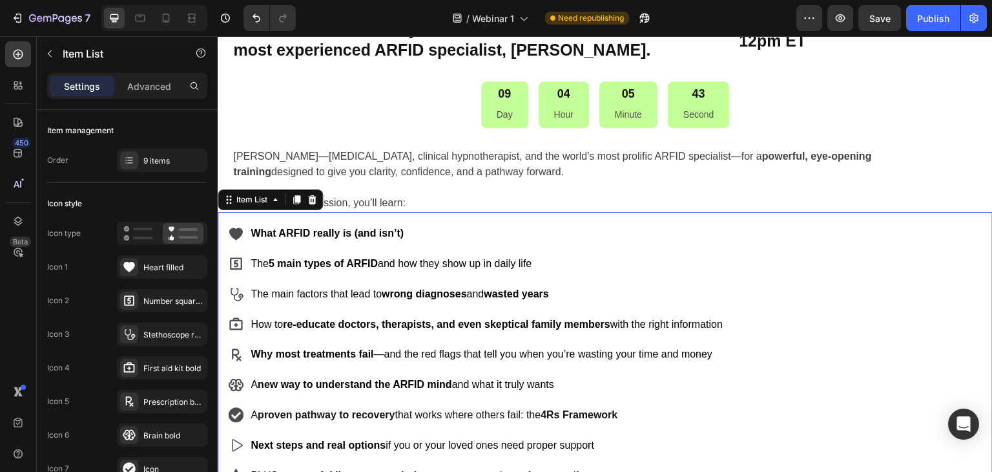
scroll to position [307, 0]
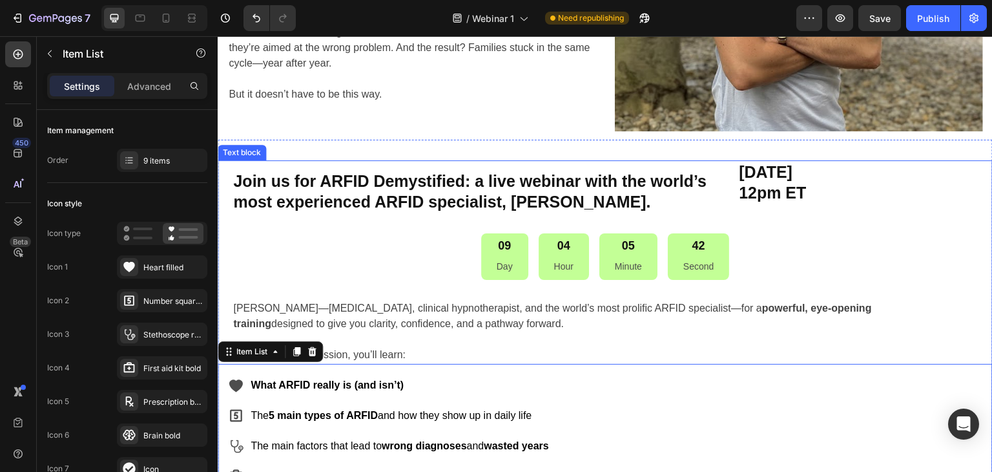
click at [351, 314] on p "[PERSON_NAME]—[MEDICAL_DATA], clinical hypnotherapist, and the world’s most pro…" at bounding box center [558, 315] width 651 height 31
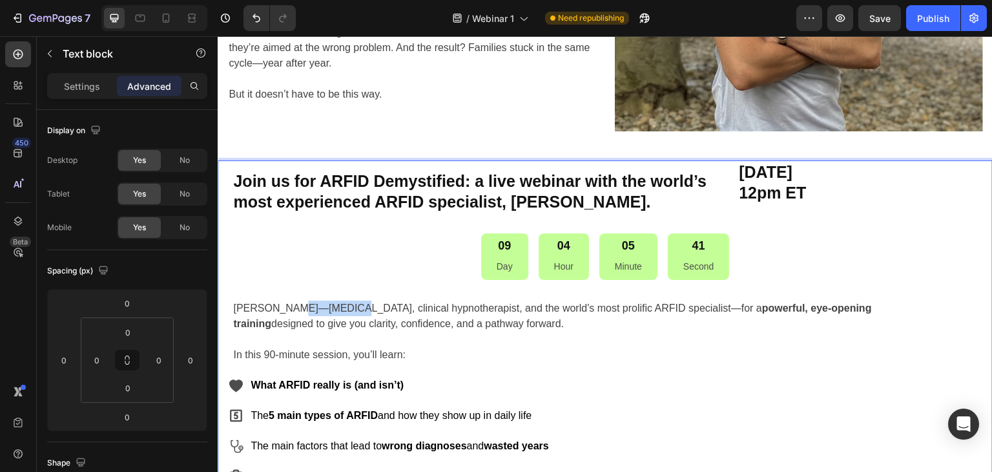
click at [299, 308] on p "[PERSON_NAME]—[MEDICAL_DATA], clinical hypnotherapist, and the world’s most pro…" at bounding box center [558, 315] width 651 height 31
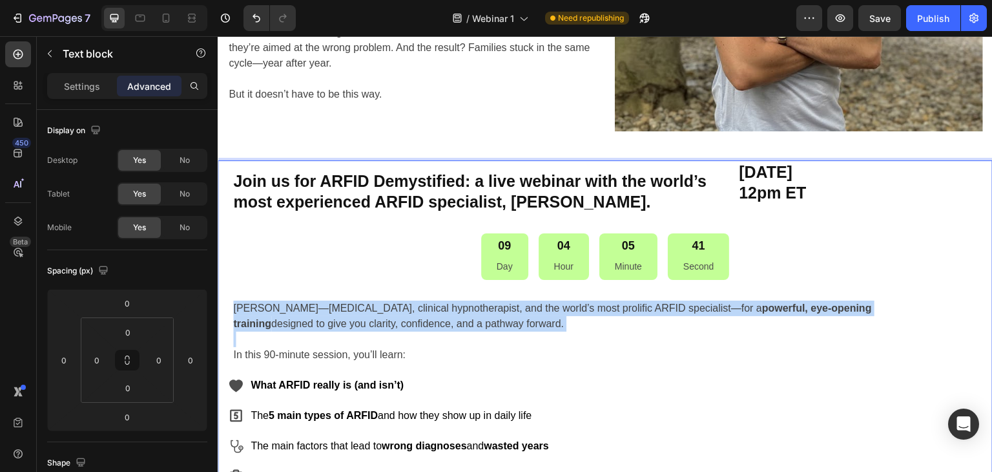
click at [299, 308] on p "[PERSON_NAME]—[MEDICAL_DATA], clinical hypnotherapist, and the world’s most pro…" at bounding box center [558, 315] width 651 height 31
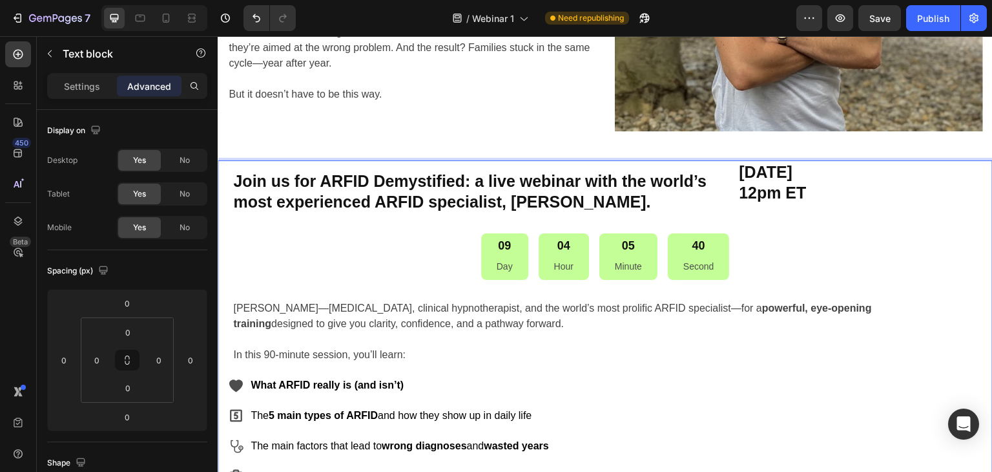
click at [284, 361] on p "In this 90-minute session, you’ll learn:" at bounding box center [558, 355] width 651 height 16
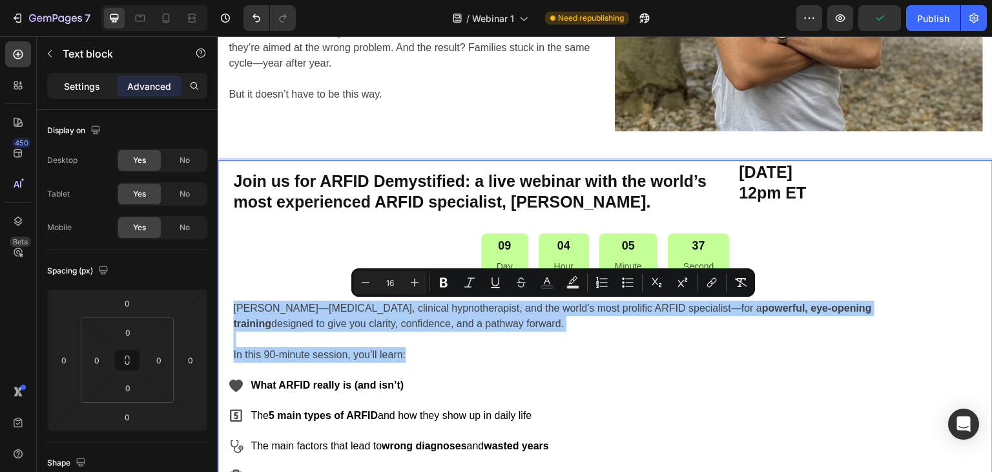
click at [87, 89] on p "Settings" at bounding box center [82, 86] width 36 height 14
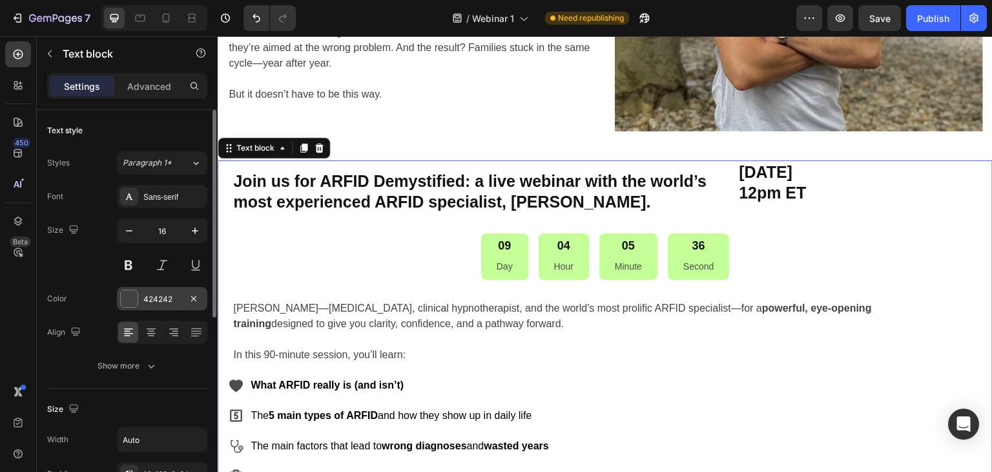
click at [130, 294] on div at bounding box center [129, 298] width 17 height 17
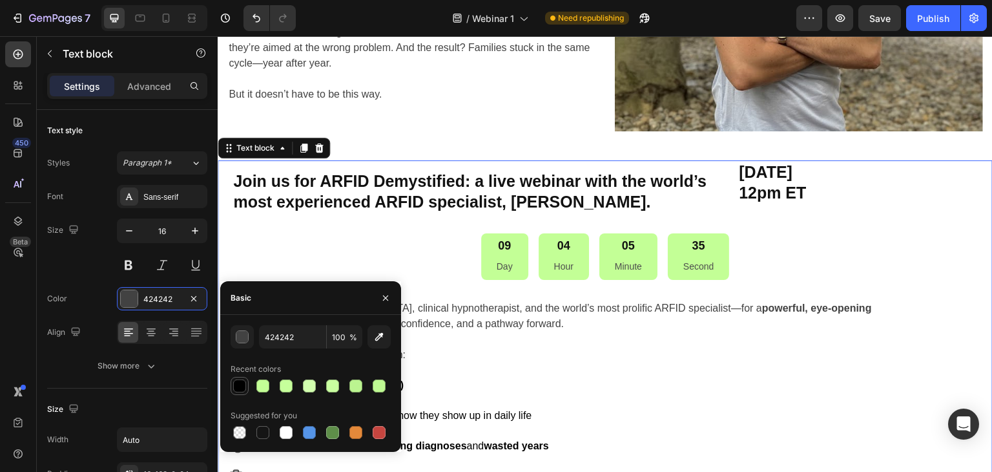
click at [240, 378] on div at bounding box center [240, 386] width 16 height 16
type input "000000"
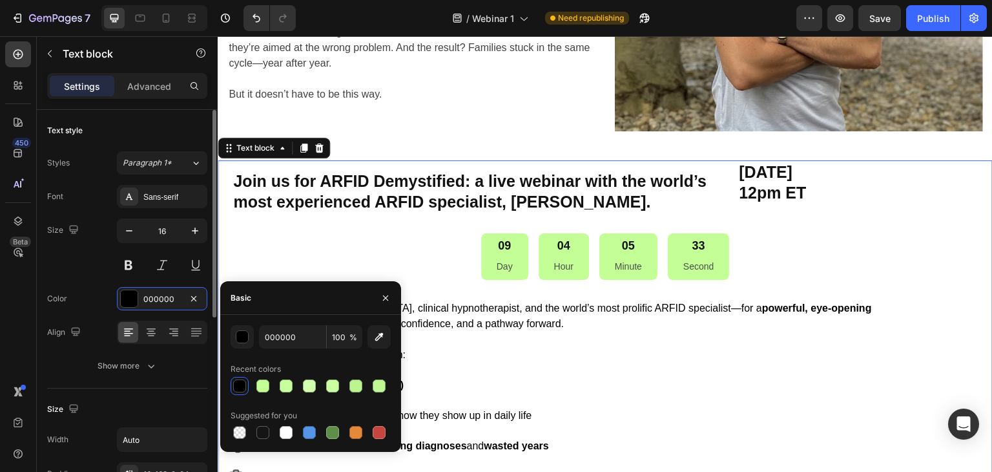
click at [76, 238] on div at bounding box center [74, 230] width 16 height 17
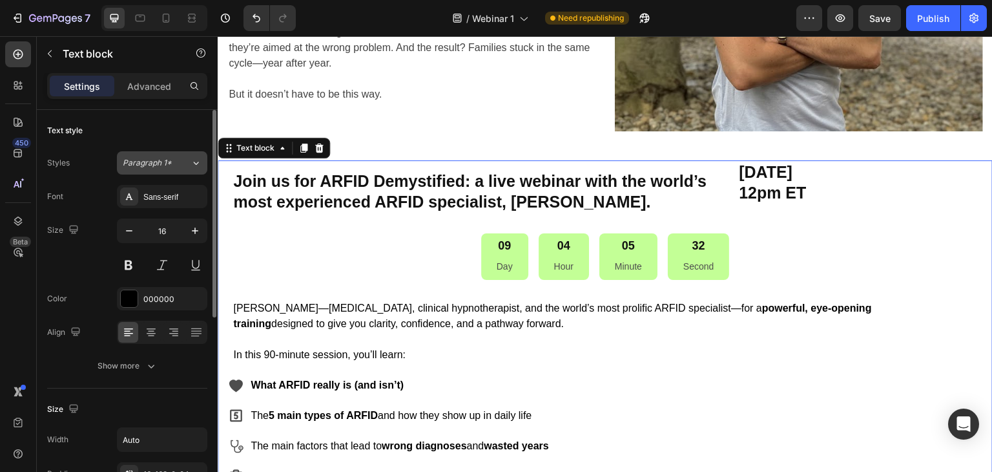
click at [151, 158] on span "Paragraph 1*" at bounding box center [147, 163] width 49 height 12
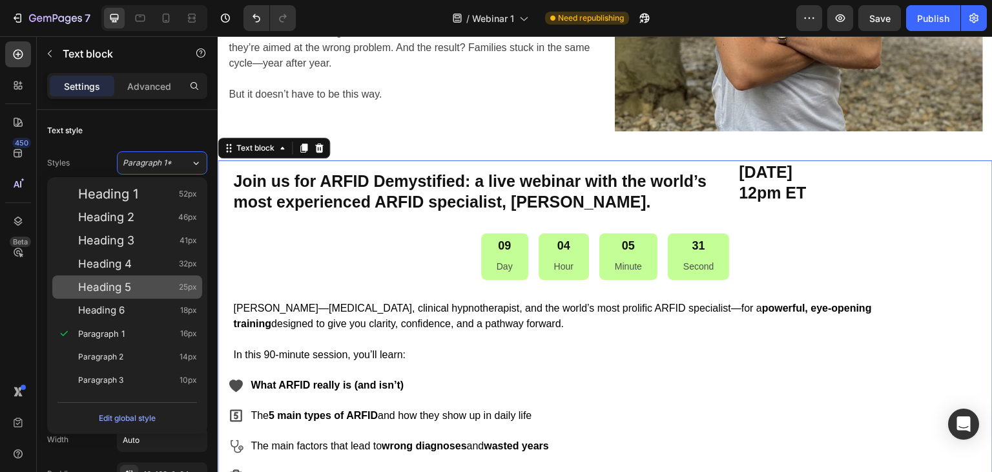
click at [119, 293] on span "Heading 5" at bounding box center [104, 286] width 53 height 13
type input "25"
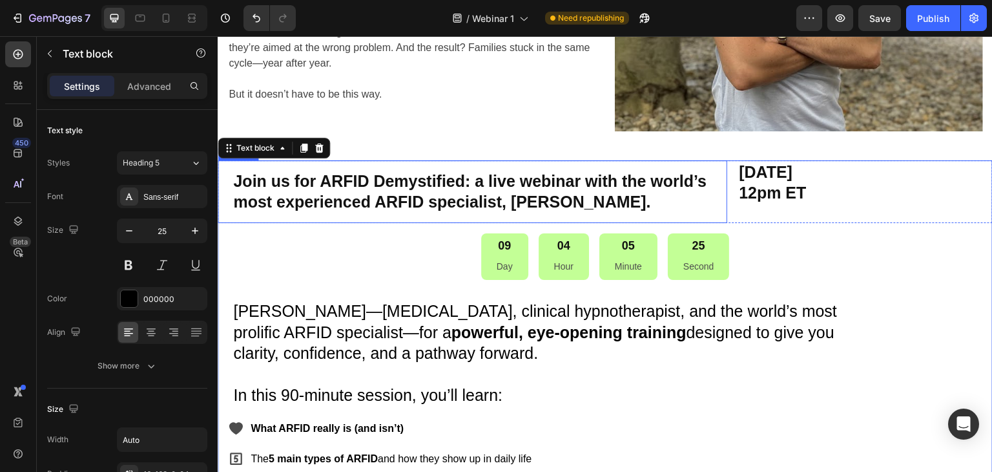
click at [446, 194] on p "Join us for ARFID Demystified: a live webinar with the world’s most experienced…" at bounding box center [475, 192] width 484 height 42
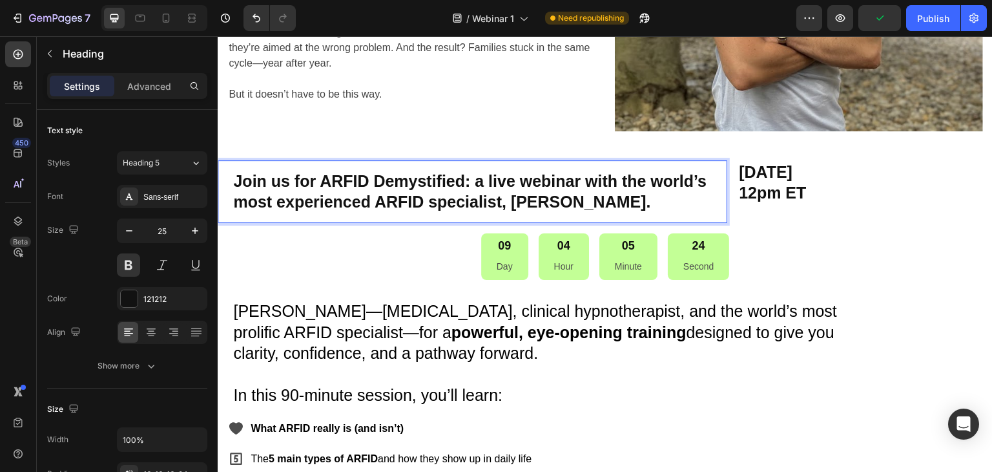
click at [323, 192] on p "Join us for ARFID Demystified: a live webinar with the world’s most experienced…" at bounding box center [475, 192] width 484 height 42
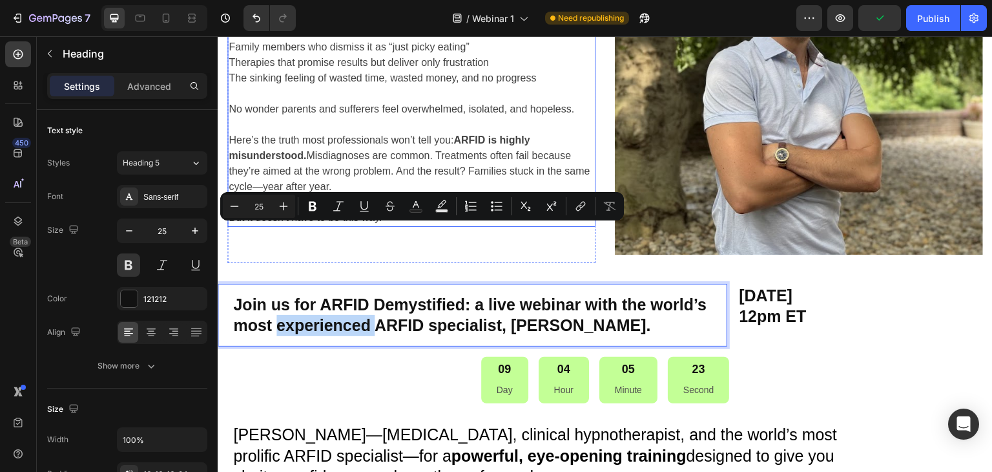
scroll to position [178, 0]
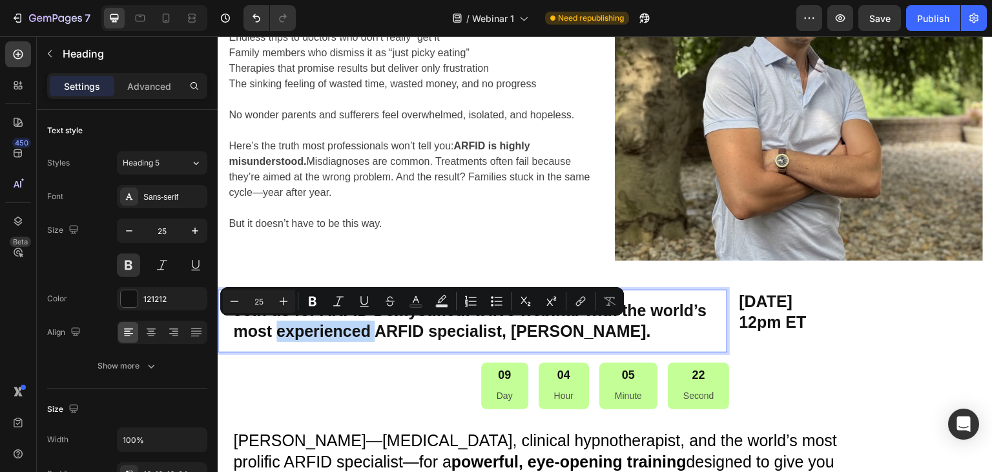
click at [283, 330] on p "Join us for ARFID Demystified: a live webinar with the world’s most experienced…" at bounding box center [475, 321] width 484 height 42
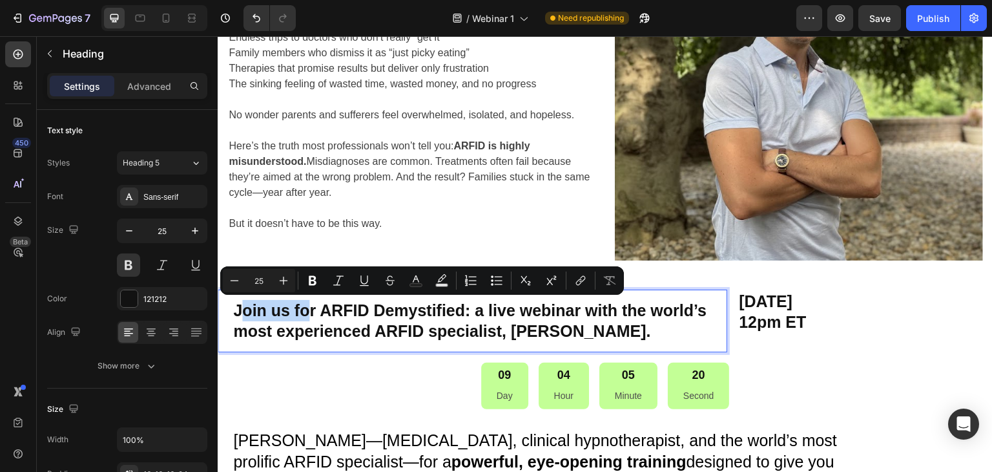
drag, startPoint x: 311, startPoint y: 309, endPoint x: 238, endPoint y: 306, distance: 73.7
click at [238, 306] on p "Join us for ARFID Demystified: a live webinar with the world’s most experienced…" at bounding box center [475, 321] width 484 height 42
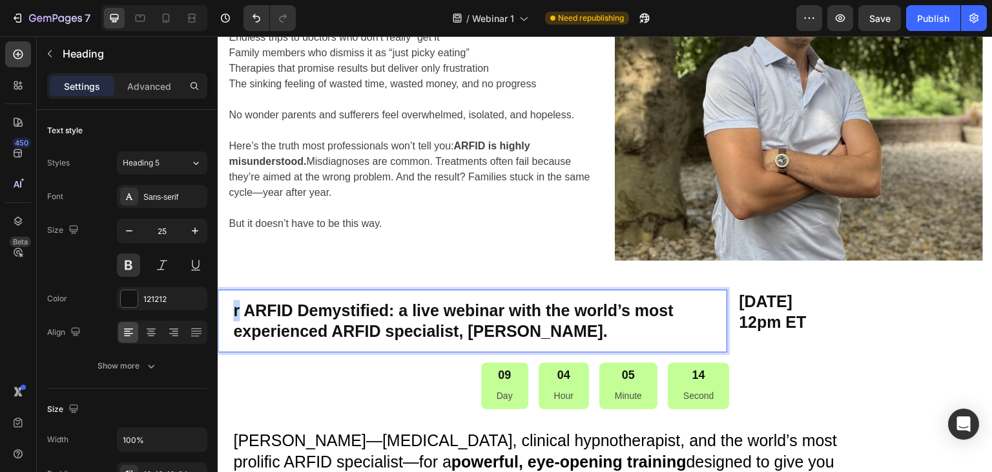
click at [234, 313] on p "r ARFID Demystified: a live webinar with the world’s most experienced ARFID spe…" at bounding box center [475, 321] width 484 height 42
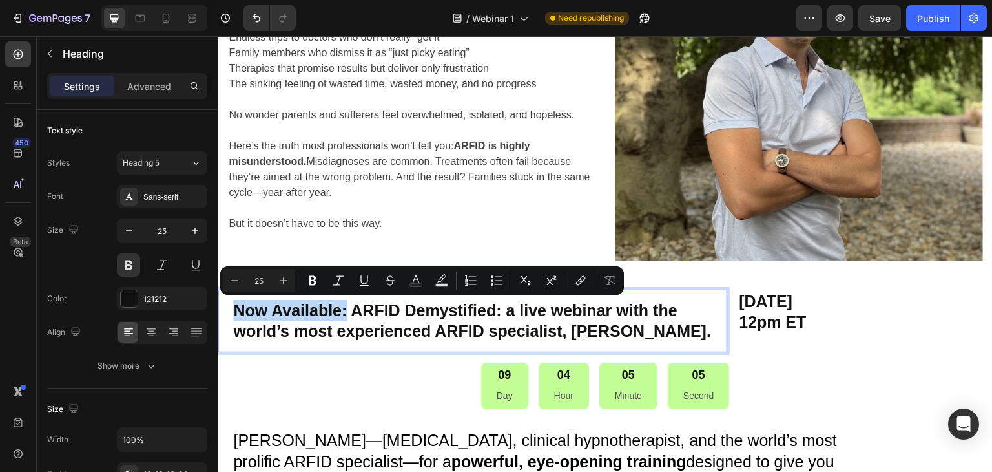
drag, startPoint x: 348, startPoint y: 308, endPoint x: 230, endPoint y: 299, distance: 117.9
click at [230, 299] on h2 "Now Available: ARFID Demystified: a live webinar with the world’s most experien…" at bounding box center [473, 320] width 510 height 63
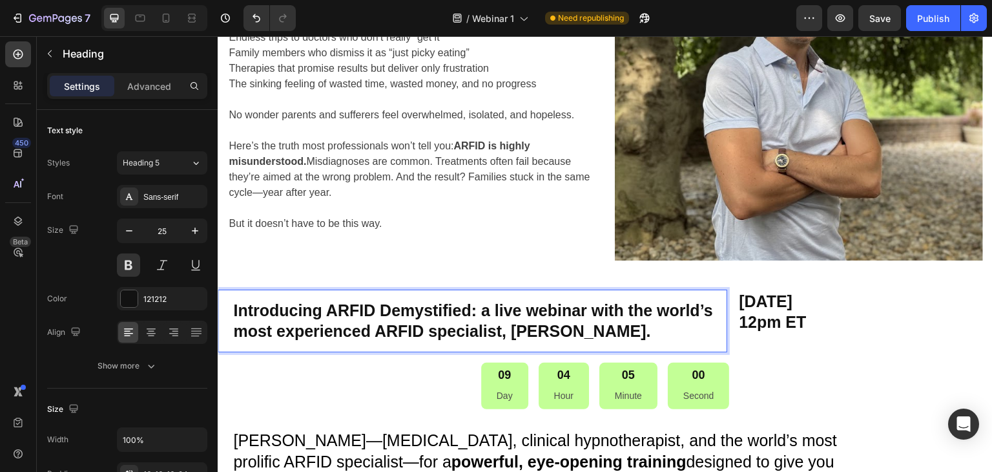
drag, startPoint x: 483, startPoint y: 309, endPoint x: 520, endPoint y: 363, distance: 65.6
click at [520, 352] on h2 "Introducing ARFID Demystified: a live webinar with the world’s most experienced…" at bounding box center [473, 320] width 510 height 63
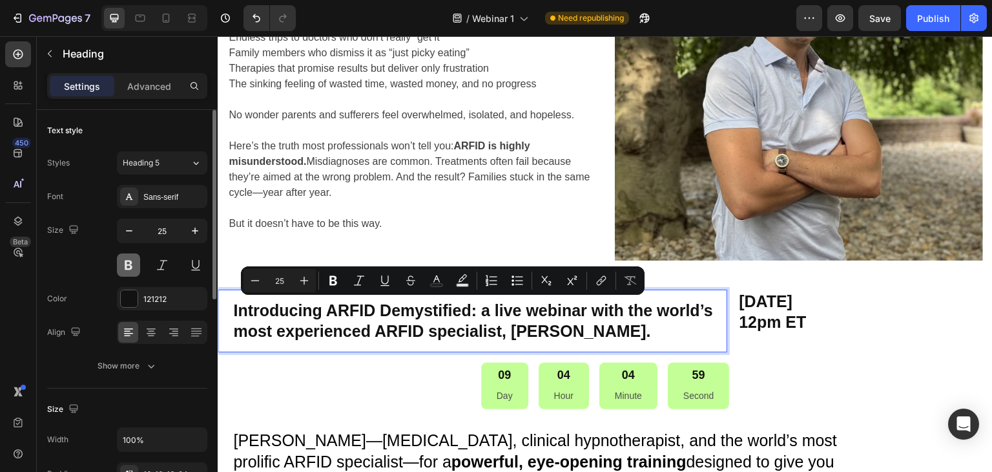
click at [134, 265] on button at bounding box center [128, 264] width 23 height 23
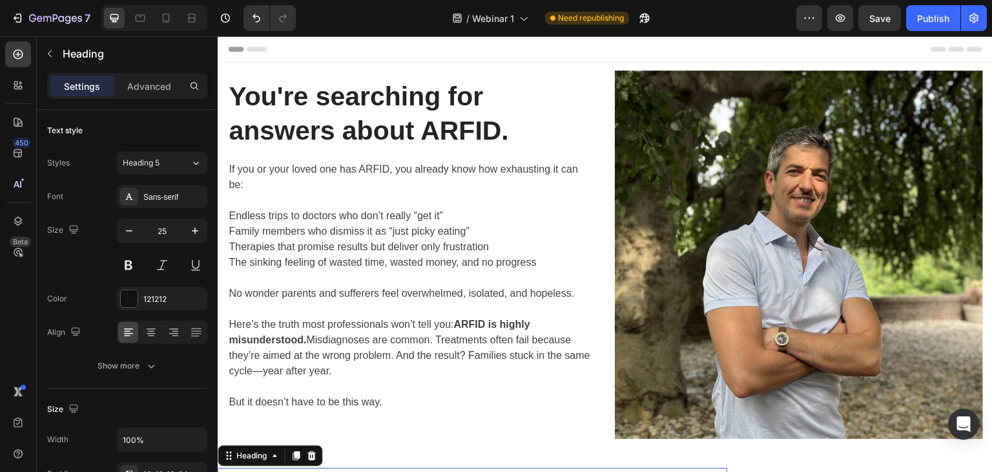
scroll to position [178, 0]
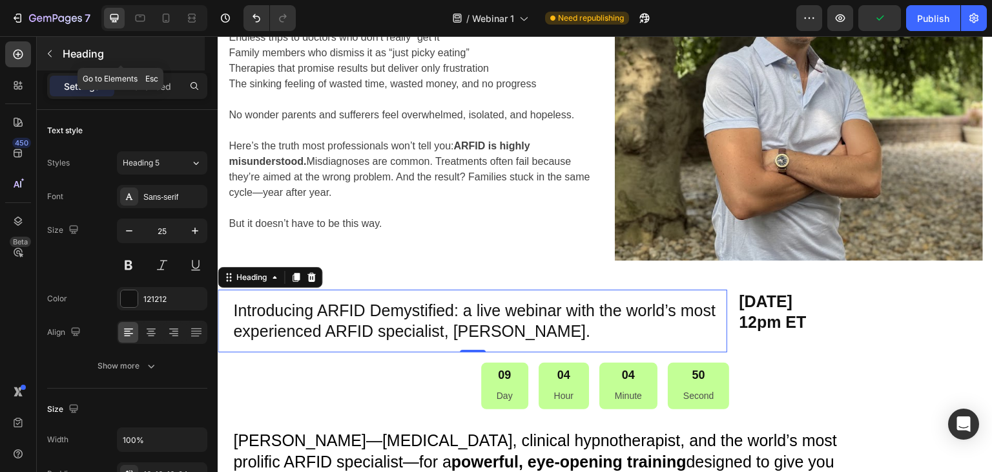
click at [59, 54] on button "button" at bounding box center [49, 53] width 21 height 21
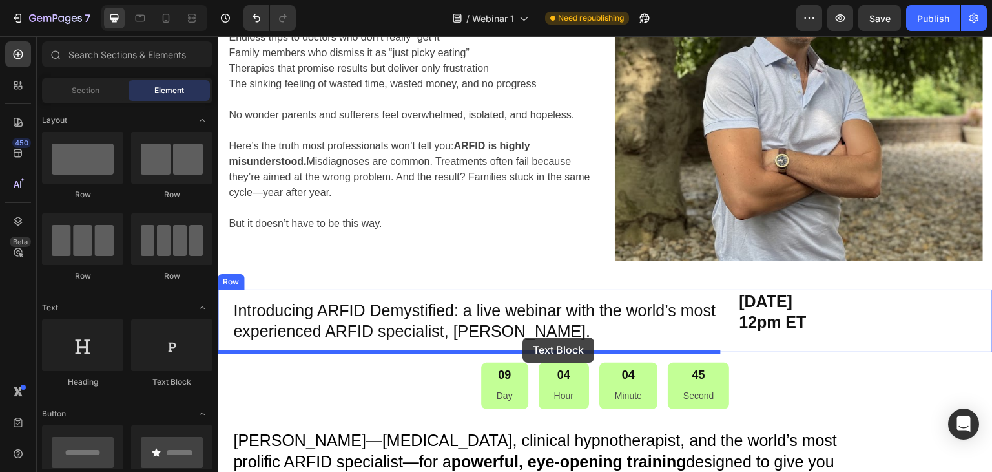
drag, startPoint x: 374, startPoint y: 251, endPoint x: 523, endPoint y: 337, distance: 171.6
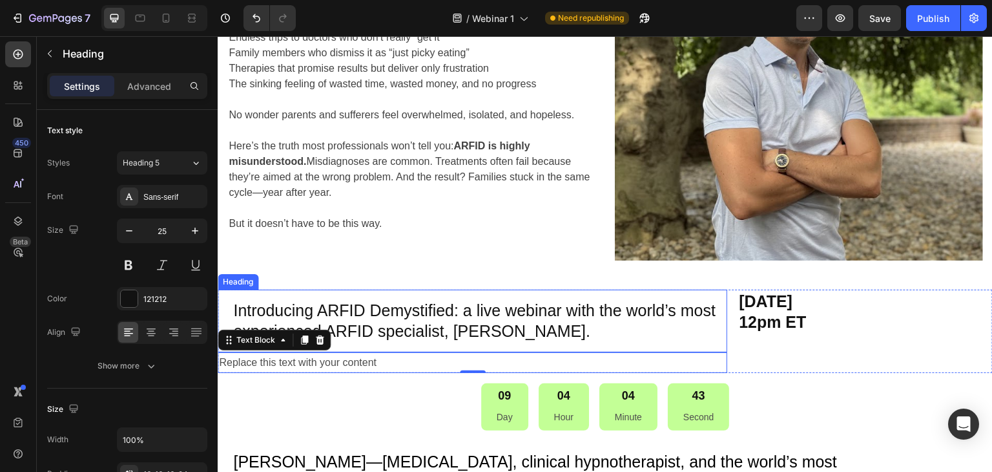
click at [425, 326] on p "Introducing ARFID Demystified: a live webinar with the world’s most experienced…" at bounding box center [475, 321] width 484 height 42
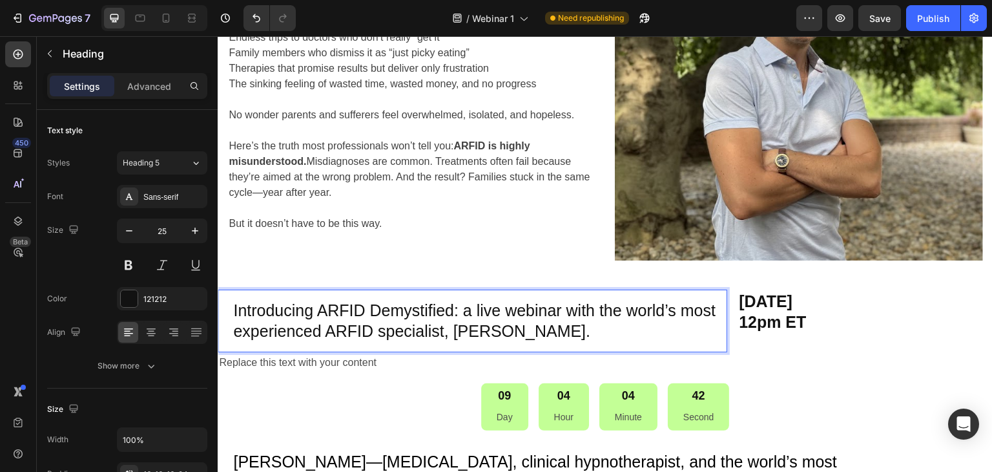
click at [466, 315] on p "Introducing ARFID Demystified: a live webinar with the world’s most experienced…" at bounding box center [475, 321] width 484 height 42
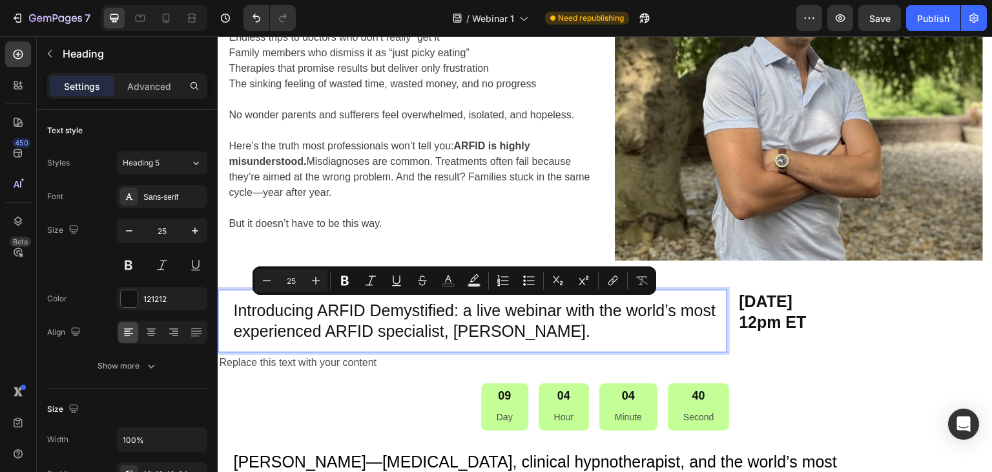
drag, startPoint x: 463, startPoint y: 309, endPoint x: 639, endPoint y: 333, distance: 177.2
click at [639, 333] on p "Introducing ARFID Demystified: a live webinar with the world’s most experienced…" at bounding box center [475, 321] width 484 height 42
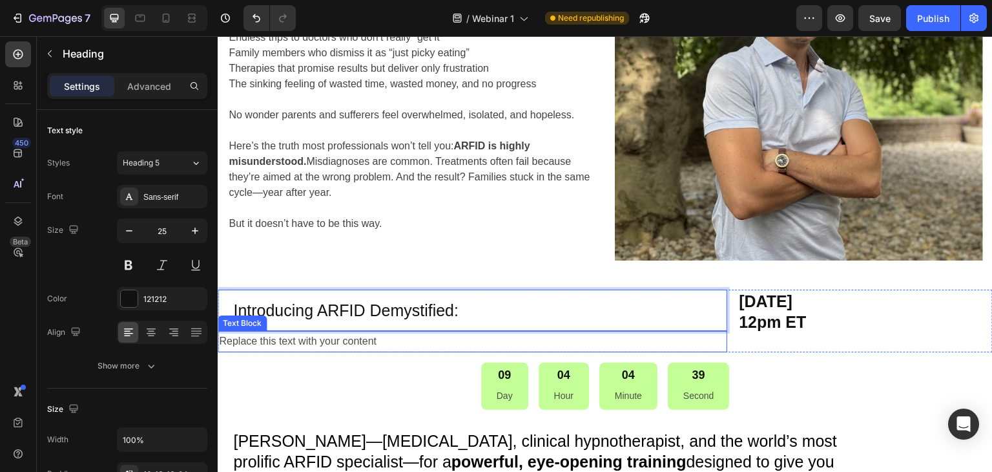
click at [331, 342] on div "Replace this text with your content" at bounding box center [473, 341] width 510 height 21
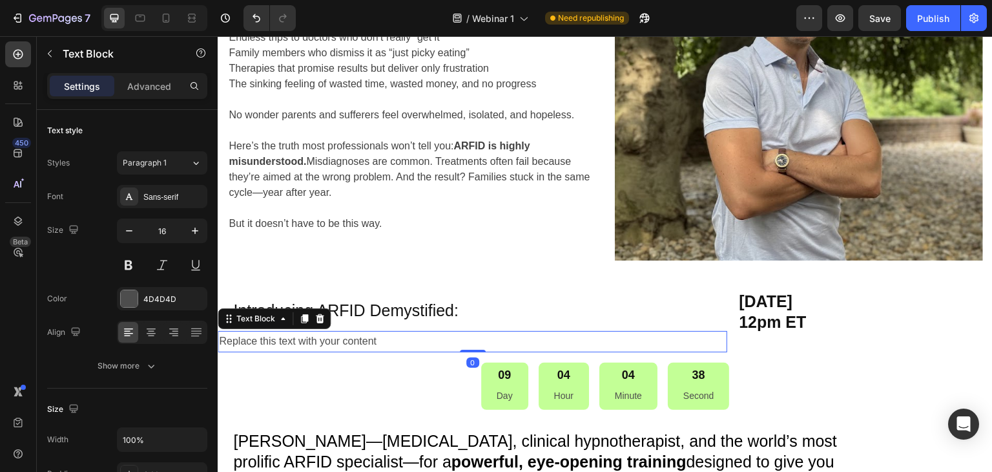
click at [331, 343] on div "Replace this text with your content" at bounding box center [473, 341] width 510 height 21
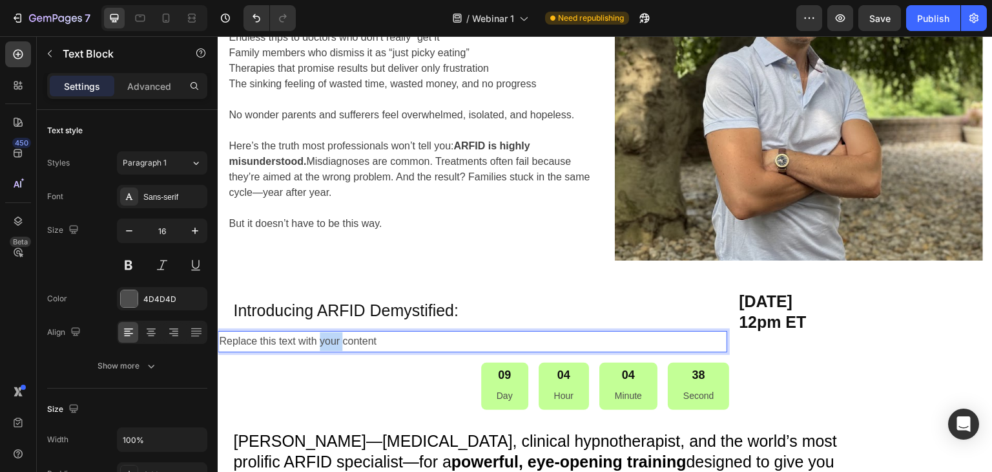
click at [331, 344] on p "Replace this text with your content" at bounding box center [472, 341] width 507 height 19
click at [235, 342] on p "a live webinar with the world’s most experienced ARFID specialist, Felix Econom…" at bounding box center [472, 341] width 507 height 19
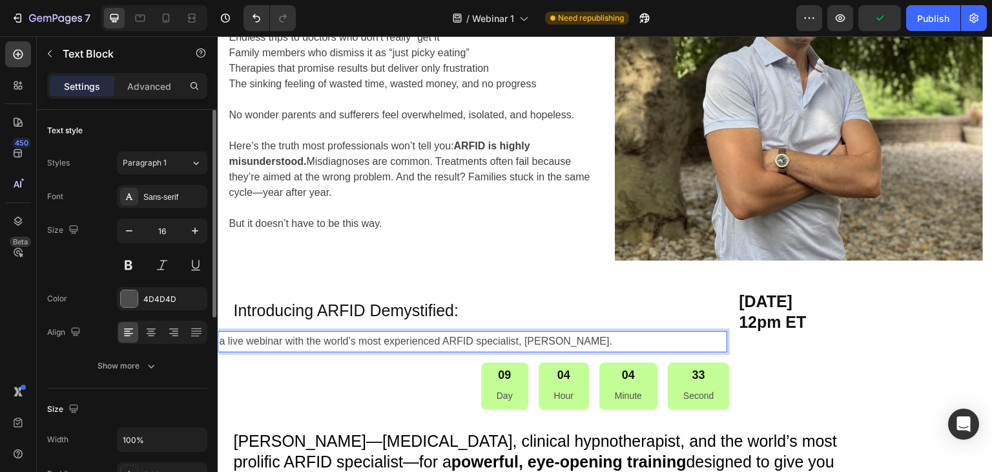
scroll to position [194, 0]
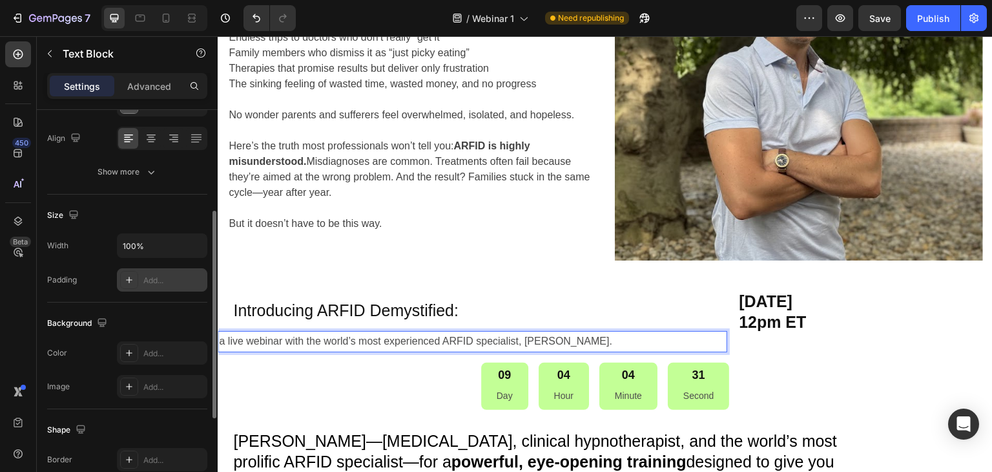
click at [133, 282] on icon at bounding box center [129, 280] width 10 height 10
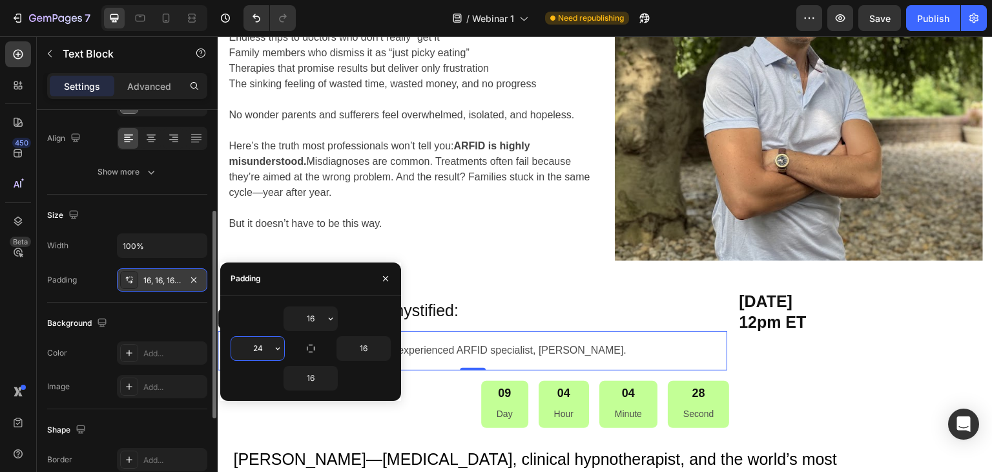
type input "24"
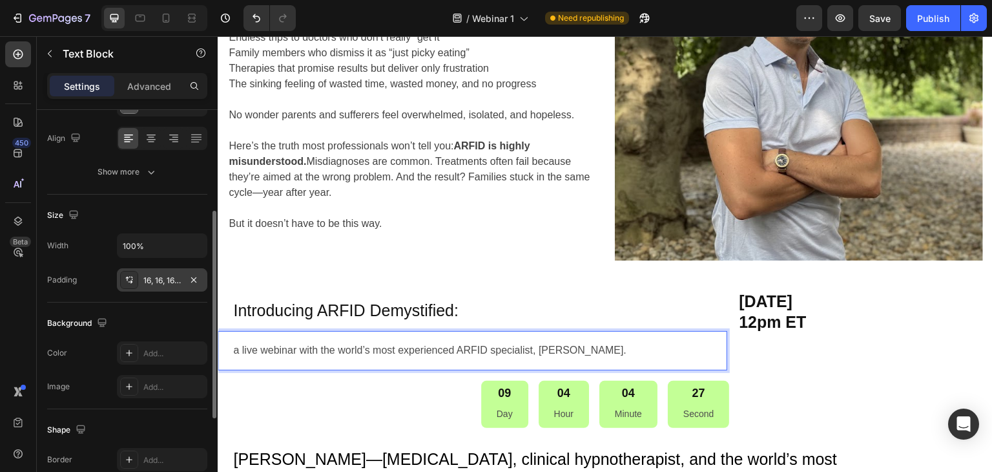
click at [614, 350] on p "a live webinar with the world’s most experienced ARFID specialist, Felix Econom…" at bounding box center [475, 350] width 484 height 19
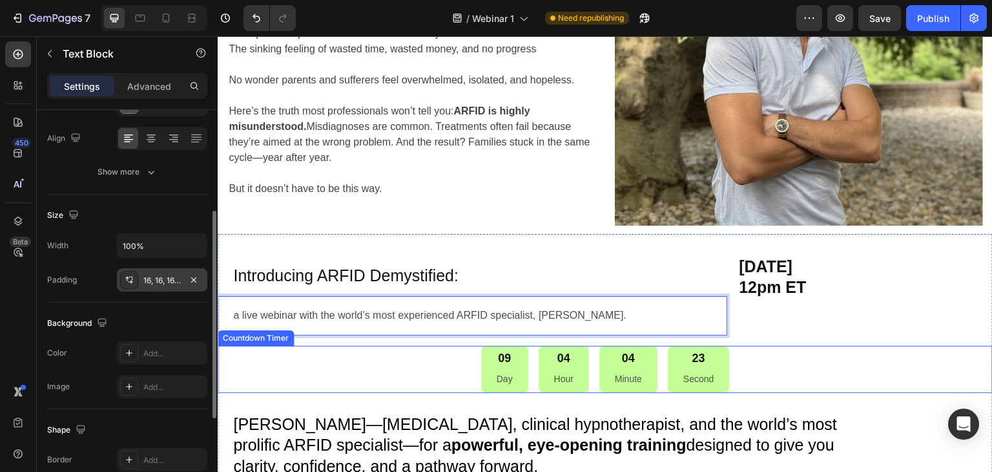
scroll to position [243, 0]
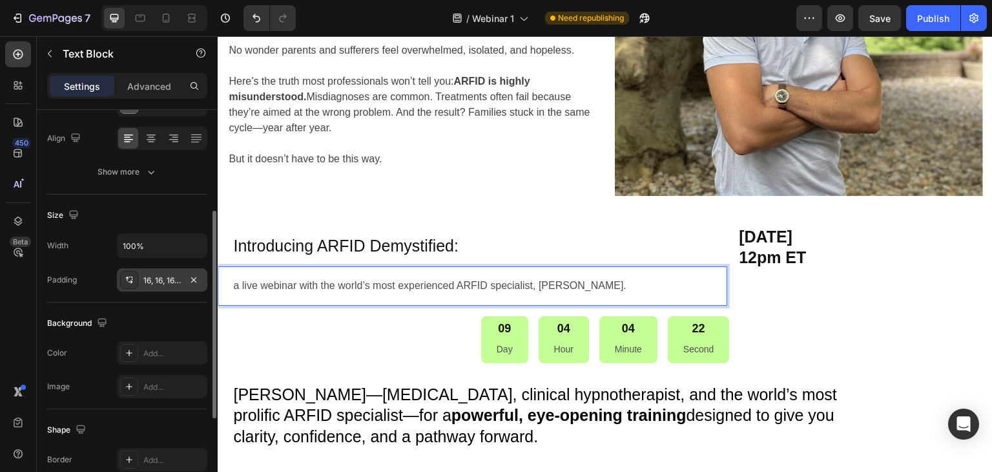
click at [264, 286] on p "a live webinar with the world’s most experienced ARFID specialist, Felix Econom…" at bounding box center [475, 285] width 484 height 19
click at [263, 286] on p "a live webinar with the world’s most experienced ARFID specialist, Felix Econom…" at bounding box center [475, 285] width 484 height 19
click at [262, 286] on p "a live webinar with the world’s most experienced ARFID specialist, Felix Econom…" at bounding box center [475, 285] width 484 height 19
click at [269, 287] on p "a live webinar with the world’s most experienced ARFID specialist, Felix Econom…" at bounding box center [475, 285] width 484 height 19
click at [272, 284] on p "a live webinar with the world’s most experienced ARFID specialist, Felix Econom…" at bounding box center [475, 285] width 484 height 19
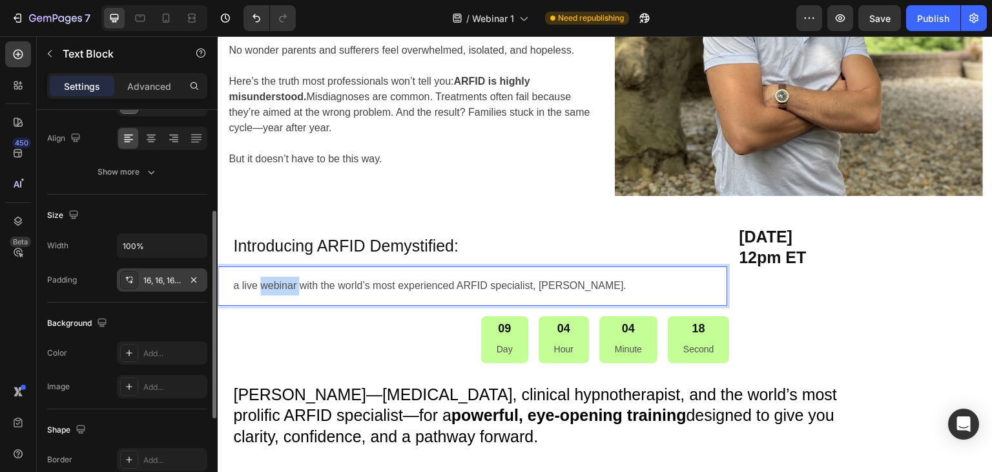
click at [272, 284] on p "a live webinar with the world’s most experienced ARFID specialist, Felix Econom…" at bounding box center [475, 285] width 484 height 19
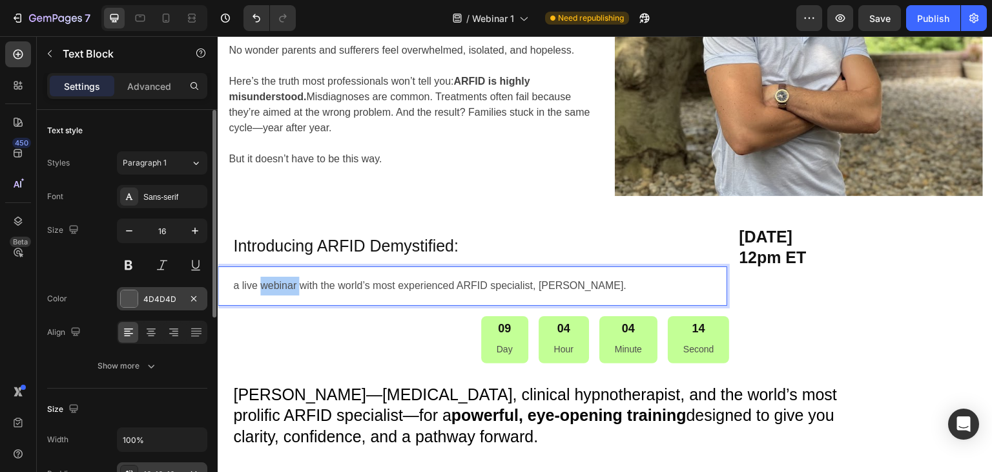
click at [127, 298] on div at bounding box center [129, 298] width 17 height 17
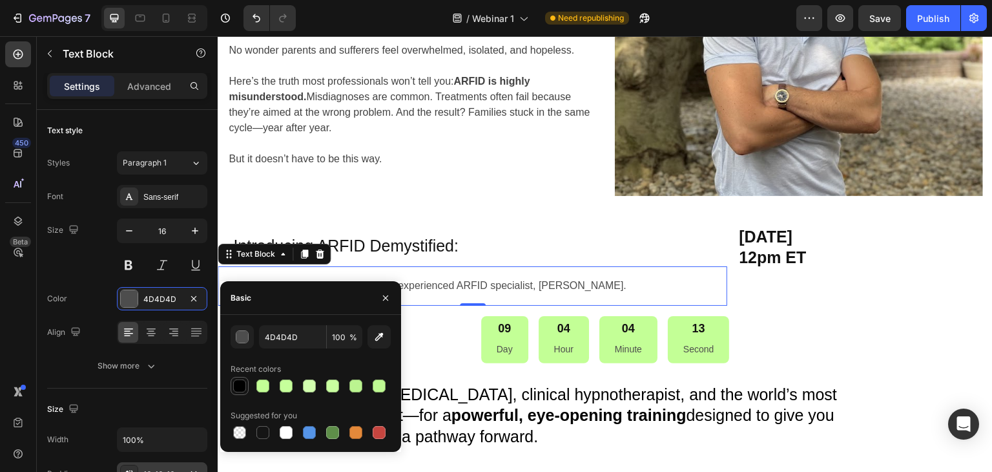
click at [240, 387] on div at bounding box center [239, 385] width 13 height 13
type input "000000"
click at [697, 317] on div "12 Second" at bounding box center [698, 339] width 61 height 47
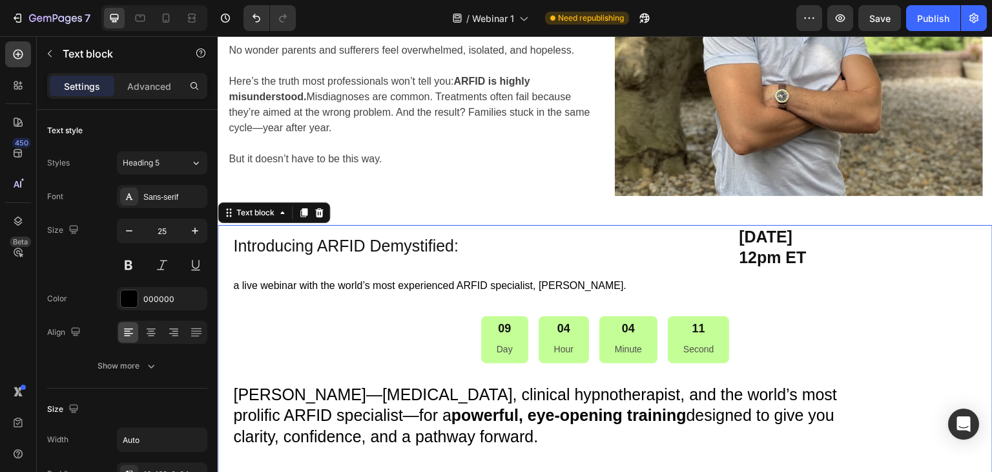
click at [396, 401] on p "[PERSON_NAME]—[MEDICAL_DATA], clinical hypnotherapist, and the world’s most pro…" at bounding box center [558, 415] width 651 height 63
click at [801, 249] on p "Saturday September 6, 2025 12pm ET" at bounding box center [865, 247] width 253 height 42
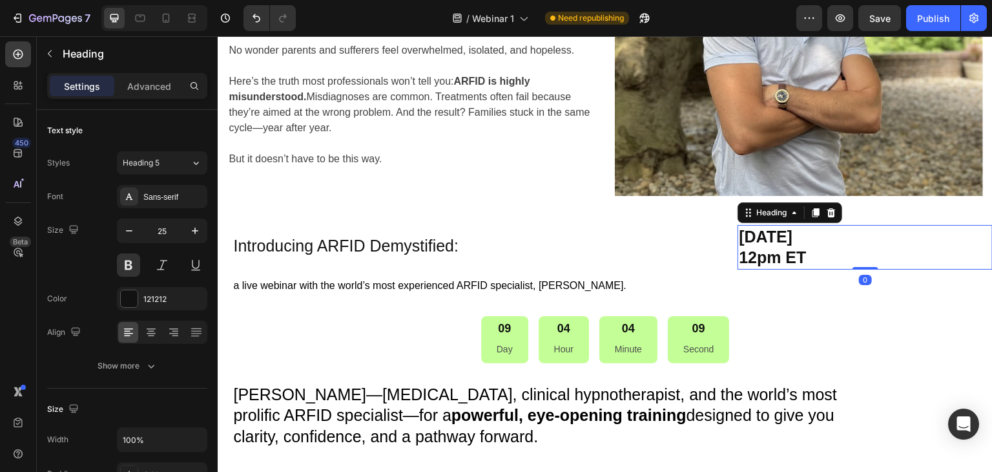
click at [829, 249] on p "Saturday September 6, 2025 12pm ET" at bounding box center [865, 247] width 253 height 42
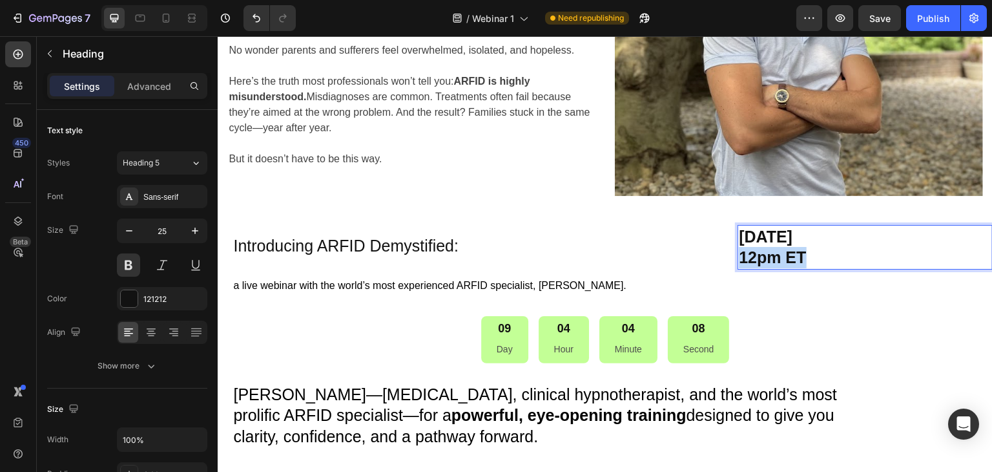
click at [829, 249] on p "Saturday September 6, 2025 12pm ET" at bounding box center [865, 247] width 253 height 42
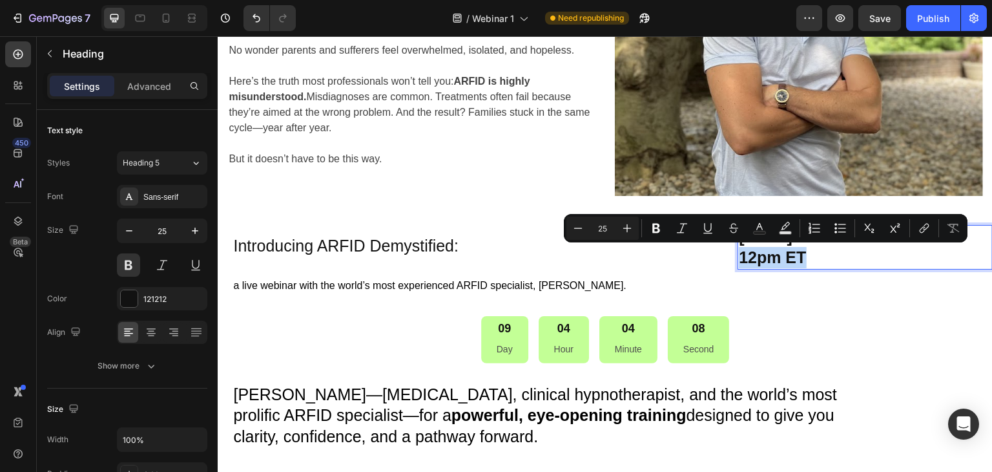
click at [829, 249] on p "Saturday September 6, 2025 12pm ET" at bounding box center [865, 247] width 253 height 42
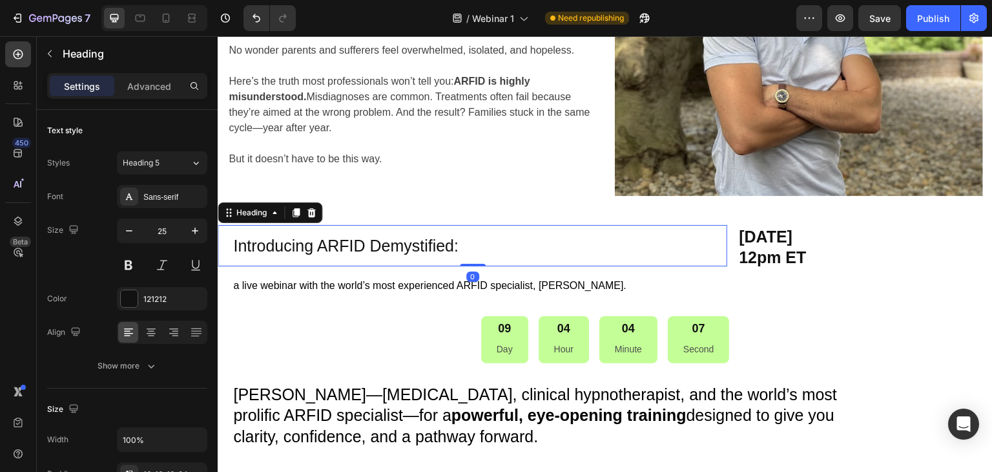
click at [430, 248] on p "Introducing ARFID Demystified:" at bounding box center [475, 245] width 484 height 21
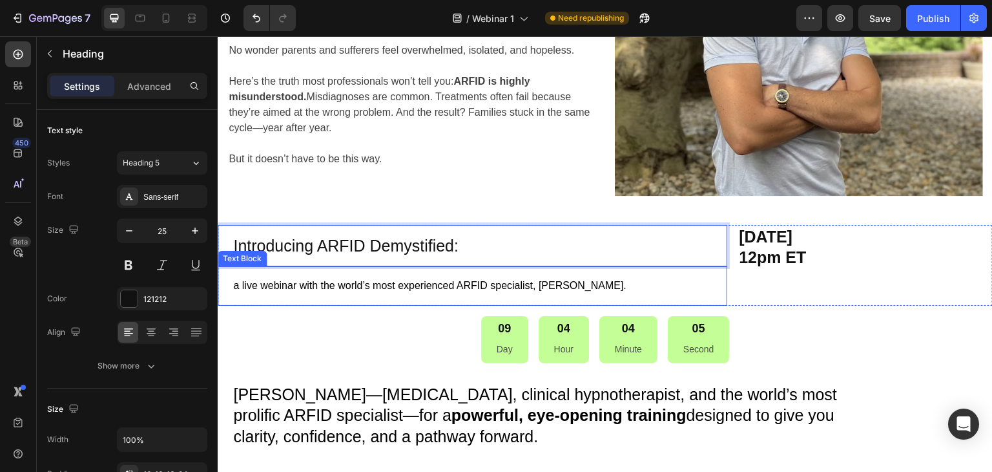
click at [336, 298] on div "a live webinar with the world’s most experienced ARFID specialist, Felix Econom…" at bounding box center [473, 285] width 510 height 39
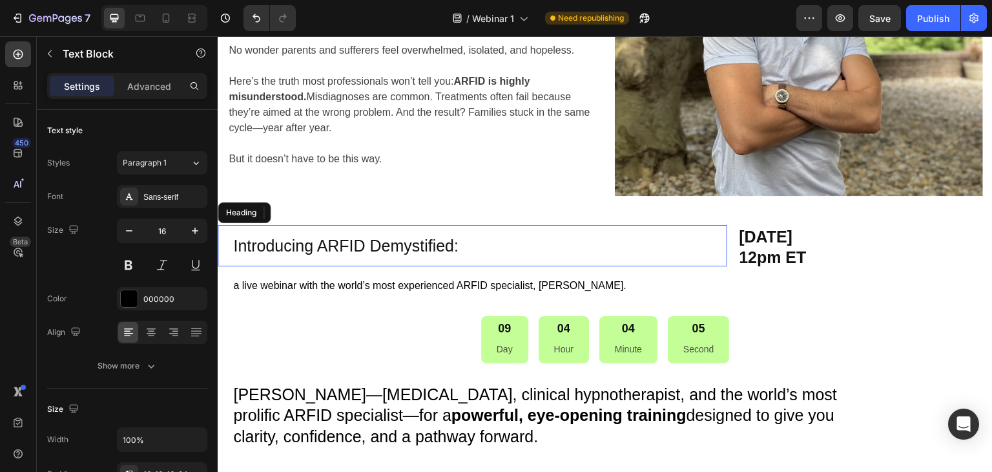
click at [340, 255] on h2 "Introducing ARFID Demystified:" at bounding box center [473, 246] width 510 height 42
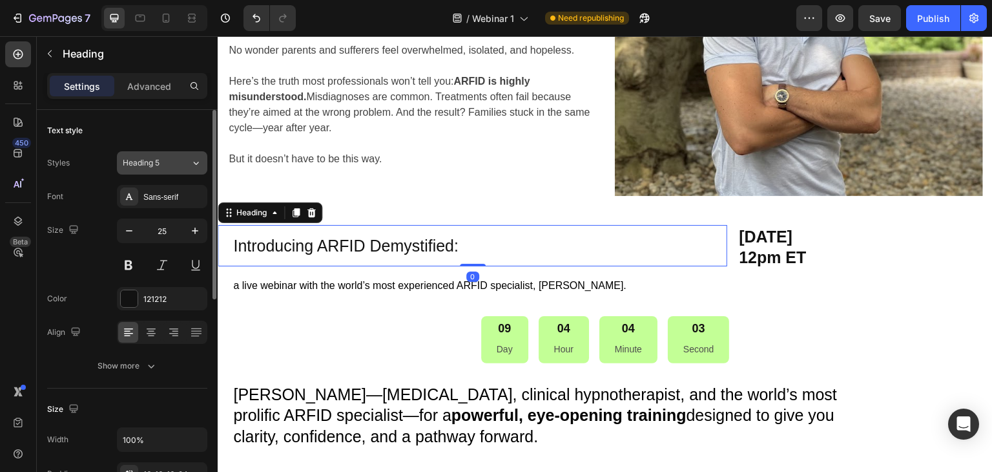
click at [139, 170] on button "Heading 5" at bounding box center [162, 162] width 90 height 23
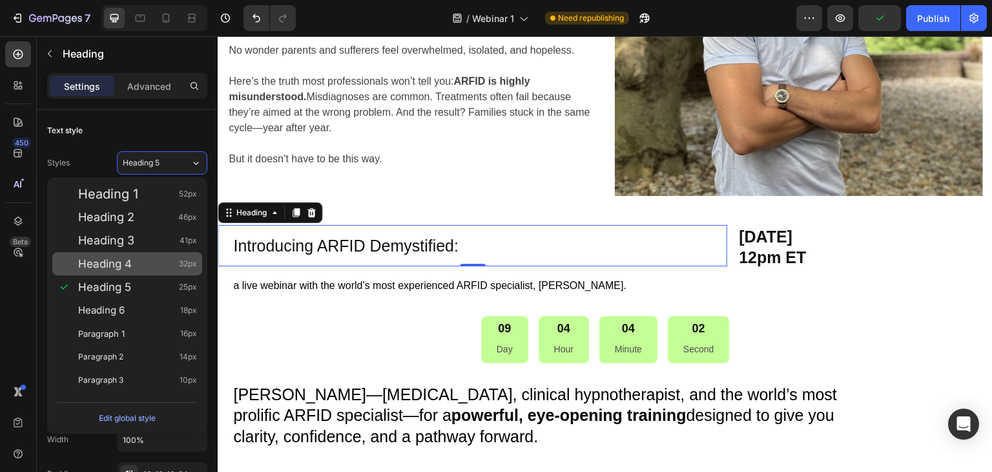
click at [101, 263] on span "Heading 4" at bounding box center [105, 263] width 54 height 13
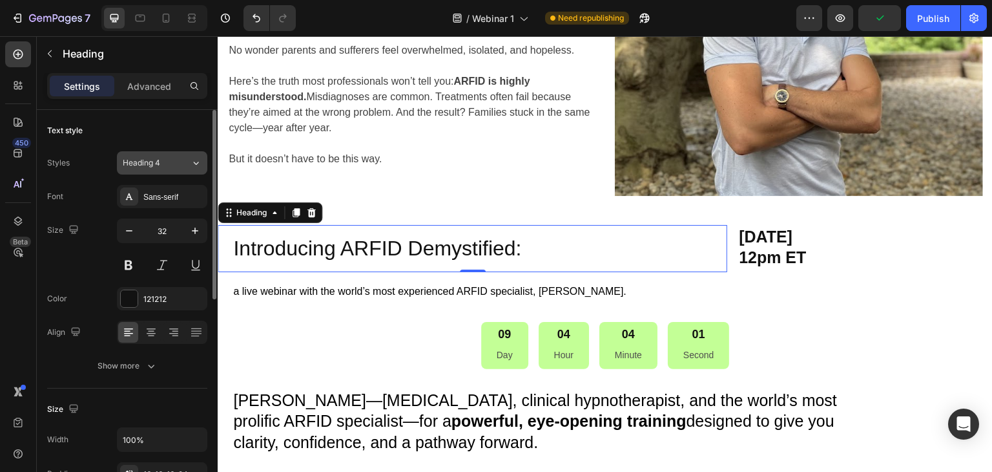
click at [134, 171] on button "Heading 4" at bounding box center [162, 162] width 90 height 23
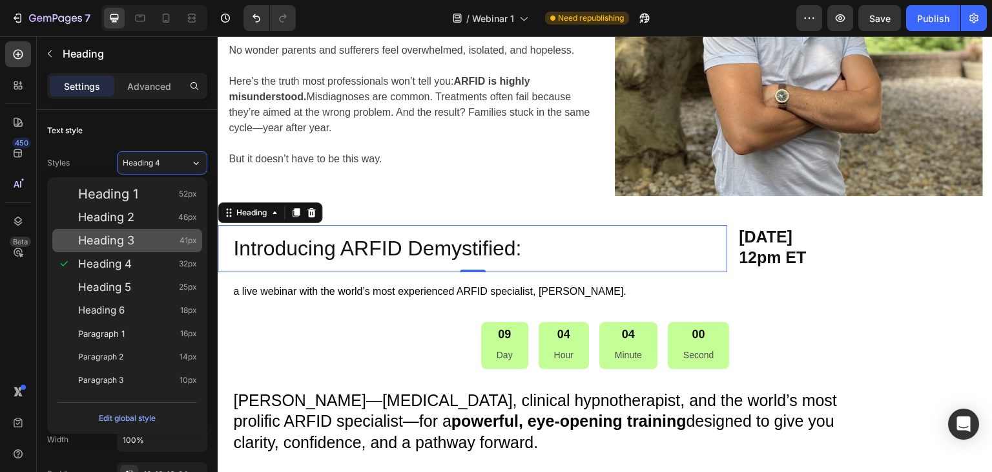
click at [127, 238] on span "Heading 3" at bounding box center [106, 240] width 56 height 13
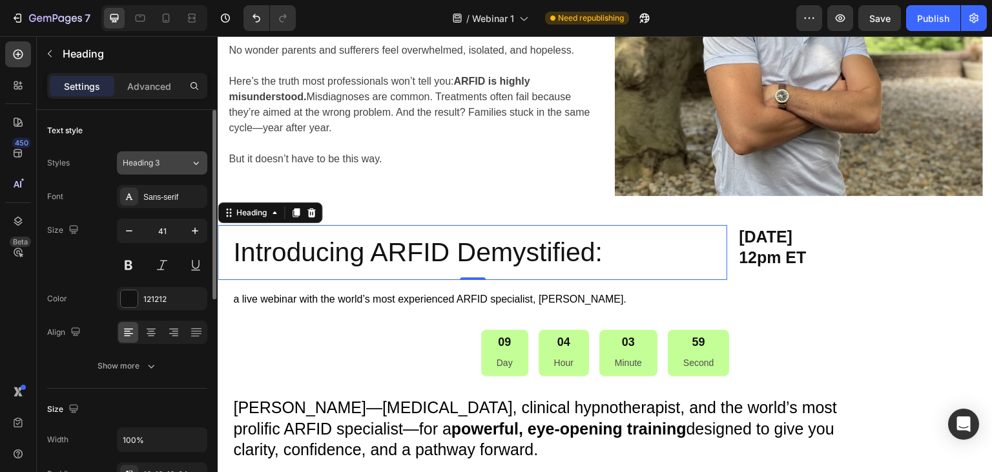
click at [145, 164] on span "Heading 3" at bounding box center [141, 163] width 37 height 12
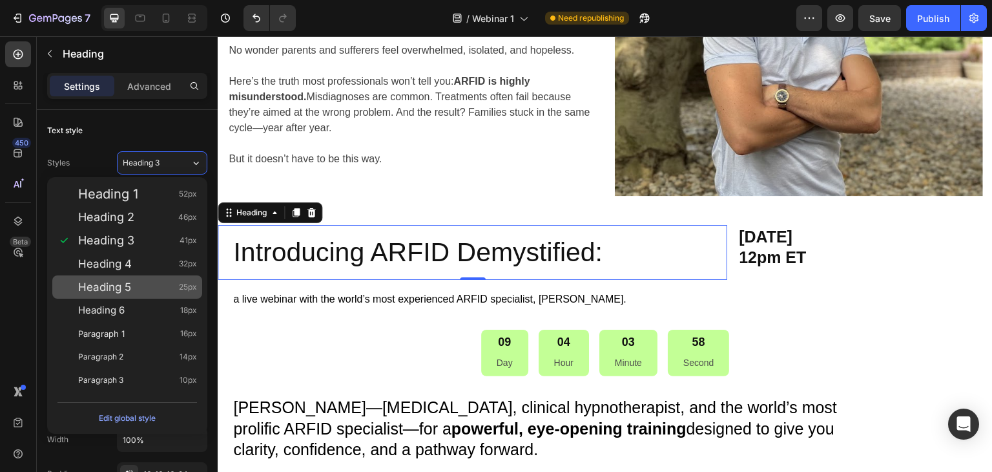
click at [103, 293] on div "Heading 5 25px" at bounding box center [127, 286] width 150 height 23
type input "25"
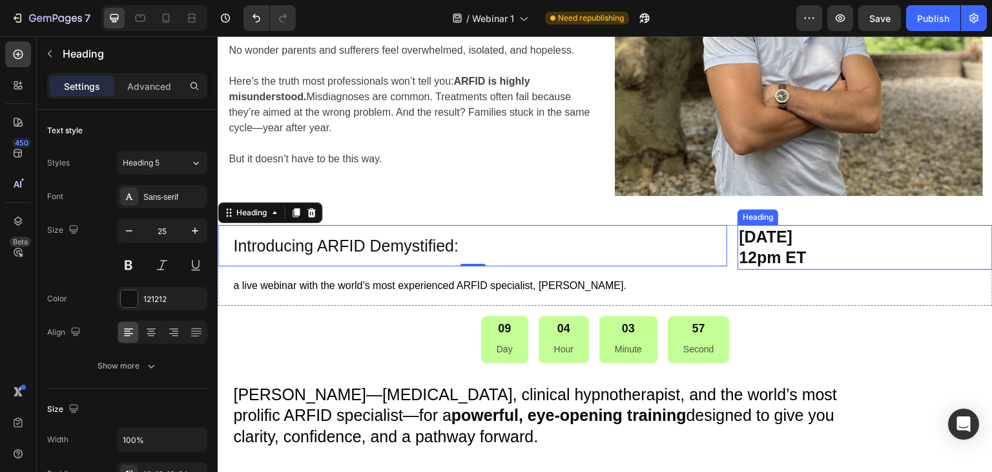
click at [848, 236] on p "Saturday September 6, 2025 12pm ET" at bounding box center [865, 247] width 253 height 42
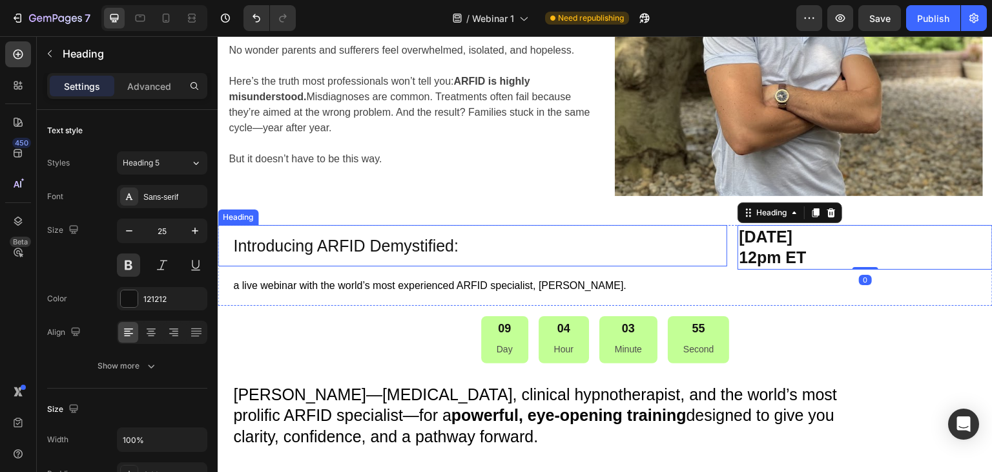
click at [559, 242] on p "Introducing ARFID Demystified:" at bounding box center [475, 245] width 484 height 21
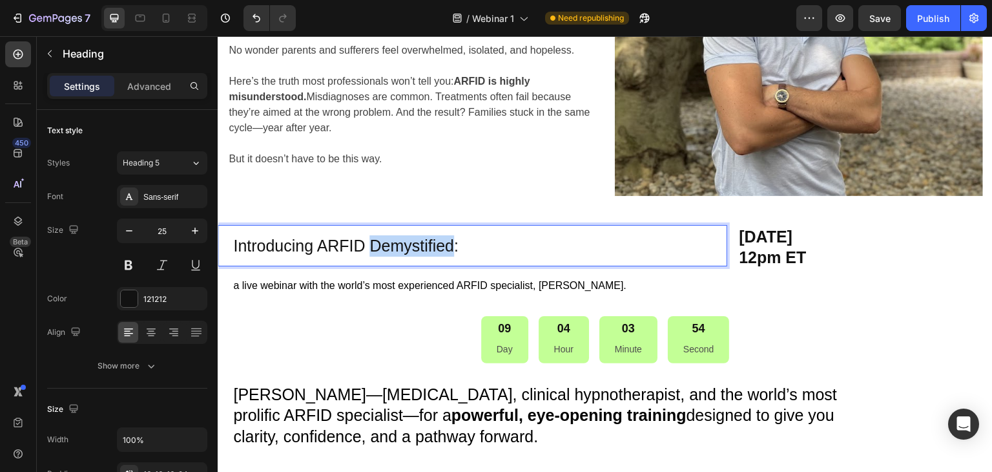
click at [408, 243] on p "Introducing ARFID Demystified:" at bounding box center [475, 245] width 484 height 21
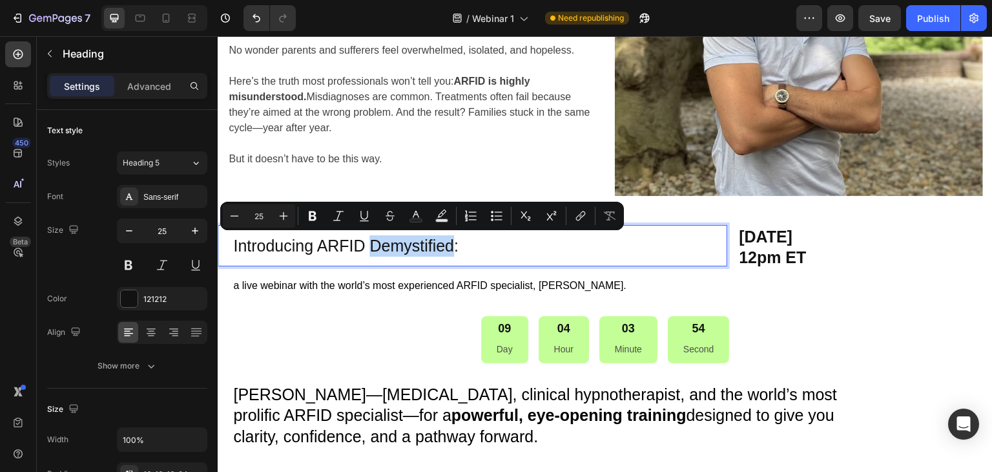
click at [407, 244] on p "Introducing ARFID Demystified:" at bounding box center [475, 245] width 484 height 21
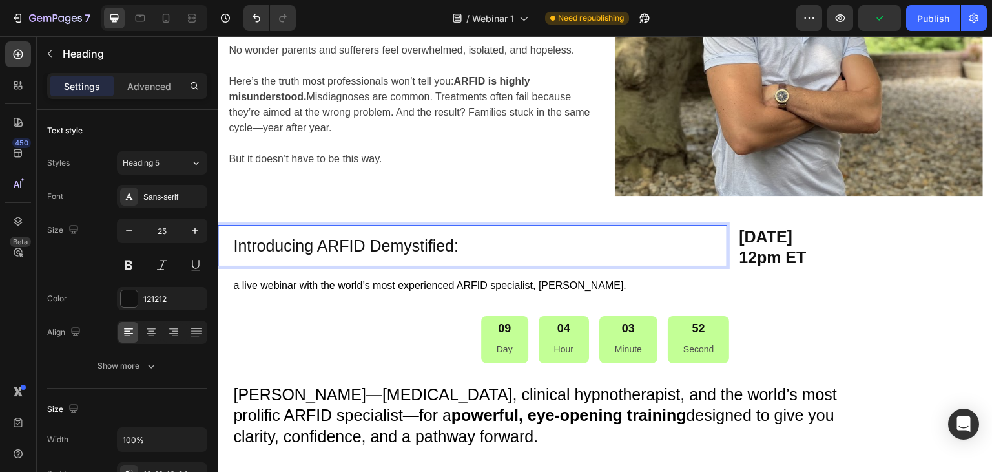
click at [430, 233] on h2 "Introducing ARFID Demystified:" at bounding box center [473, 246] width 510 height 42
click at [458, 245] on p "Introducing ARFID Demystified:" at bounding box center [475, 245] width 484 height 21
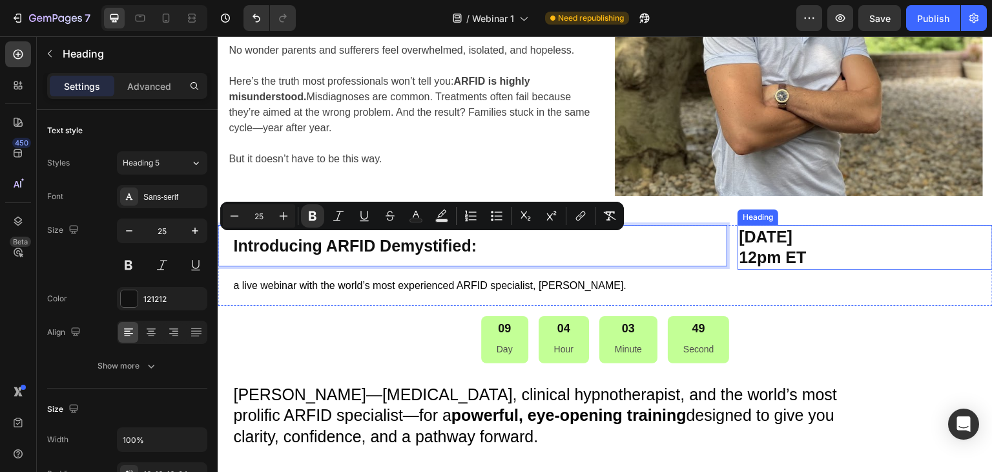
click at [784, 236] on p "Saturday September 6, 2025 12pm ET" at bounding box center [865, 247] width 253 height 42
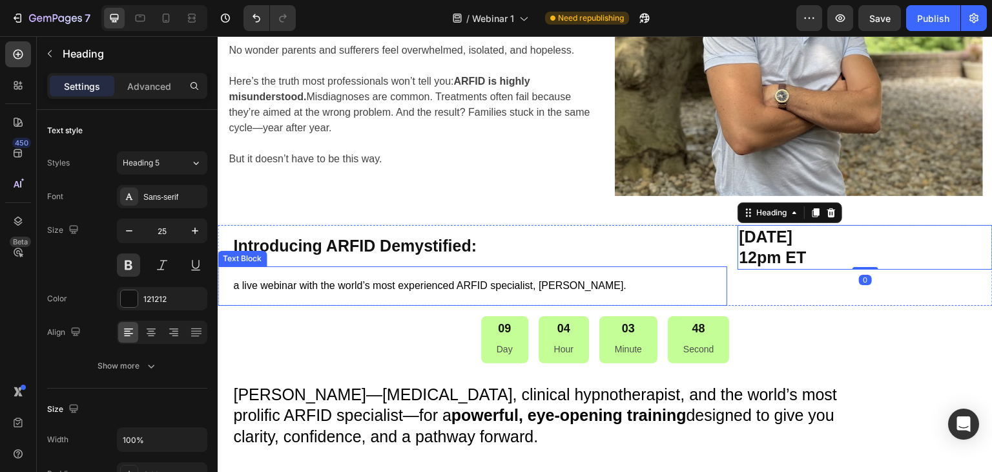
click at [334, 280] on p "a live webinar with the world’s most experienced ARFID specialist, Felix Econom…" at bounding box center [475, 285] width 484 height 19
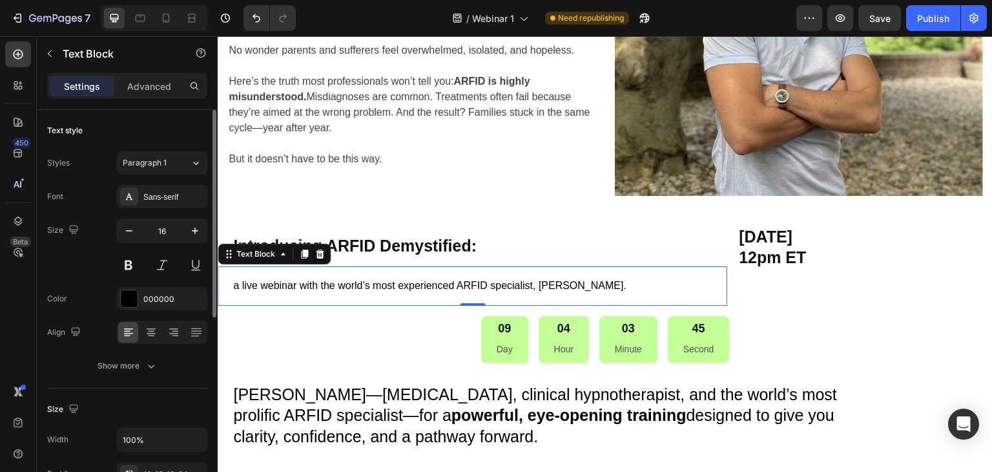
scroll to position [258, 0]
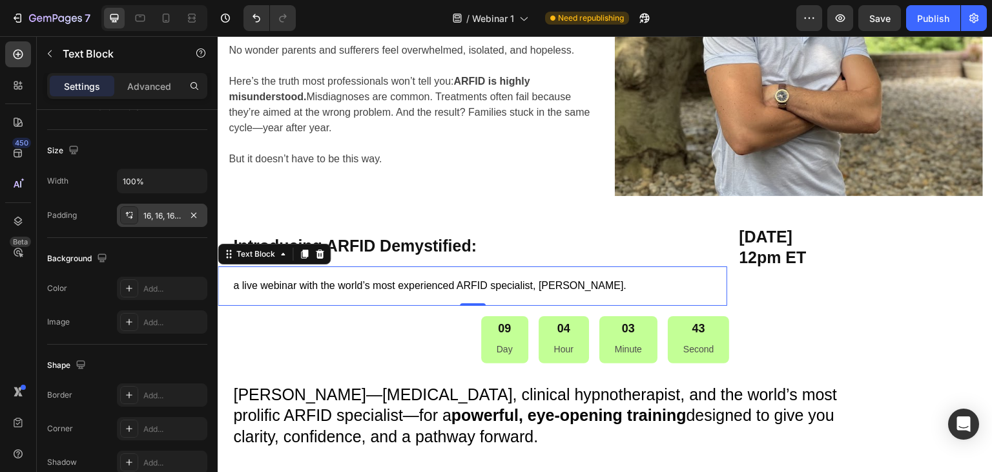
click at [147, 218] on div "16, 16, 16, 24" at bounding box center [161, 216] width 37 height 12
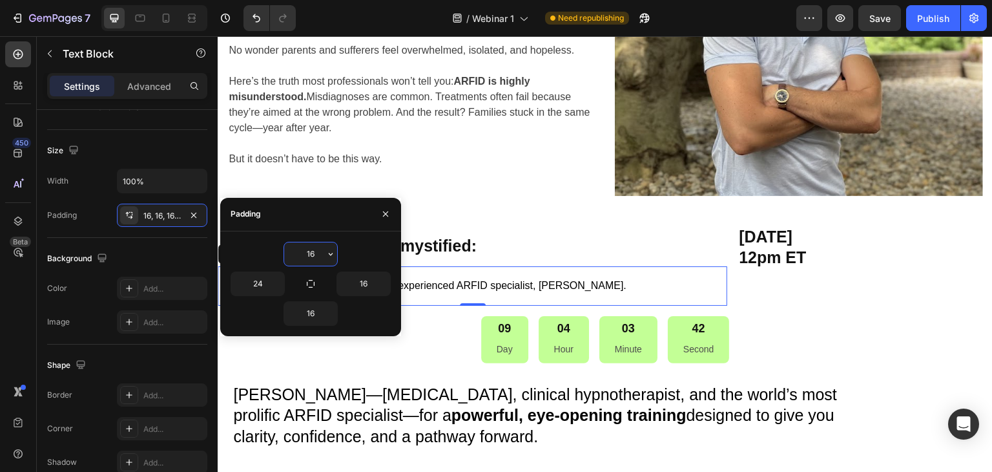
click at [311, 256] on input "16" at bounding box center [310, 253] width 53 height 23
type input "2"
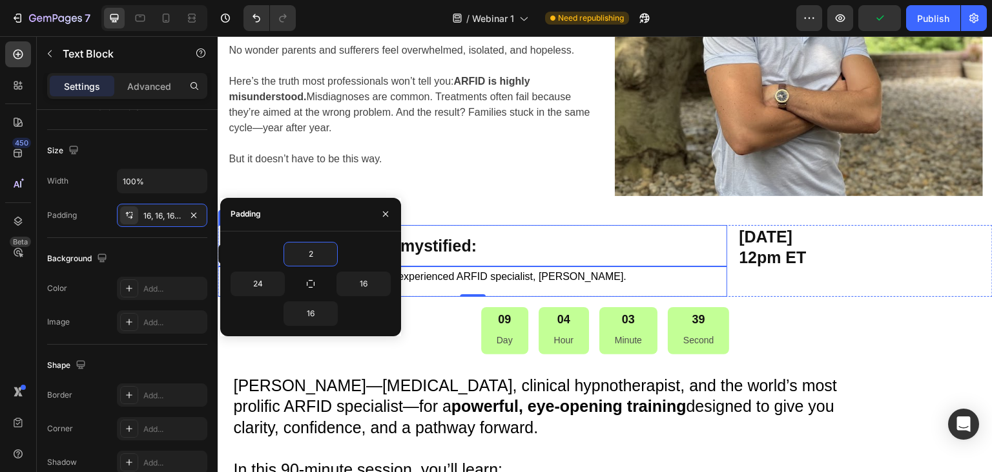
click at [511, 249] on p "⁠⁠⁠⁠⁠⁠⁠ Introducing ARFID Demystified:" at bounding box center [475, 245] width 484 height 21
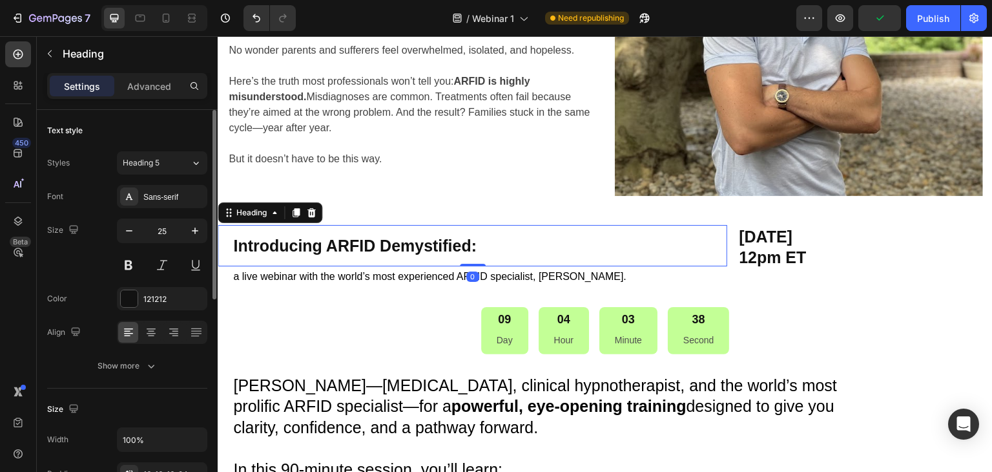
scroll to position [194, 0]
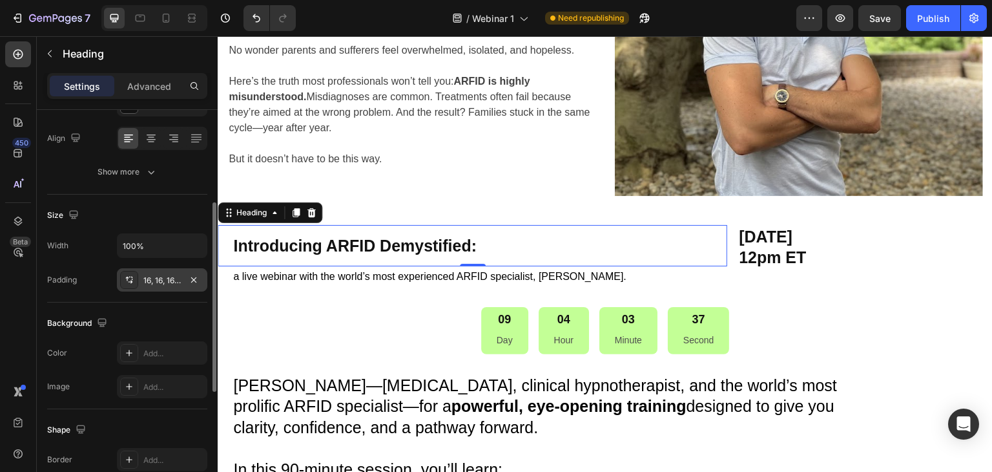
click at [157, 285] on div "16, 16, 16, 24" at bounding box center [162, 279] width 90 height 23
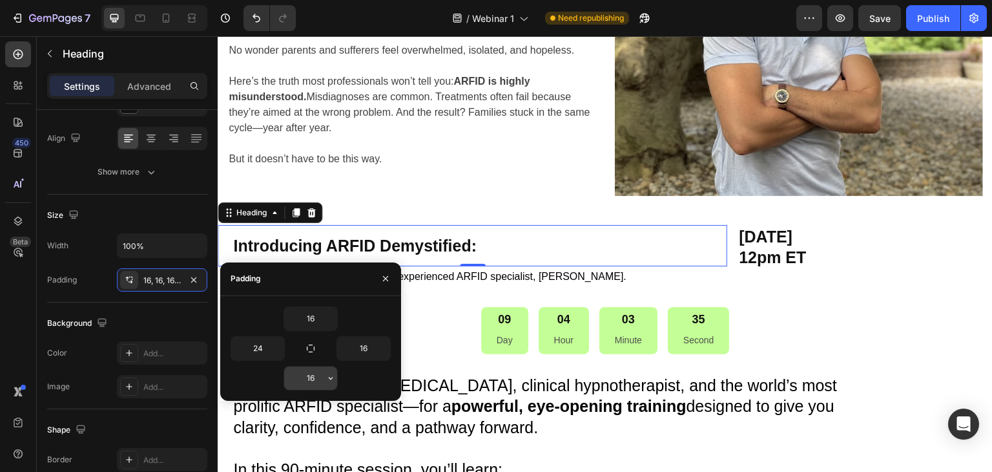
click at [318, 374] on input "16" at bounding box center [310, 377] width 53 height 23
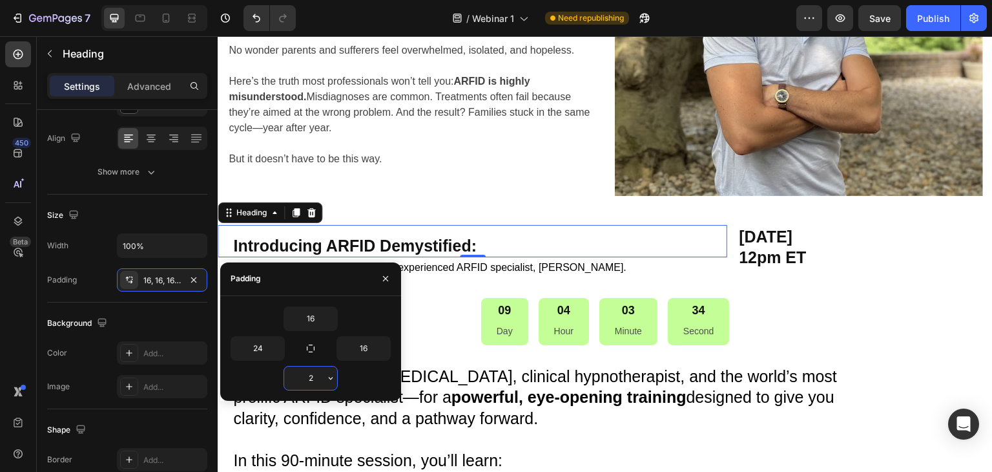
type input "2"
click at [781, 274] on div "Saturday September 6, 2025 12pm ET Heading" at bounding box center [865, 256] width 255 height 63
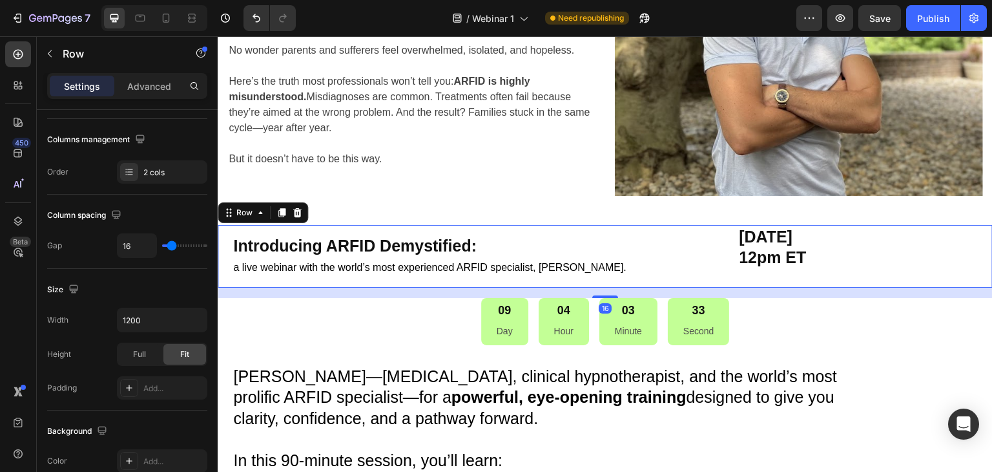
scroll to position [0, 0]
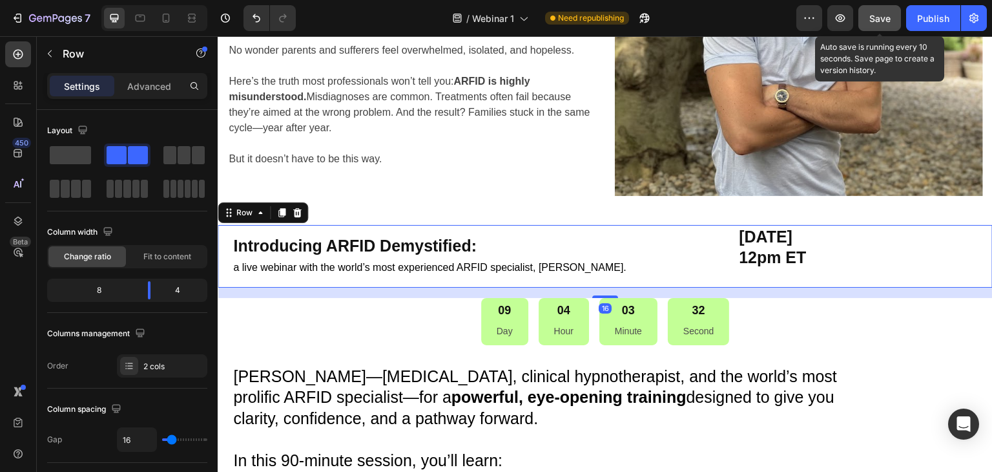
click at [889, 21] on span "Save" at bounding box center [879, 18] width 21 height 11
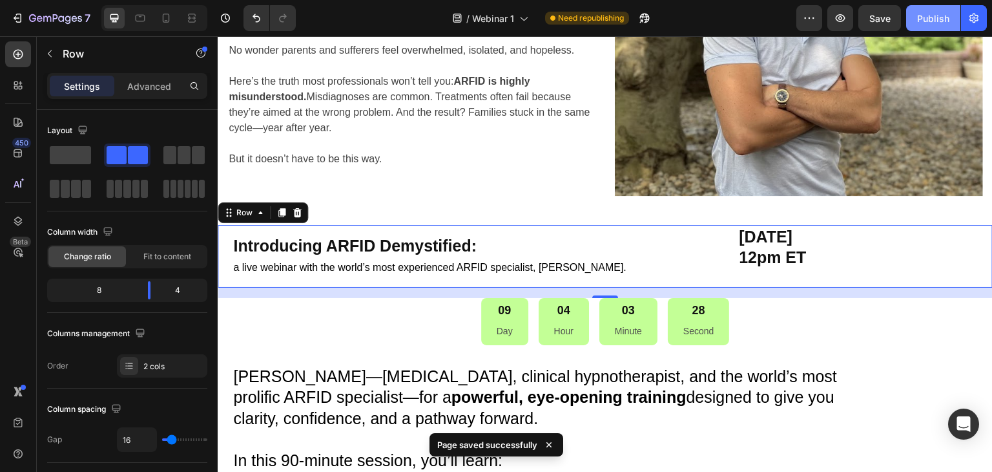
click at [941, 21] on div "Publish" at bounding box center [933, 19] width 32 height 14
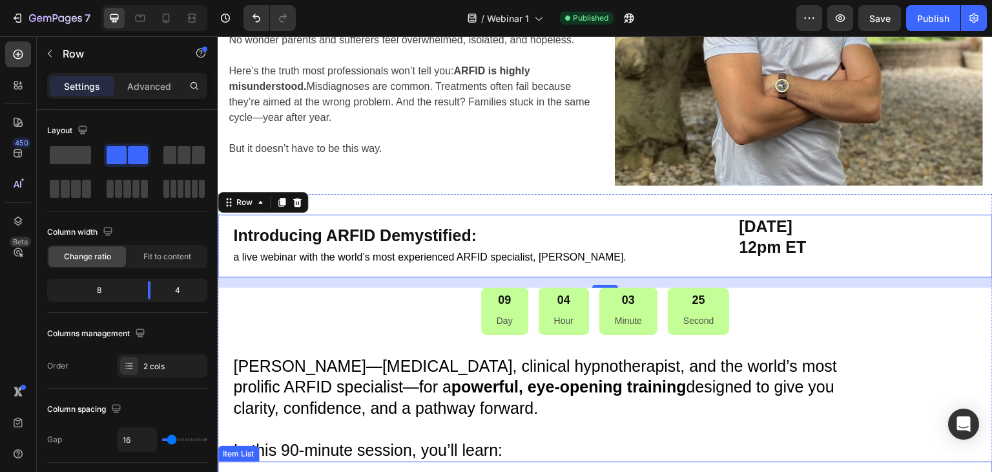
scroll to position [243, 0]
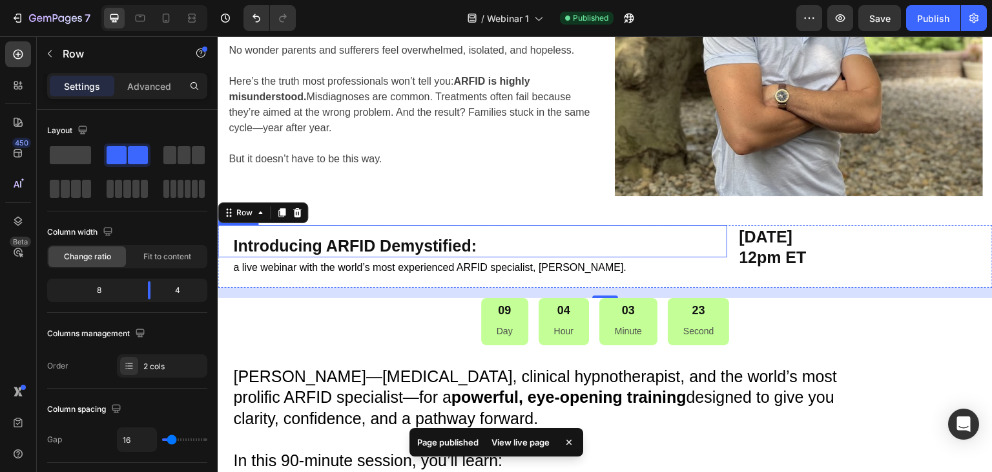
click at [385, 248] on strong "Introducing ARFID Demystified:" at bounding box center [355, 245] width 244 height 18
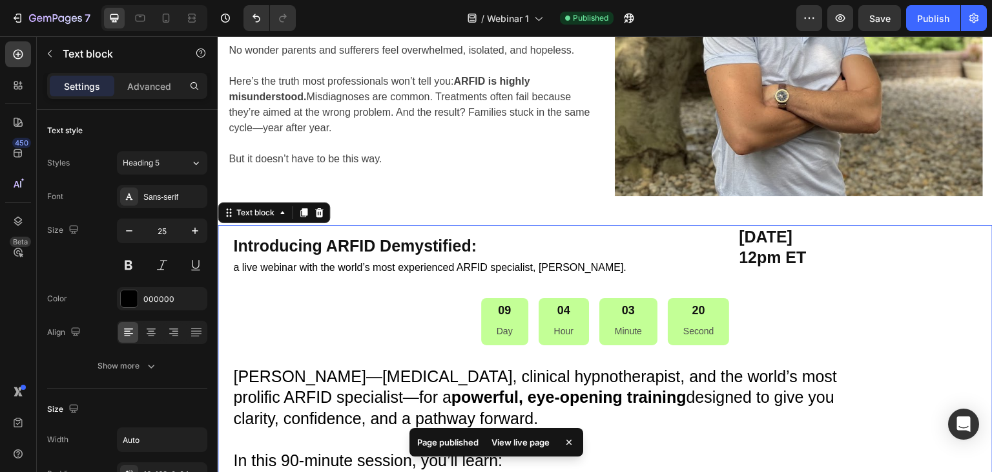
click at [322, 390] on p "[PERSON_NAME]—[MEDICAL_DATA], clinical hypnotherapist, and the world’s most pro…" at bounding box center [558, 397] width 651 height 63
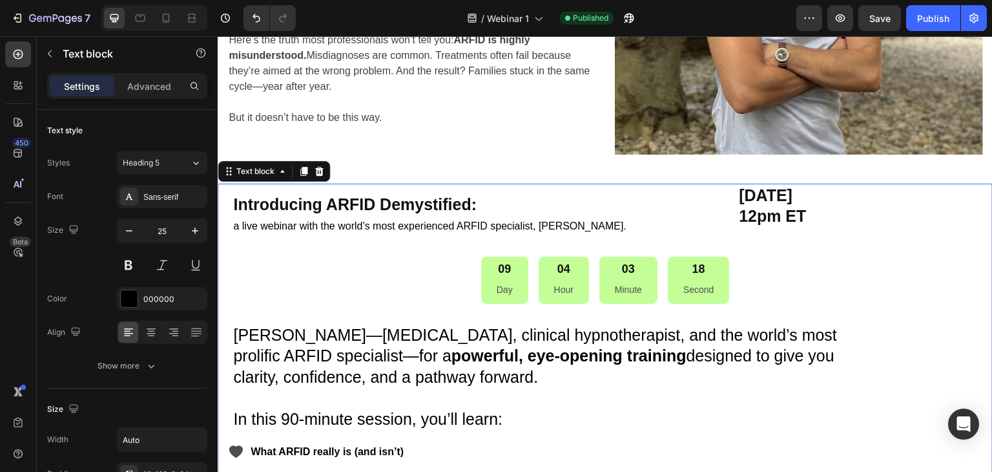
scroll to position [307, 0]
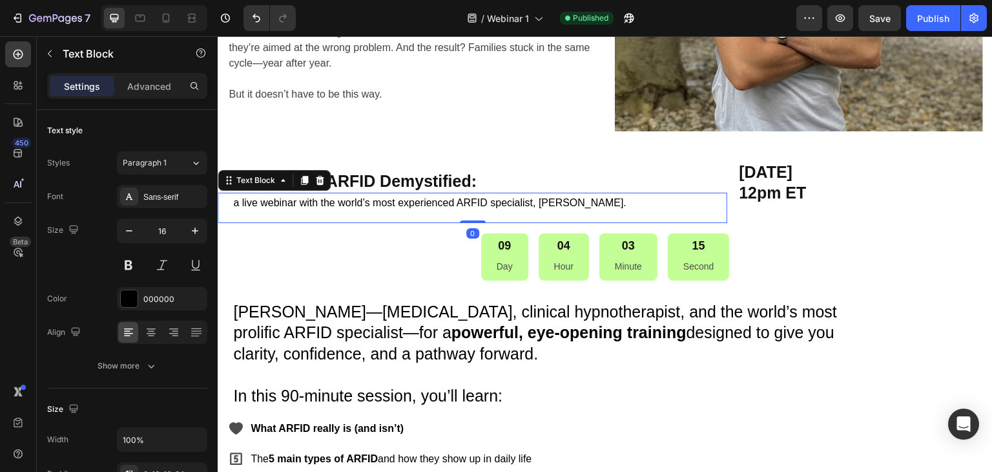
click at [368, 203] on p "a live webinar with the world’s most experienced ARFID specialist, Felix Econom…" at bounding box center [475, 203] width 484 height 19
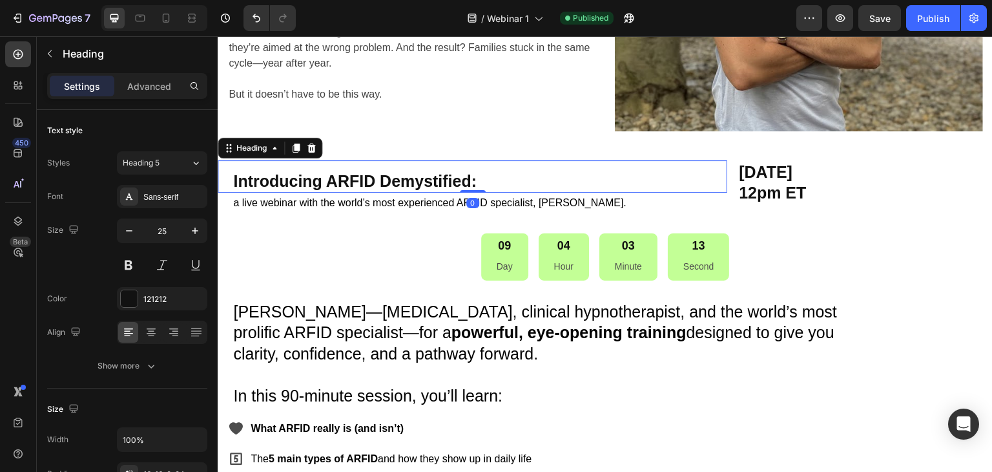
click at [385, 180] on strong "Introducing ARFID Demystified:" at bounding box center [355, 181] width 244 height 18
click at [348, 322] on p "[PERSON_NAME]—[MEDICAL_DATA], clinical hypnotherapist, and the world’s most pro…" at bounding box center [558, 332] width 651 height 63
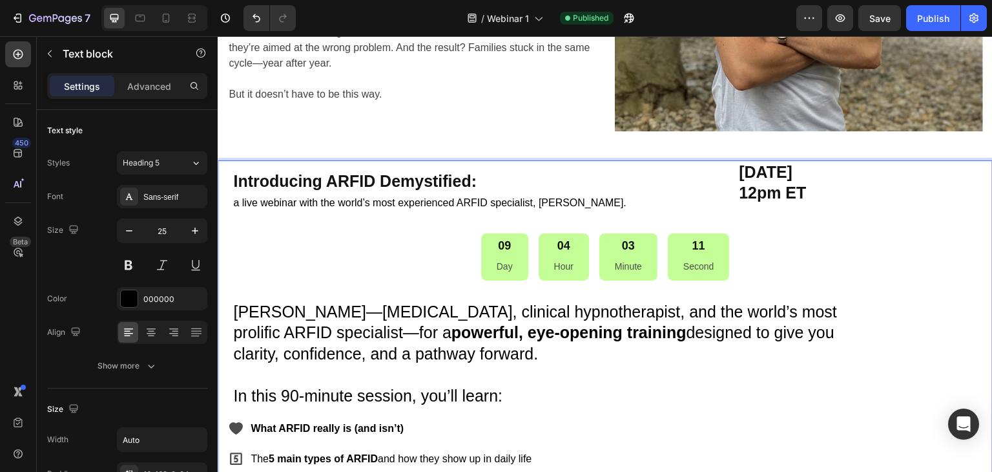
click at [348, 322] on p "[PERSON_NAME]—[MEDICAL_DATA], clinical hypnotherapist, and the world’s most pro…" at bounding box center [558, 332] width 651 height 63
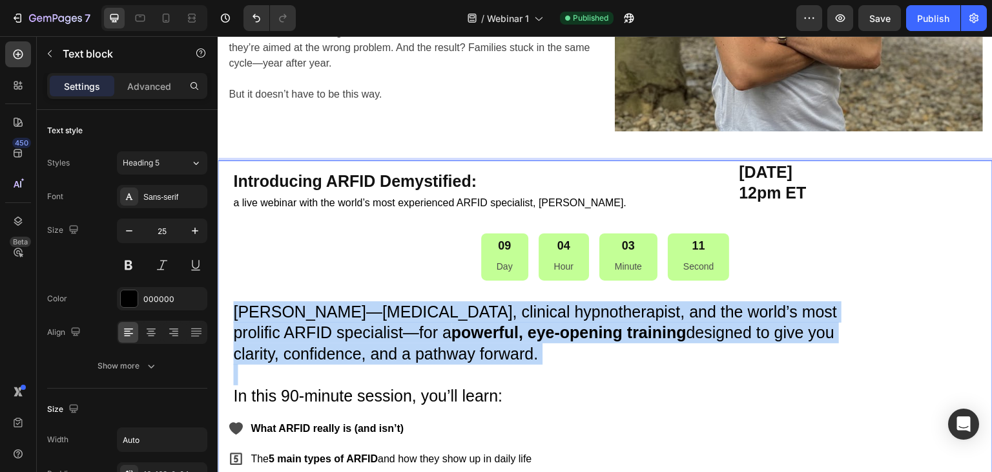
click at [348, 322] on p "[PERSON_NAME]—[MEDICAL_DATA], clinical hypnotherapist, and the world’s most pro…" at bounding box center [558, 332] width 651 height 63
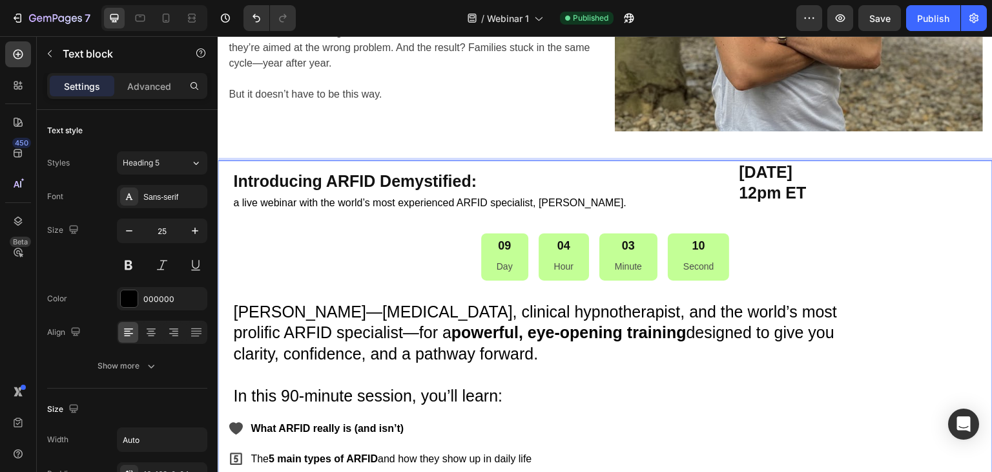
click at [374, 391] on p "In this 90-minute session, you’ll learn:" at bounding box center [558, 395] width 651 height 21
click at [370, 421] on p "What ARFID really is (and isn’t)" at bounding box center [487, 428] width 472 height 19
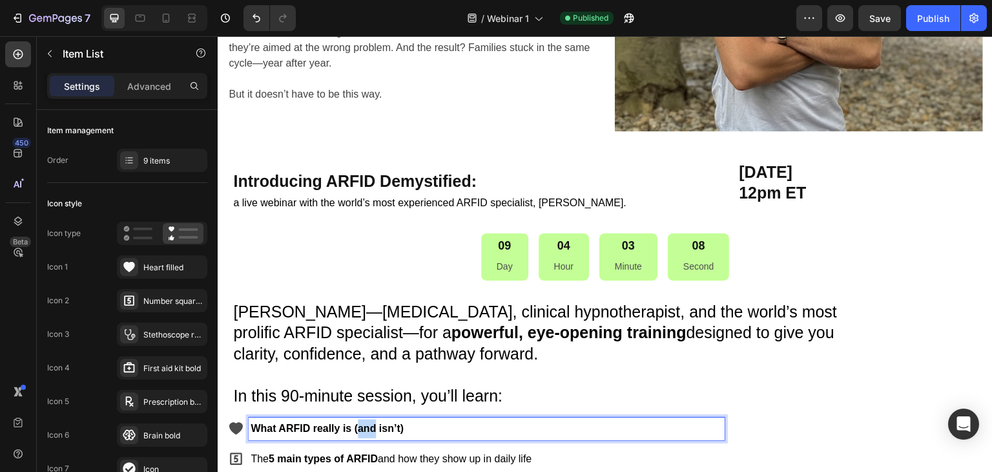
click at [371, 433] on strong "What ARFID really is (and isn’t)" at bounding box center [327, 427] width 153 height 11
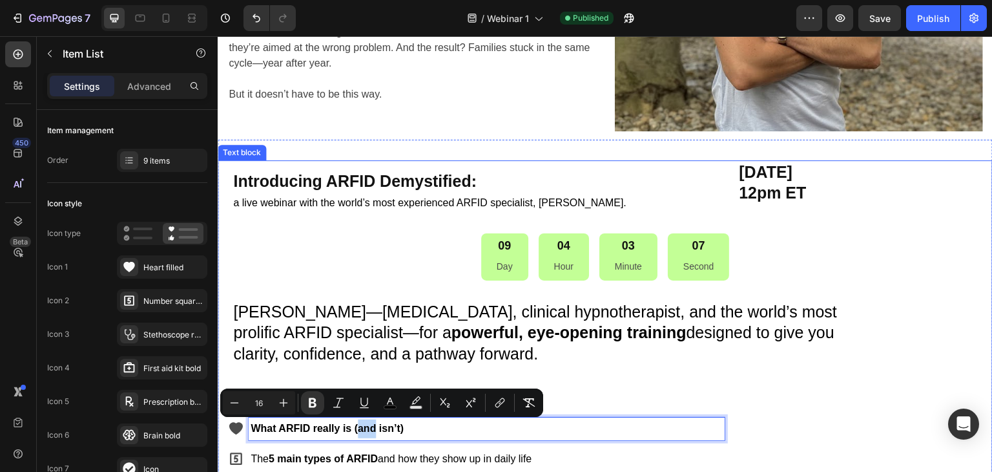
click at [374, 359] on p "[PERSON_NAME]—[MEDICAL_DATA], clinical hypnotherapist, and the world’s most pro…" at bounding box center [558, 332] width 651 height 63
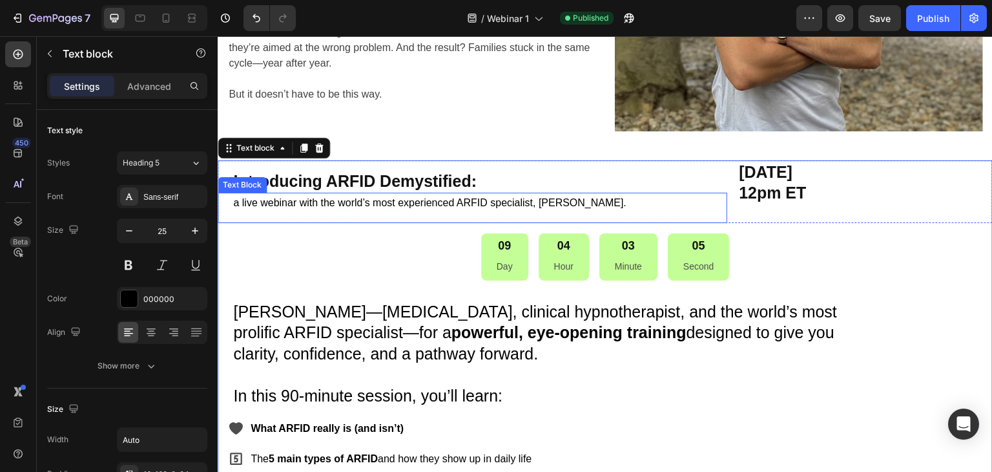
click at [363, 204] on p "a live webinar with the world’s most experienced ARFID specialist, Felix Econom…" at bounding box center [475, 203] width 484 height 19
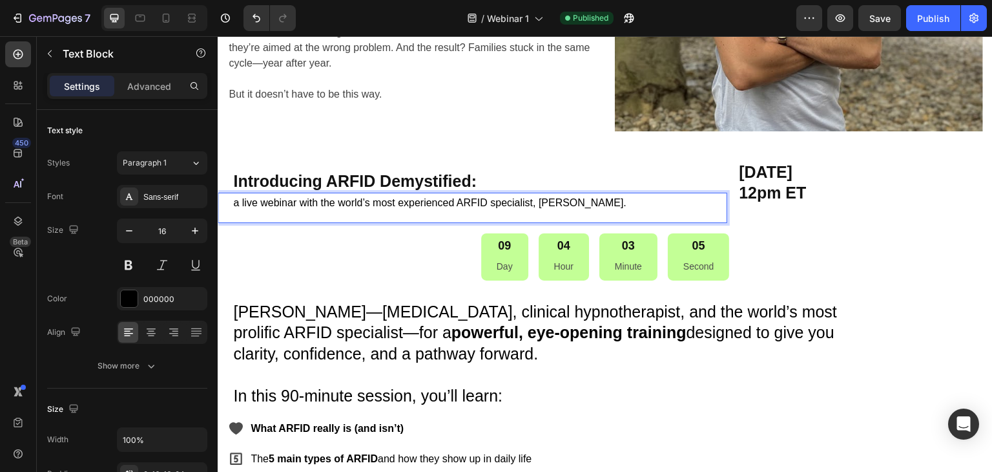
click at [363, 204] on p "a live webinar with the world’s most experienced ARFID specialist, Felix Econom…" at bounding box center [475, 203] width 484 height 19
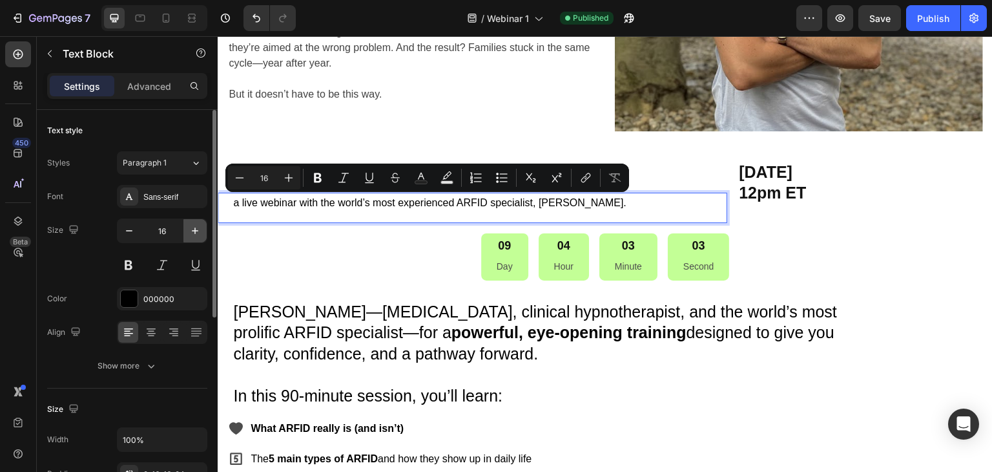
click at [196, 228] on icon "button" at bounding box center [195, 230] width 13 height 13
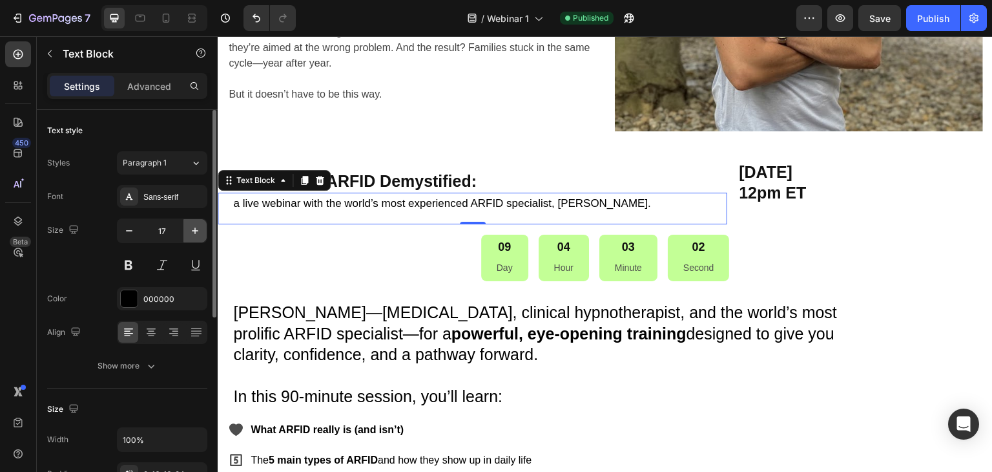
click at [194, 233] on icon "button" at bounding box center [195, 230] width 13 height 13
type input "18"
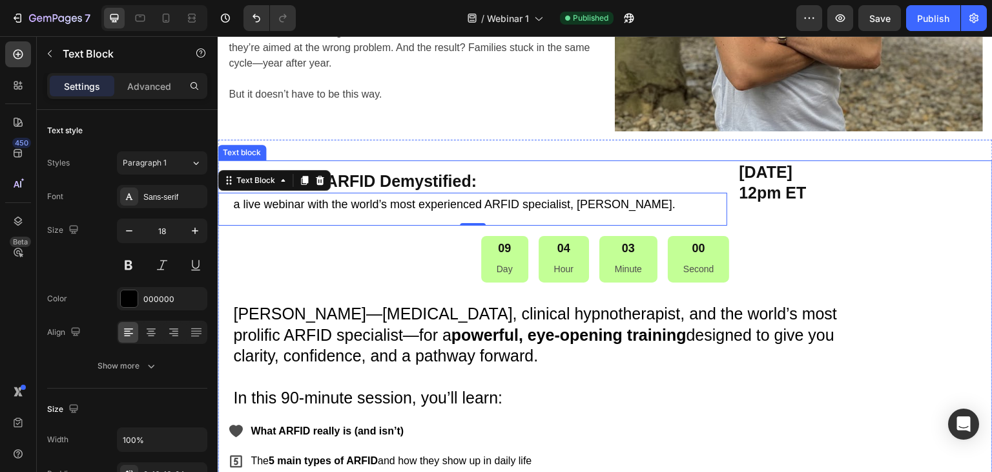
click at [546, 369] on p "Rich Text Editor. Editing area: main" at bounding box center [558, 376] width 651 height 21
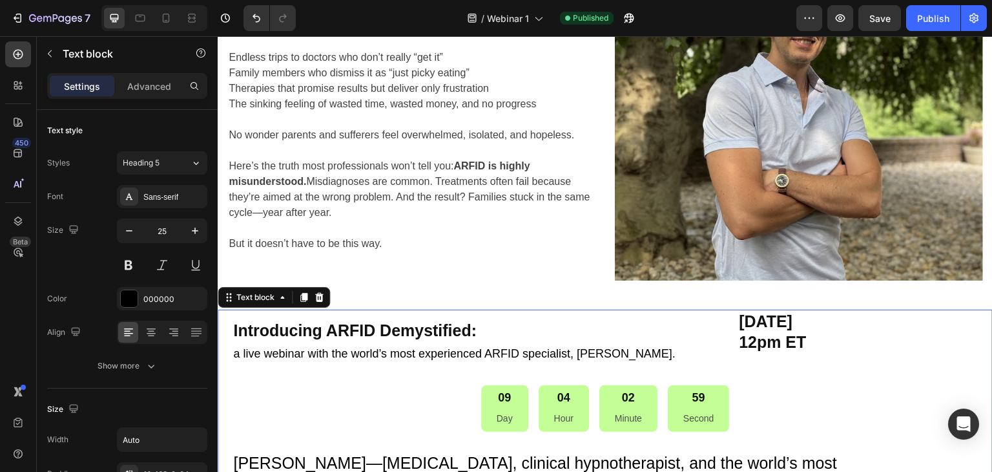
scroll to position [114, 0]
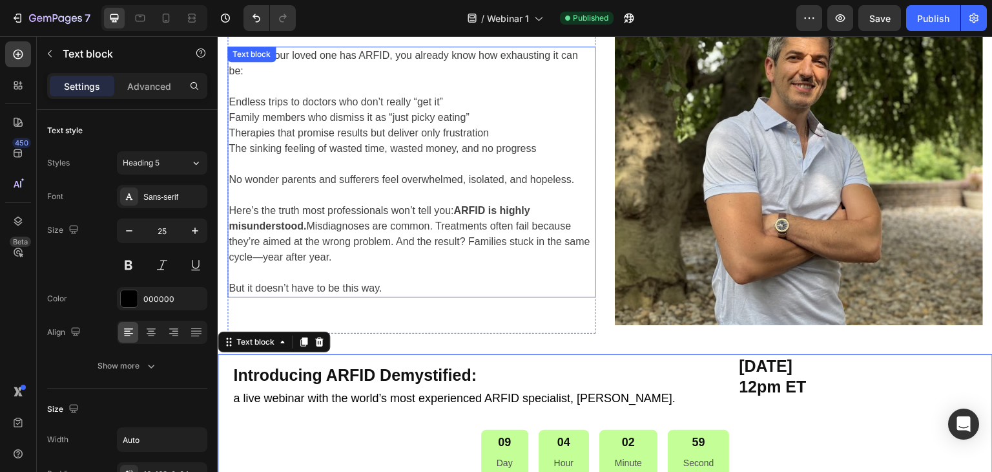
click at [364, 224] on p "Here’s the truth most professionals won’t tell you: ARFID is highly misundersto…" at bounding box center [412, 234] width 366 height 62
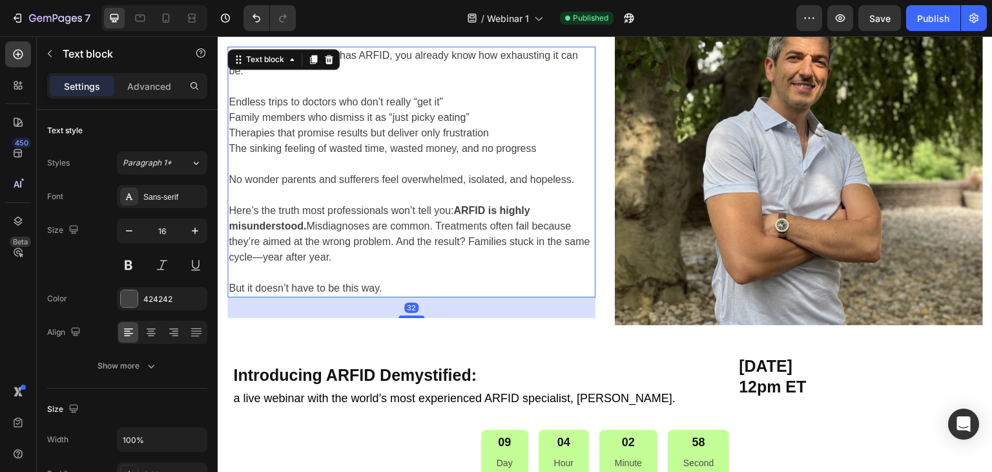
click at [364, 224] on p "Here’s the truth most professionals won’t tell you: ARFID is highly misundersto…" at bounding box center [412, 234] width 366 height 62
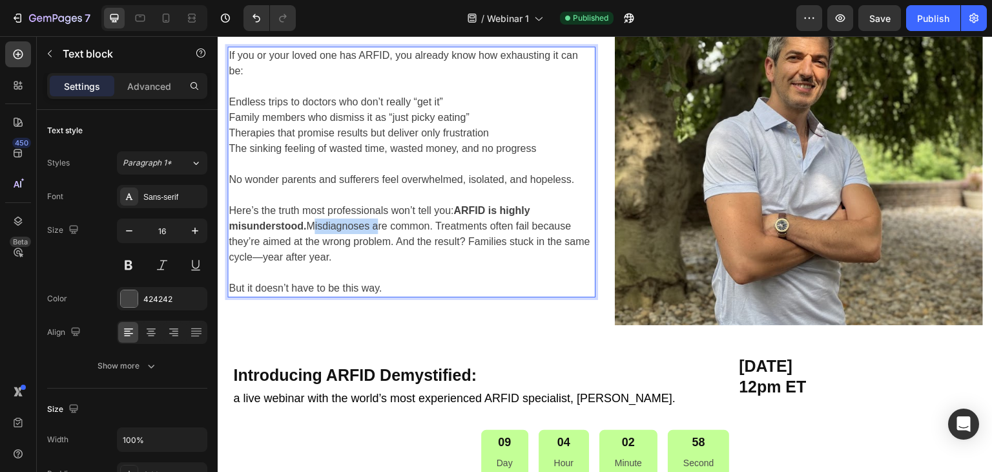
click at [364, 224] on p "Here’s the truth most professionals won’t tell you: ARFID is highly misundersto…" at bounding box center [412, 234] width 366 height 62
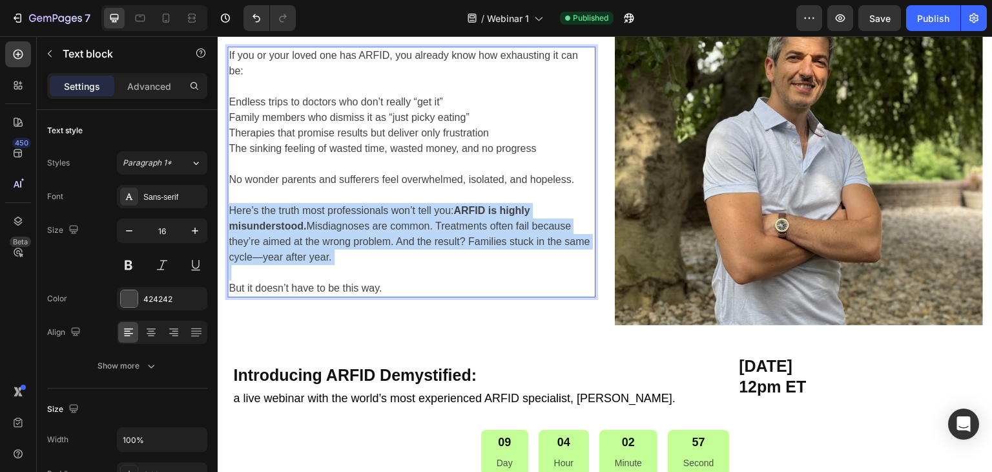
click at [364, 224] on p "Here’s the truth most professionals won’t tell you: ARFID is highly misundersto…" at bounding box center [412, 234] width 366 height 62
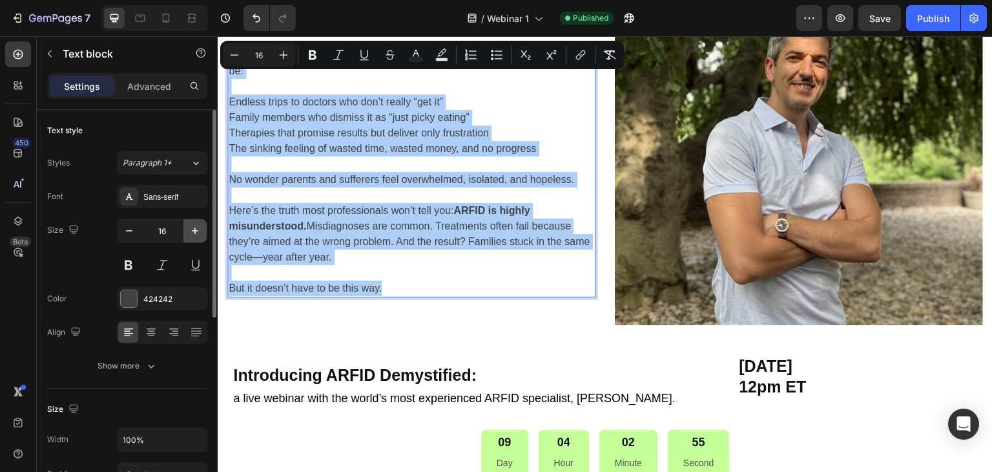
click at [194, 233] on icon "button" at bounding box center [195, 230] width 6 height 6
click at [193, 233] on icon "button" at bounding box center [195, 230] width 13 height 13
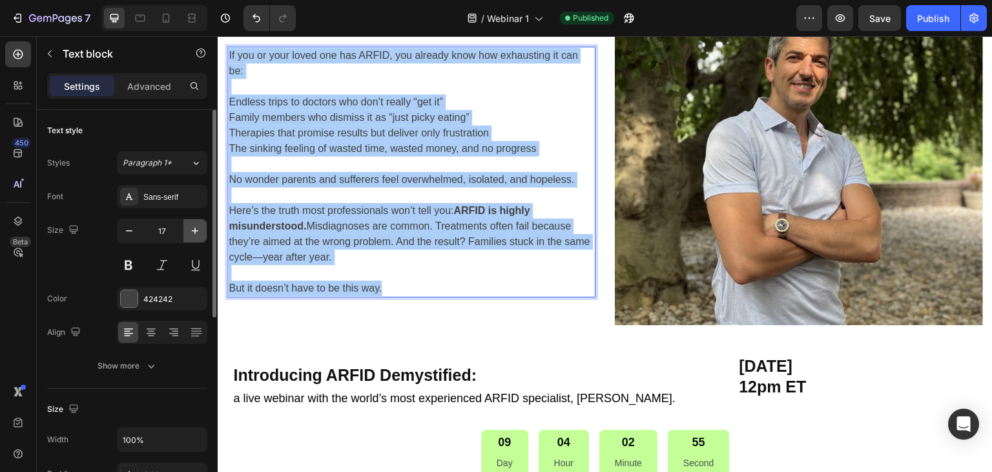
type input "18"
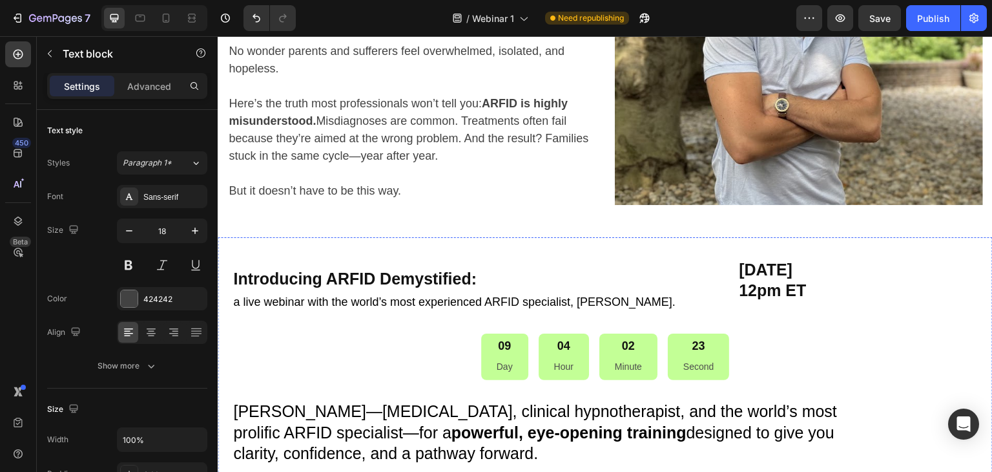
scroll to position [258, 0]
click at [824, 317] on div "Saturday September 6, 2025 12pm ET Heading" at bounding box center [865, 290] width 255 height 65
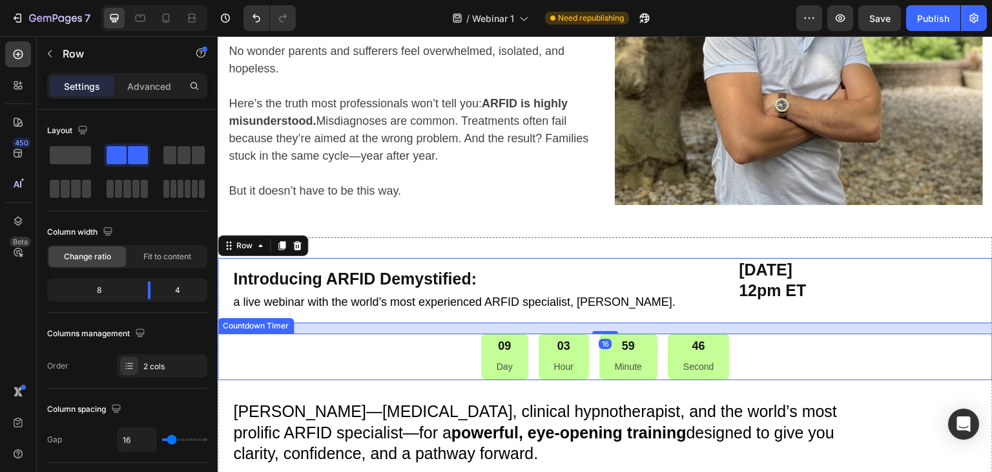
click at [360, 369] on div "09 Day 03 Hour 59 Minute 46 Second" at bounding box center [605, 356] width 775 height 47
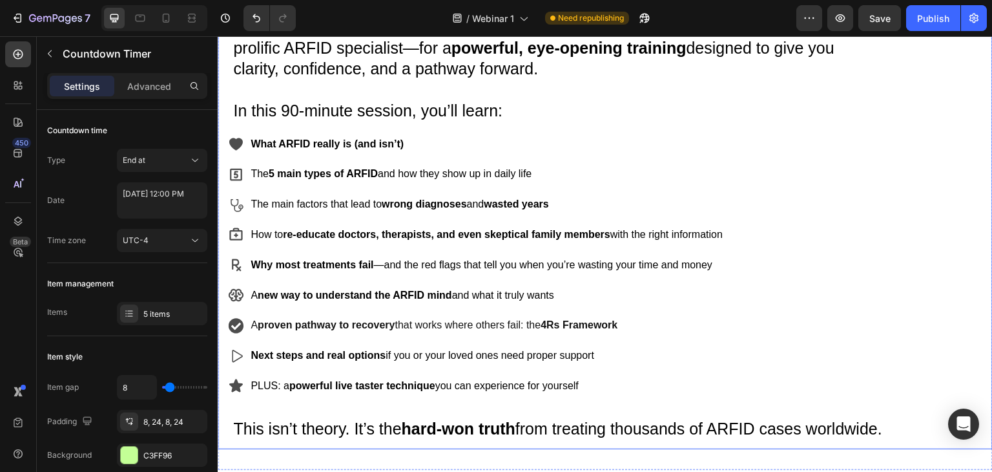
scroll to position [646, 0]
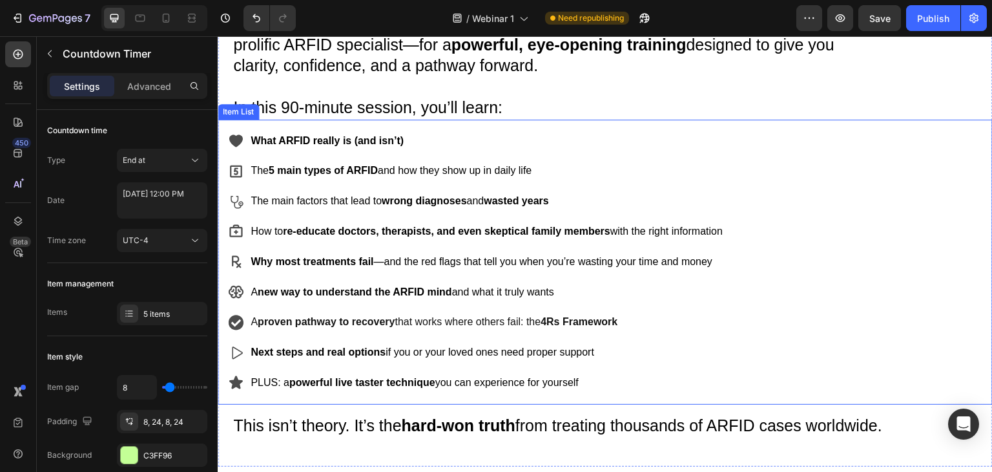
click at [375, 140] on strong "What ARFID really is (and isn’t)" at bounding box center [327, 140] width 153 height 11
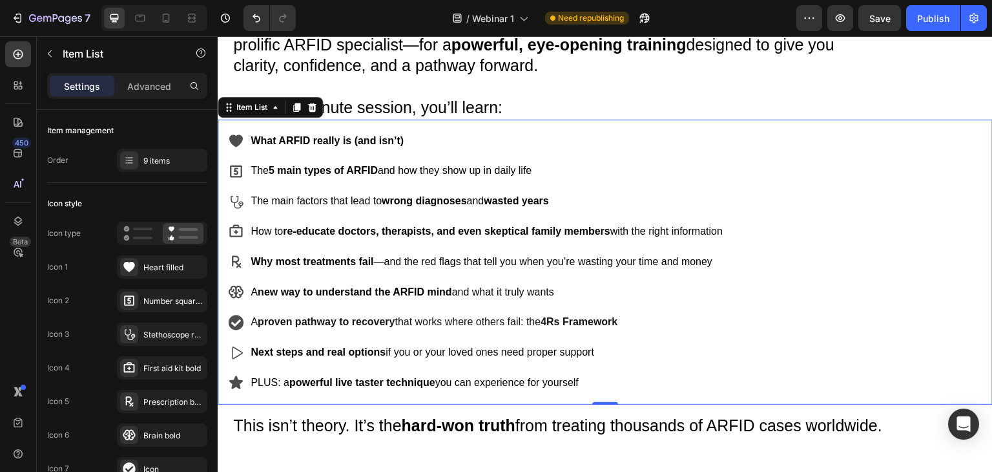
click at [375, 140] on strong "What ARFID really is (and isn’t)" at bounding box center [327, 140] width 153 height 11
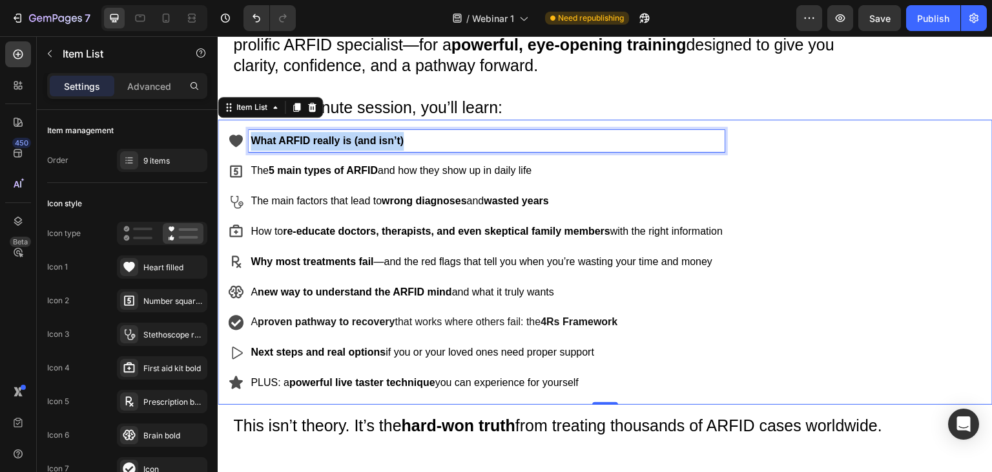
click at [375, 140] on strong "What ARFID really is (and isn’t)" at bounding box center [327, 140] width 153 height 11
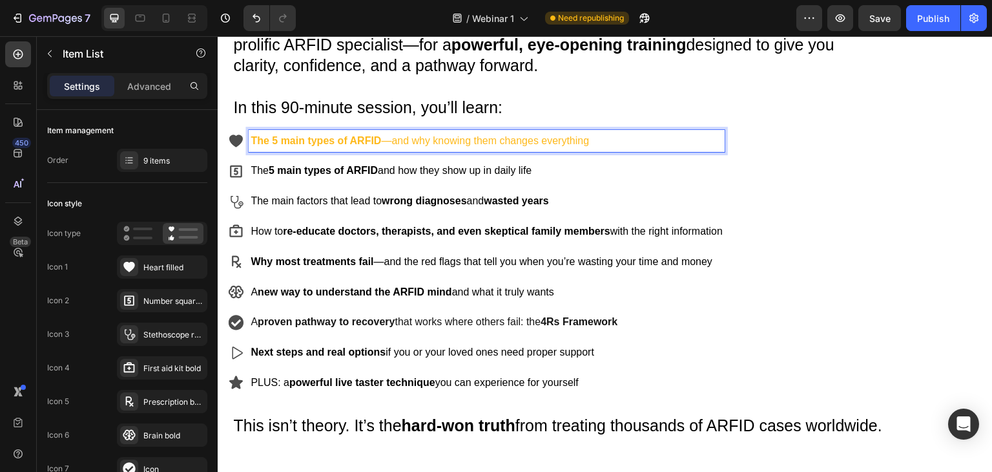
click at [340, 140] on strong "The 5 main types of ARFID" at bounding box center [316, 140] width 130 height 11
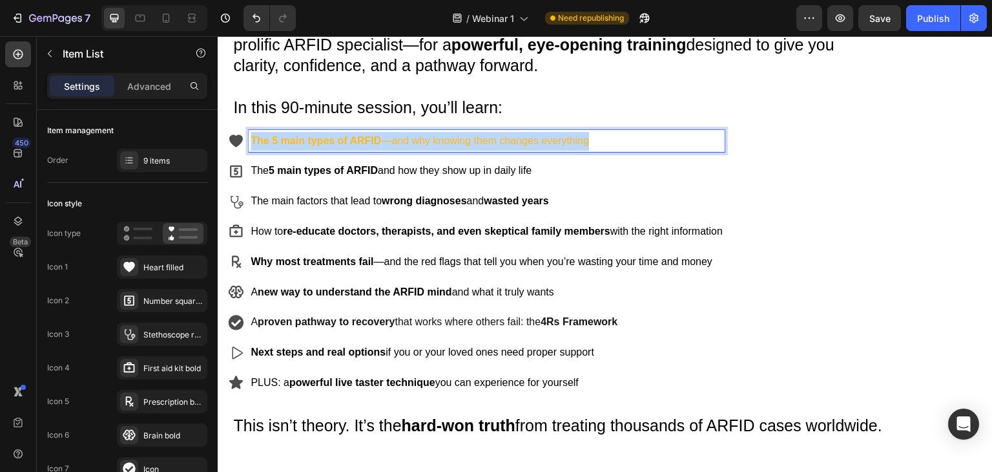
click at [340, 140] on strong "The 5 main types of ARFID" at bounding box center [316, 140] width 130 height 11
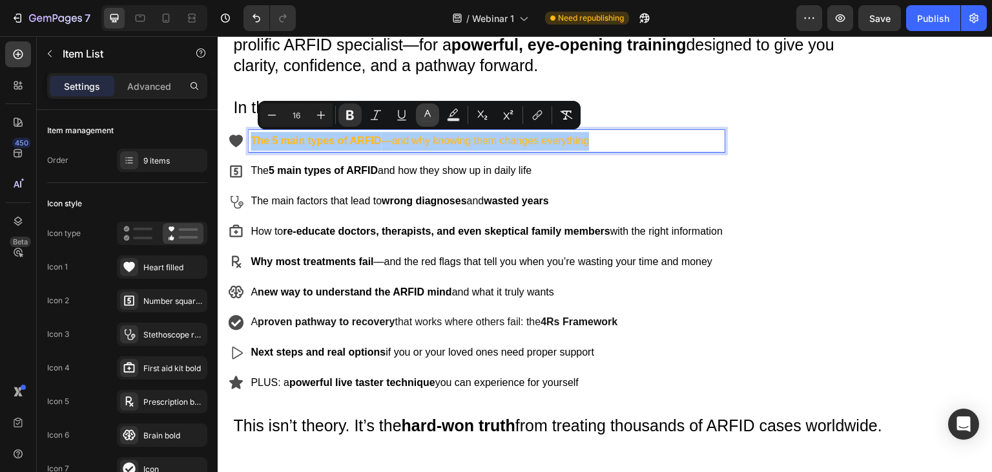
click at [424, 115] on icon "Editor contextual toolbar" at bounding box center [427, 115] width 13 height 13
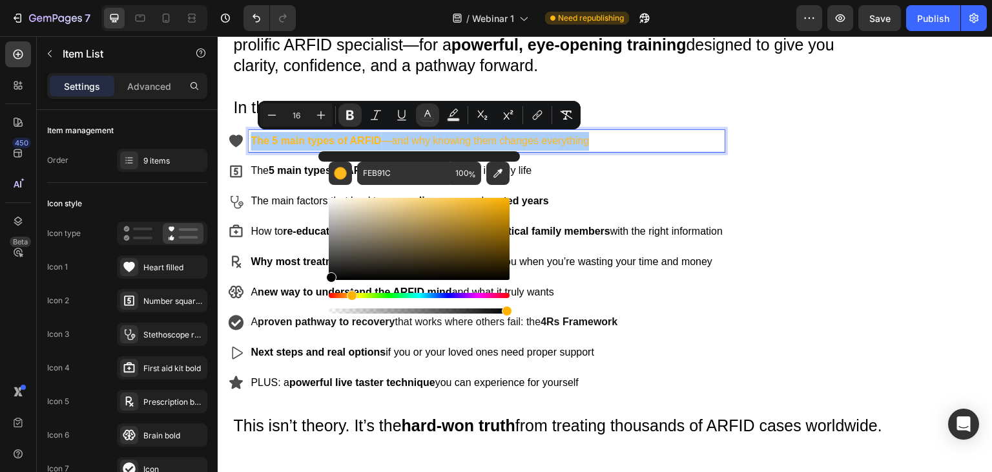
drag, startPoint x: 335, startPoint y: 275, endPoint x: 318, endPoint y: 285, distance: 19.7
click at [318, 285] on div "FEB91C 100 %" at bounding box center [419, 233] width 202 height 165
type input "000000"
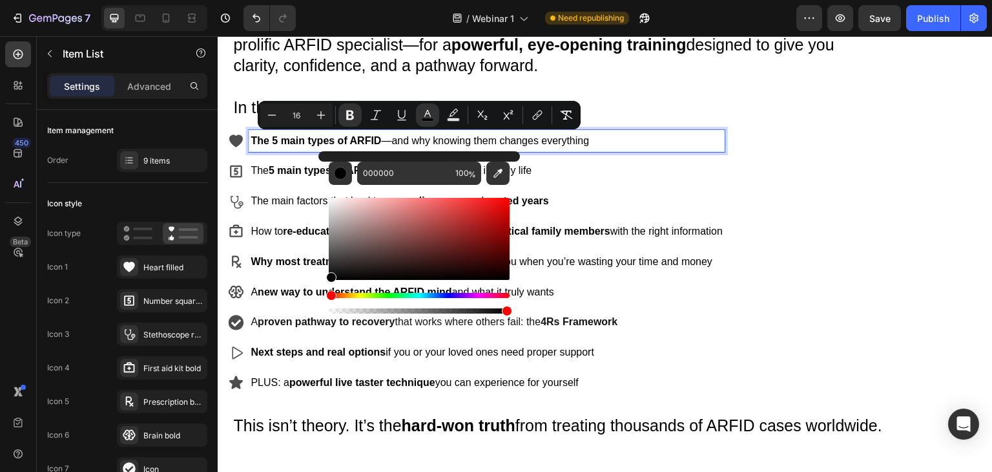
click at [556, 169] on p "The 5 main types of ARFID and how they show up in daily life" at bounding box center [487, 170] width 472 height 19
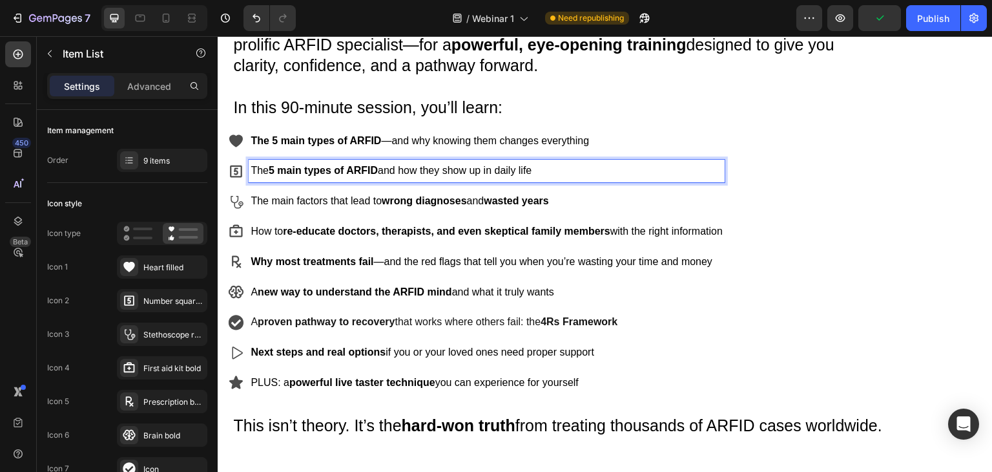
click at [556, 169] on p "The 5 main types of ARFID and how they show up in daily life" at bounding box center [487, 170] width 472 height 19
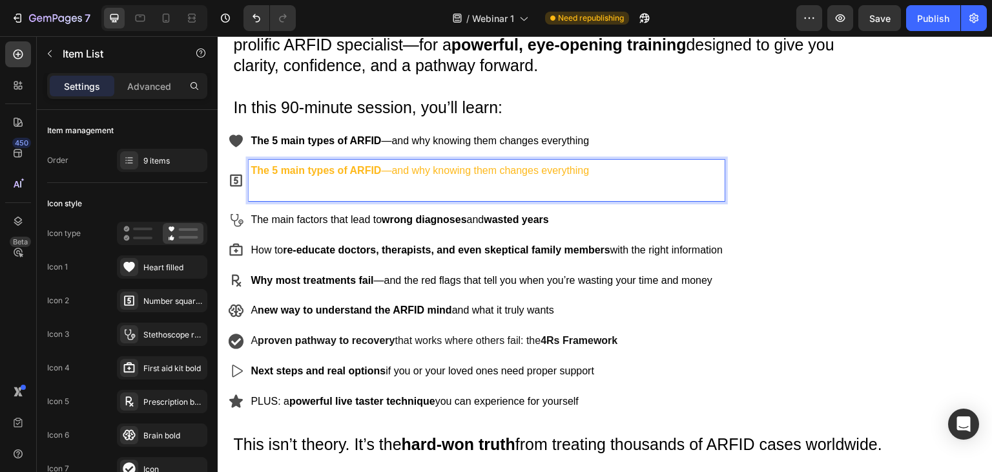
click at [367, 200] on div "The 5 main types of ARFID —and why knowing them changes everything The 5 main t…" at bounding box center [476, 271] width 497 height 283
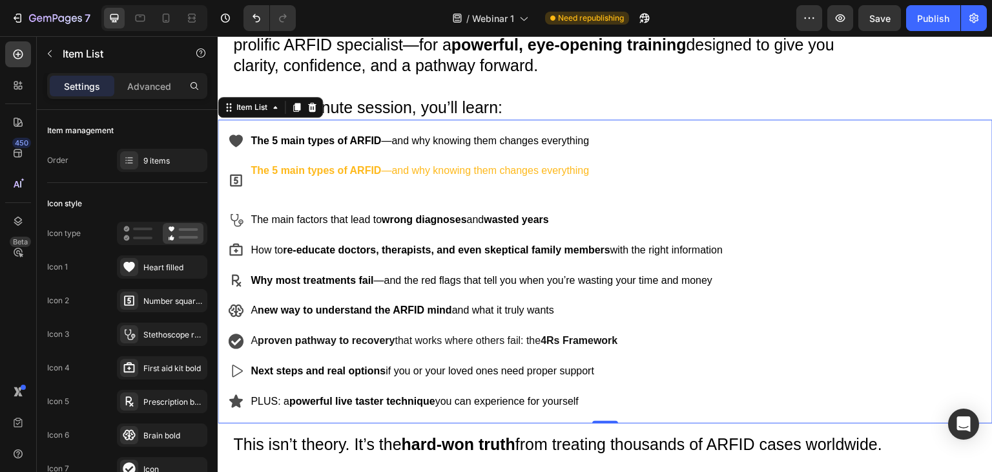
click at [308, 189] on p "Rich Text Editor. Editing area: main" at bounding box center [487, 189] width 472 height 19
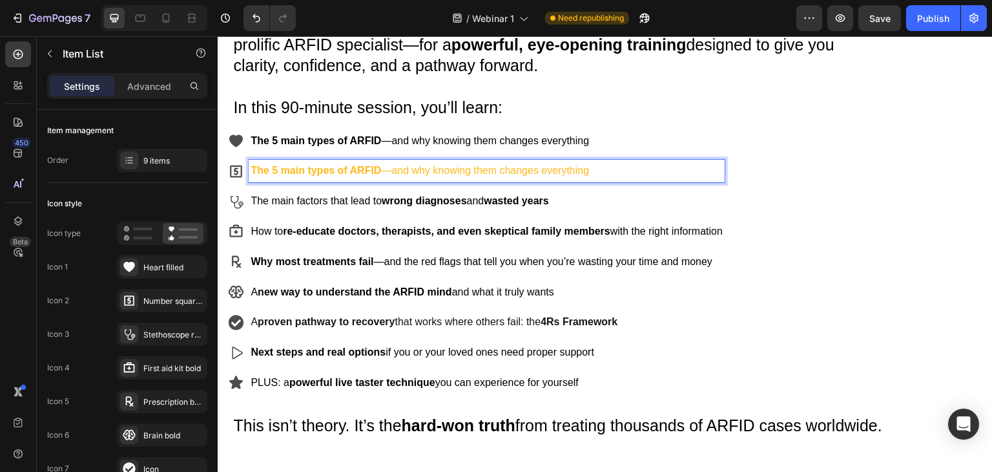
click at [301, 176] on p "The 5 main types of ARFID —and why knowing them changes everything" at bounding box center [487, 170] width 472 height 19
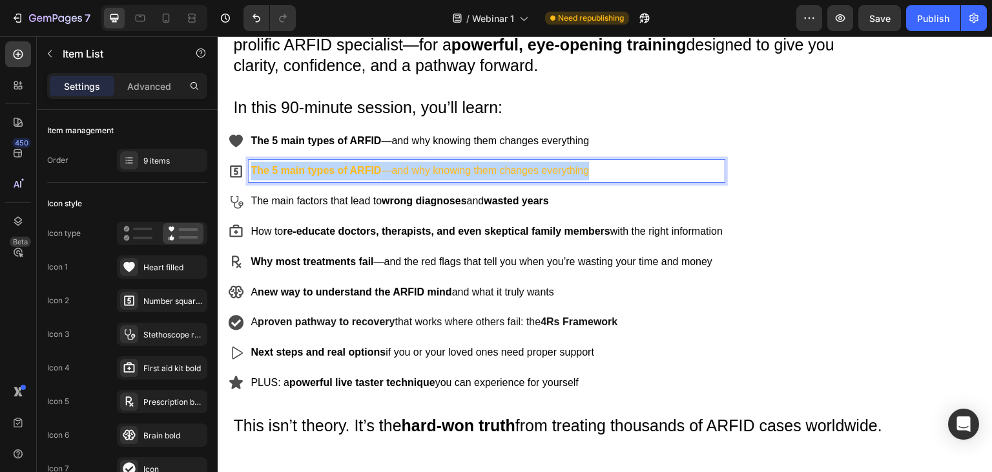
click at [301, 176] on p "The 5 main types of ARFID —and why knowing them changes everything" at bounding box center [487, 170] width 472 height 19
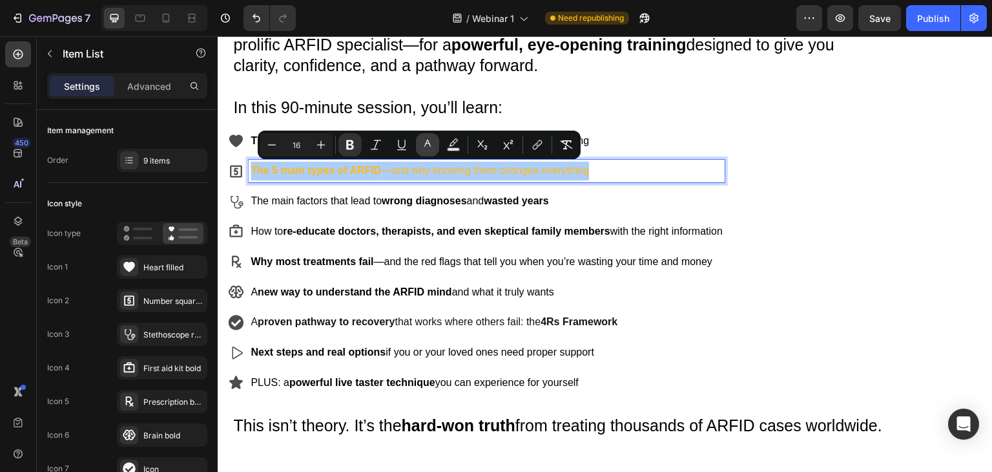
click at [430, 148] on rect "Editor contextual toolbar" at bounding box center [428, 149] width 12 height 3
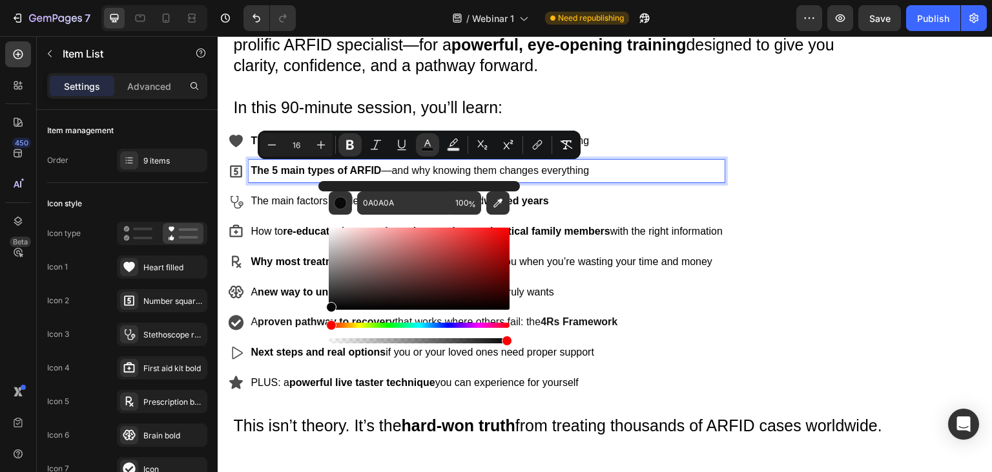
drag, startPoint x: 492, startPoint y: 229, endPoint x: 318, endPoint y: 306, distance: 190.0
click at [323, 306] on div "0A0A0A 100 %" at bounding box center [419, 263] width 202 height 165
type input "070707"
click at [571, 173] on span "The 5 main types of ARFID —and why knowing them changes everything" at bounding box center [420, 170] width 338 height 11
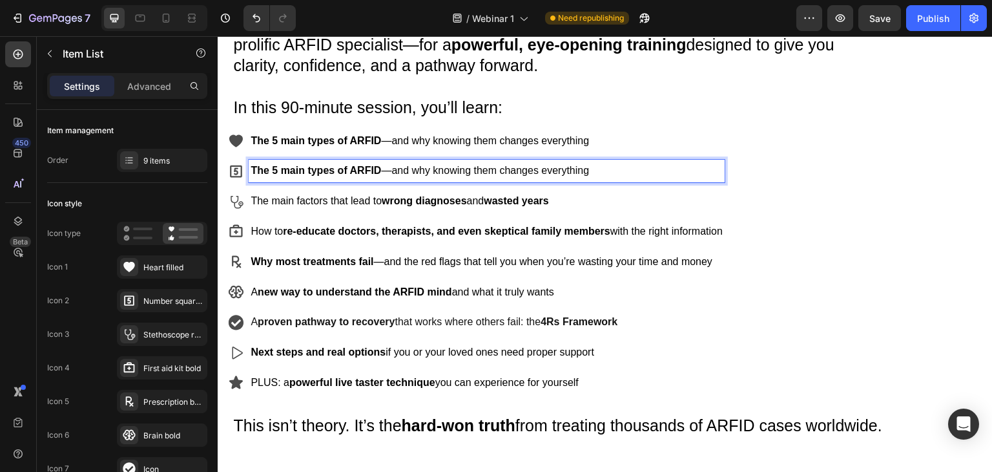
click at [328, 144] on strong "The 5 main types of ARFID" at bounding box center [316, 140] width 130 height 11
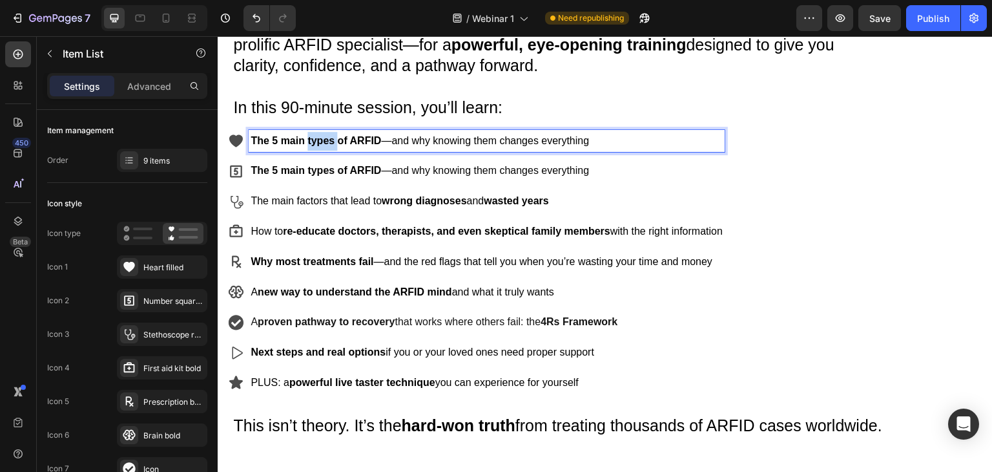
click at [328, 144] on strong "The 5 main types of ARFID" at bounding box center [316, 140] width 130 height 11
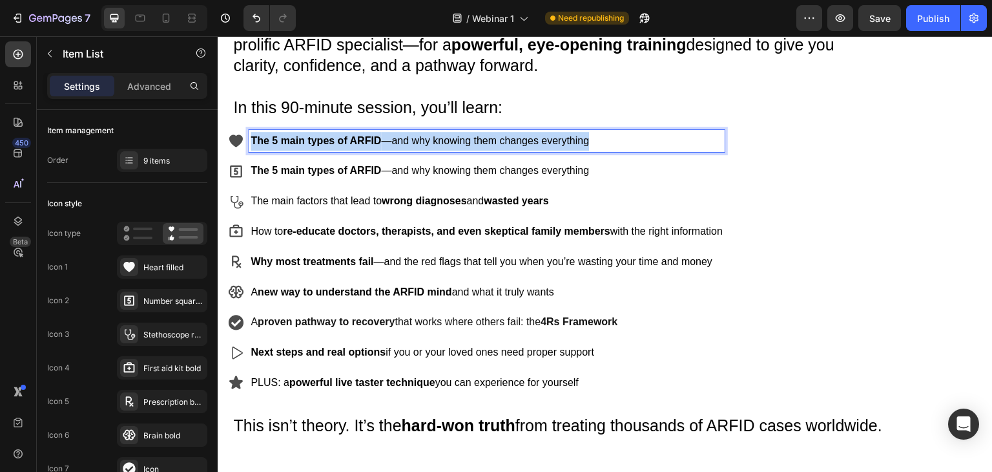
click at [327, 144] on strong "The 5 main types of ARFID" at bounding box center [316, 140] width 130 height 11
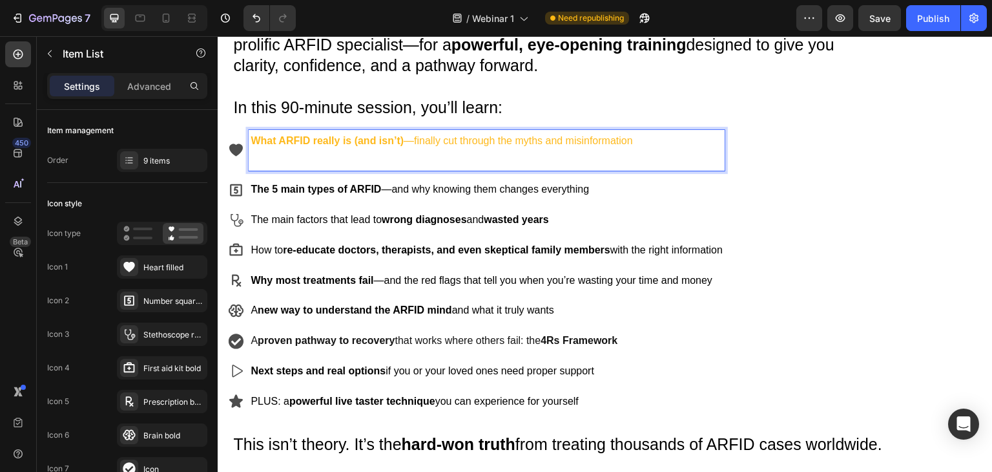
click at [372, 157] on p "Rich Text Editor. Editing area: main" at bounding box center [487, 159] width 472 height 19
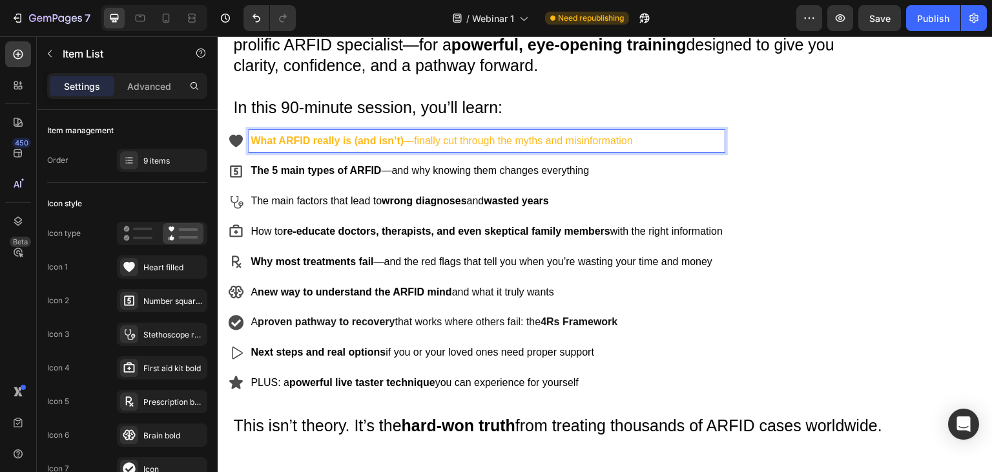
click at [366, 148] on p "What ARFID really is (and isn’t) —finally cut through the myths and misinformat…" at bounding box center [487, 141] width 472 height 19
click at [366, 147] on p "What ARFID really is (and isn’t) —finally cut through the myths and misinformat…" at bounding box center [487, 141] width 472 height 19
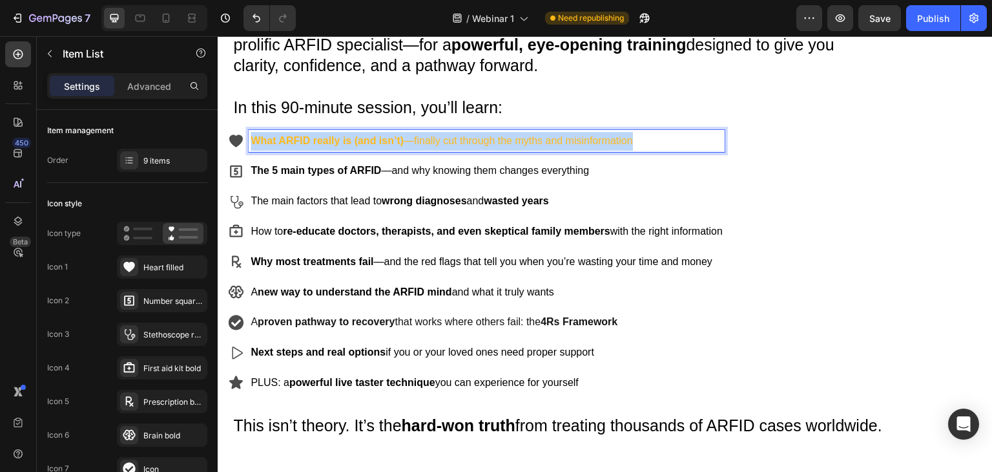
click at [366, 147] on p "What ARFID really is (and isn’t) —finally cut through the myths and misinformat…" at bounding box center [487, 141] width 472 height 19
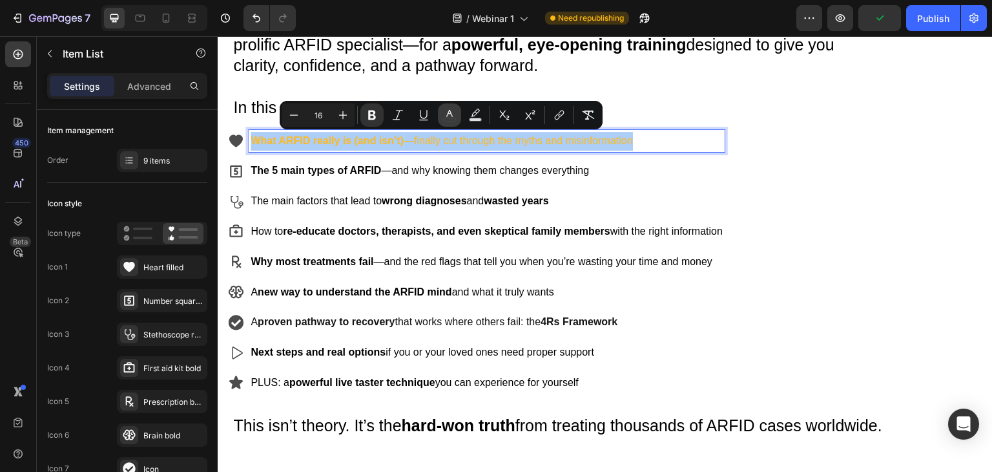
click at [444, 120] on icon "Editor contextual toolbar" at bounding box center [449, 115] width 13 height 13
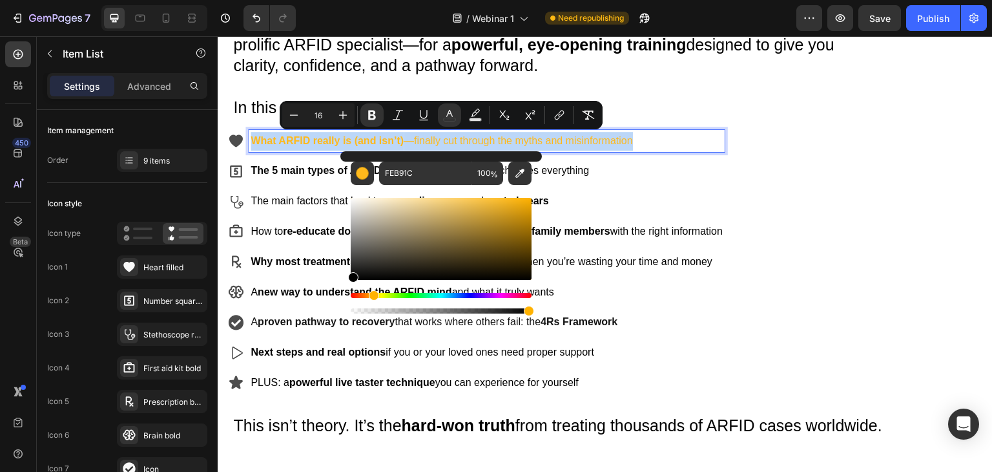
type input "000000"
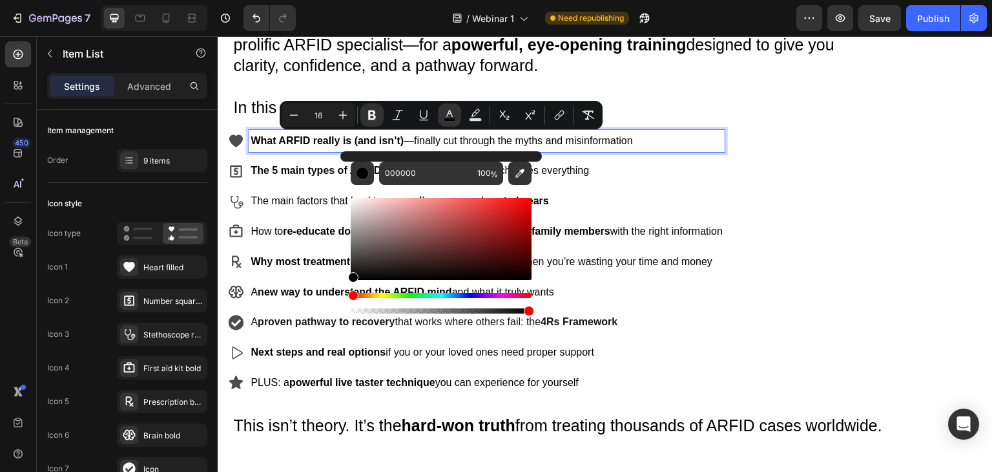
drag, startPoint x: 734, startPoint y: 238, endPoint x: 317, endPoint y: 309, distance: 423.8
click at [592, 190] on div "The main factors that lead to wrong diagnoses and wasted years" at bounding box center [487, 201] width 476 height 23
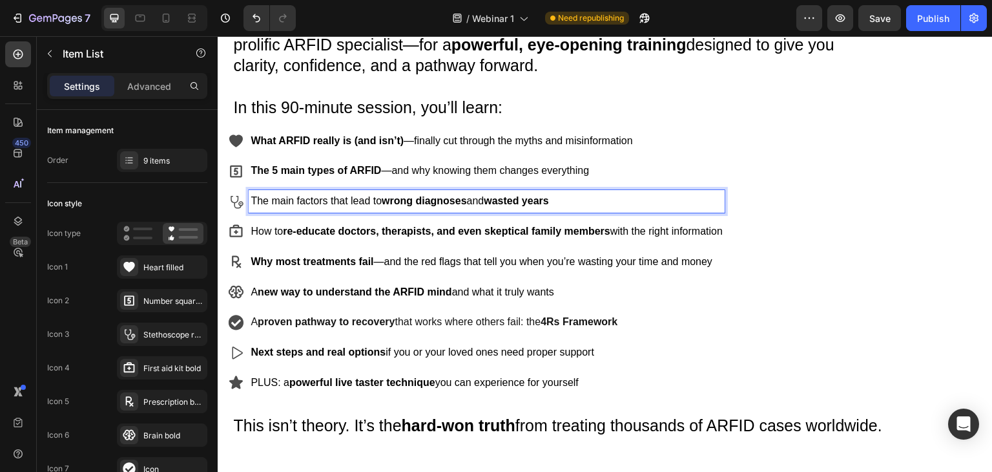
click at [338, 205] on span "The main factors that lead to wrong diagnoses and wasted years" at bounding box center [400, 200] width 298 height 11
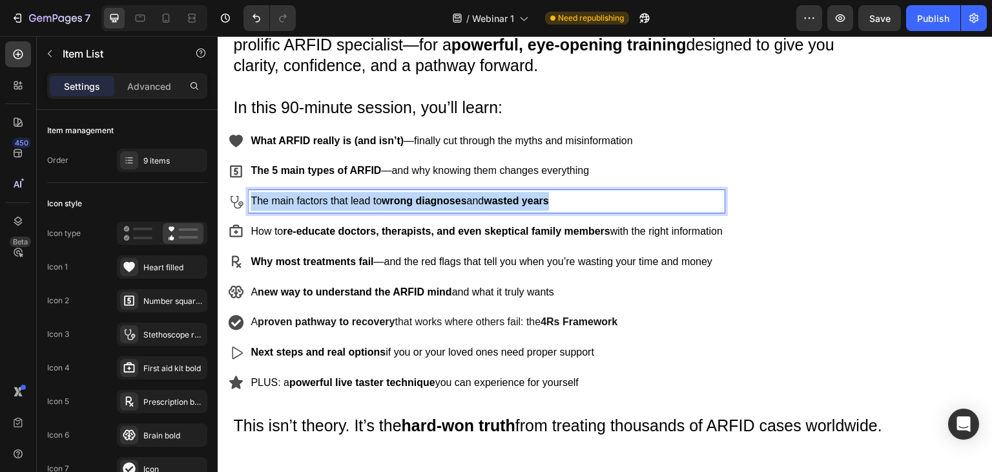
click at [338, 205] on span "The main factors that lead to wrong diagnoses and wasted years" at bounding box center [400, 200] width 298 height 11
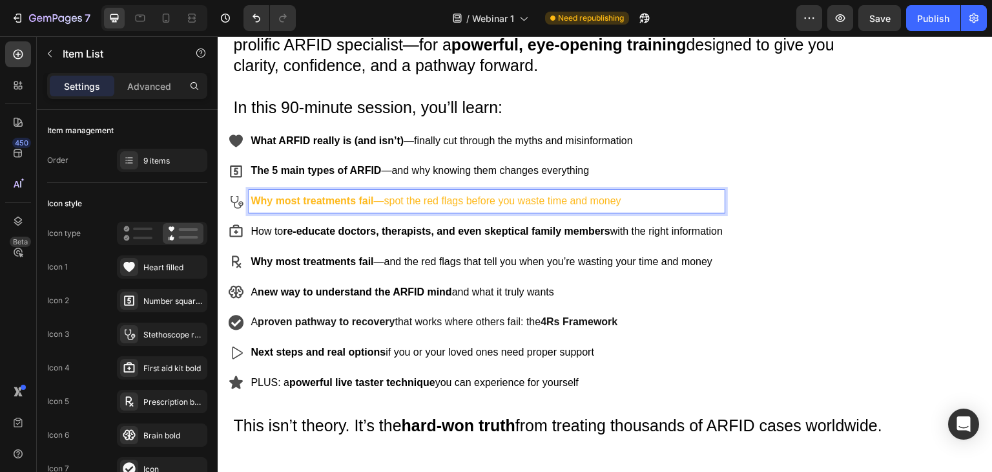
click at [473, 197] on p "Why most treatments fail —spot the red flags before you waste time and money" at bounding box center [487, 201] width 472 height 19
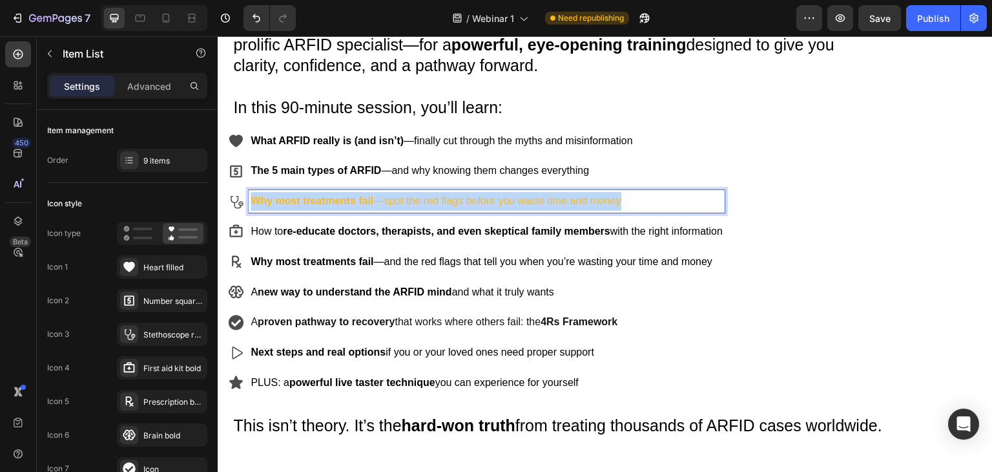
click at [473, 197] on p "Why most treatments fail —spot the red flags before you waste time and money" at bounding box center [487, 201] width 472 height 19
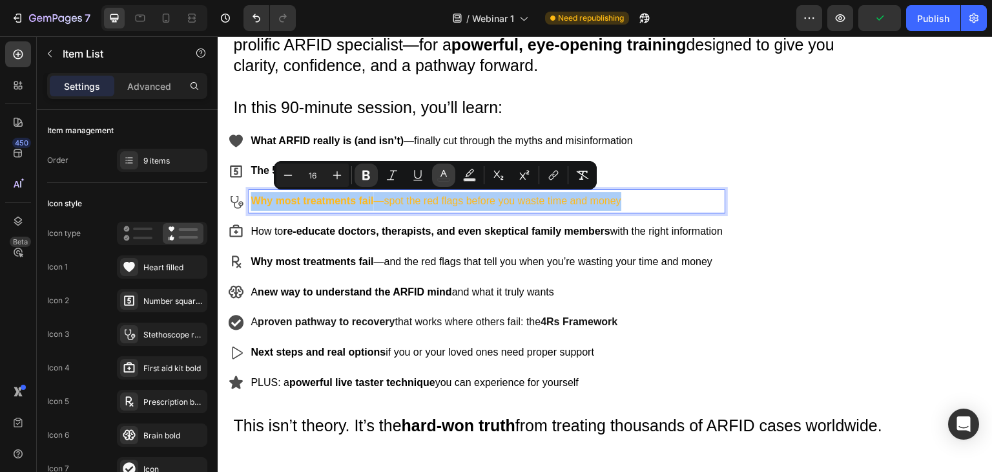
click at [443, 178] on rect "Editor contextual toolbar" at bounding box center [444, 179] width 12 height 3
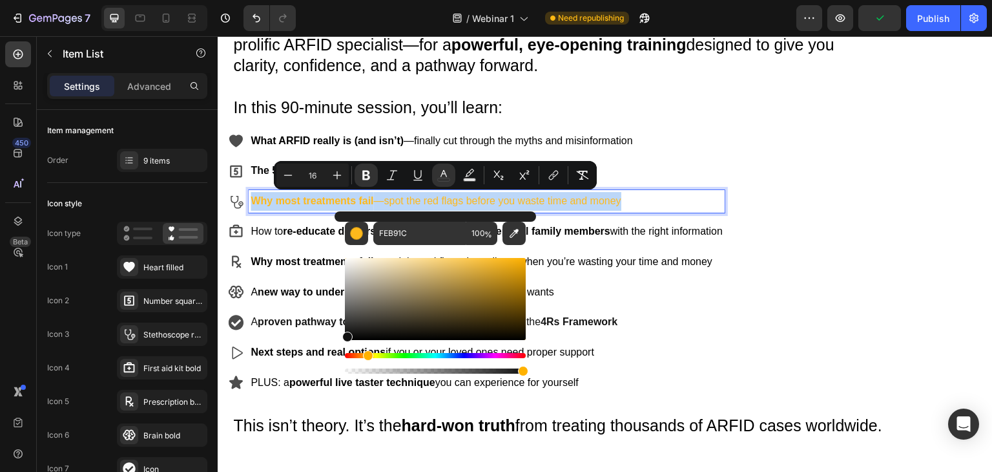
type input "0A0A0A"
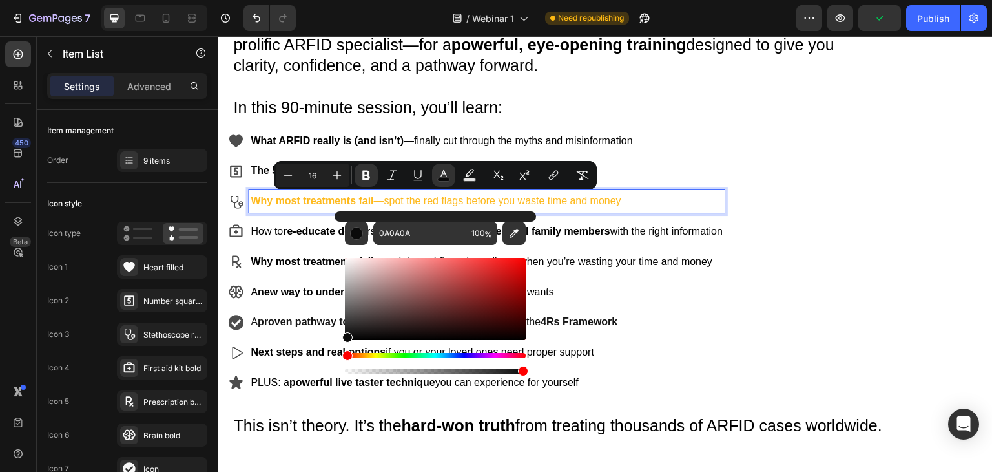
drag, startPoint x: 566, startPoint y: 369, endPoint x: 322, endPoint y: 355, distance: 244.6
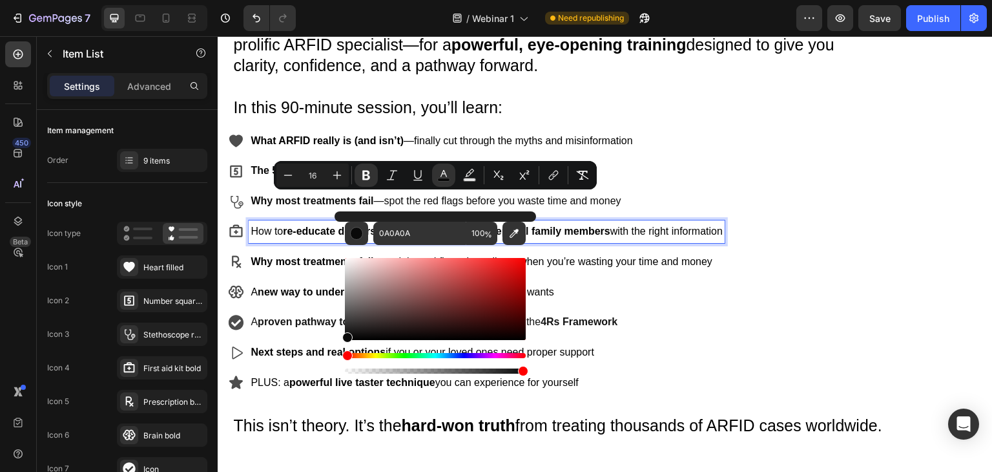
click at [633, 234] on span "How to re-educate doctors, therapists, and even skeptical family members with t…" at bounding box center [487, 230] width 472 height 11
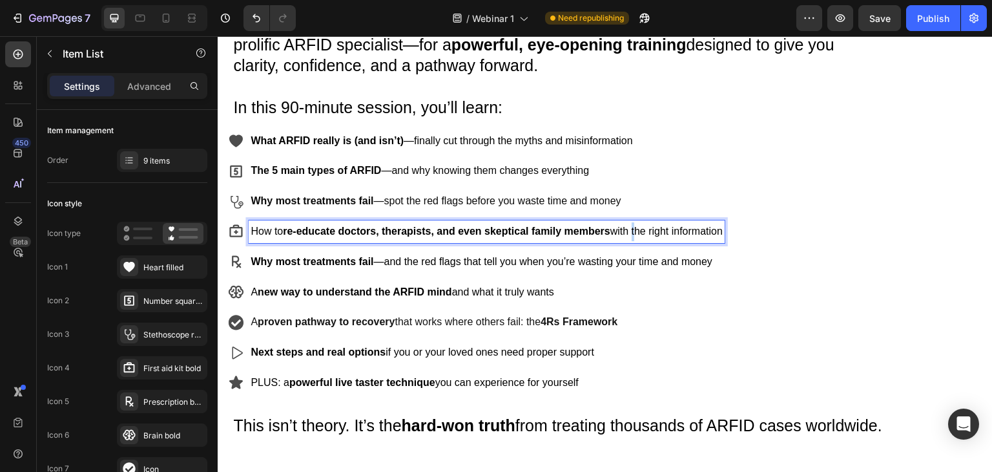
click at [633, 234] on span "How to re-educate doctors, therapists, and even skeptical family members with t…" at bounding box center [487, 230] width 472 height 11
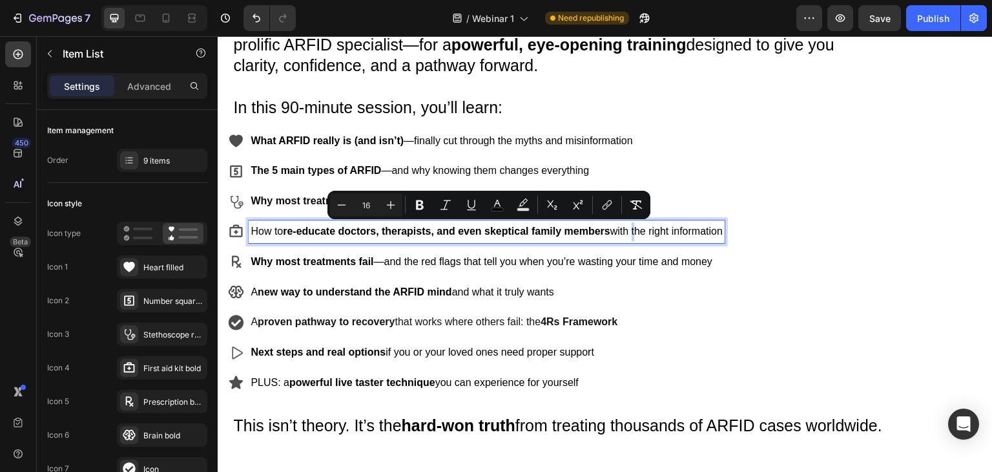
click at [633, 234] on span "How to re-educate doctors, therapists, and even skeptical family members with t…" at bounding box center [487, 230] width 472 height 11
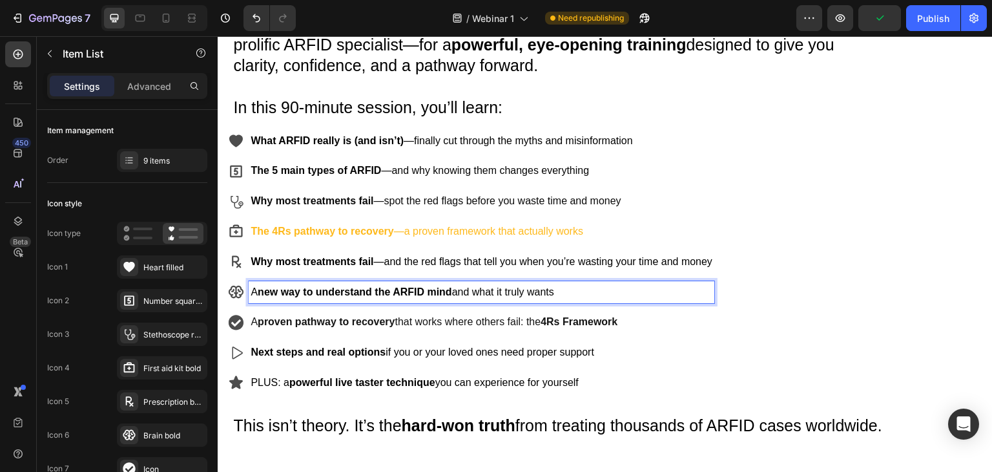
click at [376, 291] on strong "new way to understand the ARFID mind" at bounding box center [355, 291] width 194 height 11
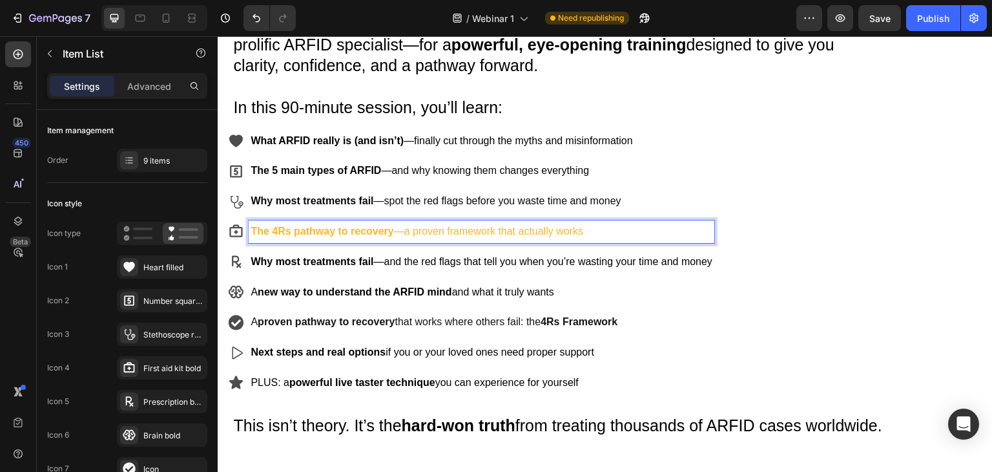
click at [288, 231] on strong "The 4Rs pathway to recovery" at bounding box center [322, 230] width 143 height 11
click at [152, 158] on div "9 items" at bounding box center [173, 161] width 61 height 12
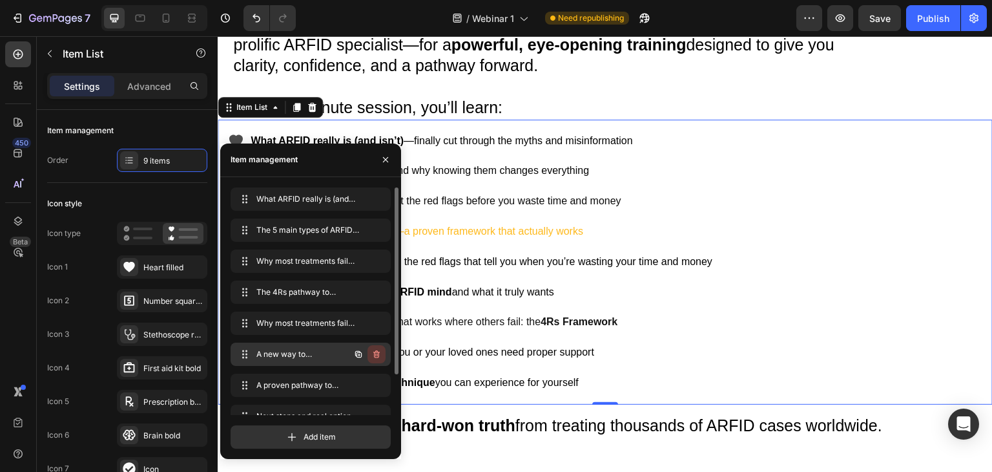
click at [377, 354] on icon "button" at bounding box center [377, 354] width 1 height 3
click at [369, 354] on div "Delete" at bounding box center [368, 354] width 24 height 12
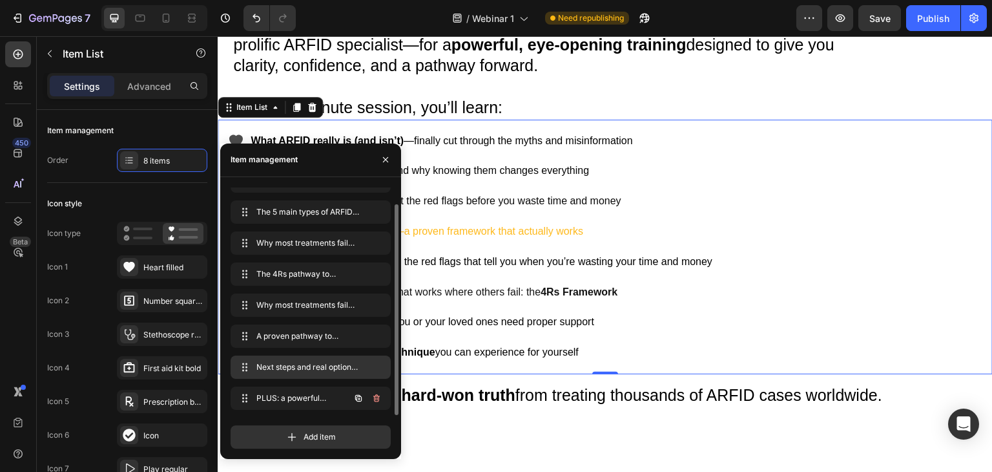
scroll to position [711, 0]
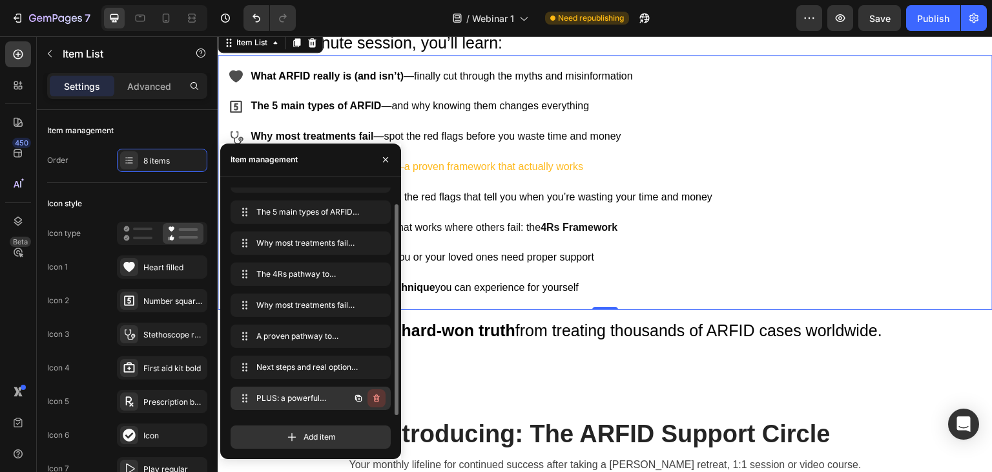
click at [380, 399] on icon "button" at bounding box center [376, 398] width 10 height 10
click at [379, 397] on div "Delete" at bounding box center [368, 398] width 24 height 12
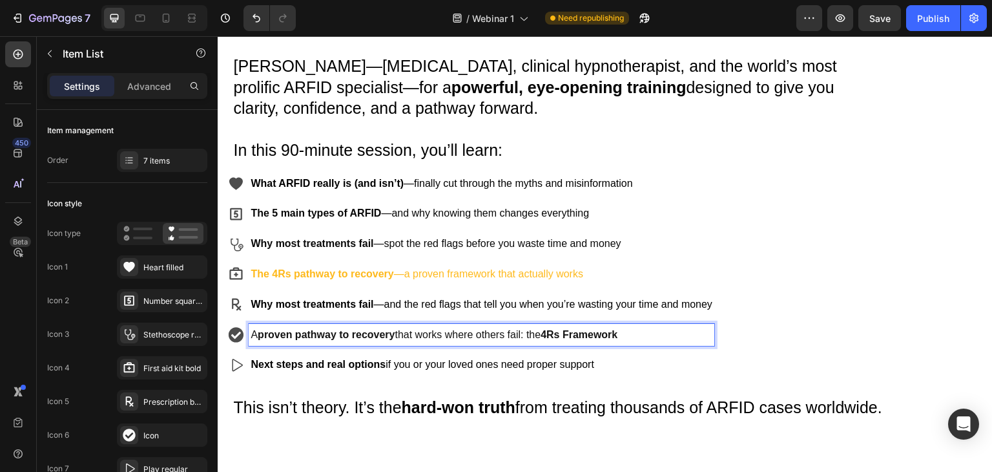
scroll to position [581, 0]
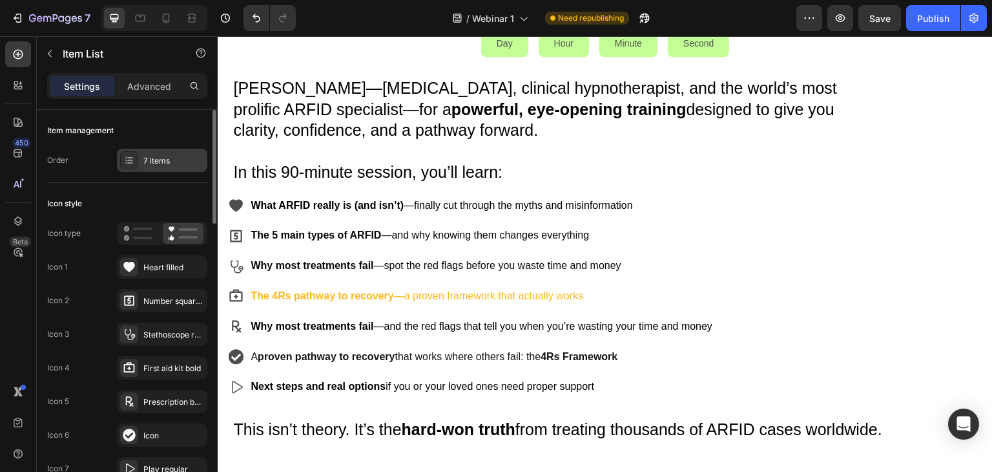
click at [174, 158] on div "7 items" at bounding box center [173, 161] width 61 height 12
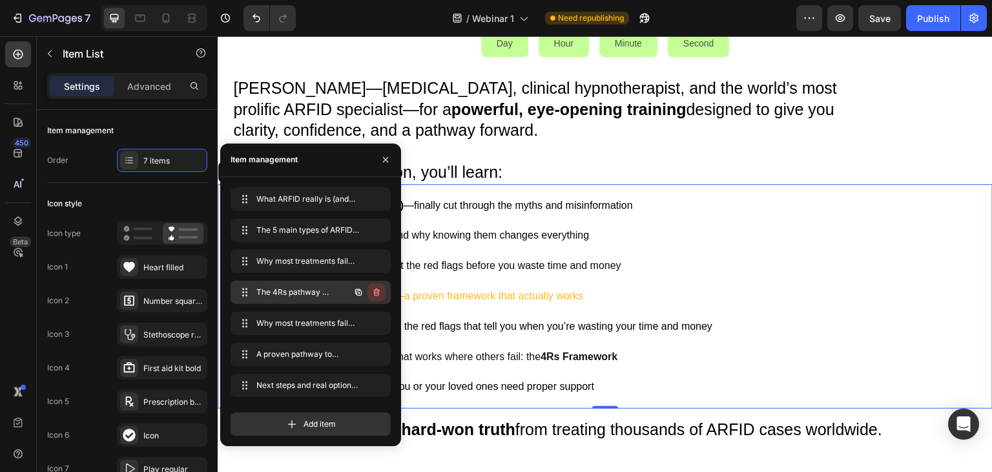
click at [376, 291] on icon "button" at bounding box center [375, 292] width 1 height 3
click at [358, 291] on div "Delete" at bounding box center [368, 292] width 24 height 12
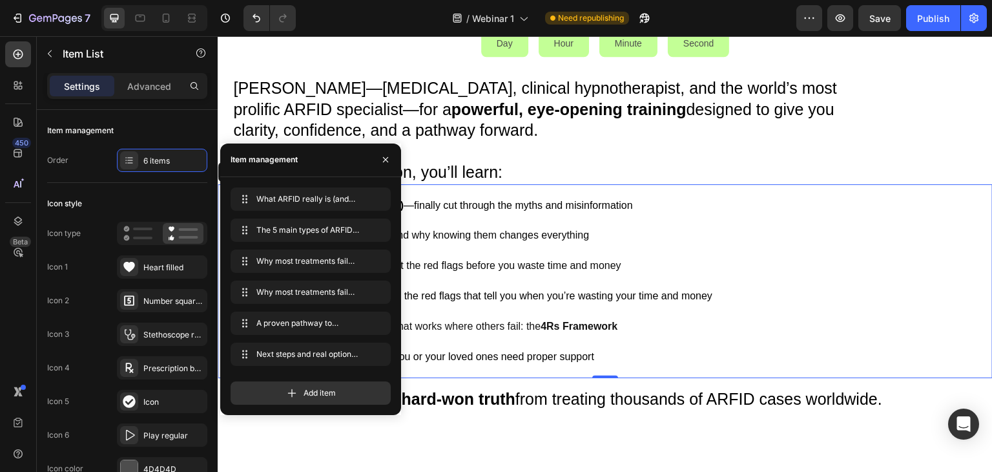
click at [543, 310] on div "What ARFID really is (and isn’t) —finally cut through the myths and misinformat…" at bounding box center [471, 281] width 486 height 174
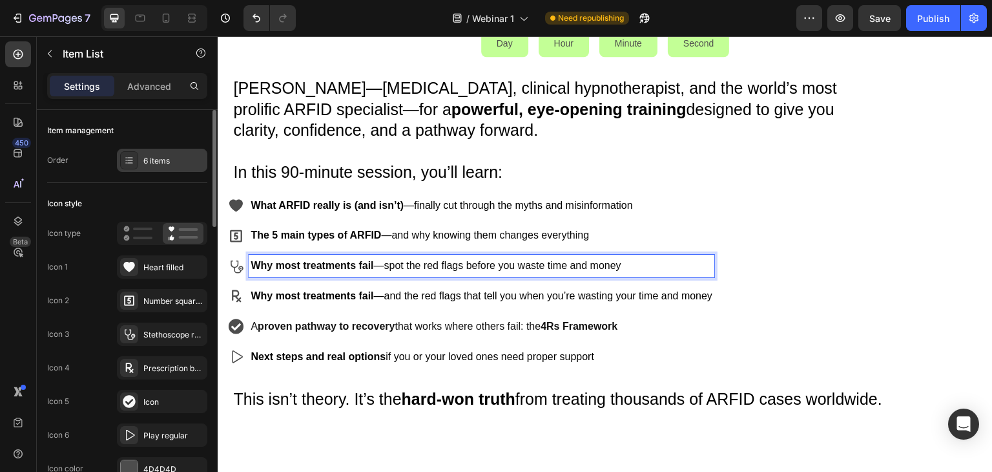
click at [145, 169] on div "6 items" at bounding box center [162, 160] width 90 height 23
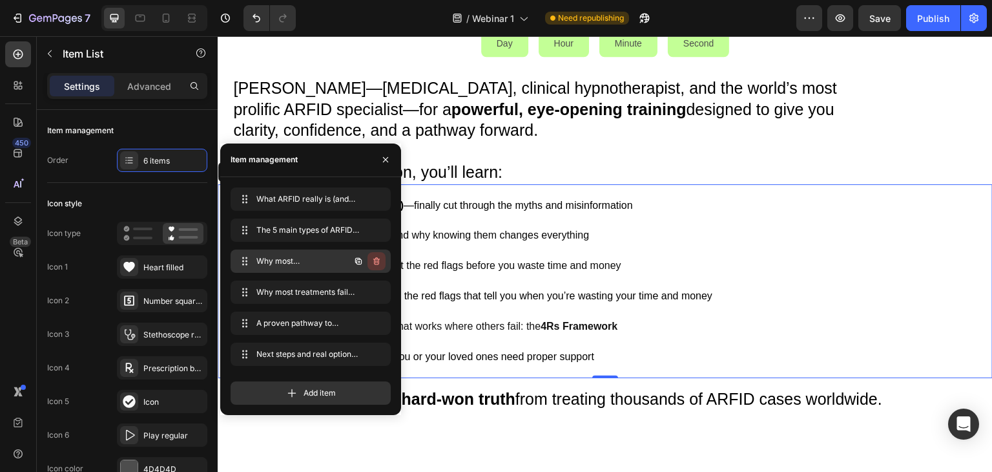
click at [379, 262] on icon "button" at bounding box center [376, 261] width 6 height 8
click at [364, 260] on div "Delete" at bounding box center [368, 261] width 24 height 12
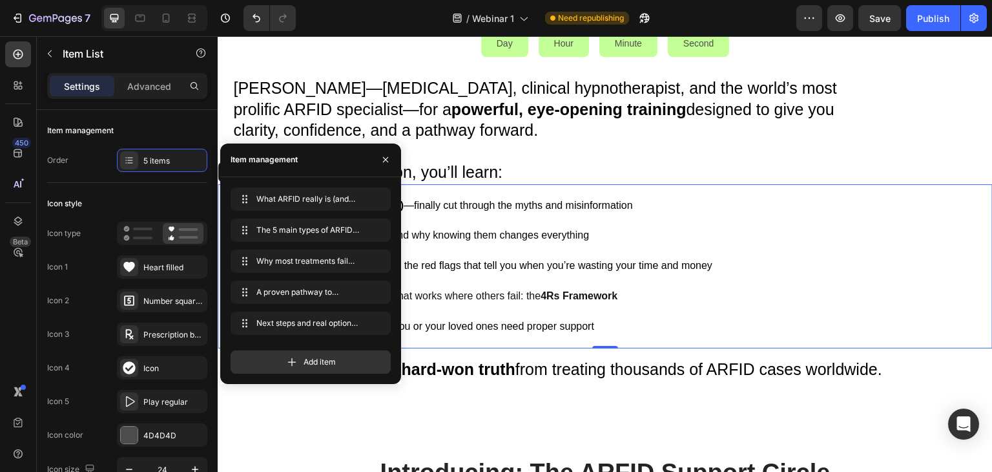
click at [492, 285] on div "A proven pathway to recovery that works where others fail: the 4Rs Framework" at bounding box center [482, 296] width 466 height 23
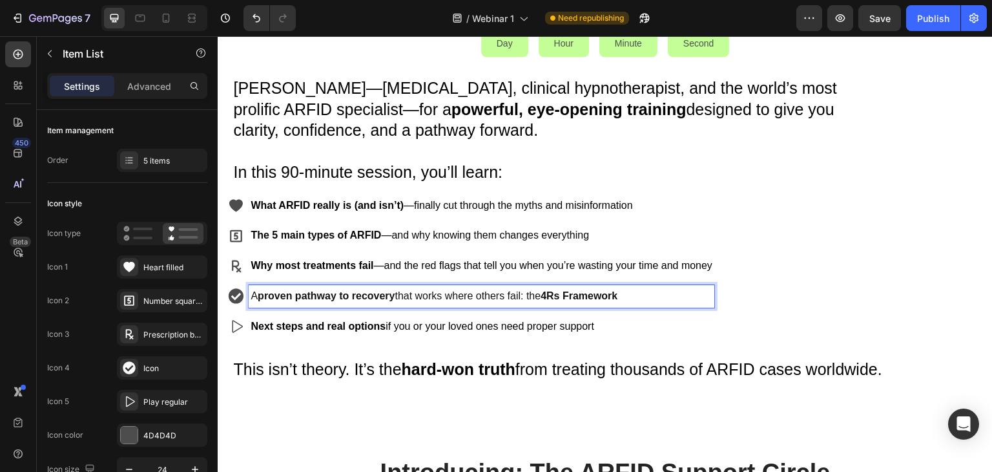
click at [807, 233] on div "What ARFID really is (and isn’t) —finally cut through the myths and misinformat…" at bounding box center [605, 266] width 775 height 164
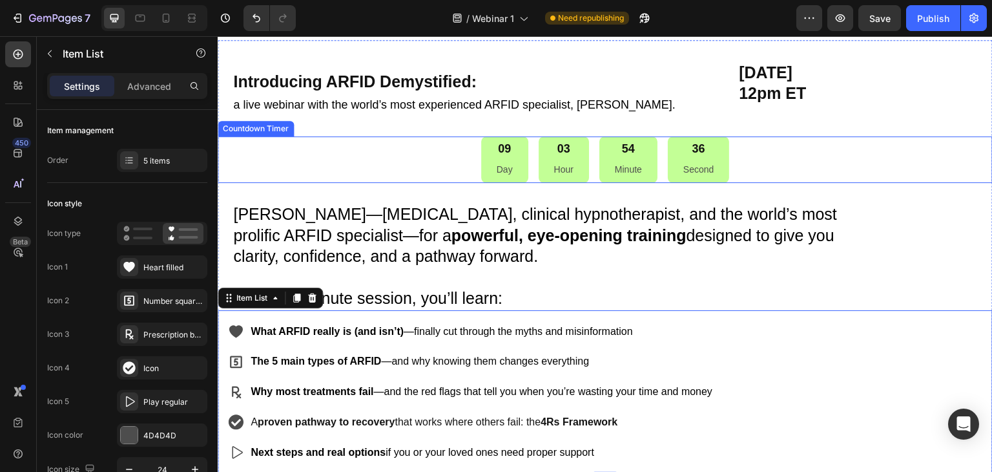
scroll to position [388, 0]
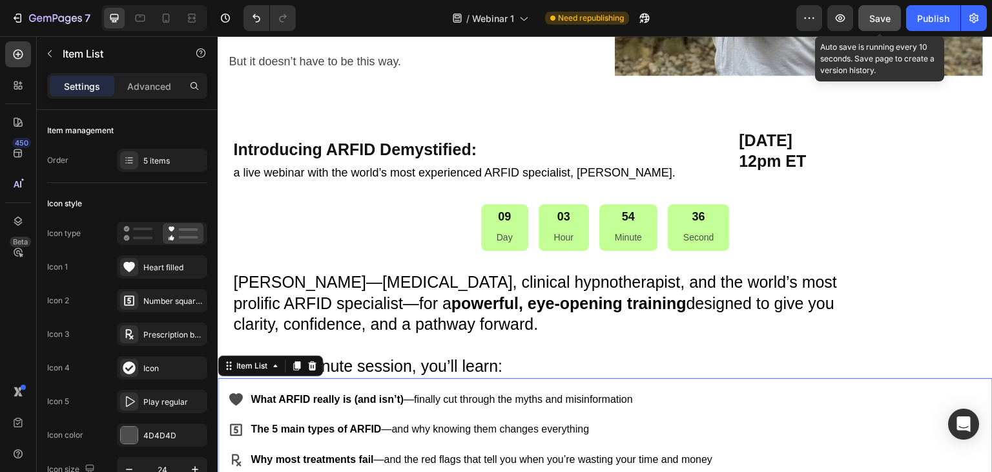
click at [888, 19] on span "Save" at bounding box center [879, 18] width 21 height 11
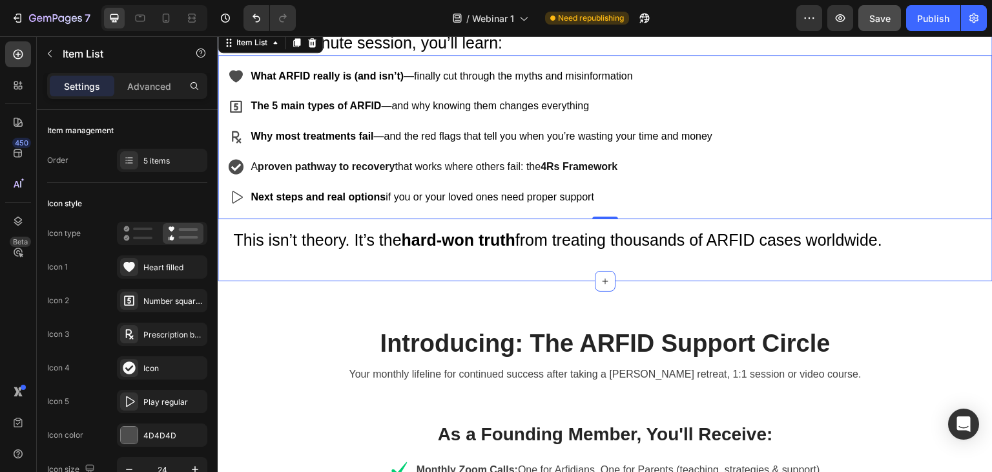
scroll to position [775, 0]
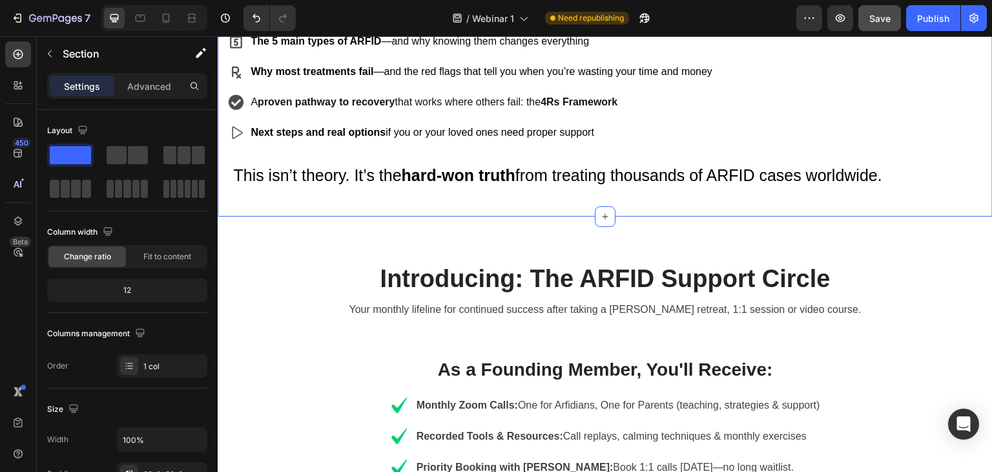
click at [457, 238] on div "Introducing: The ARFID Support Circle Heading Your monthly lifeline for continu…" at bounding box center [605, 444] width 775 height 457
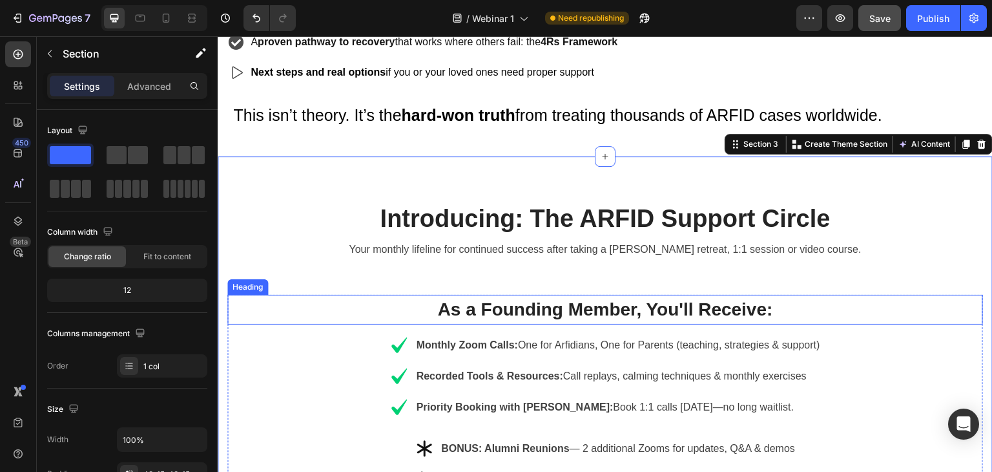
scroll to position [711, 0]
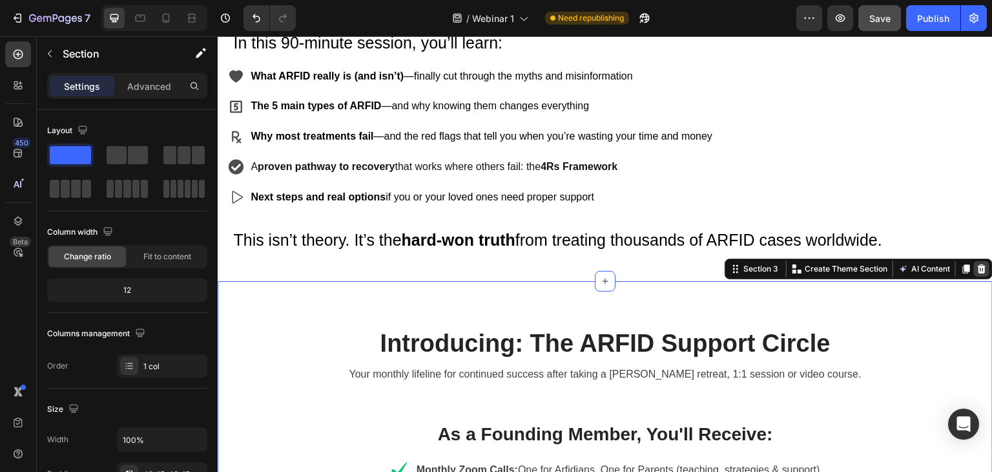
click at [977, 272] on icon at bounding box center [982, 269] width 10 height 10
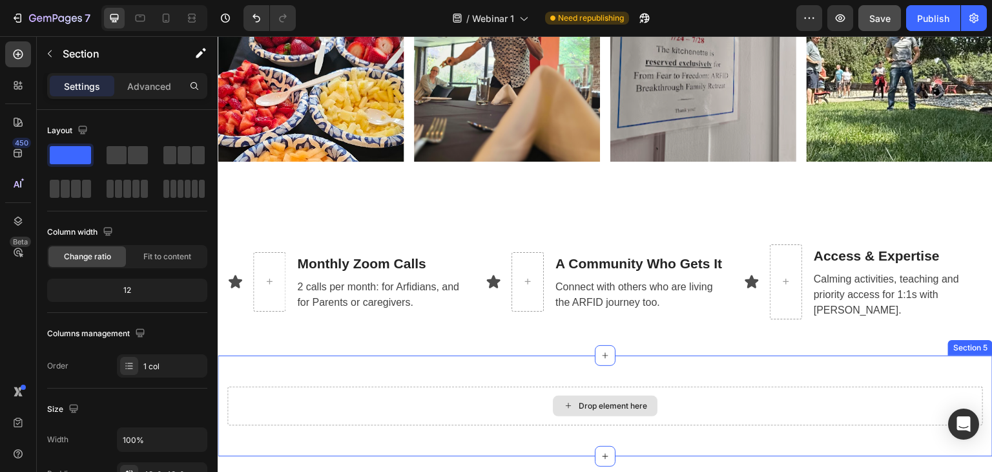
scroll to position [1227, 0]
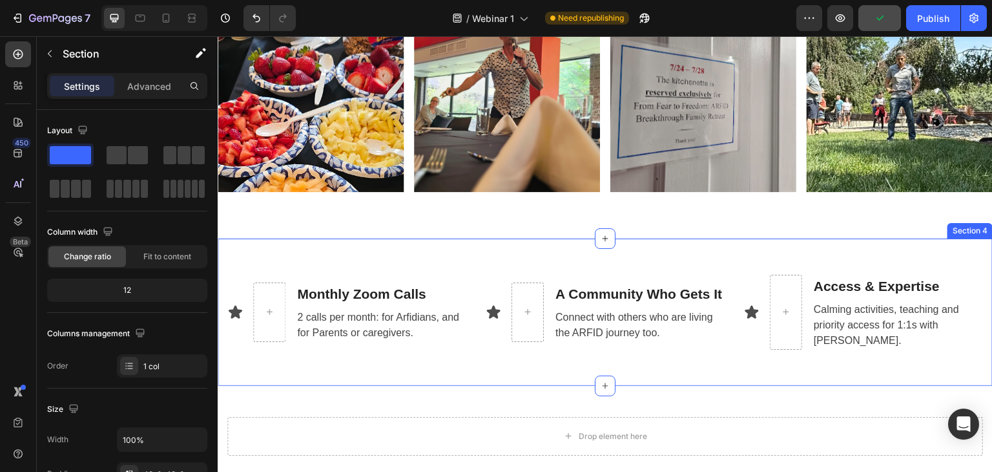
click at [483, 247] on div "Icon Monthly Zoom Calls Text block 2 calls per month: for Arfidians, and for Pa…" at bounding box center [605, 311] width 775 height 147
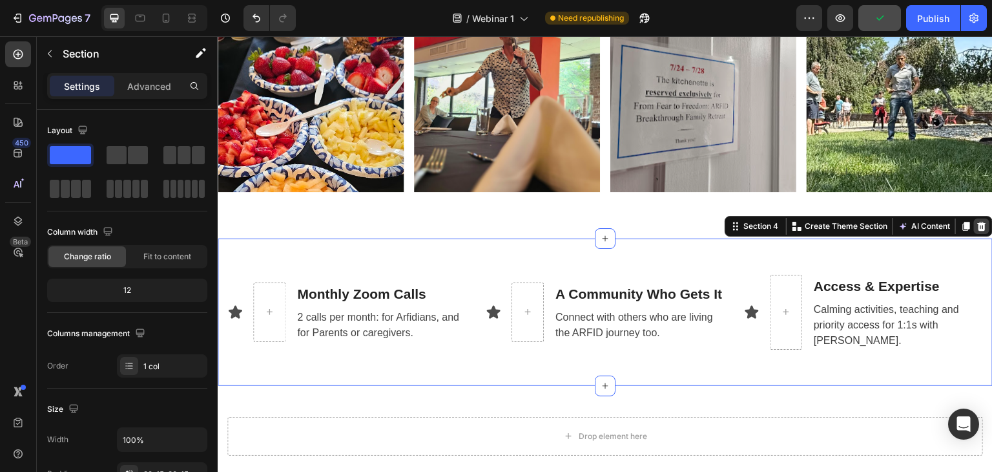
click at [978, 222] on icon at bounding box center [982, 226] width 8 height 9
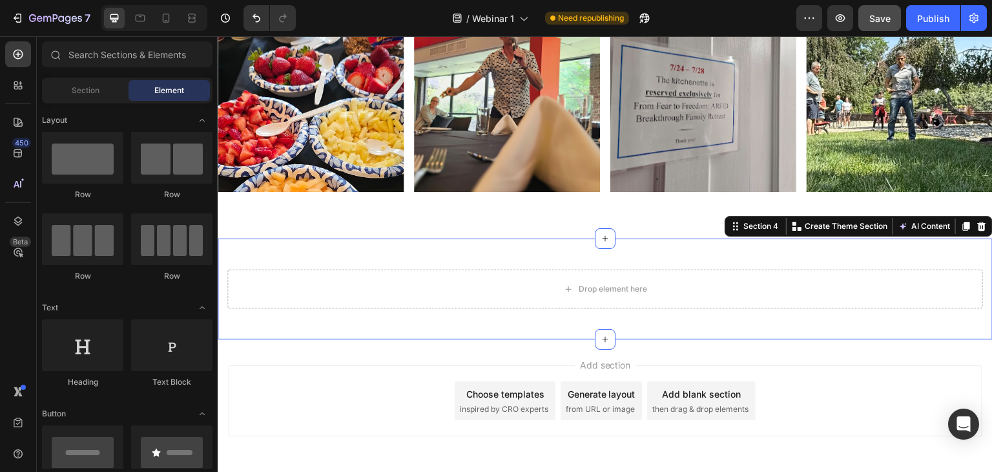
click at [942, 242] on div "Drop element here Section 4 You can create reusable sections Create Theme Secti…" at bounding box center [605, 288] width 775 height 101
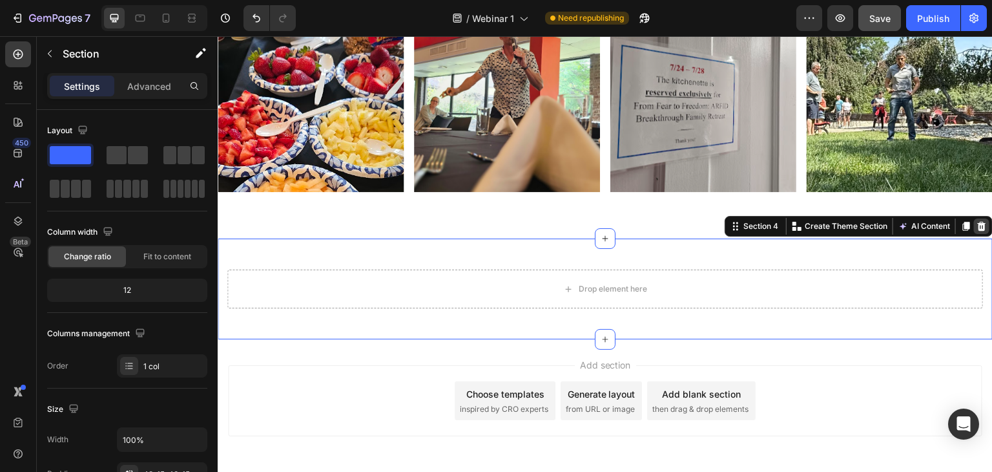
click at [978, 222] on icon at bounding box center [982, 226] width 8 height 9
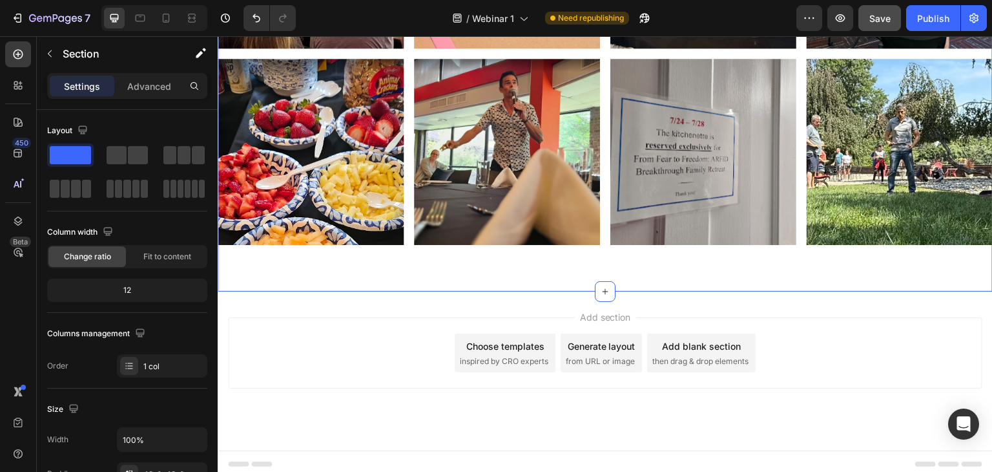
click at [570, 257] on div "Image Image Image Image Row Image Image Image Image Row Section 3" at bounding box center [605, 53] width 775 height 475
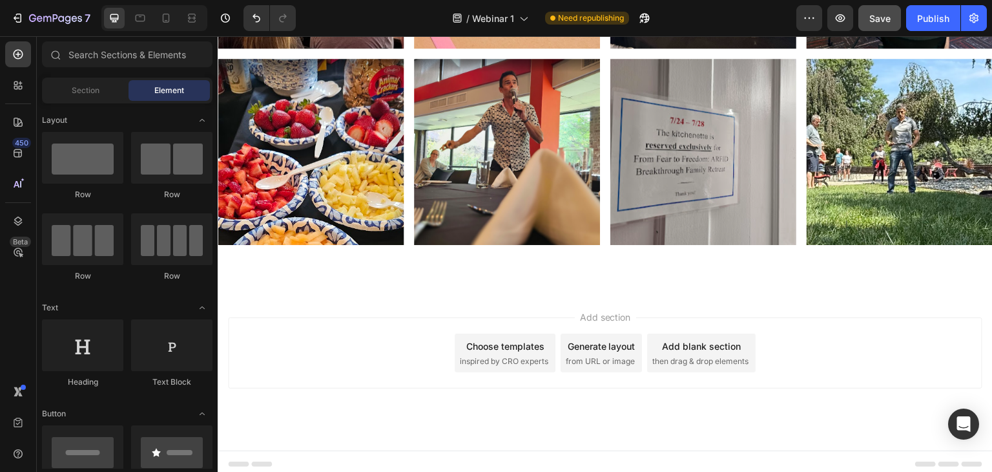
click at [587, 314] on span "Add section" at bounding box center [605, 317] width 61 height 14
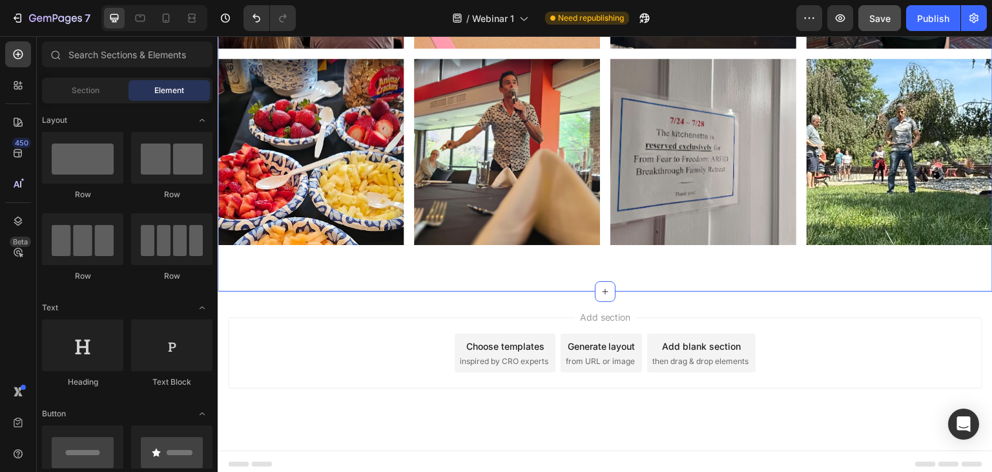
click at [590, 261] on div "Image Image Image Image Row Image Image Image Image Row Section 3" at bounding box center [605, 53] width 775 height 475
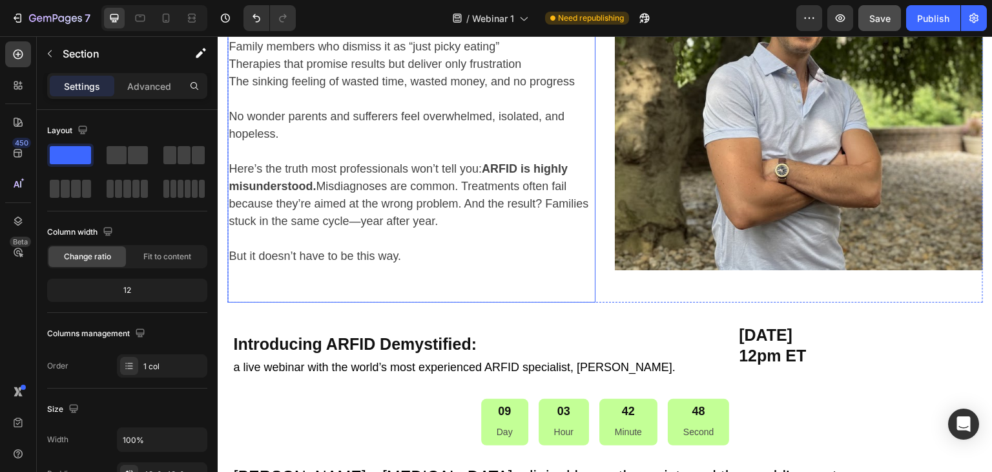
scroll to position [270, 0]
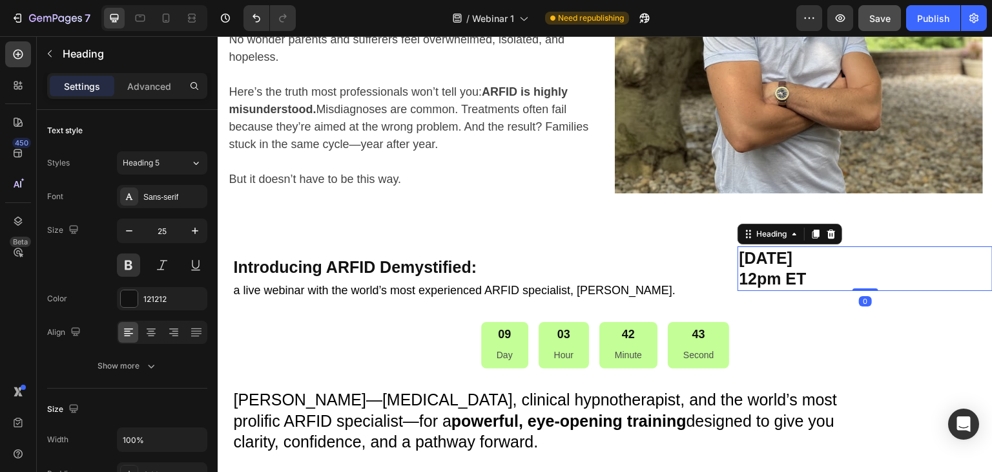
click at [806, 283] on h2 "Saturday September 6, 2025 12pm ET" at bounding box center [865, 268] width 255 height 45
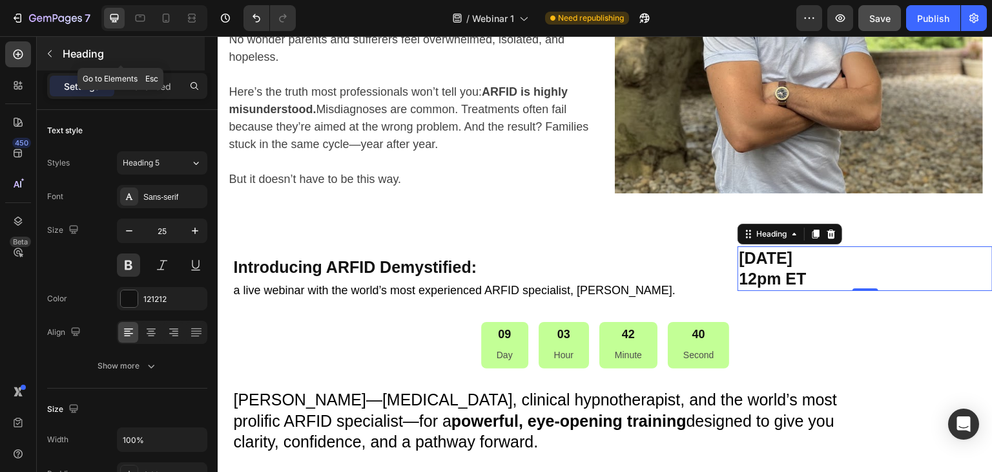
click at [53, 52] on icon "button" at bounding box center [50, 53] width 10 height 10
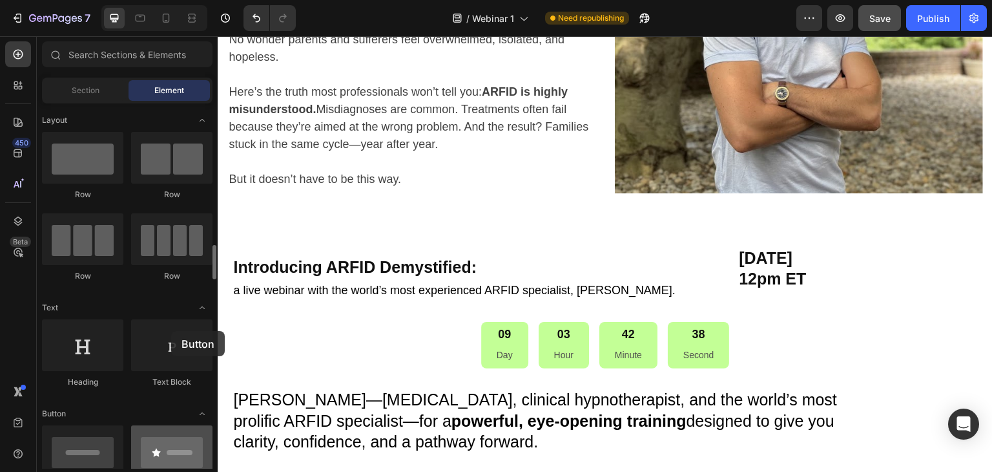
drag, startPoint x: 181, startPoint y: 334, endPoint x: 171, endPoint y: 331, distance: 10.2
click at [171, 425] on div at bounding box center [171, 451] width 81 height 52
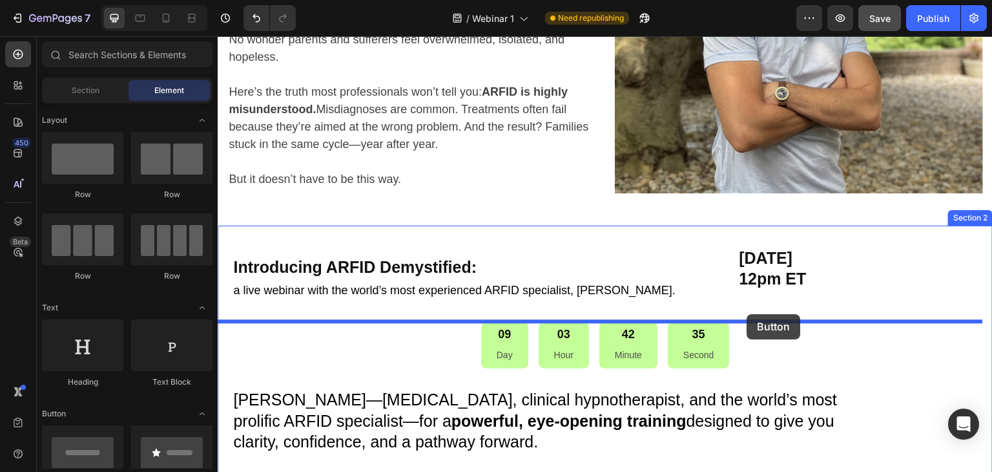
drag, startPoint x: 301, startPoint y: 371, endPoint x: 747, endPoint y: 314, distance: 450.0
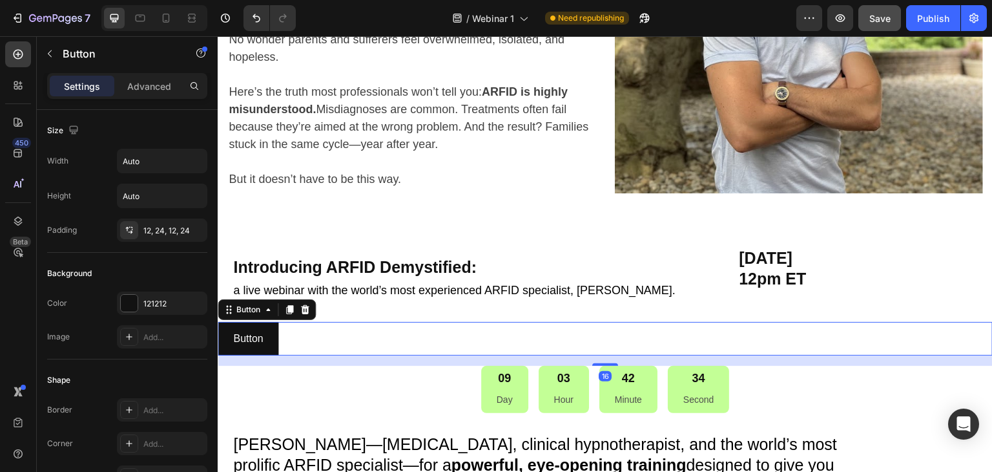
click at [552, 340] on div "Button Button 16" at bounding box center [605, 339] width 775 height 34
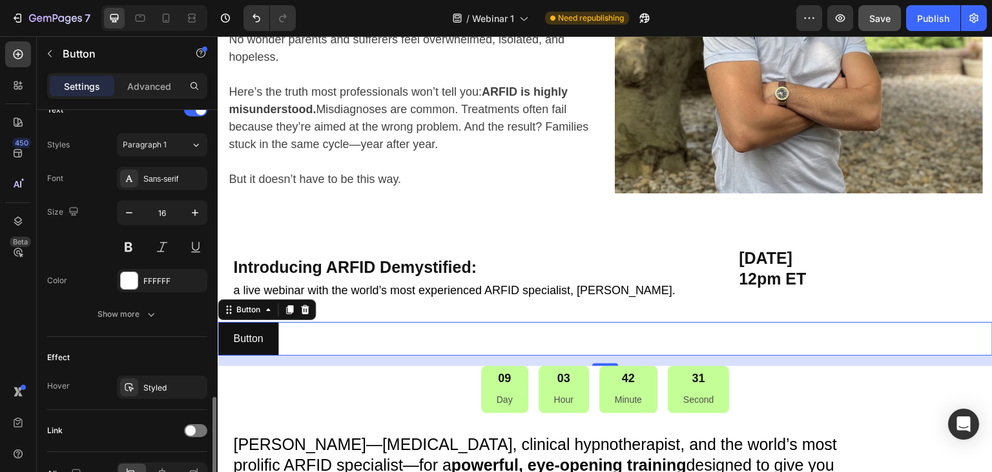
scroll to position [526, 0]
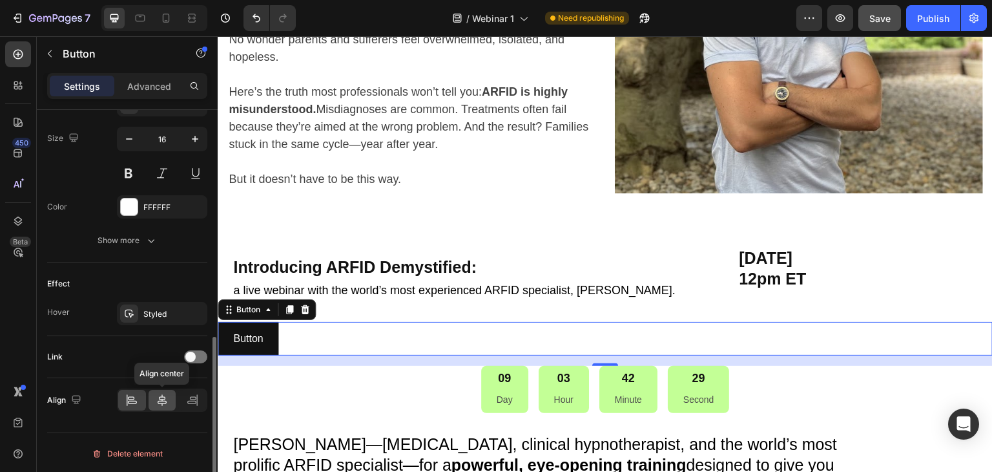
click at [159, 399] on icon at bounding box center [162, 400] width 9 height 12
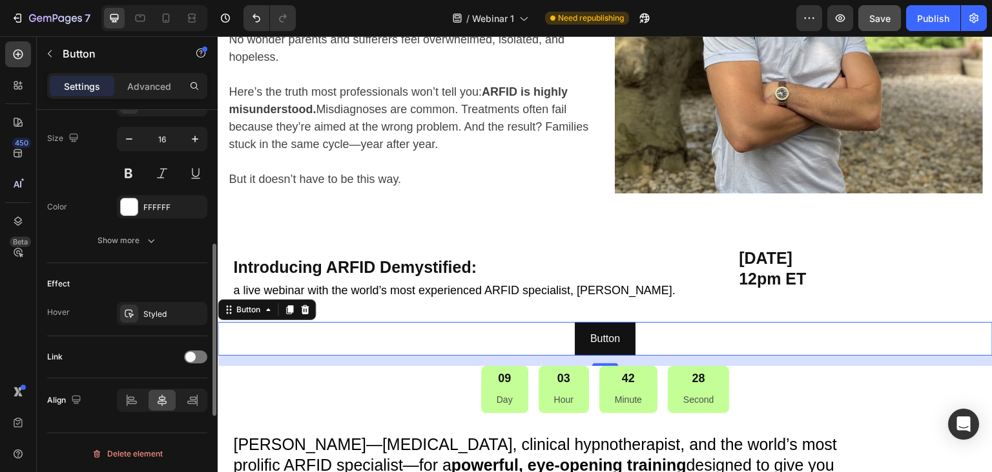
scroll to position [397, 0]
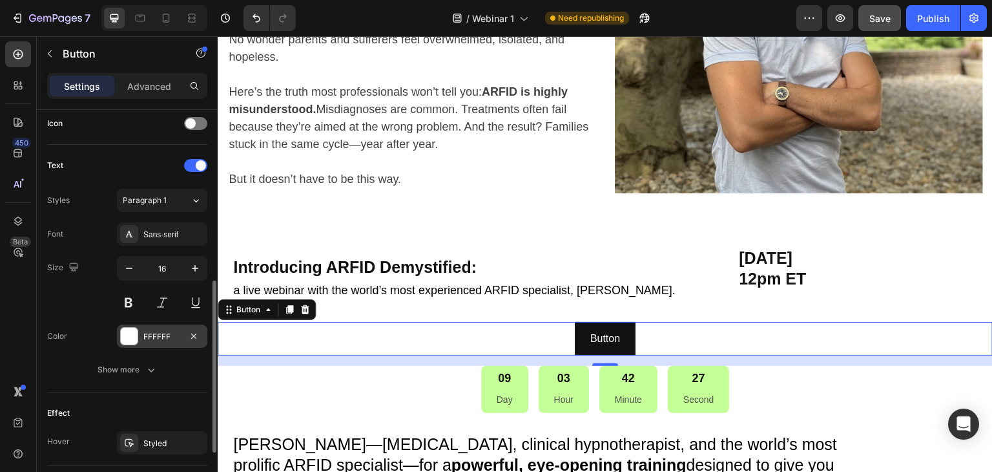
click at [125, 334] on div at bounding box center [129, 336] width 17 height 17
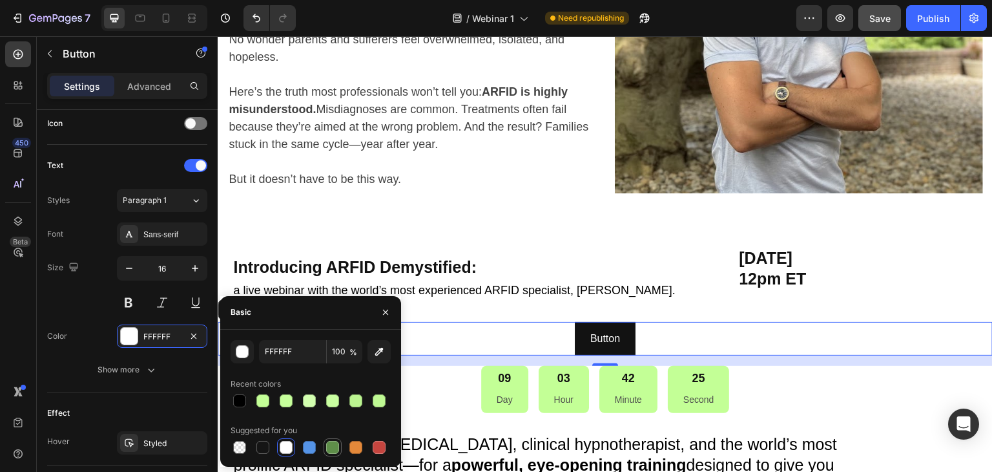
click at [334, 446] on div at bounding box center [332, 447] width 13 height 13
click at [334, 445] on div at bounding box center [332, 447] width 13 height 13
click at [237, 448] on div at bounding box center [239, 447] width 13 height 13
type input "000000"
type input "0"
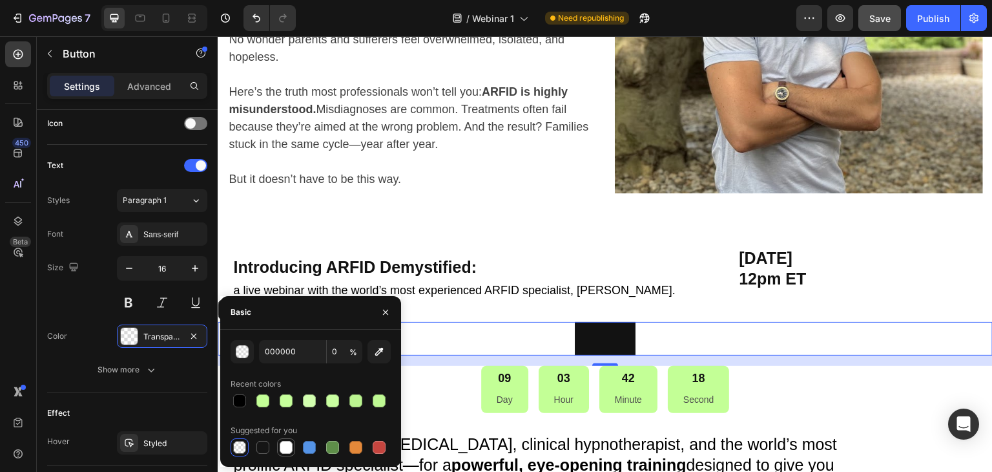
click at [288, 442] on div at bounding box center [286, 447] width 13 height 13
type input "FFFFFF"
type input "100"
click at [378, 403] on div at bounding box center [379, 400] width 13 height 13
click at [239, 400] on div at bounding box center [239, 400] width 13 height 13
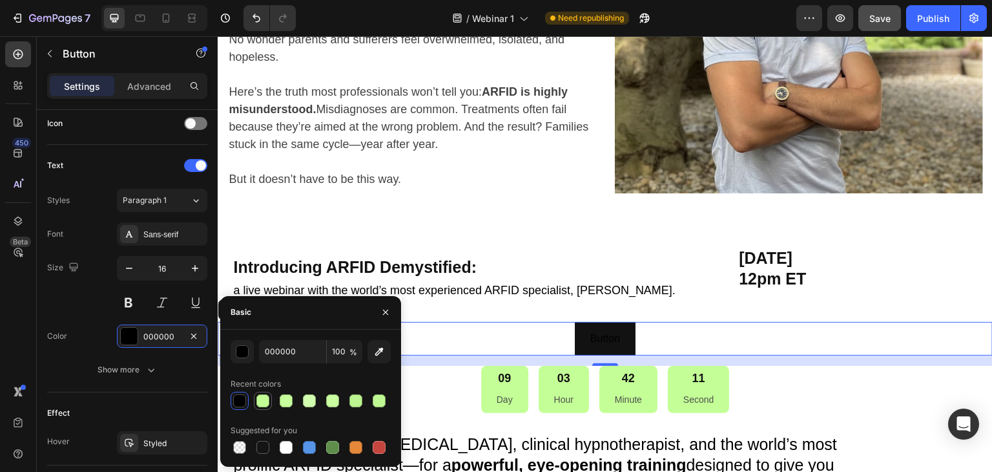
click at [262, 402] on div at bounding box center [262, 400] width 13 height 13
type input "C3FF96"
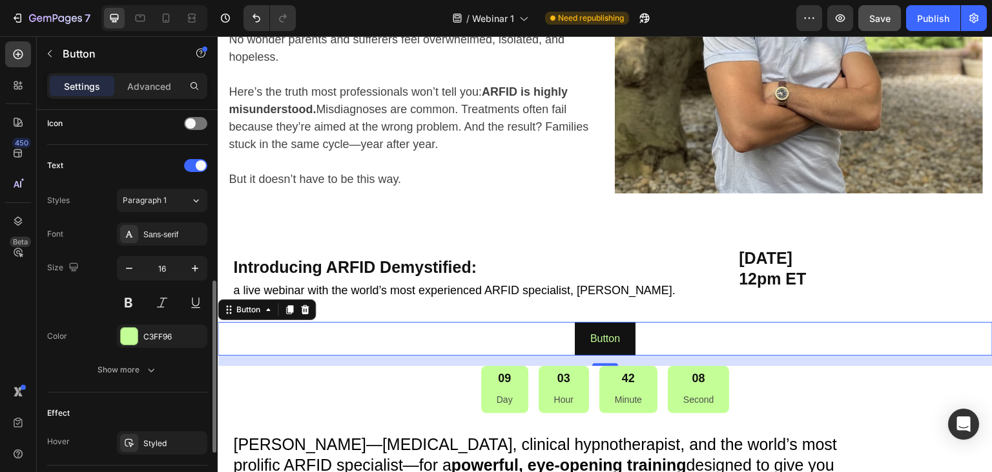
click at [105, 334] on div "Color C3FF96" at bounding box center [127, 335] width 160 height 23
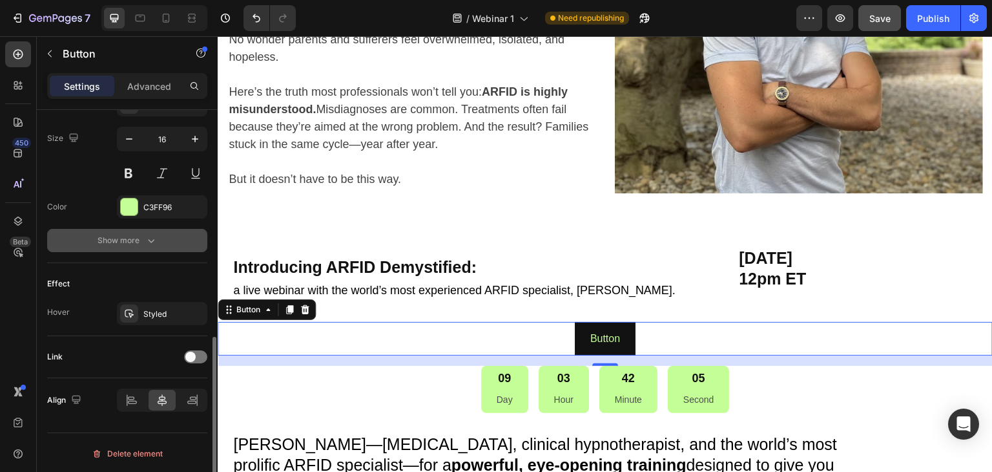
click at [145, 242] on icon "button" at bounding box center [151, 240] width 13 height 13
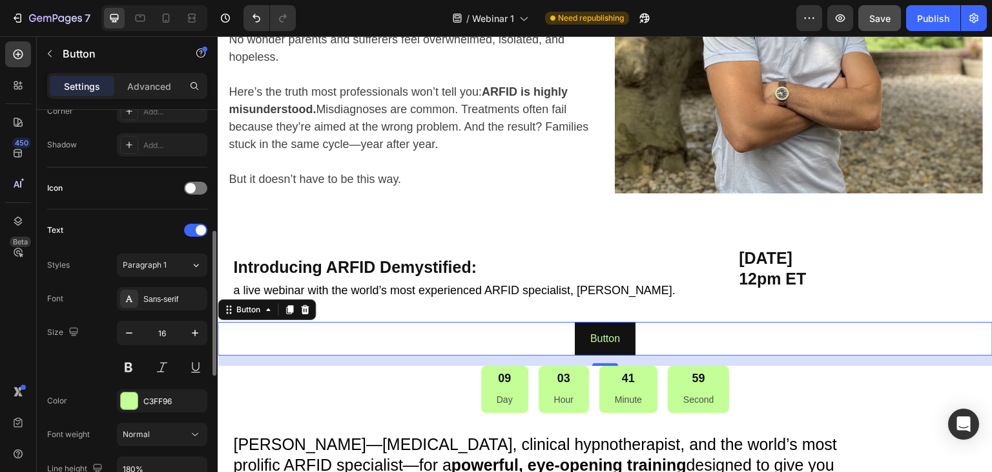
scroll to position [138, 0]
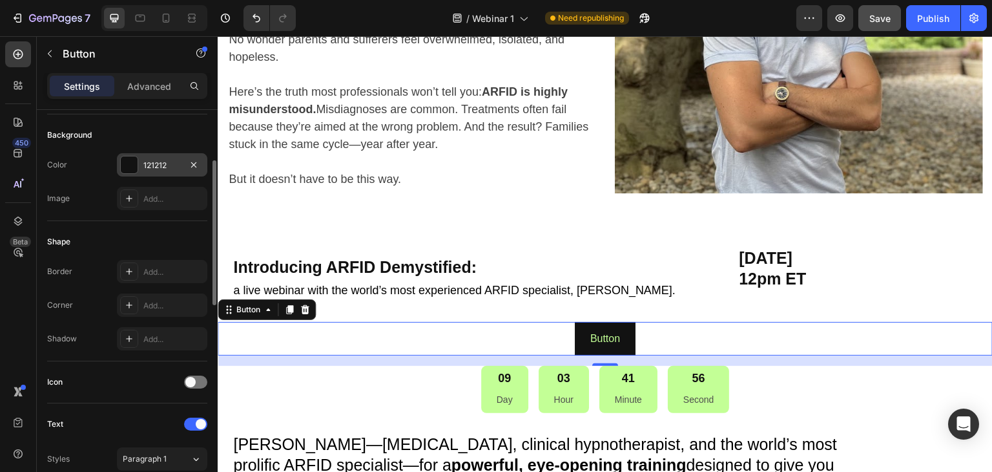
click at [132, 165] on div at bounding box center [129, 164] width 17 height 17
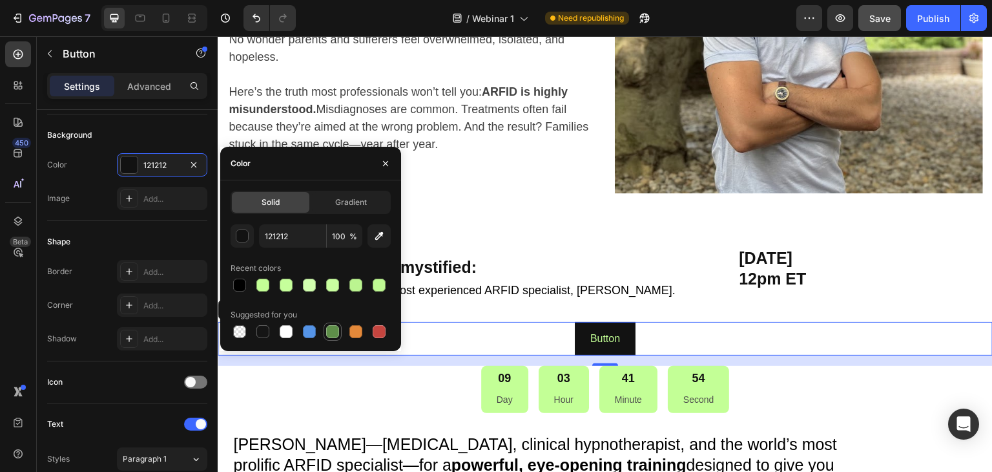
click at [328, 333] on div at bounding box center [332, 331] width 13 height 13
click at [241, 237] on div "button" at bounding box center [242, 236] width 13 height 13
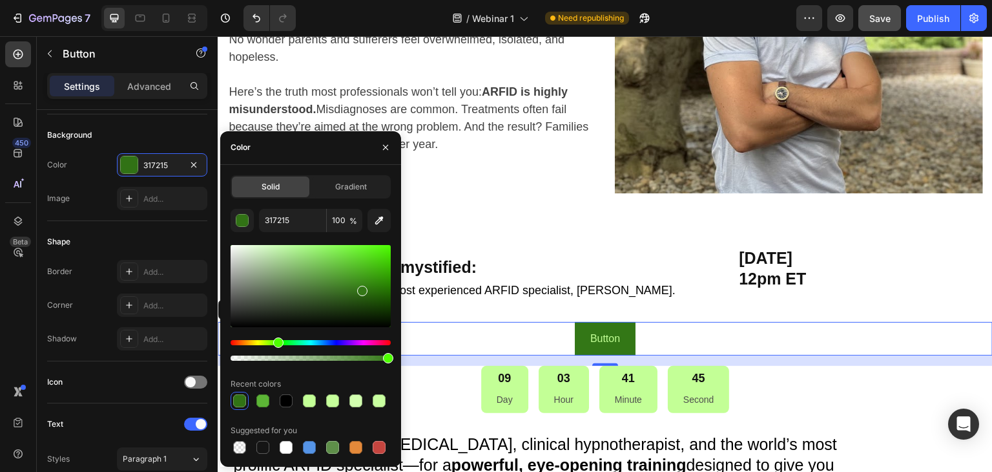
drag, startPoint x: 311, startPoint y: 284, endPoint x: 362, endPoint y: 287, distance: 50.5
click at [362, 287] on div at bounding box center [362, 291] width 10 height 10
type input "337716"
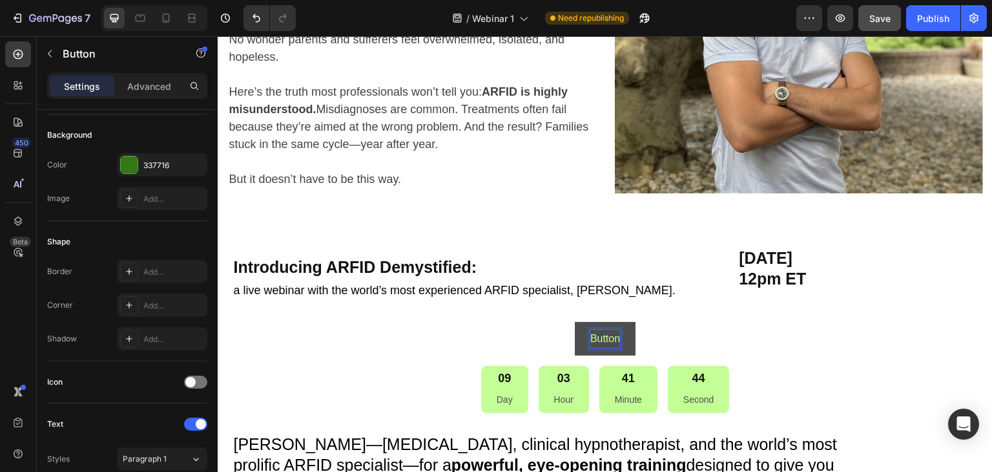
click at [614, 342] on p "Button" at bounding box center [605, 338] width 30 height 19
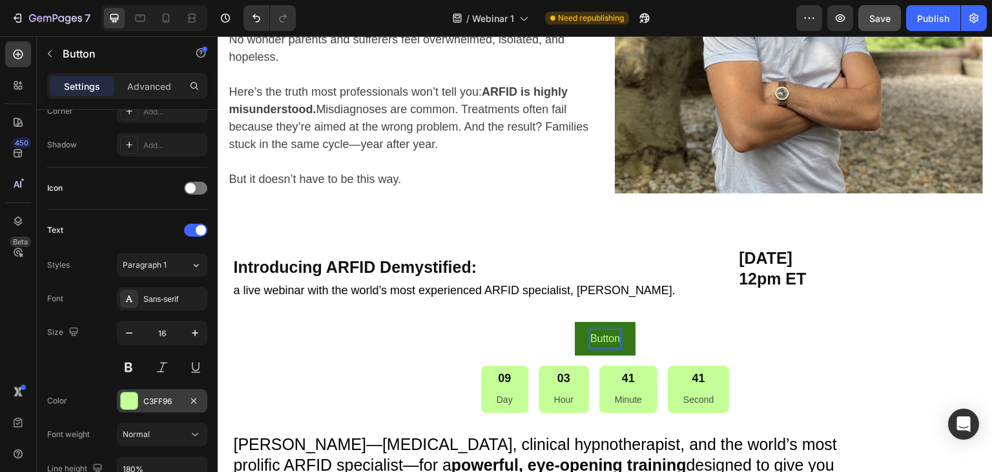
click at [132, 399] on div at bounding box center [129, 400] width 17 height 17
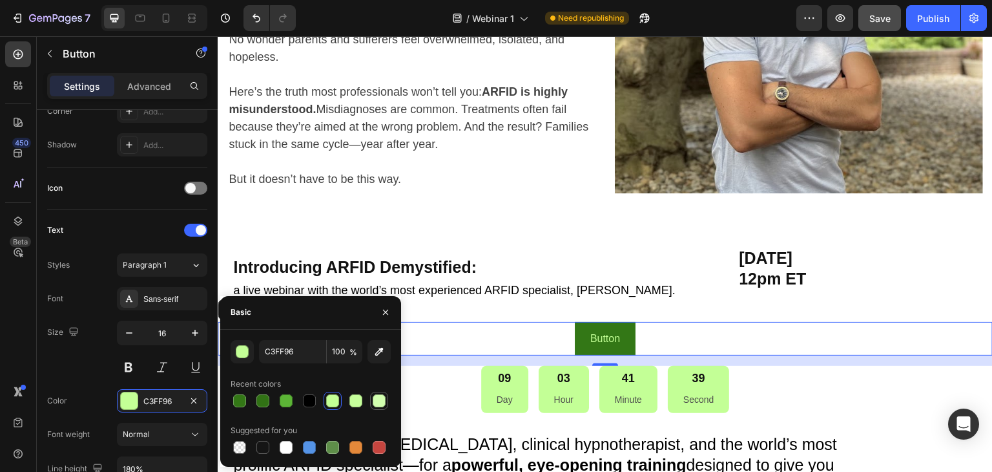
click at [380, 399] on div at bounding box center [379, 400] width 13 height 13
click at [286, 449] on div at bounding box center [286, 447] width 13 height 13
type input "FFFFFF"
click at [585, 335] on button "Button" at bounding box center [605, 339] width 61 height 34
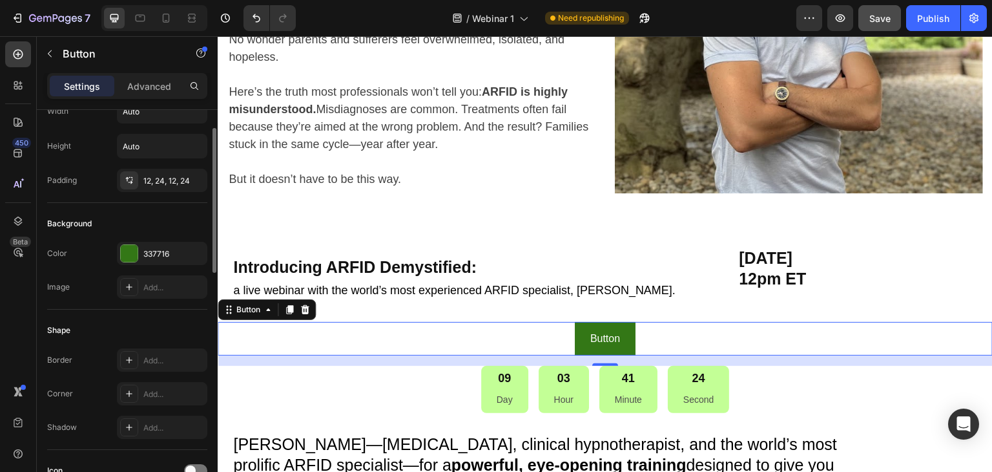
scroll to position [0, 0]
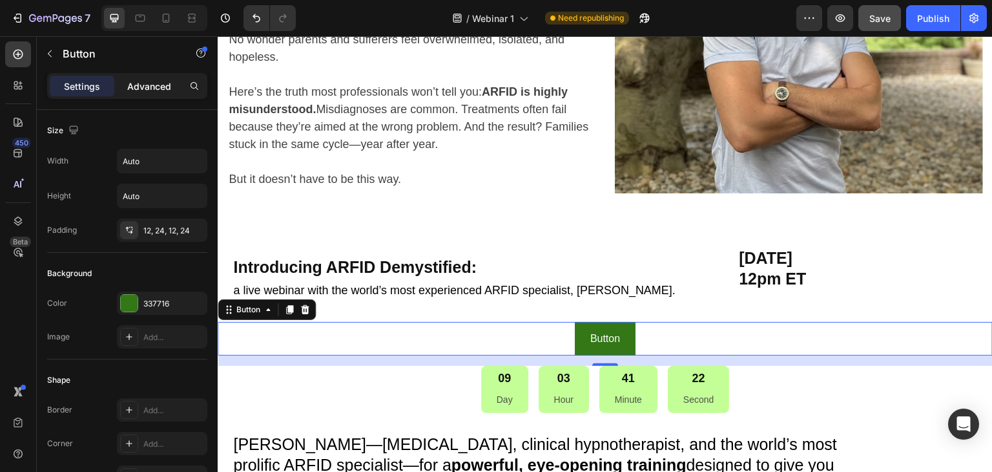
click at [164, 90] on p "Advanced" at bounding box center [149, 86] width 44 height 14
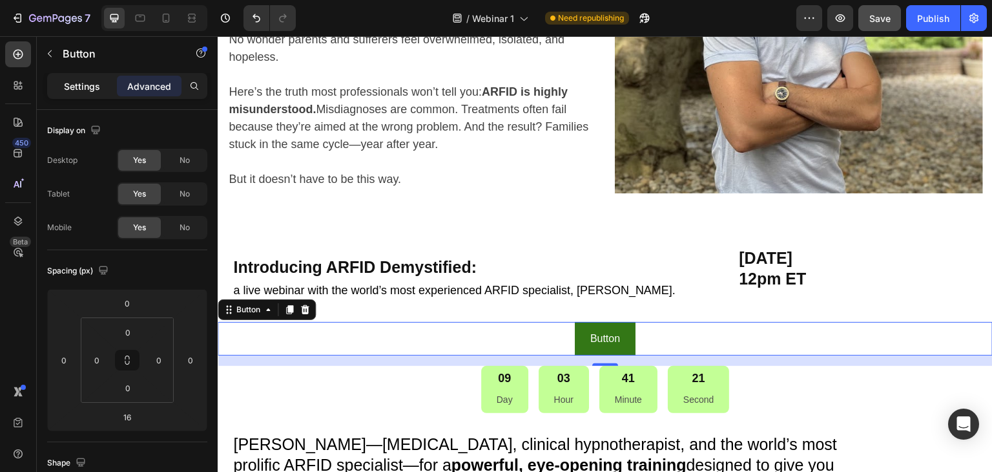
click at [77, 84] on p "Settings" at bounding box center [82, 86] width 36 height 14
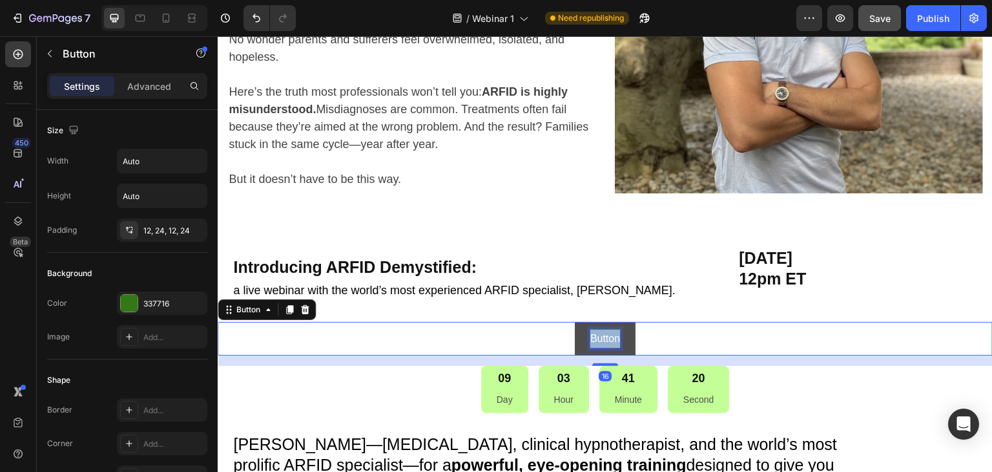
click at [604, 338] on p "Button" at bounding box center [605, 338] width 30 height 19
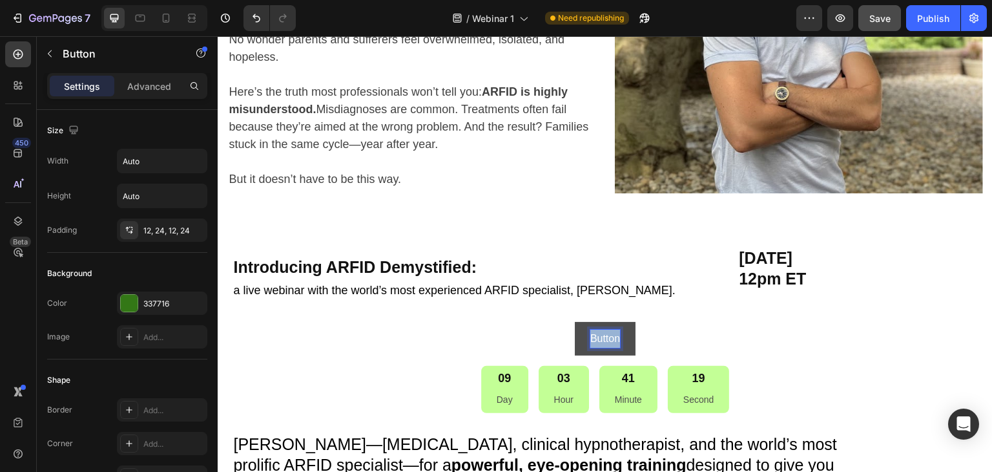
click at [604, 338] on p "Button" at bounding box center [605, 338] width 30 height 19
click at [570, 322] on button "Register" at bounding box center [605, 339] width 70 height 34
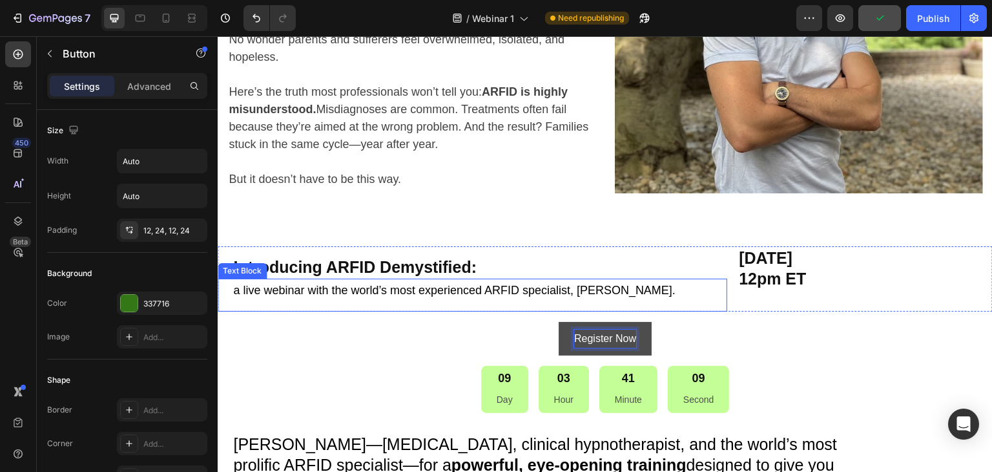
click at [611, 288] on p "a live webinar with the world’s most experienced ARFID specialist, Felix Econom…" at bounding box center [475, 290] width 484 height 21
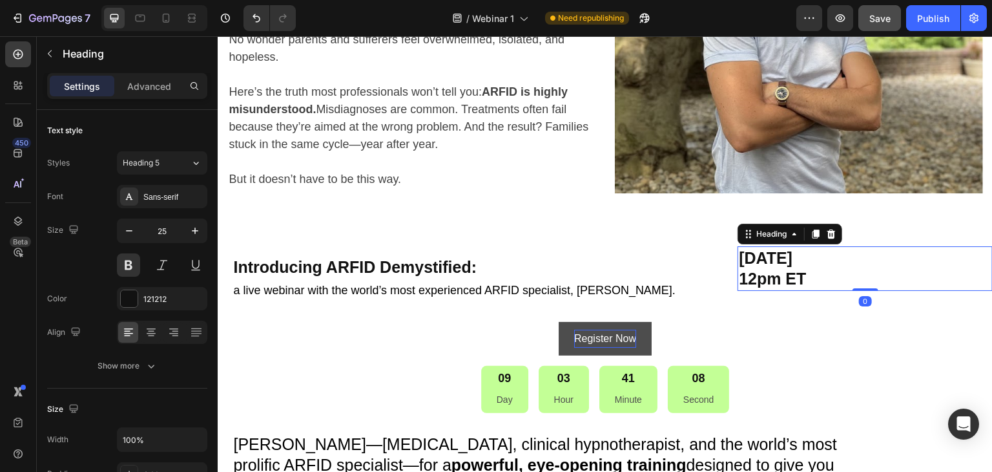
click at [809, 276] on h2 "Saturday September 6, 2025 12pm ET" at bounding box center [865, 268] width 255 height 45
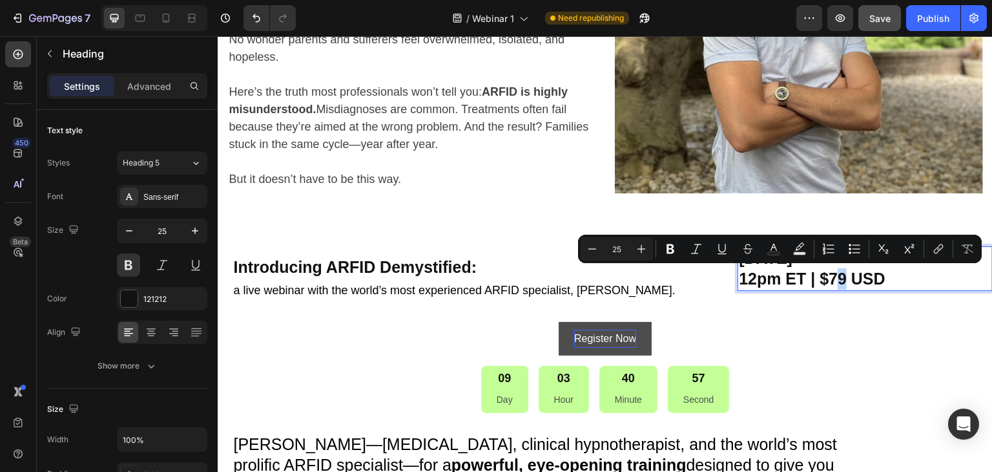
drag, startPoint x: 827, startPoint y: 282, endPoint x: 836, endPoint y: 278, distance: 9.0
click at [836, 278] on p "Saturday September 6, 2025 12pm ET | $79 USD" at bounding box center [865, 268] width 253 height 42
click at [831, 284] on p "Saturday September 6, 2025 12pm ET | $79 USD" at bounding box center [865, 268] width 253 height 42
drag, startPoint x: 837, startPoint y: 280, endPoint x: 826, endPoint y: 281, distance: 11.6
click at [826, 281] on p "Saturday September 6, 2025 12pm ET | $79 USD" at bounding box center [865, 268] width 253 height 42
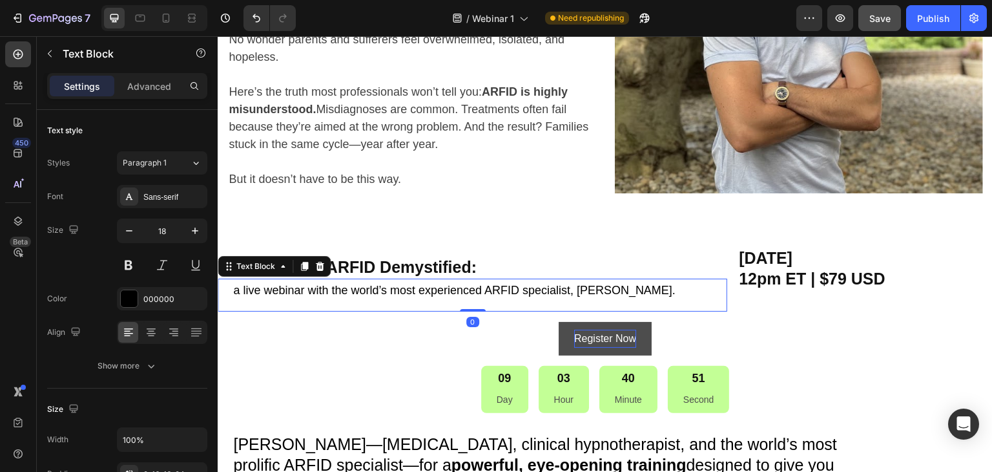
click at [398, 289] on p "a live webinar with the world’s most experienced ARFID specialist, Felix Econom…" at bounding box center [475, 290] width 484 height 21
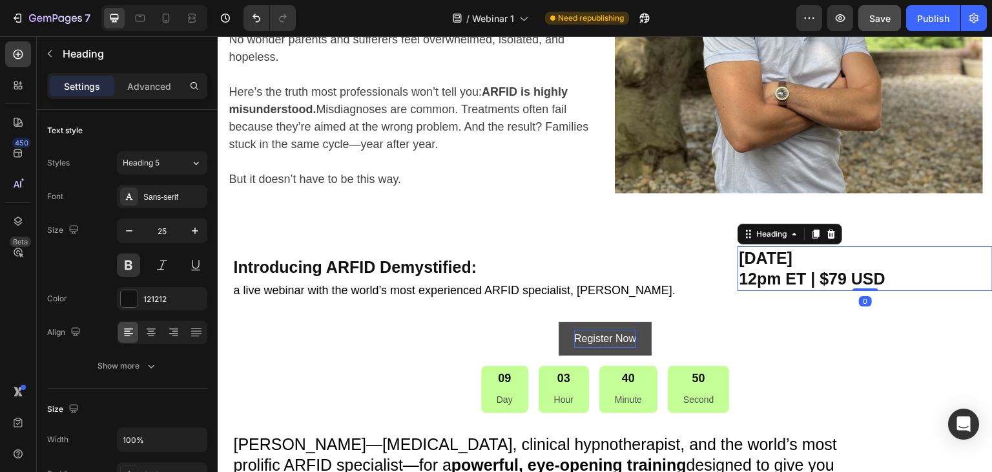
click at [786, 276] on p "Saturday September 6, 2025 12pm ET | $79 USD" at bounding box center [865, 268] width 253 height 42
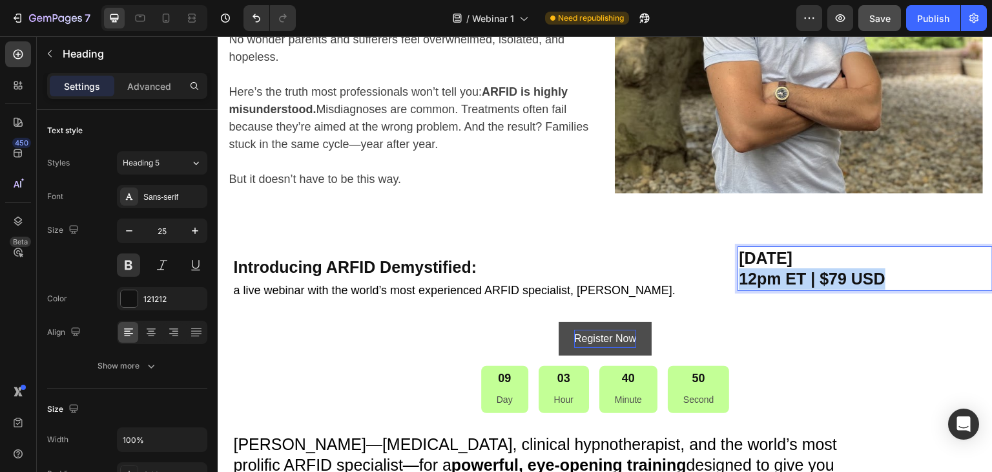
click at [786, 276] on p "Saturday September 6, 2025 12pm ET | $79 USD" at bounding box center [865, 268] width 253 height 42
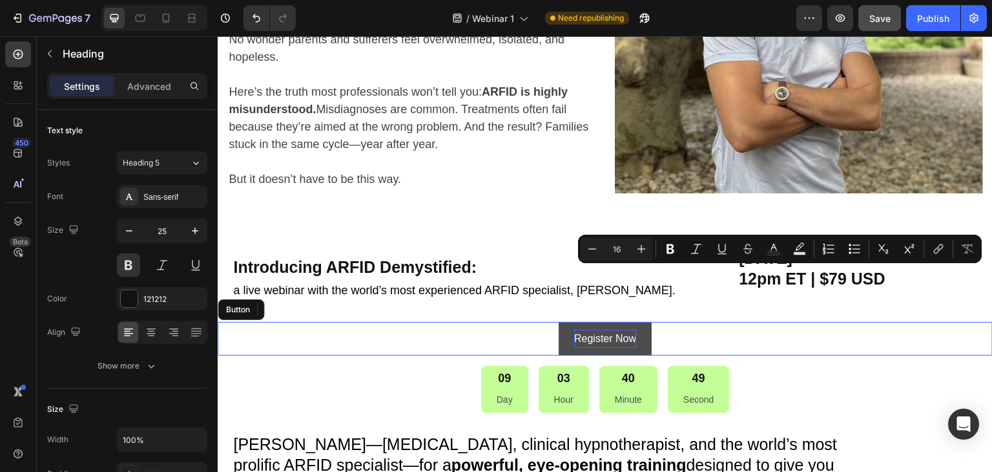
click at [800, 344] on div "Register Now Button" at bounding box center [605, 339] width 775 height 34
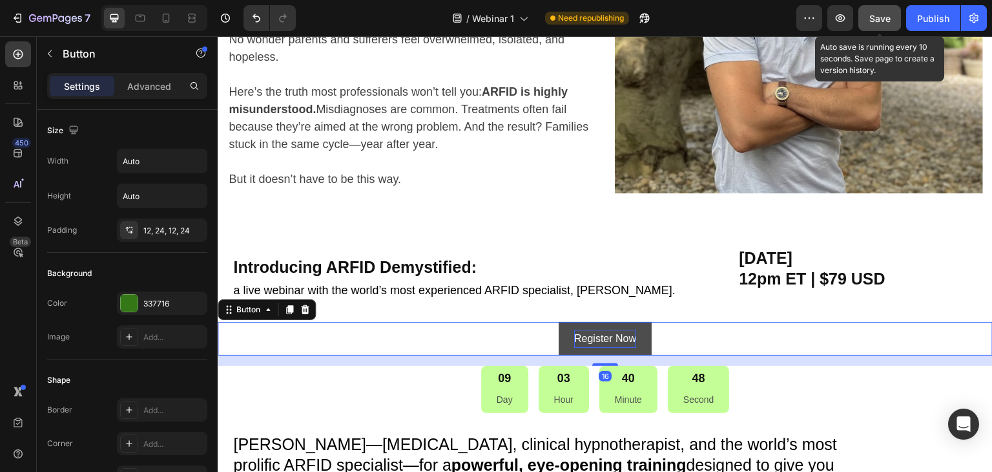
click at [887, 16] on span "Save" at bounding box center [879, 18] width 21 height 11
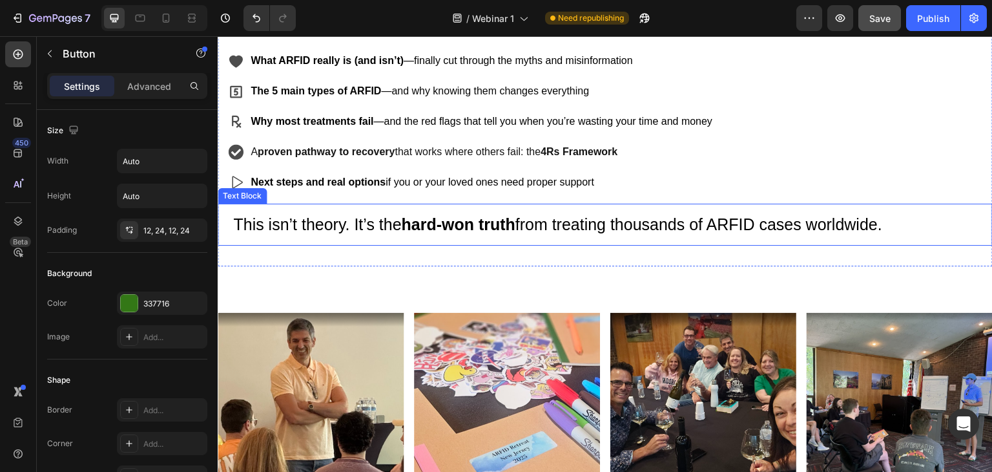
scroll to position [722, 0]
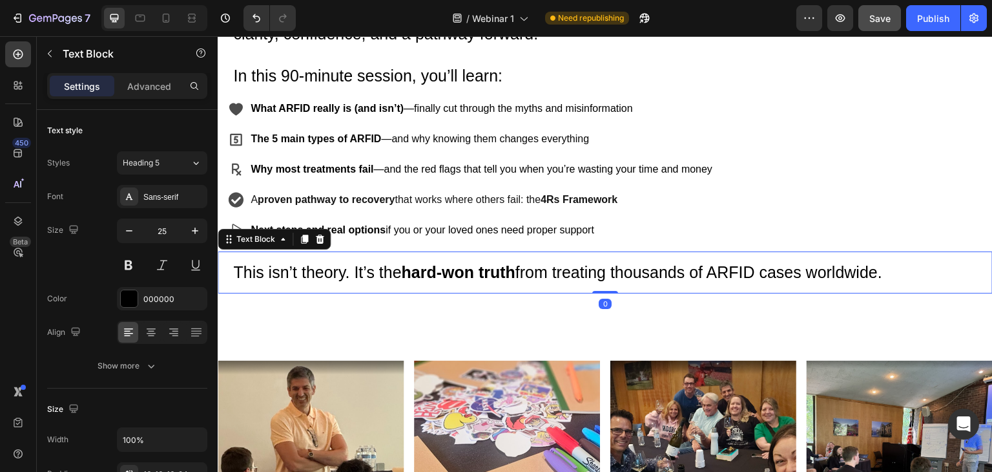
click at [602, 291] on div "This isn’t theory. It’s the hard-won truth from treating thousands of ARFID cas…" at bounding box center [605, 272] width 775 height 42
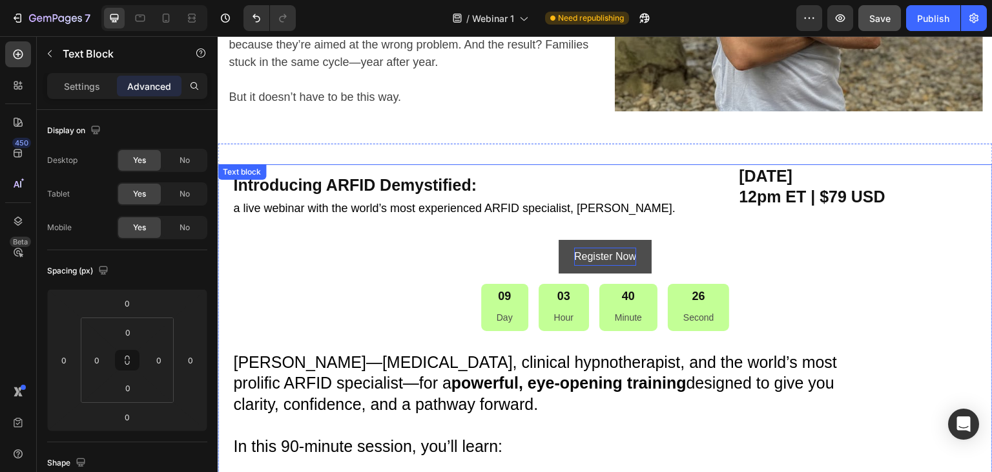
scroll to position [270, 0]
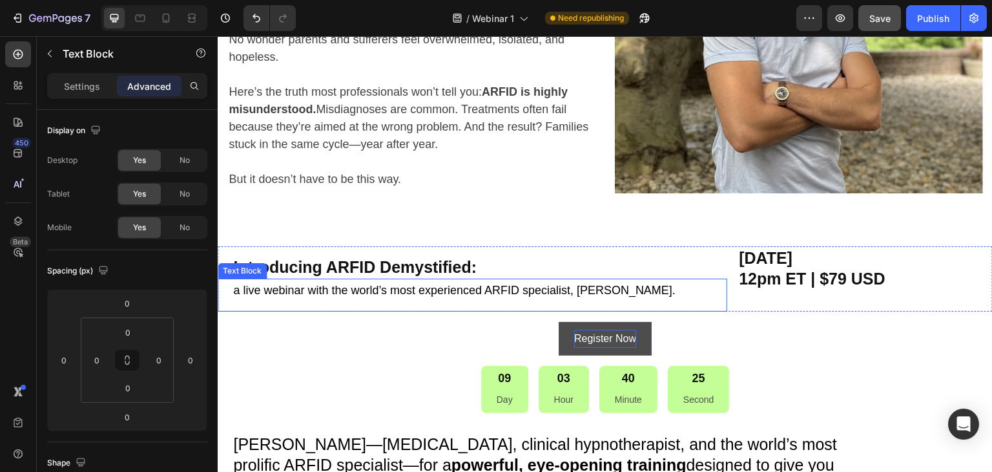
click at [397, 293] on p "a live webinar with the world’s most experienced ARFID specialist, Felix Econom…" at bounding box center [475, 290] width 484 height 21
click at [305, 271] on div at bounding box center [304, 266] width 16 height 16
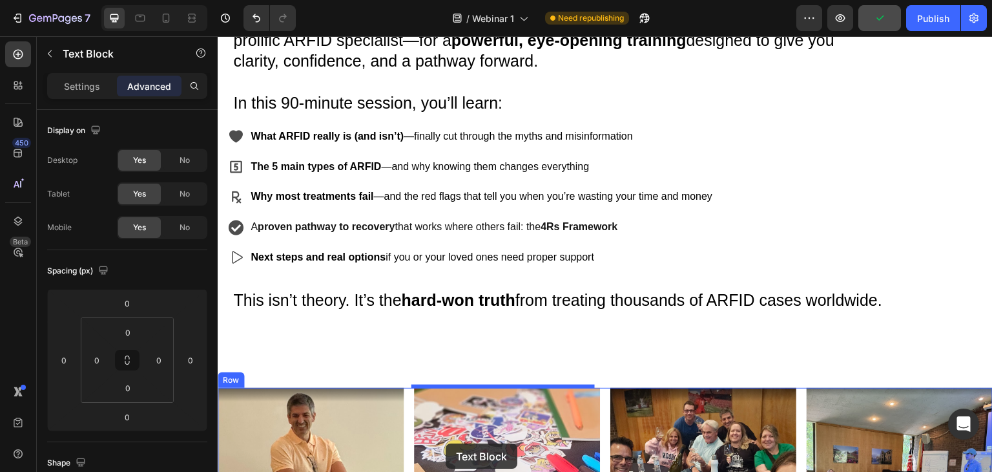
scroll to position [775, 0]
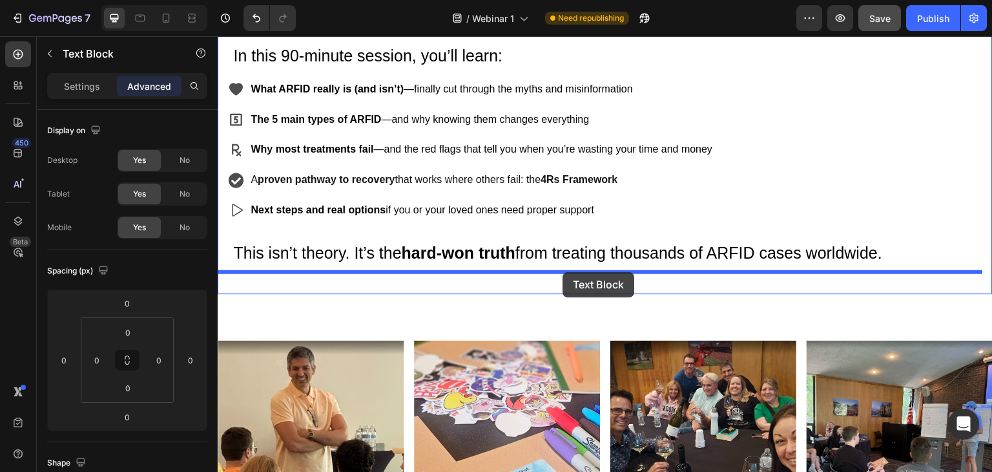
drag, startPoint x: 463, startPoint y: 315, endPoint x: 563, endPoint y: 272, distance: 108.5
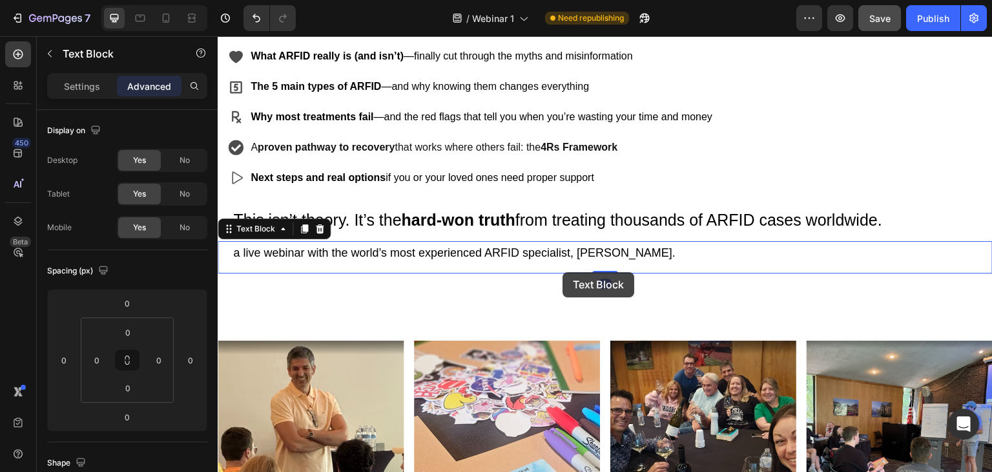
scroll to position [742, 0]
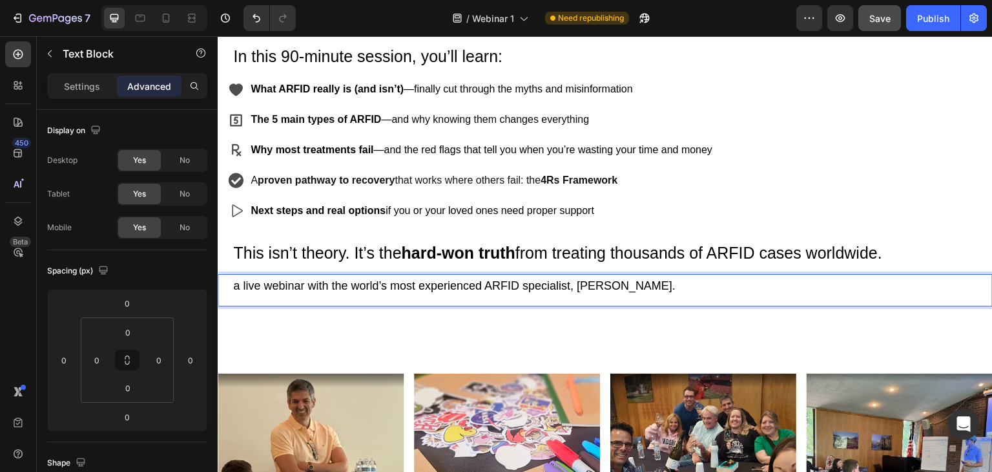
click at [439, 289] on p "a live webinar with the world’s most experienced ARFID specialist, Felix Econom…" at bounding box center [607, 285] width 749 height 21
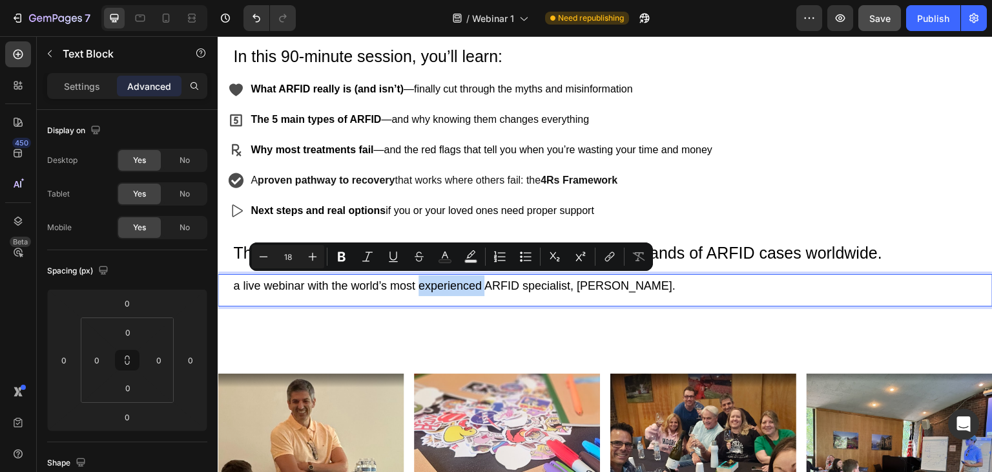
click at [439, 288] on p "a live webinar with the world’s most experienced ARFID specialist, Felix Econom…" at bounding box center [607, 285] width 749 height 21
click at [442, 288] on p "a live webinar with the world’s most experienced ARFID specialist, Felix Econom…" at bounding box center [607, 285] width 749 height 21
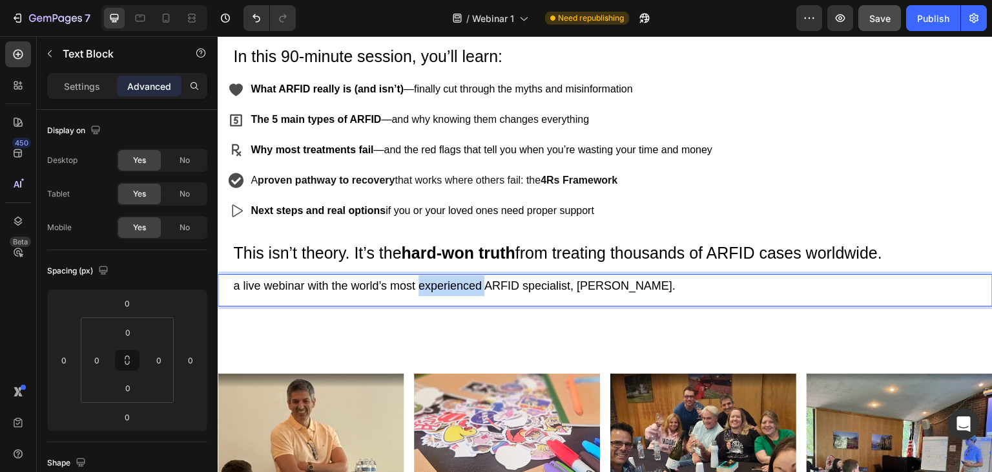
click at [442, 288] on p "a live webinar with the world’s most experienced ARFID specialist, Felix Econom…" at bounding box center [607, 285] width 749 height 21
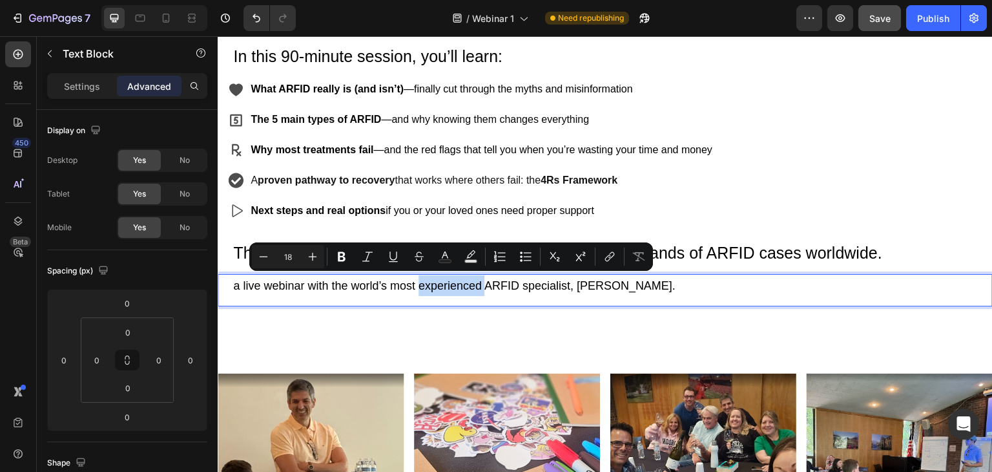
click at [442, 289] on p "a live webinar with the world’s most experienced ARFID specialist, Felix Econom…" at bounding box center [607, 285] width 749 height 21
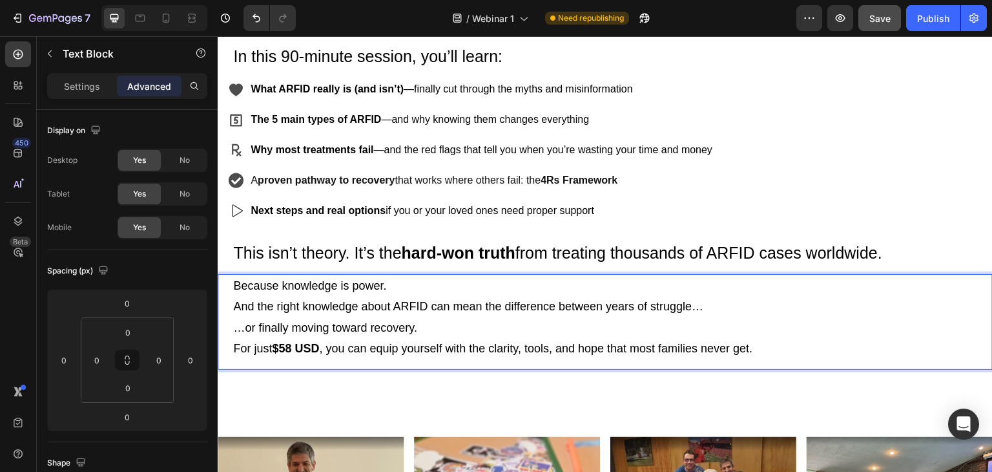
click at [233, 282] on p "Because knowledge is power. And the right knowledge about ARFID can mean the di…" at bounding box center [607, 306] width 749 height 63
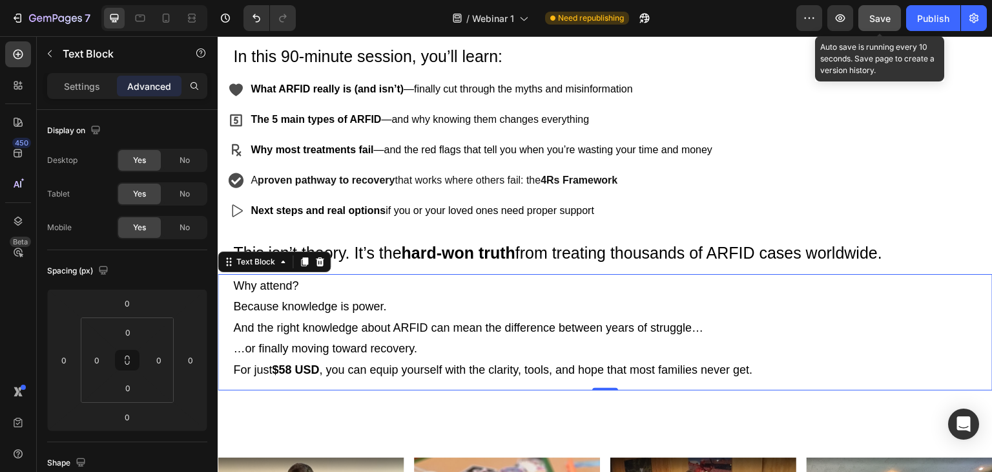
click at [886, 21] on span "Save" at bounding box center [879, 18] width 21 height 11
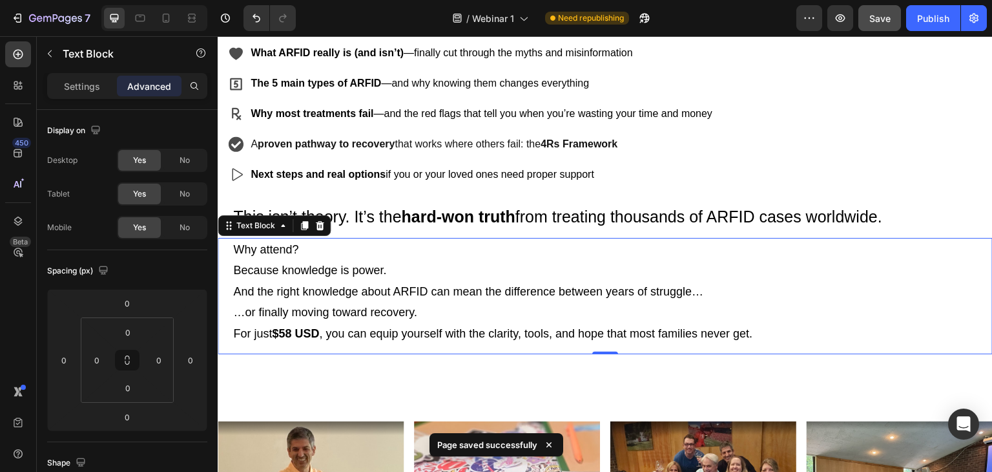
scroll to position [806, 0]
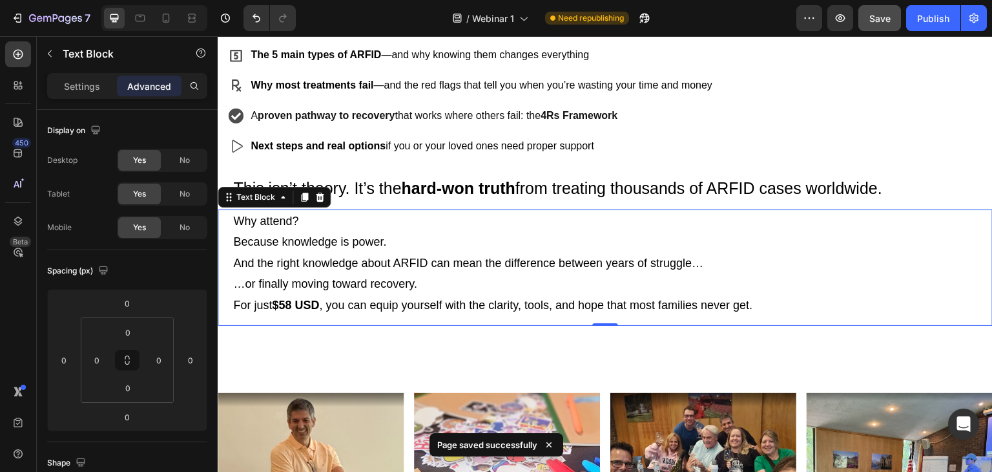
click at [287, 306] on strong "$58 USD" at bounding box center [295, 304] width 47 height 13
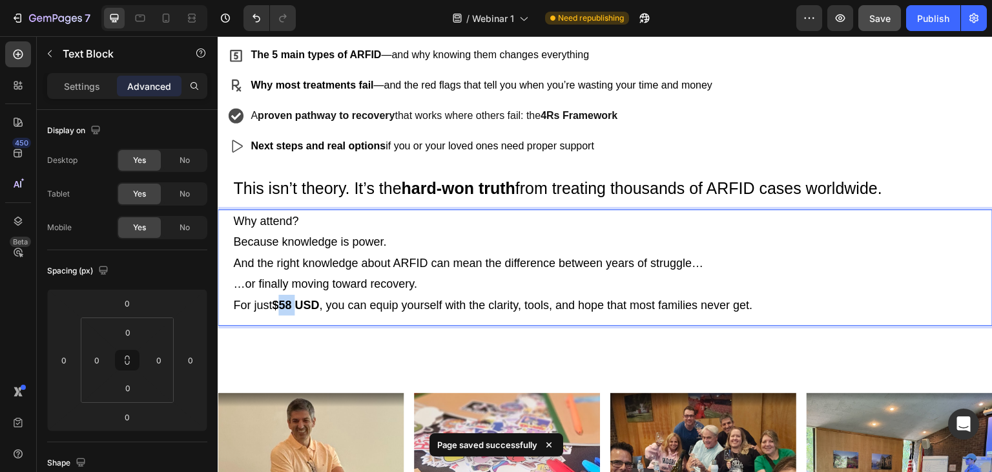
click at [287, 306] on strong "$58 USD" at bounding box center [295, 304] width 47 height 13
click at [840, 255] on p "Because knowledge is power. And the right knowledge about ARFID can mean the di…" at bounding box center [607, 262] width 749 height 63
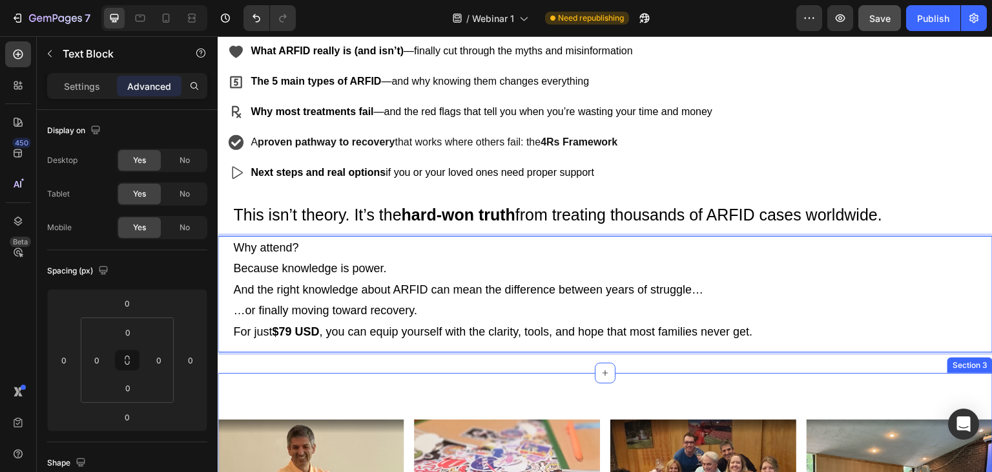
scroll to position [742, 0]
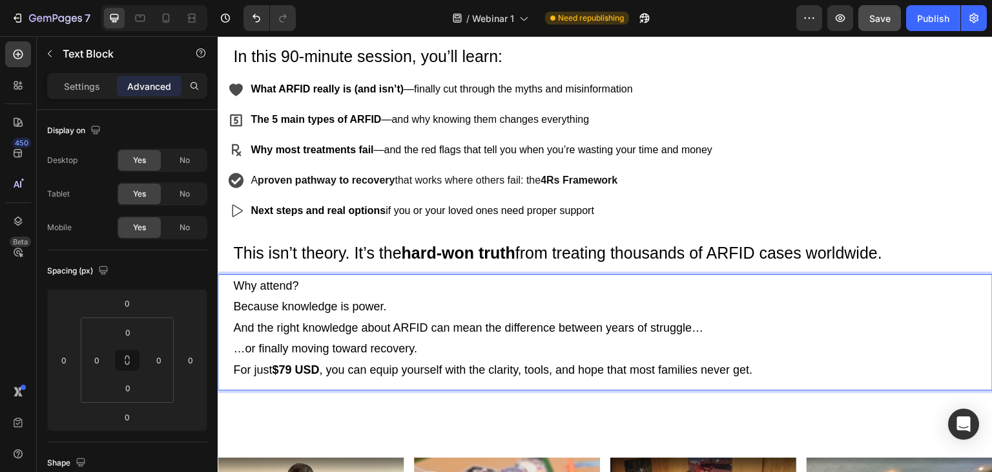
click at [285, 368] on strong "$79 USD" at bounding box center [295, 369] width 47 height 13
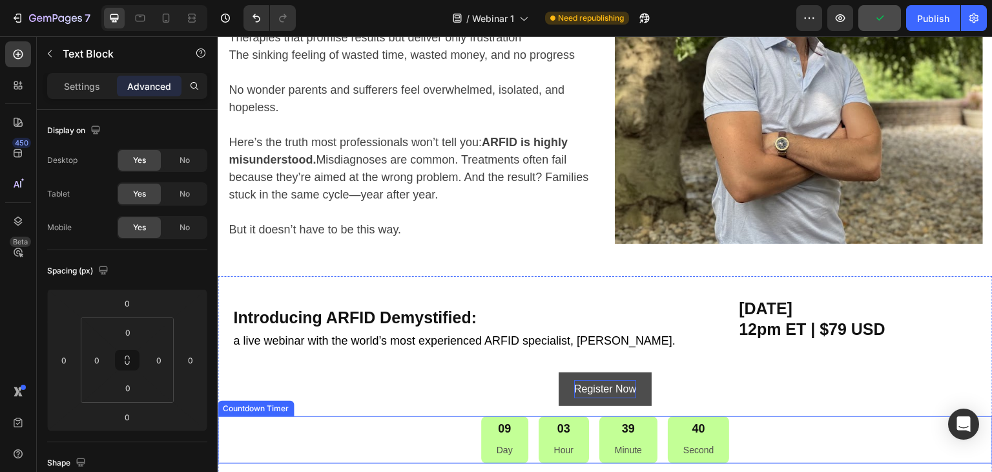
scroll to position [289, 0]
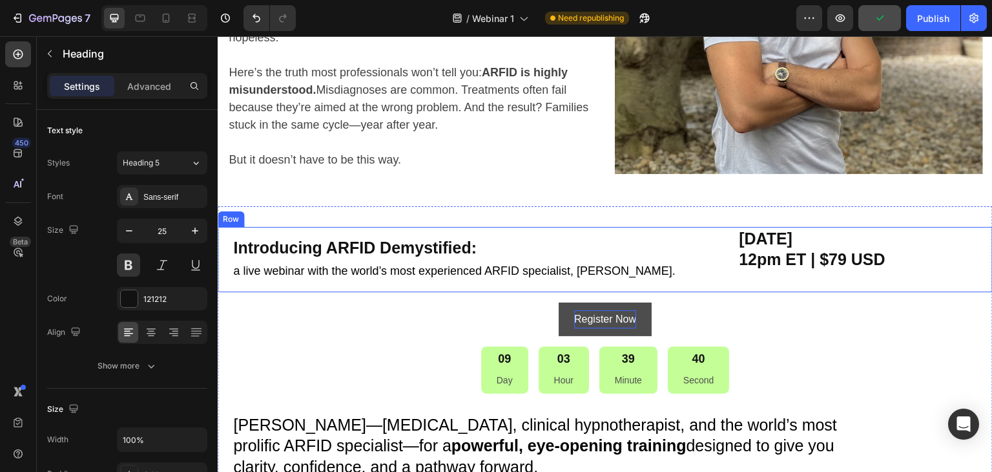
click at [831, 269] on h2 "Saturday September 6, 2025 12pm ET | $79 USD" at bounding box center [865, 249] width 255 height 45
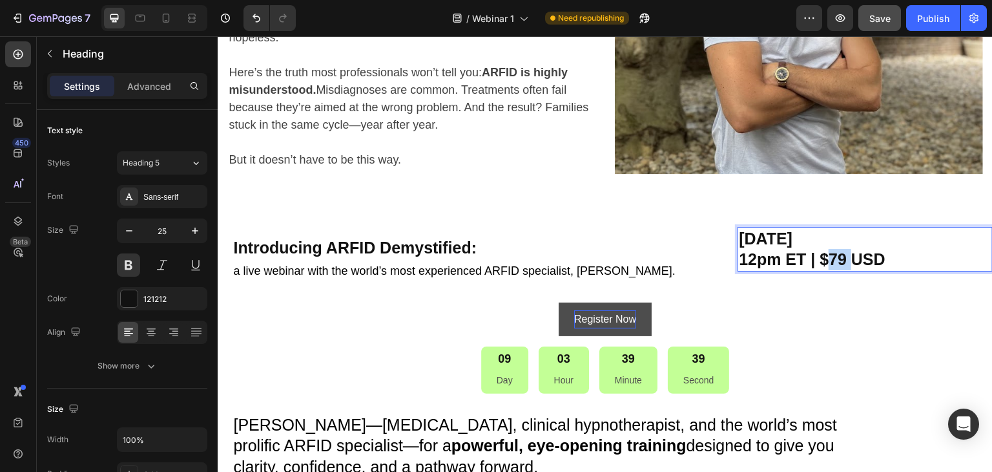
click at [831, 263] on p "Saturday September 6, 2025 12pm ET | $79 USD" at bounding box center [865, 249] width 253 height 42
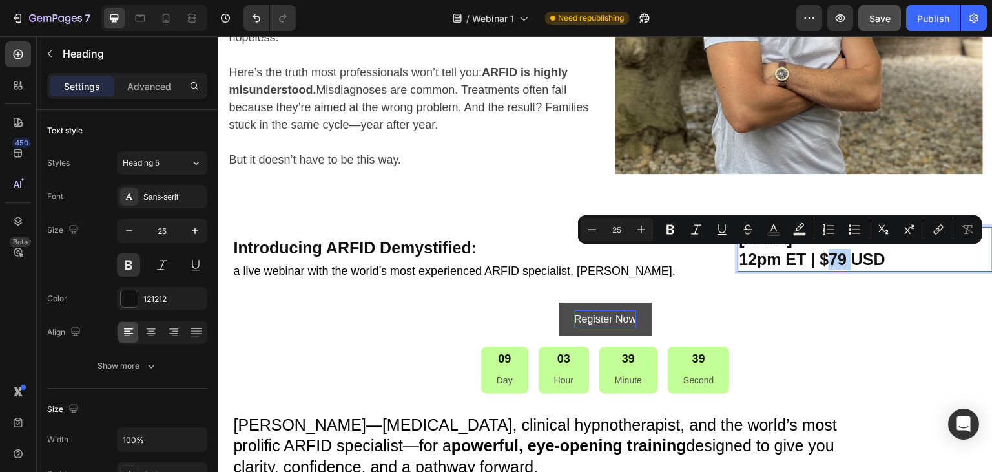
click at [831, 262] on p "Saturday September 6, 2025 12pm ET | $79 USD" at bounding box center [865, 249] width 253 height 42
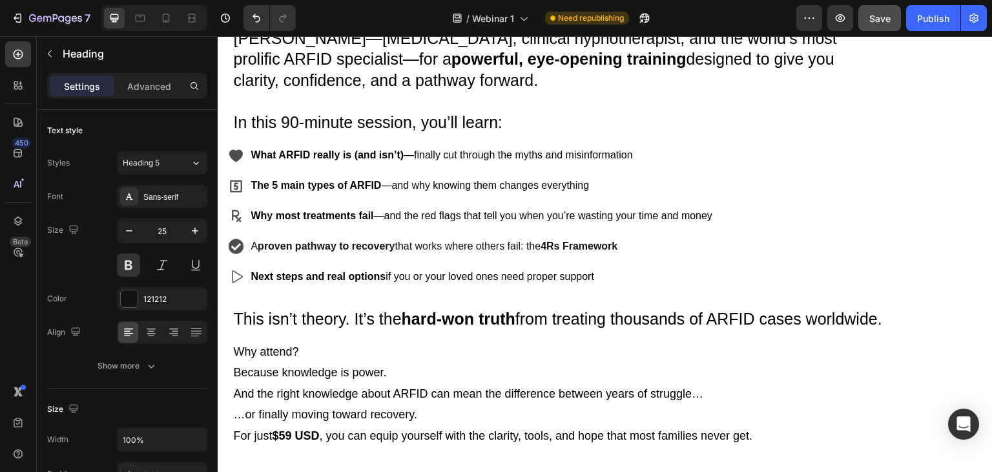
scroll to position [806, 0]
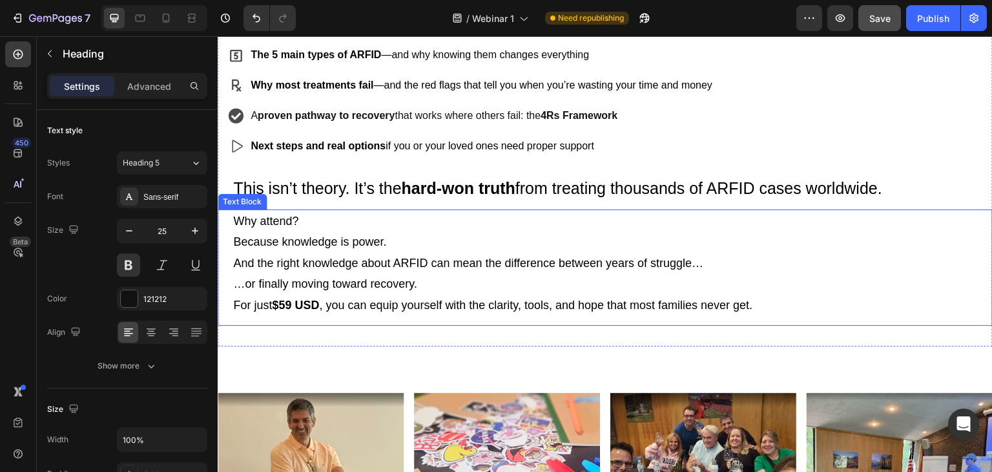
click at [297, 309] on strong "$59 USD" at bounding box center [295, 304] width 47 height 13
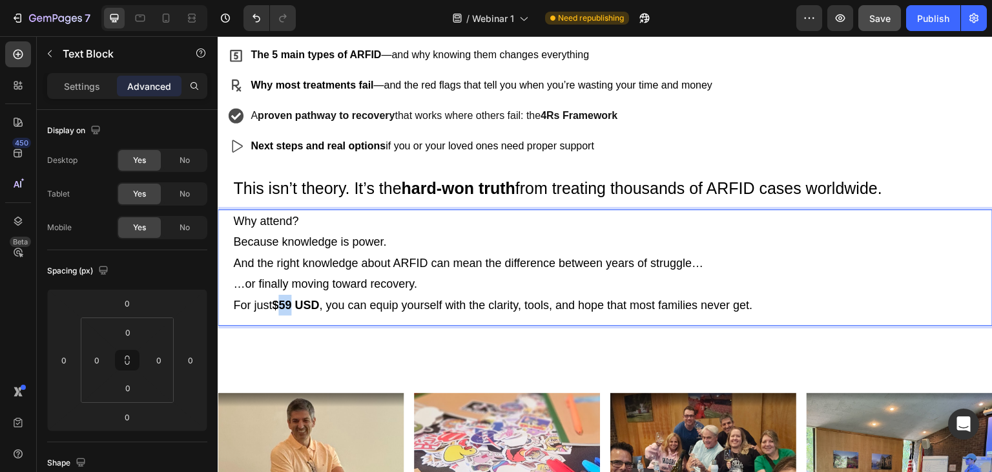
click at [287, 304] on strong "$59 USD" at bounding box center [295, 304] width 47 height 13
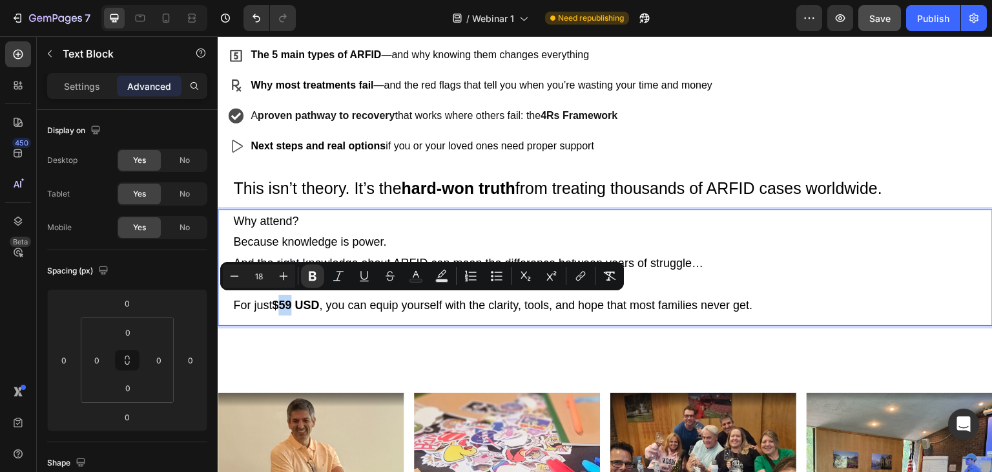
click at [287, 304] on strong "$59 USD" at bounding box center [295, 304] width 47 height 13
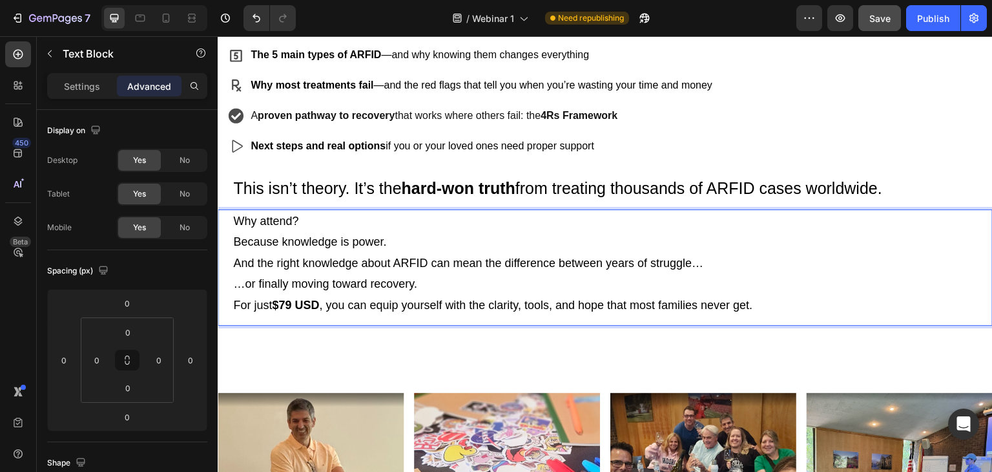
click at [447, 273] on p "Because knowledge is power. And the right knowledge about ARFID can mean the di…" at bounding box center [607, 262] width 749 height 63
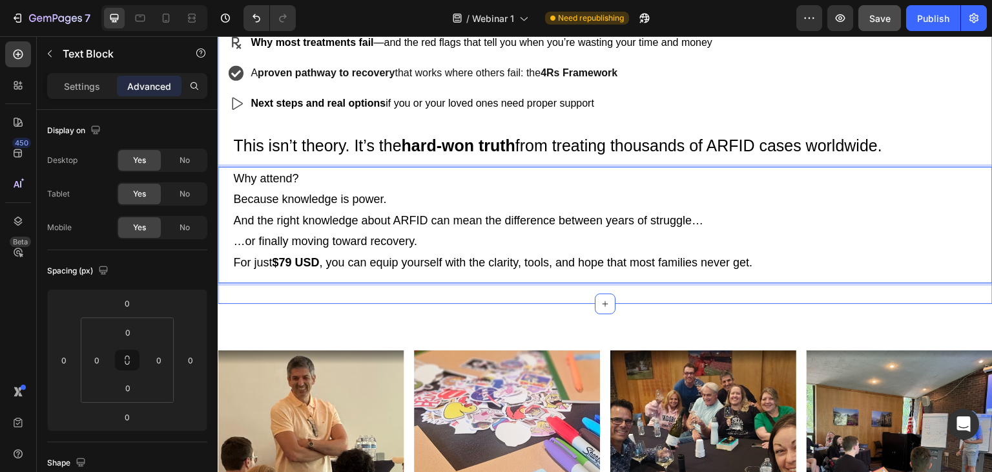
scroll to position [871, 0]
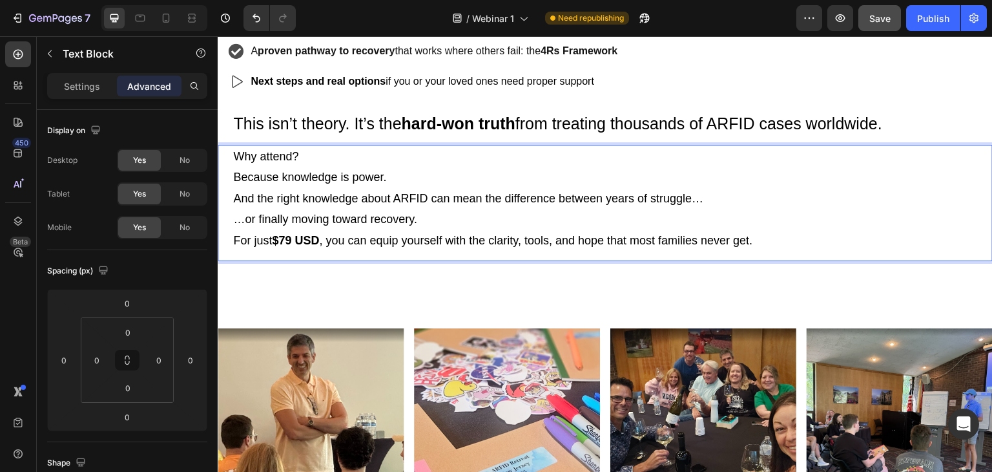
click at [771, 241] on p "For just $79 USD , you can equip yourself with the clarity, tools, and hope tha…" at bounding box center [607, 240] width 749 height 21
click at [788, 244] on p "For just $79 USD , you can equip yourself with the clarity, tools, and hope tha…" at bounding box center [607, 240] width 749 height 21
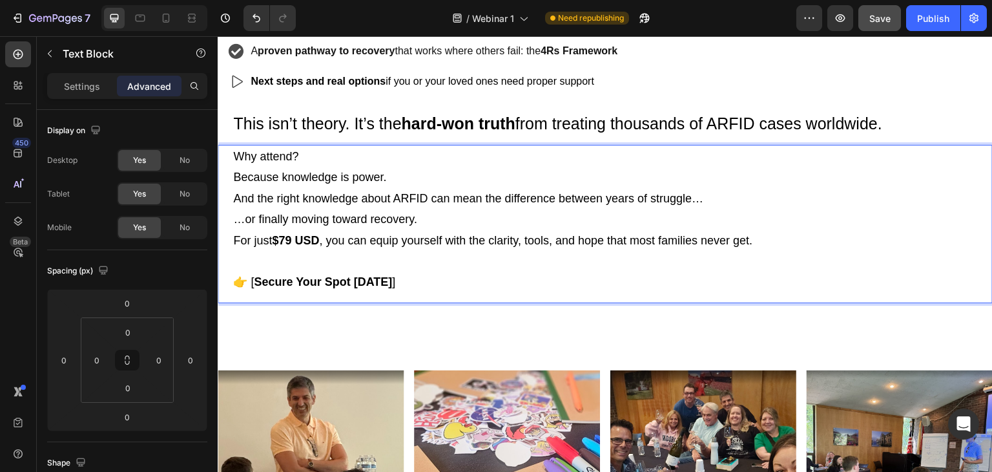
click at [300, 257] on p "Rich Text Editor. Editing area: main" at bounding box center [607, 261] width 749 height 21
drag, startPoint x: 255, startPoint y: 278, endPoint x: 276, endPoint y: 274, distance: 21.7
click at [256, 278] on p "👉 [ Secure Your Spot Today ]" at bounding box center [607, 281] width 749 height 21
click at [422, 284] on p "👉 Secure Your Spot Today ]" at bounding box center [607, 281] width 749 height 21
click at [338, 265] on p "Rich Text Editor. Editing area: main" at bounding box center [607, 261] width 749 height 21
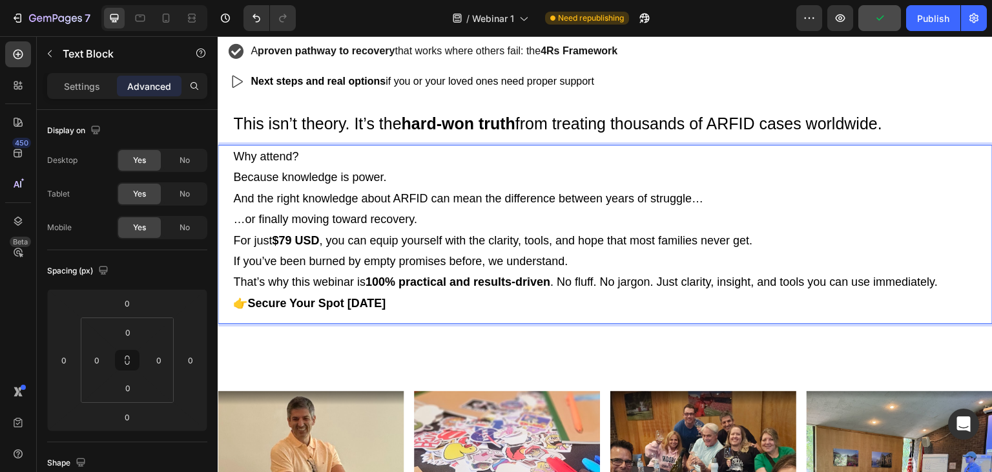
click at [601, 256] on p "If you’ve been burned by empty promises before, we understand. That’s why this …" at bounding box center [607, 272] width 749 height 42
click at [480, 260] on p "If you’ve been burned by empty promises before, we understand. That’s why this …" at bounding box center [607, 272] width 749 height 42
click at [562, 283] on p "If you’ve been burned by empty promises before when it comes to ARFID, we under…" at bounding box center [607, 272] width 749 height 42
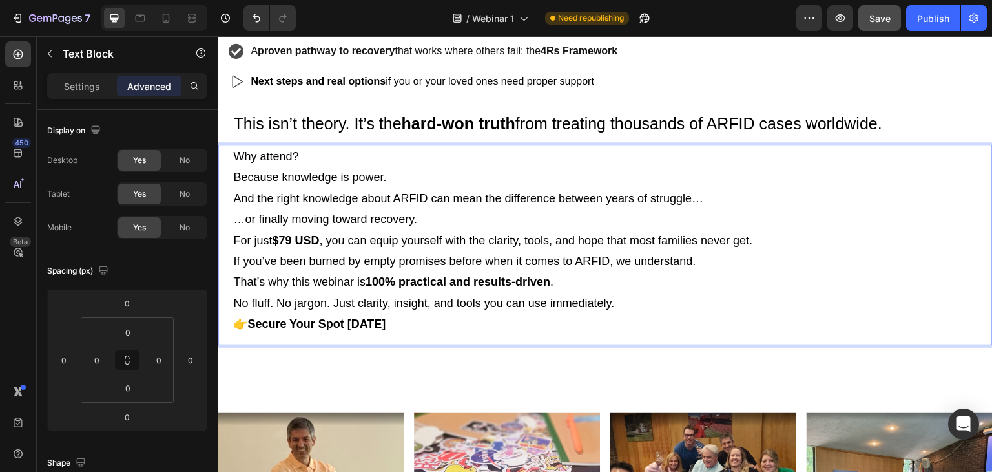
click at [632, 306] on p "No fluff. No jargon. Just clarity, insight, and tools you can use immediately." at bounding box center [607, 303] width 749 height 21
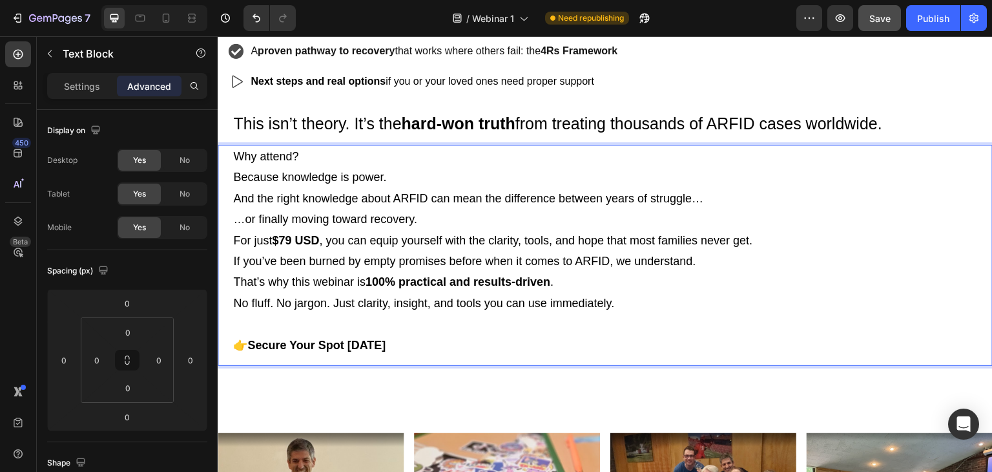
click at [315, 151] on p "Why attend?" at bounding box center [607, 156] width 749 height 21
click at [432, 176] on p "Because knowledge is power. And the right knowledge about ARFID can mean the di…" at bounding box center [607, 198] width 749 height 63
click at [435, 226] on p "Because knowledge is power. And the right knowledge about ARFID can mean the di…" at bounding box center [607, 198] width 749 height 63
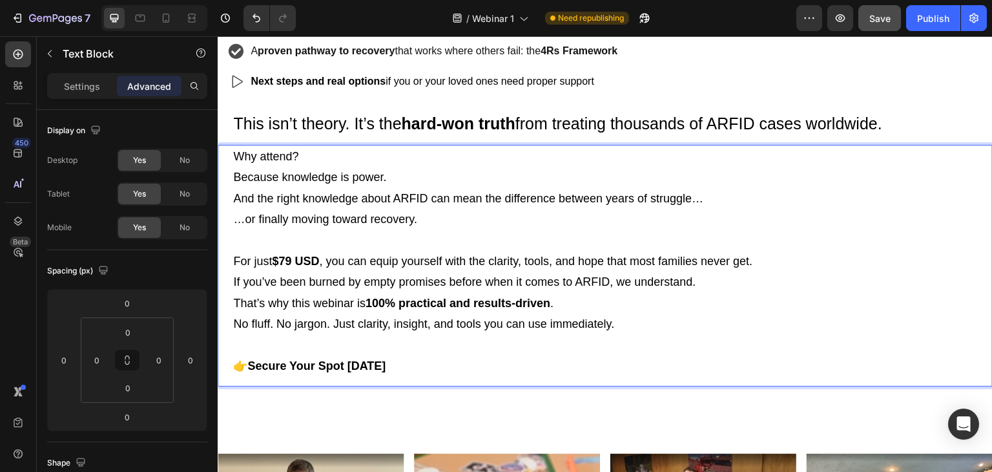
click at [776, 264] on p "For just $79 USD , you can equip yourself with the clarity, tools, and hope tha…" at bounding box center [607, 261] width 749 height 21
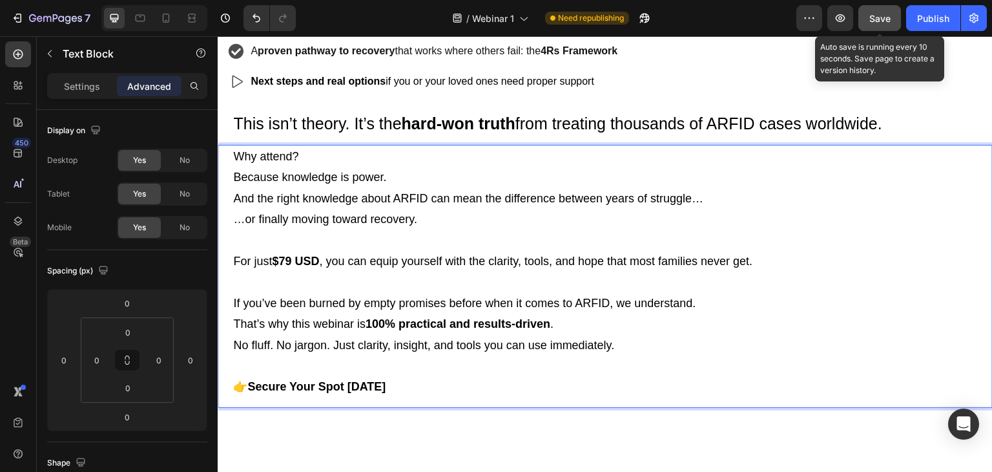
click at [878, 24] on div "Save" at bounding box center [879, 19] width 21 height 14
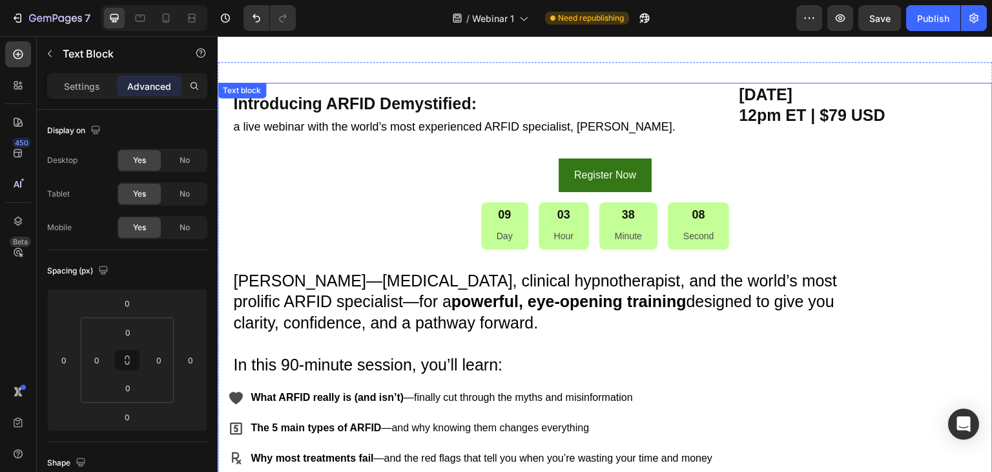
scroll to position [323, 0]
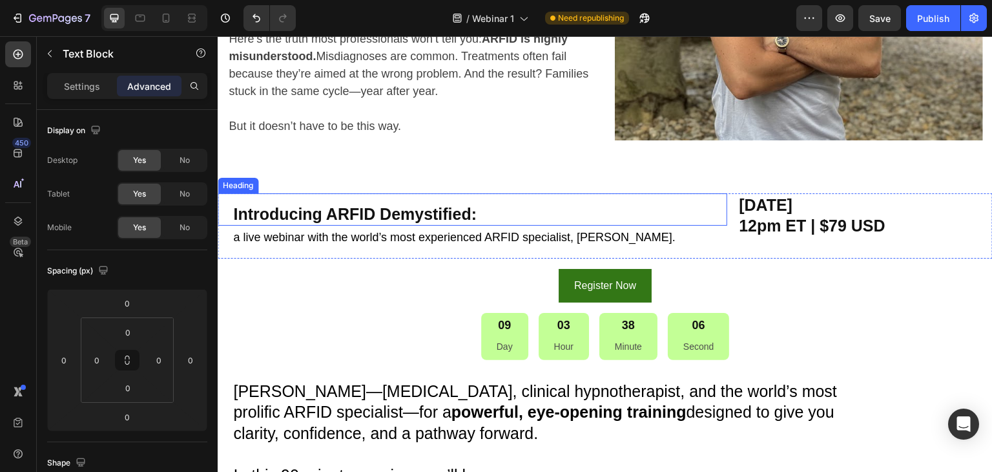
click at [366, 208] on strong "Introducing ARFID Demystified:" at bounding box center [355, 214] width 244 height 18
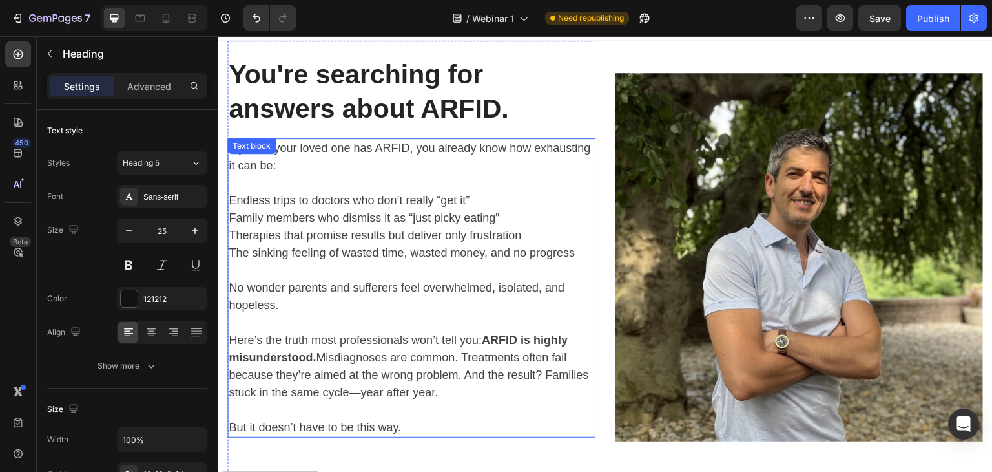
scroll to position [0, 0]
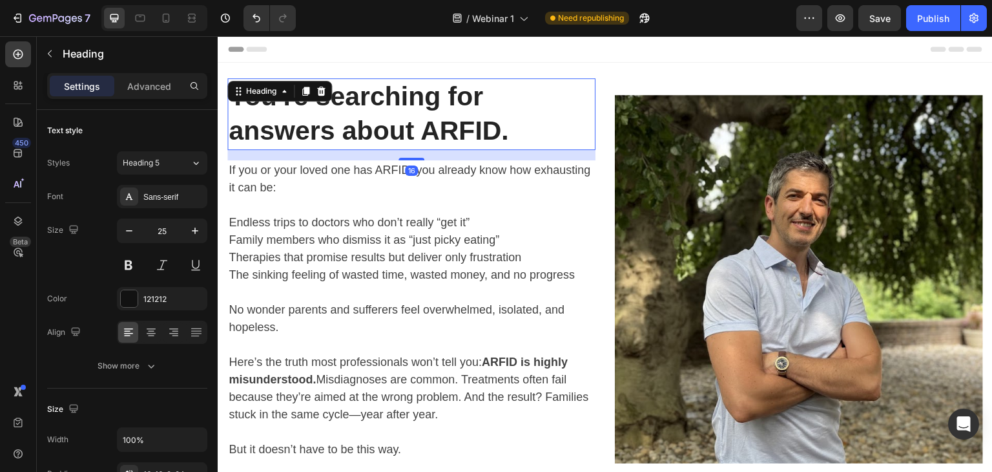
click at [461, 135] on strong "You're searching for answers about ARFID." at bounding box center [369, 113] width 280 height 64
click at [307, 94] on icon at bounding box center [305, 91] width 7 height 9
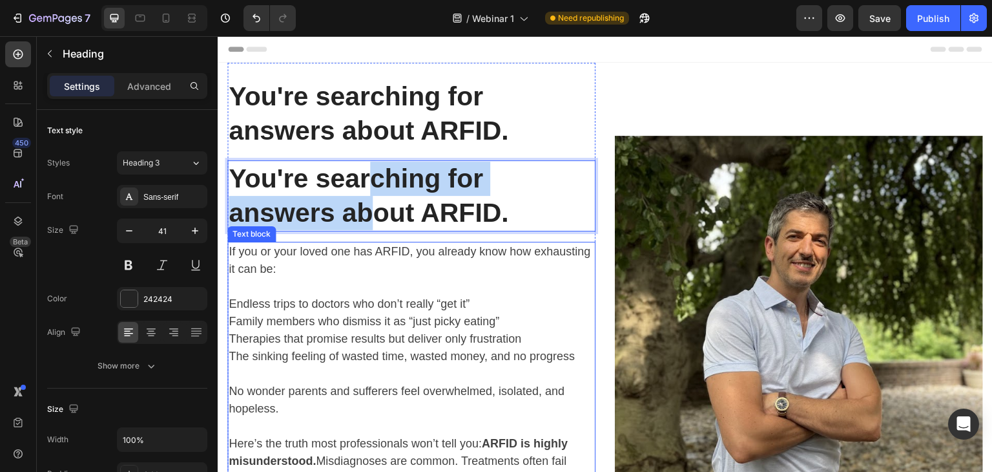
drag, startPoint x: 366, startPoint y: 182, endPoint x: 382, endPoint y: 278, distance: 97.6
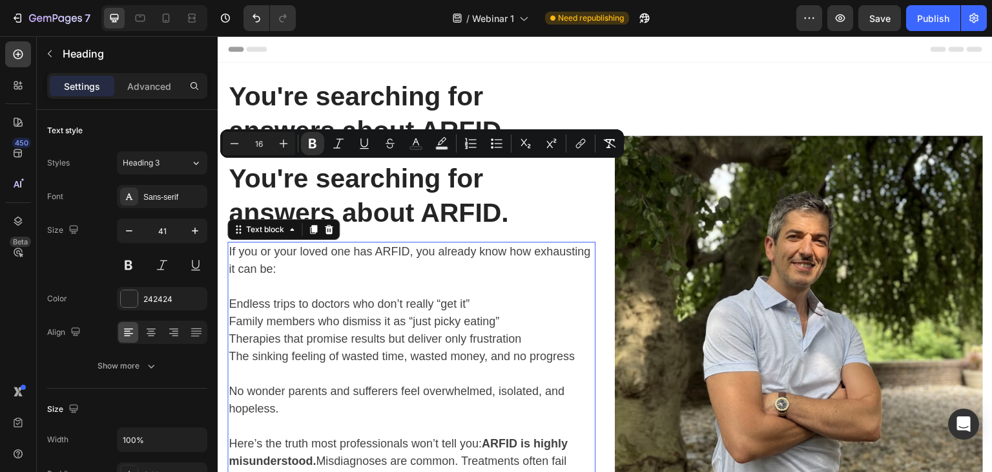
click at [468, 278] on p at bounding box center [412, 286] width 366 height 17
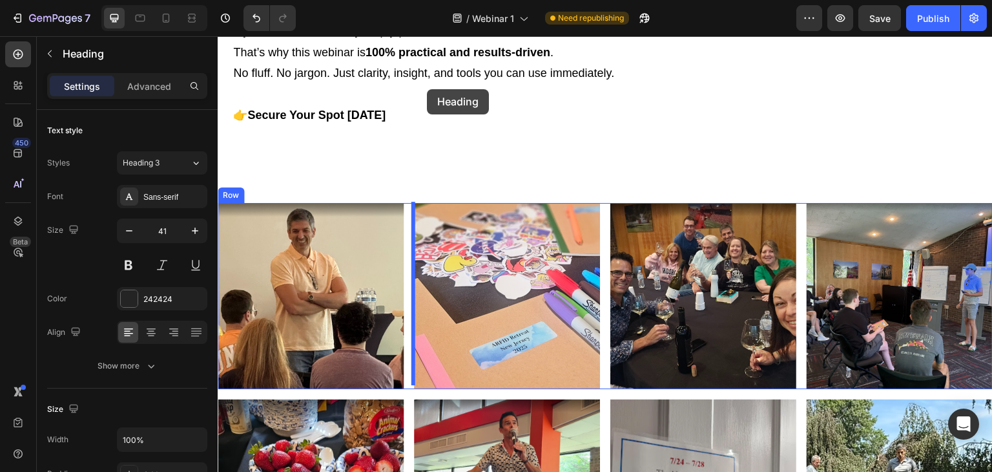
scroll to position [1135, 0]
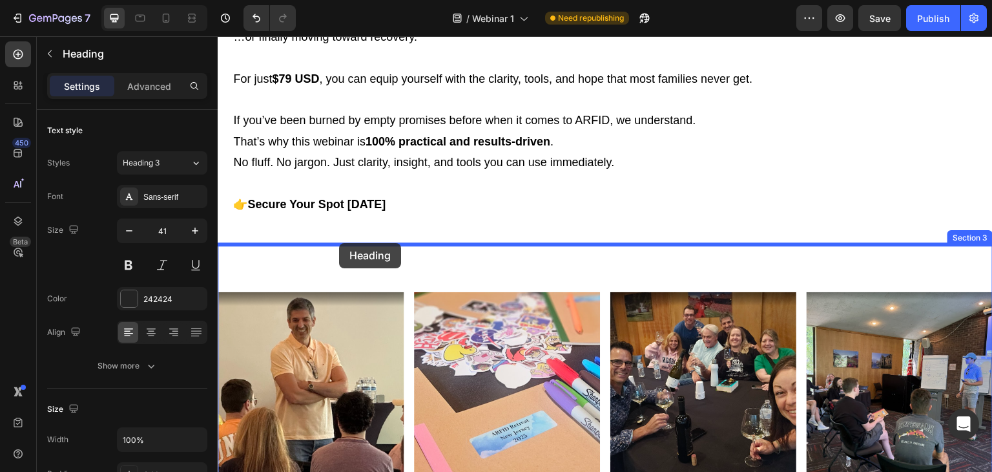
drag, startPoint x: 527, startPoint y: 171, endPoint x: 339, endPoint y: 243, distance: 201.4
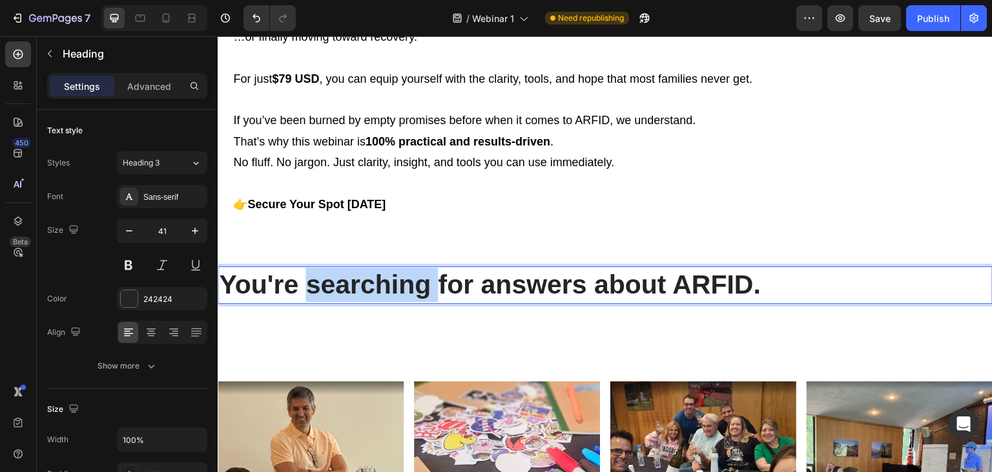
click at [307, 278] on strong "You're searching for answers about ARFID." at bounding box center [490, 284] width 542 height 30
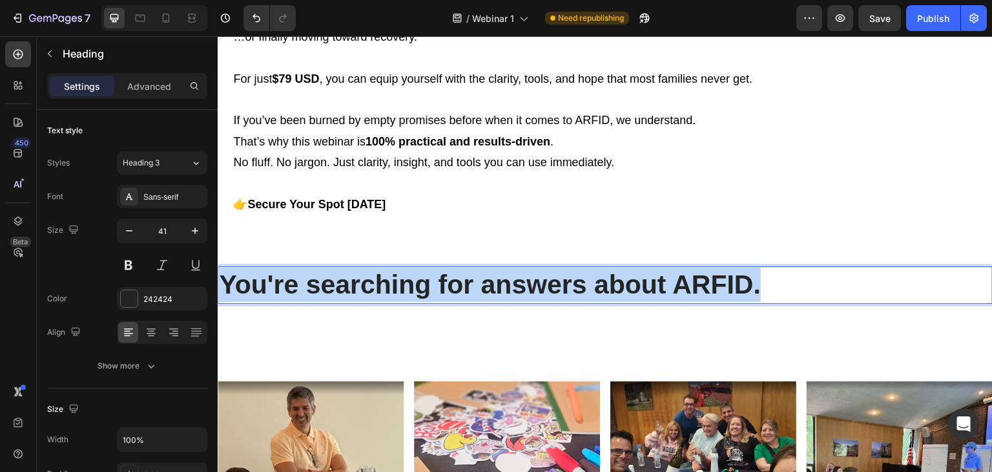
click at [307, 278] on strong "You're searching for answers about ARFID." at bounding box center [490, 284] width 542 height 30
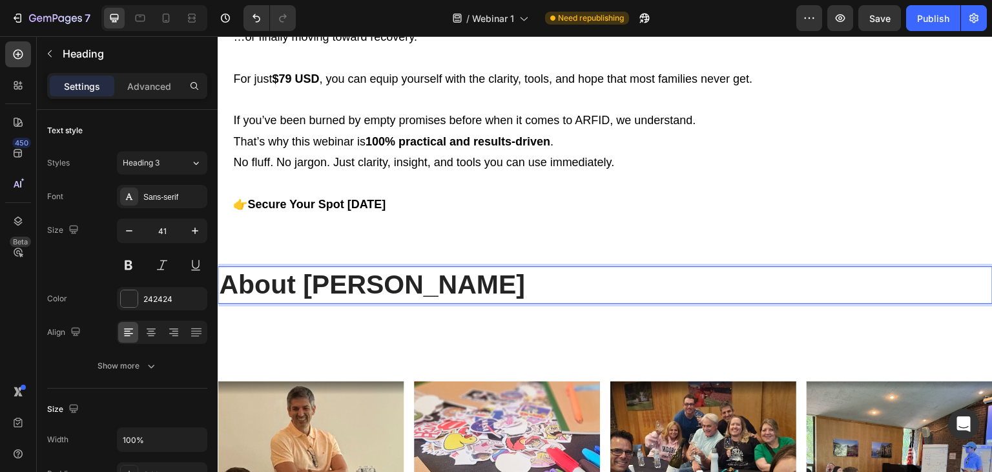
click at [310, 286] on strong "About Felix Economakis" at bounding box center [372, 284] width 306 height 30
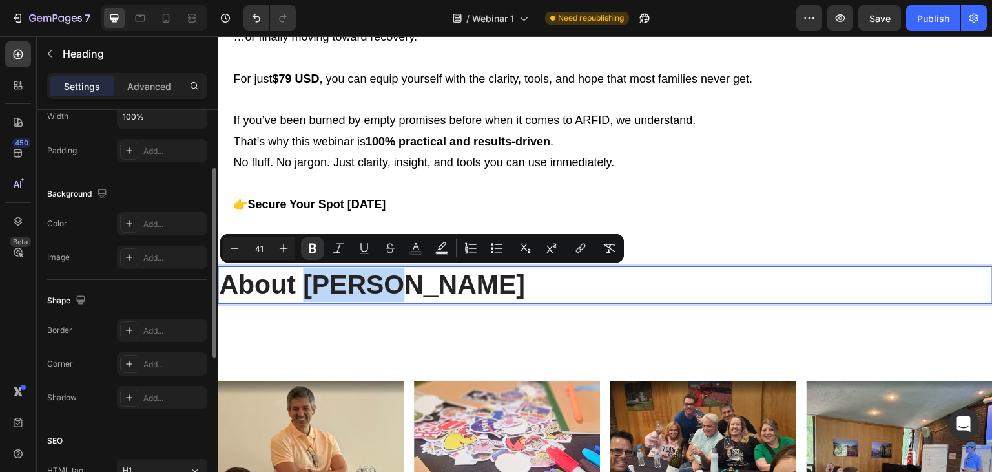
scroll to position [194, 0]
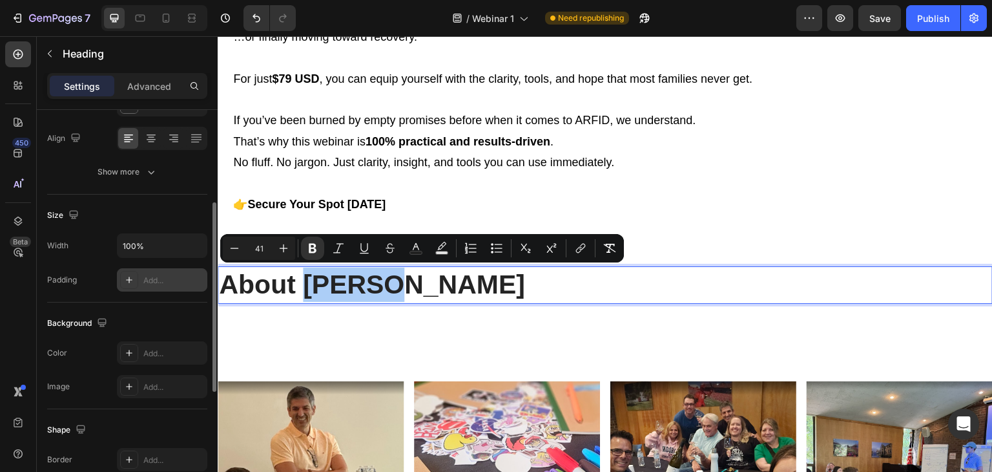
click at [154, 275] on div "Add..." at bounding box center [173, 281] width 61 height 12
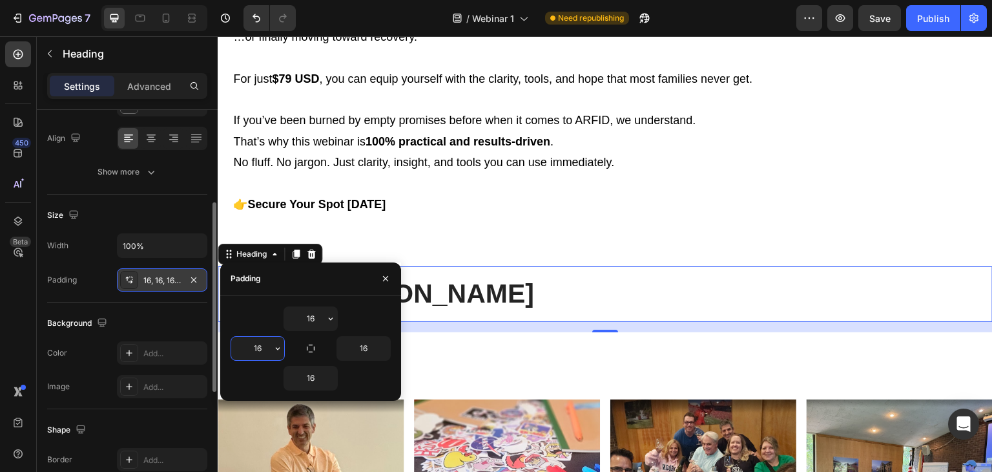
click at [247, 344] on input "16" at bounding box center [257, 348] width 53 height 23
type input "24"
click at [629, 216] on div "Why attend? Because knowledge is power. And the right knowledge about ARFID can…" at bounding box center [605, 93] width 775 height 263
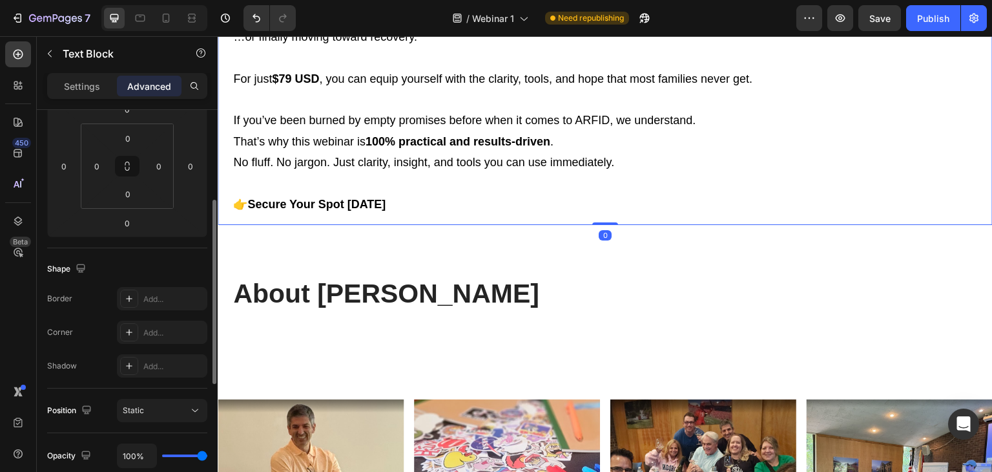
scroll to position [0, 0]
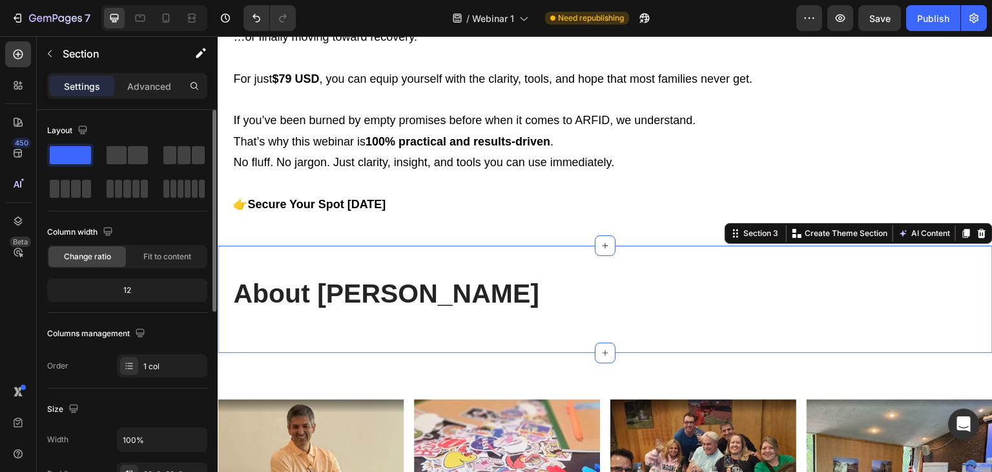
click at [332, 322] on div "⁠⁠⁠⁠⁠⁠⁠ About Felix Economakis Heading" at bounding box center [605, 298] width 775 height 65
click at [295, 262] on div "⁠⁠⁠⁠⁠⁠⁠ About Felix Economakis Heading Section 3 You can create reusable sectio…" at bounding box center [605, 298] width 775 height 107
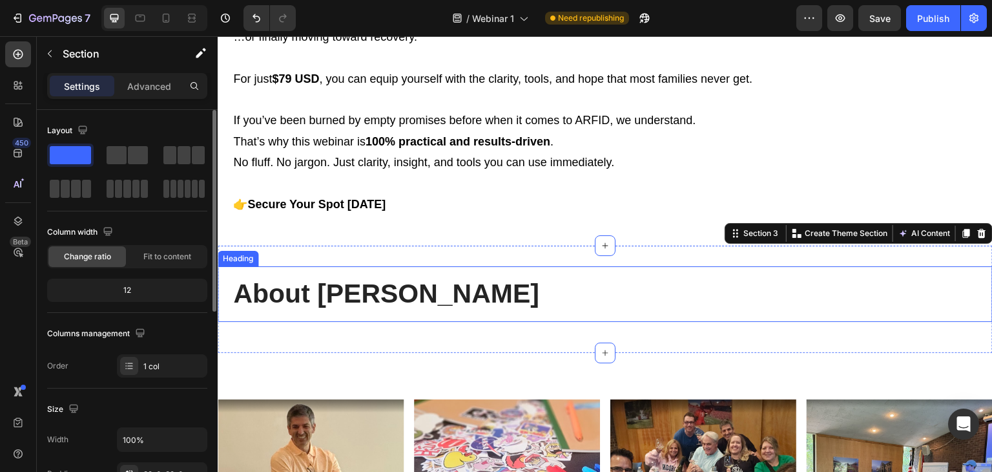
click at [284, 296] on strong "About Felix Economakis" at bounding box center [386, 293] width 306 height 30
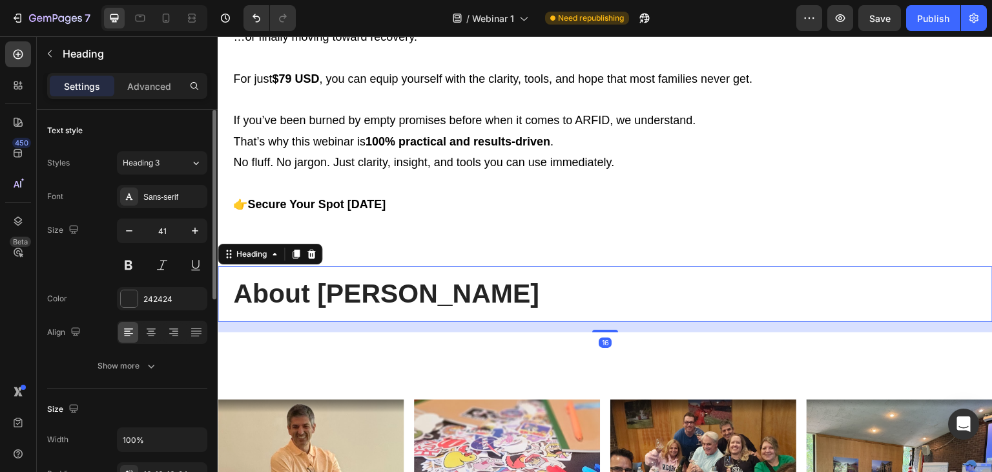
scroll to position [194, 0]
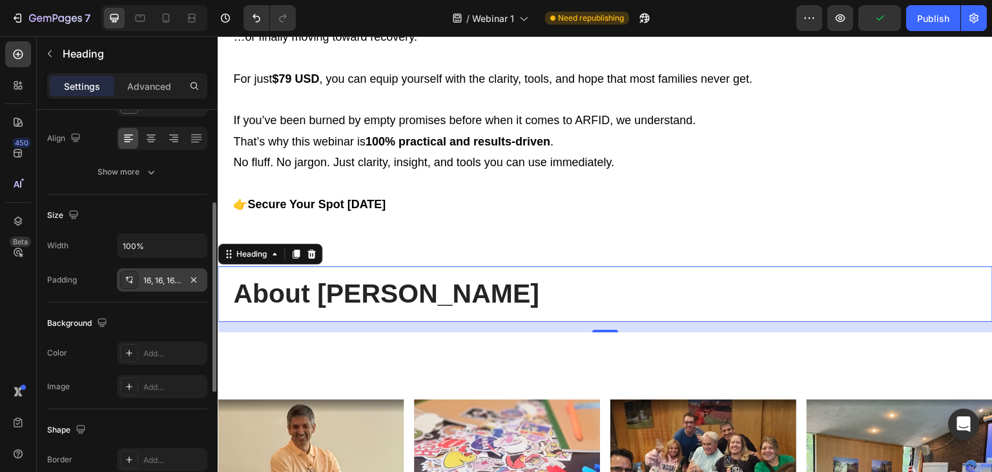
click at [161, 282] on div "16, 16, 16, 24" at bounding box center [161, 281] width 37 height 12
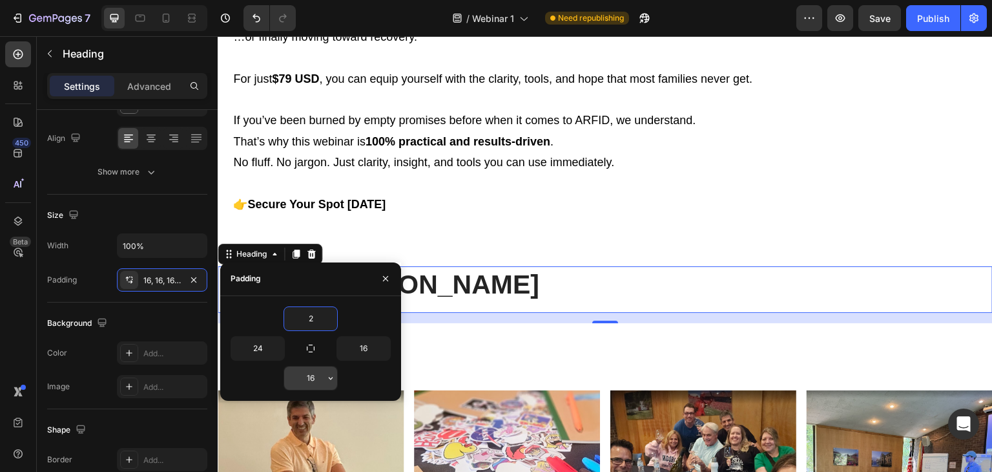
type input "2"
click at [312, 378] on input "16" at bounding box center [310, 377] width 53 height 23
type input "2"
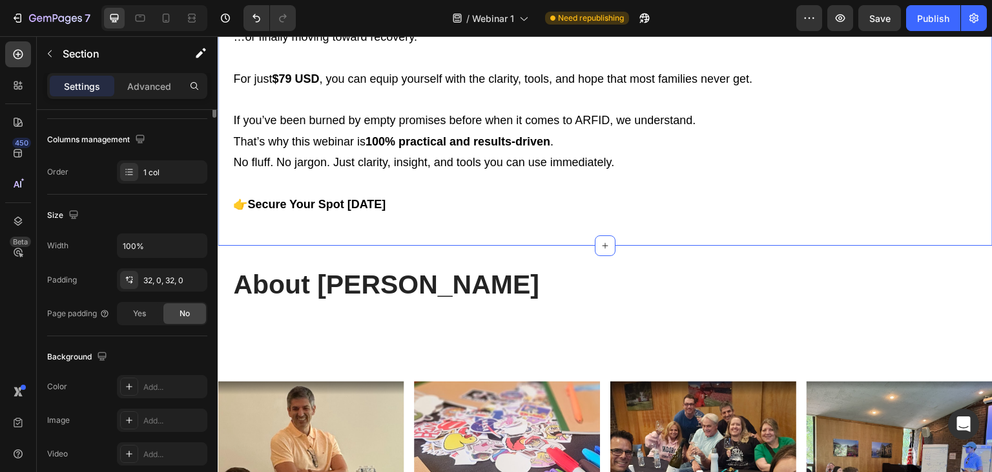
scroll to position [0, 0]
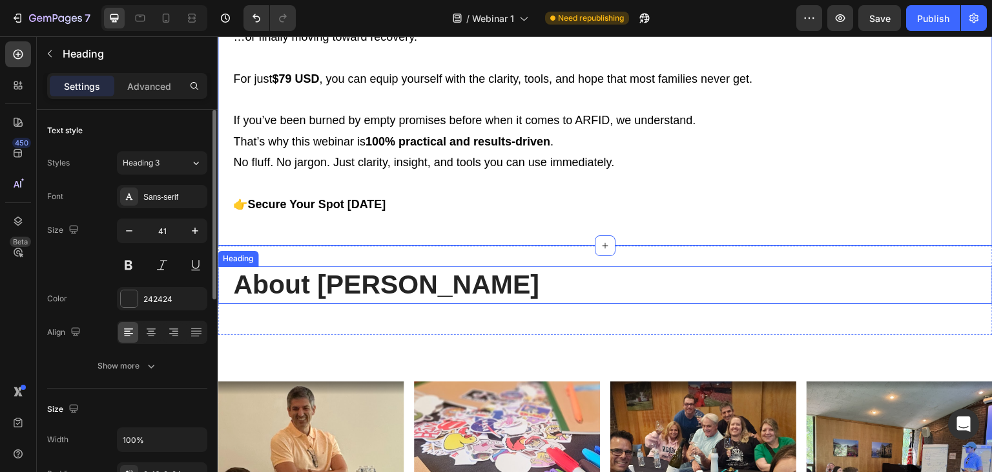
click at [386, 297] on p "⁠⁠⁠⁠⁠⁠⁠ About Felix Economakis" at bounding box center [607, 284] width 749 height 34
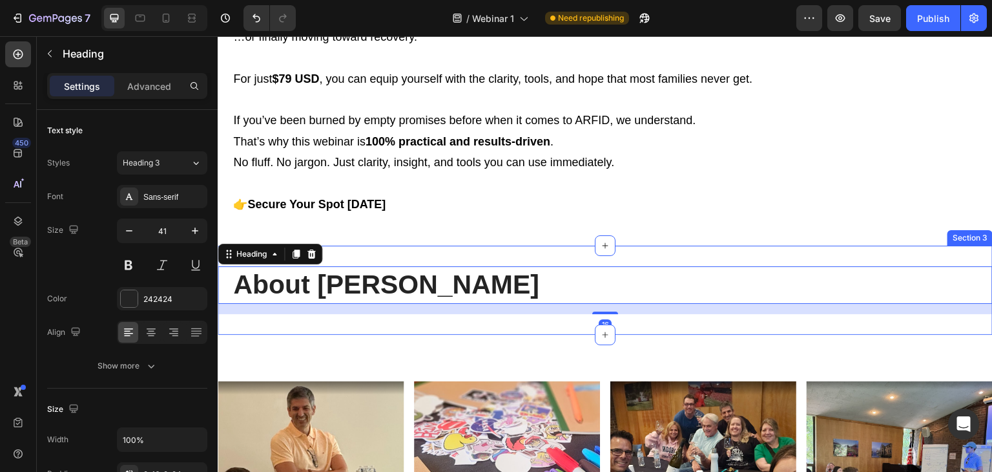
click at [382, 245] on div "⁠⁠⁠⁠⁠⁠⁠ About Felix Economakis Heading 16 Section 3" at bounding box center [605, 289] width 775 height 88
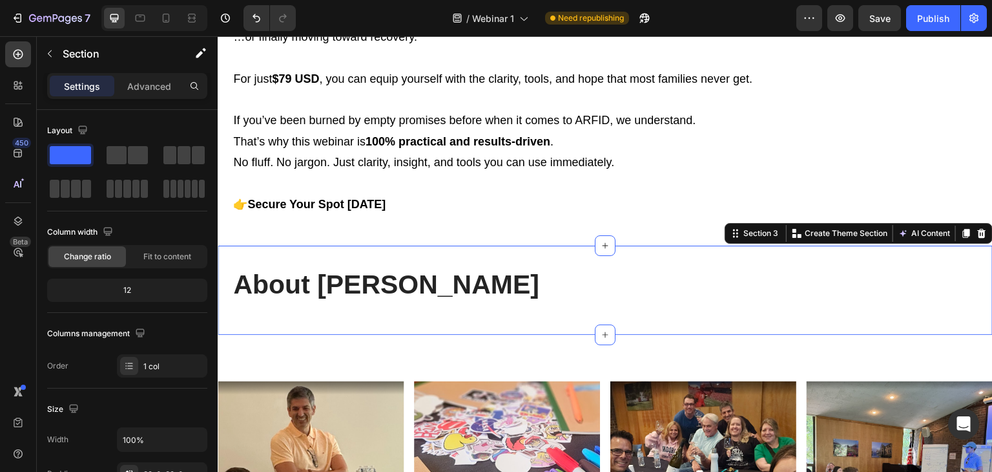
scroll to position [258, 0]
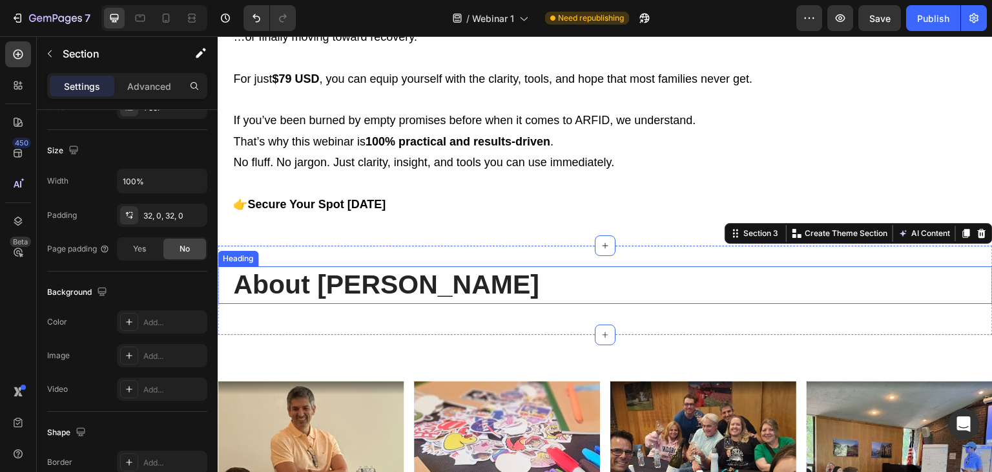
click at [393, 273] on strong "About Felix Economakis" at bounding box center [386, 284] width 306 height 30
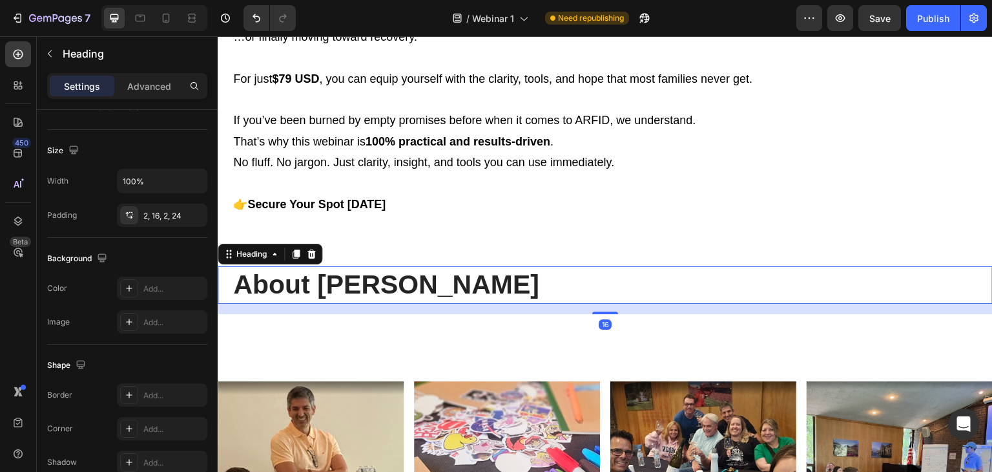
scroll to position [0, 0]
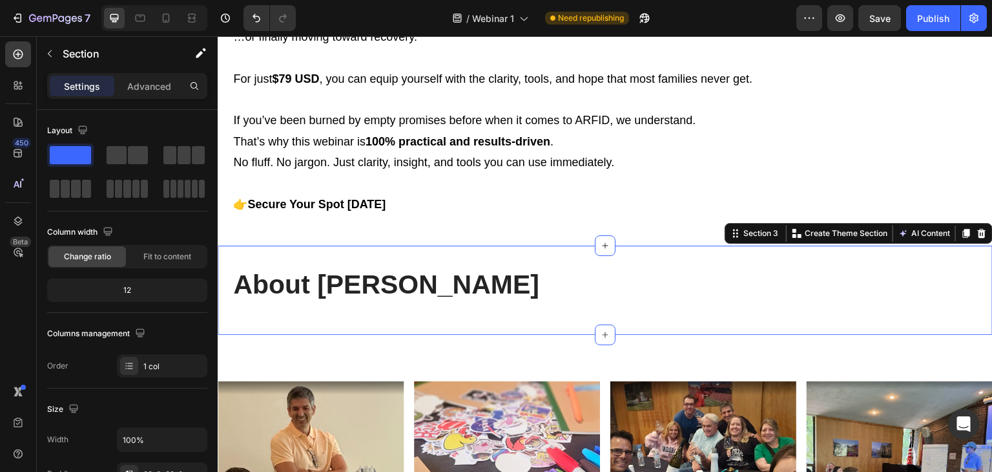
click at [393, 263] on div "⁠⁠⁠⁠⁠⁠⁠ About Felix Economakis Heading Section 3 You can create reusable sectio…" at bounding box center [605, 289] width 775 height 88
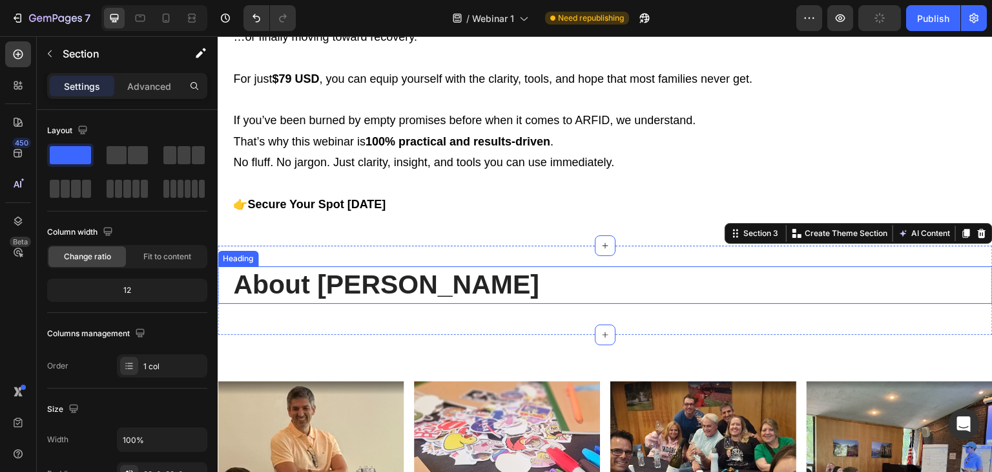
click at [557, 286] on p "⁠⁠⁠⁠⁠⁠⁠ About Felix Economakis" at bounding box center [607, 284] width 749 height 34
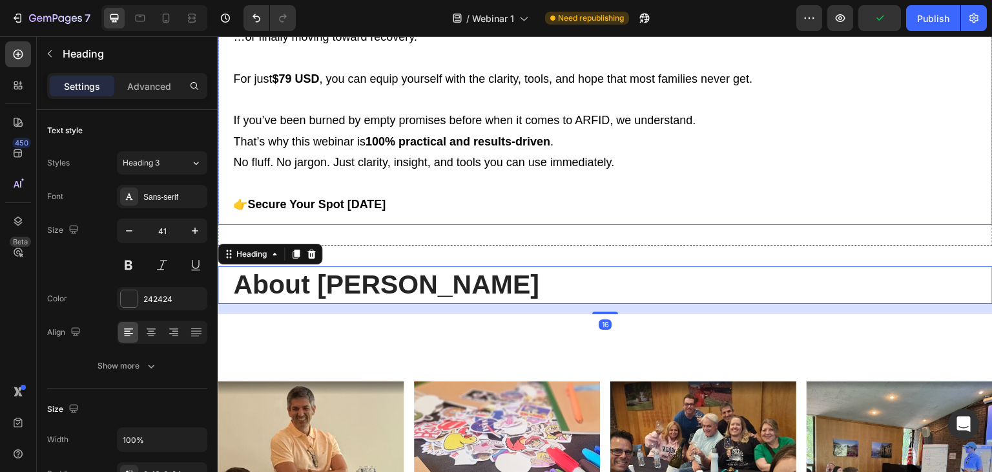
click at [775, 185] on p at bounding box center [607, 183] width 749 height 21
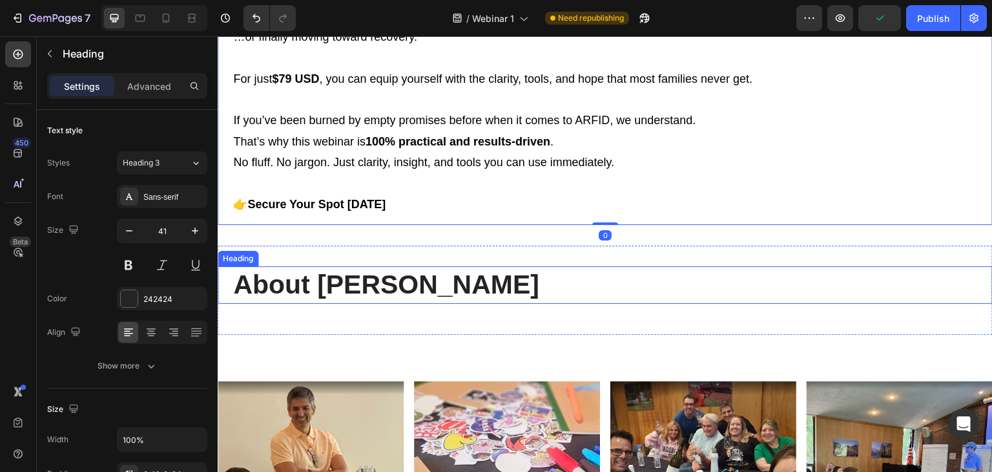
click at [746, 286] on p "⁠⁠⁠⁠⁠⁠⁠ About Felix Economakis" at bounding box center [607, 284] width 749 height 34
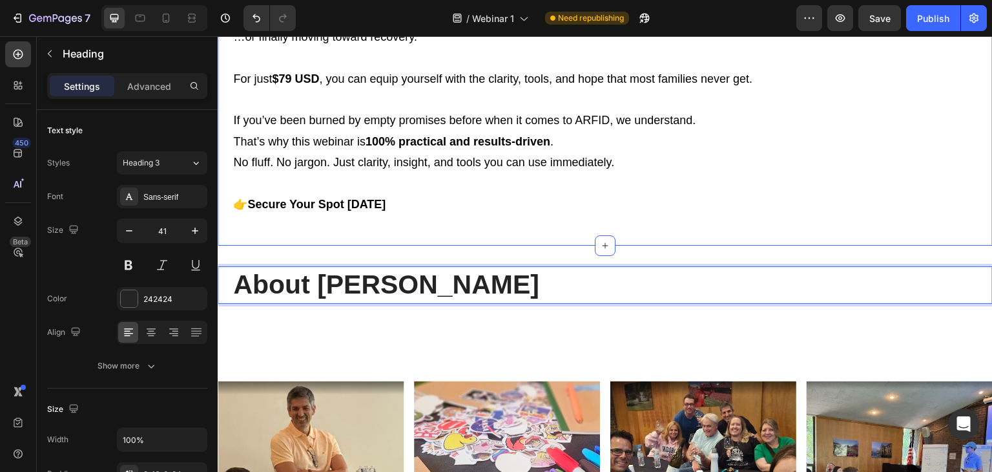
drag, startPoint x: 756, startPoint y: 274, endPoint x: 381, endPoint y: 236, distance: 377.2
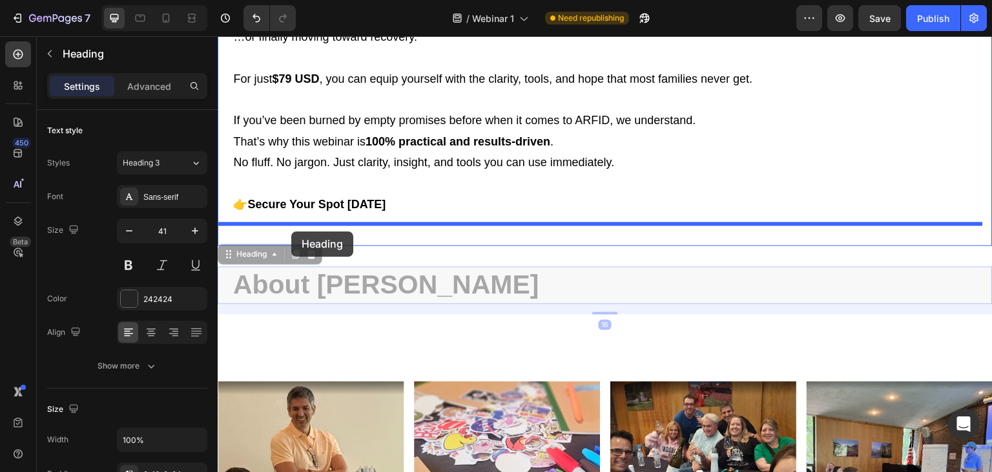
drag, startPoint x: 227, startPoint y: 273, endPoint x: 291, endPoint y: 231, distance: 76.1
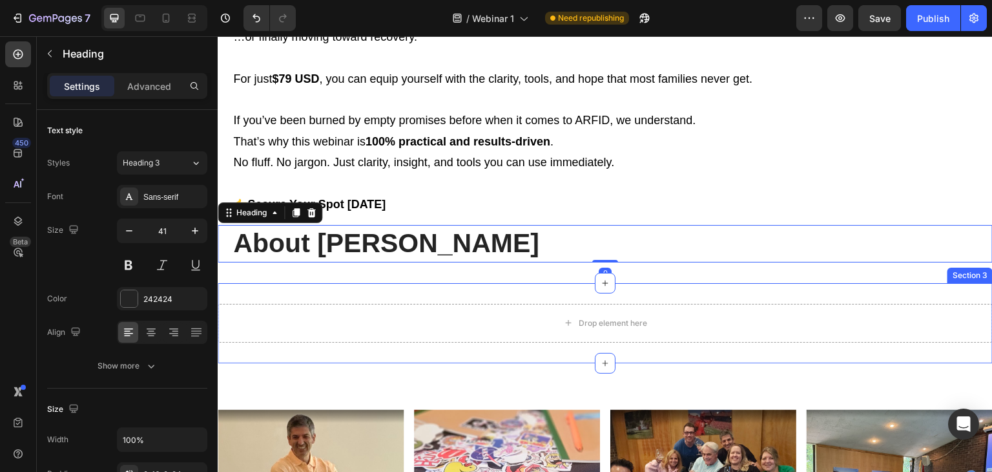
click at [951, 293] on div "Drop element here Section 3" at bounding box center [605, 323] width 775 height 80
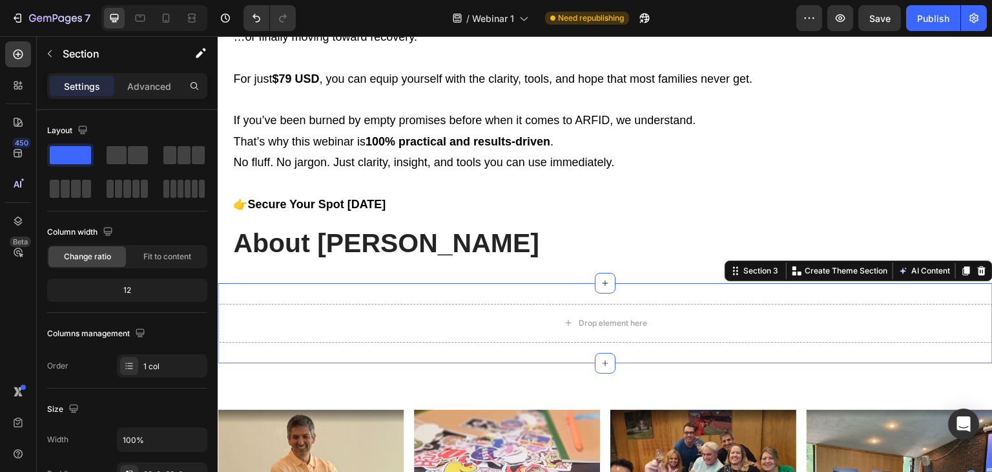
click at [977, 268] on icon at bounding box center [982, 270] width 10 height 10
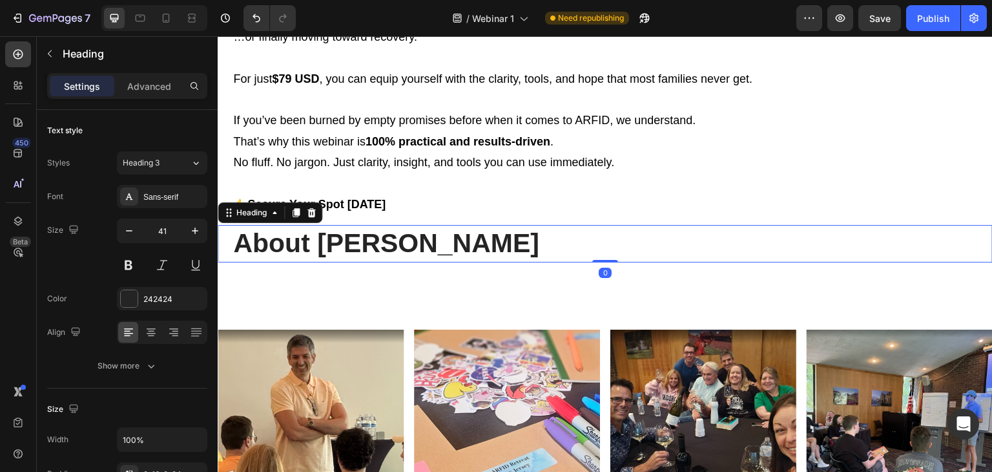
click at [574, 242] on h1 "About Felix Economakis" at bounding box center [605, 243] width 775 height 37
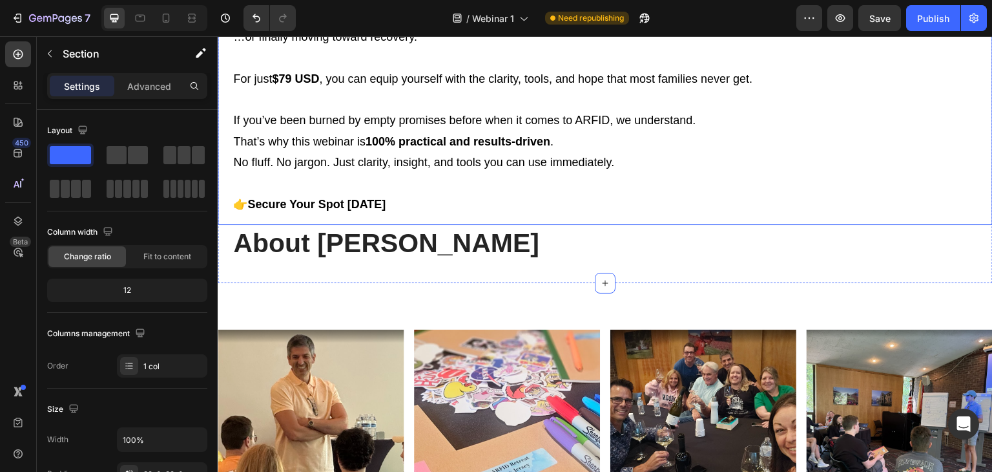
click at [306, 135] on p "If you’ve been burned by empty promises before when it comes to ARFID, we under…" at bounding box center [607, 131] width 749 height 42
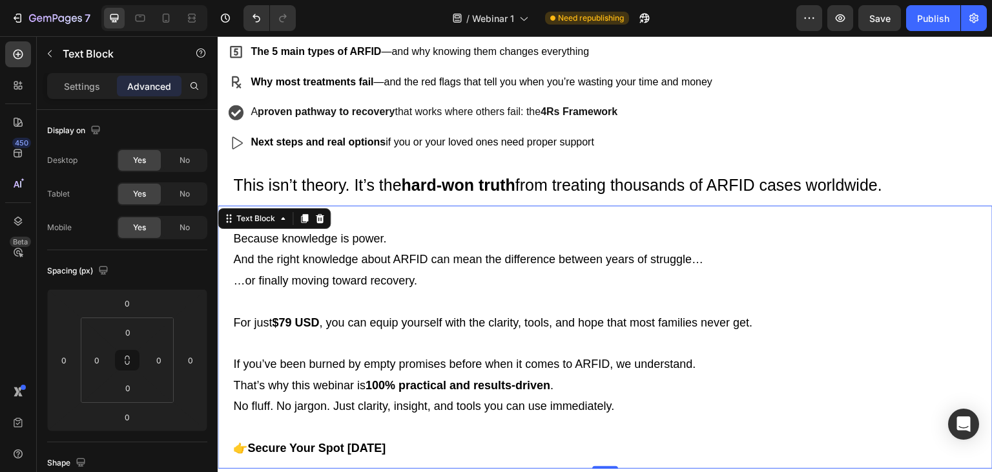
scroll to position [877, 0]
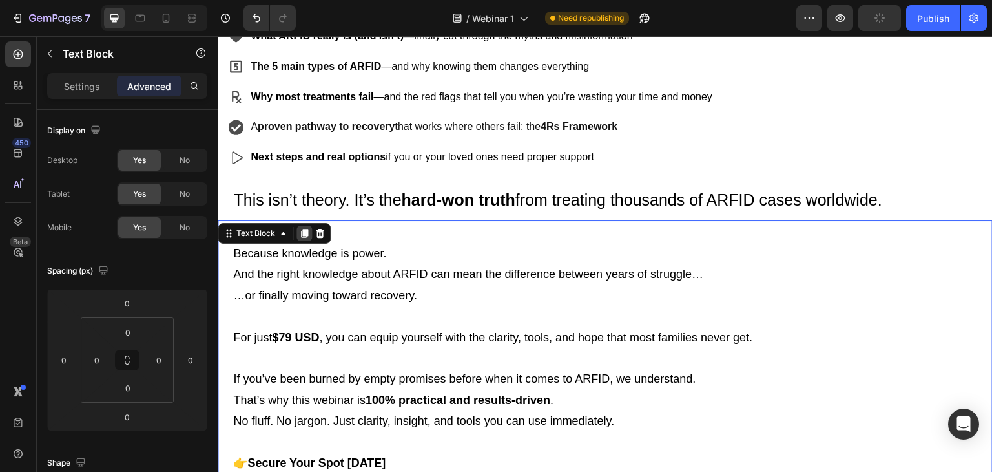
click at [307, 231] on icon at bounding box center [304, 233] width 7 height 9
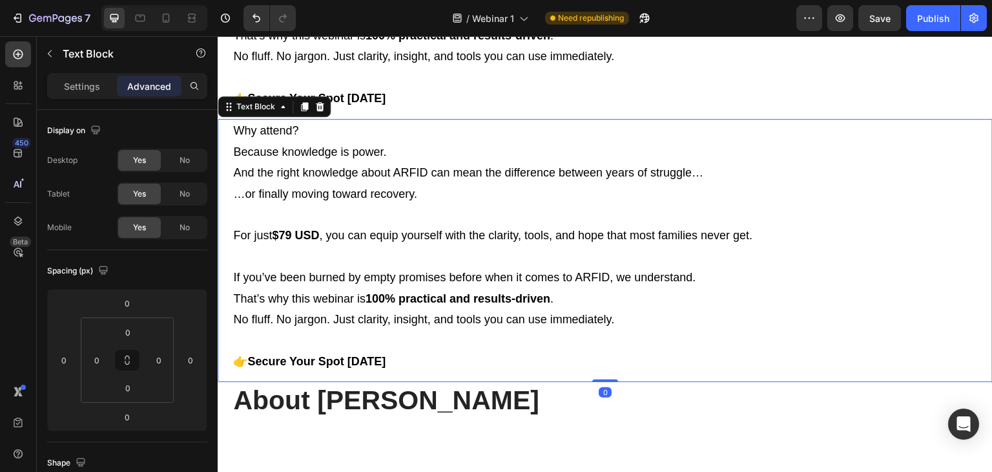
scroll to position [1276, 0]
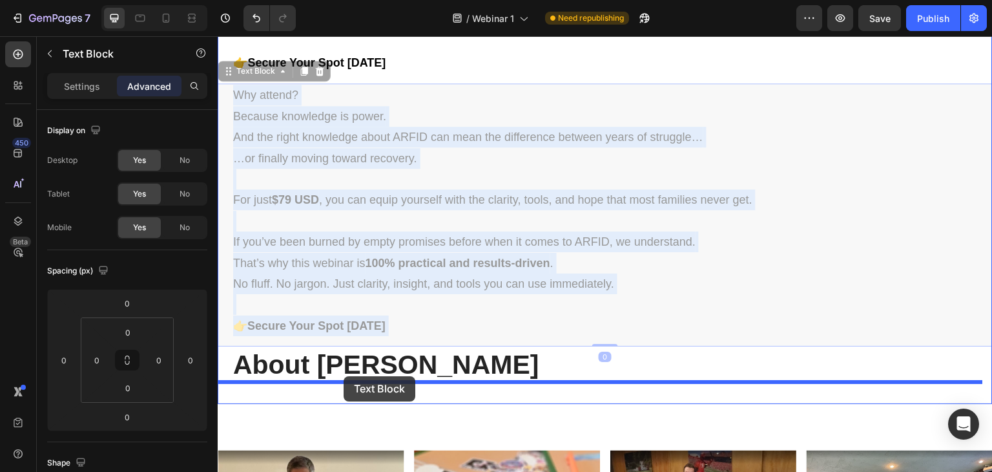
drag, startPoint x: 372, startPoint y: 154, endPoint x: 344, endPoint y: 376, distance: 223.4
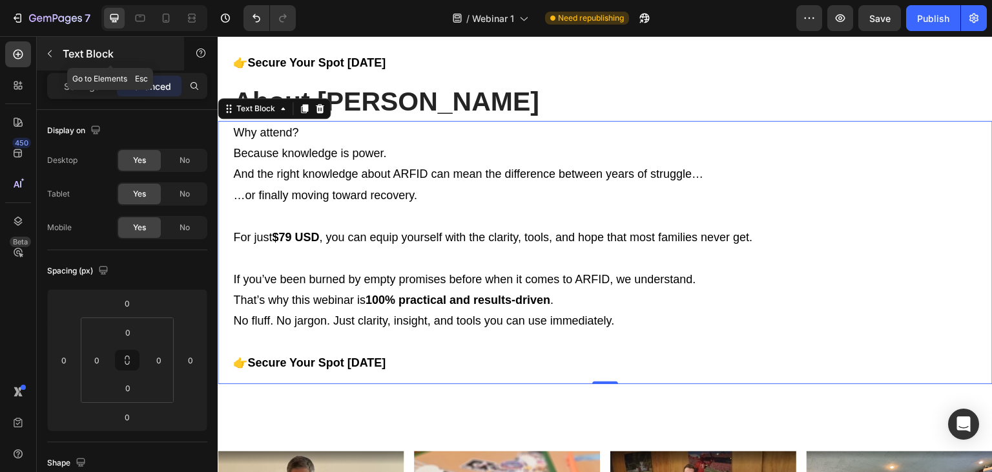
click at [48, 59] on button "button" at bounding box center [49, 53] width 21 height 21
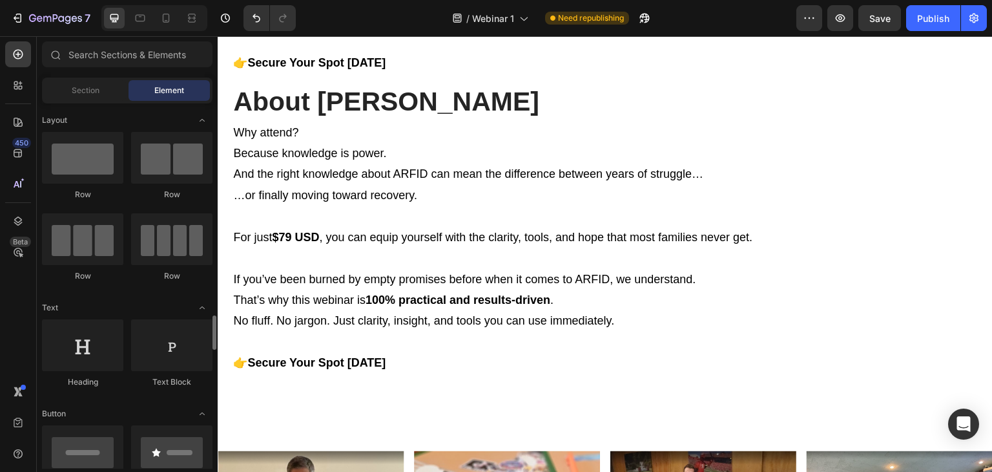
scroll to position [258, 0]
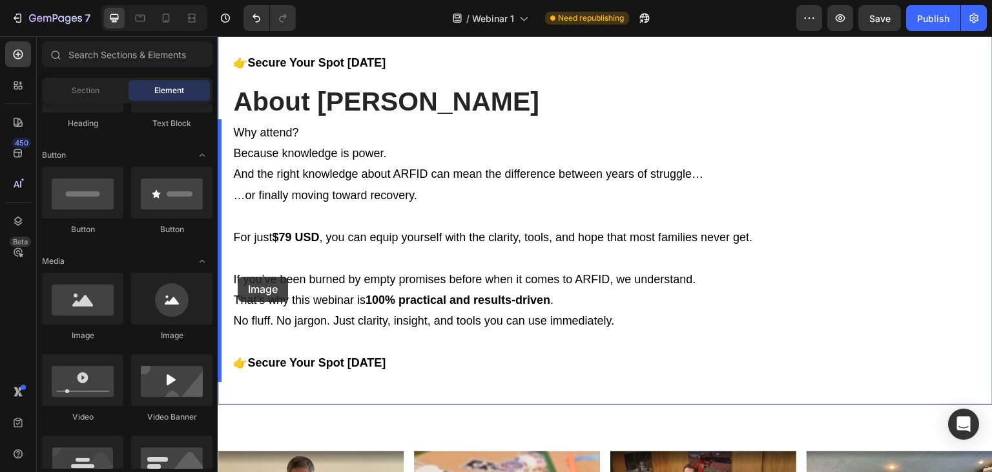
drag, startPoint x: 307, startPoint y: 334, endPoint x: 238, endPoint y: 276, distance: 90.4
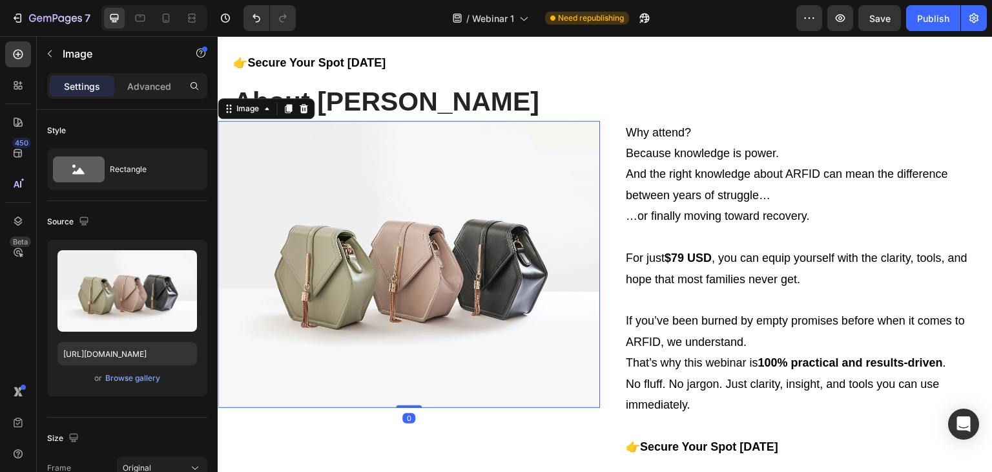
click at [488, 255] on img at bounding box center [409, 264] width 382 height 287
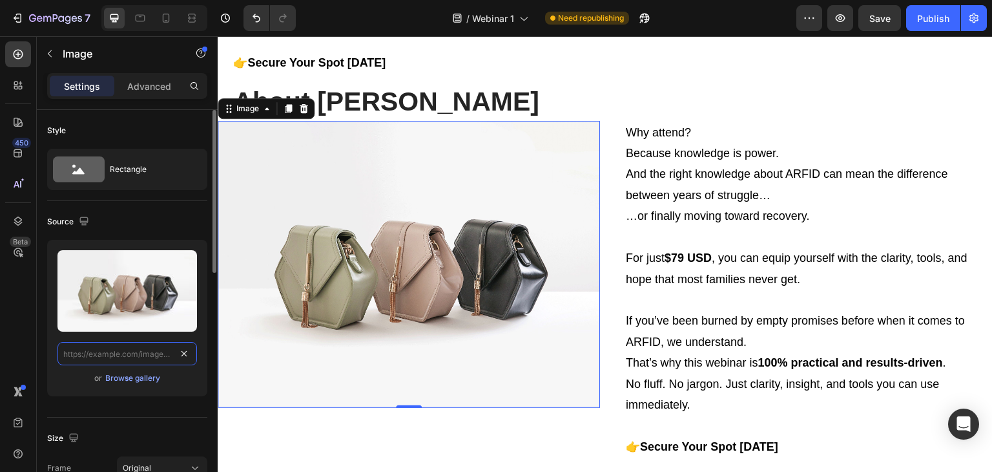
scroll to position [0, 0]
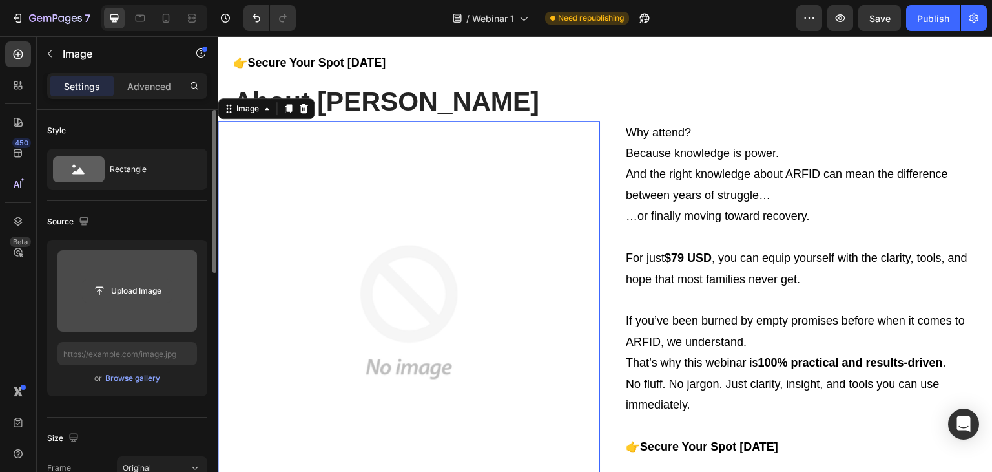
click at [118, 293] on input "file" at bounding box center [127, 291] width 89 height 22
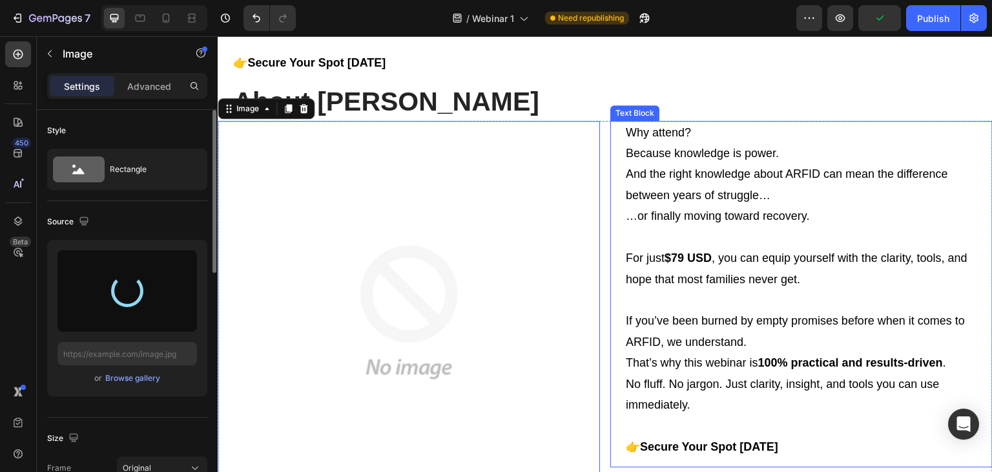
type input "https://cdn.shopify.com/s/files/1/0715/1219/5268/files/gempages_580279500940510…"
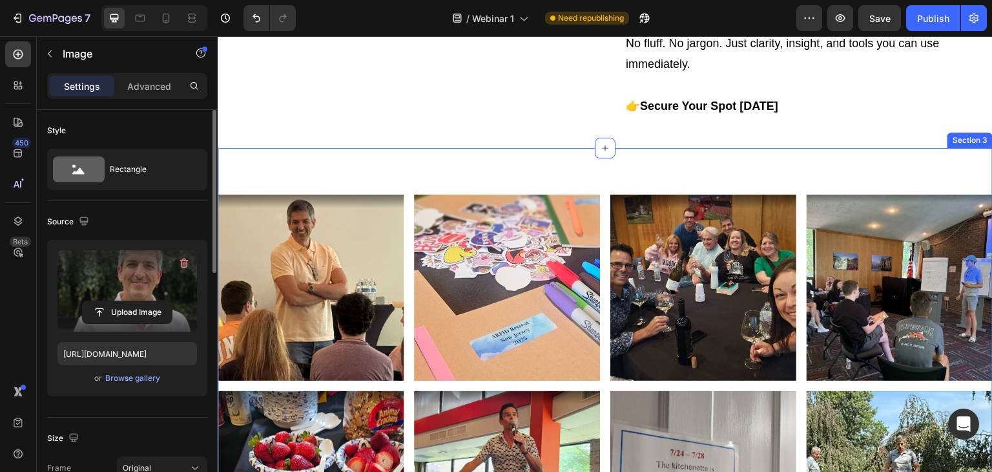
scroll to position [1615, 0]
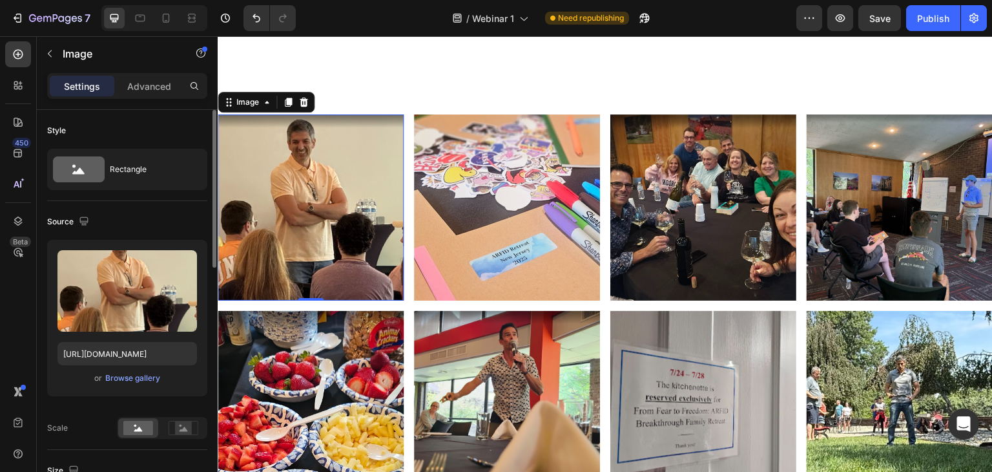
click at [333, 244] on img at bounding box center [311, 207] width 186 height 186
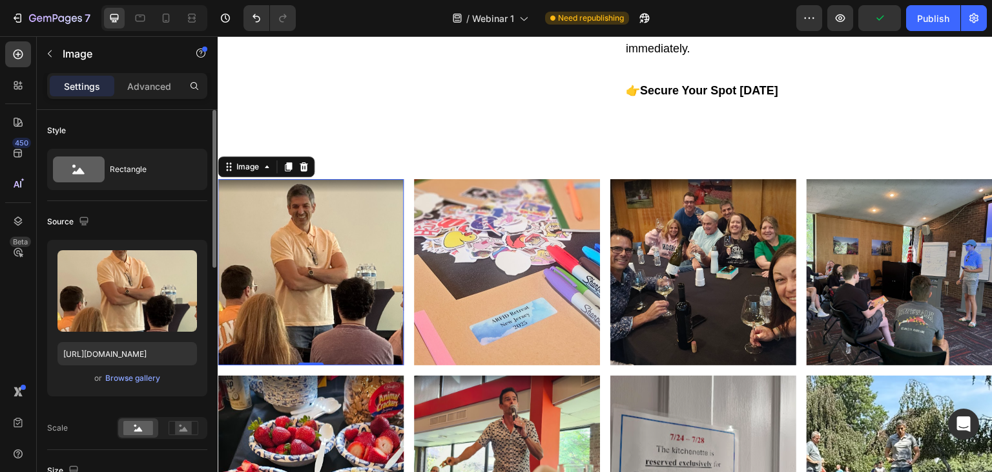
scroll to position [1486, 0]
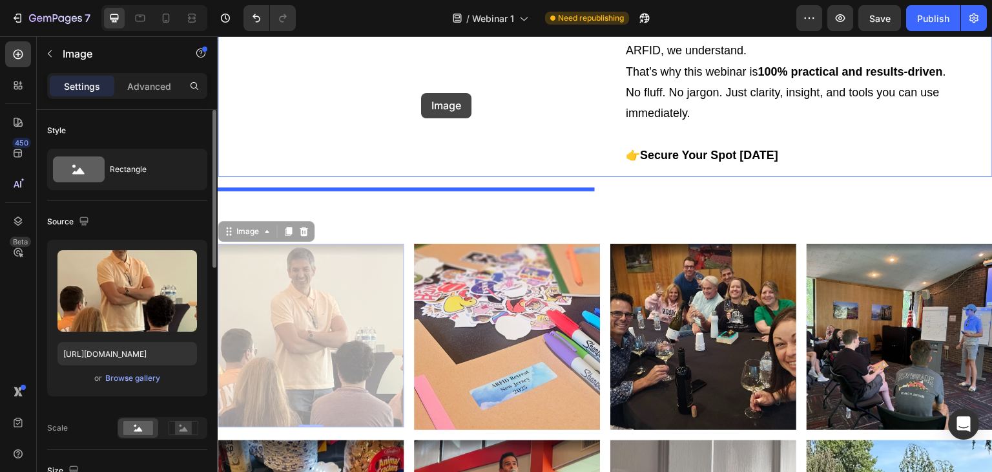
drag, startPoint x: 307, startPoint y: 330, endPoint x: 421, endPoint y: 93, distance: 262.9
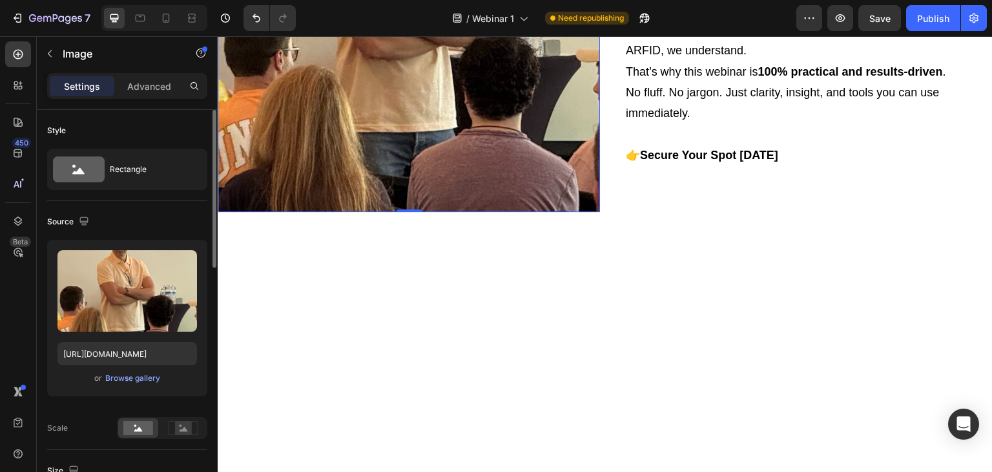
click at [366, 212] on img at bounding box center [409, 20] width 382 height 382
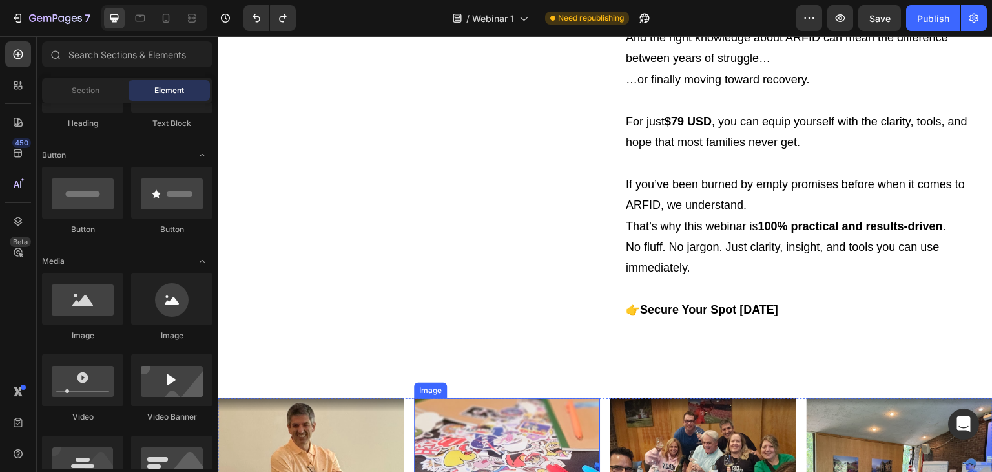
scroll to position [1227, 0]
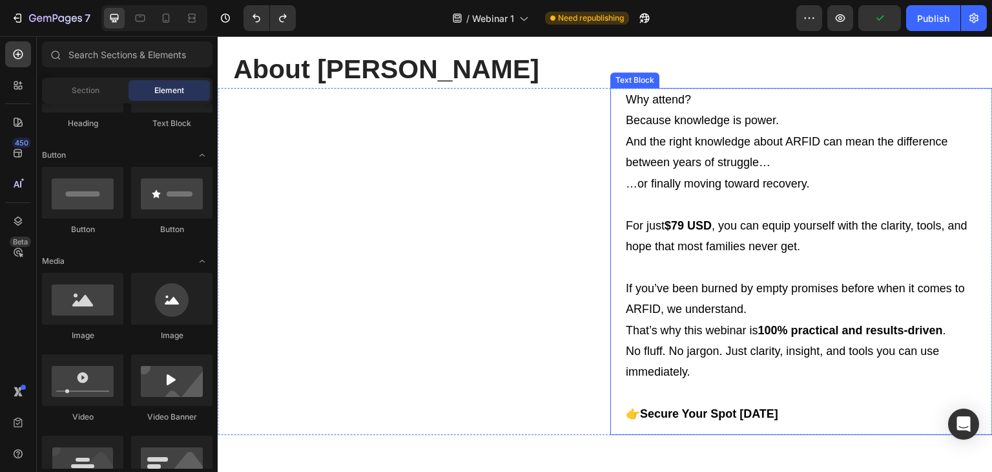
click at [668, 203] on p at bounding box center [804, 204] width 357 height 21
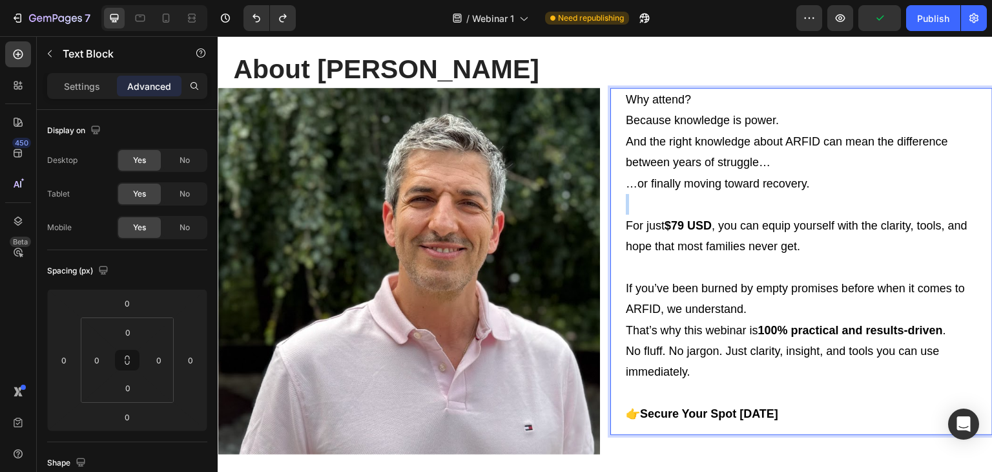
click at [668, 203] on p "Rich Text Editor. Editing area: main" at bounding box center [804, 204] width 357 height 21
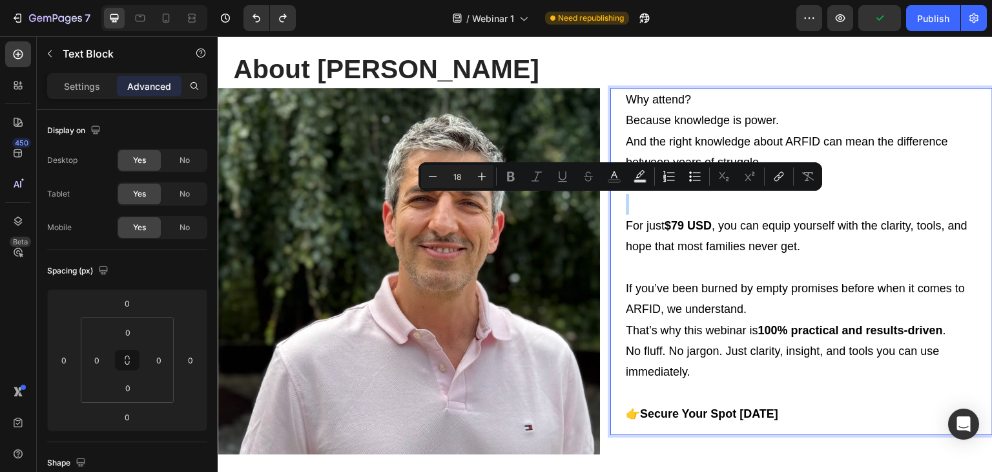
click at [668, 205] on p "Rich Text Editor. Editing area: main" at bounding box center [804, 204] width 357 height 21
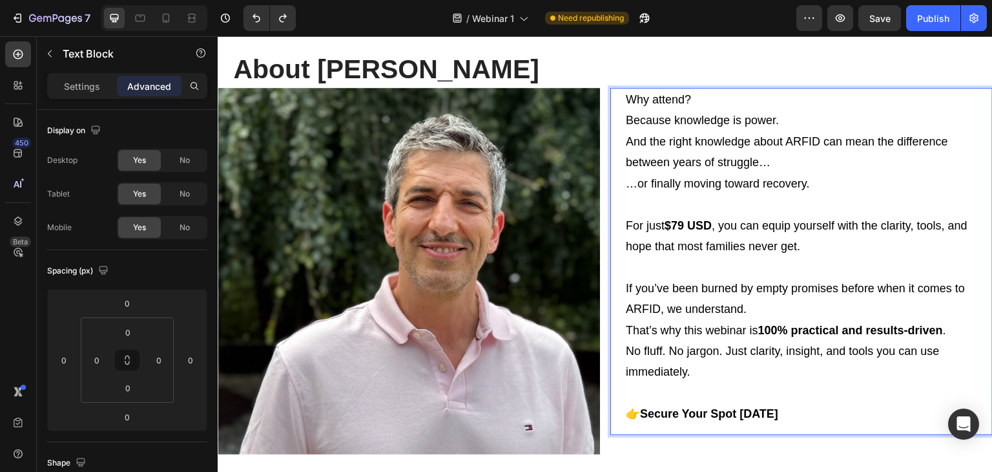
click at [728, 258] on p "Rich Text Editor. Editing area: main" at bounding box center [804, 266] width 357 height 21
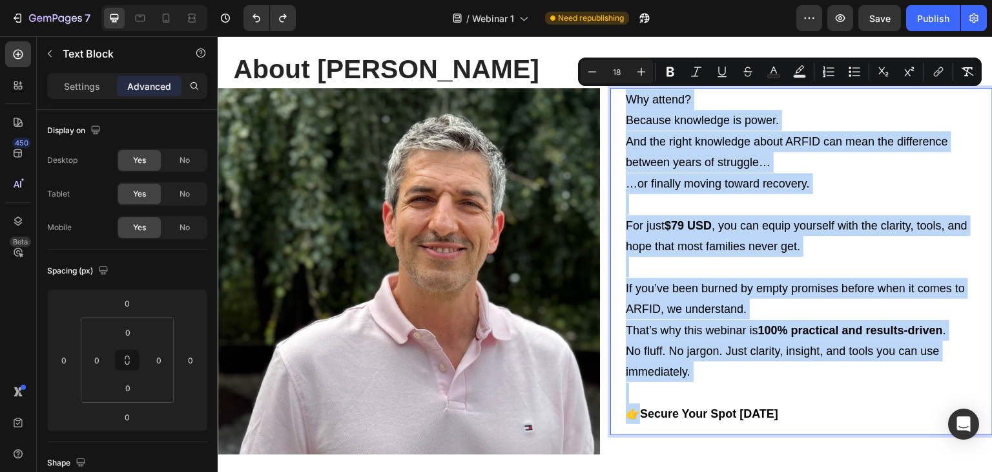
click at [645, 352] on p "No fluff. No jargon. Just clarity, insight, and tools you can use immediately." at bounding box center [804, 361] width 357 height 42
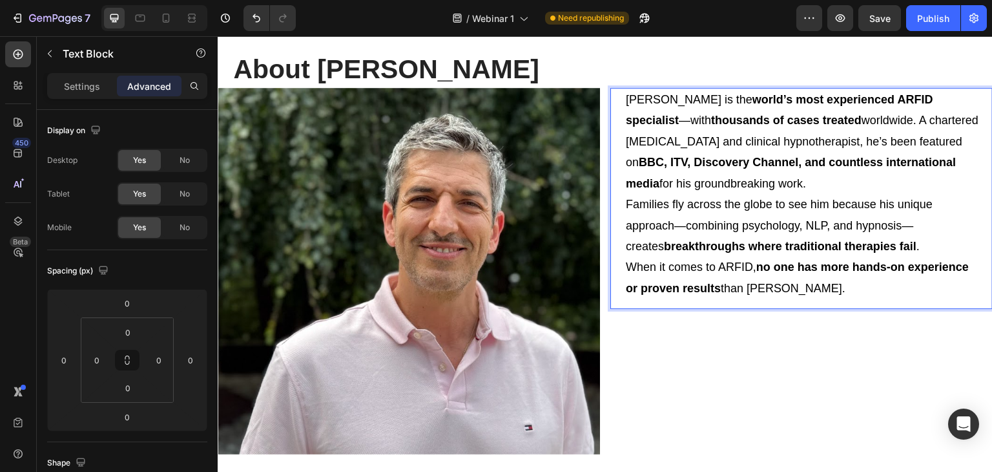
click at [921, 119] on p "Felix Economakis is the world’s most experienced ARFID specialist —with thousan…" at bounding box center [804, 141] width 357 height 105
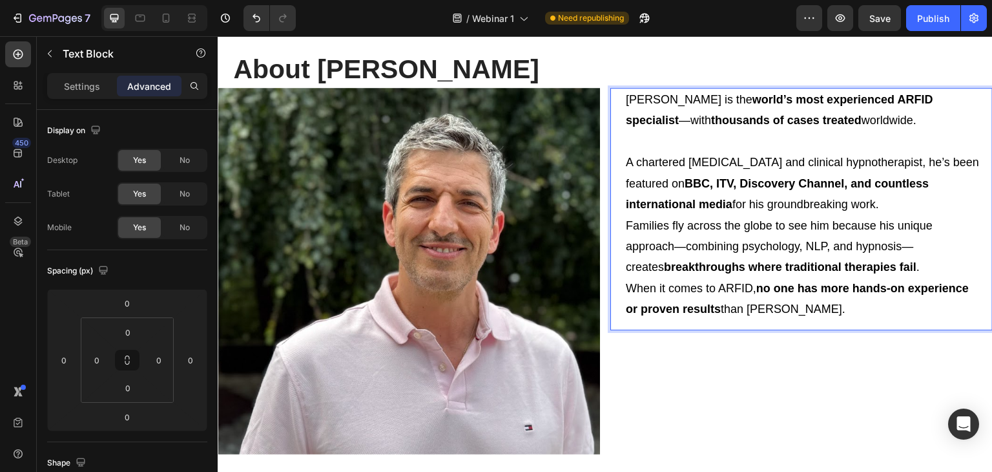
click at [626, 224] on p "Families fly across the globe to see him because his unique approach—combining …" at bounding box center [804, 246] width 357 height 63
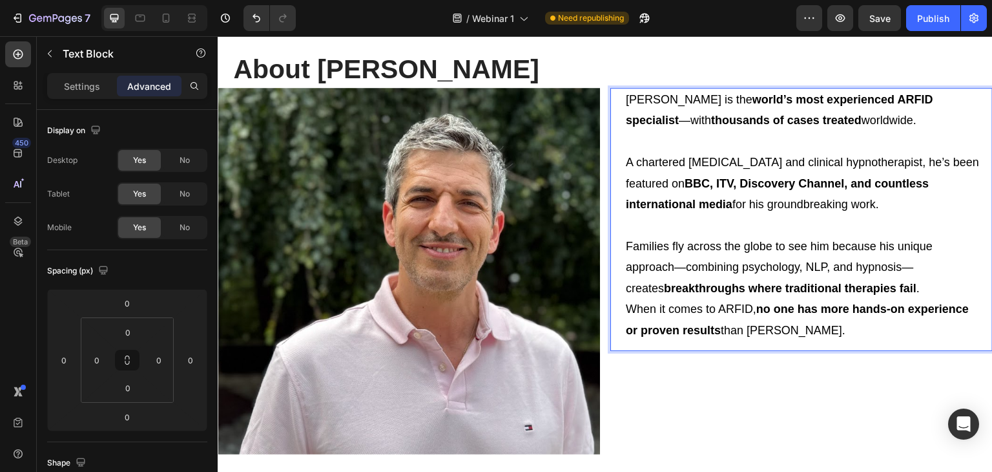
click at [925, 286] on p "Families fly across the globe to see him because his unique approach—combining …" at bounding box center [804, 267] width 357 height 63
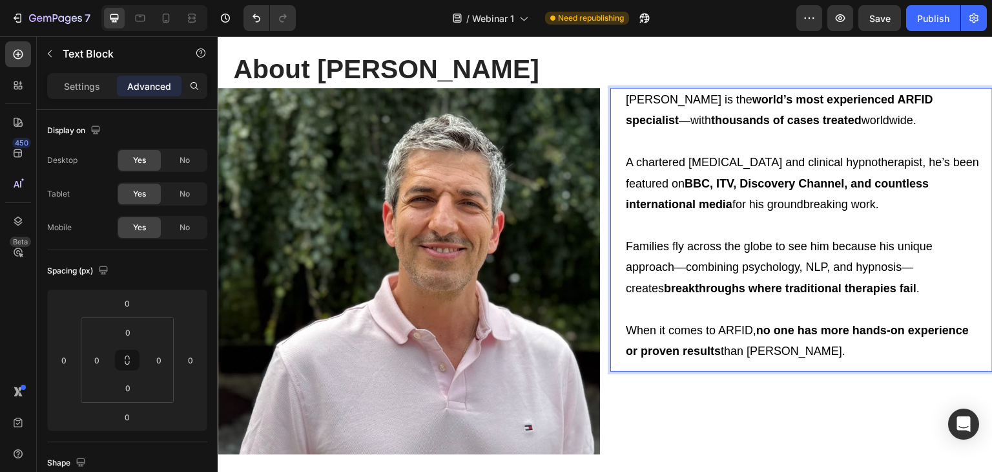
click at [839, 349] on p "When it comes to ARFID, no one has more hands-on experience or proven results t…" at bounding box center [804, 341] width 357 height 42
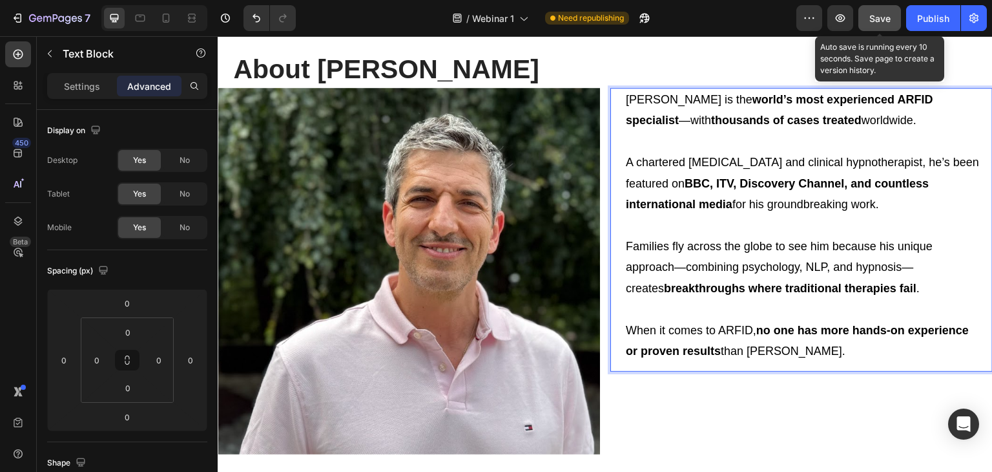
click at [876, 20] on span "Save" at bounding box center [879, 18] width 21 height 11
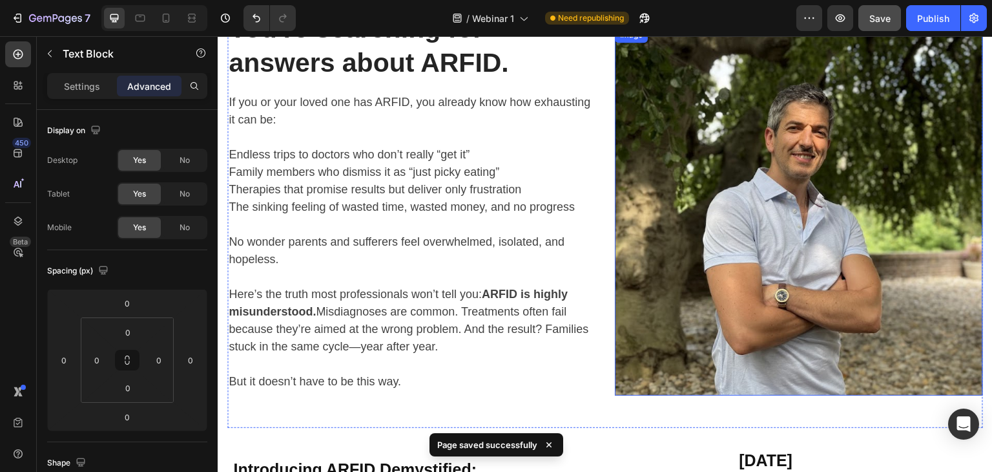
scroll to position [0, 0]
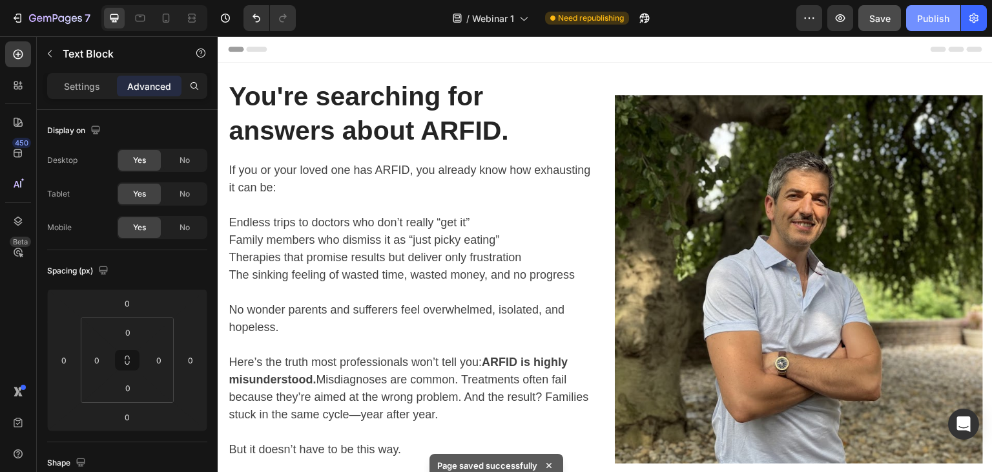
click at [931, 19] on div "Publish" at bounding box center [933, 19] width 32 height 14
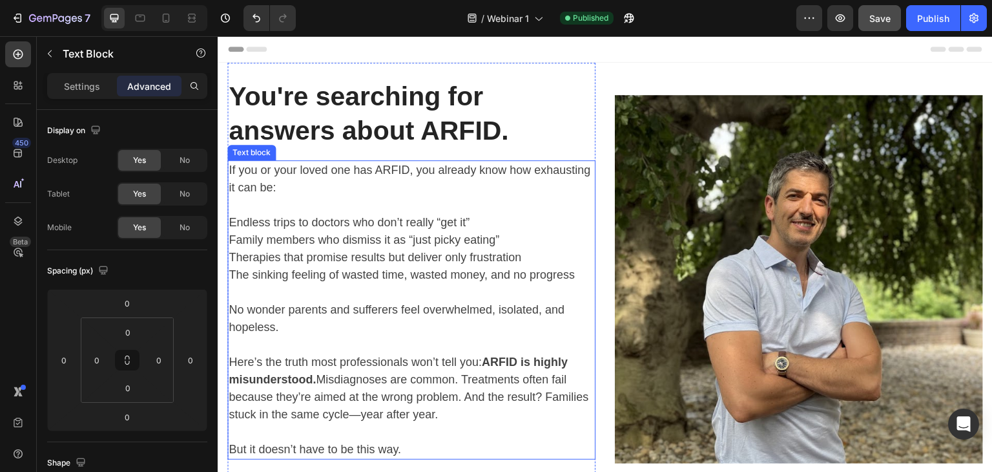
click at [382, 178] on p "If you or your loved one has ARFID, you already know how exhausting it can be:" at bounding box center [412, 178] width 366 height 35
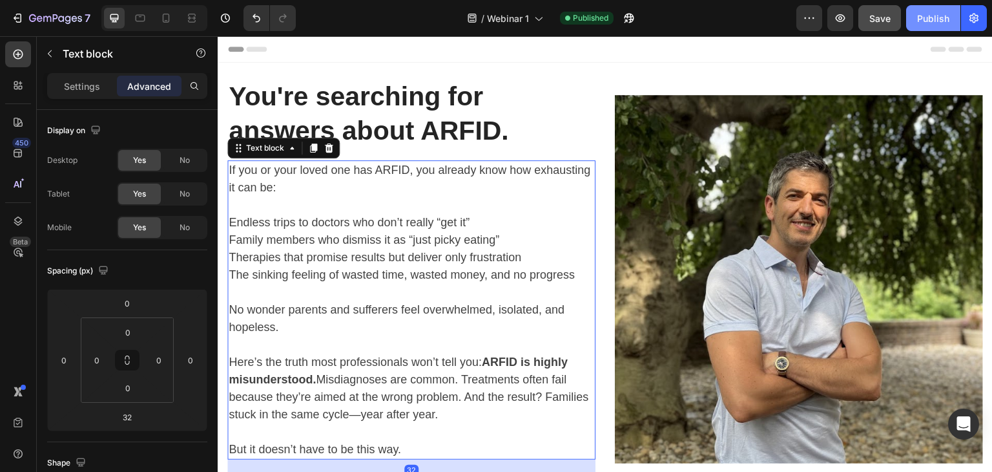
click at [931, 19] on div "Publish" at bounding box center [933, 19] width 32 height 14
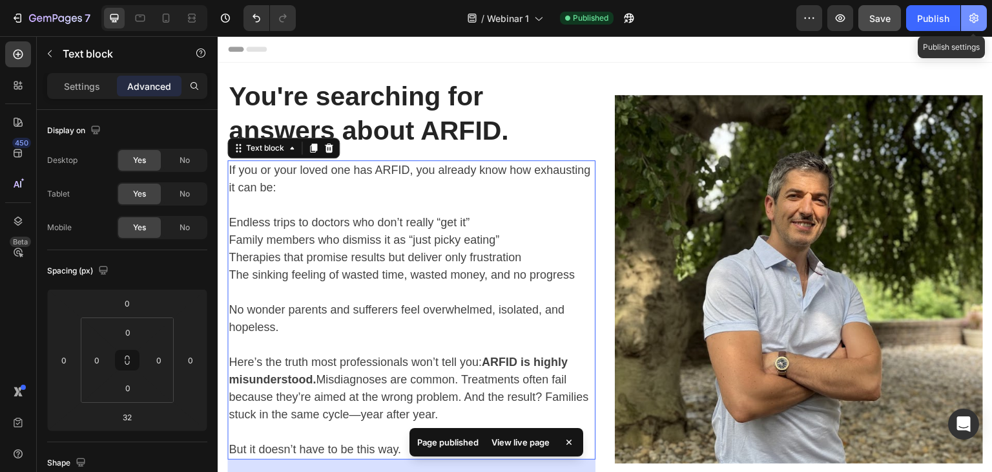
click at [972, 15] on icon "button" at bounding box center [974, 18] width 13 height 13
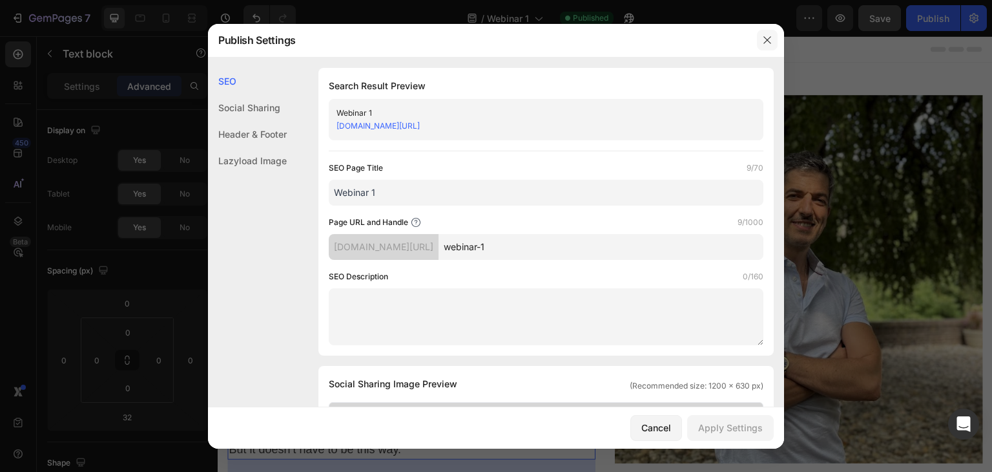
click at [766, 35] on icon "button" at bounding box center [767, 40] width 10 height 10
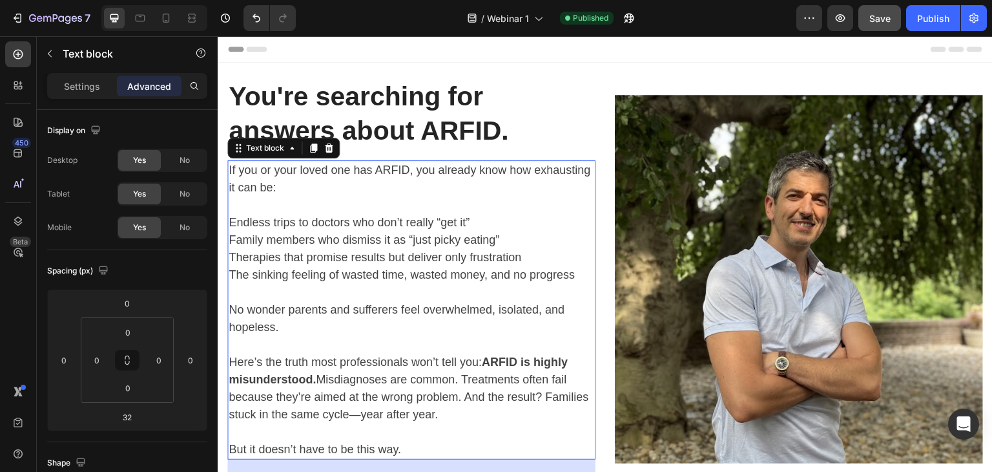
click at [510, 221] on p "Endless trips to doctors who don’t really “get it”" at bounding box center [412, 222] width 366 height 17
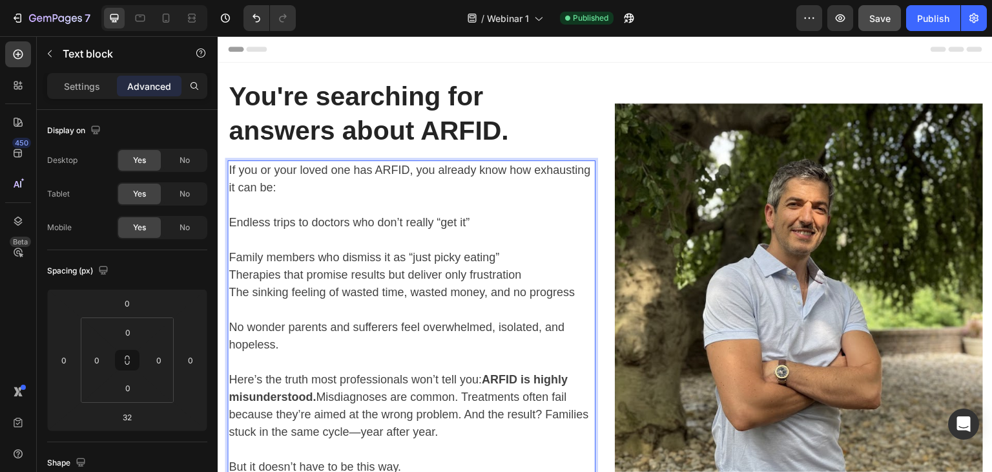
click at [511, 259] on p "Family members who dismiss it as “just picky eating”" at bounding box center [412, 257] width 366 height 17
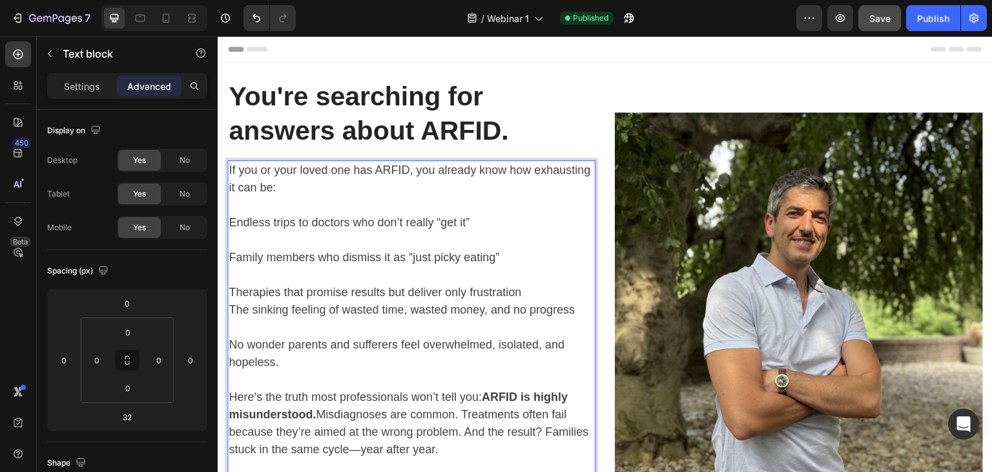
click at [534, 288] on p "Therapies that promise results but deliver only frustration" at bounding box center [412, 292] width 366 height 17
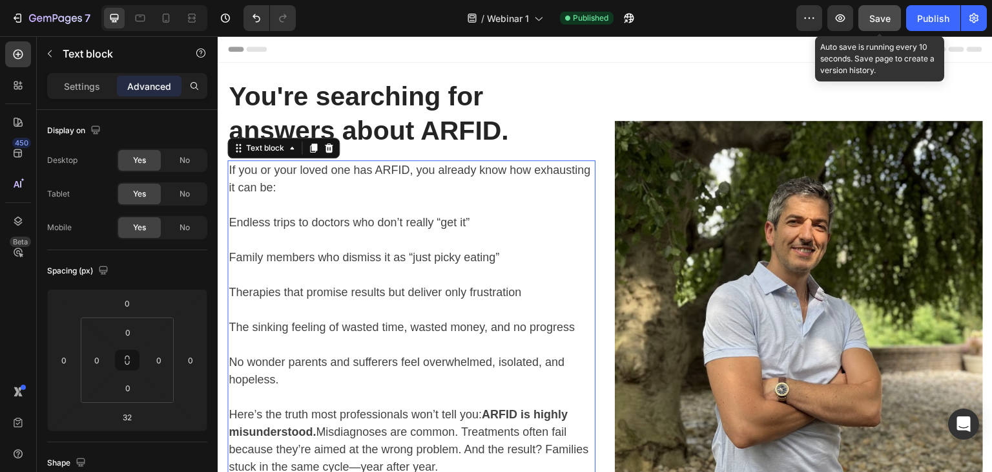
click at [874, 19] on span "Save" at bounding box center [879, 18] width 21 height 11
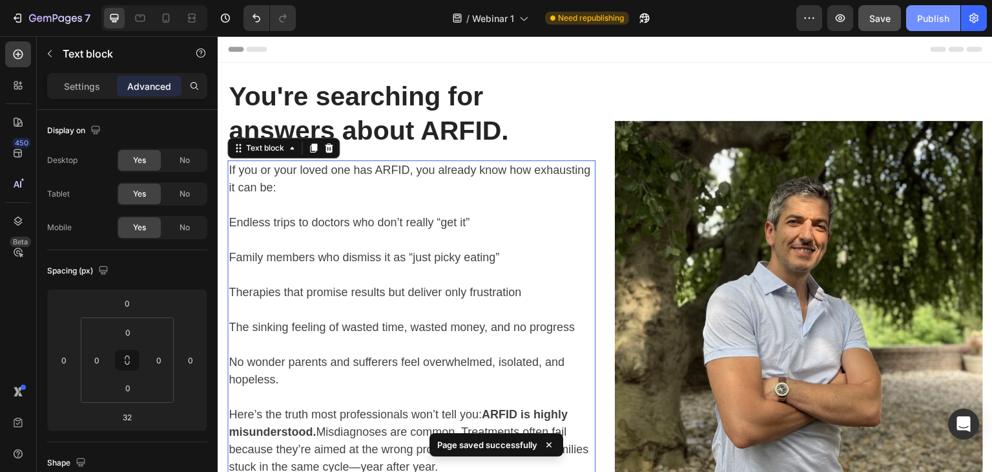
click at [936, 17] on div "Publish" at bounding box center [933, 19] width 32 height 14
